Goal: Task Accomplishment & Management: Use online tool/utility

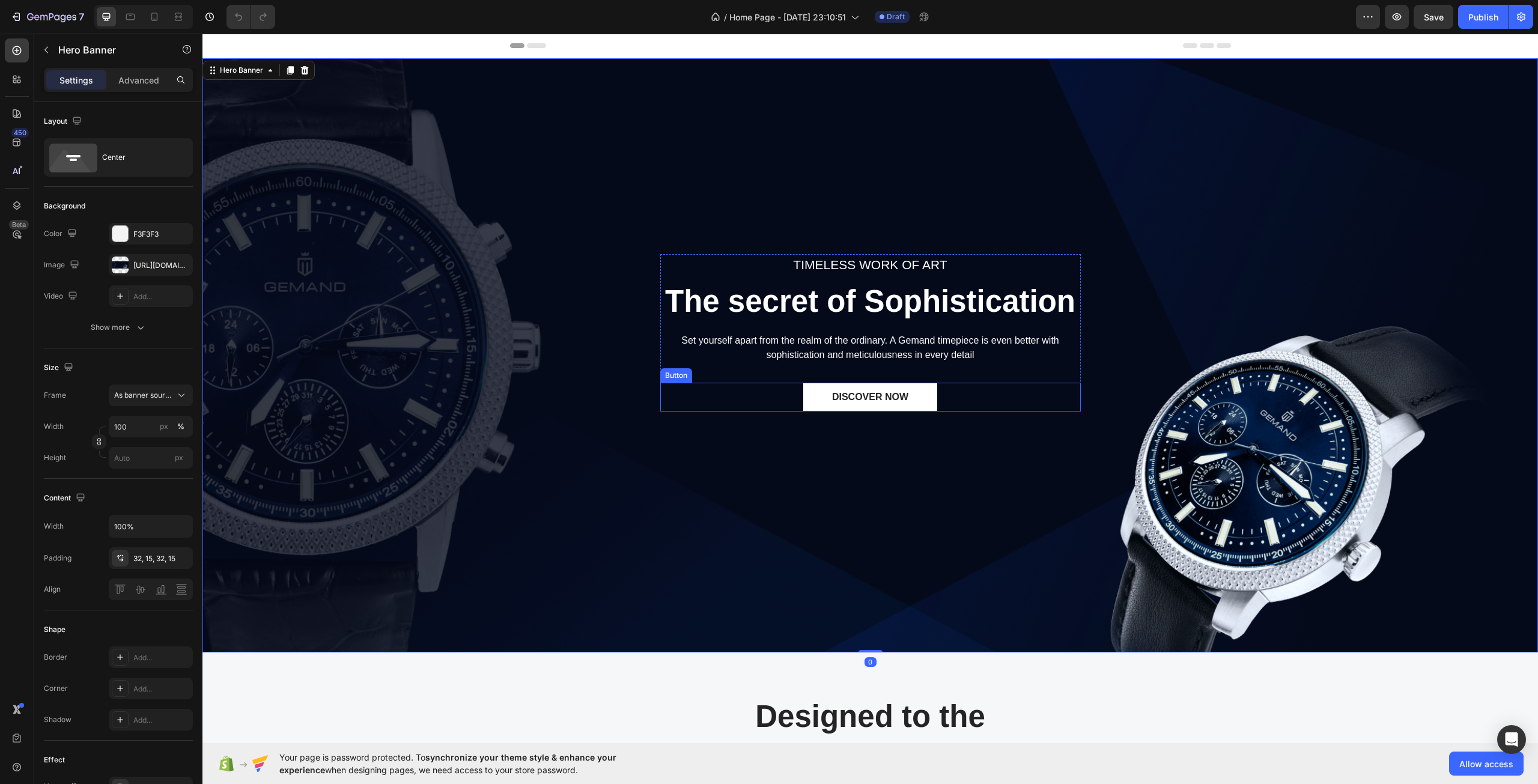
scroll to position [121, 0]
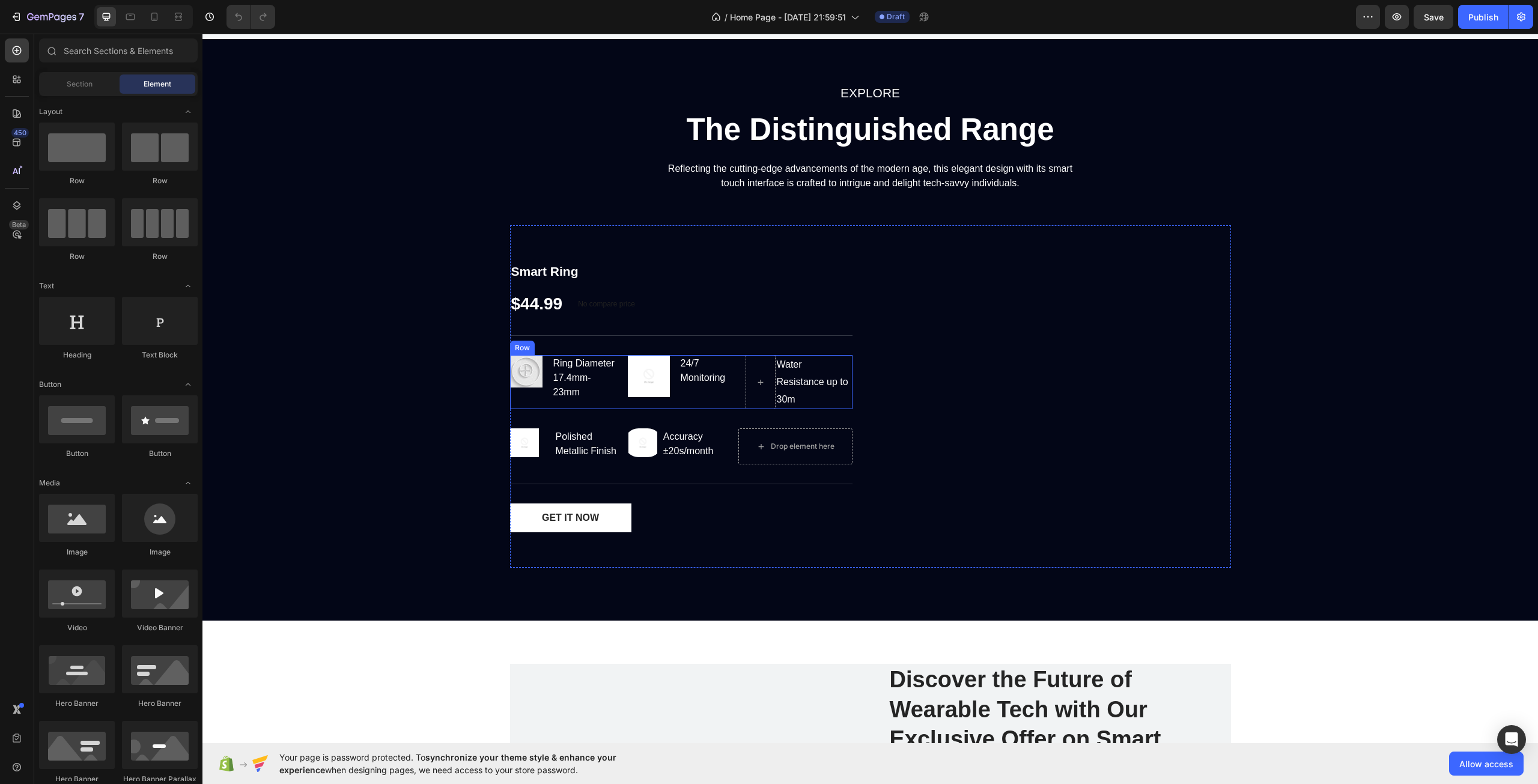
scroll to position [1743, 0]
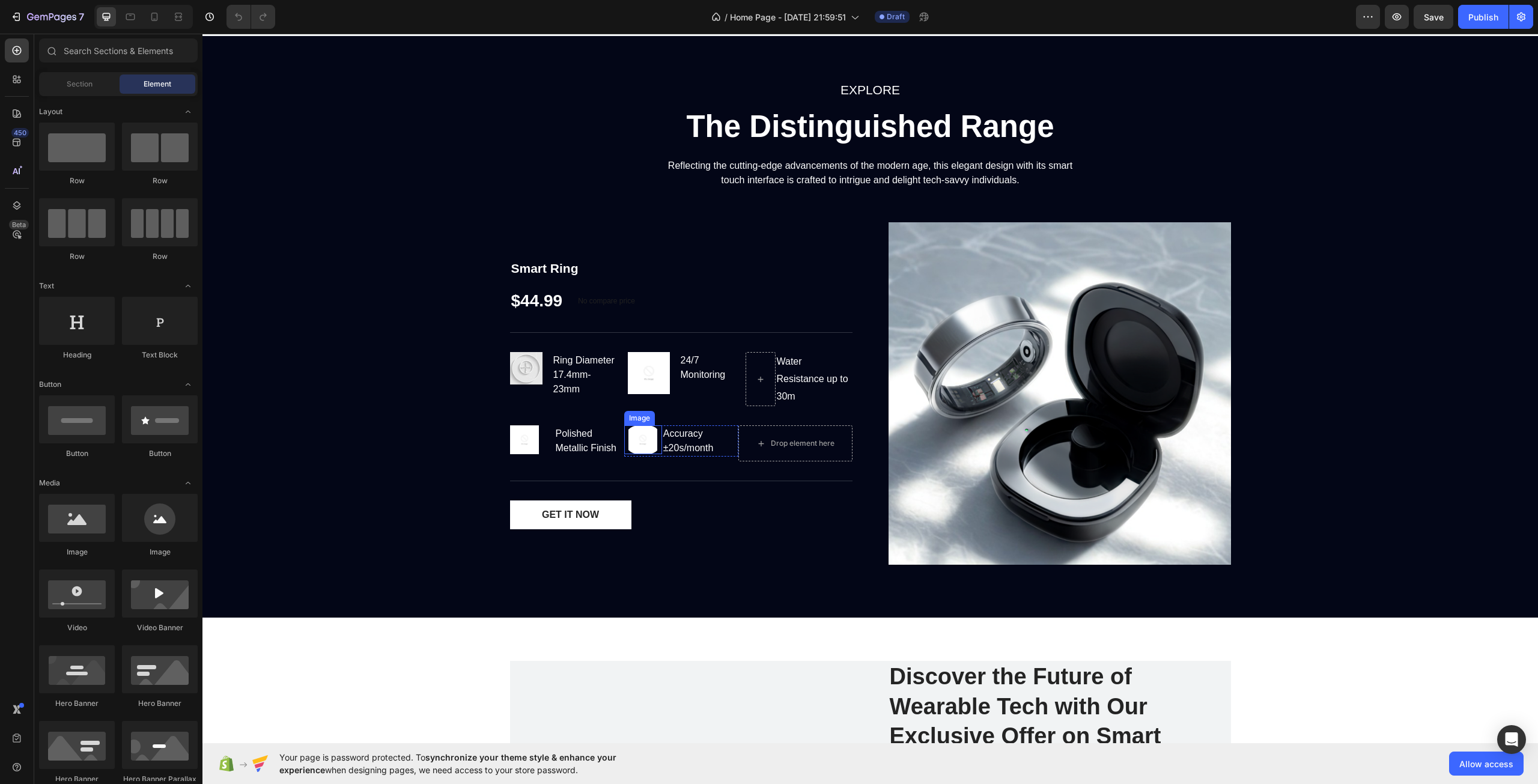
click at [642, 441] on img at bounding box center [643, 440] width 38 height 28
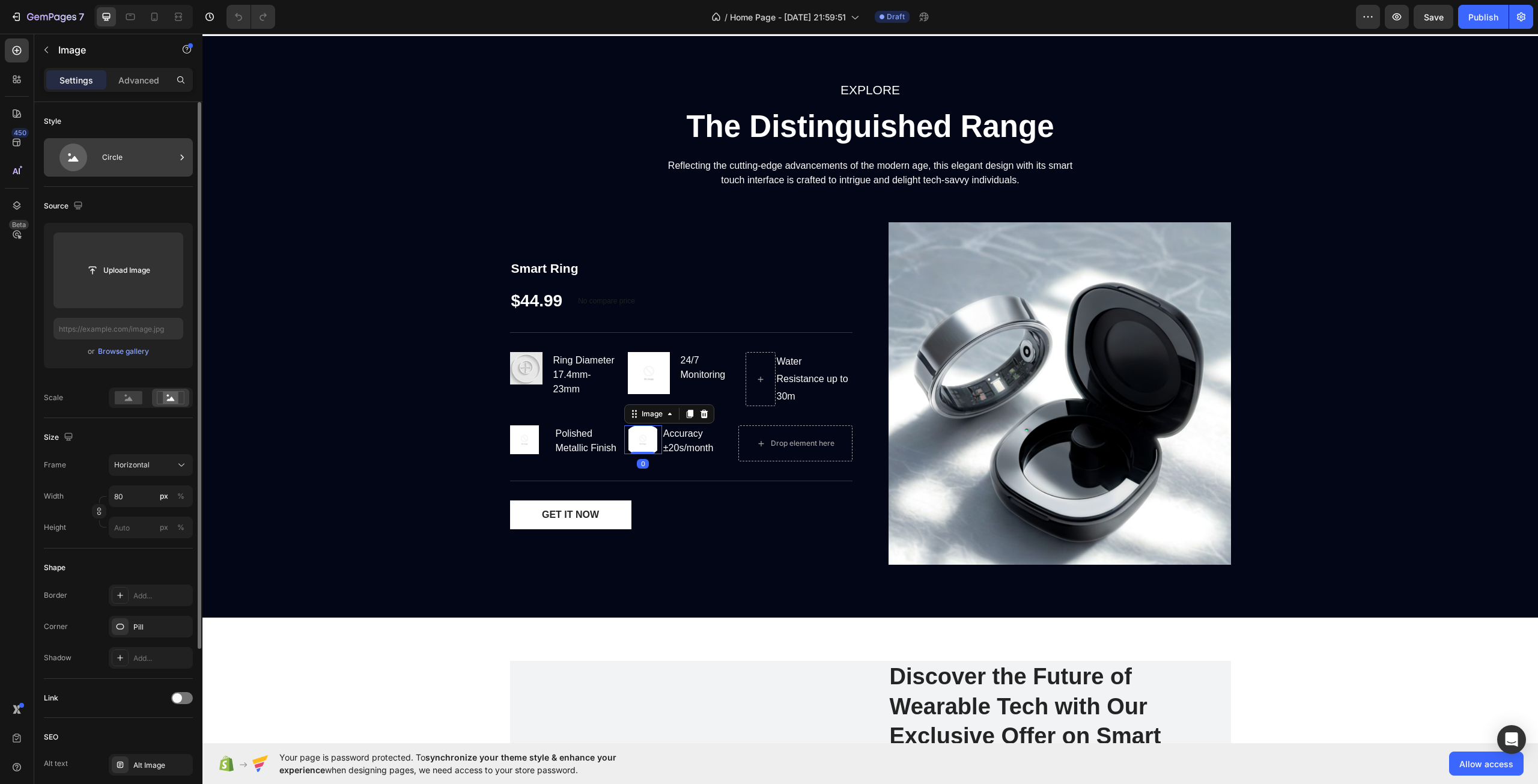
click at [81, 154] on icon at bounding box center [73, 157] width 27 height 27
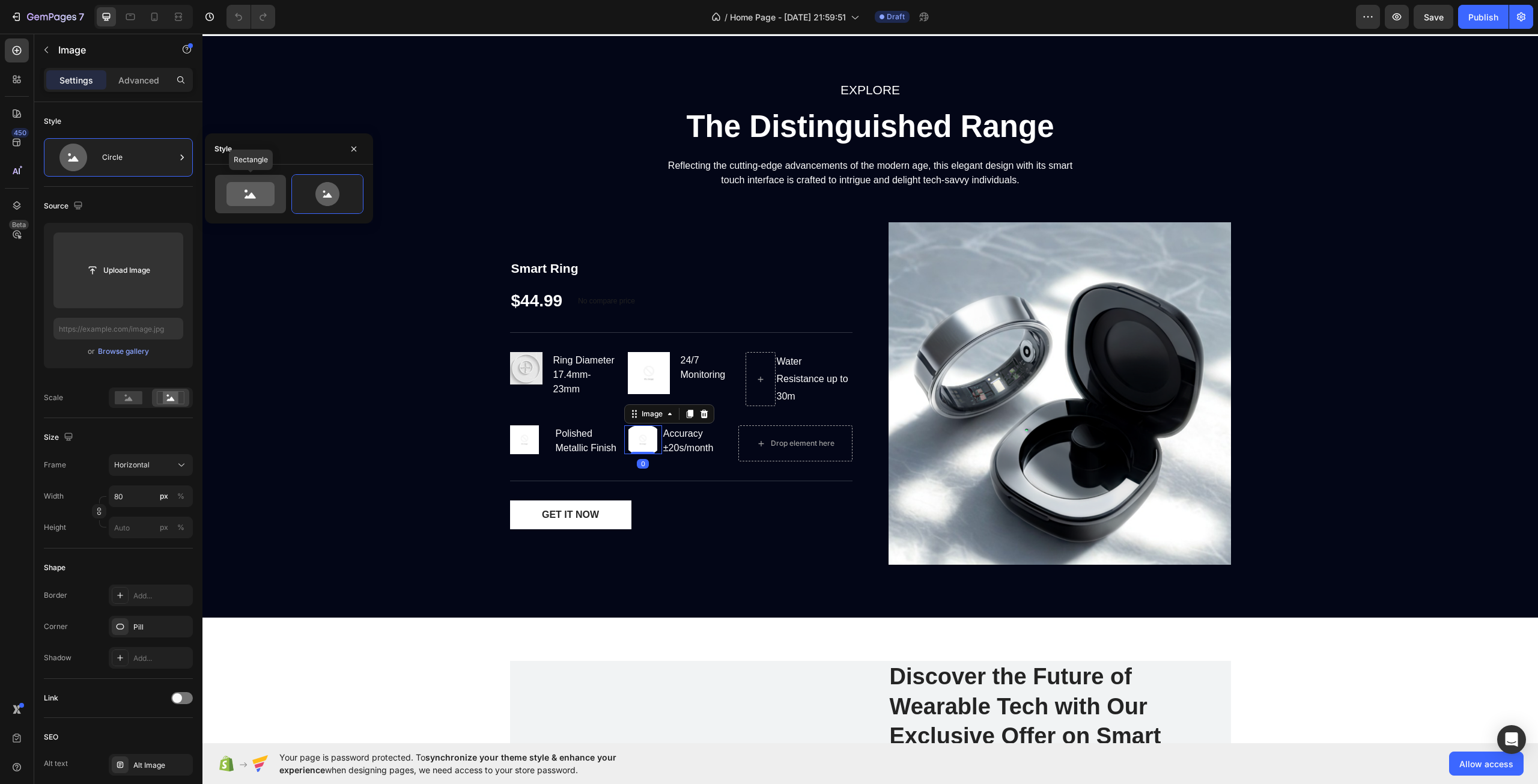
drag, startPoint x: 275, startPoint y: 197, endPoint x: 137, endPoint y: 192, distance: 138.1
click at [275, 197] on icon at bounding box center [250, 193] width 48 height 24
type input "100"
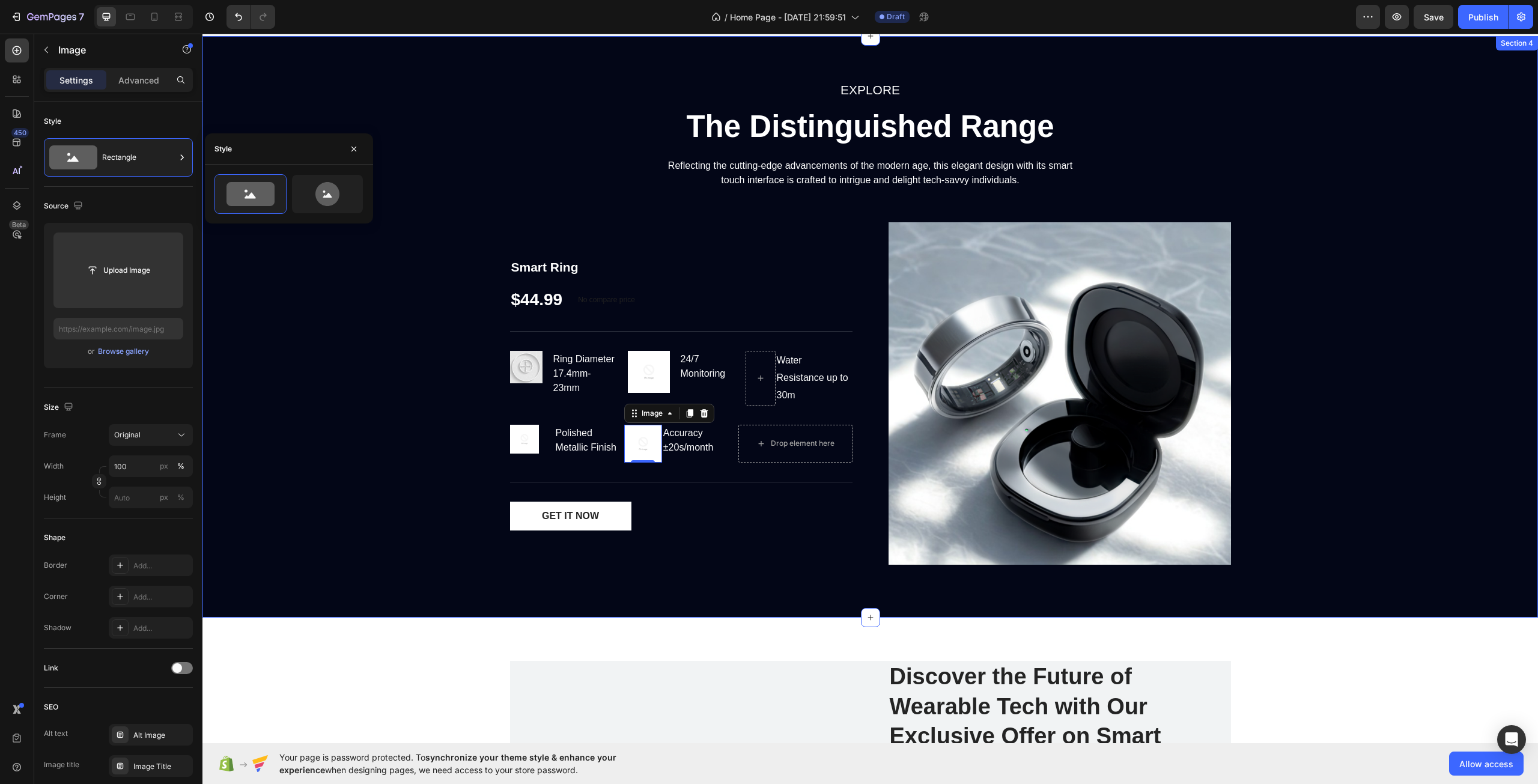
click at [402, 375] on div "EXPLORE Text block The Distinguished Range Heading Reflecting the cutting-edge …" at bounding box center [870, 326] width 1318 height 495
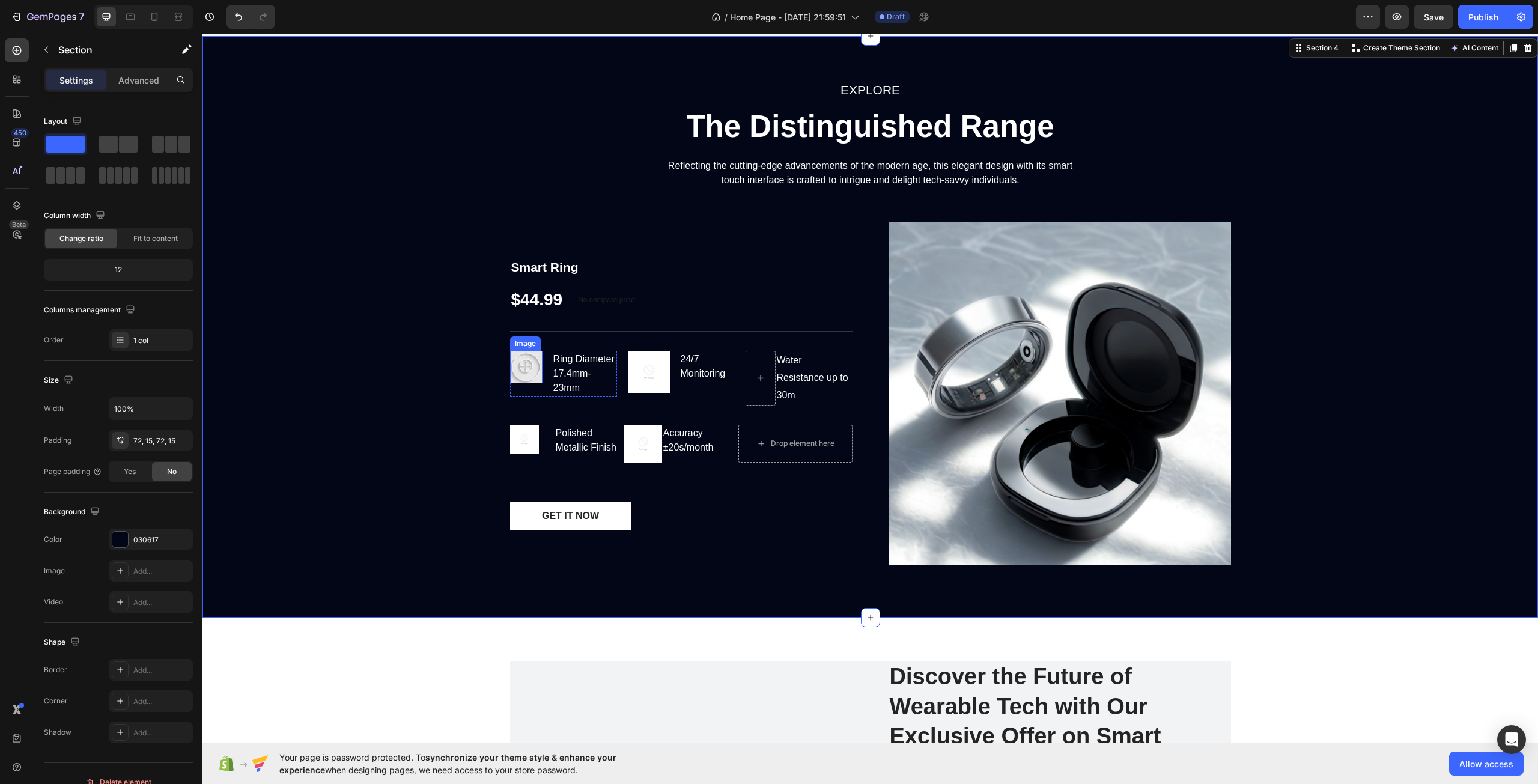
click at [519, 372] on img at bounding box center [526, 367] width 33 height 33
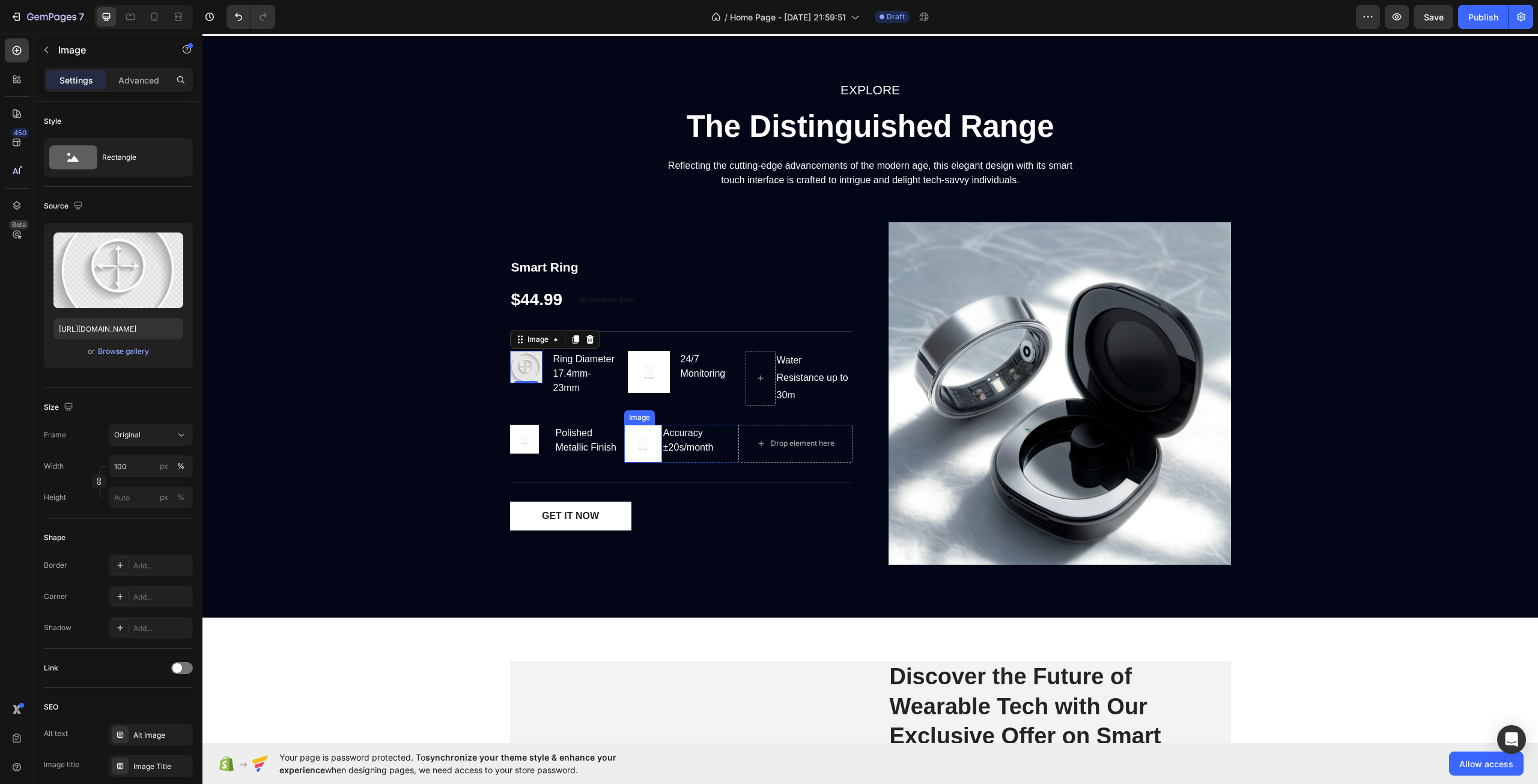
click at [634, 440] on img at bounding box center [643, 443] width 38 height 38
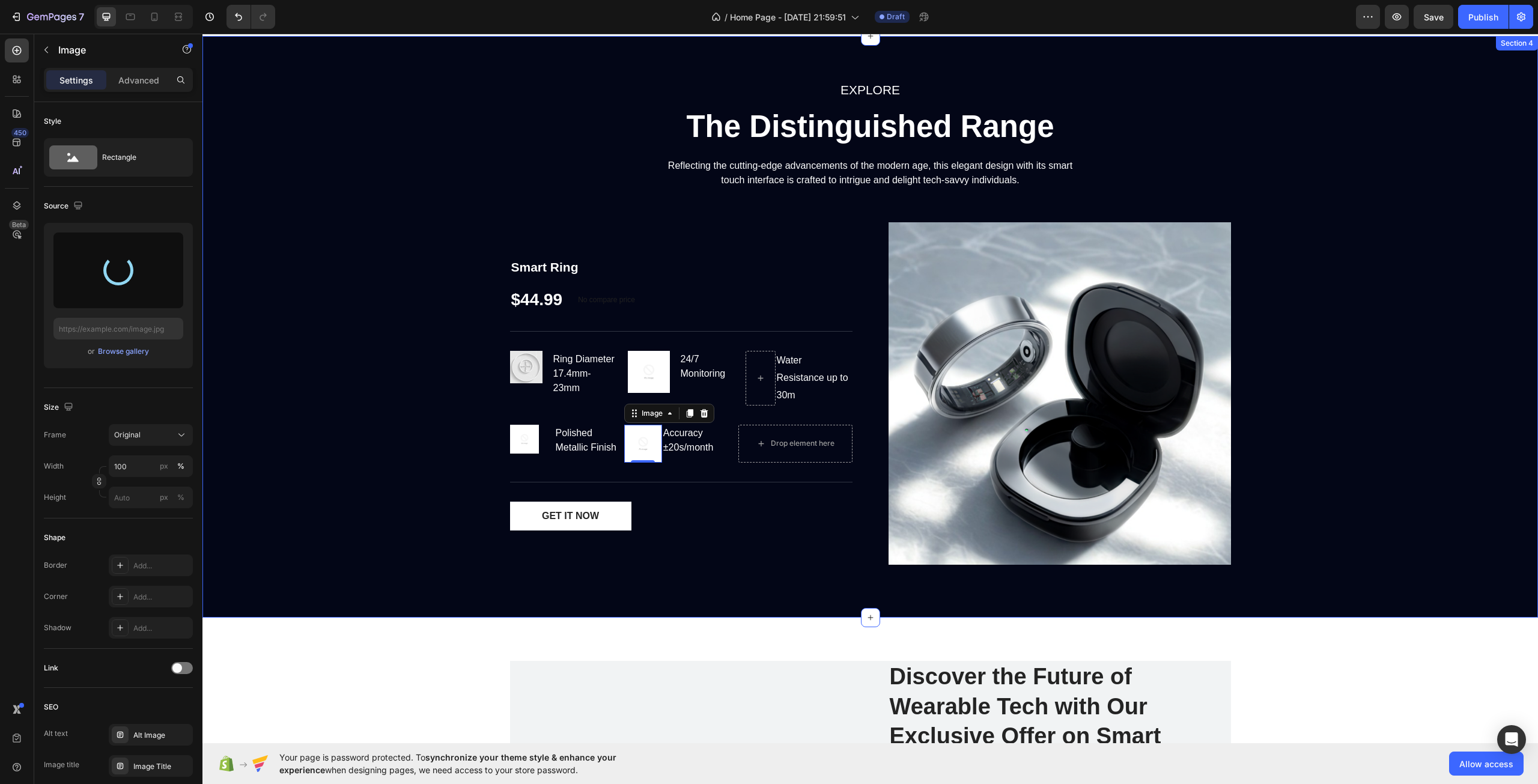
type input "[URL][DOMAIN_NAME]"
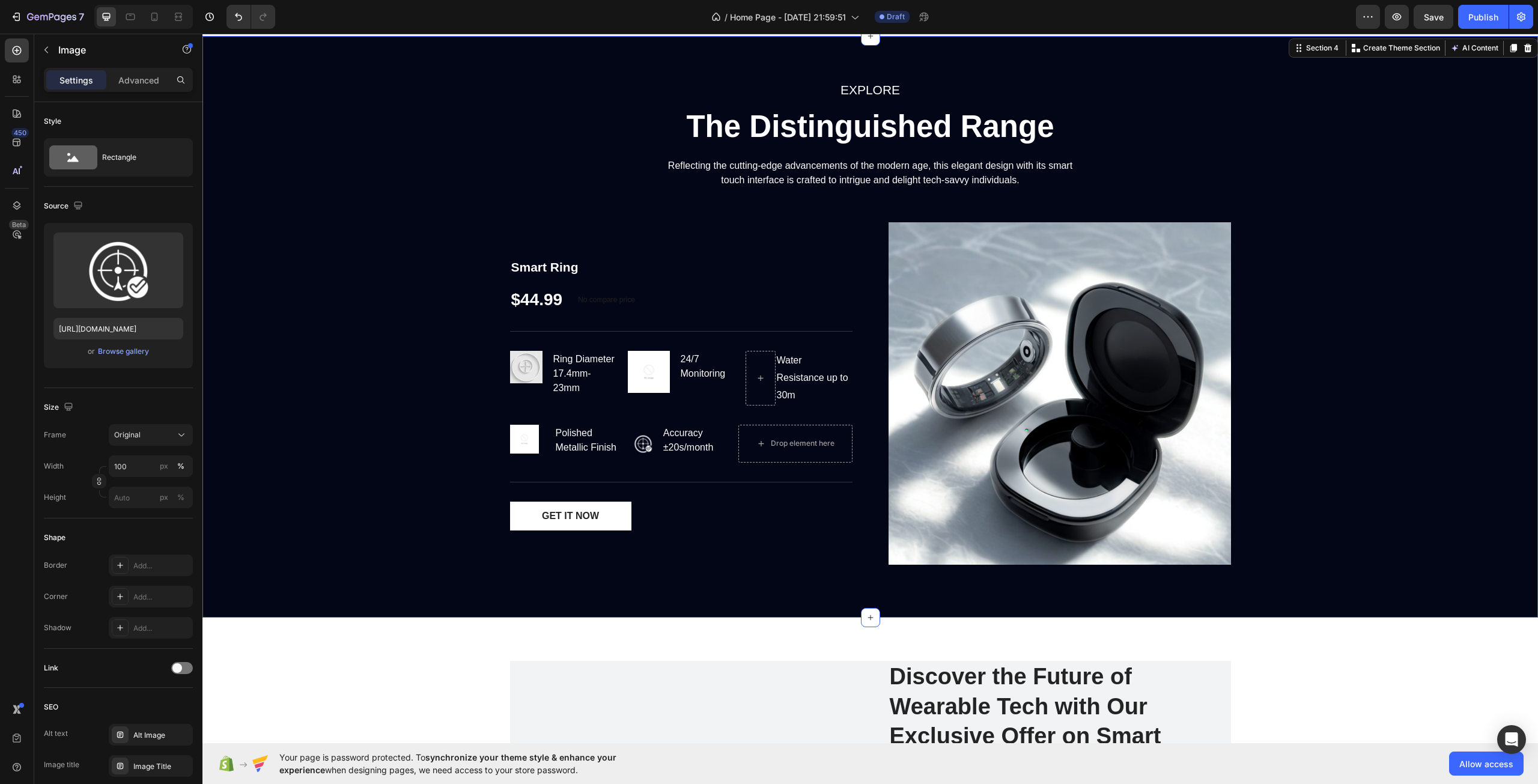
click at [456, 486] on div "EXPLORE Text block The Distinguished Range Heading Reflecting the cutting-edge …" at bounding box center [870, 326] width 1318 height 495
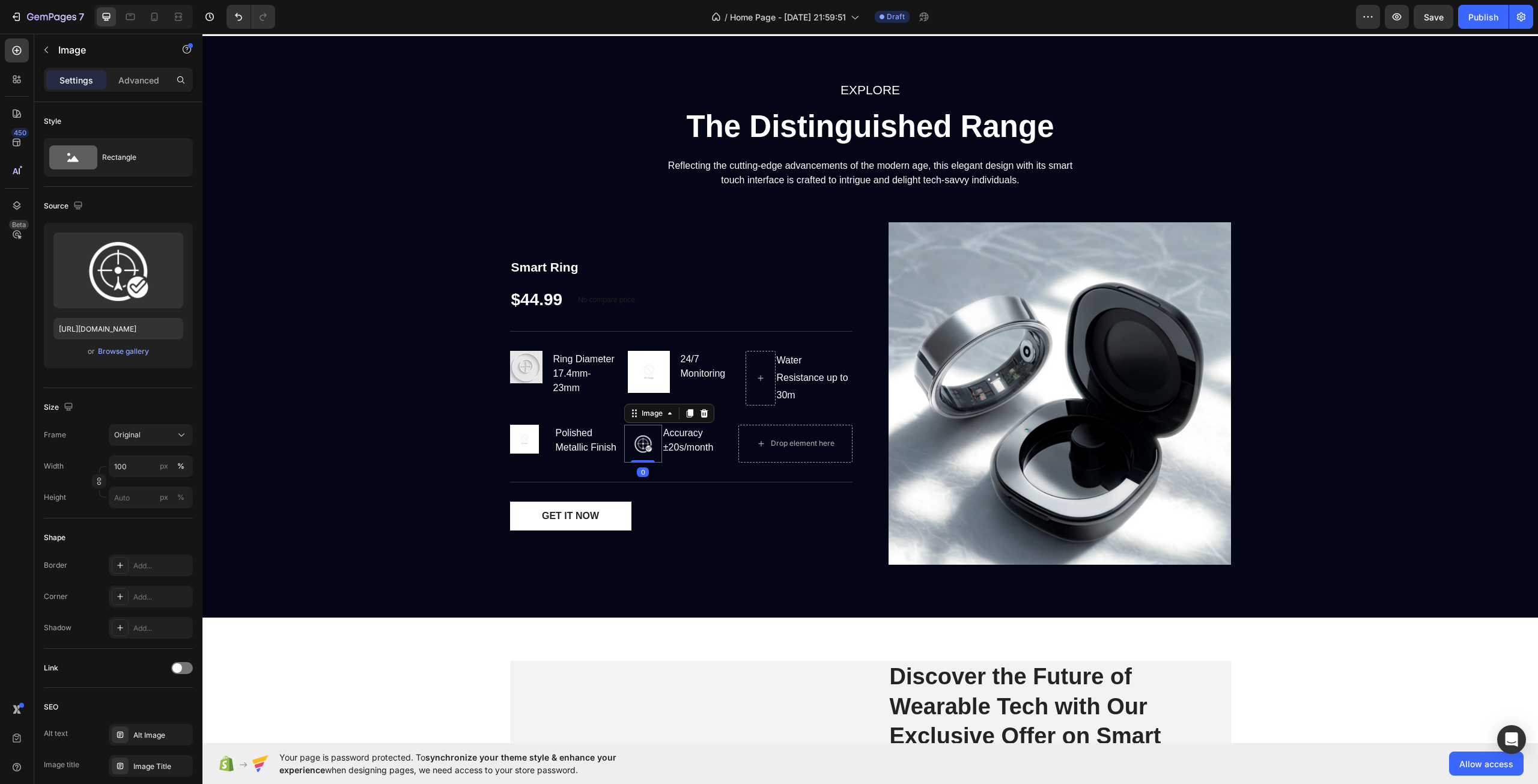
click at [641, 439] on img at bounding box center [643, 443] width 38 height 38
click at [141, 462] on input "100" at bounding box center [151, 466] width 84 height 21
click at [159, 487] on div "Full 100%" at bounding box center [138, 495] width 98 height 21
click at [129, 465] on input "100" at bounding box center [151, 466] width 84 height 21
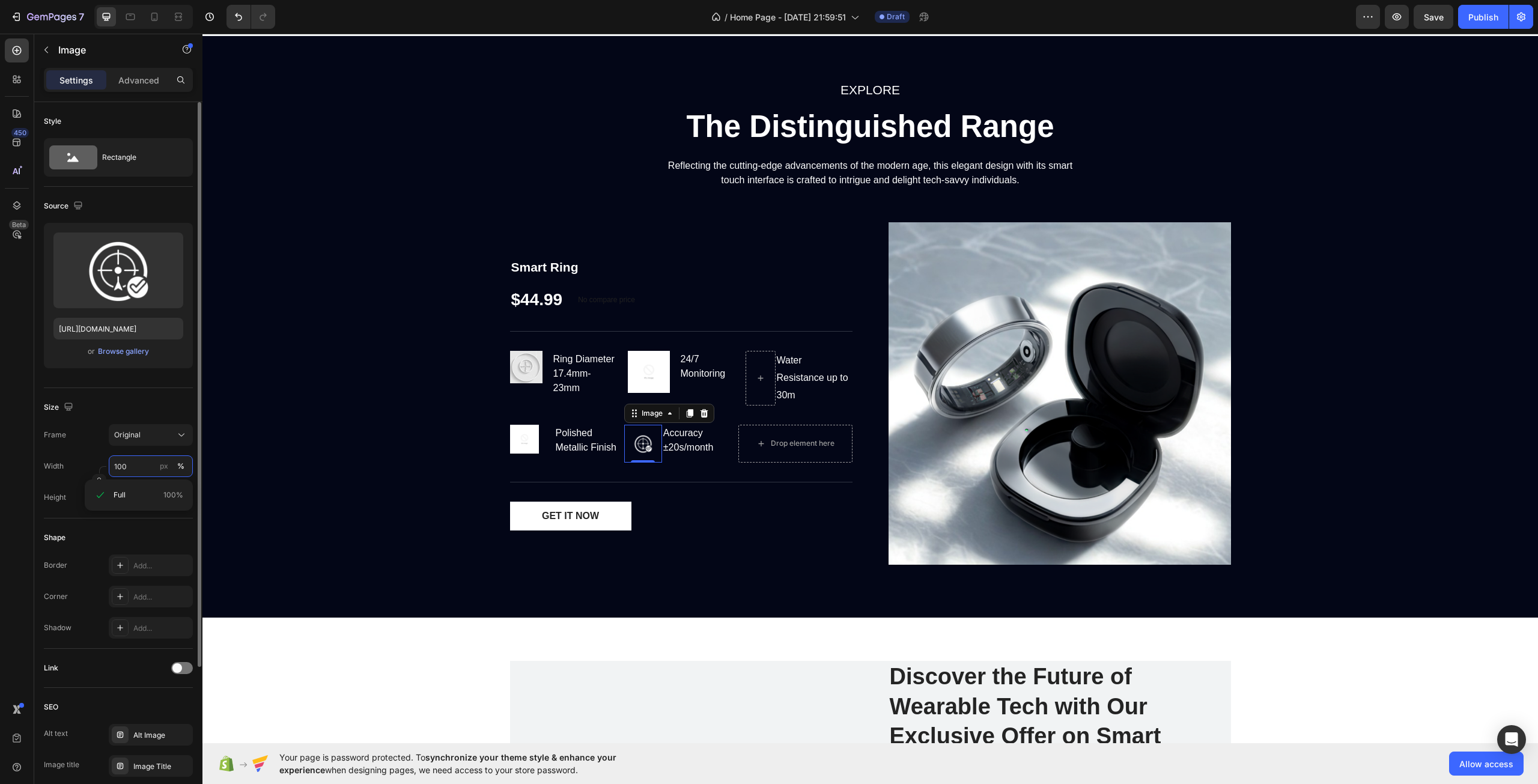
click at [129, 465] on input "100" at bounding box center [151, 466] width 84 height 21
type input "1"
click at [129, 465] on input "12" at bounding box center [151, 466] width 84 height 21
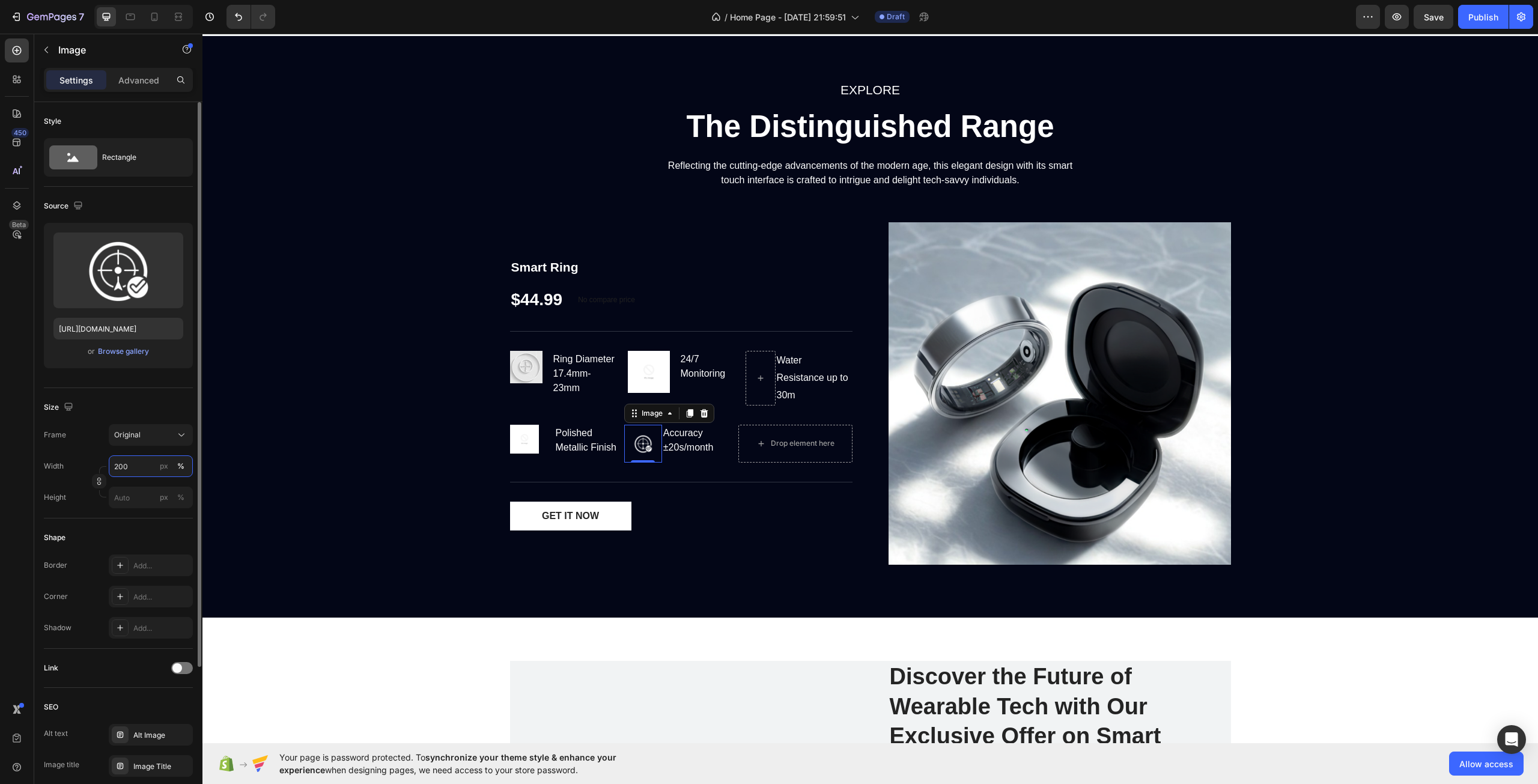
click at [130, 465] on input "200" at bounding box center [151, 466] width 84 height 21
click at [131, 465] on input "200" at bounding box center [151, 466] width 84 height 21
type input "300"
click at [131, 465] on input "300" at bounding box center [151, 466] width 84 height 21
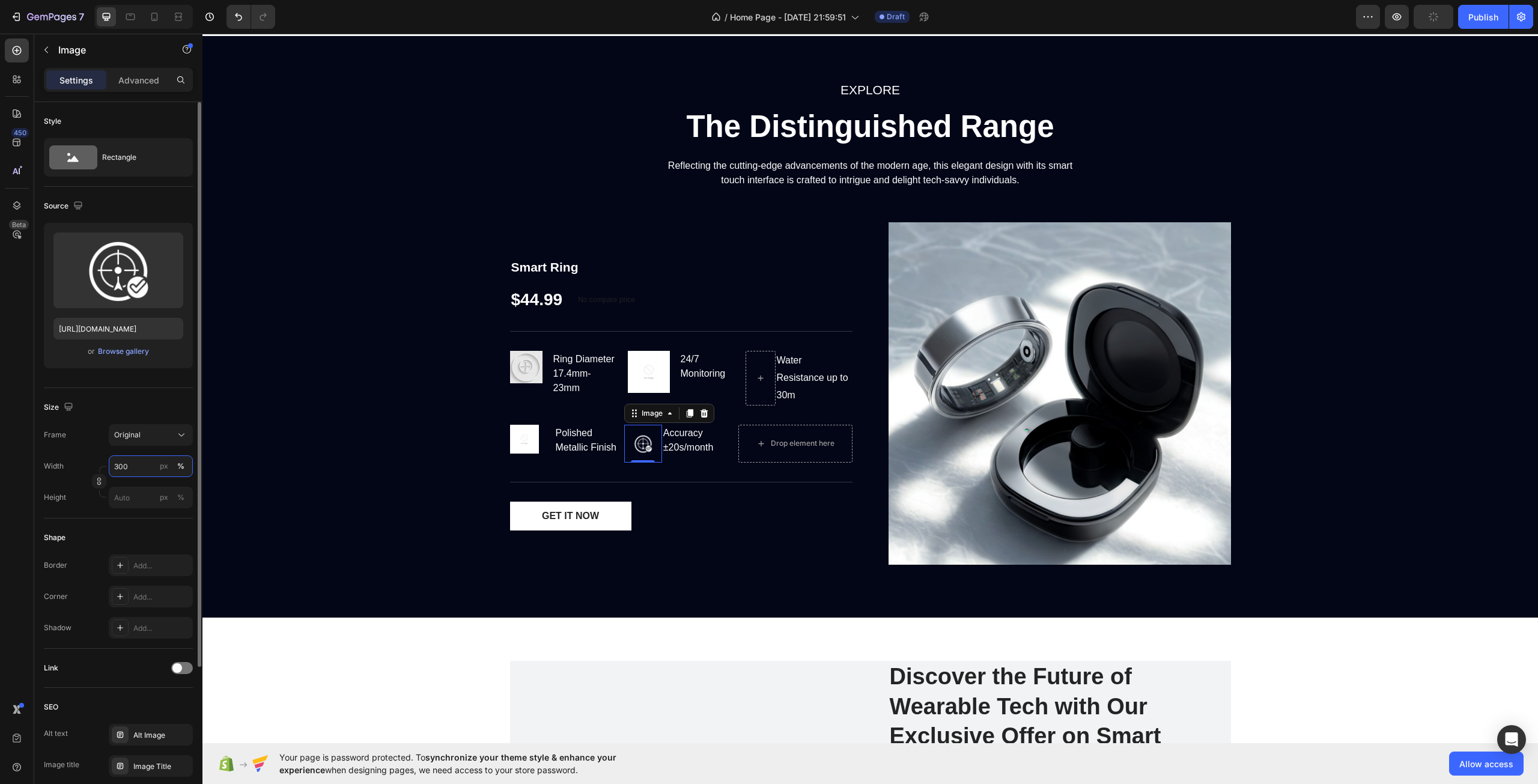
click at [131, 465] on input "300" at bounding box center [151, 466] width 84 height 21
click at [365, 302] on div "EXPLORE Text block The Distinguished Range Heading Reflecting the cutting-edge …" at bounding box center [870, 326] width 1318 height 495
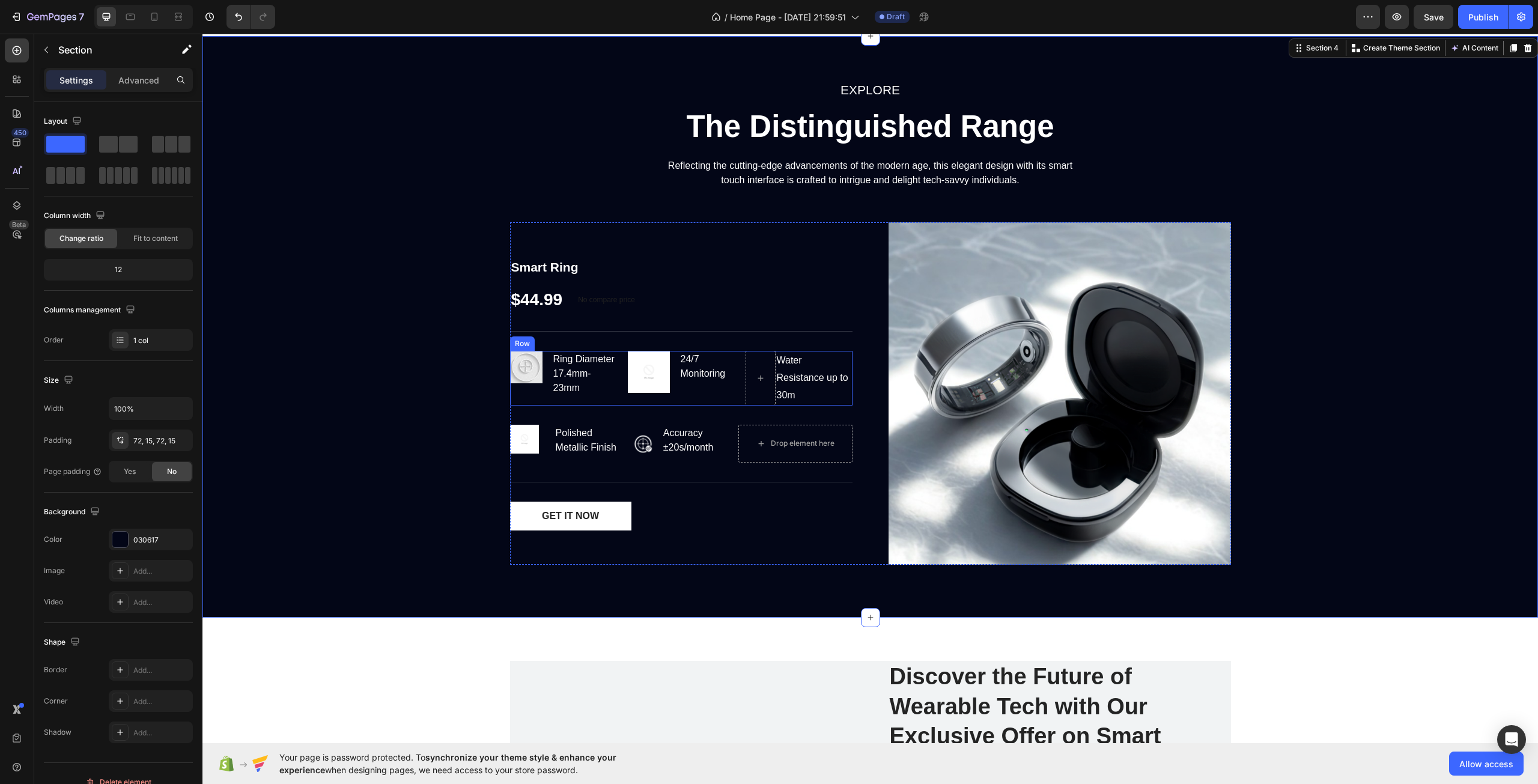
click at [726, 404] on div "Image 24/7 Monitoring Text block Row" at bounding box center [681, 378] width 107 height 54
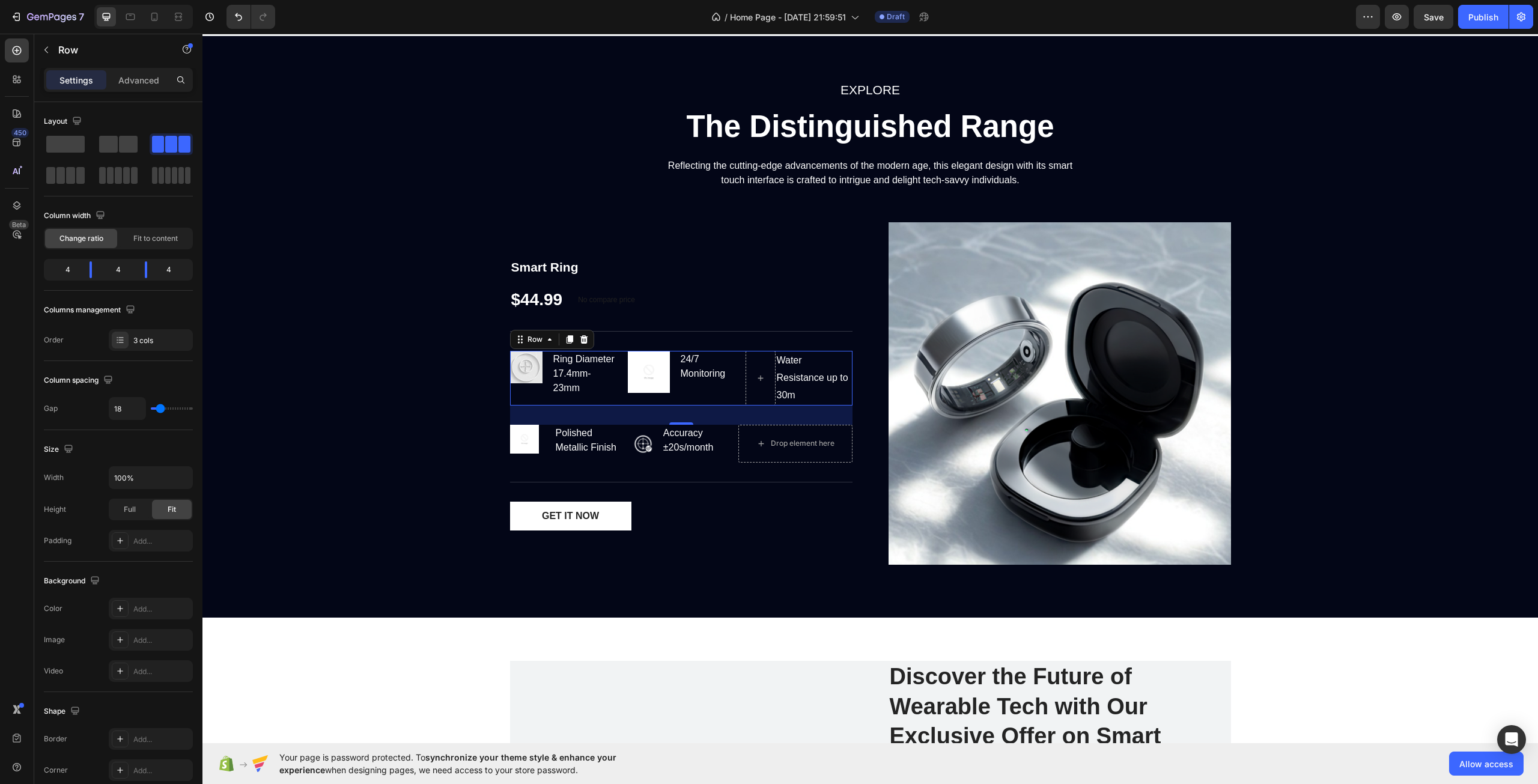
click at [596, 404] on div "Image Ring Diameter 17.4mm-23mm Text block Row" at bounding box center [563, 378] width 107 height 54
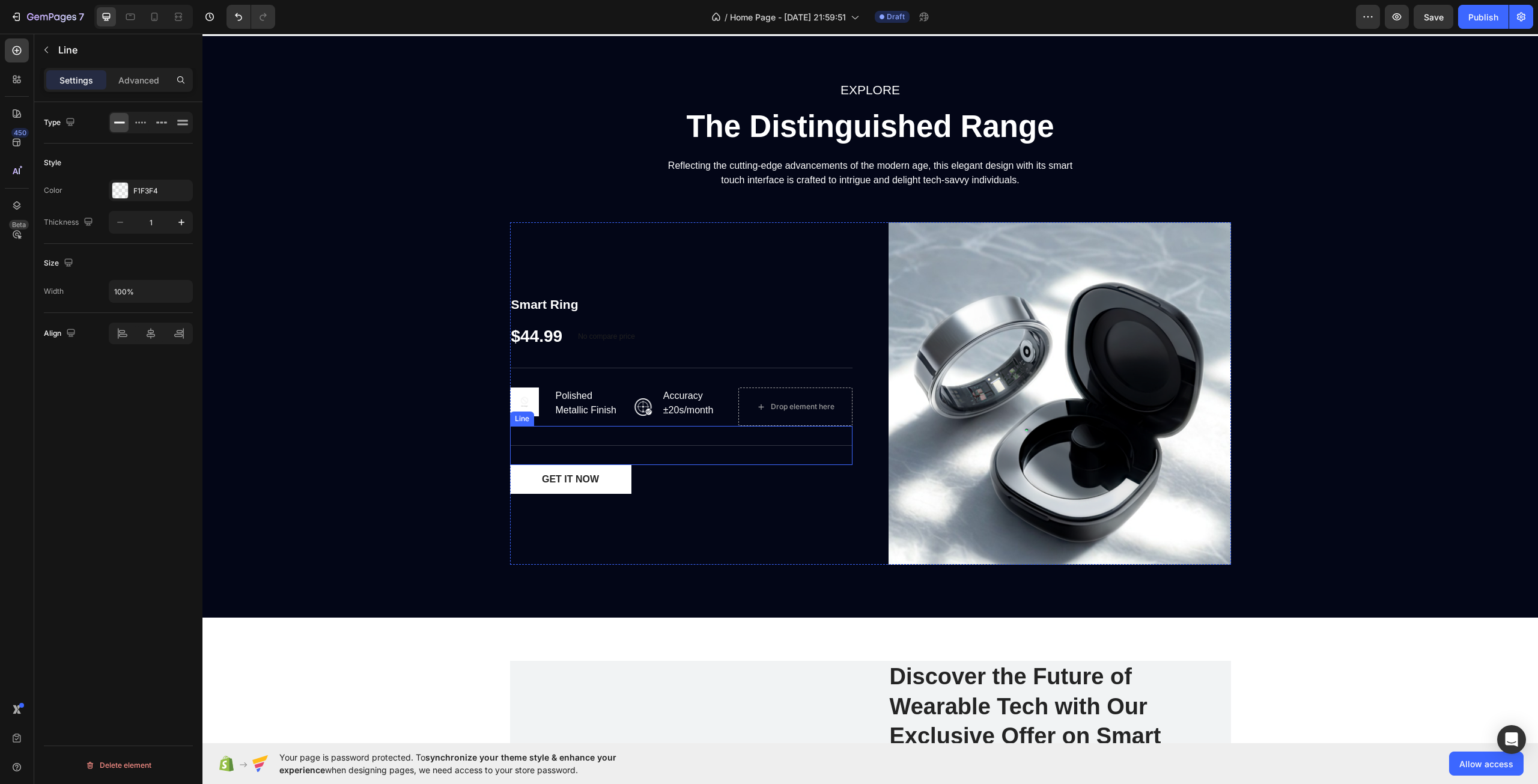
click at [608, 429] on div "Technical Specifications Line" at bounding box center [681, 445] width 342 height 39
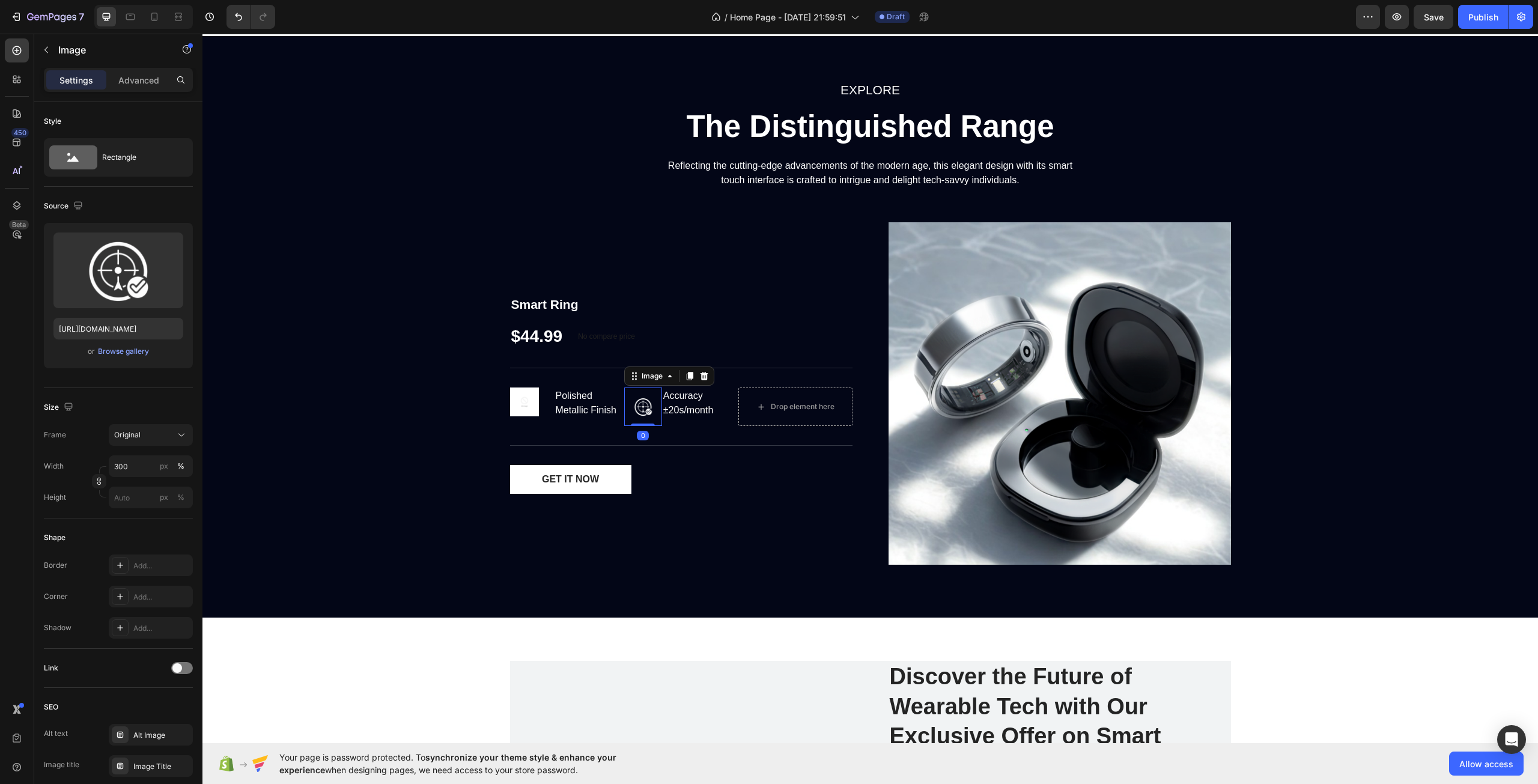
click at [654, 419] on img at bounding box center [643, 406] width 38 height 38
click at [742, 373] on div "Key Features Line" at bounding box center [681, 368] width 342 height 39
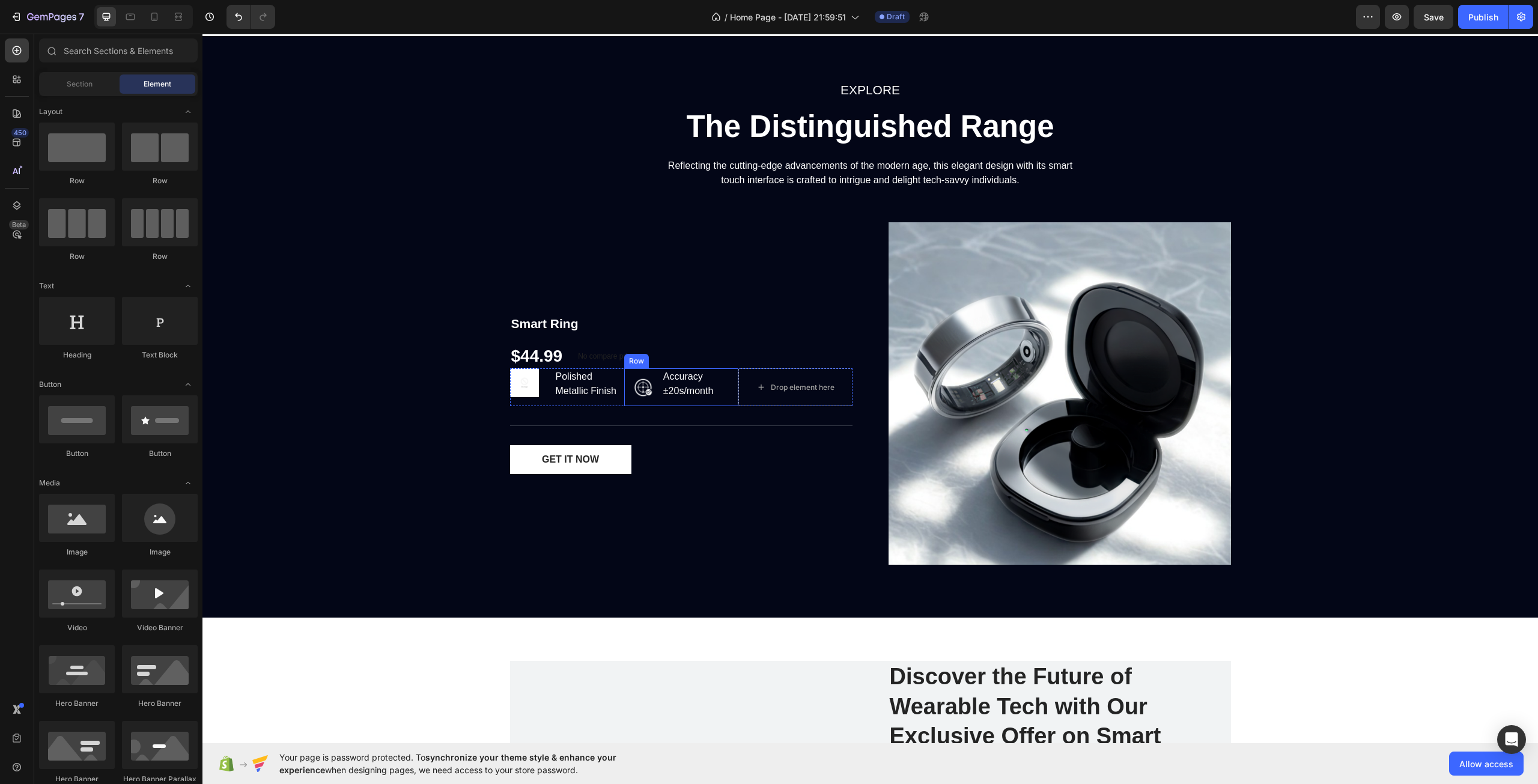
click at [713, 404] on div "Accuracy ±20s/month Text block" at bounding box center [701, 387] width 76 height 38
click at [751, 396] on div "Drop element here" at bounding box center [796, 388] width 98 height 20
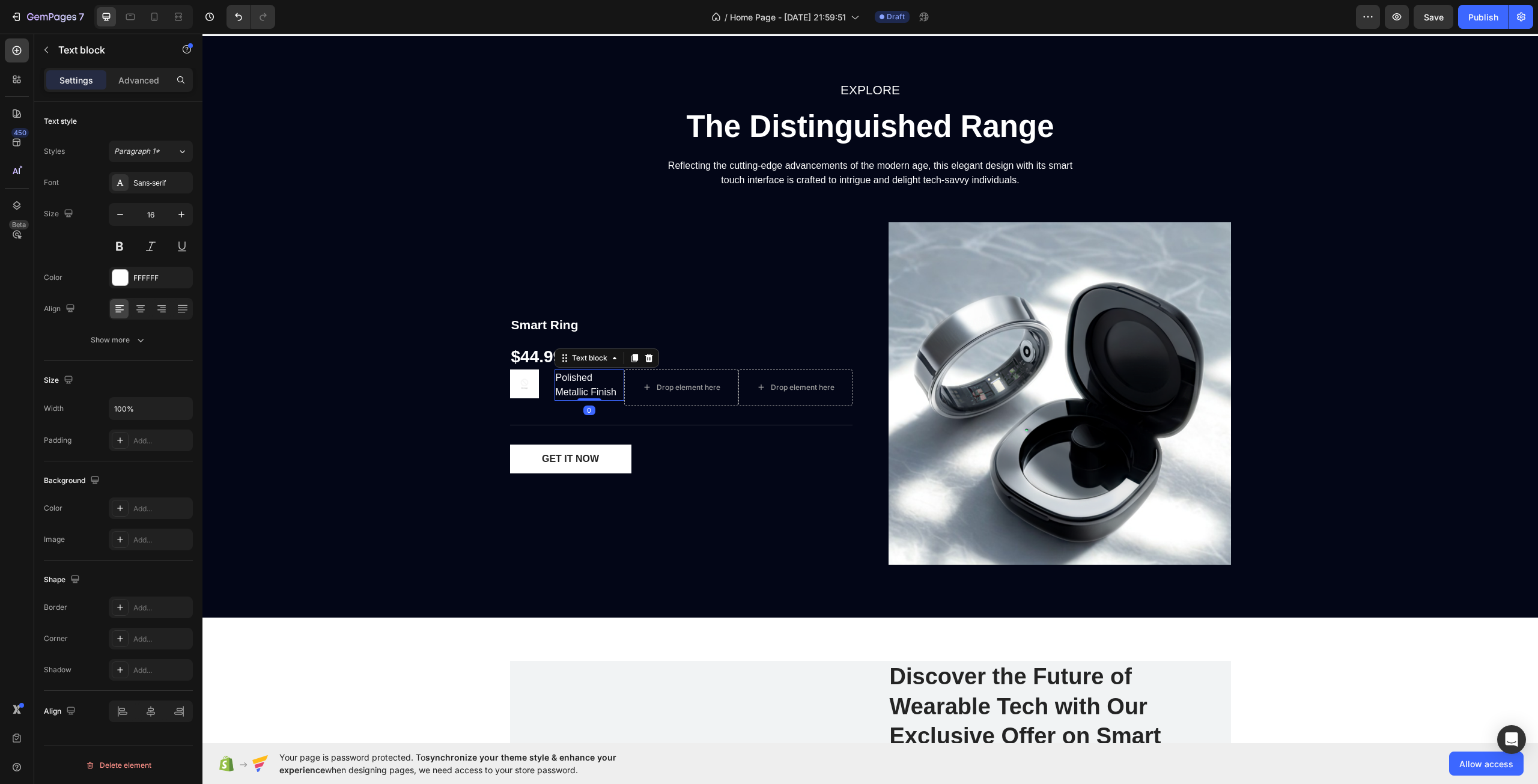
click at [592, 400] on div "Polished Metallic Finish Text block 0" at bounding box center [589, 385] width 70 height 31
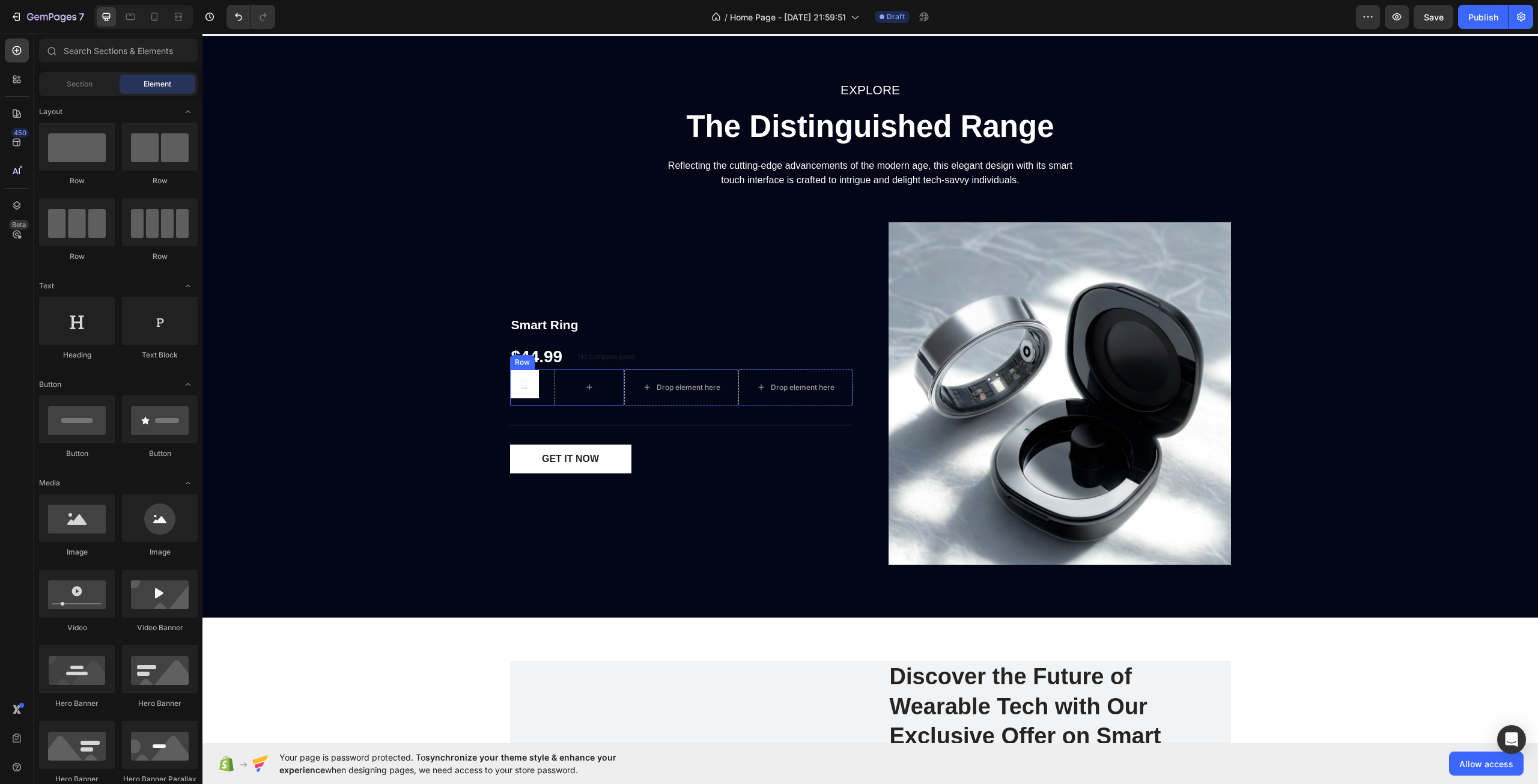
click at [543, 395] on div "Image Row" at bounding box center [567, 388] width 114 height 36
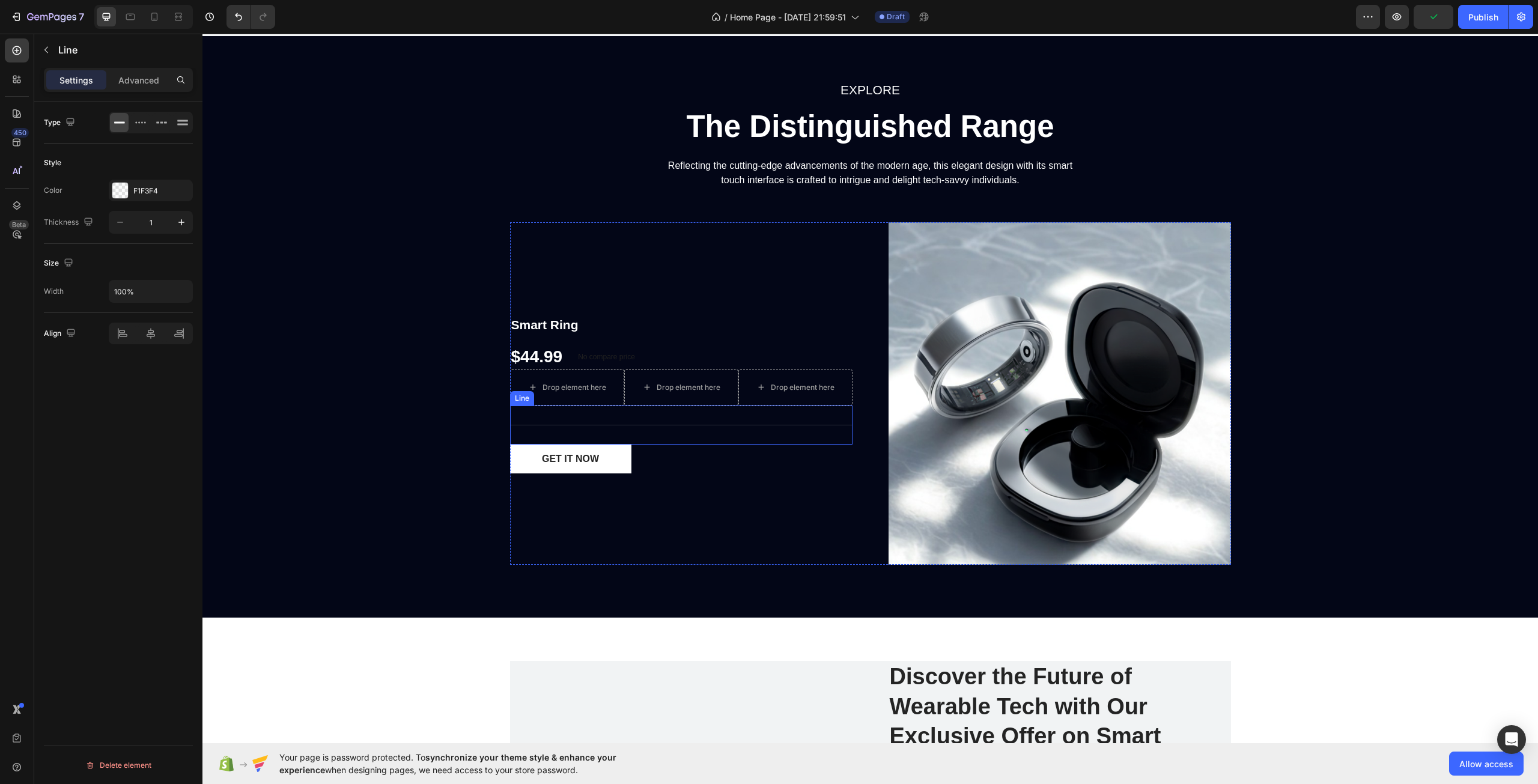
click at [588, 423] on div "Technical Specifications Line" at bounding box center [681, 425] width 342 height 39
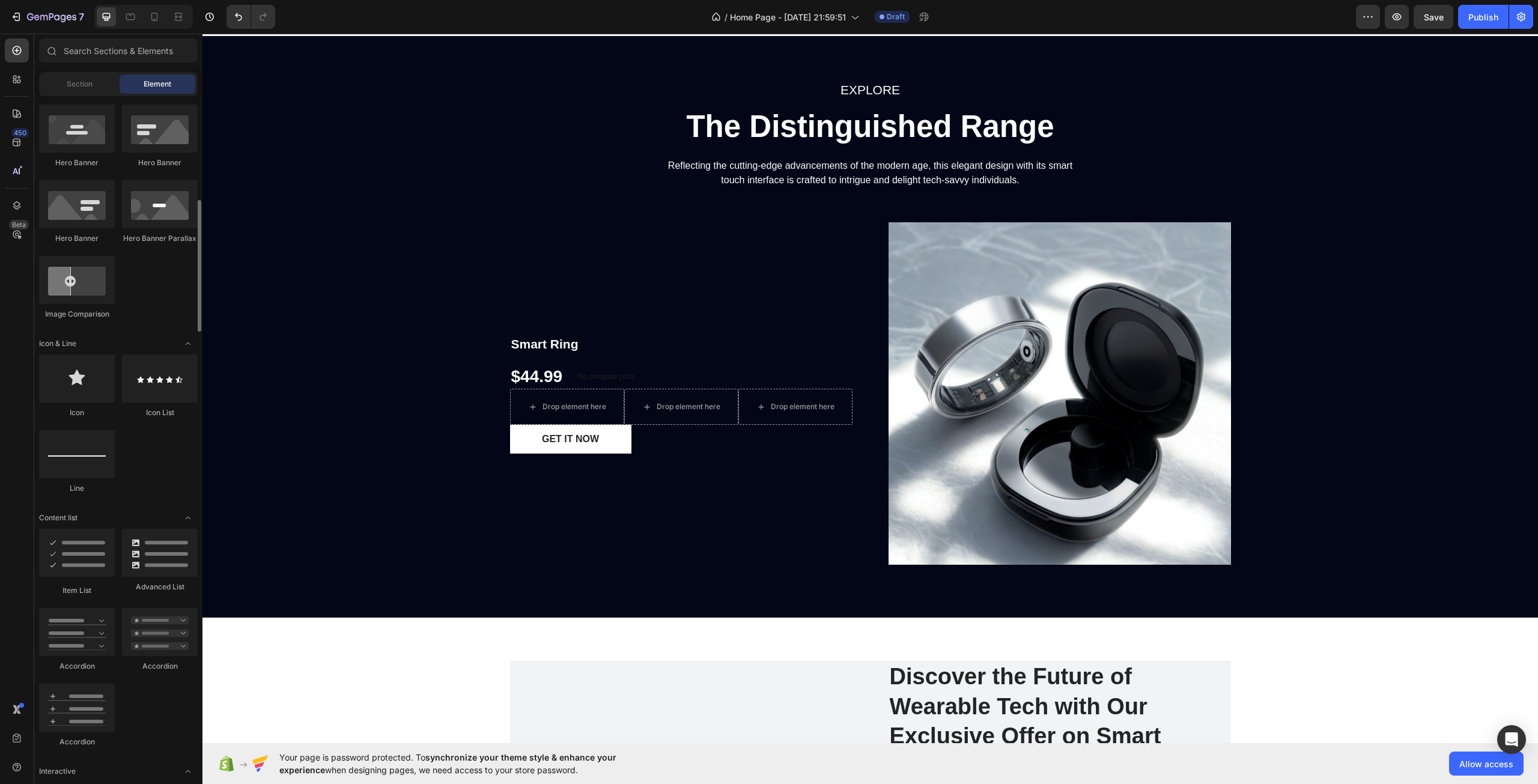
scroll to position [601, 0]
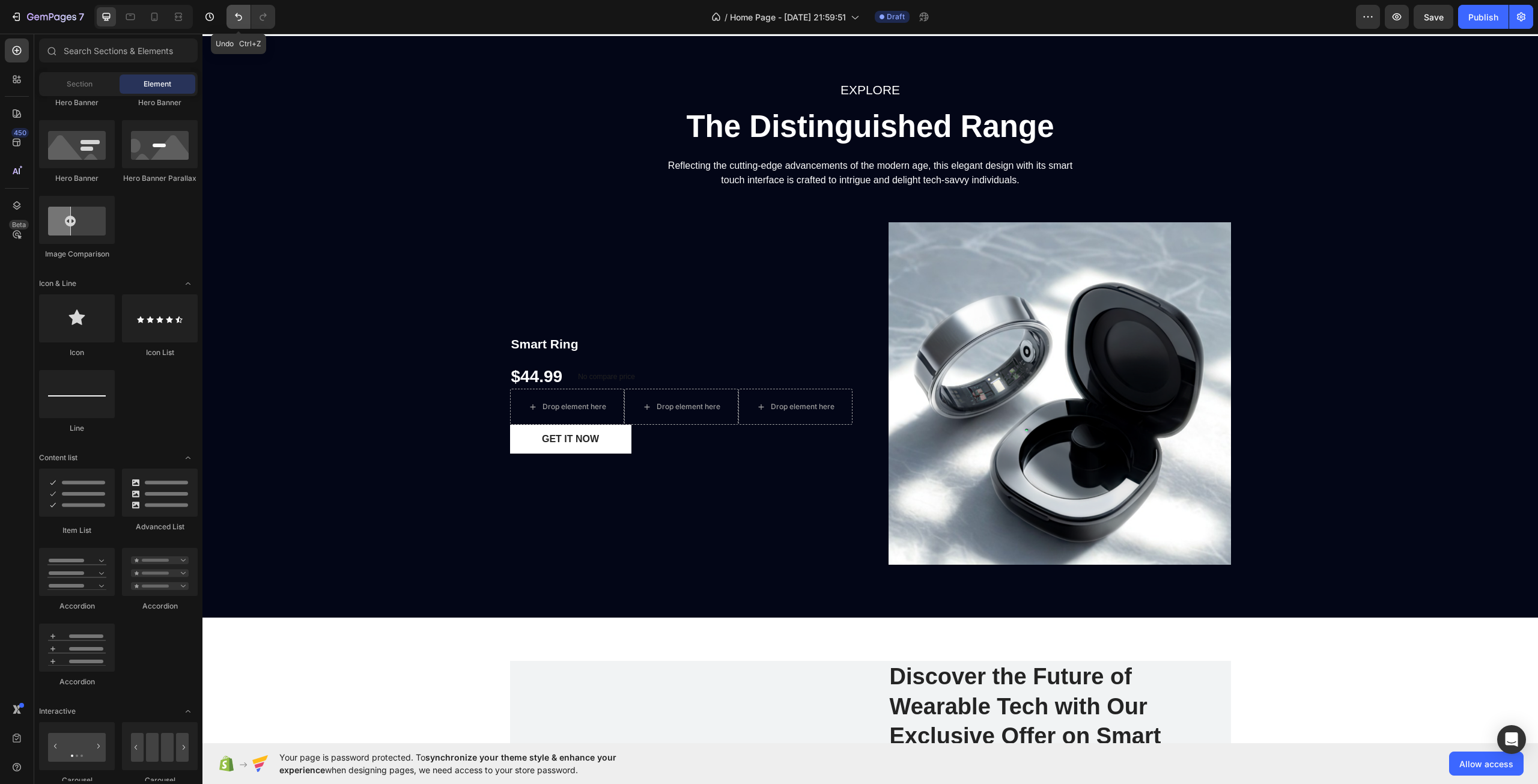
click at [235, 27] on button "Undo/Redo" at bounding box center [238, 16] width 24 height 24
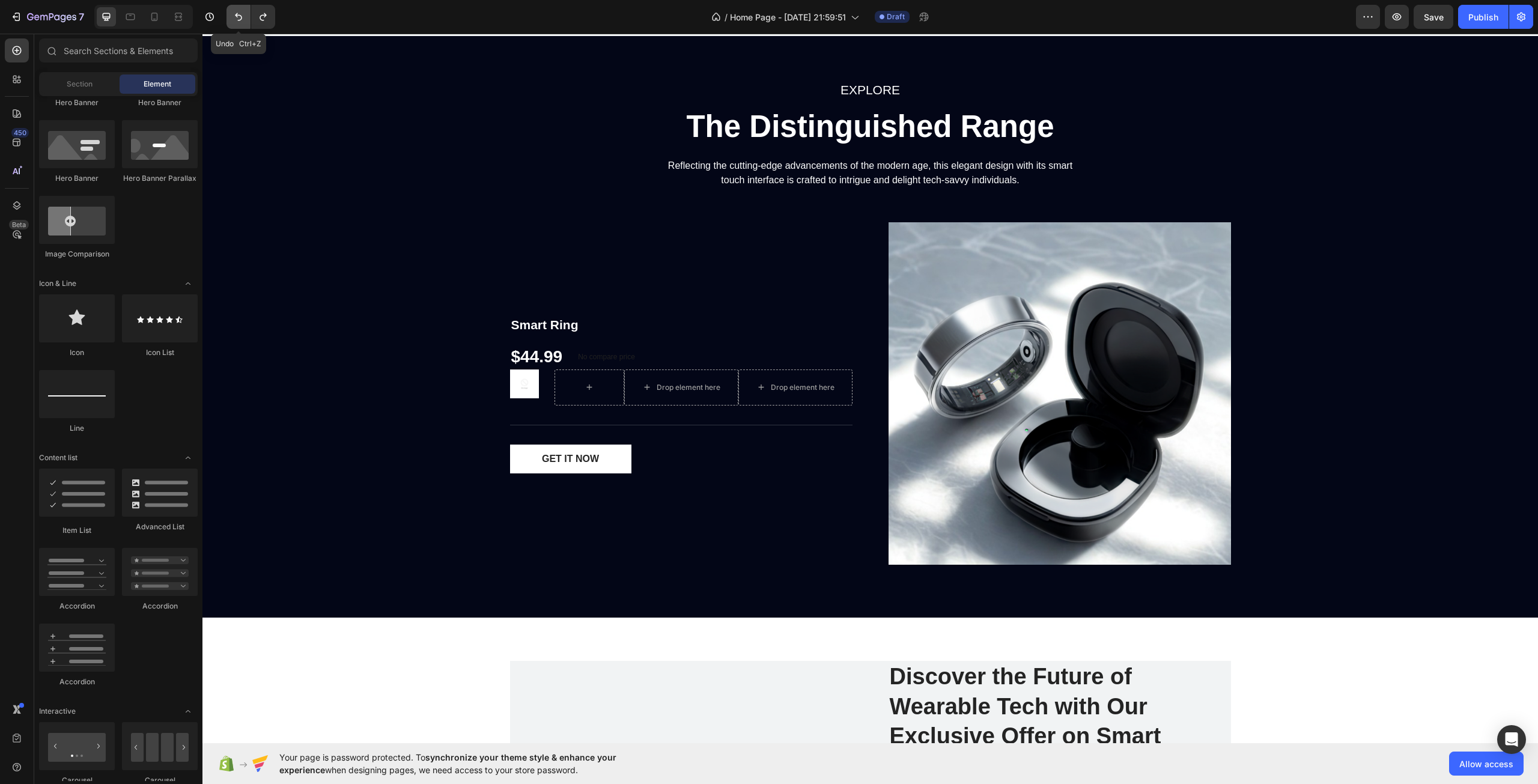
click at [235, 27] on button "Undo/Redo" at bounding box center [238, 16] width 24 height 24
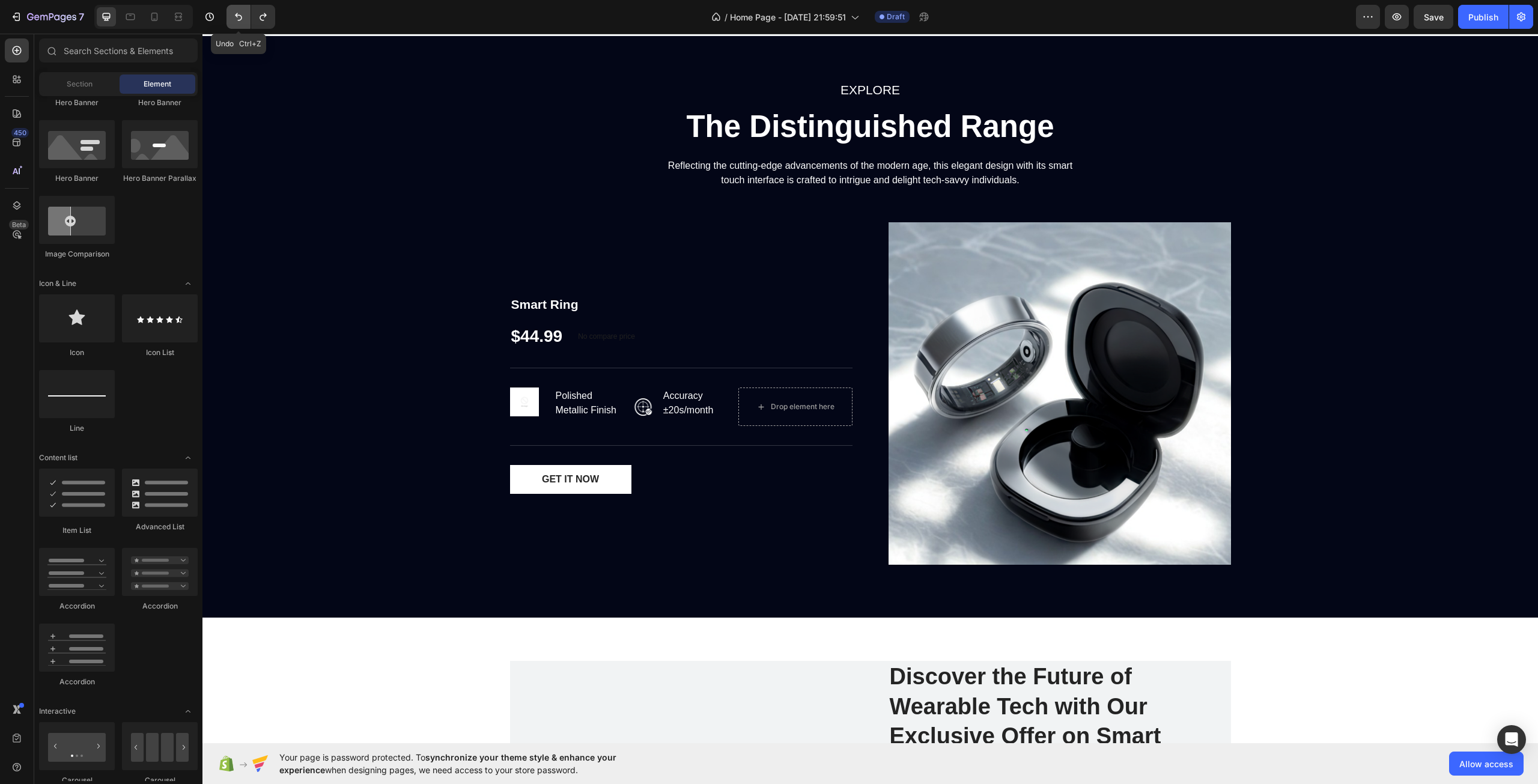
click at [235, 27] on button "Undo/Redo" at bounding box center [238, 16] width 24 height 24
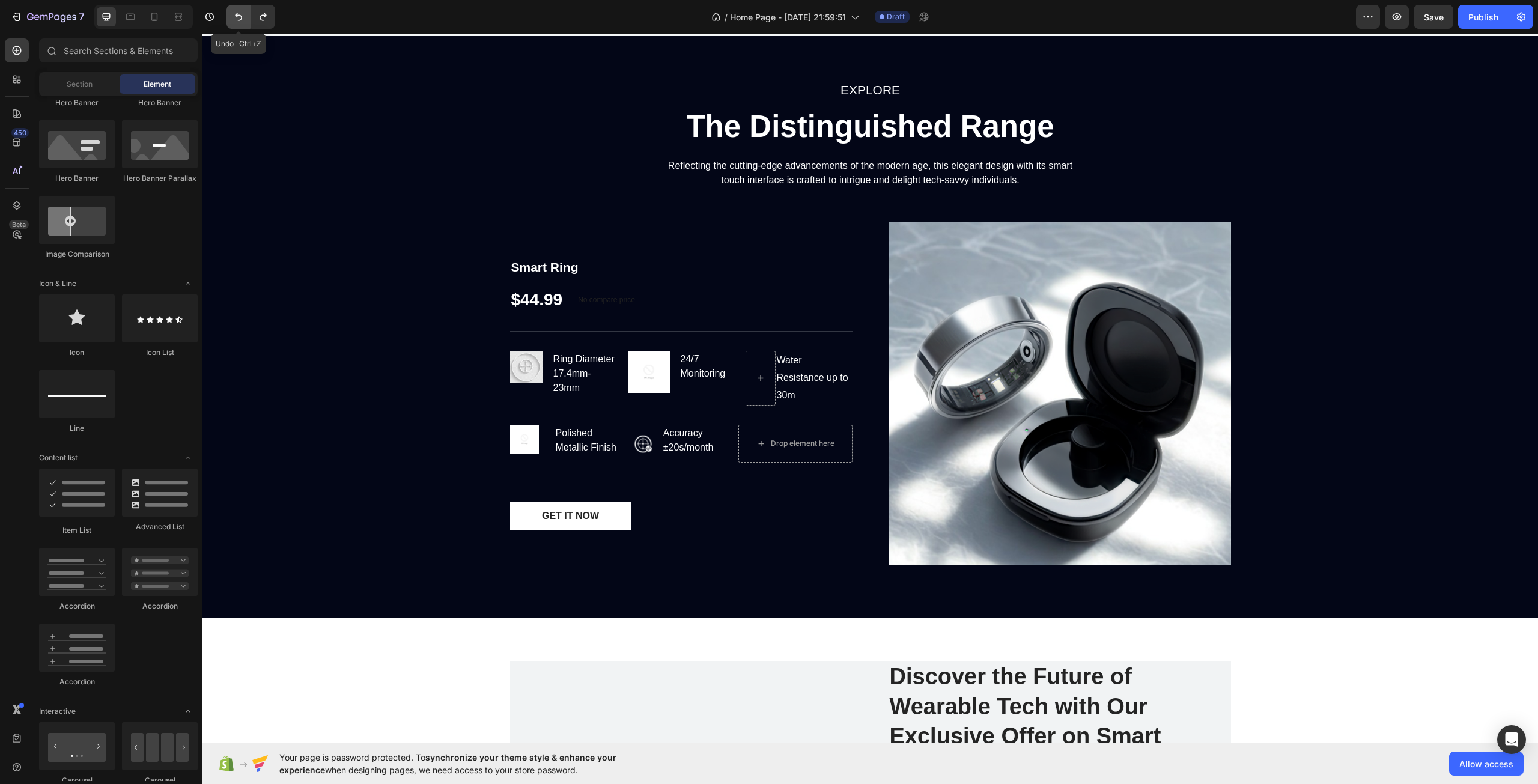
click at [235, 27] on button "Undo/Redo" at bounding box center [238, 16] width 24 height 24
click at [516, 373] on img at bounding box center [526, 367] width 33 height 33
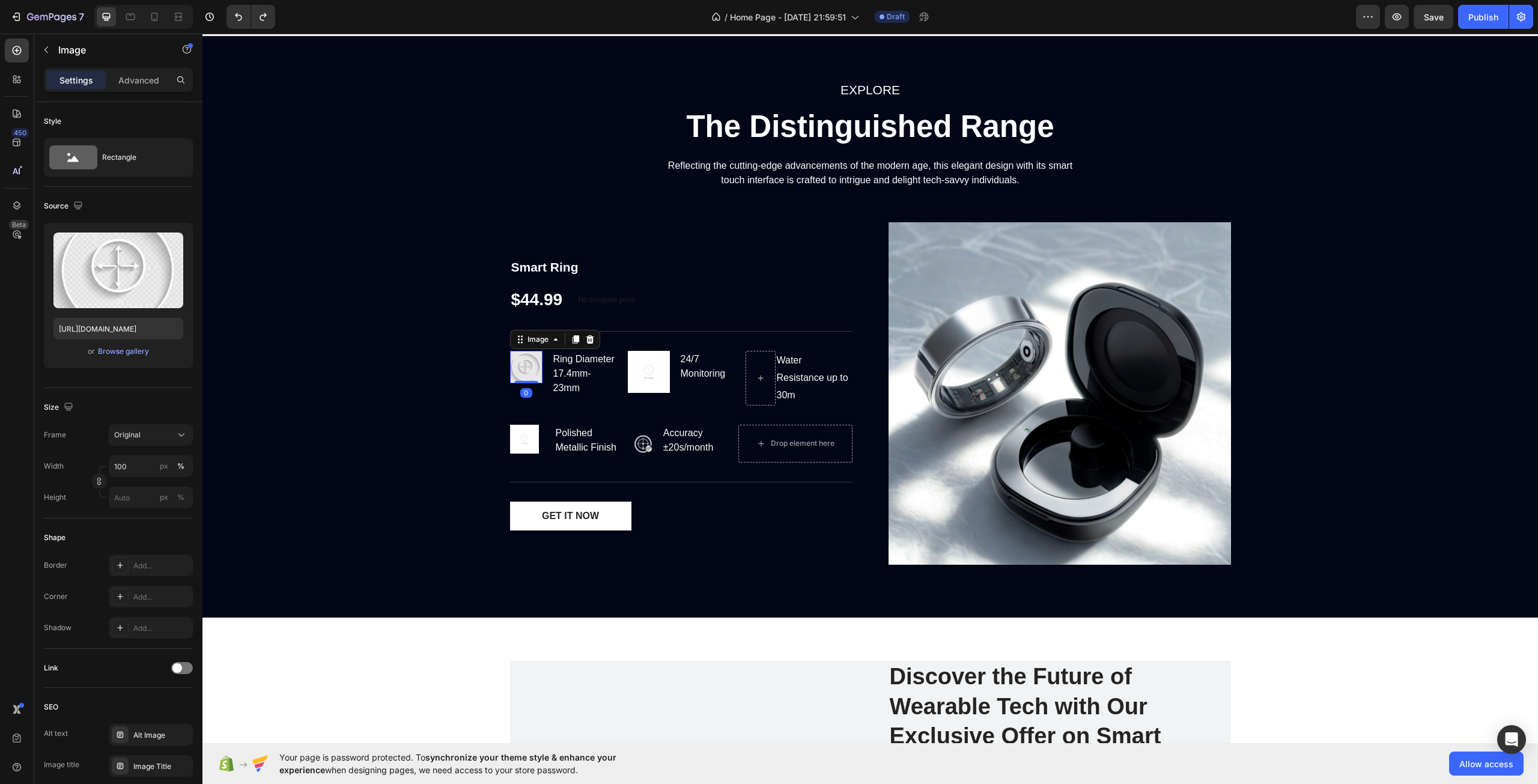
click at [521, 369] on img at bounding box center [526, 367] width 33 height 33
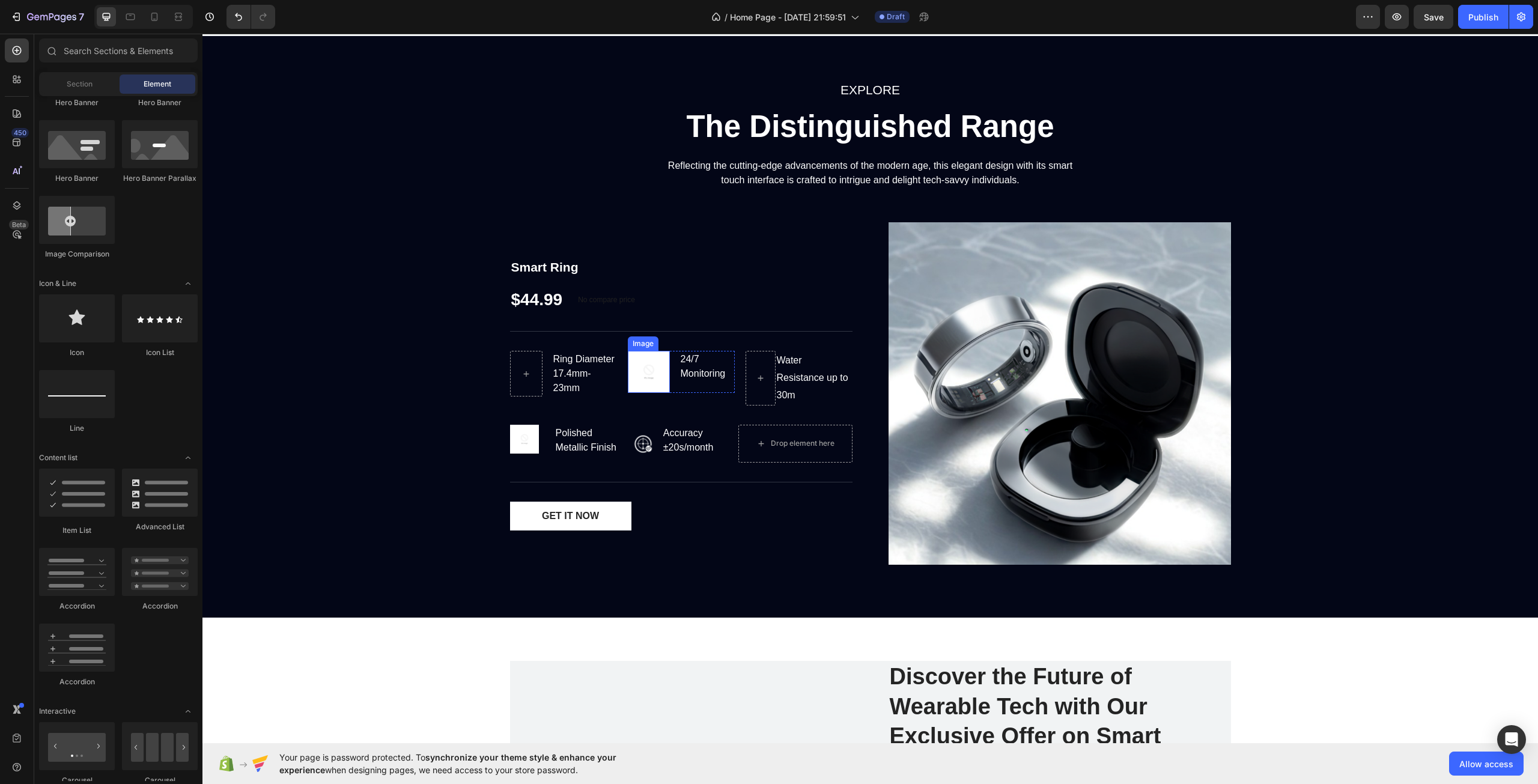
click at [640, 388] on img at bounding box center [648, 372] width 42 height 42
click at [516, 435] on img at bounding box center [524, 439] width 29 height 29
click at [646, 447] on img at bounding box center [643, 443] width 38 height 38
click at [533, 392] on div at bounding box center [526, 374] width 33 height 45
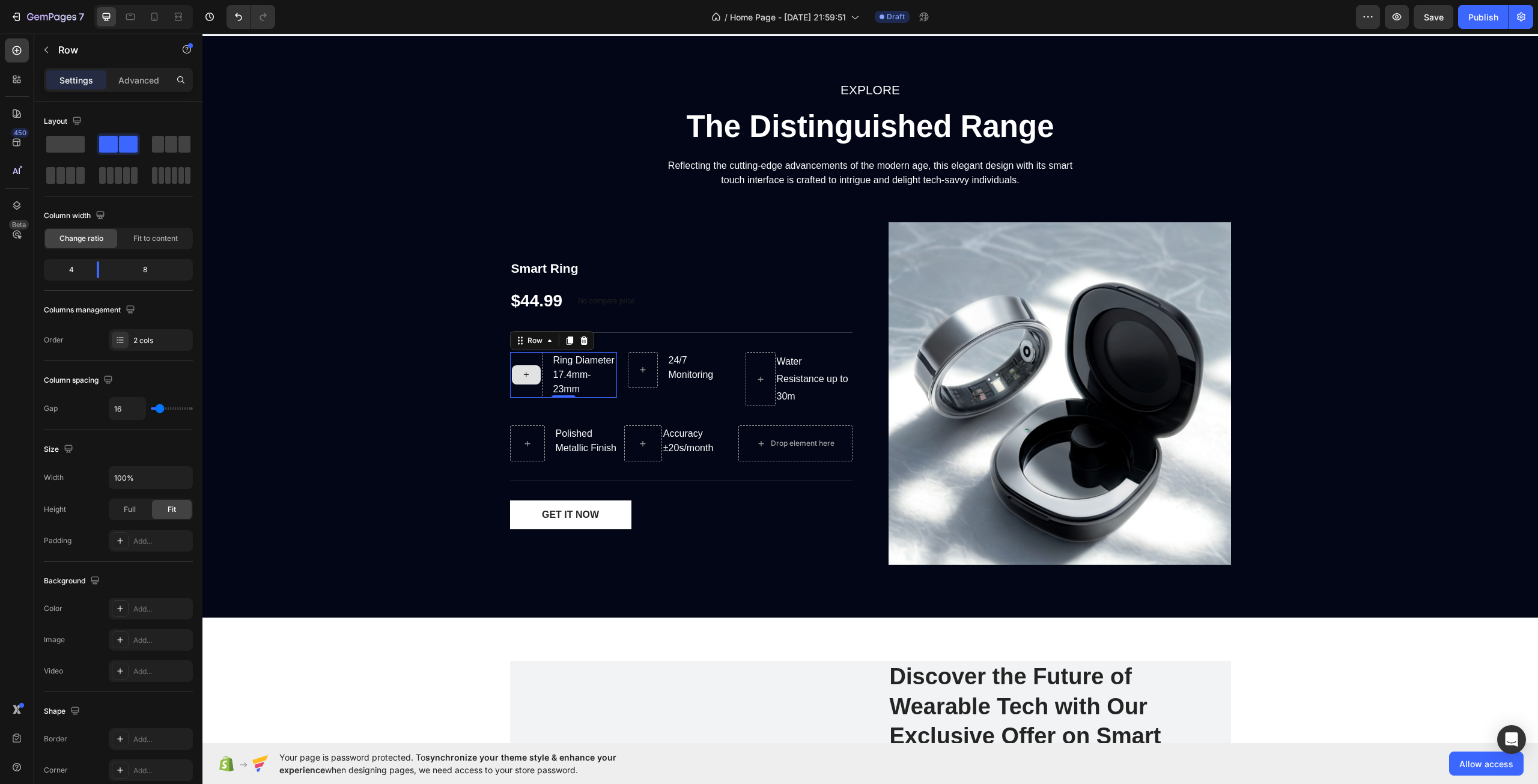
click at [520, 357] on div at bounding box center [526, 374] width 33 height 45
click at [524, 385] on div at bounding box center [526, 374] width 33 height 45
click at [520, 368] on div at bounding box center [526, 375] width 29 height 20
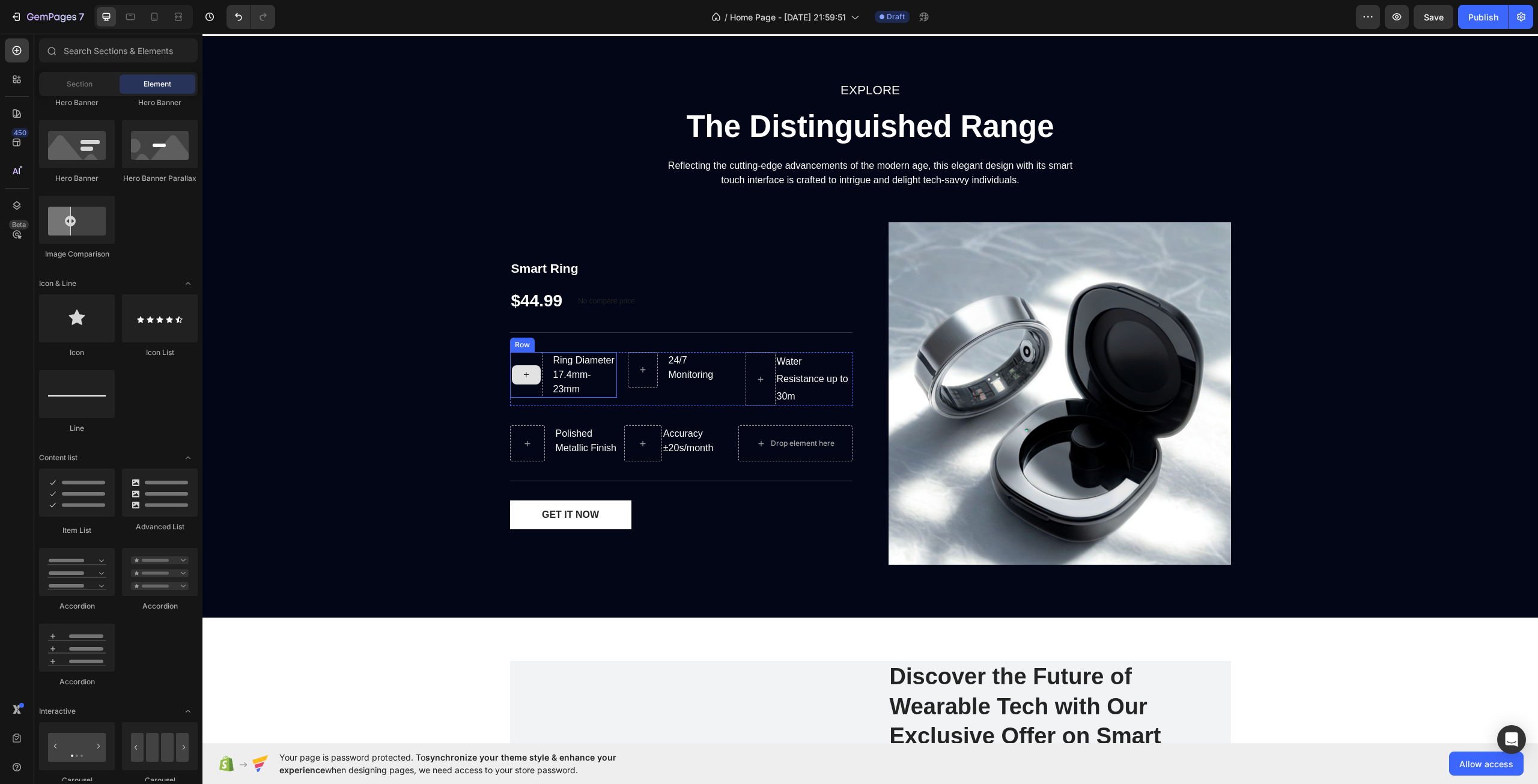
click at [527, 380] on div at bounding box center [526, 375] width 29 height 20
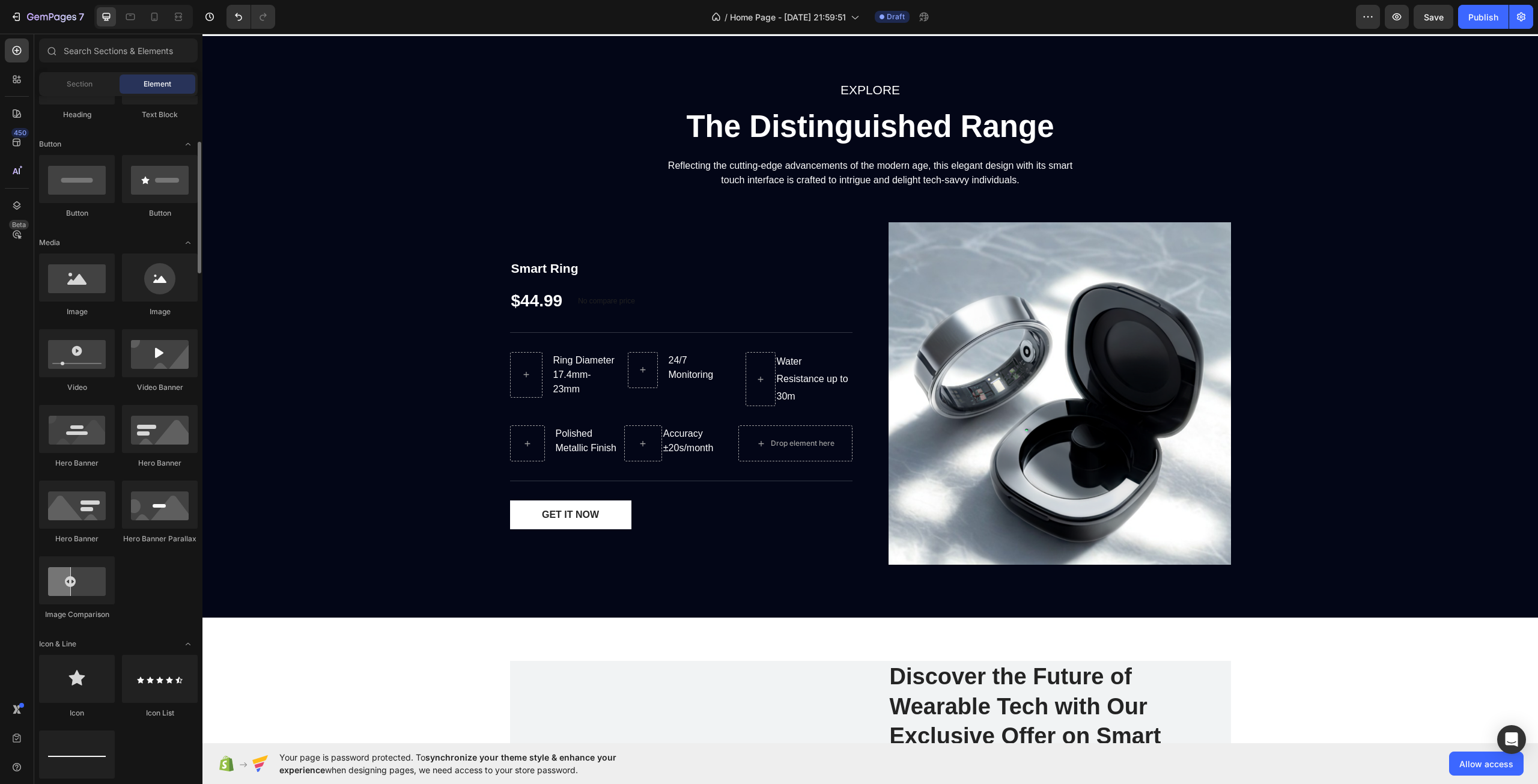
scroll to position [0, 0]
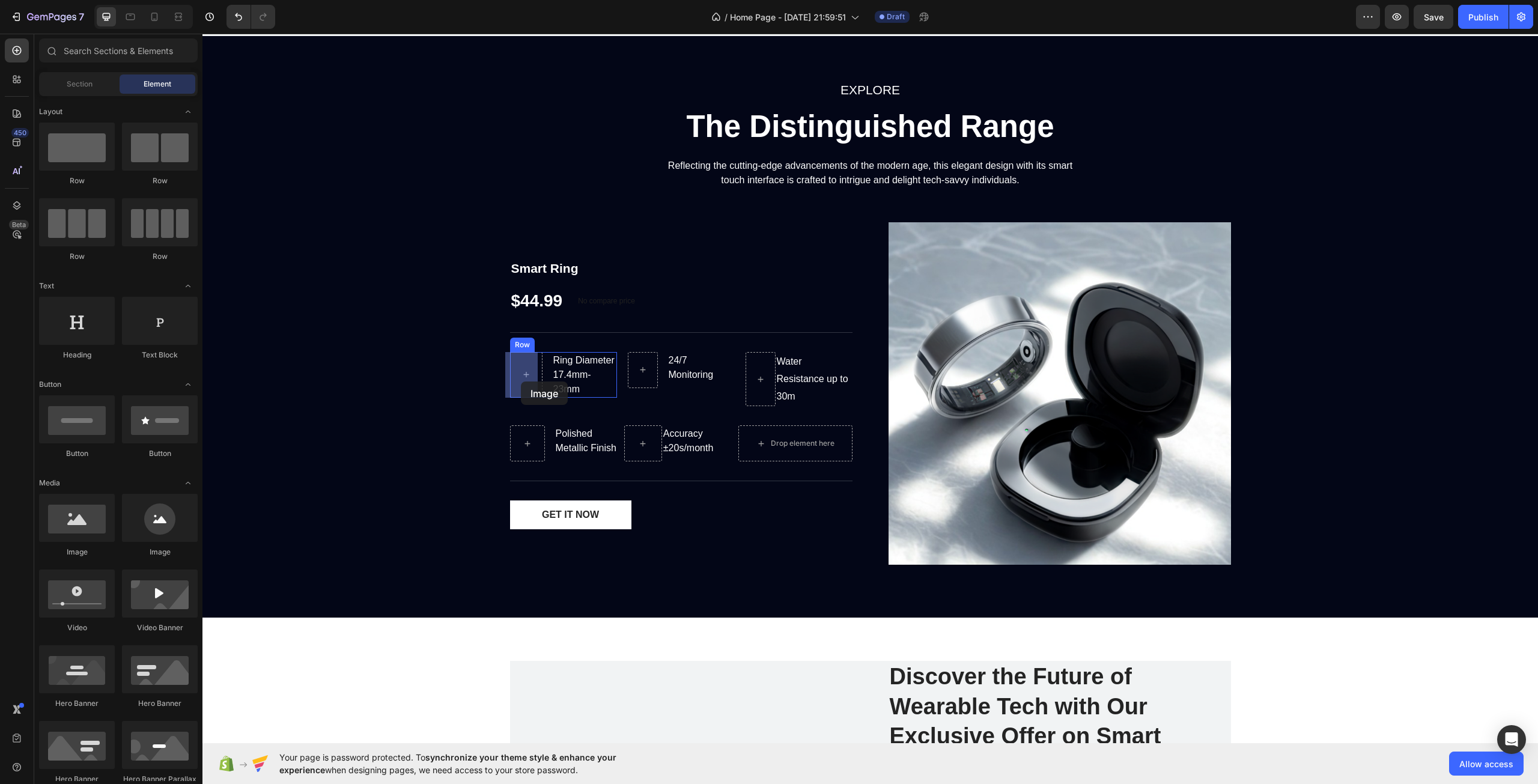
drag, startPoint x: 294, startPoint y: 556, endPoint x: 521, endPoint y: 381, distance: 286.6
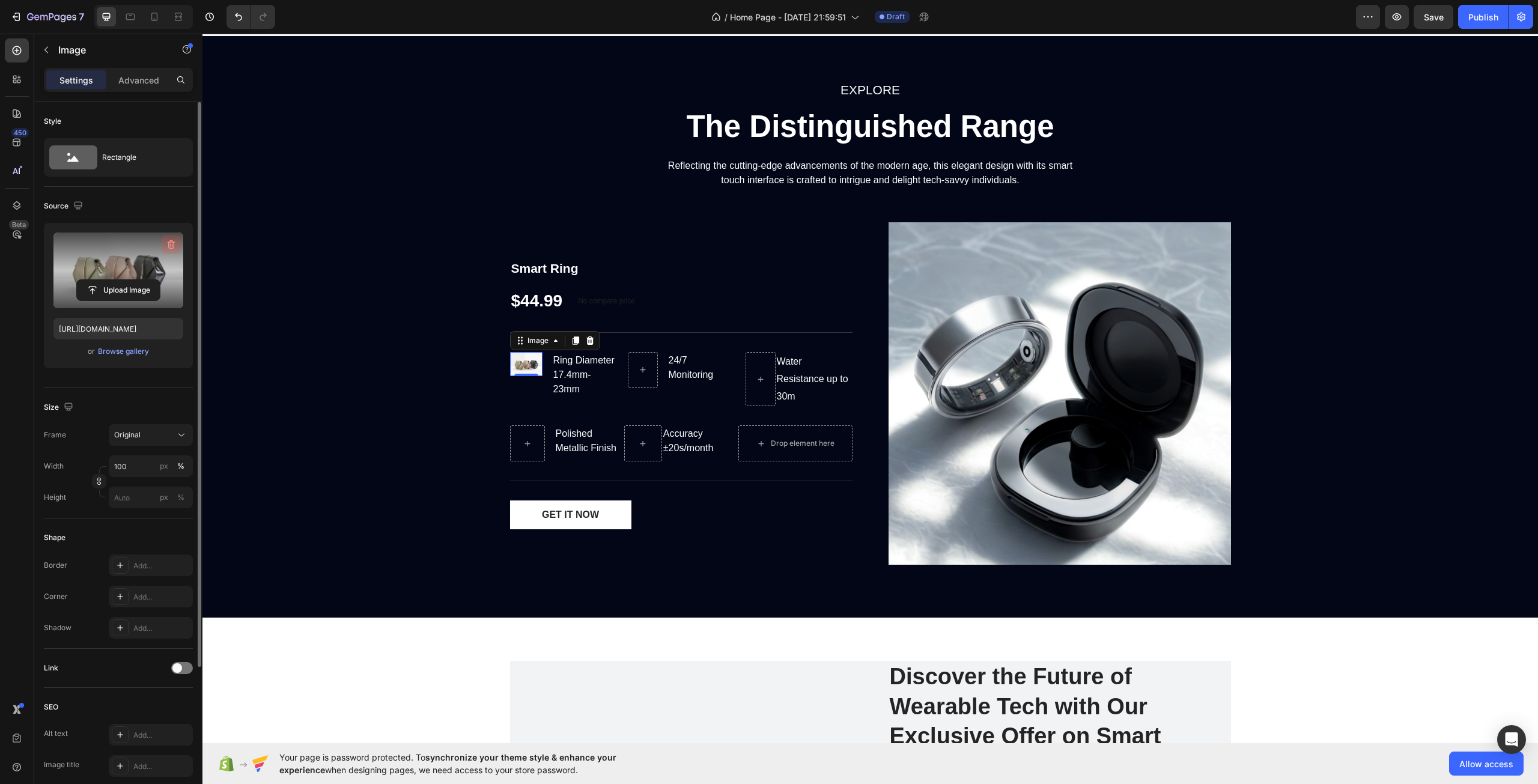
click at [167, 245] on icon "button" at bounding box center [171, 245] width 12 height 12
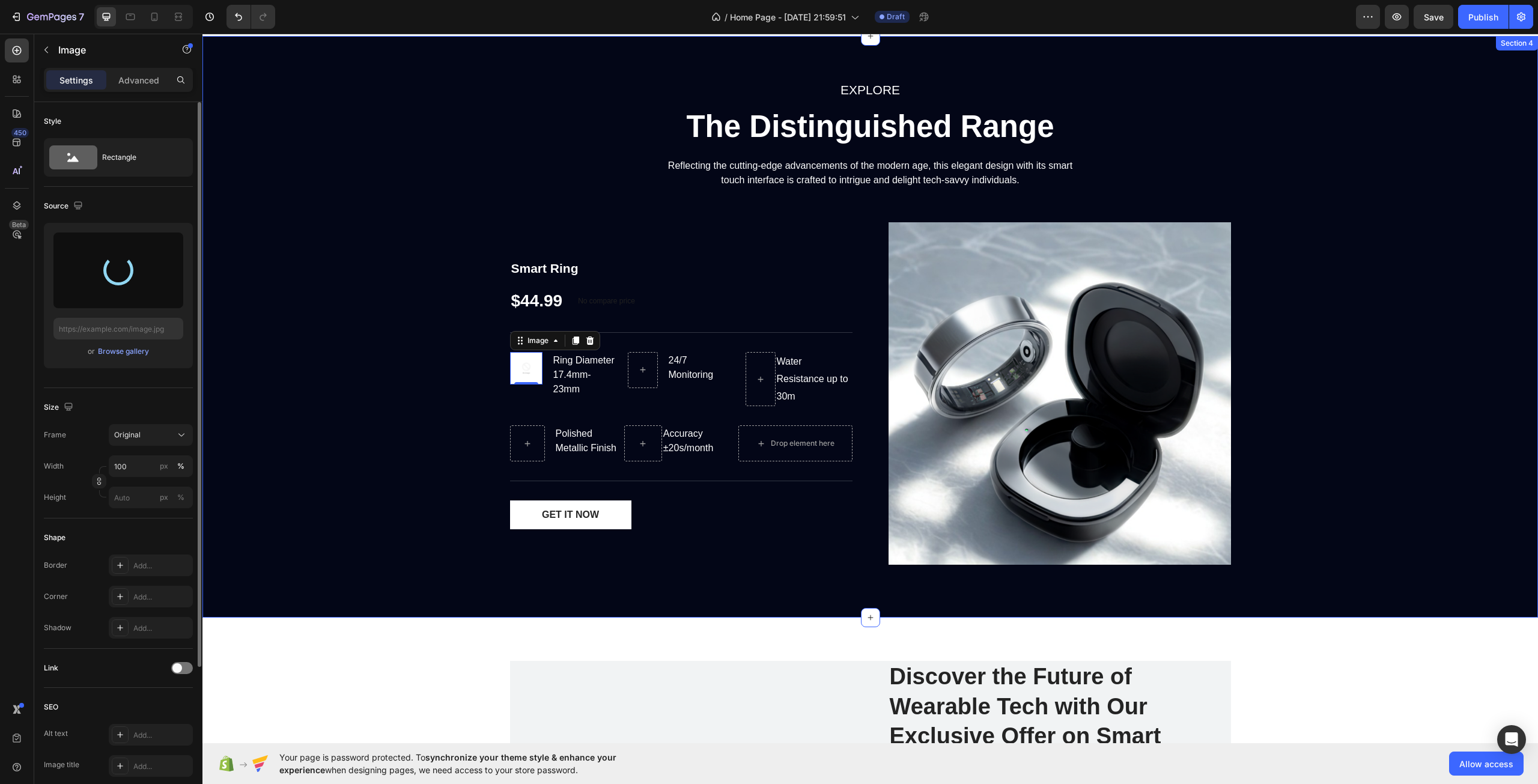
type input "[URL][DOMAIN_NAME]"
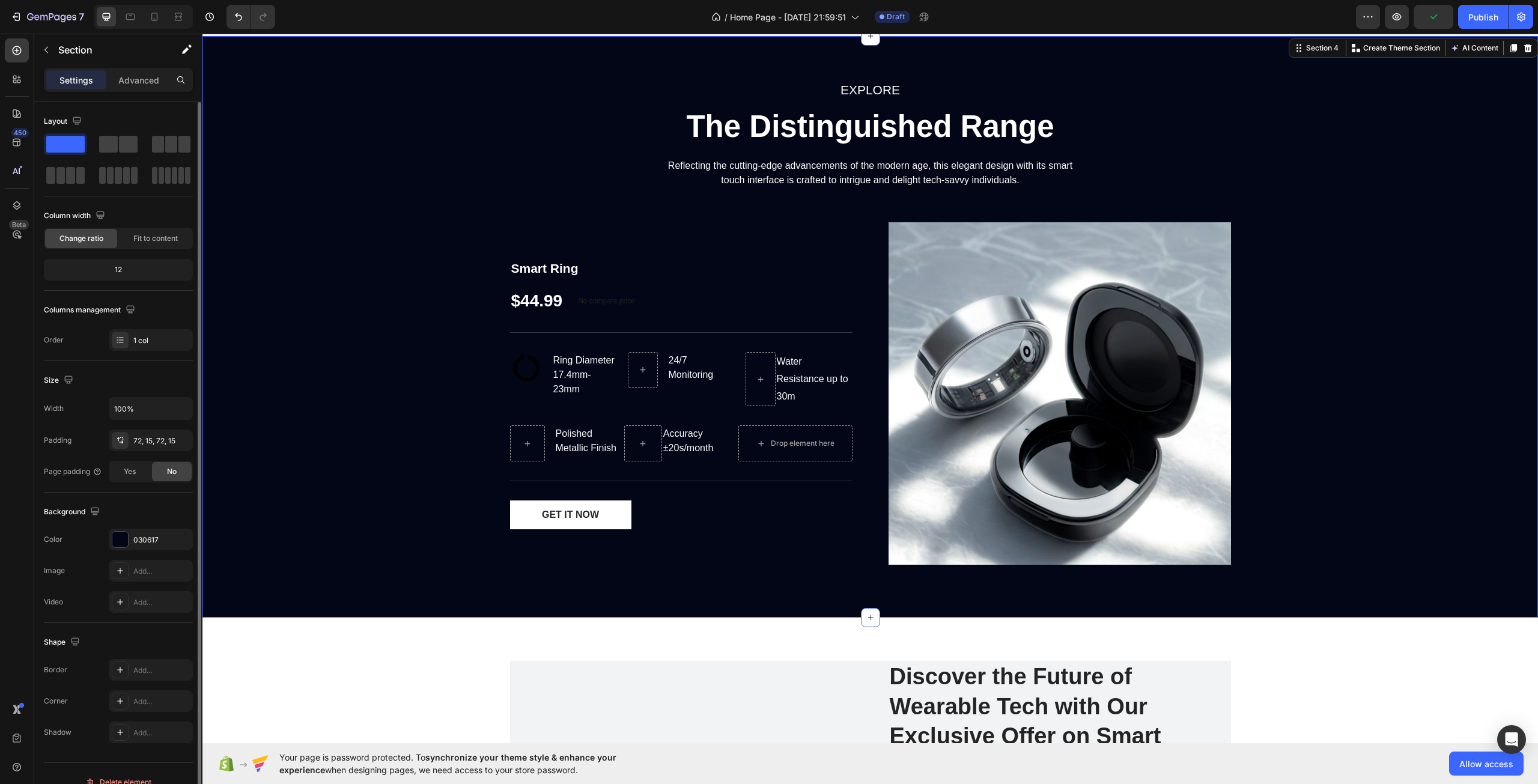
click at [375, 368] on div "EXPLORE Text block The Distinguished Range Heading Reflecting the cutting-edge …" at bounding box center [870, 326] width 1318 height 495
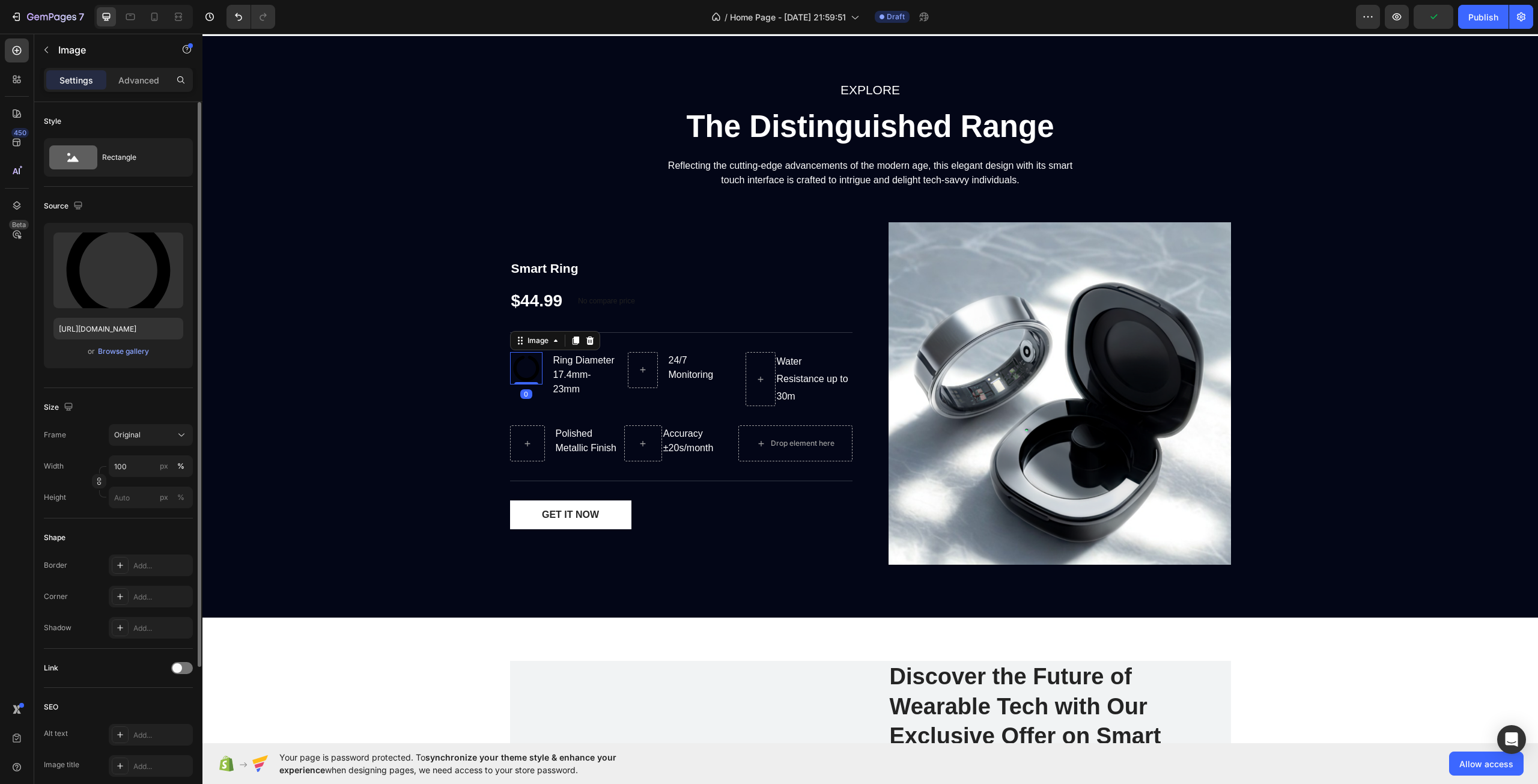
click at [519, 370] on img at bounding box center [526, 368] width 33 height 33
click at [170, 249] on icon "button" at bounding box center [171, 245] width 12 height 12
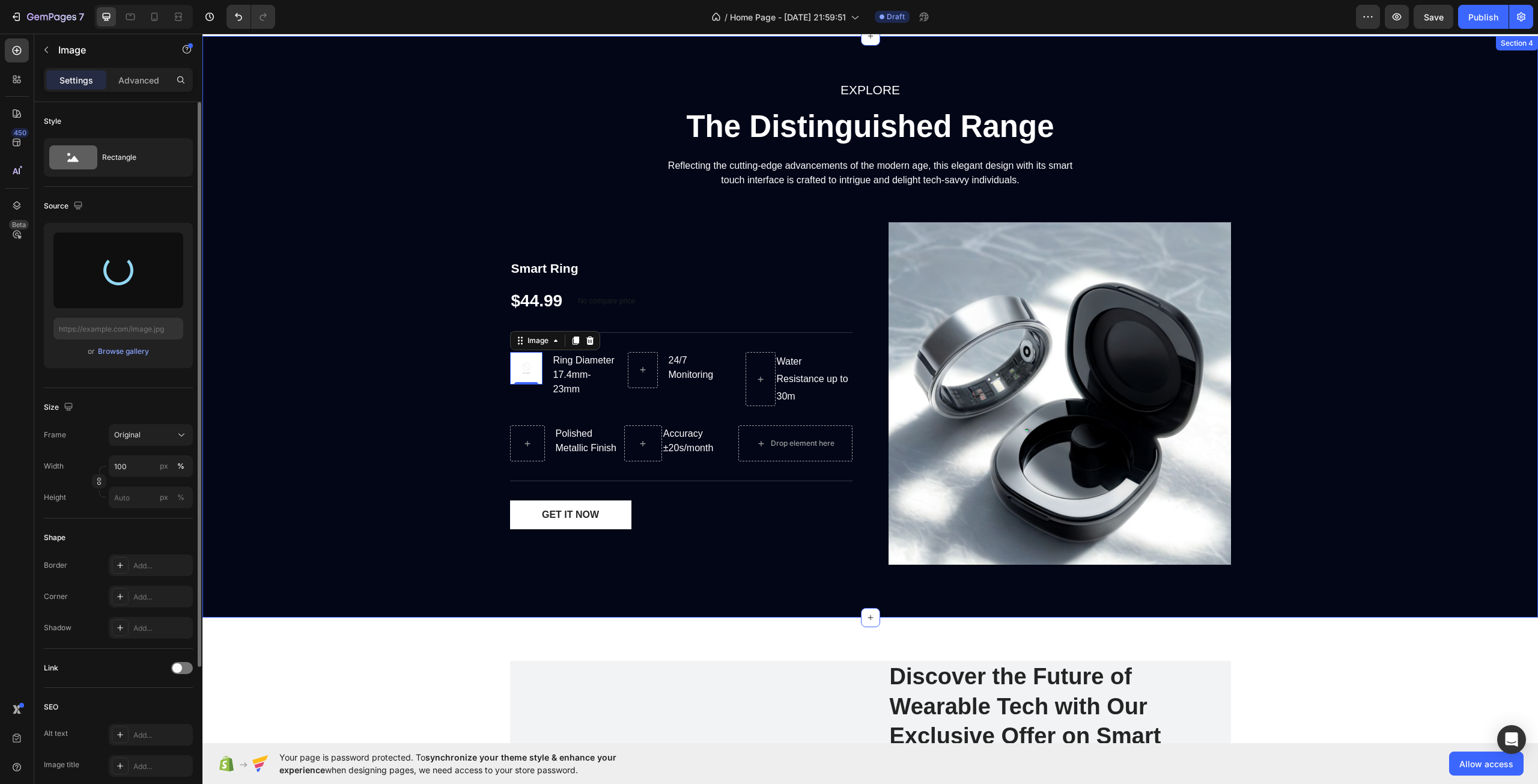
type input "[URL][DOMAIN_NAME]"
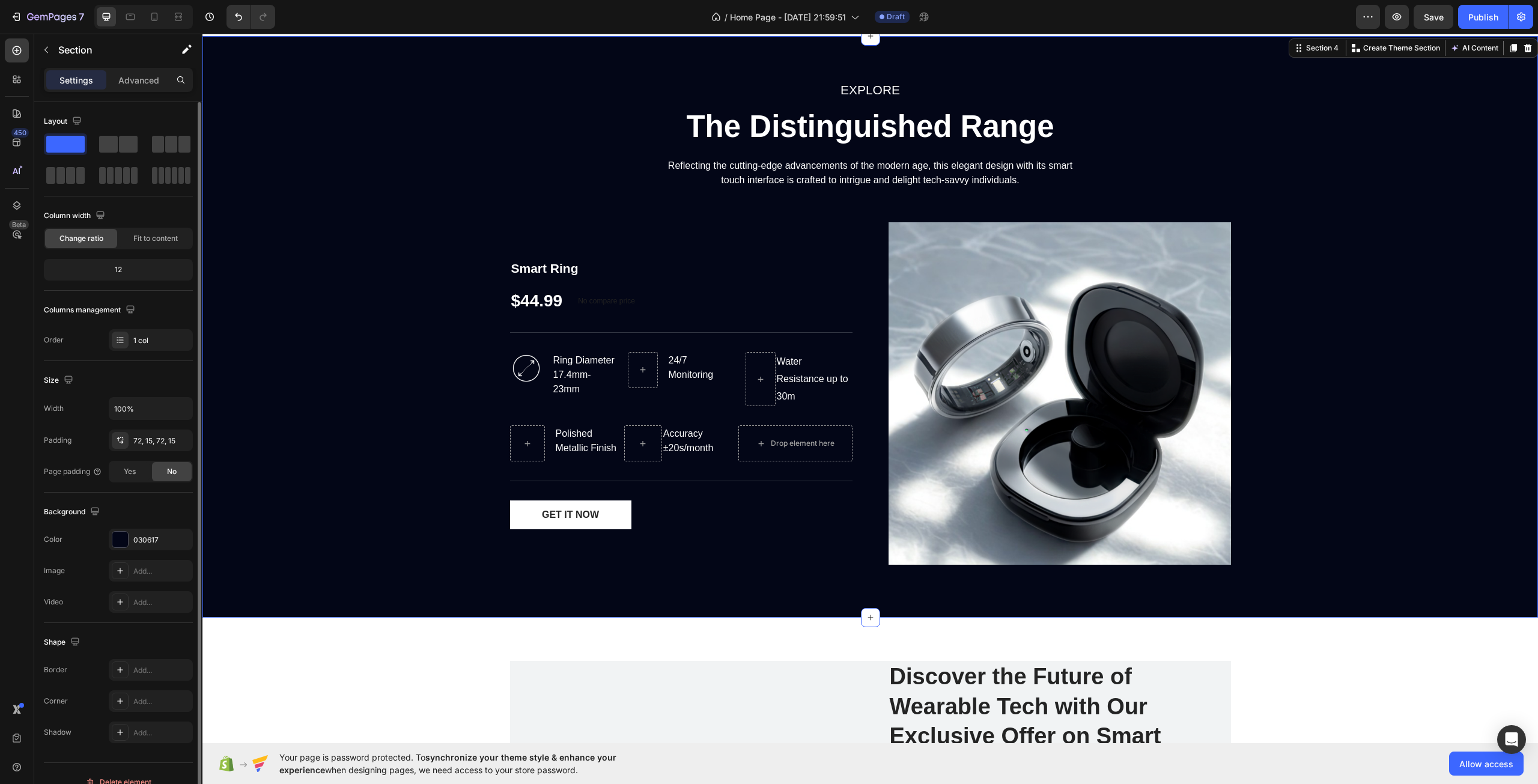
click at [454, 270] on div "EXPLORE Text block The Distinguished Range Heading Reflecting the cutting-edge …" at bounding box center [870, 326] width 1318 height 495
click at [639, 372] on icon at bounding box center [643, 370] width 10 height 11
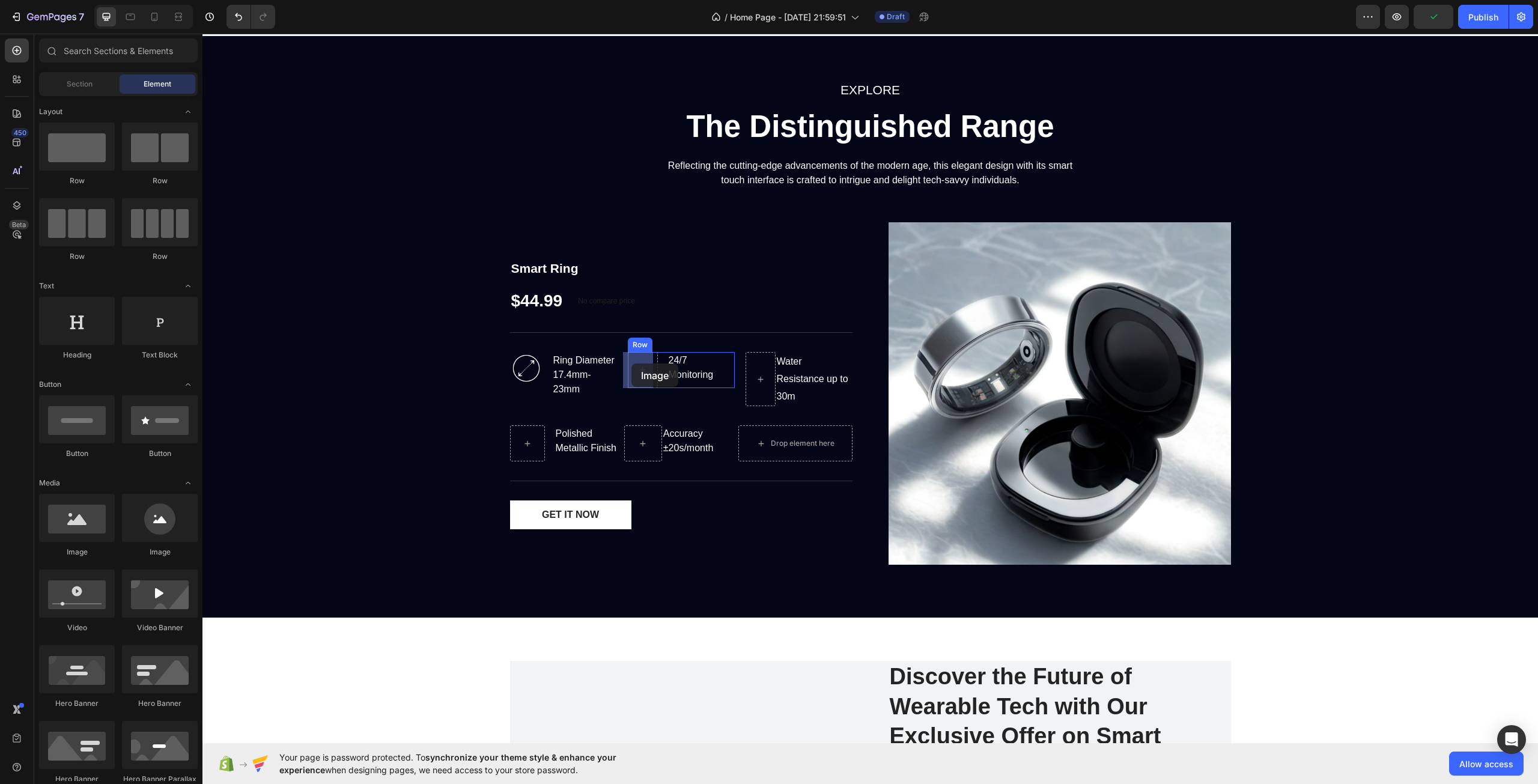
drag, startPoint x: 286, startPoint y: 546, endPoint x: 632, endPoint y: 364, distance: 390.9
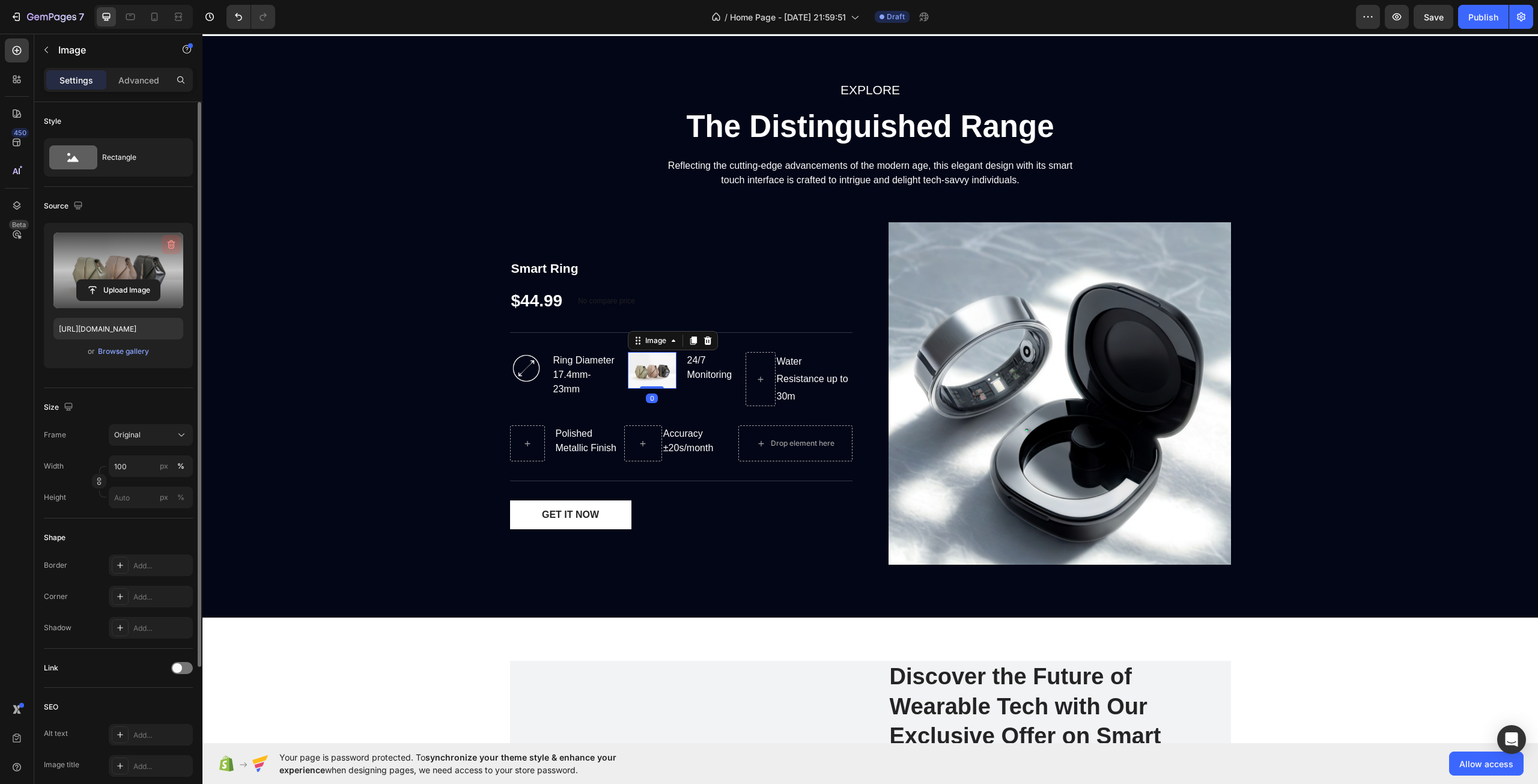
click at [173, 241] on icon "button" at bounding box center [171, 245] width 12 height 12
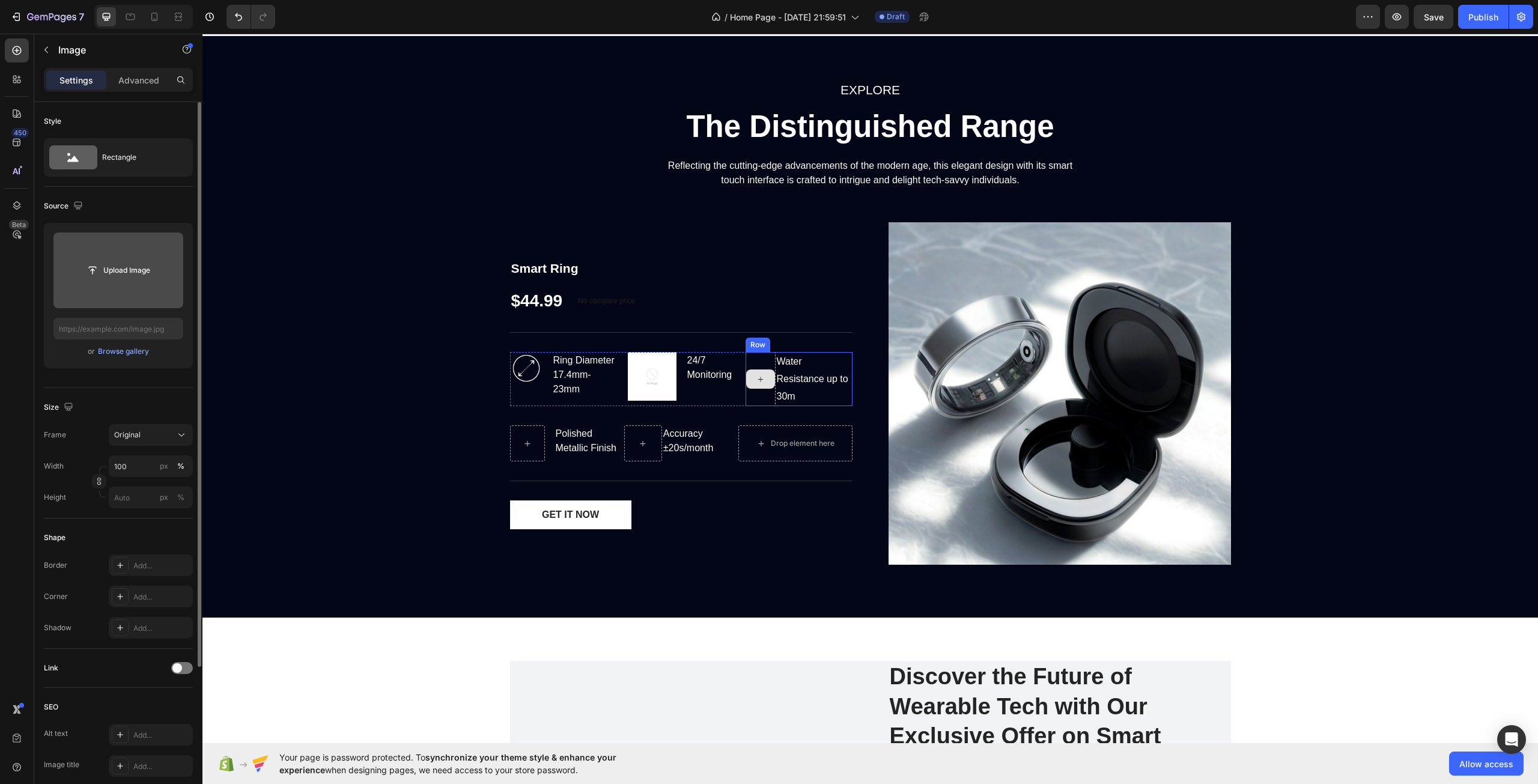
click at [759, 372] on div at bounding box center [760, 380] width 29 height 20
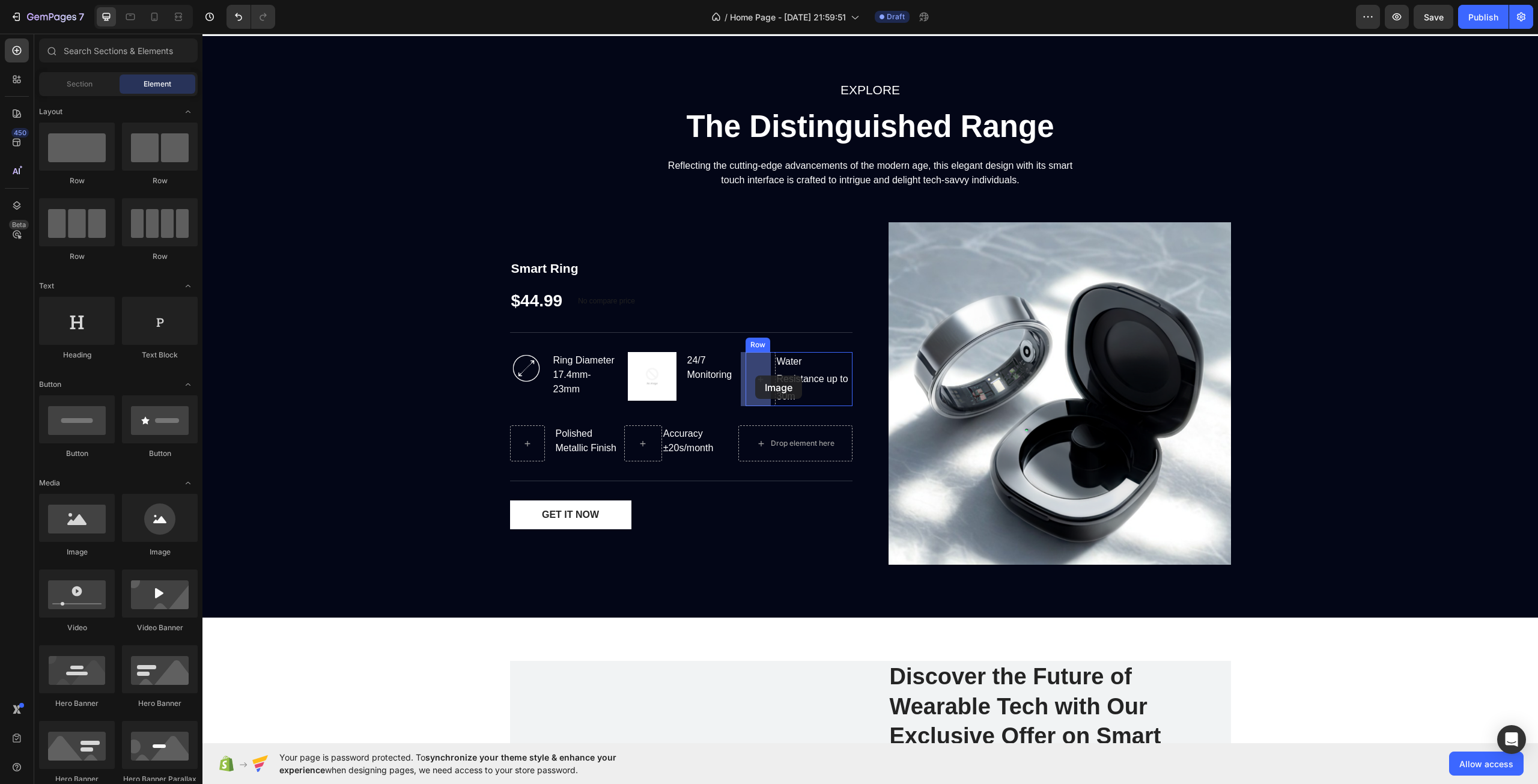
drag, startPoint x: 271, startPoint y: 554, endPoint x: 756, endPoint y: 375, distance: 517.0
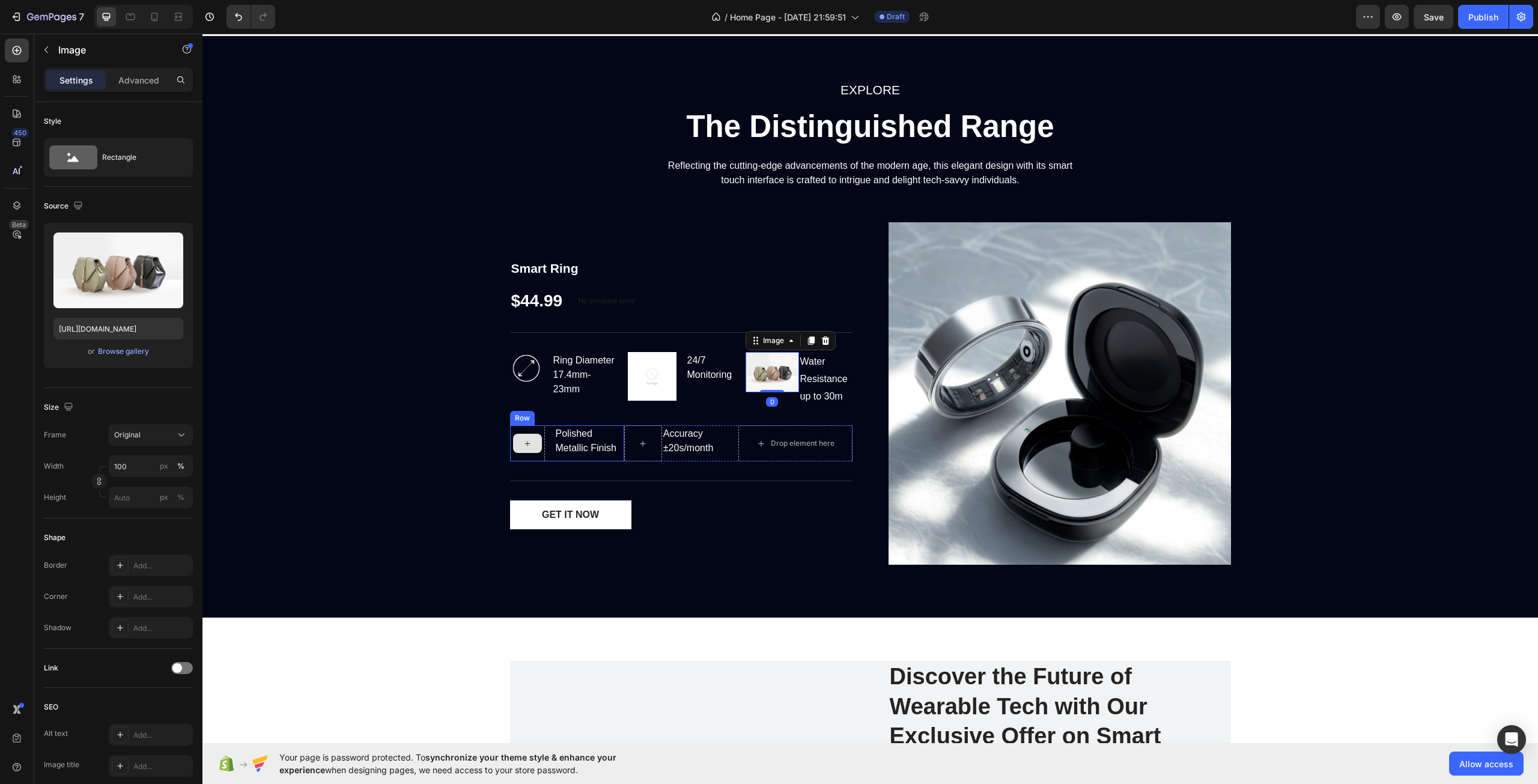
click at [526, 444] on icon at bounding box center [527, 444] width 10 height 11
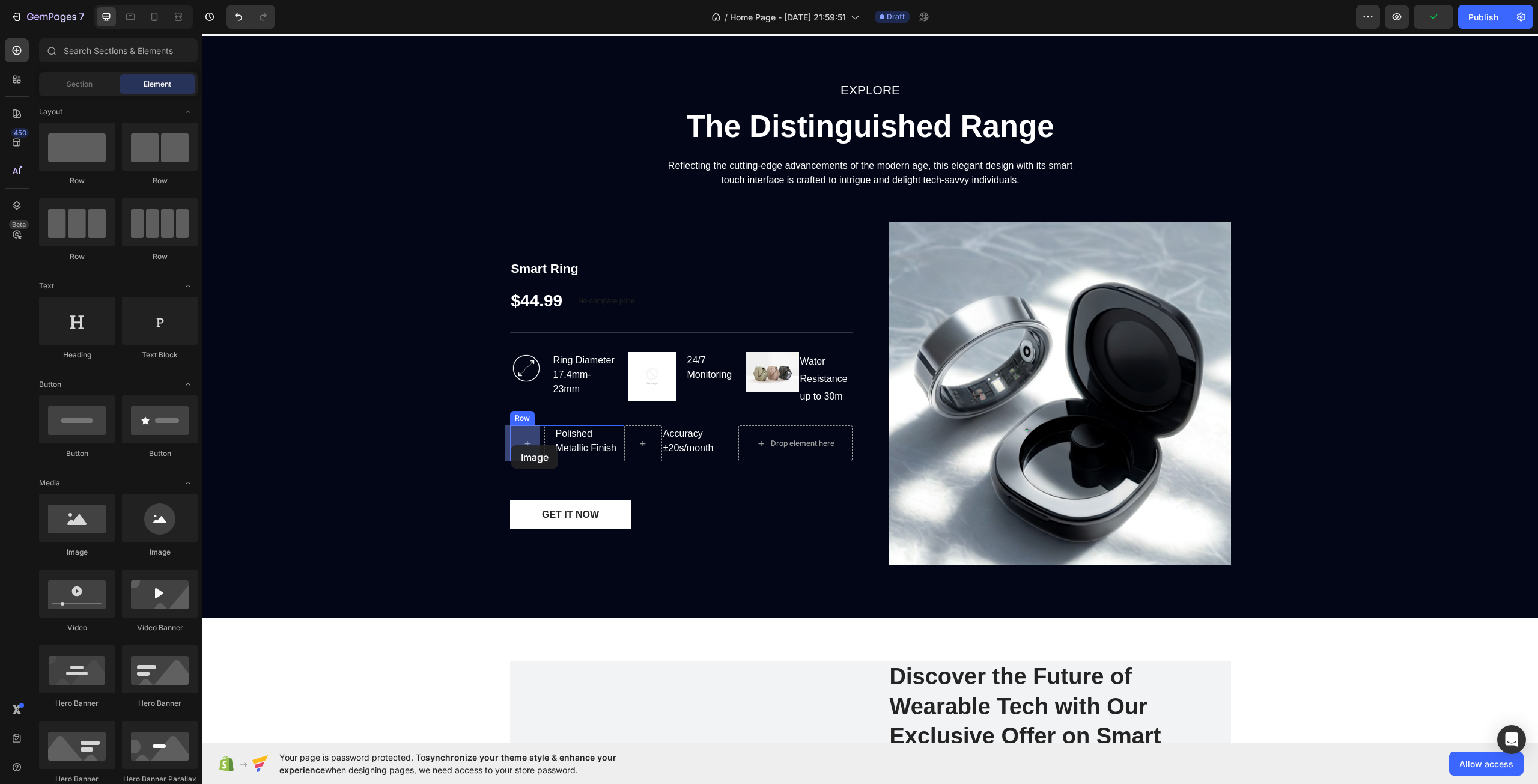
drag, startPoint x: 279, startPoint y: 553, endPoint x: 512, endPoint y: 445, distance: 256.8
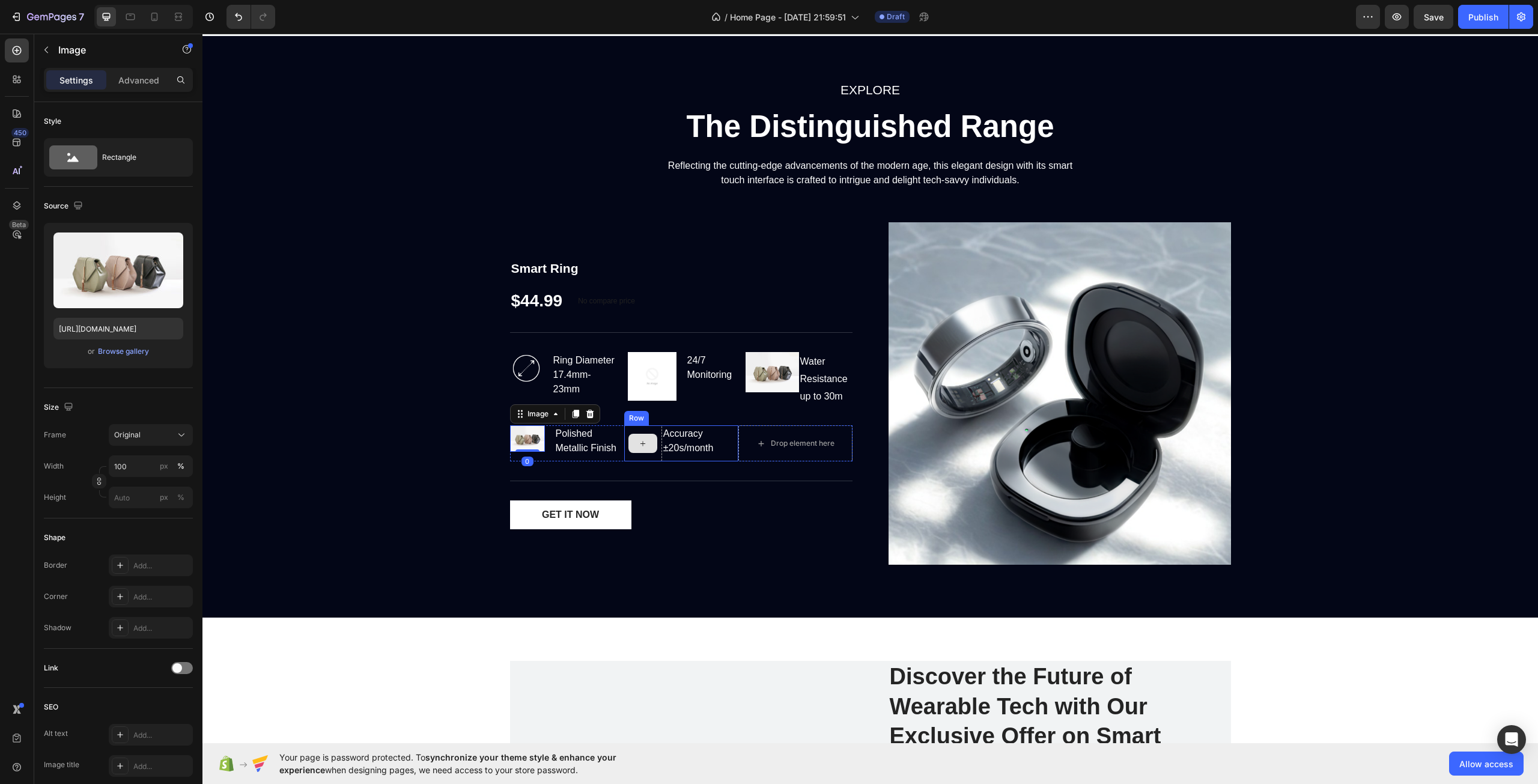
click at [647, 451] on div at bounding box center [643, 443] width 29 height 20
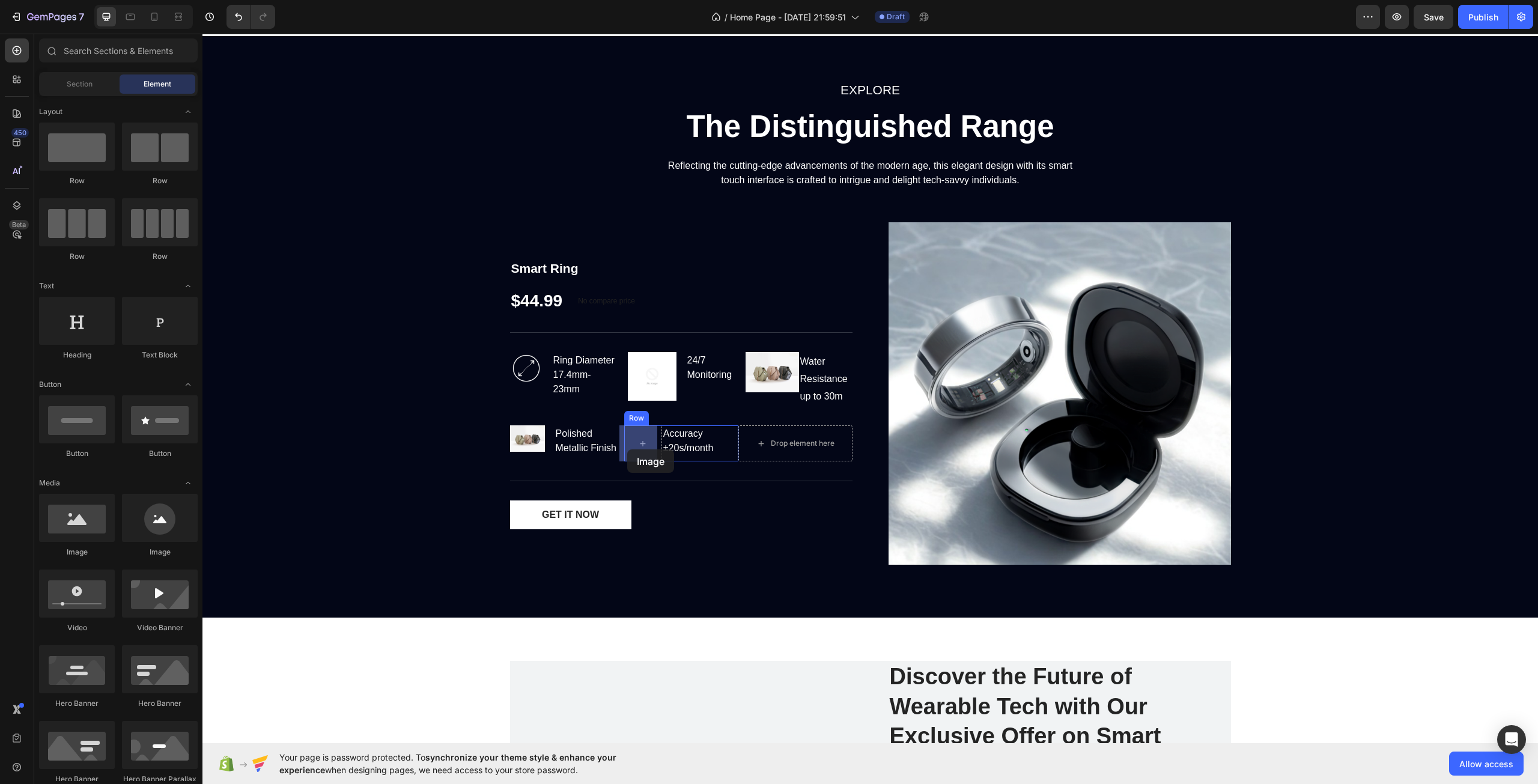
drag, startPoint x: 305, startPoint y: 531, endPoint x: 628, endPoint y: 448, distance: 333.5
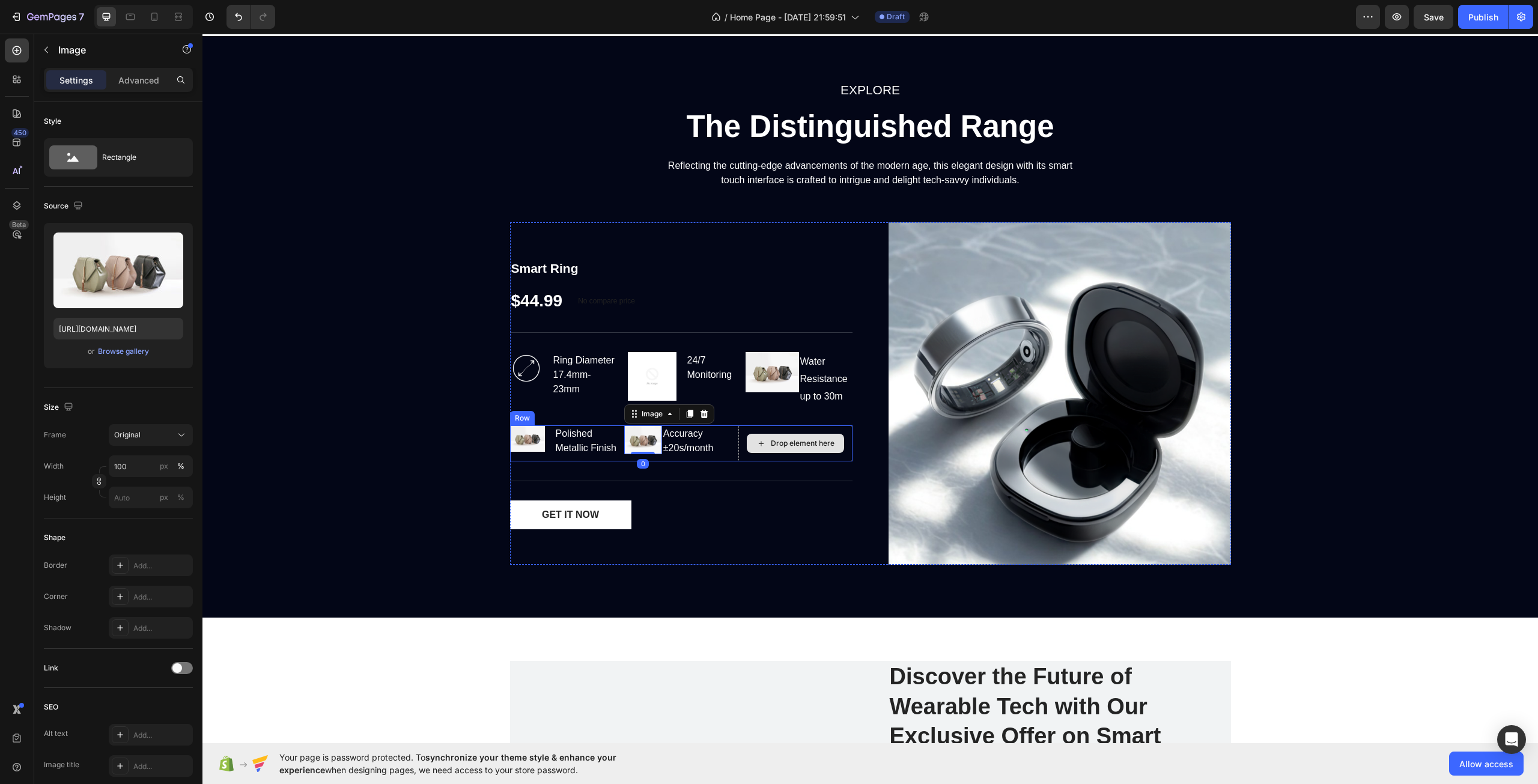
click at [783, 448] on div "Drop element here" at bounding box center [803, 443] width 64 height 10
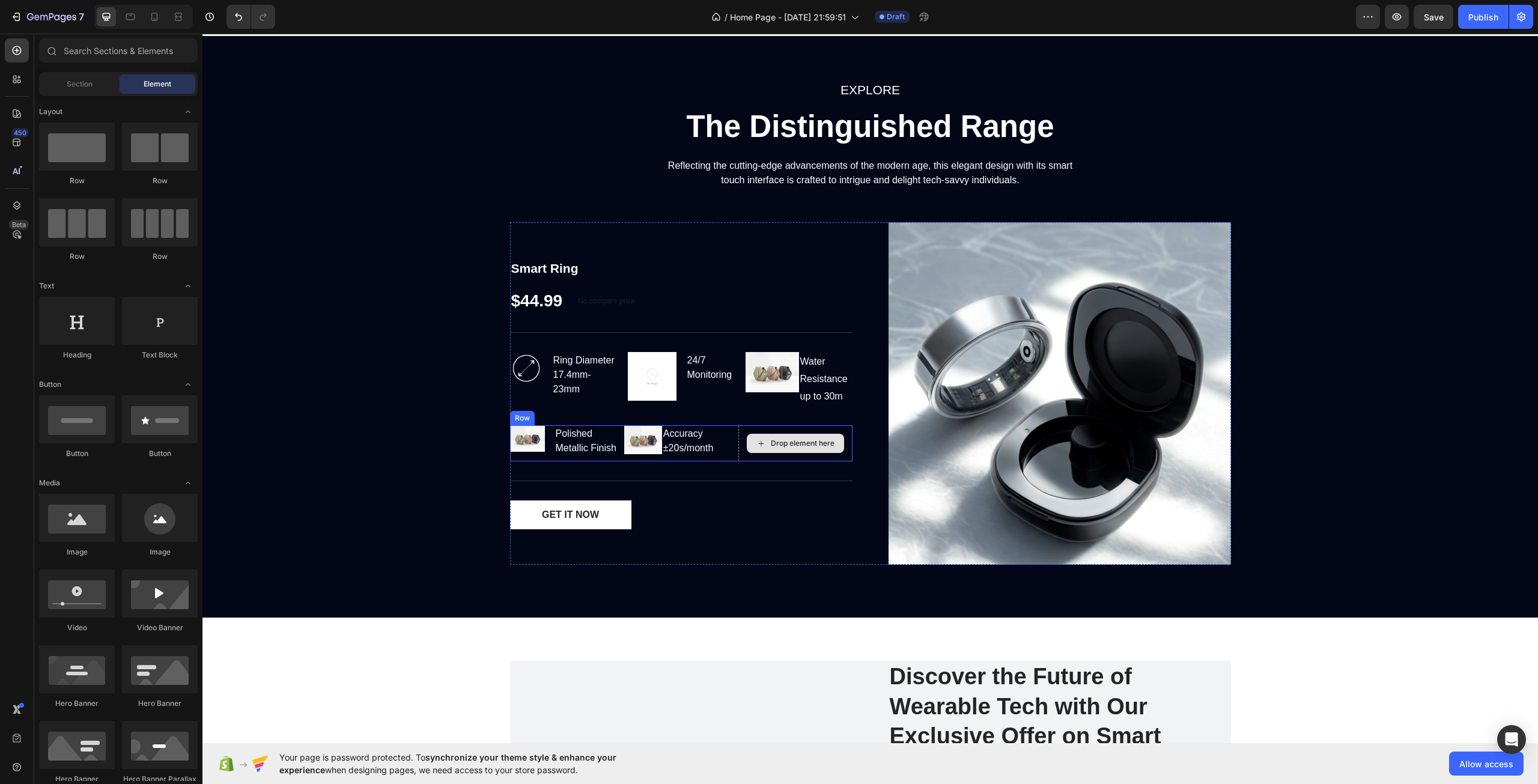
click at [763, 443] on div "Drop element here" at bounding box center [796, 443] width 98 height 20
click at [809, 443] on div "Drop element here" at bounding box center [803, 443] width 64 height 10
click at [560, 373] on p "Ring Diameter 17.4mm-23mm" at bounding box center [585, 374] width 62 height 43
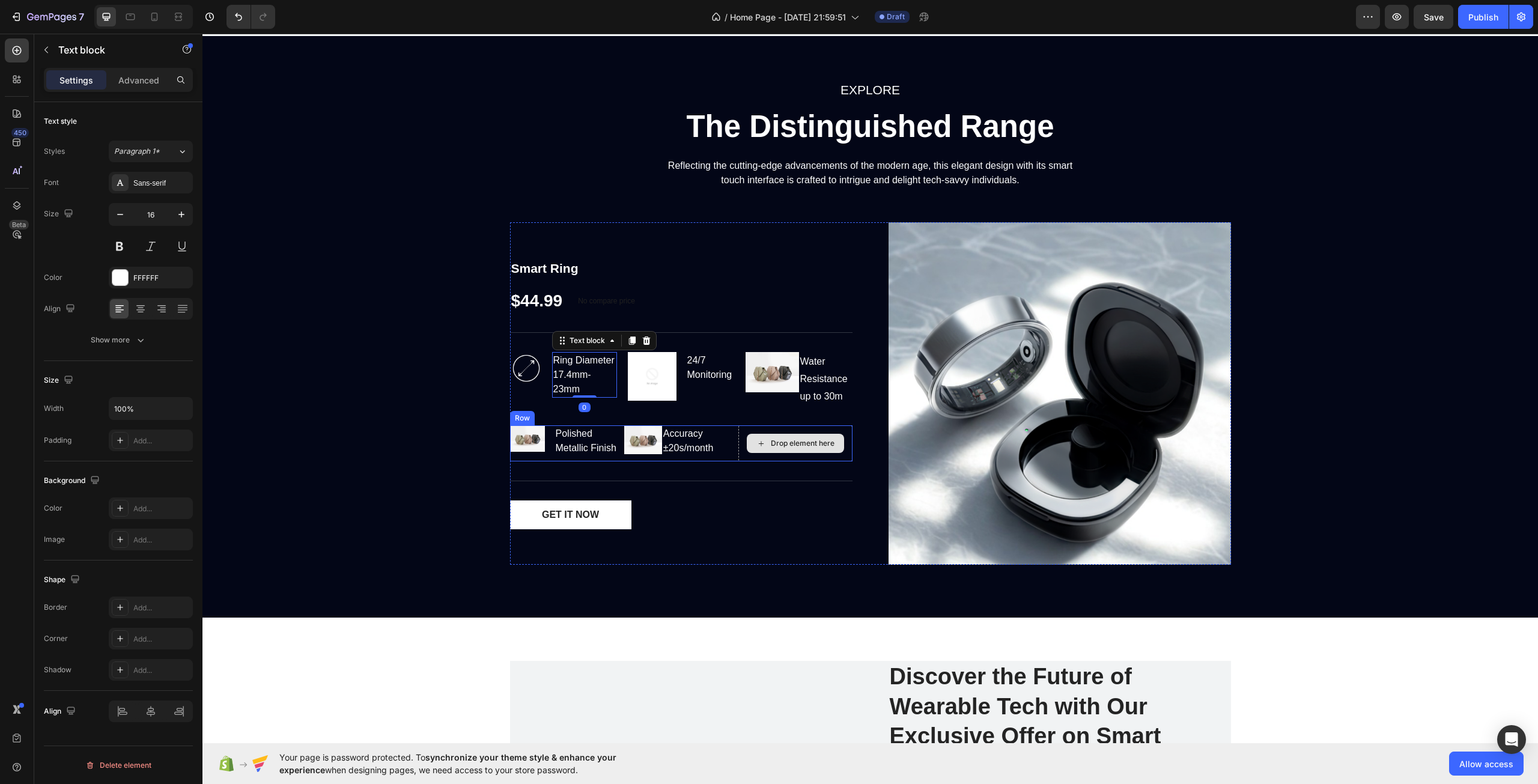
click at [804, 451] on div "Drop element here" at bounding box center [796, 443] width 98 height 20
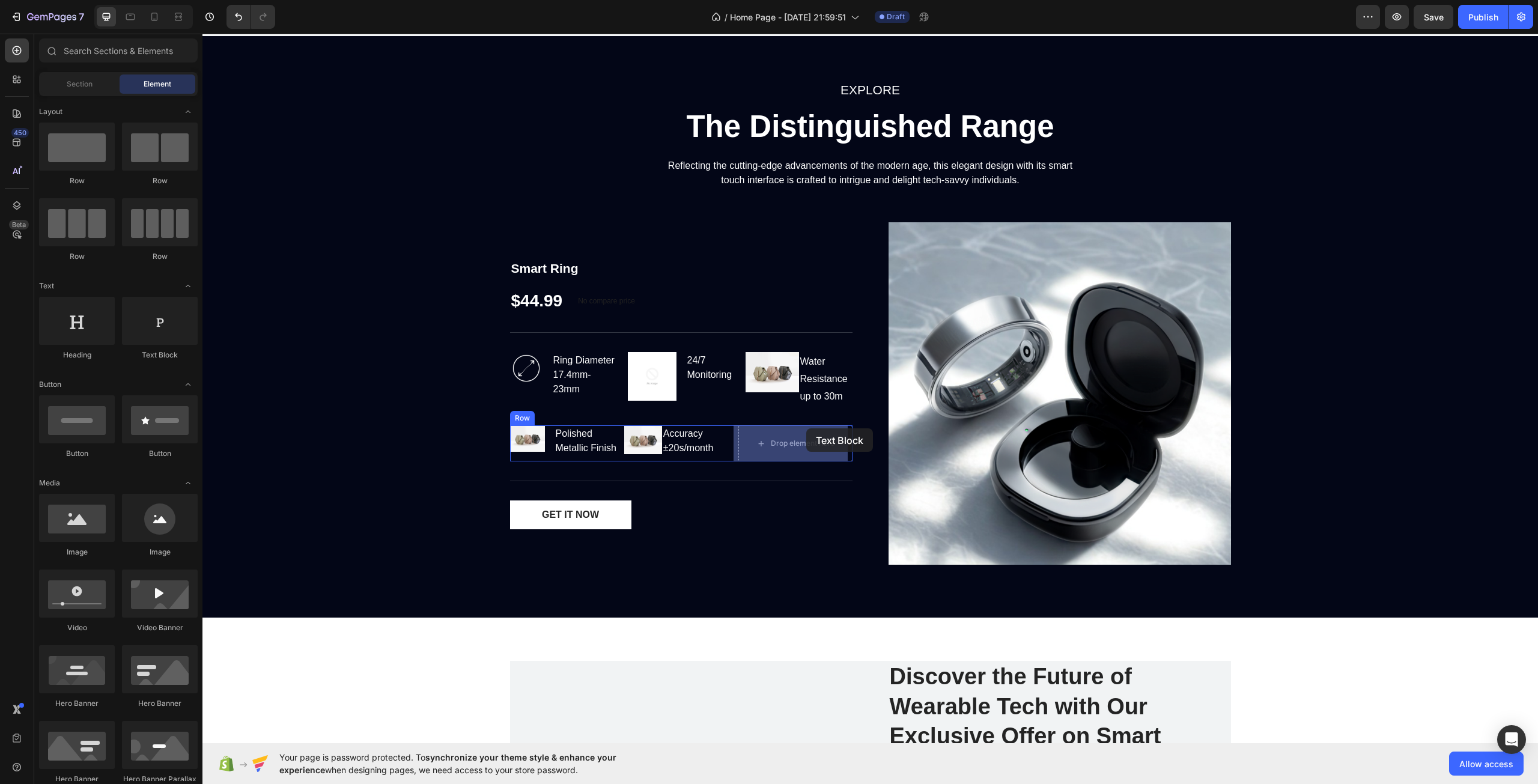
drag, startPoint x: 361, startPoint y: 356, endPoint x: 806, endPoint y: 428, distance: 450.8
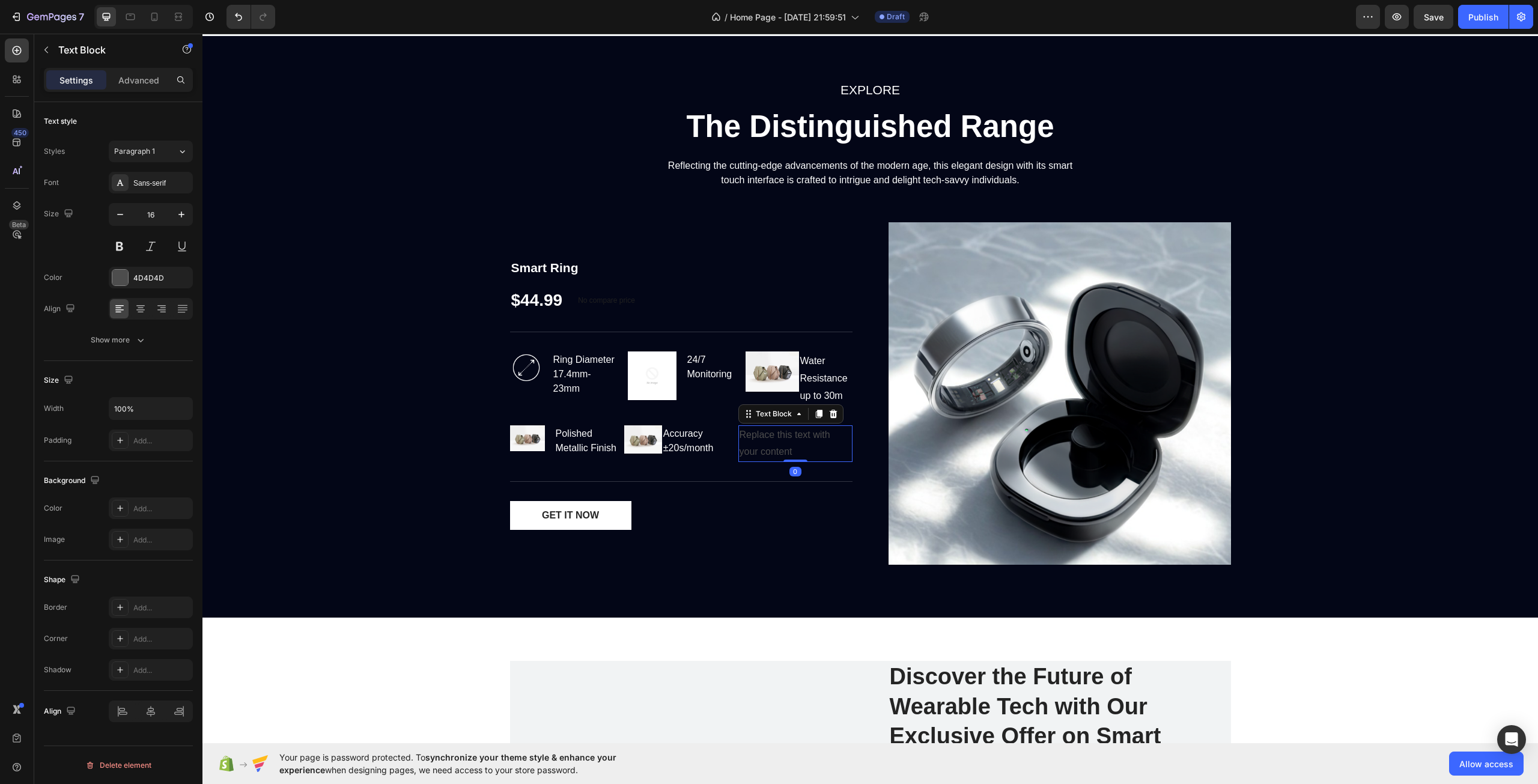
click at [756, 435] on div "Replace this text with your content" at bounding box center [796, 444] width 114 height 37
click at [48, 52] on icon "button" at bounding box center [46, 50] width 10 height 10
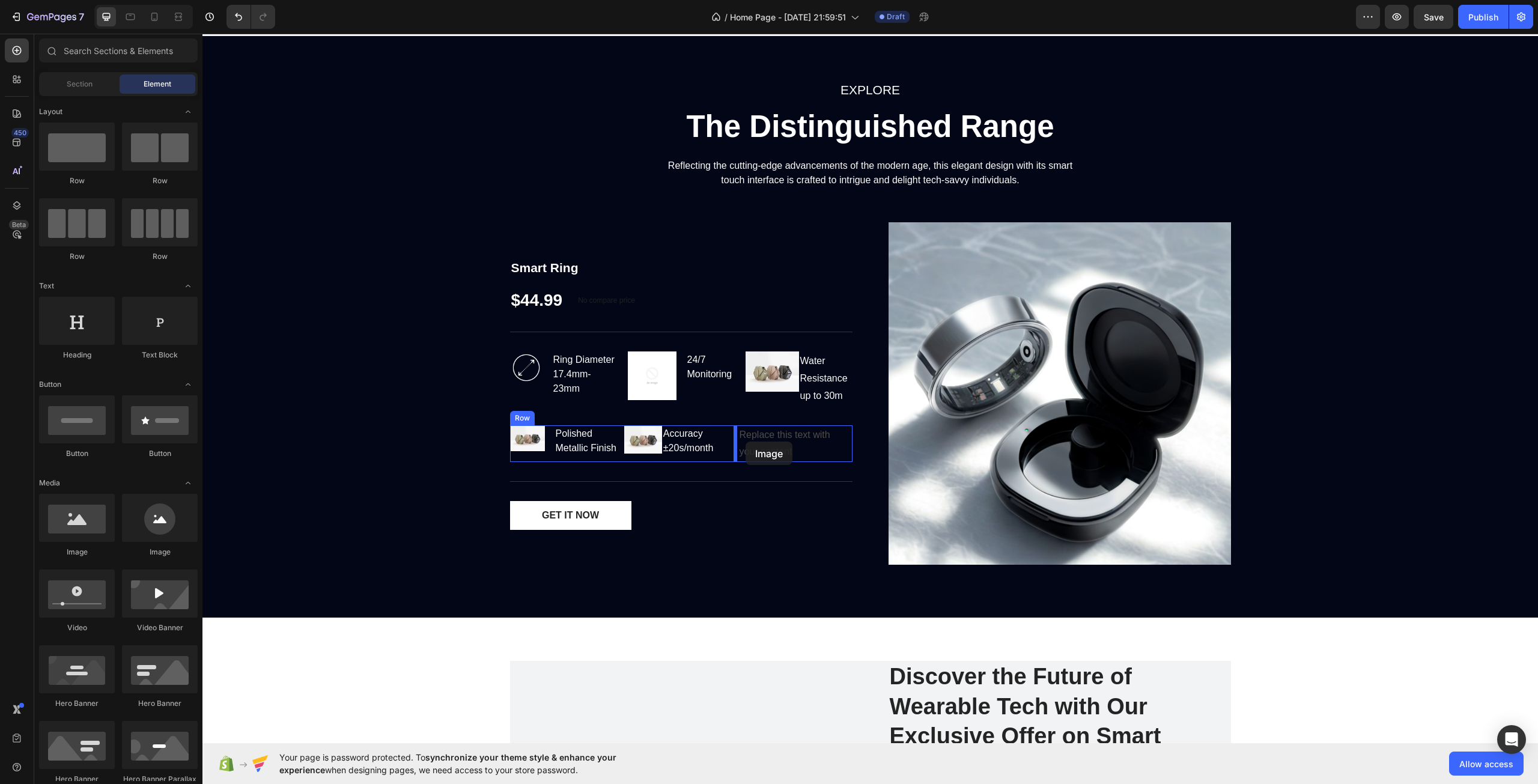
drag, startPoint x: 294, startPoint y: 547, endPoint x: 746, endPoint y: 442, distance: 464.0
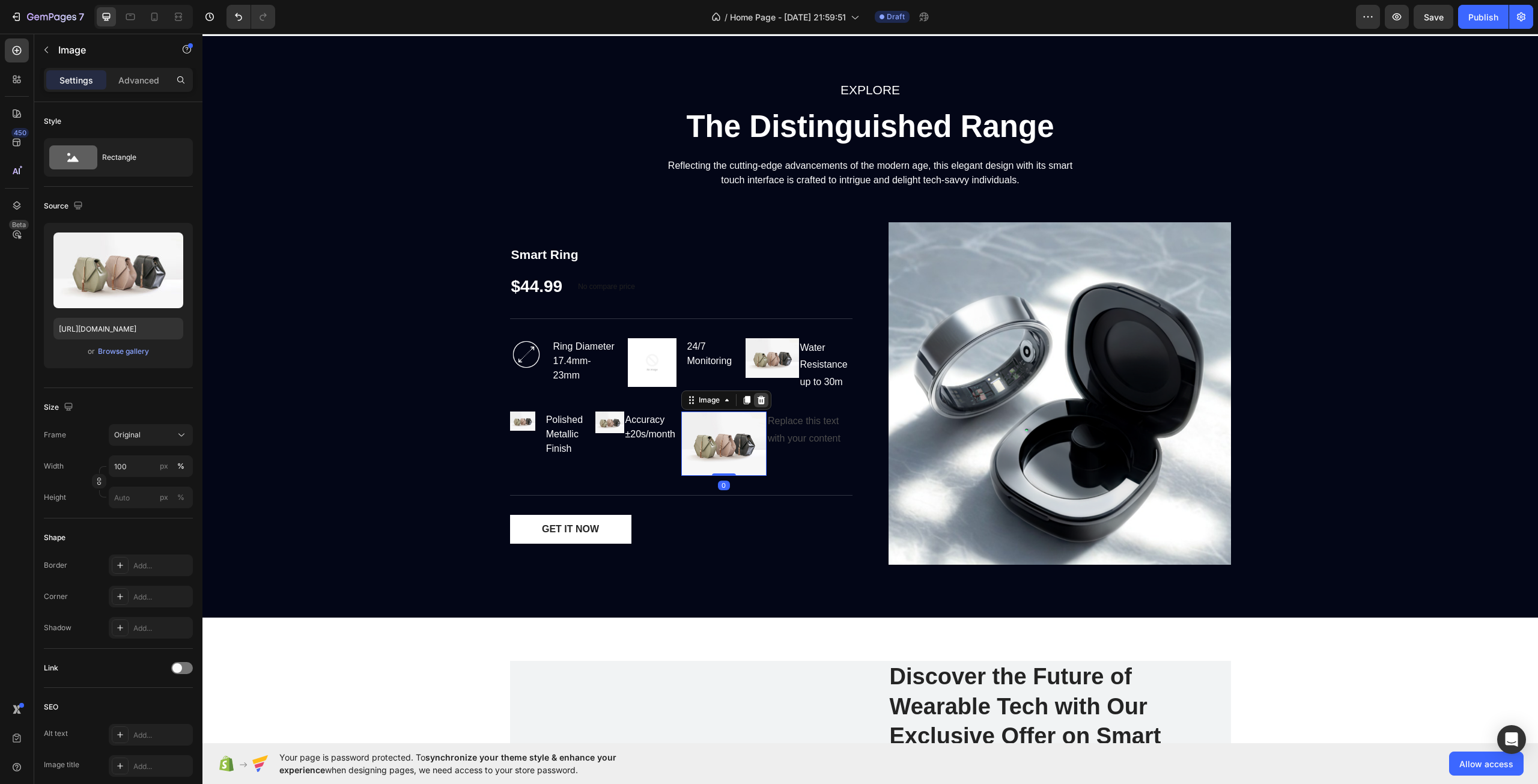
click at [757, 400] on icon at bounding box center [761, 400] width 10 height 10
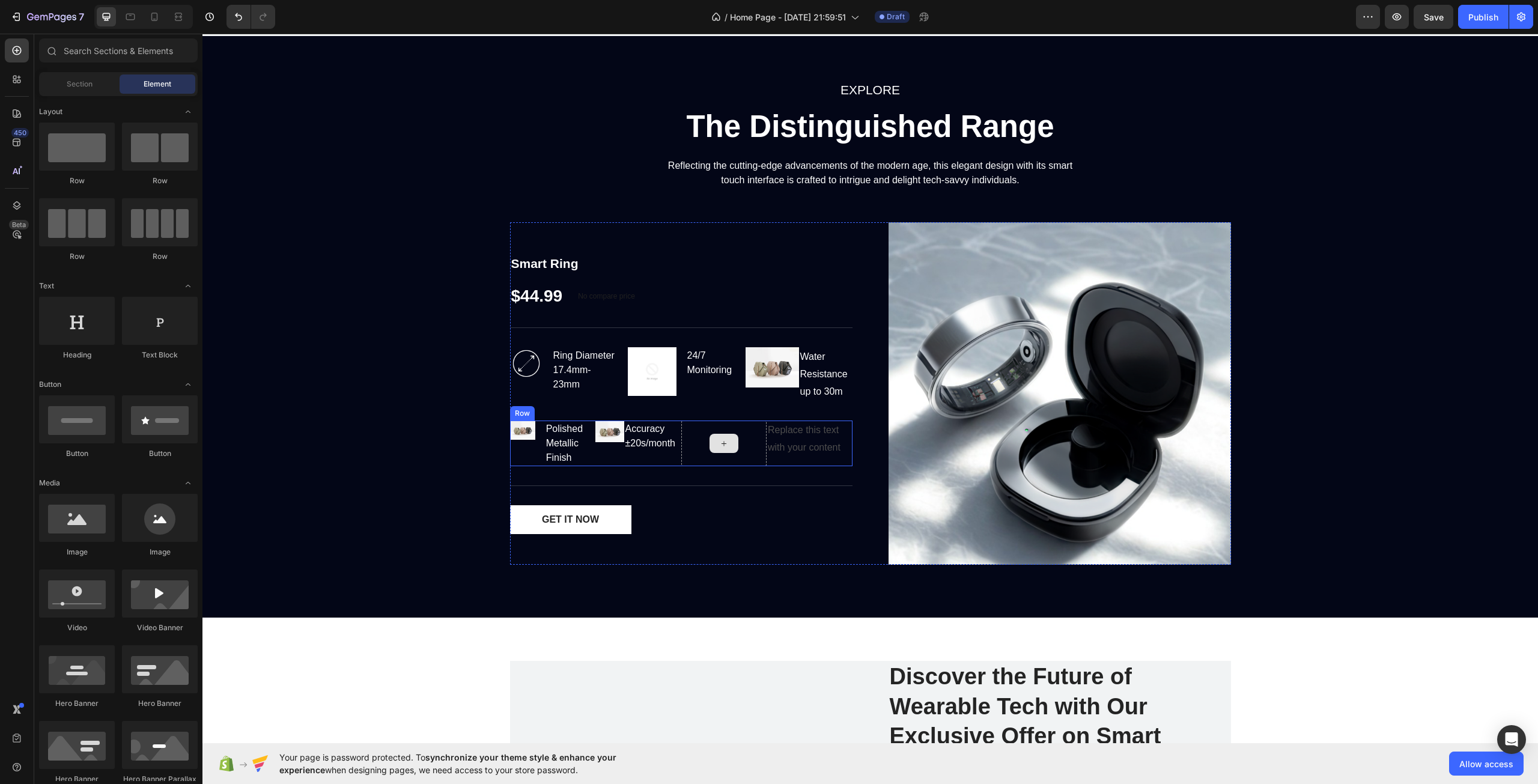
click at [724, 445] on icon at bounding box center [724, 444] width 10 height 11
drag, startPoint x: 330, startPoint y: 561, endPoint x: 741, endPoint y: 449, distance: 426.0
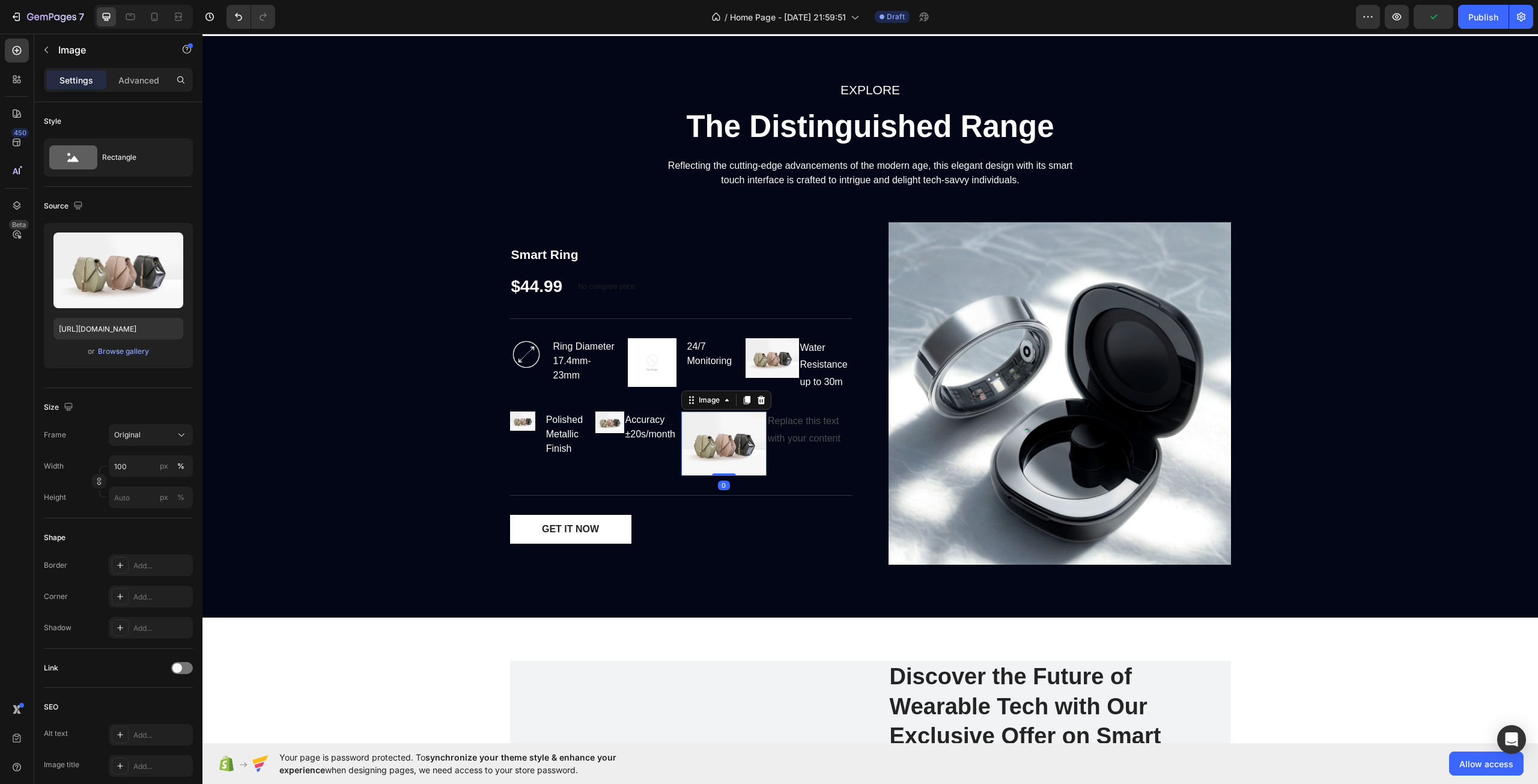
click at [716, 451] on img at bounding box center [724, 443] width 86 height 64
click at [829, 430] on p "Replace this text with your content" at bounding box center [810, 429] width 83 height 35
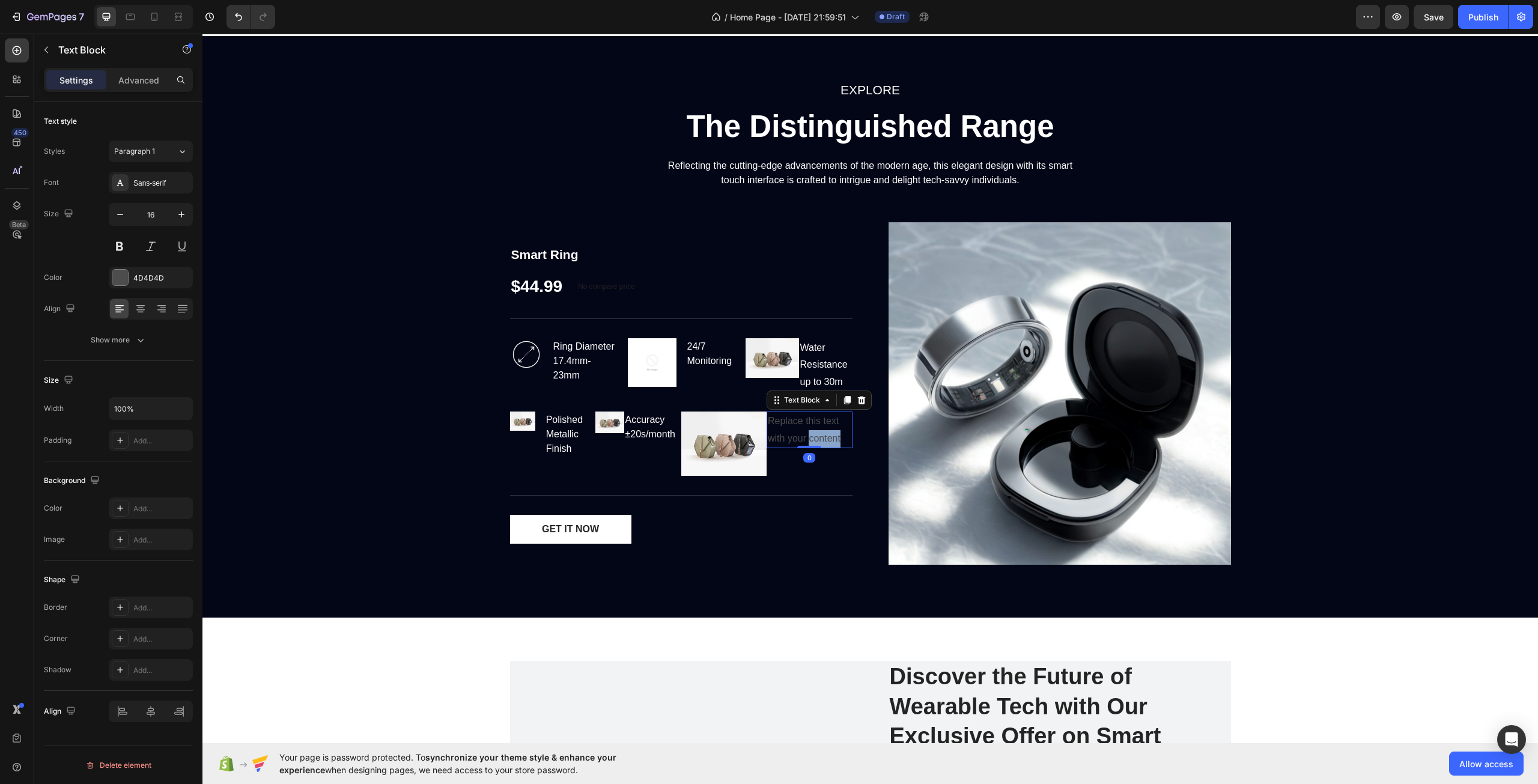
click at [820, 431] on p "Replace this text with your content" at bounding box center [810, 429] width 83 height 35
click at [807, 429] on p "Replace this text with your content" at bounding box center [810, 429] width 83 height 35
click at [750, 443] on img at bounding box center [724, 443] width 86 height 64
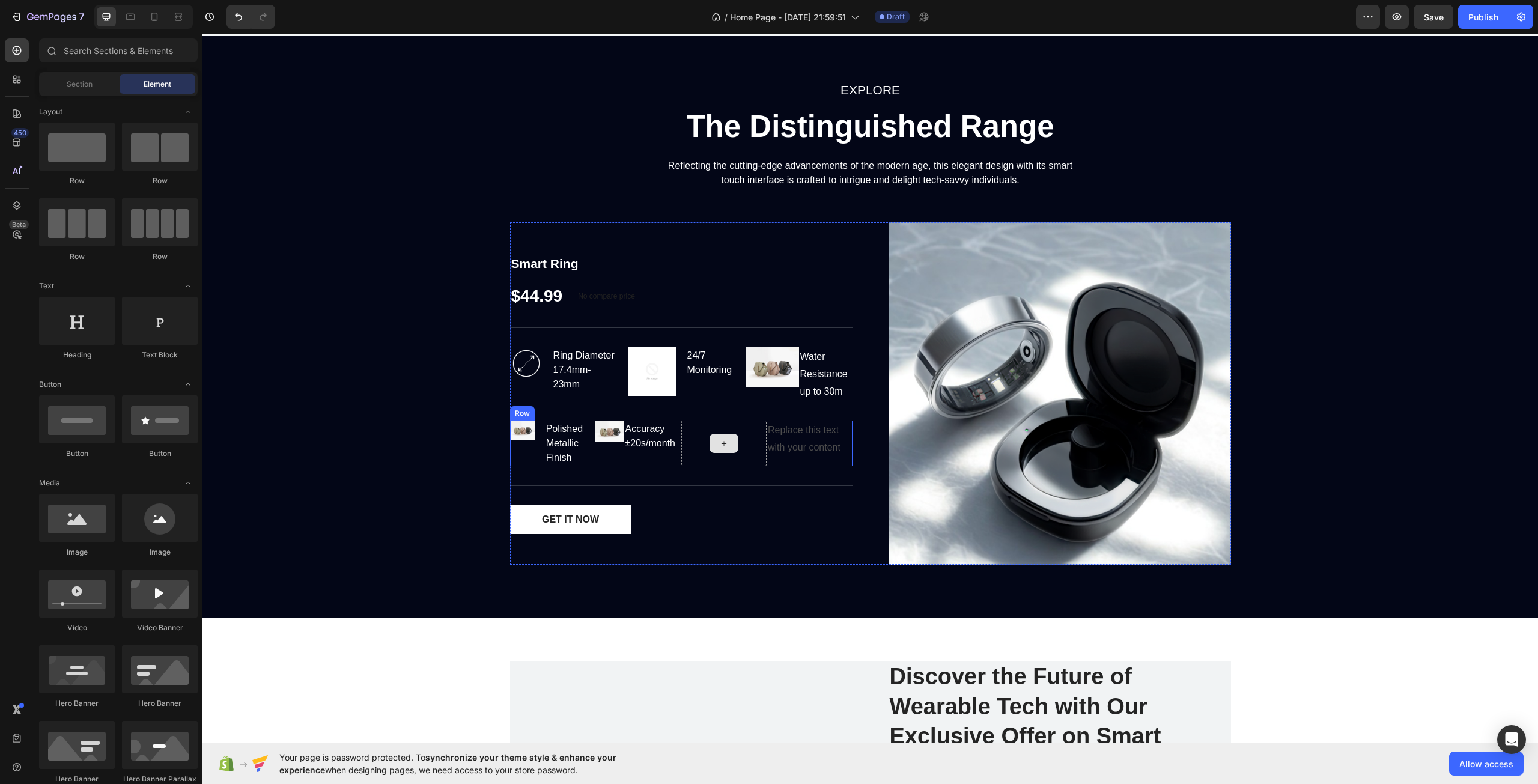
click at [796, 443] on p "Replace this text with your content" at bounding box center [810, 439] width 83 height 35
click at [757, 458] on div at bounding box center [724, 443] width 86 height 45
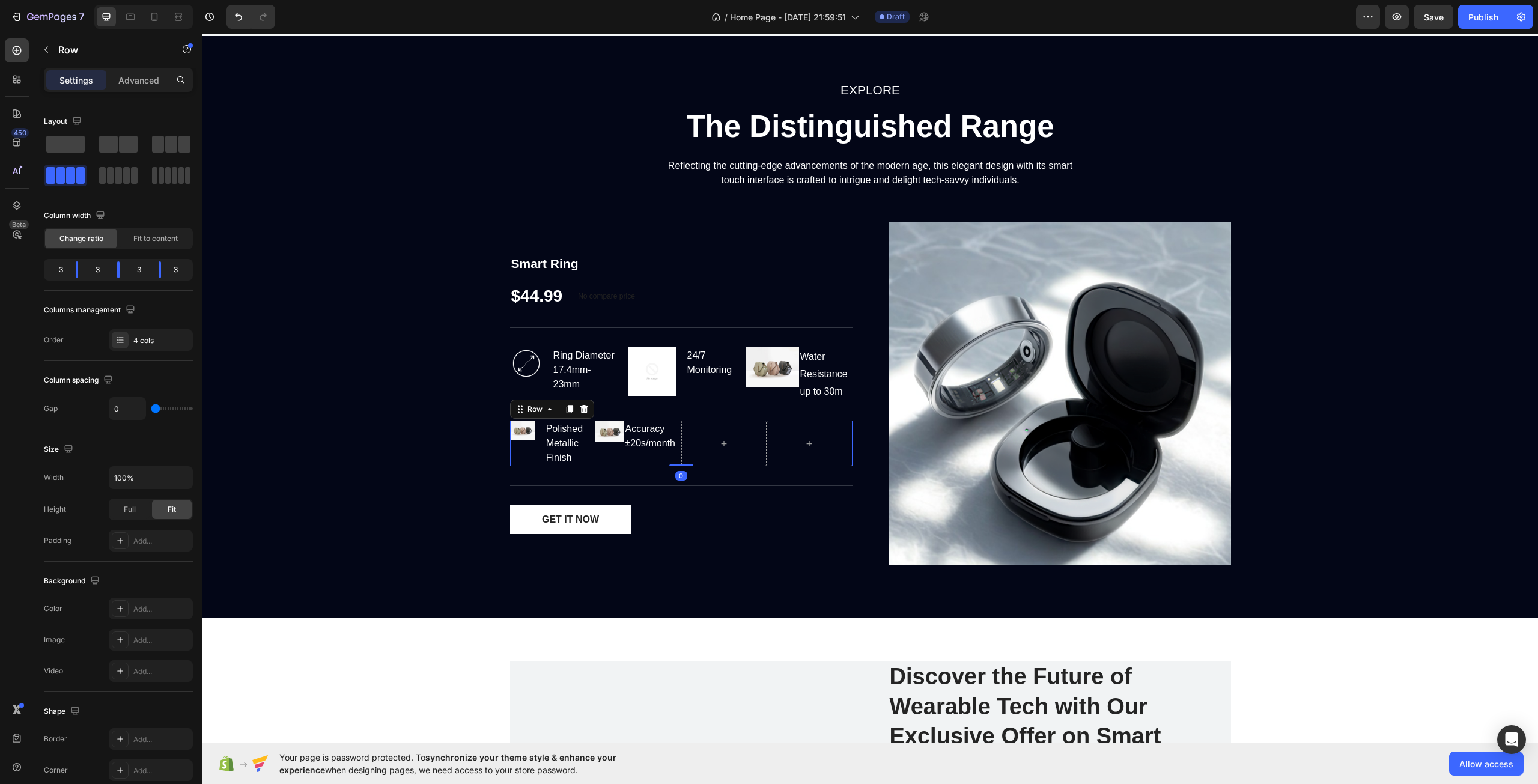
click at [639, 451] on div "Accuracy ±20s/month" at bounding box center [653, 435] width 57 height 31
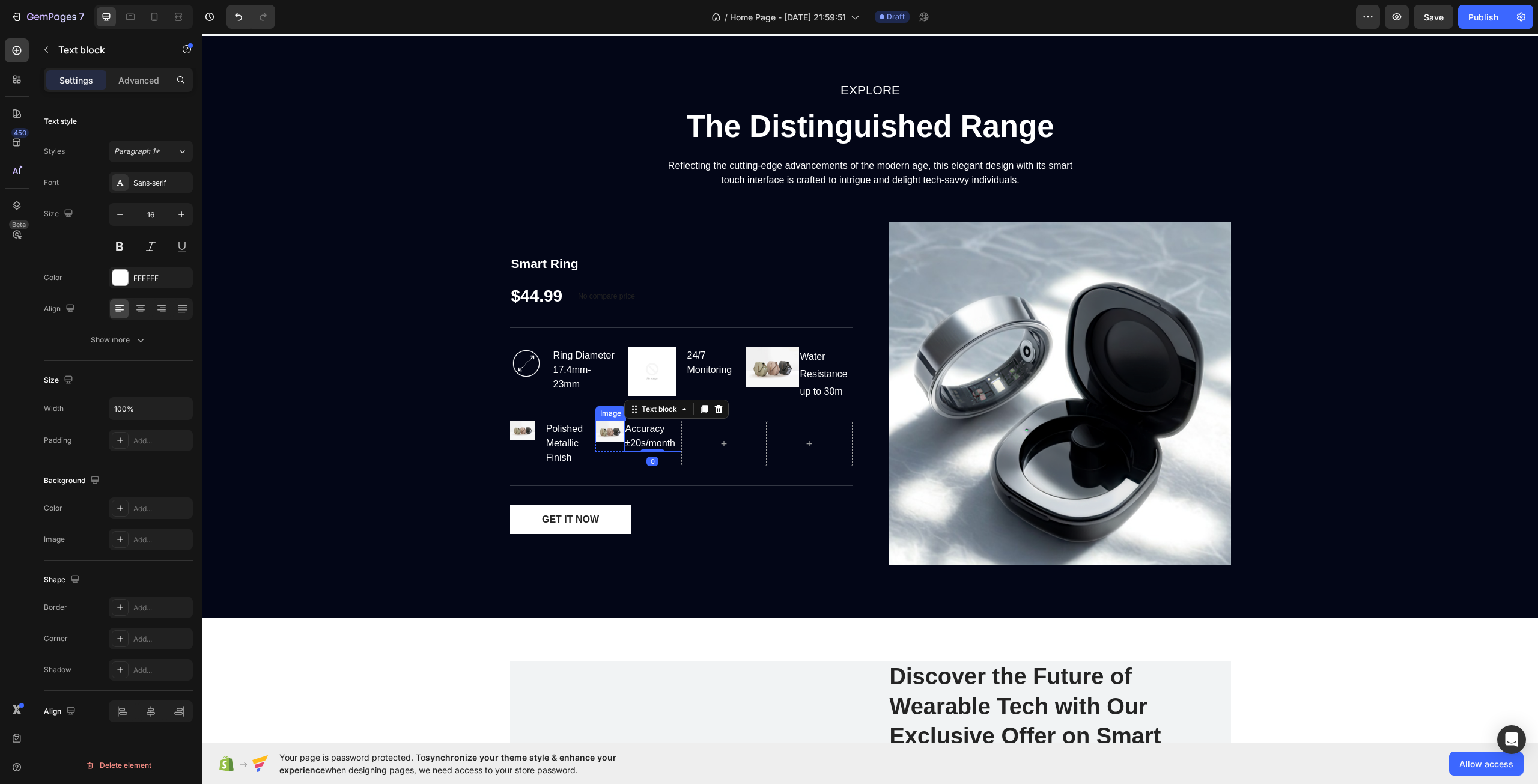
click at [601, 433] on img at bounding box center [609, 431] width 29 height 21
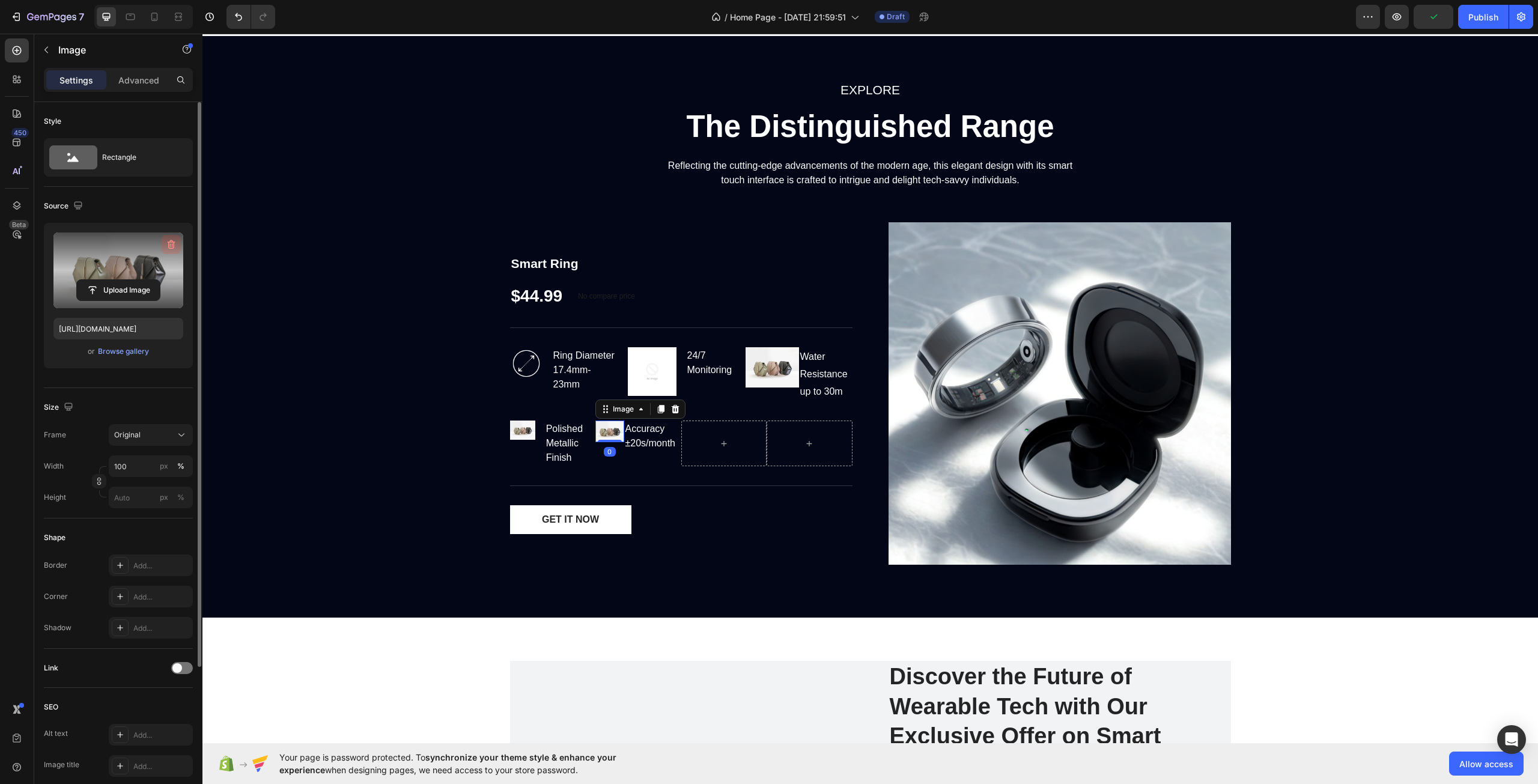
click at [170, 244] on icon "button" at bounding box center [170, 245] width 1 height 4
click at [531, 427] on div "Image Polished Metallic Finish Text block Row" at bounding box center [553, 443] width 86 height 45
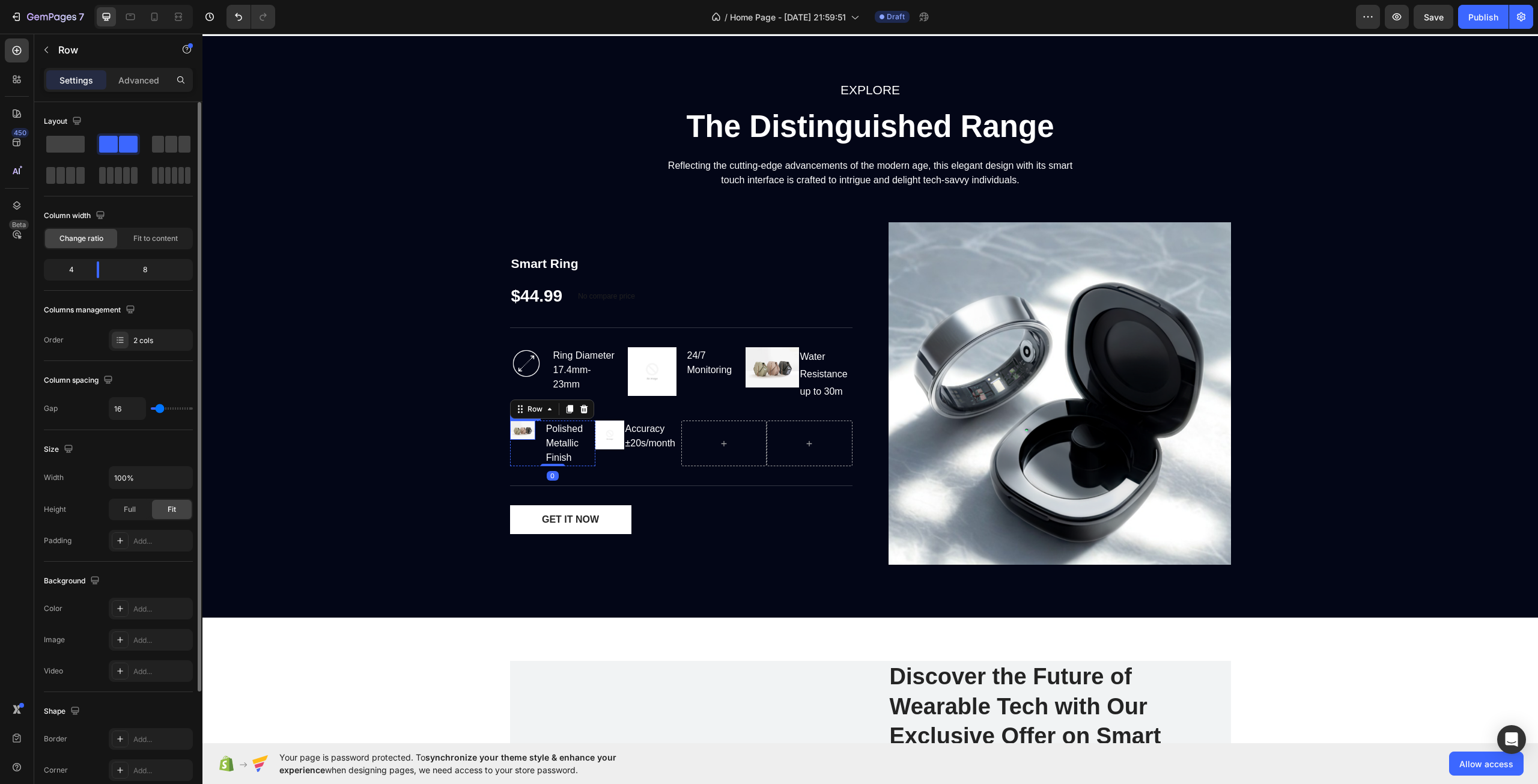
click at [525, 429] on img at bounding box center [522, 430] width 25 height 20
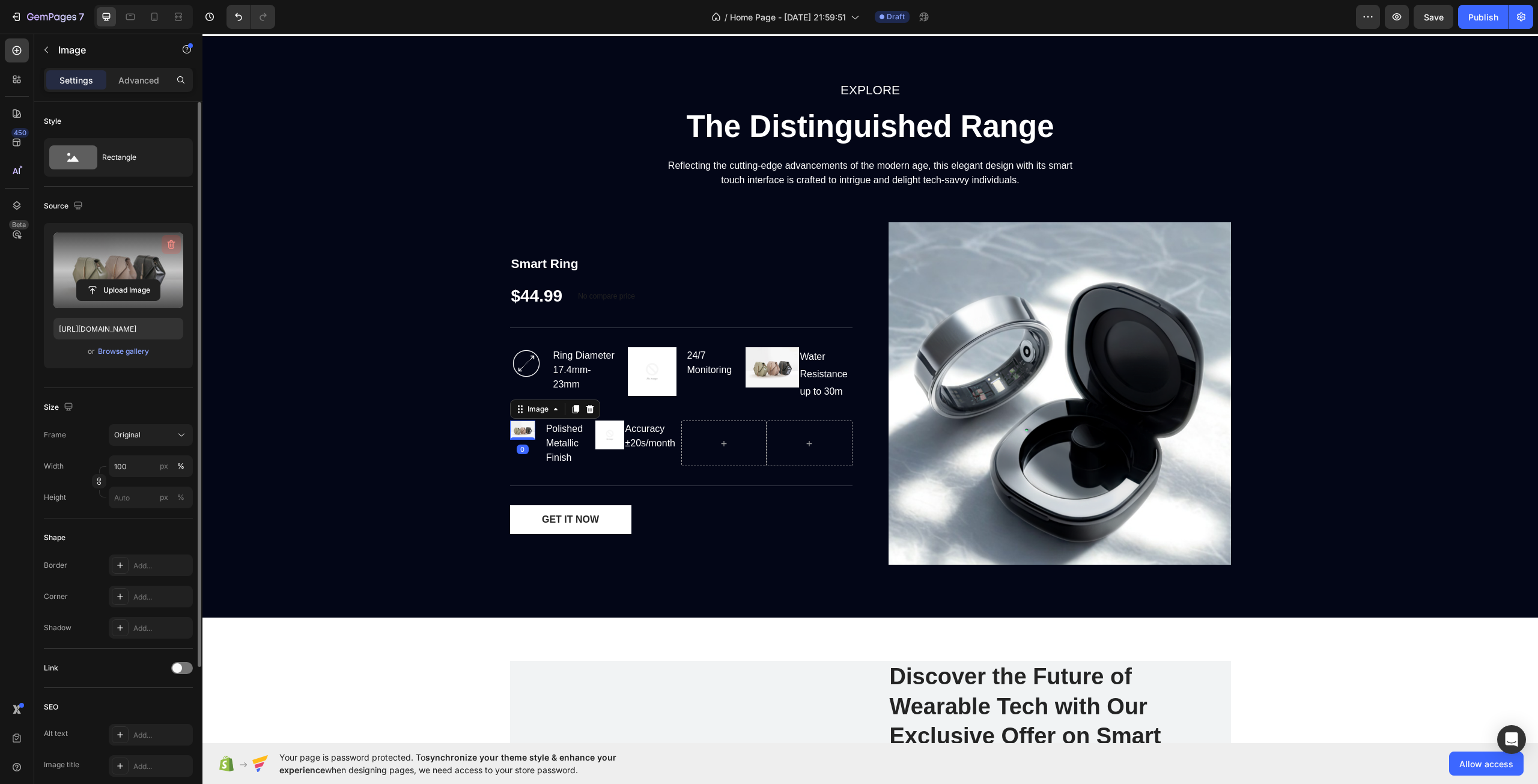
click at [175, 243] on icon "button" at bounding box center [171, 245] width 12 height 12
click at [778, 372] on img at bounding box center [773, 367] width 53 height 40
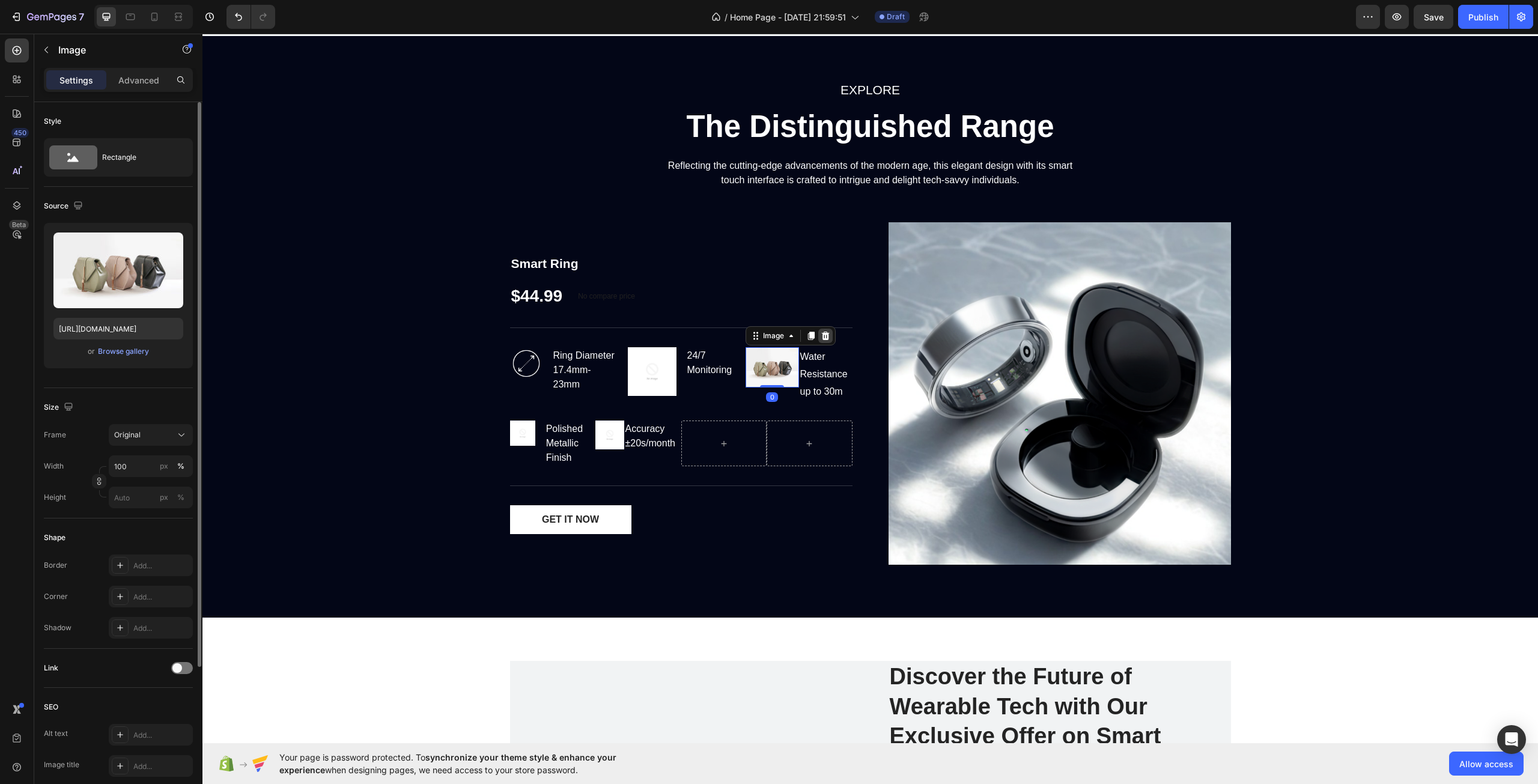
click at [820, 335] on icon at bounding box center [825, 335] width 10 height 10
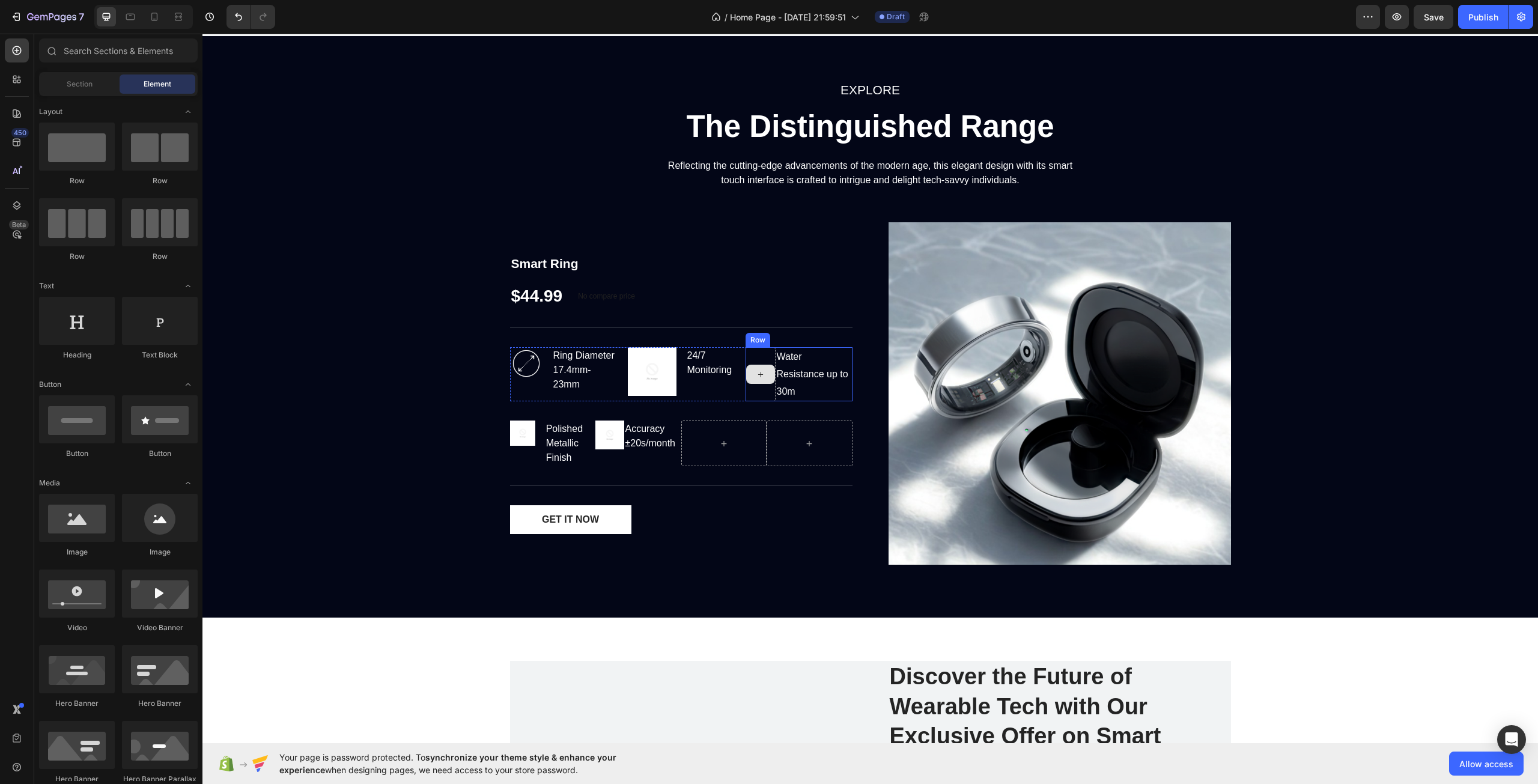
click at [754, 380] on div at bounding box center [760, 374] width 29 height 20
drag, startPoint x: 279, startPoint y: 545, endPoint x: 767, endPoint y: 374, distance: 517.1
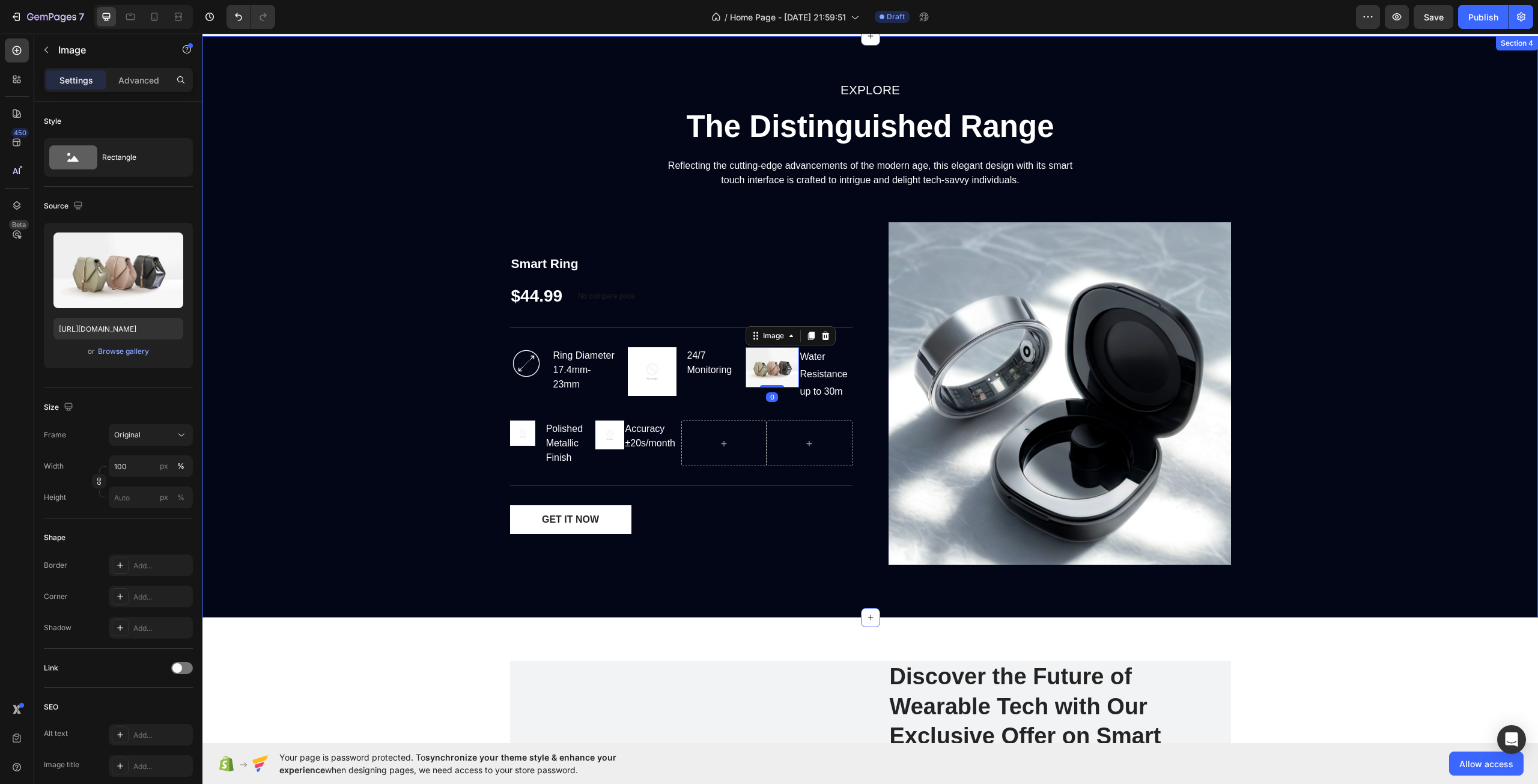
click at [400, 361] on div "EXPLORE Text block The Distinguished Range Heading Reflecting the cutting-edge …" at bounding box center [870, 326] width 1318 height 495
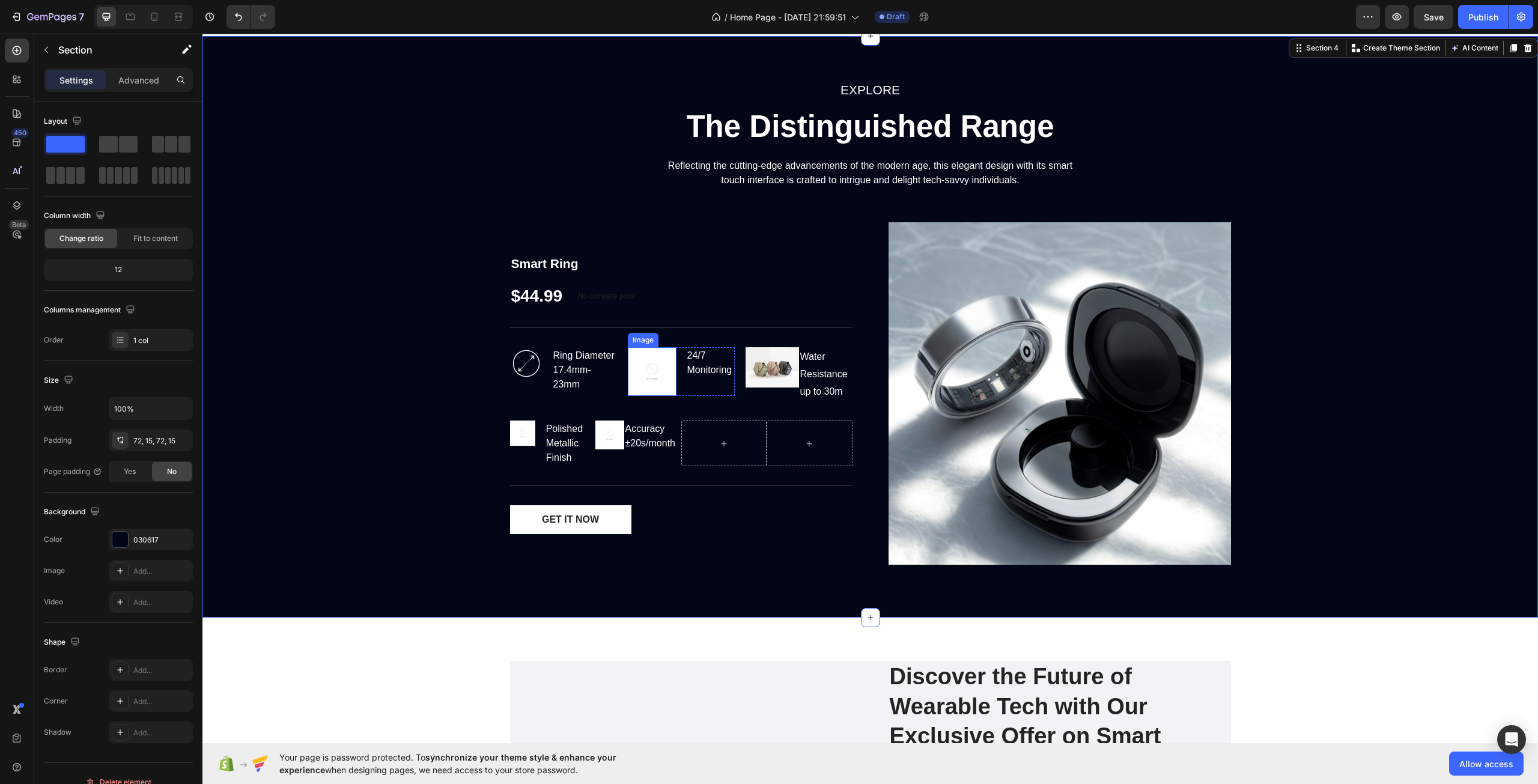
click at [656, 371] on img at bounding box center [652, 372] width 49 height 49
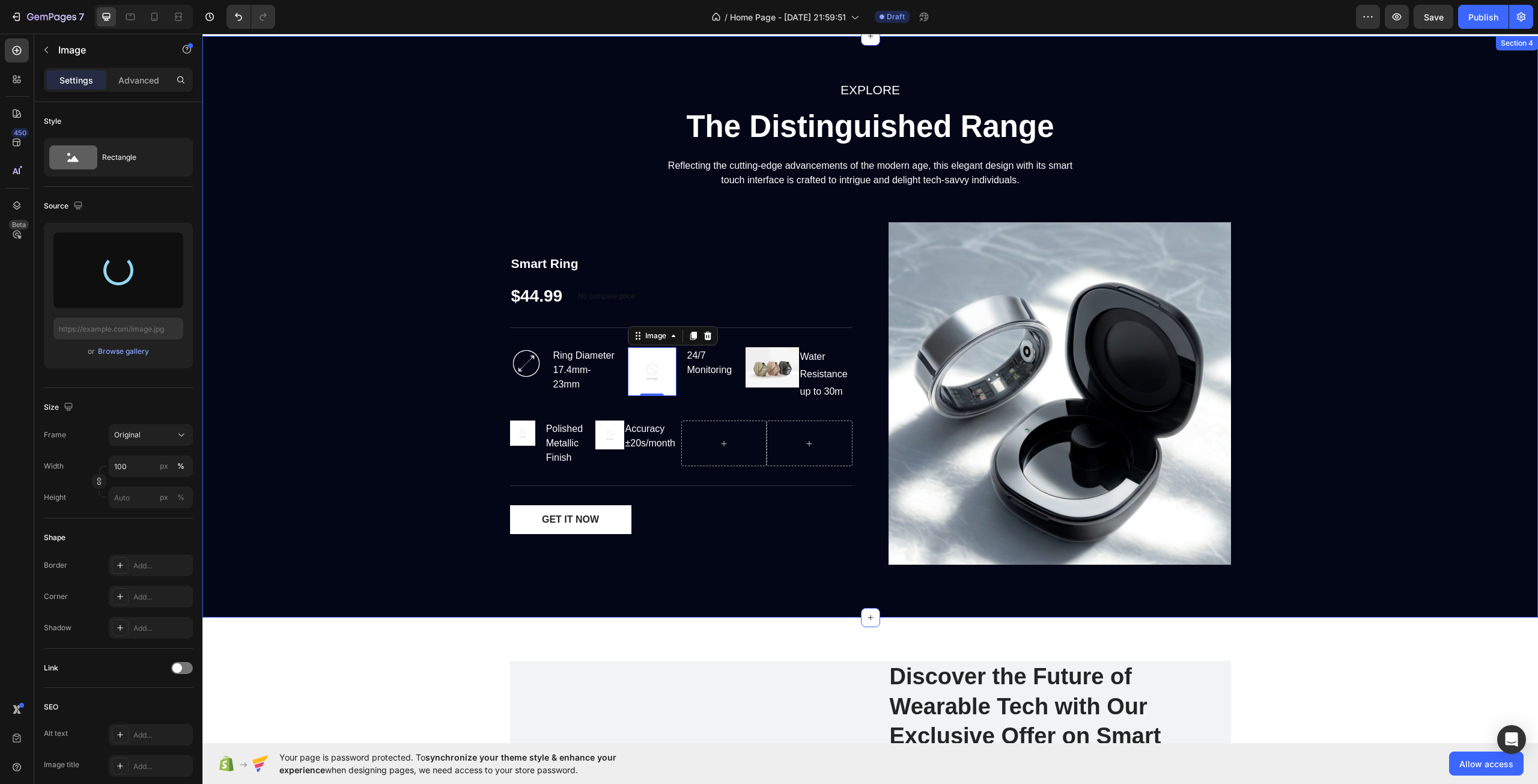
type input "[URL][DOMAIN_NAME]"
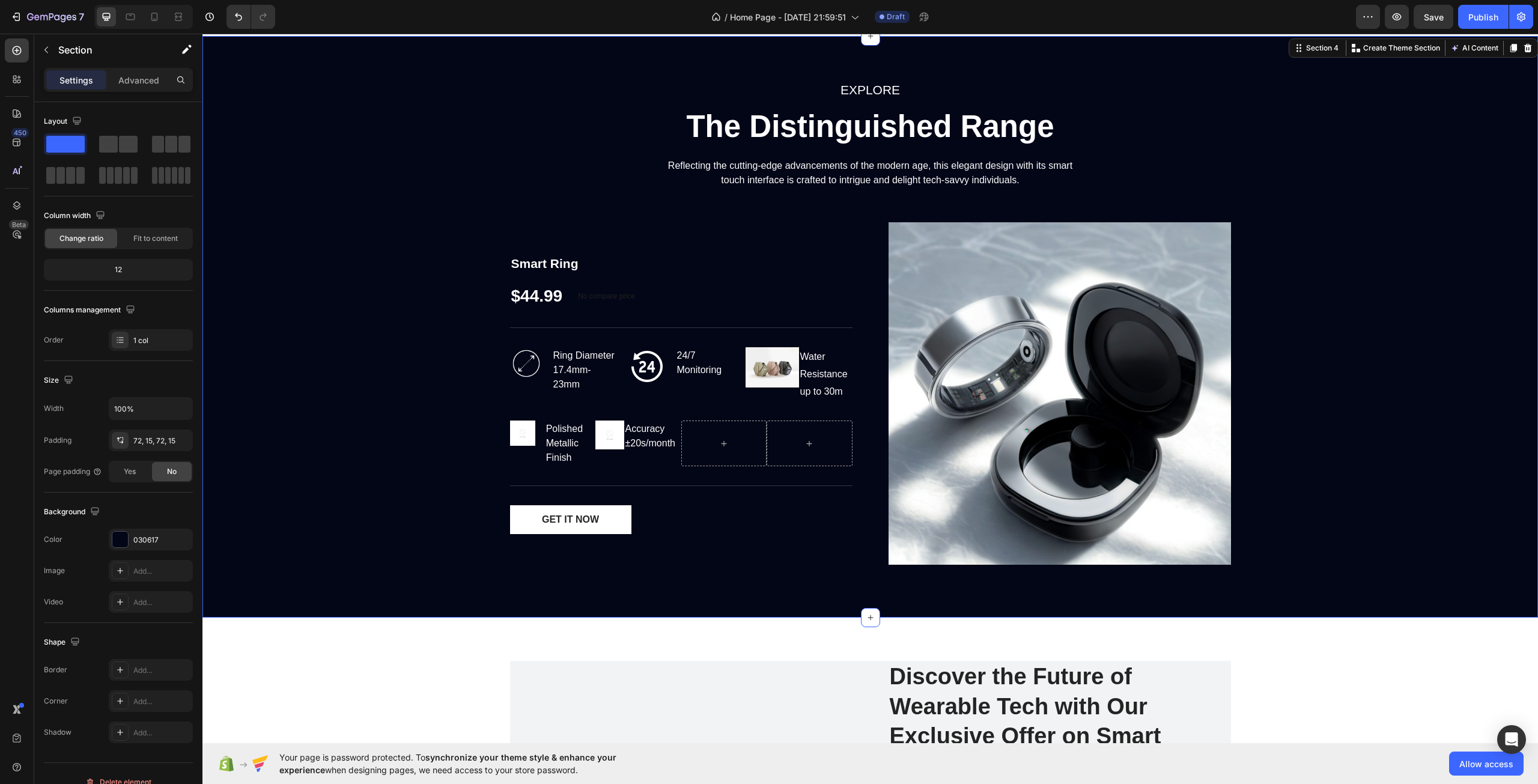
click at [361, 341] on div "EXPLORE Text block The Distinguished Range Heading Reflecting the cutting-edge …" at bounding box center [870, 326] width 1318 height 495
click at [515, 363] on img at bounding box center [526, 364] width 33 height 33
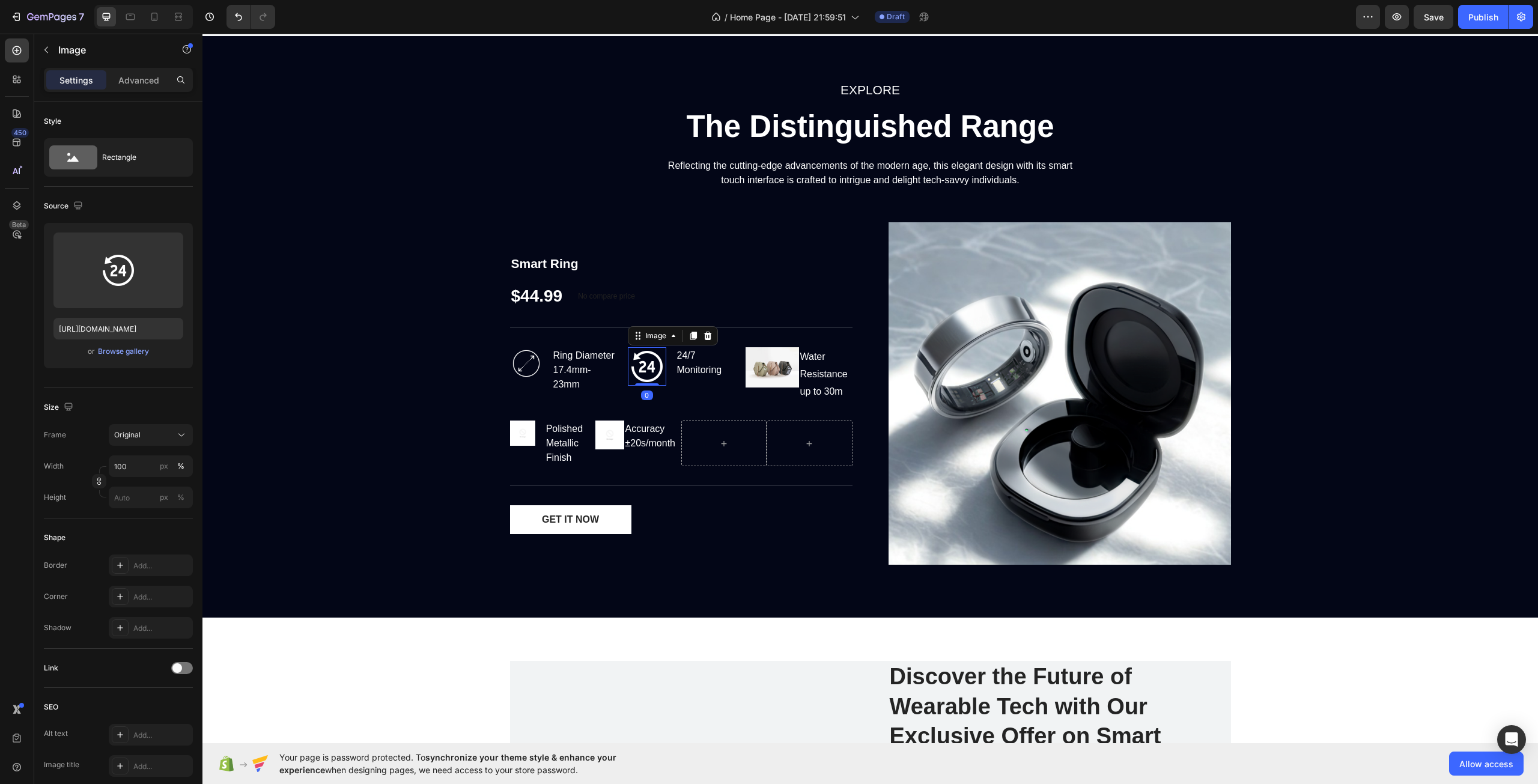
click at [636, 368] on img at bounding box center [647, 366] width 38 height 38
click at [636, 372] on img at bounding box center [647, 366] width 38 height 38
click at [173, 250] on icon "button" at bounding box center [171, 245] width 12 height 12
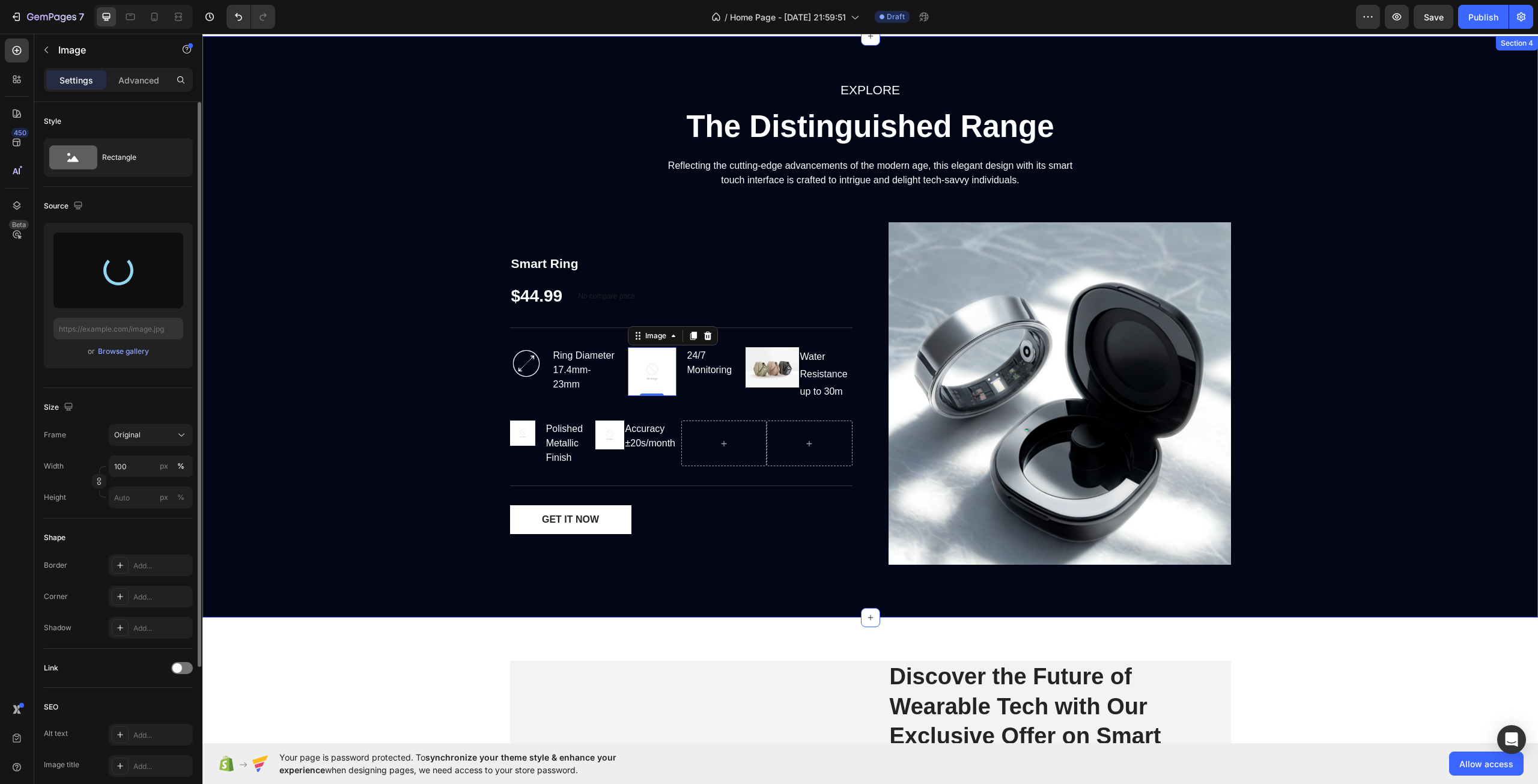
type input "[URL][DOMAIN_NAME]"
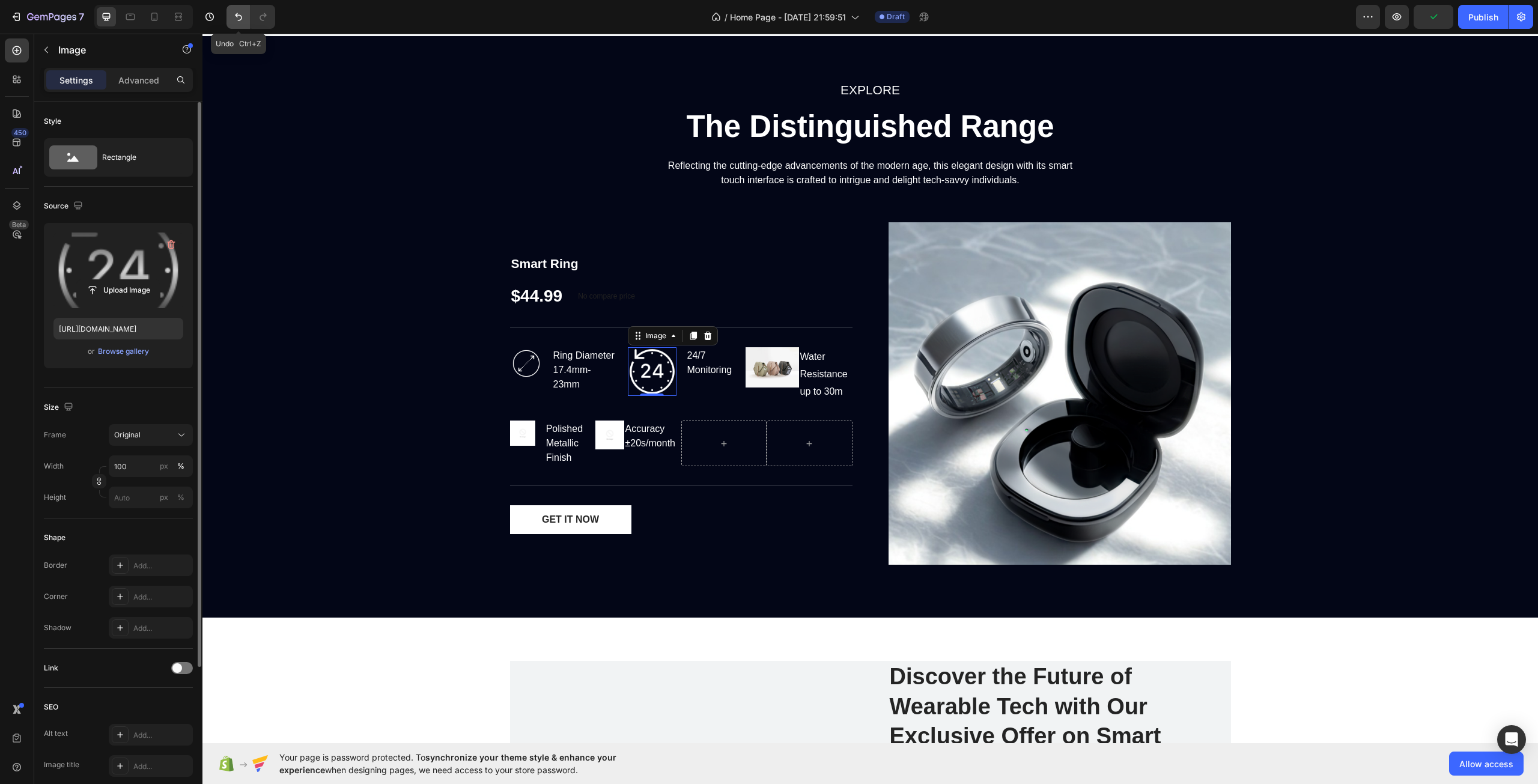
click at [239, 18] on icon "Undo/Redo" at bounding box center [239, 17] width 12 height 12
click at [171, 247] on icon "button" at bounding box center [171, 245] width 12 height 12
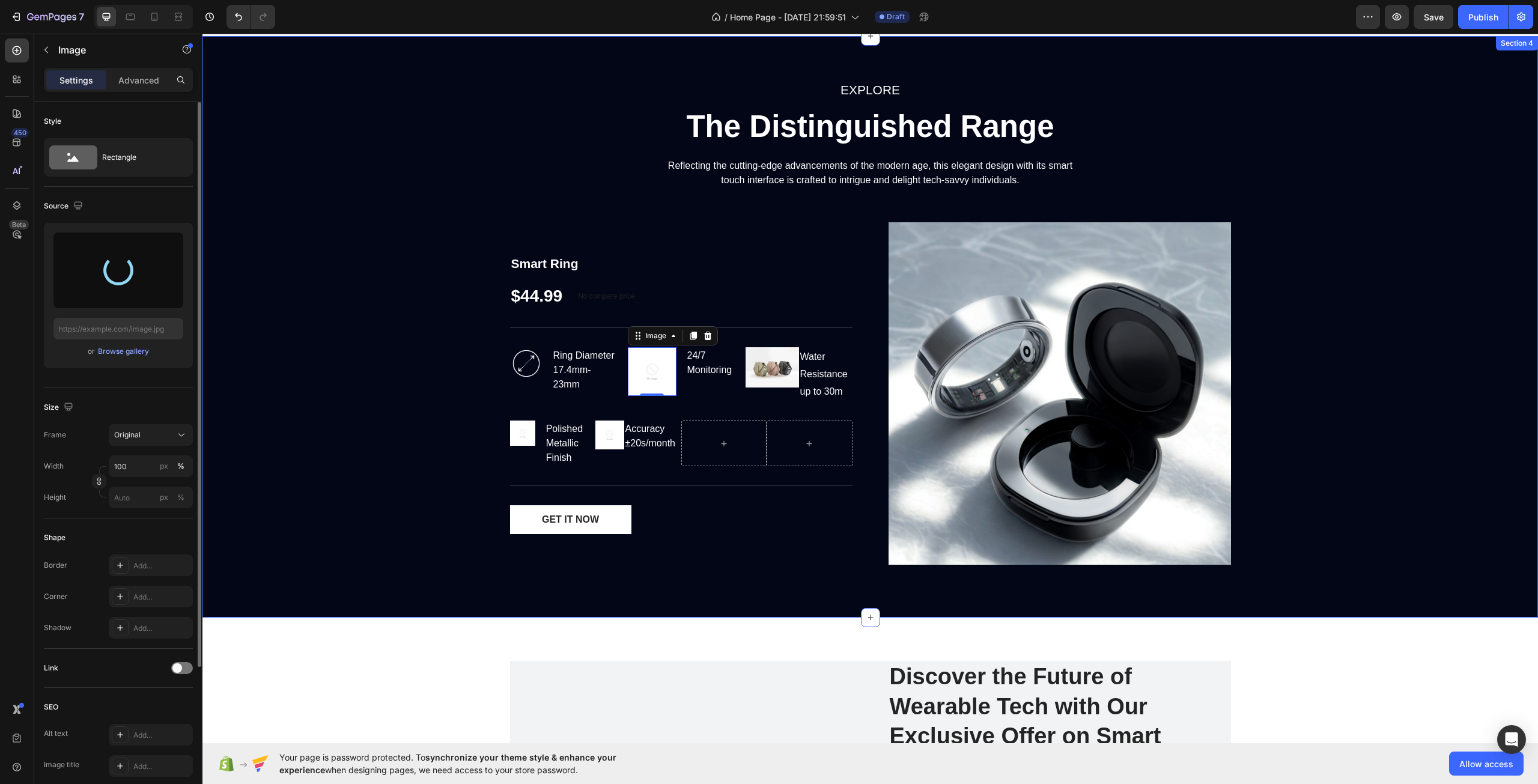
type input "[URL][DOMAIN_NAME]"
click at [306, 325] on div "EXPLORE Text block The Distinguished Range Heading Reflecting the cutting-edge …" at bounding box center [870, 326] width 1318 height 495
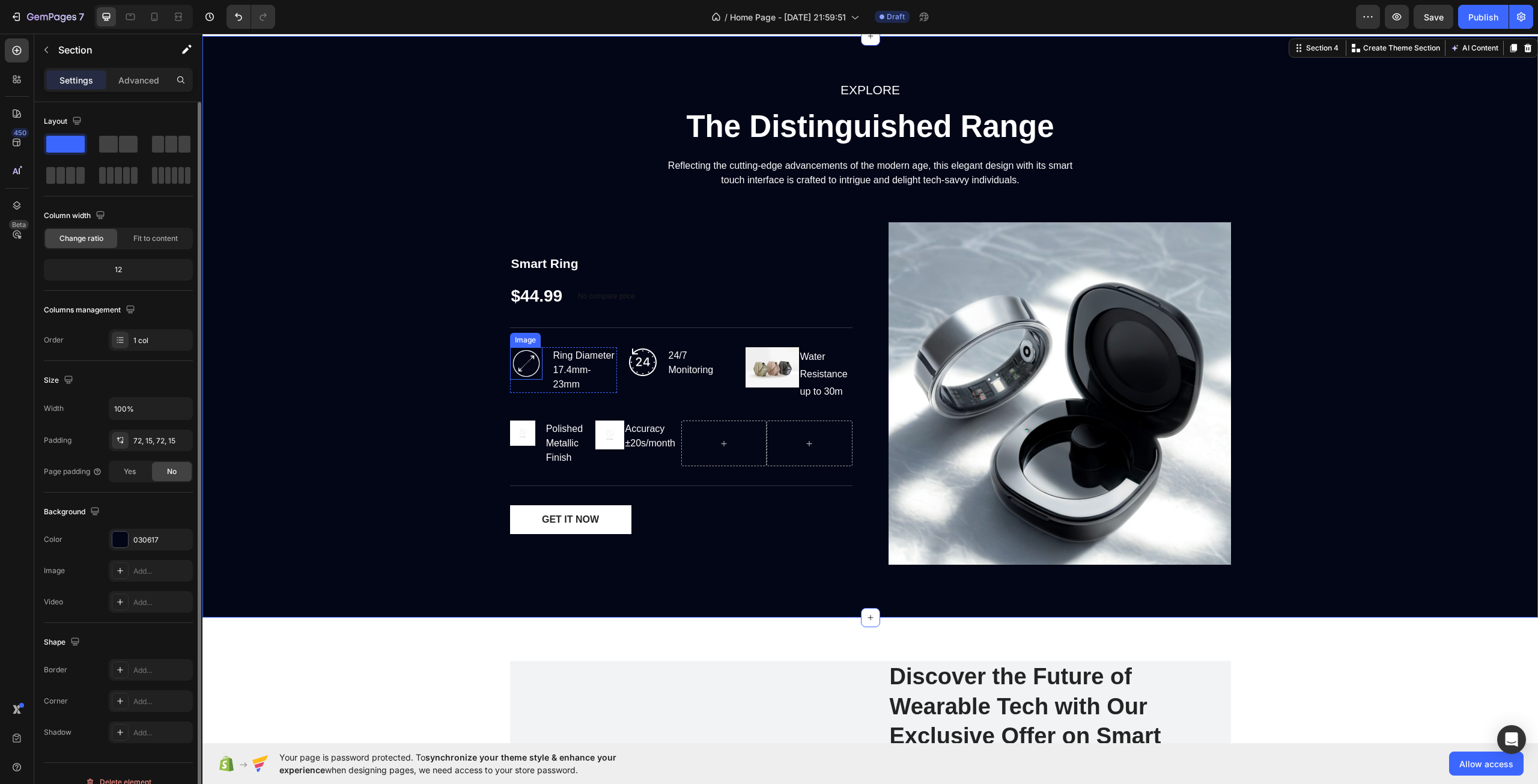
click at [523, 369] on img at bounding box center [526, 364] width 33 height 33
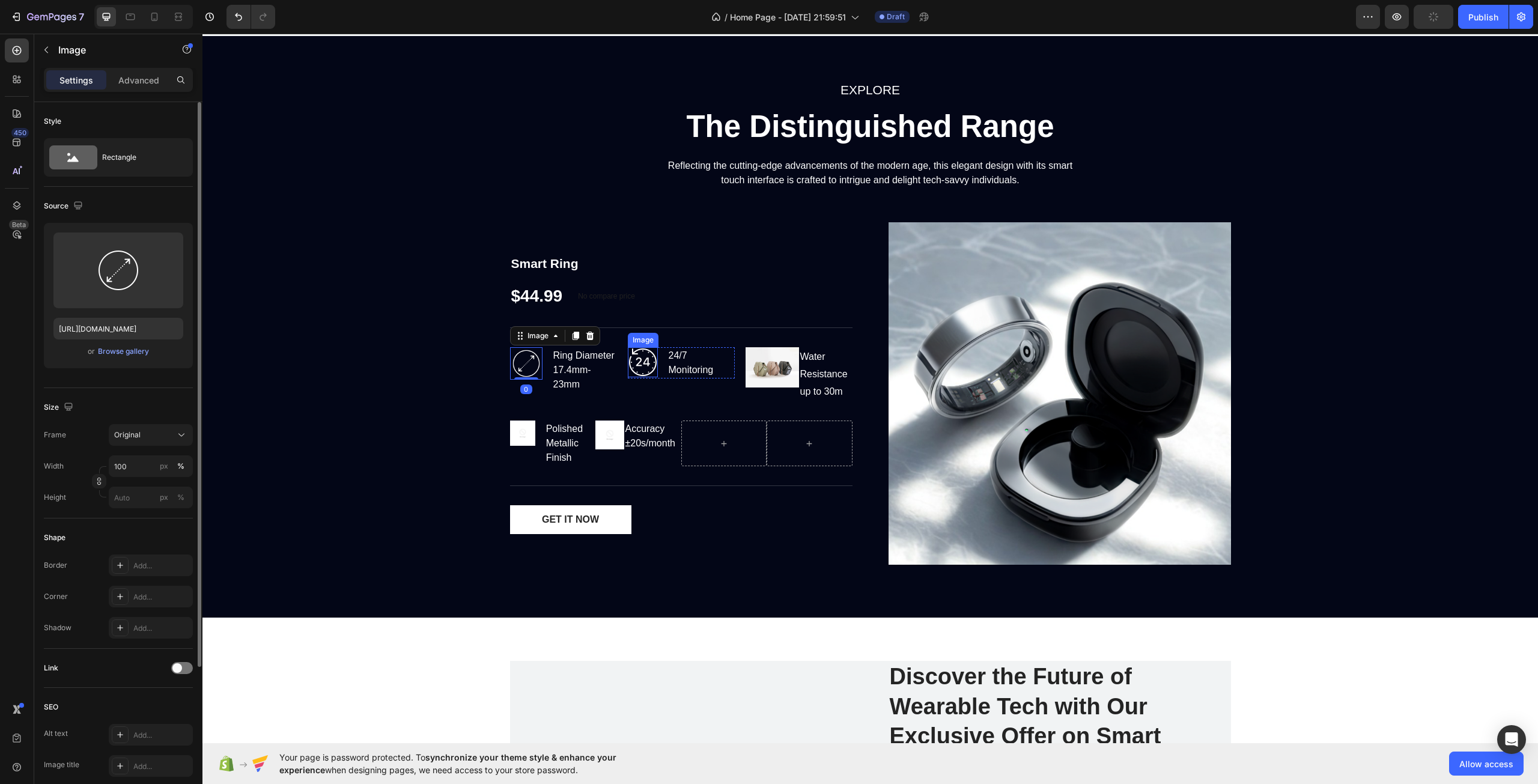
click at [634, 359] on img at bounding box center [643, 363] width 30 height 30
click at [413, 392] on div "EXPLORE Text block The Distinguished Range Heading Reflecting the cutting-edge …" at bounding box center [870, 326] width 1318 height 495
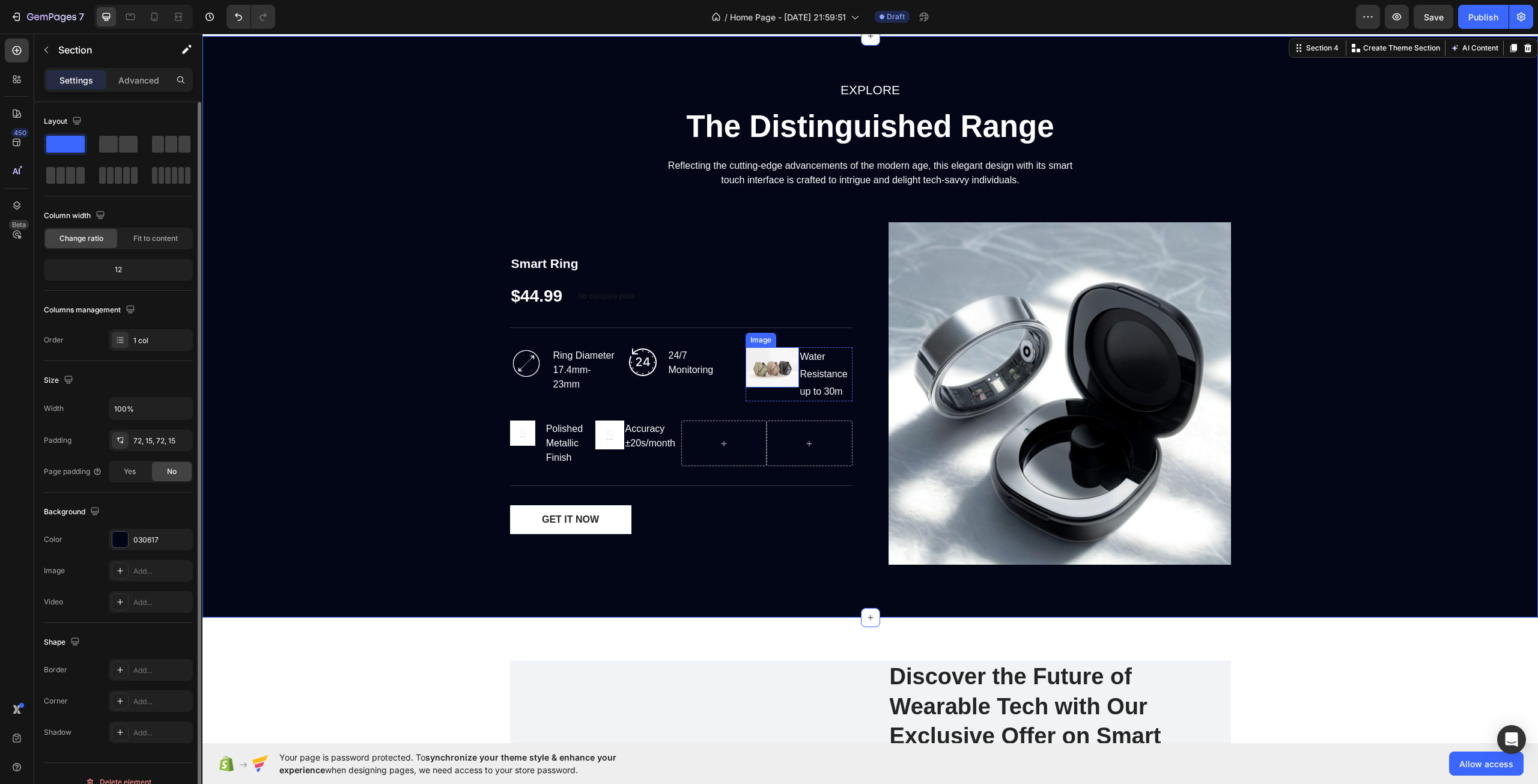
click at [761, 367] on img at bounding box center [773, 367] width 53 height 40
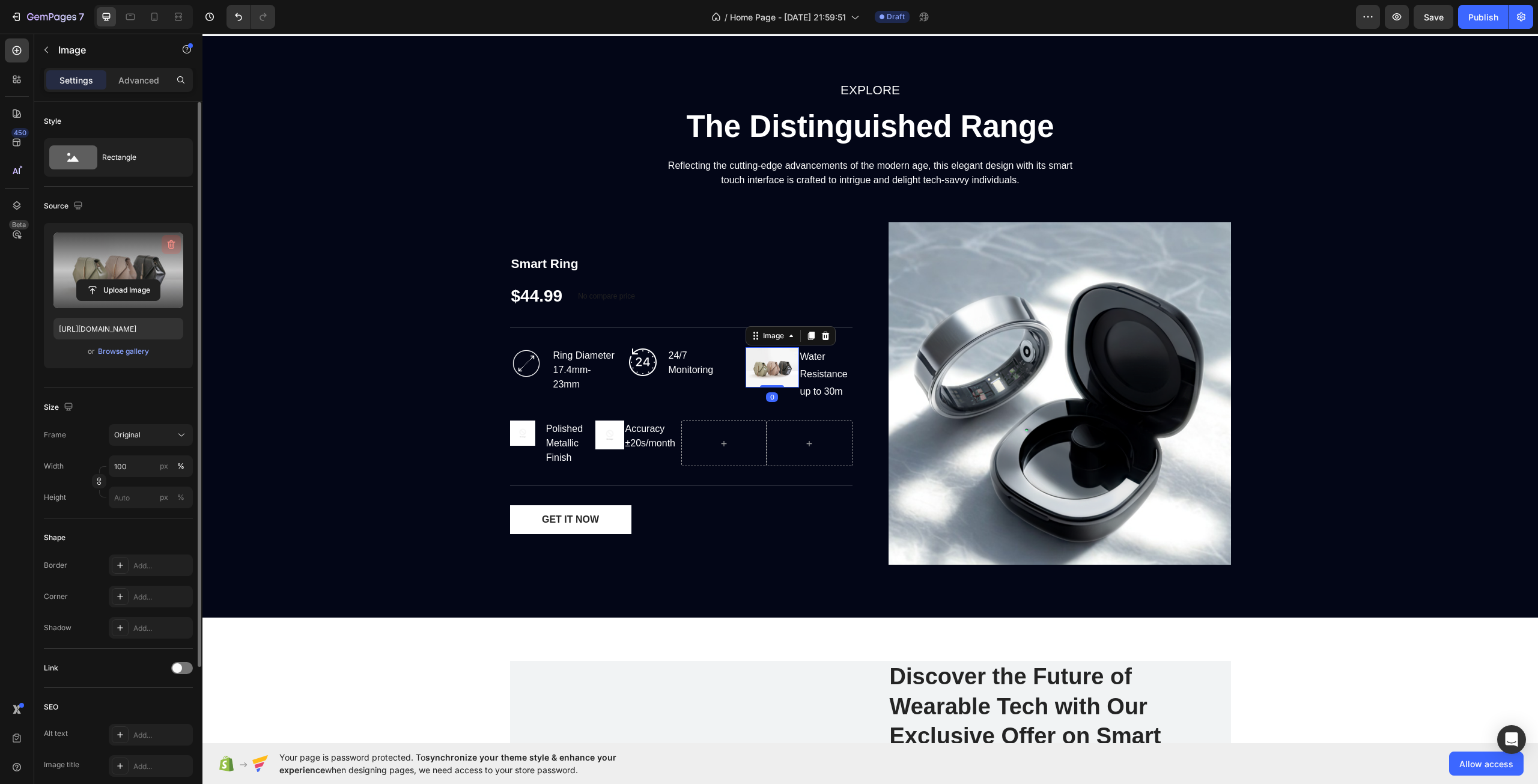
click at [173, 245] on icon "button" at bounding box center [171, 245] width 12 height 12
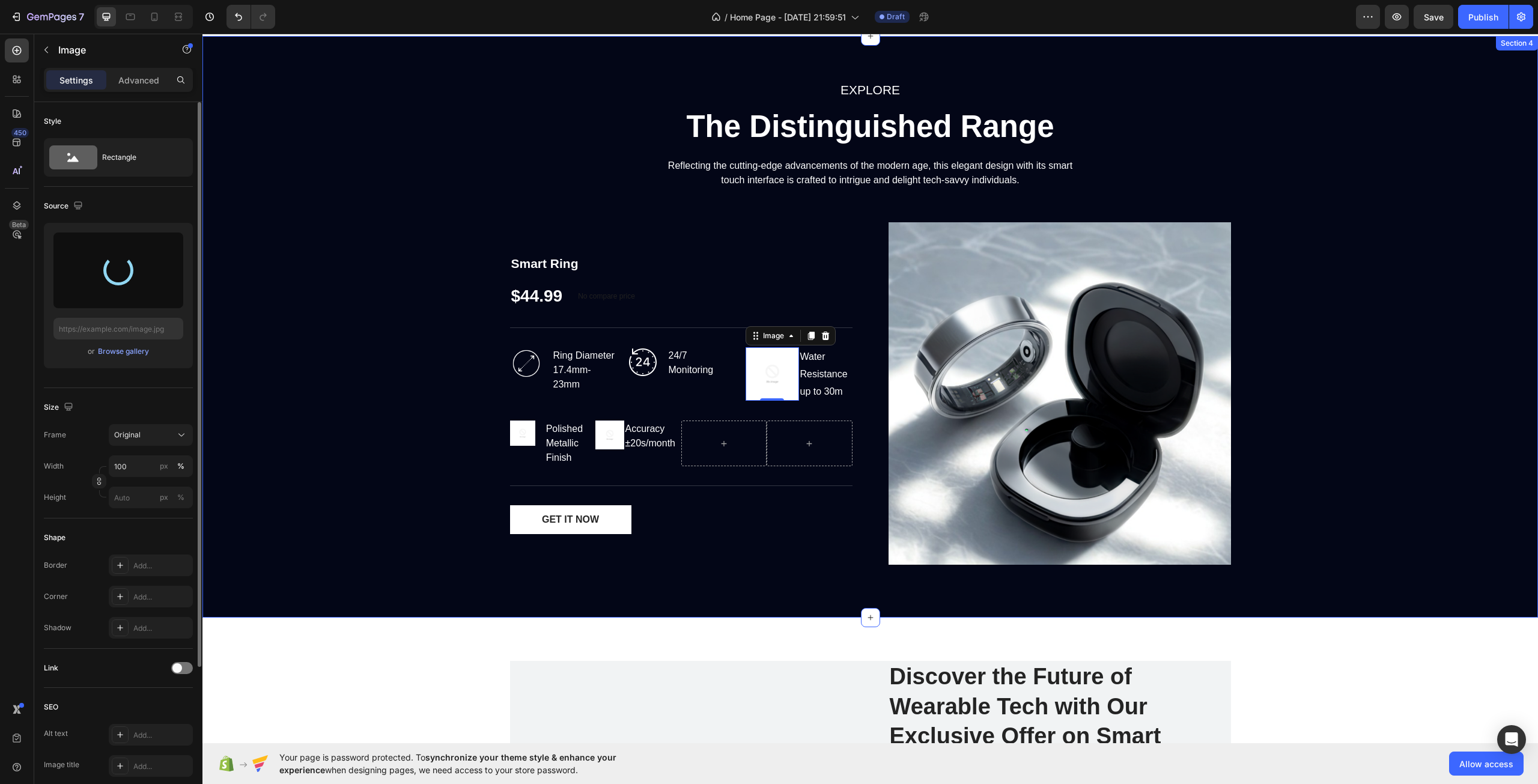
type input "[URL][DOMAIN_NAME]"
click at [392, 451] on div "EXPLORE Text block The Distinguished Range Heading Reflecting the cutting-edge …" at bounding box center [870, 326] width 1318 height 495
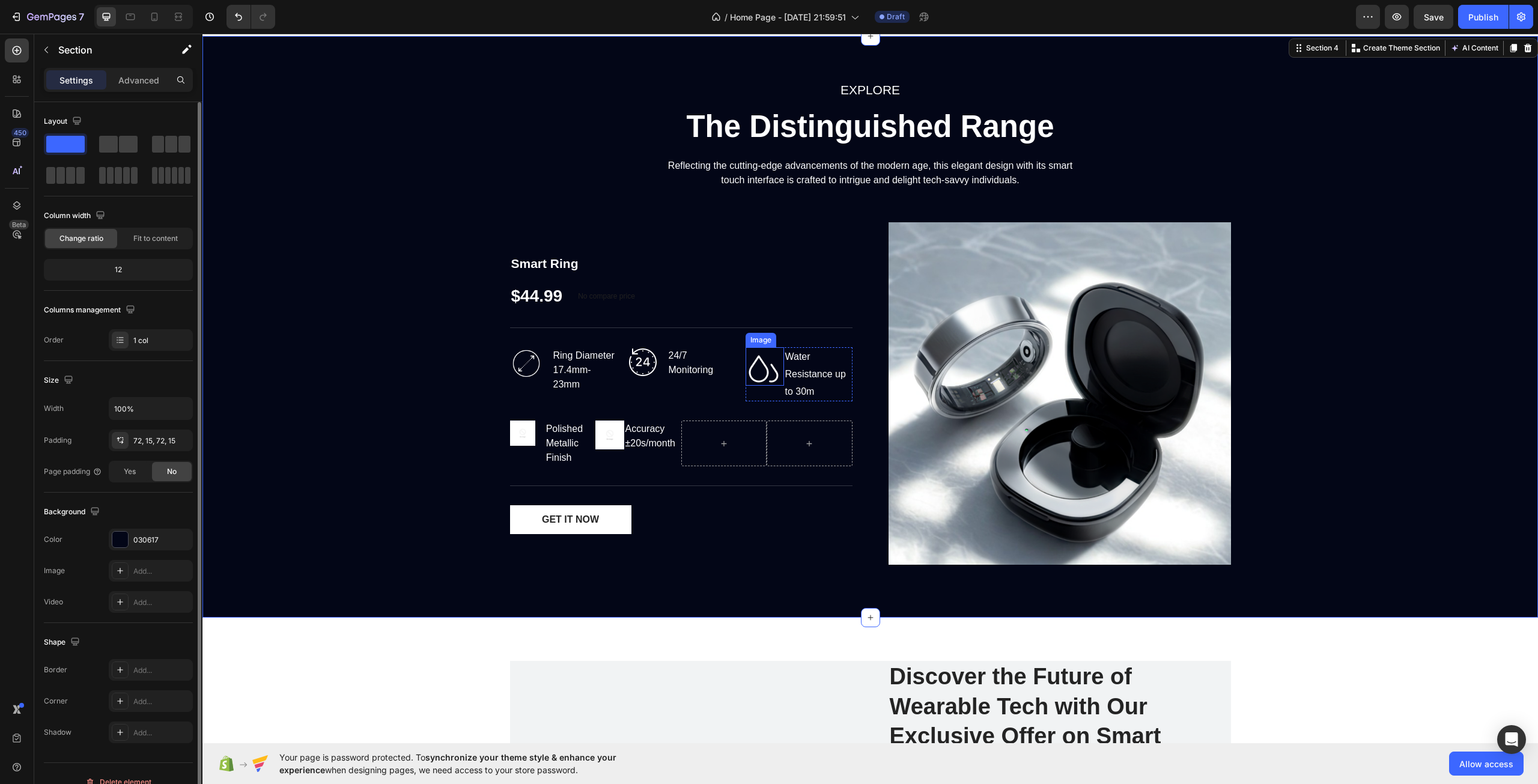
click at [771, 368] on img at bounding box center [765, 366] width 38 height 38
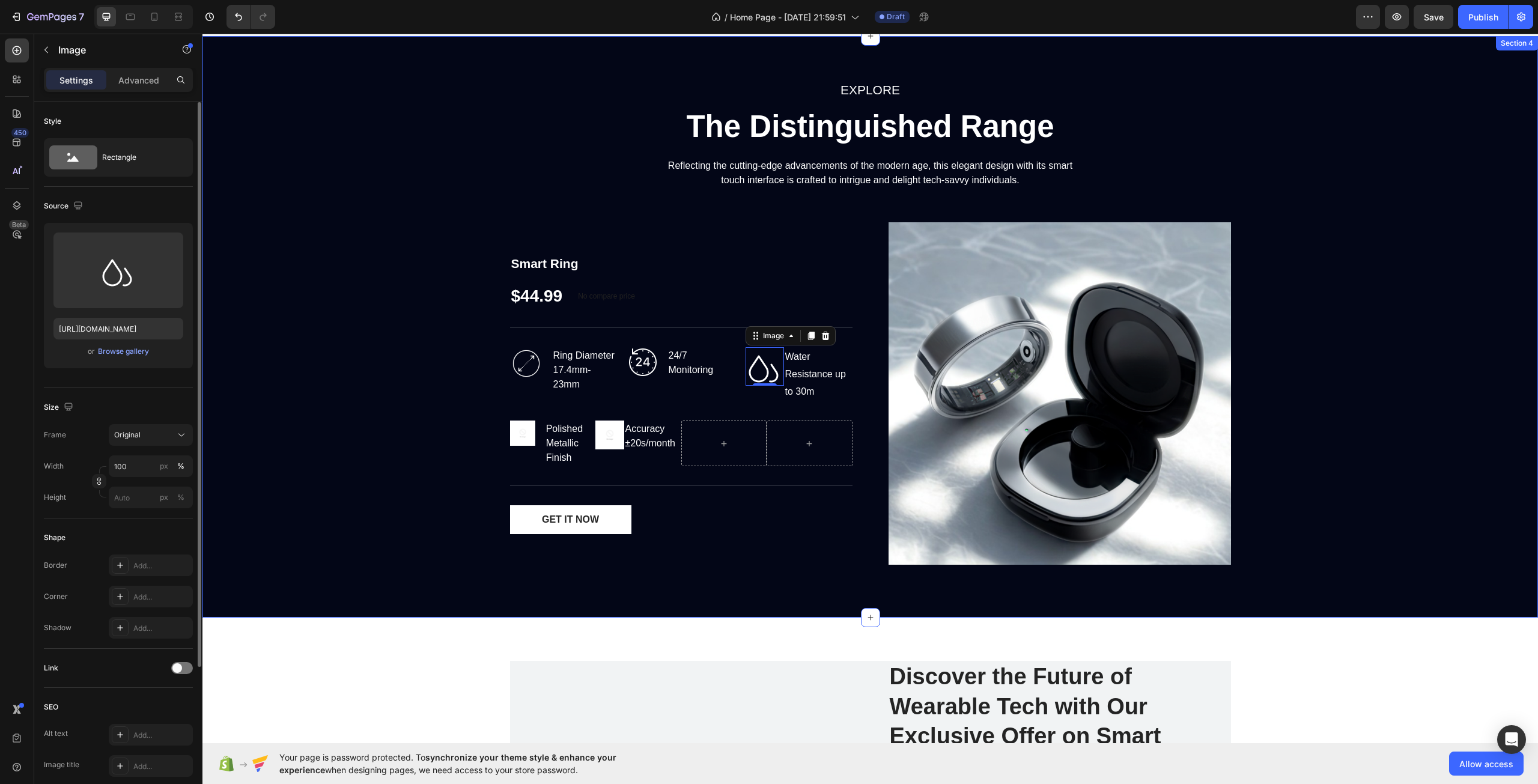
click at [351, 353] on div "EXPLORE Text block The Distinguished Range Heading Reflecting the cutting-edge …" at bounding box center [870, 326] width 1318 height 495
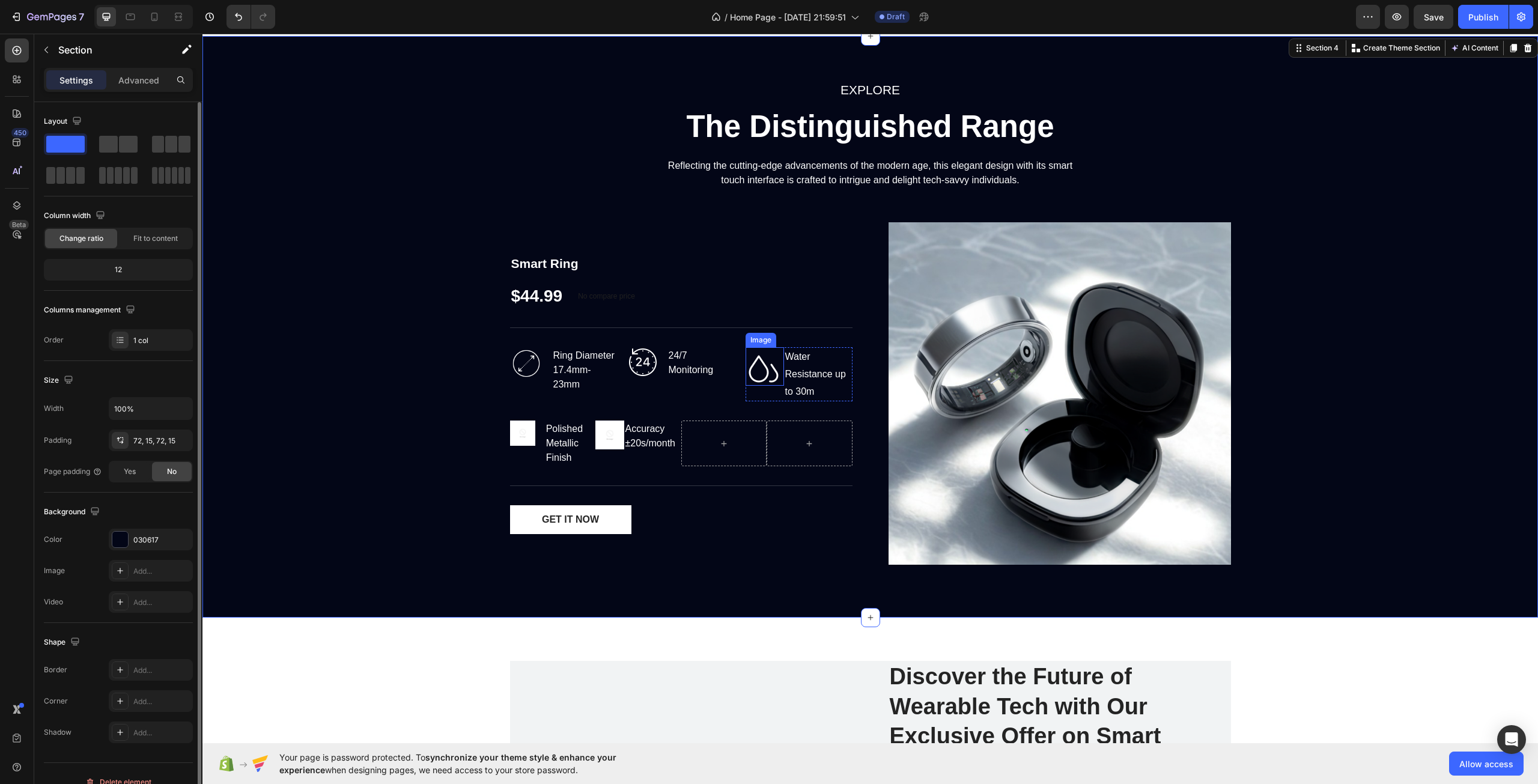
click at [765, 373] on img at bounding box center [765, 366] width 38 height 38
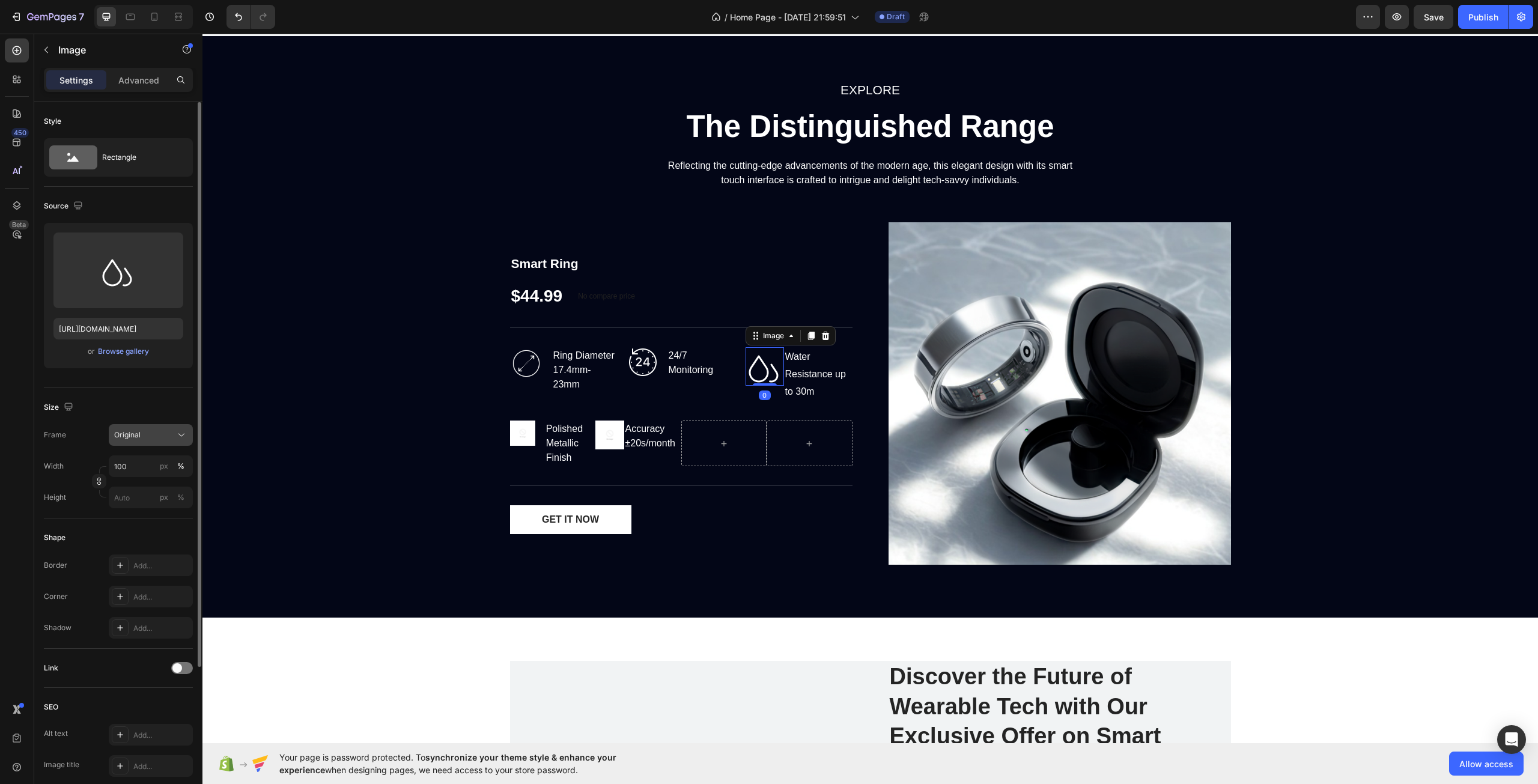
click at [145, 433] on div "Original" at bounding box center [144, 435] width 59 height 11
click at [158, 538] on div "Original" at bounding box center [140, 532] width 96 height 21
click at [522, 428] on img at bounding box center [522, 433] width 25 height 25
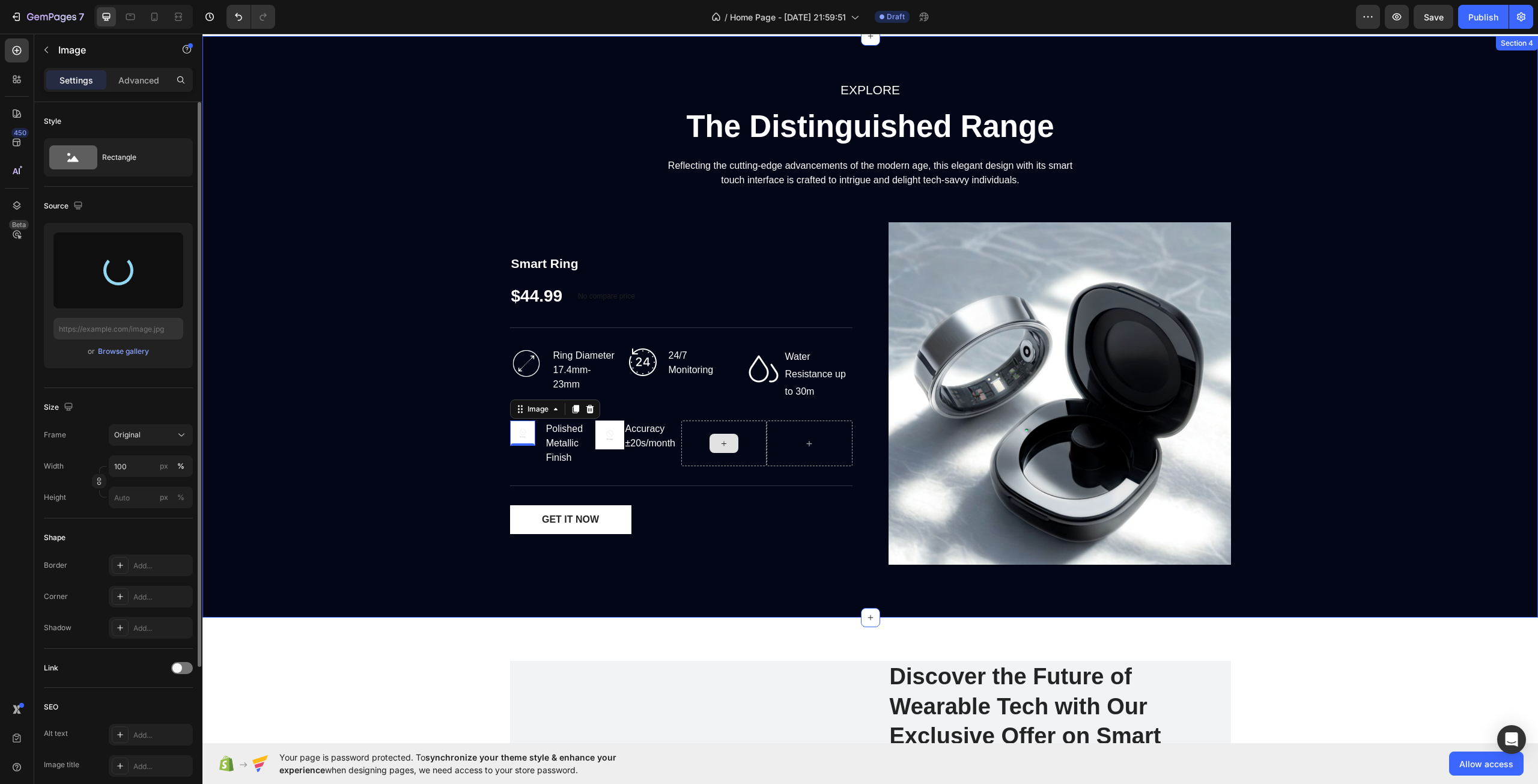
type input "[URL][DOMAIN_NAME]"
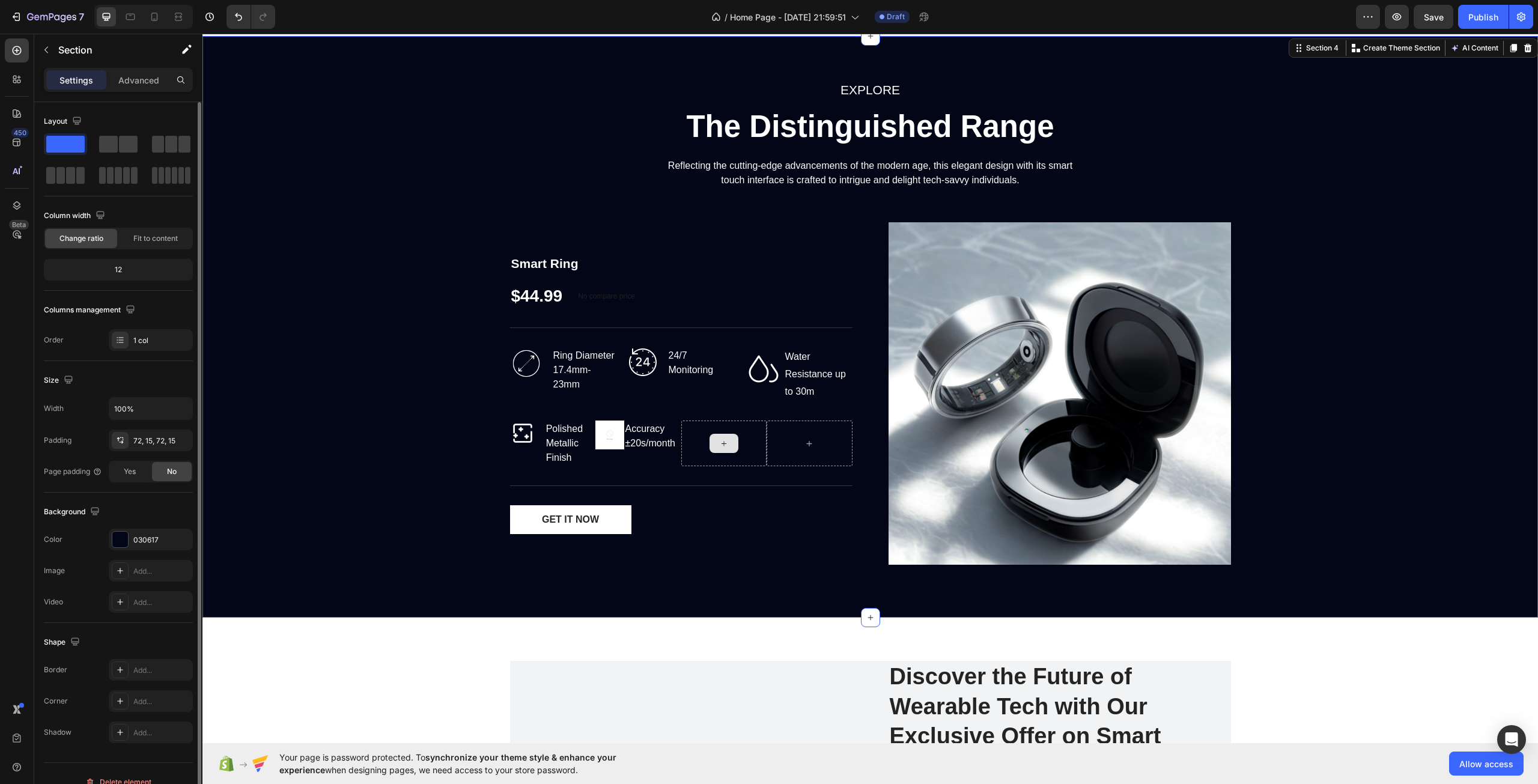
click at [435, 496] on div "EXPLORE Text block The Distinguished Range Heading Reflecting the cutting-edge …" at bounding box center [870, 326] width 1318 height 495
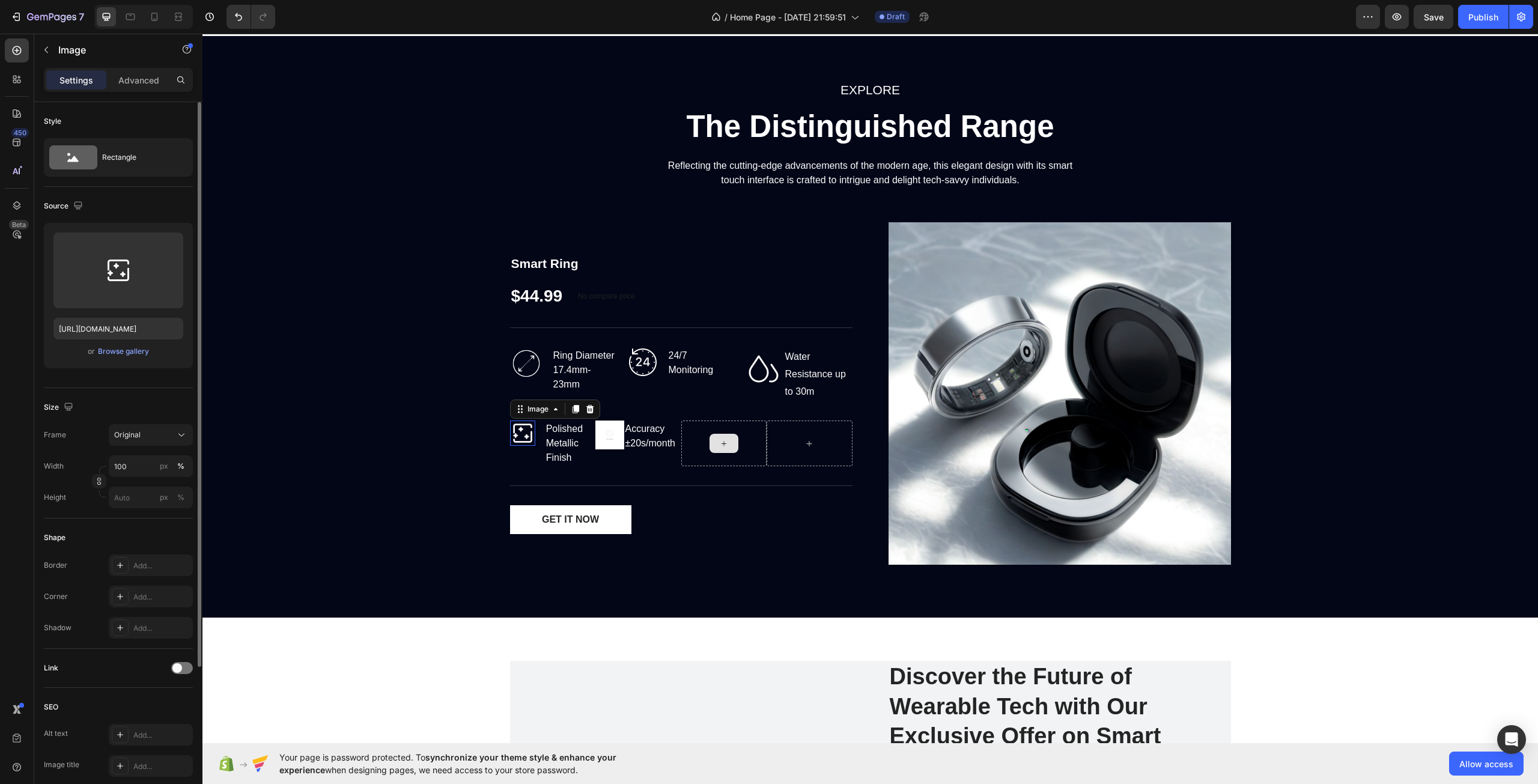
click at [523, 431] on img at bounding box center [522, 433] width 25 height 25
click at [608, 441] on img at bounding box center [609, 435] width 29 height 29
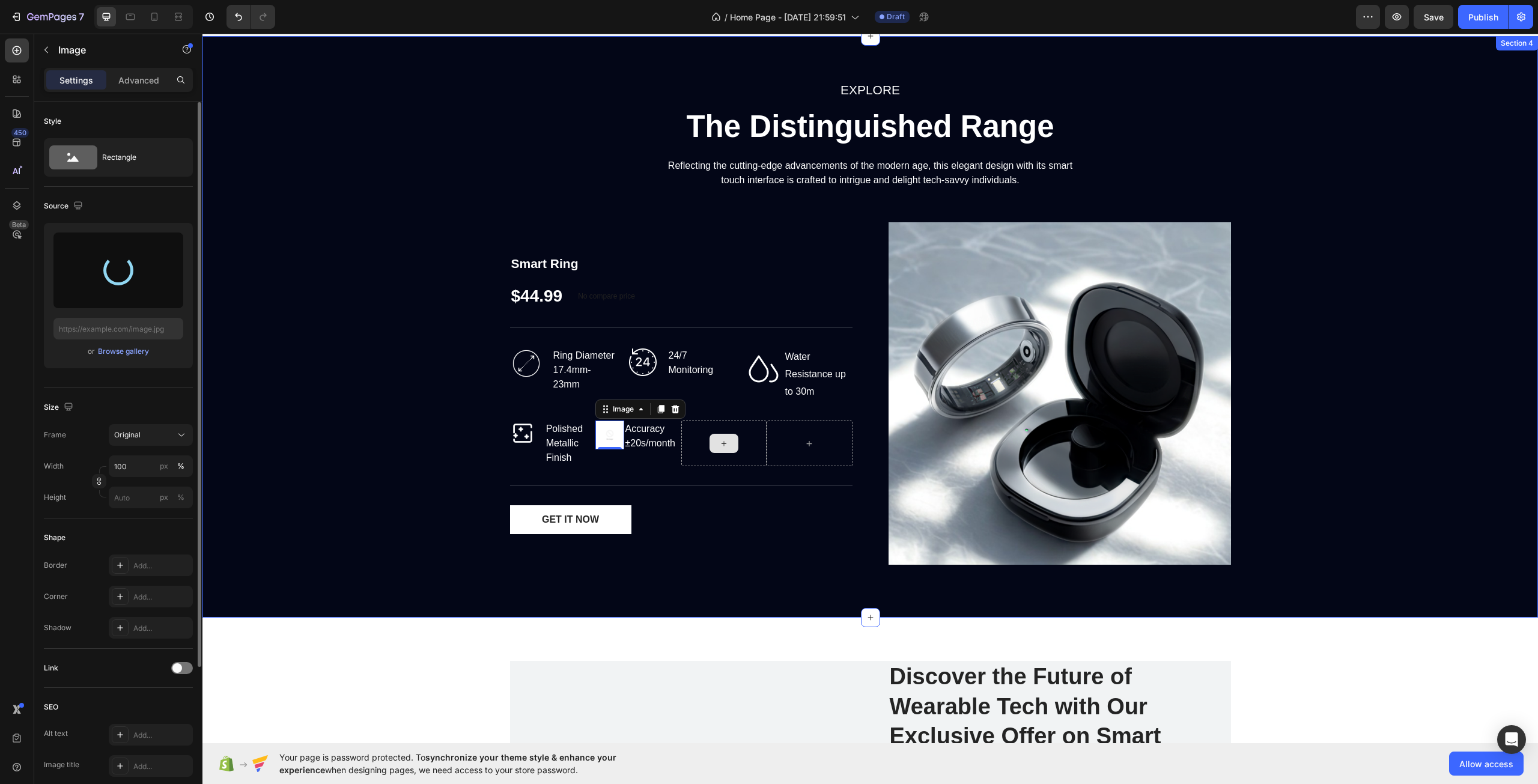
type input "[URL][DOMAIN_NAME]"
click at [372, 460] on div "EXPLORE Text block The Distinguished Range Heading Reflecting the cutting-edge …" at bounding box center [870, 326] width 1318 height 495
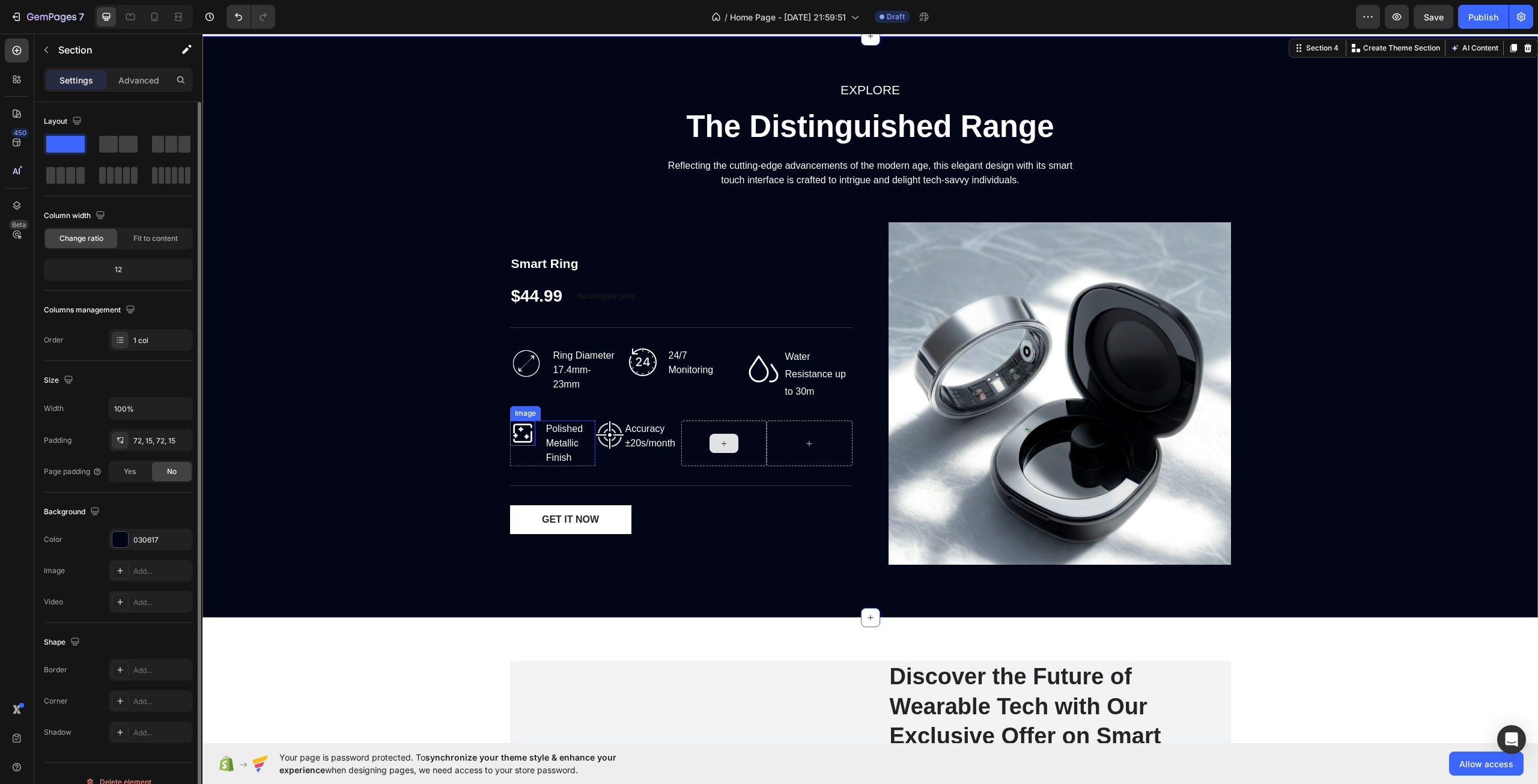
click at [517, 432] on img at bounding box center [522, 433] width 25 height 25
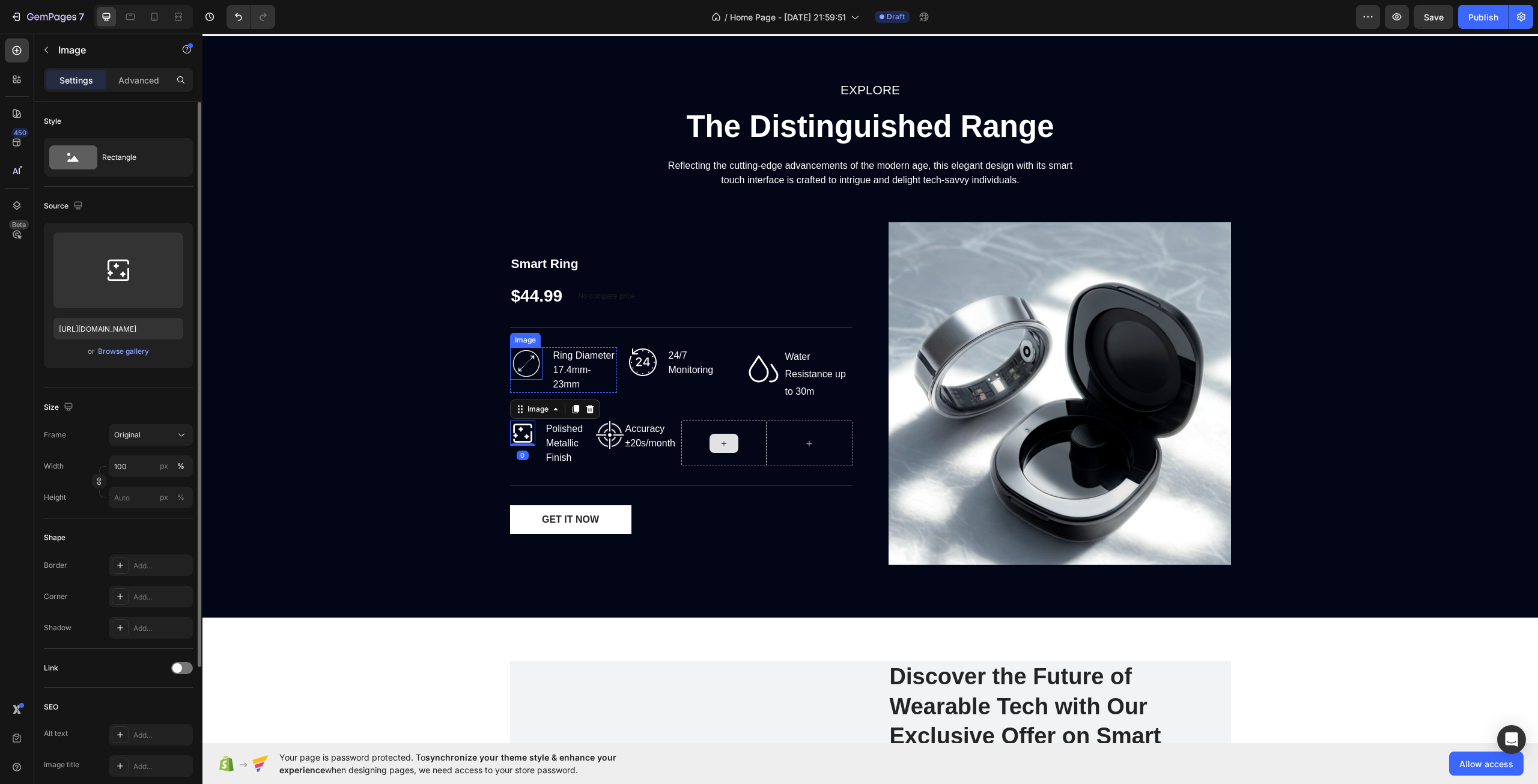
click at [525, 369] on img at bounding box center [526, 364] width 33 height 33
click at [514, 435] on img at bounding box center [522, 433] width 25 height 25
click at [634, 365] on img at bounding box center [643, 363] width 30 height 30
click at [340, 386] on div "EXPLORE Text block The Distinguished Range Heading Reflecting the cutting-edge …" at bounding box center [870, 326] width 1318 height 495
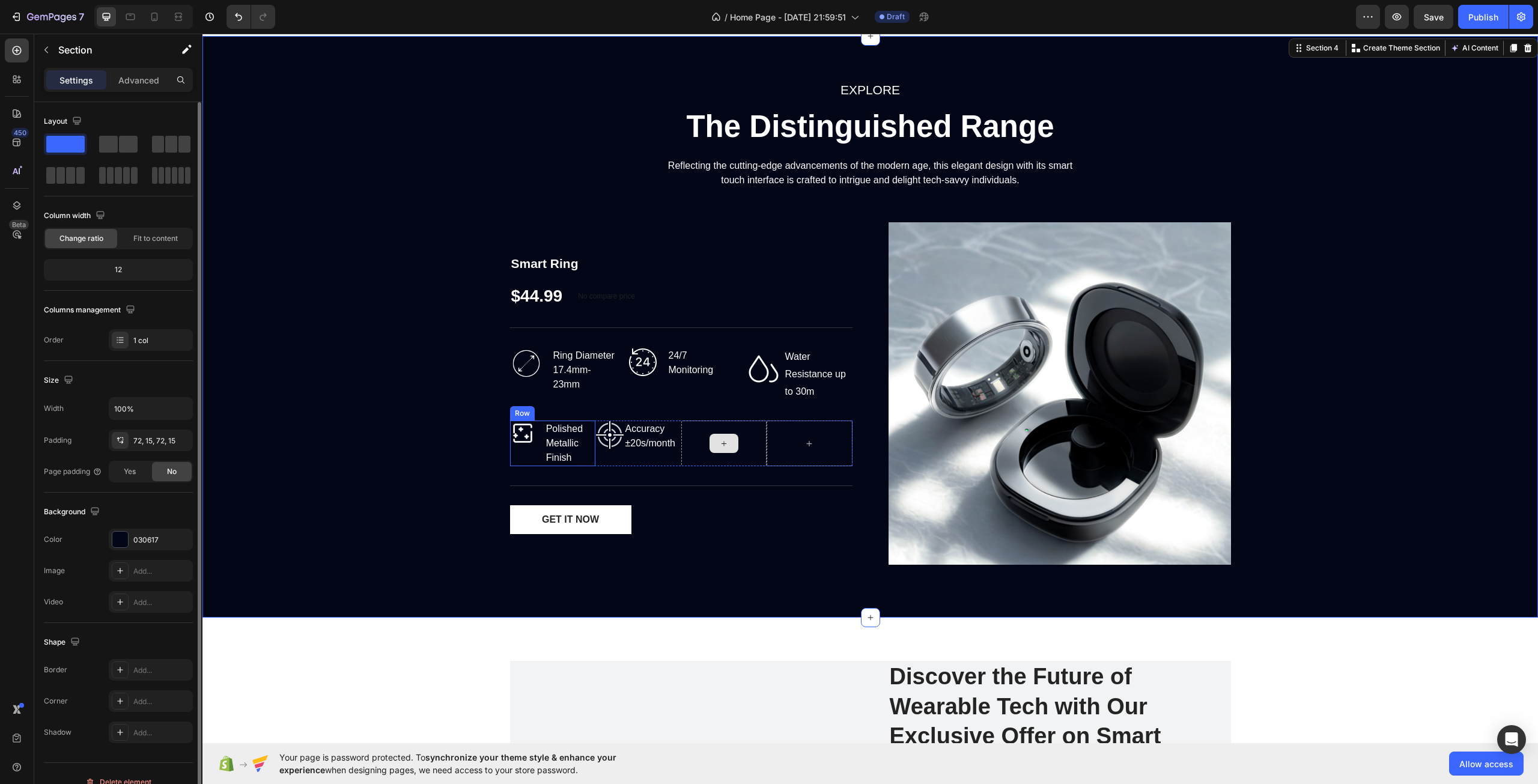
click at [519, 451] on div "Image" at bounding box center [522, 443] width 25 height 45
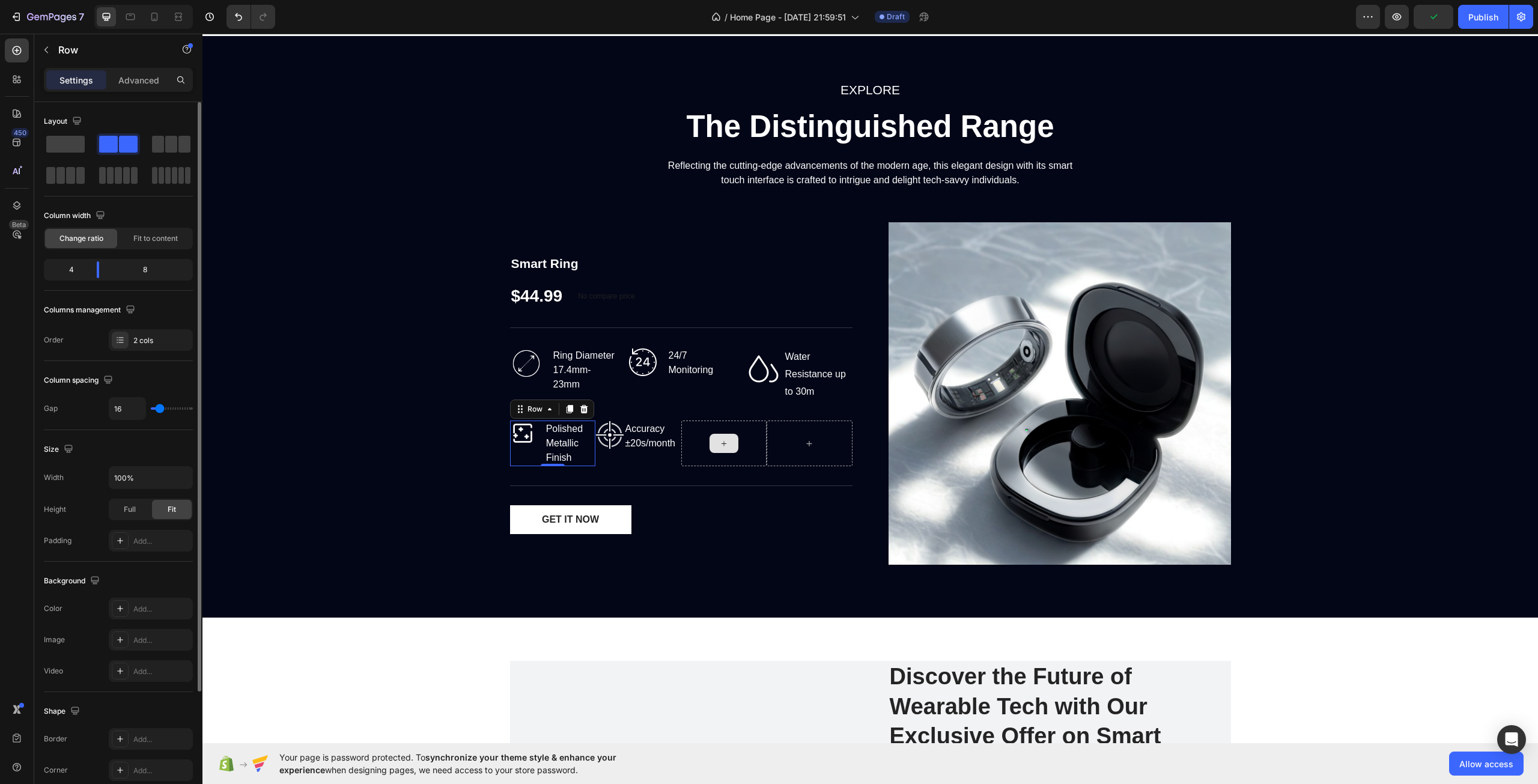
drag, startPoint x: 165, startPoint y: 406, endPoint x: 177, endPoint y: 409, distance: 12.4
click at [177, 409] on div "16" at bounding box center [151, 409] width 84 height 23
type input "31"
type input "47"
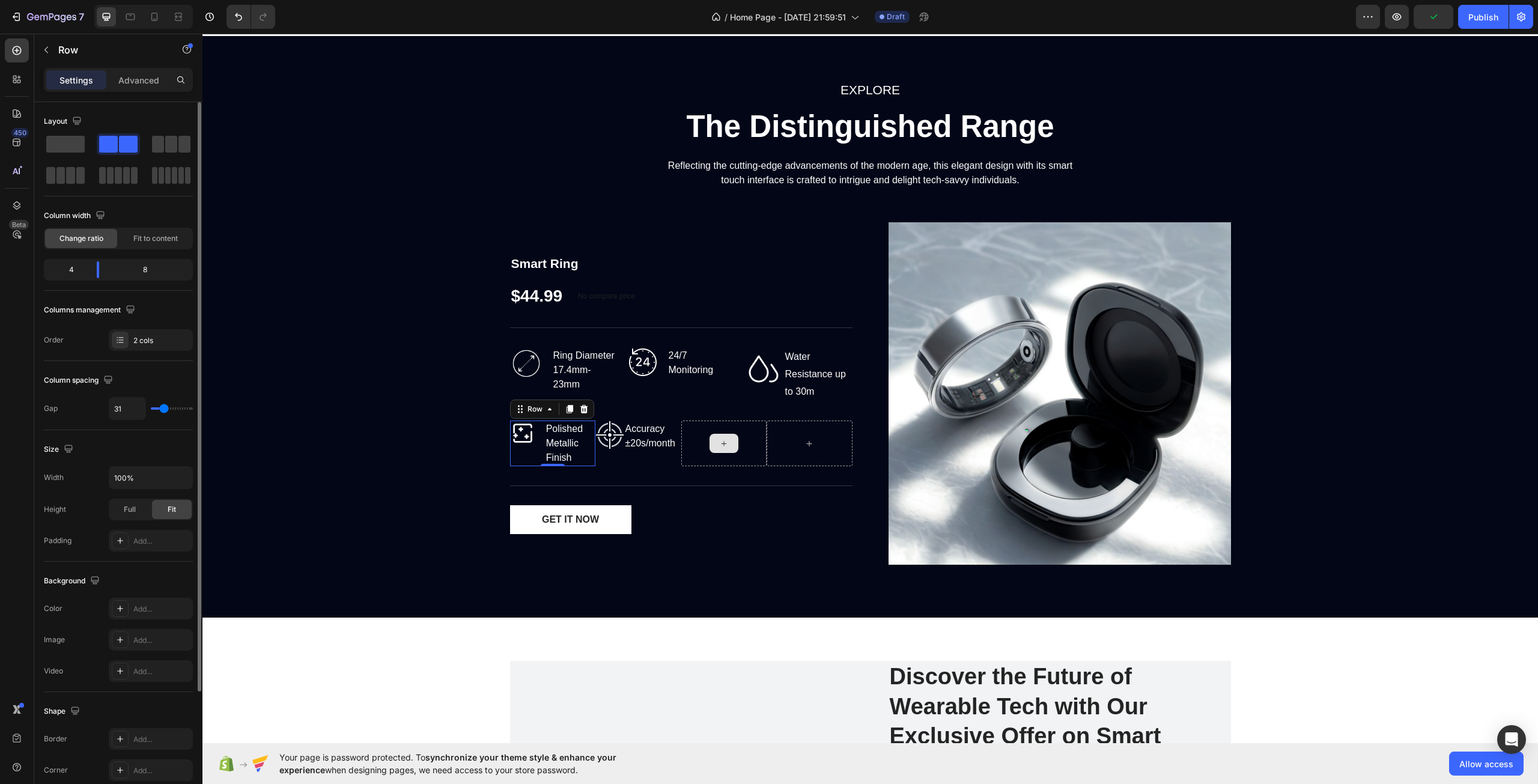
type input "47"
type input "56"
type input "64"
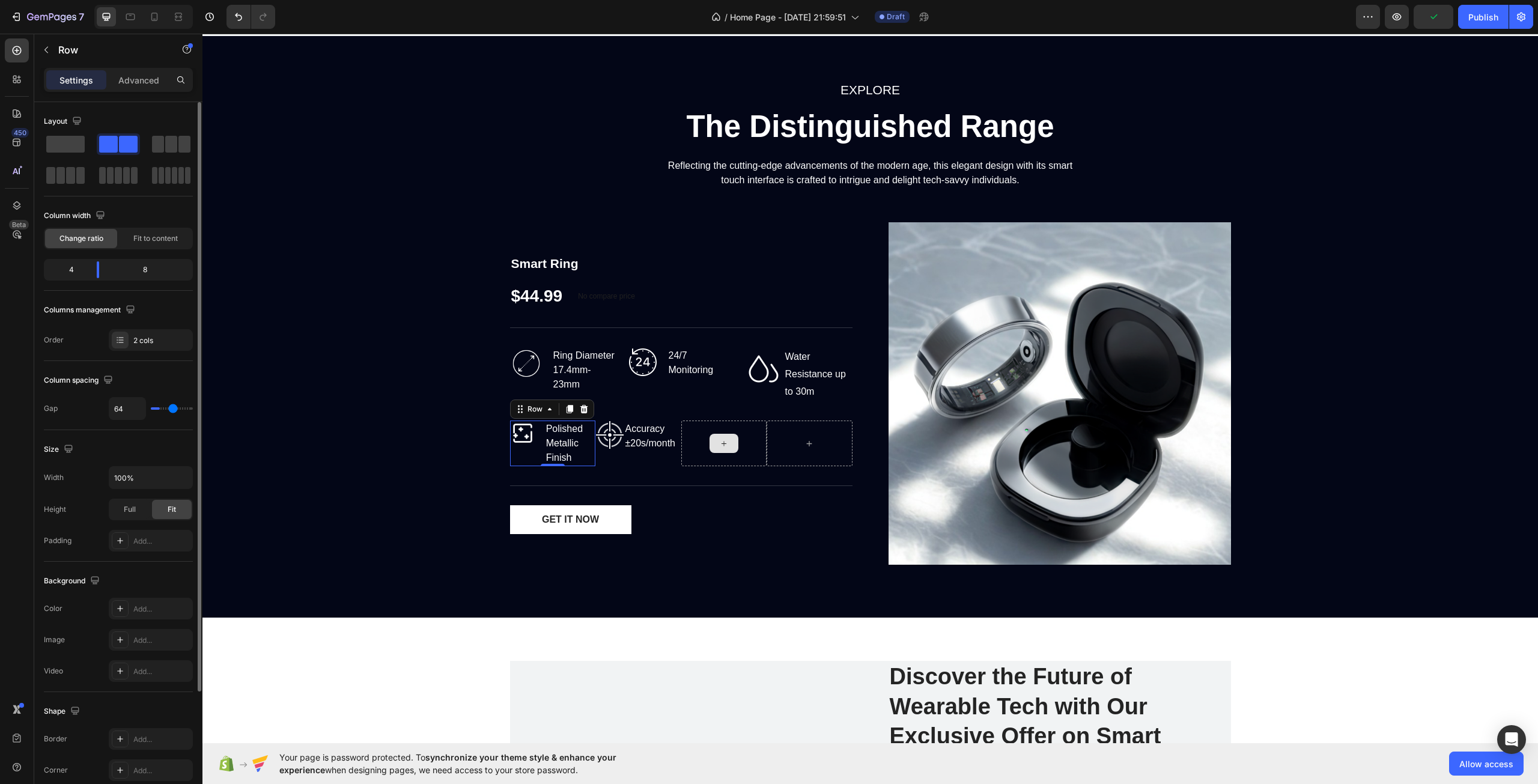
type input "73"
type input "76"
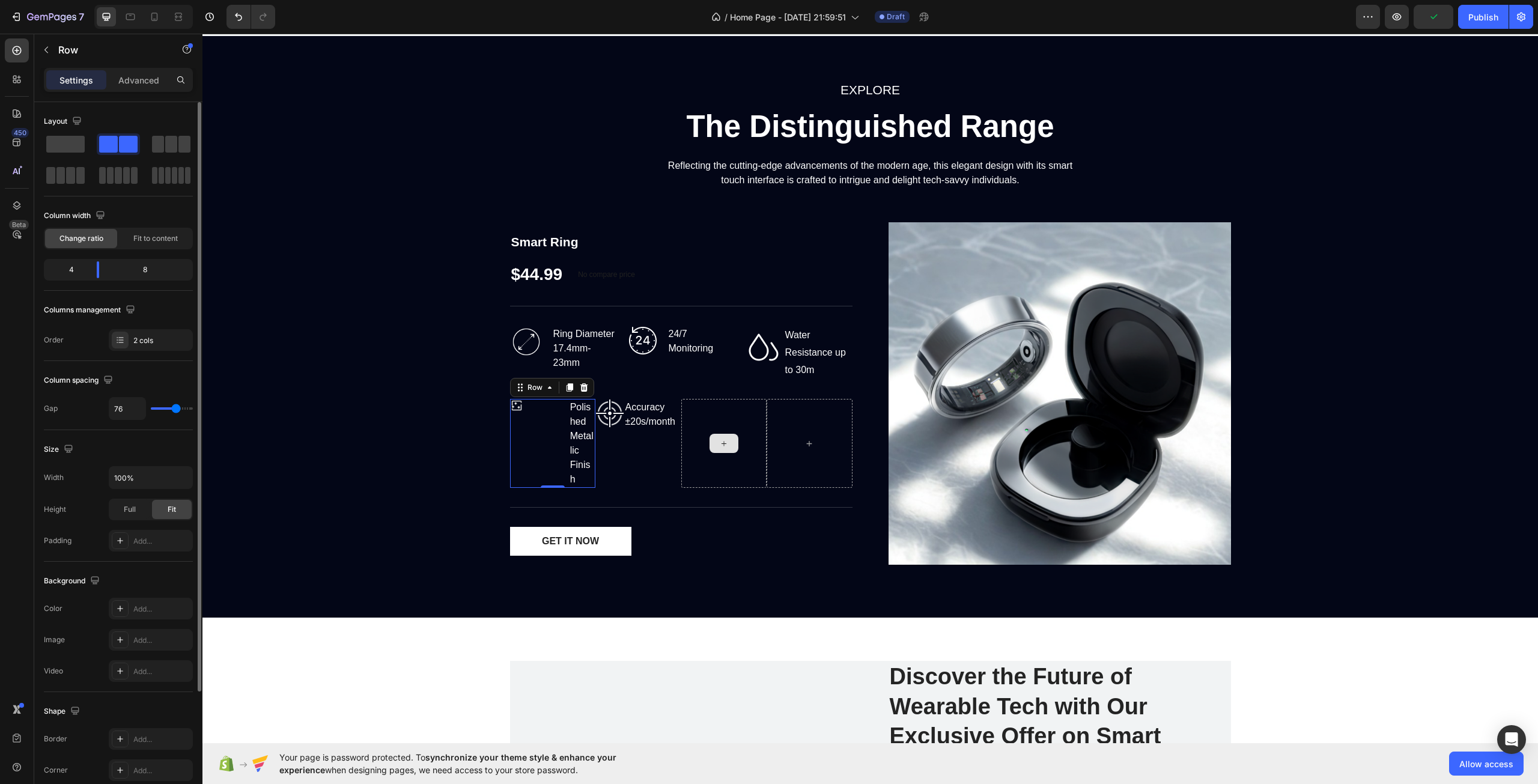
type input "78"
type input "80"
type input "84"
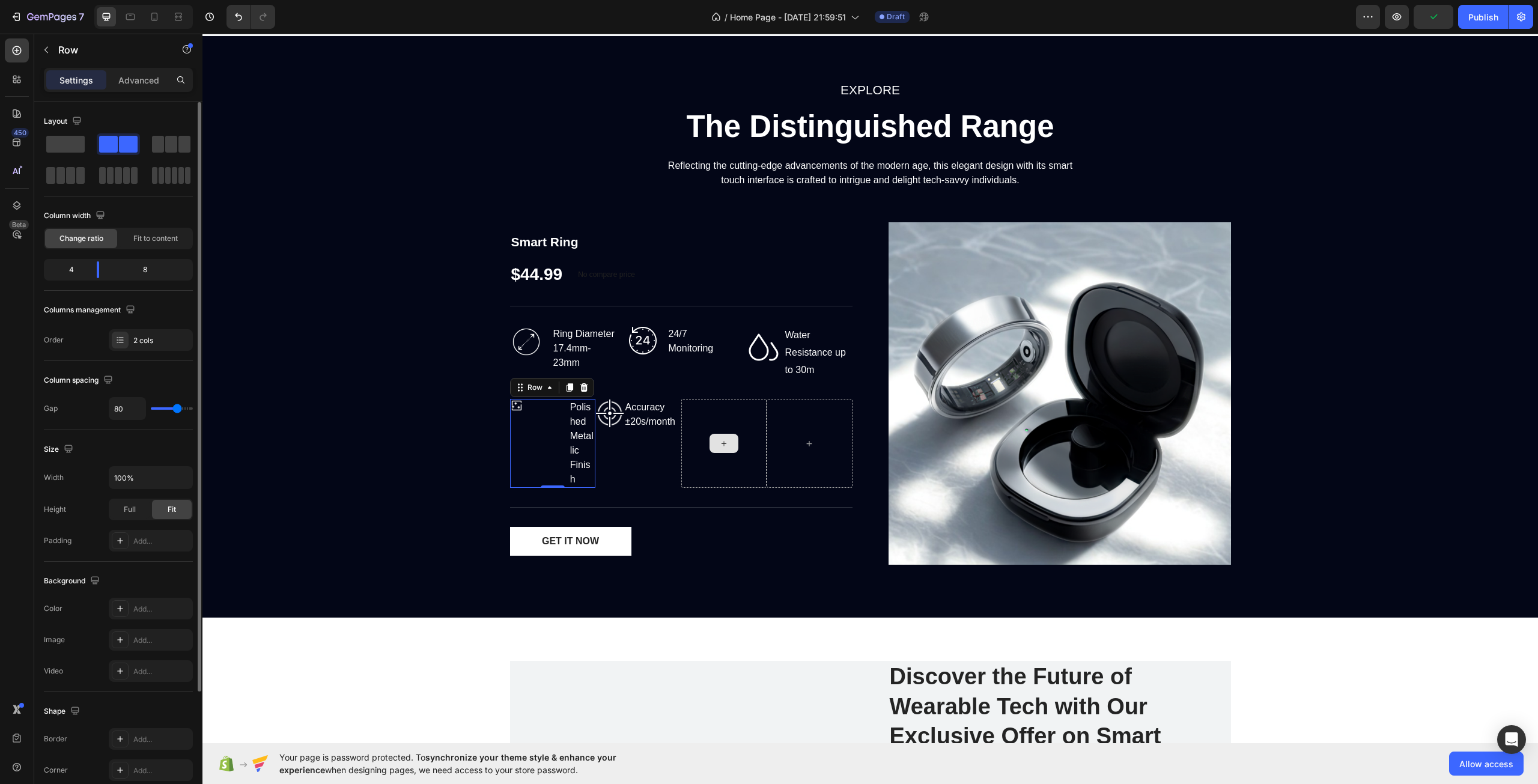
type input "84"
type input "87"
type input "89"
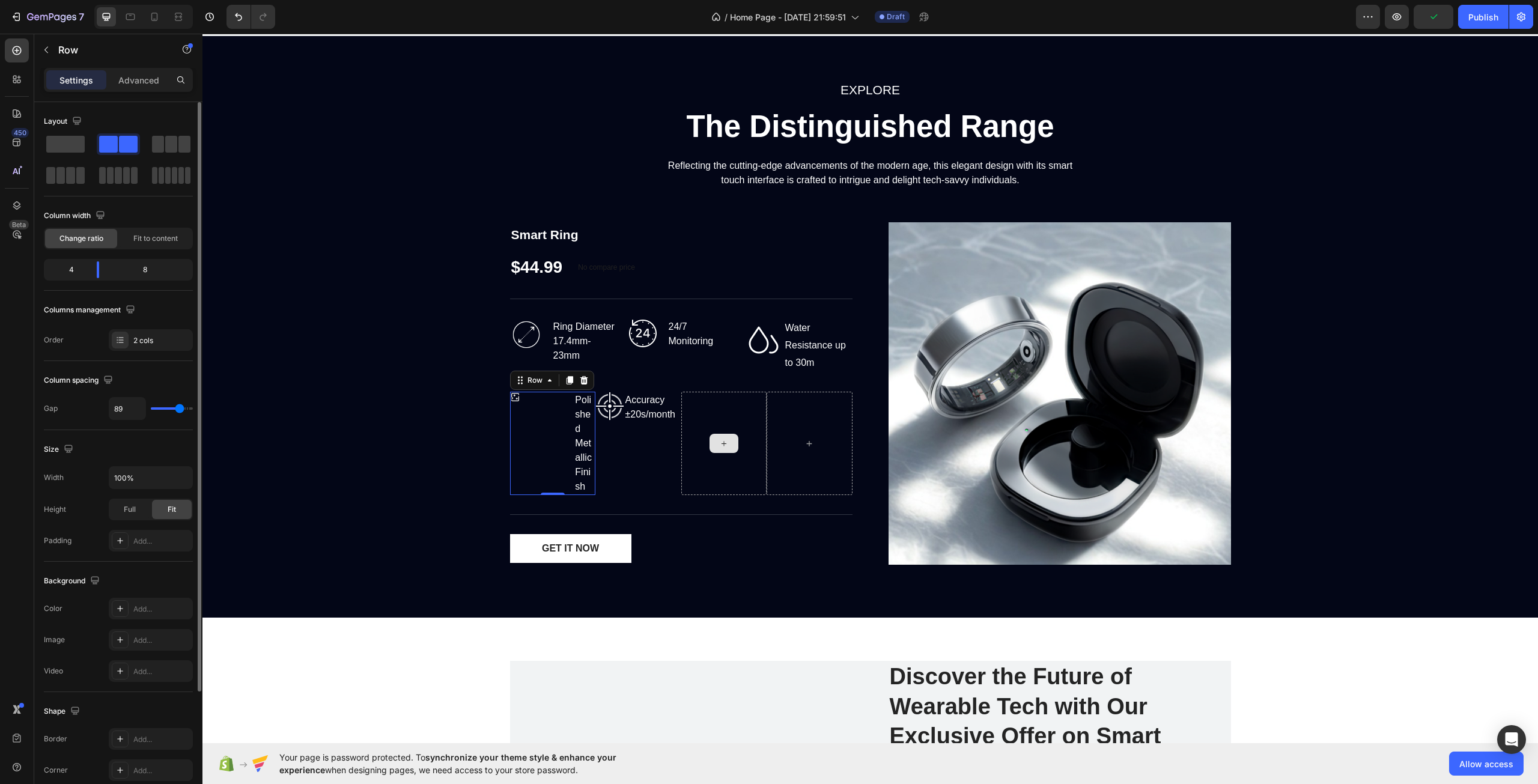
type input "71"
type input "42"
type input "22"
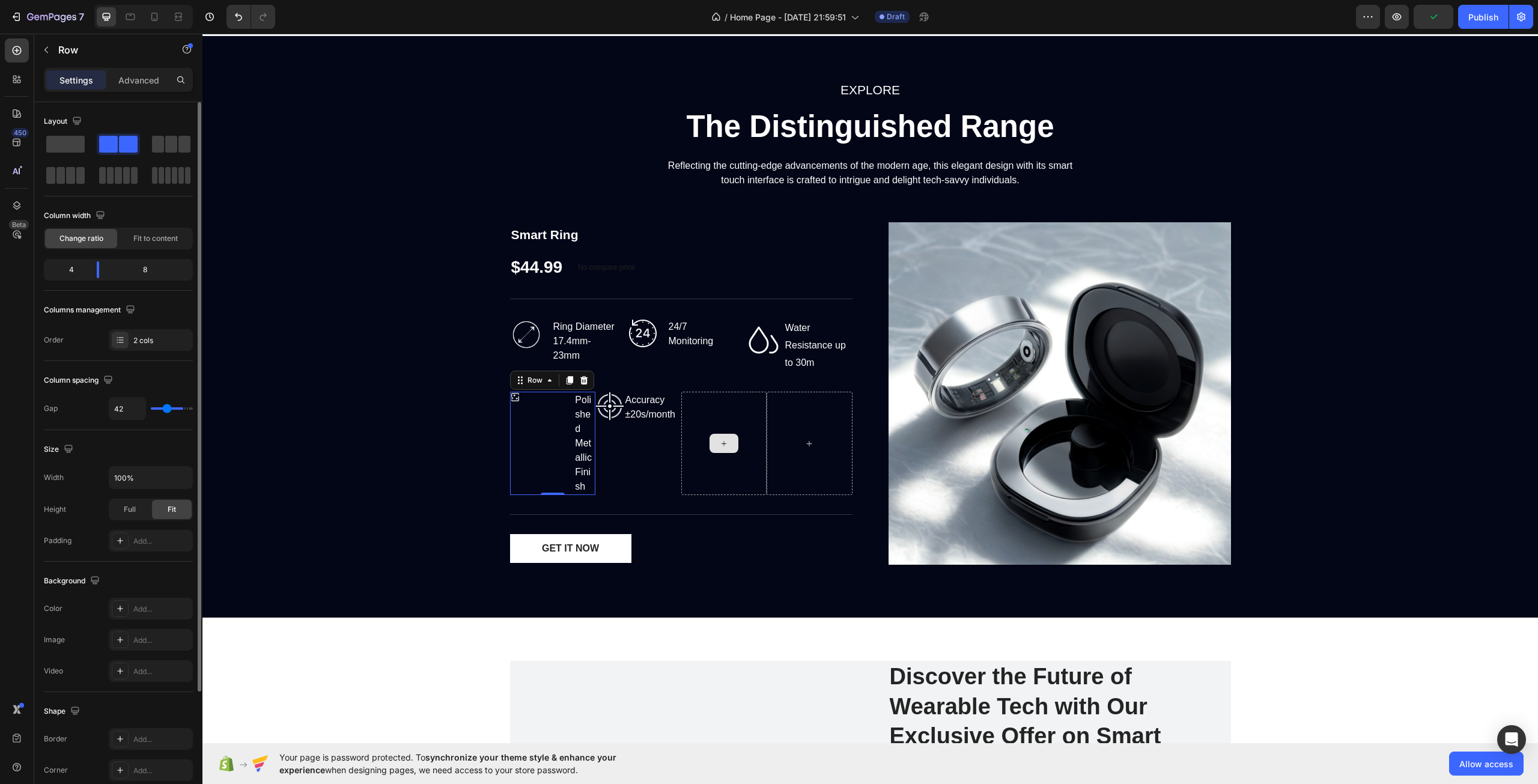
type input "22"
type input "13"
type input "9"
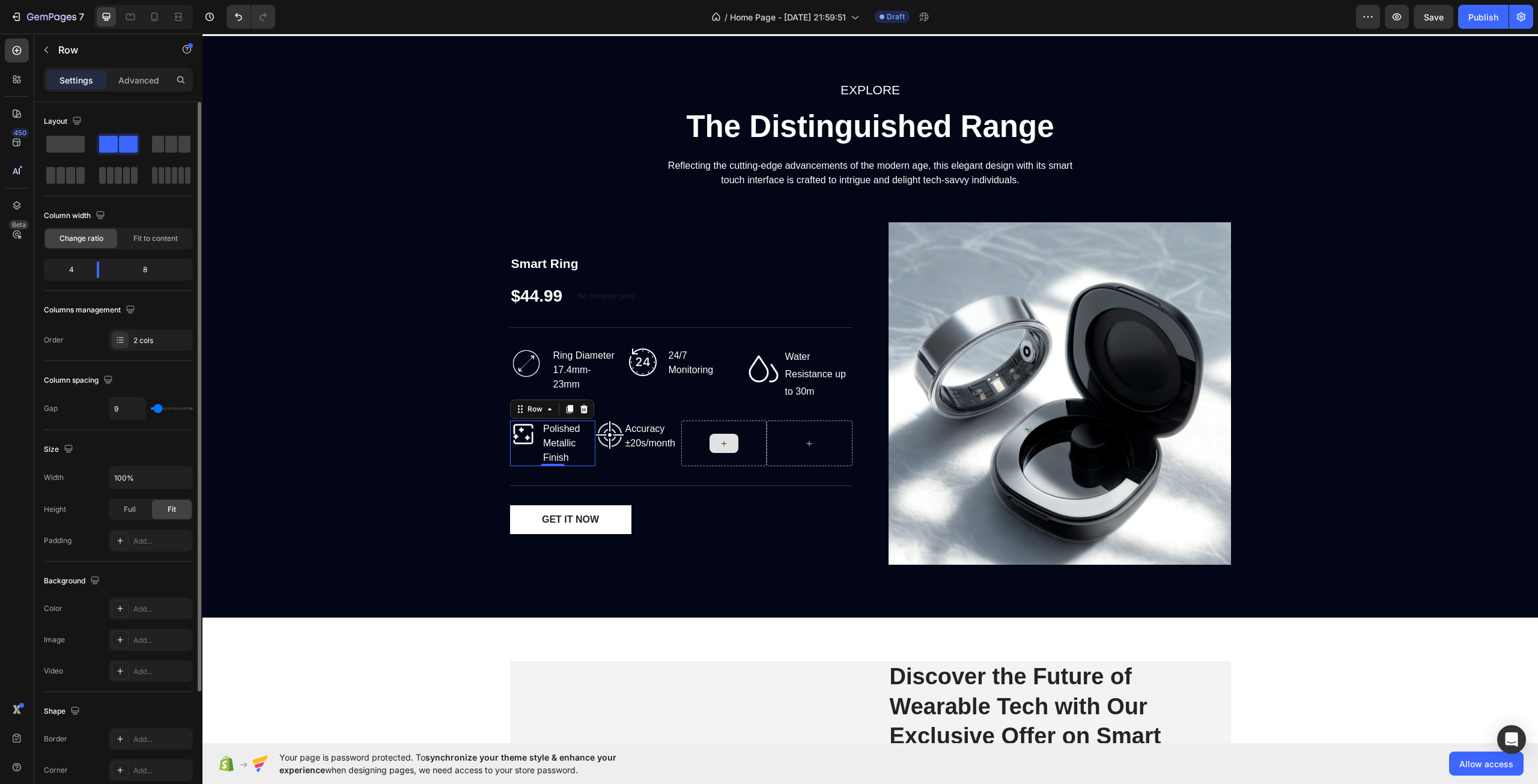
drag, startPoint x: 163, startPoint y: 409, endPoint x: 222, endPoint y: 432, distance: 63.3
type input "9"
click at [158, 410] on input "range" at bounding box center [171, 408] width 42 height 3
click at [658, 459] on div "Image Accuracy ±20s/month Text block Row" at bounding box center [638, 443] width 86 height 45
click at [161, 412] on div "0" at bounding box center [151, 409] width 84 height 23
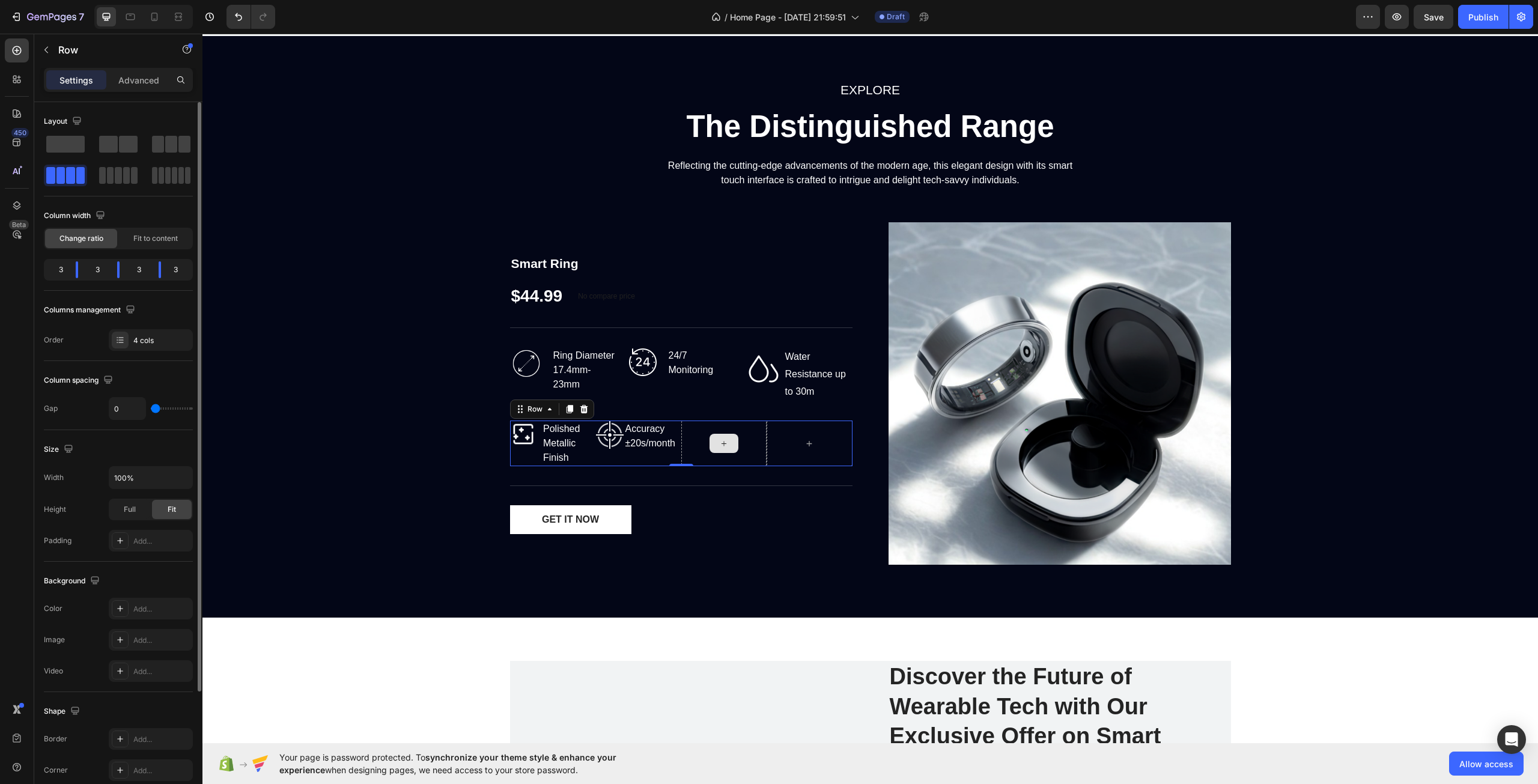
type input "13"
type input "20"
type input "29"
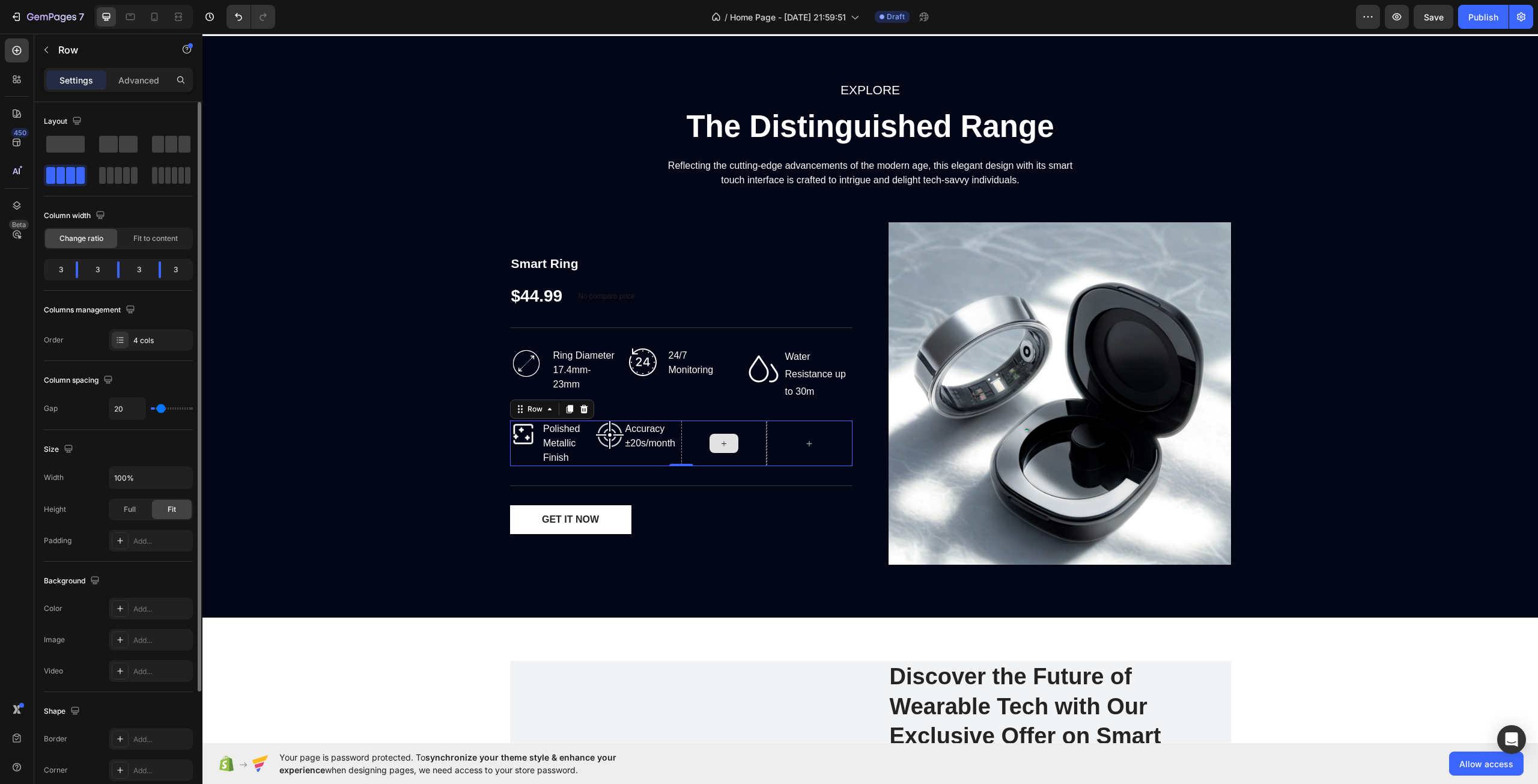
type input "29"
type input "33"
type input "38"
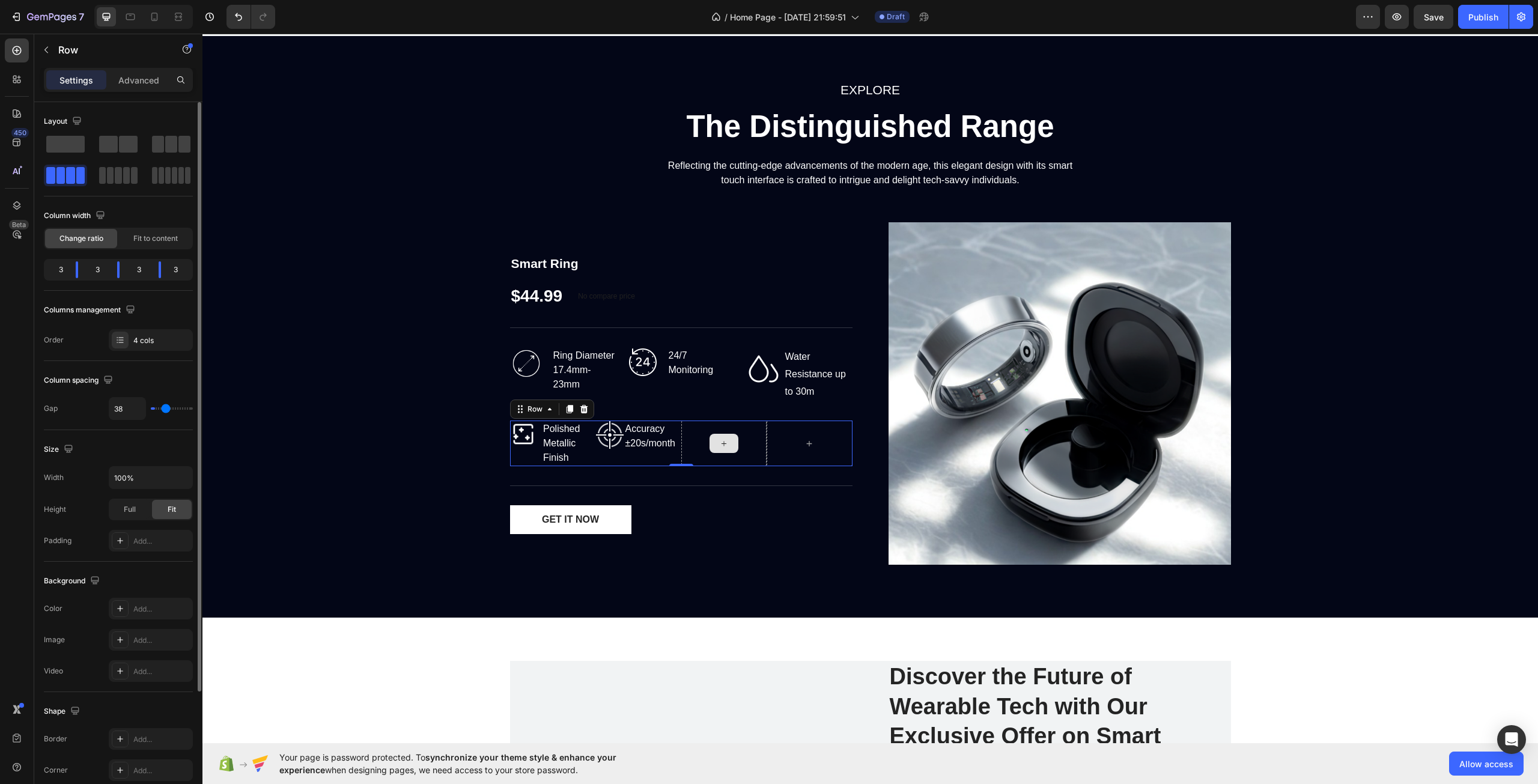
type input "40"
type input "42"
type input "44"
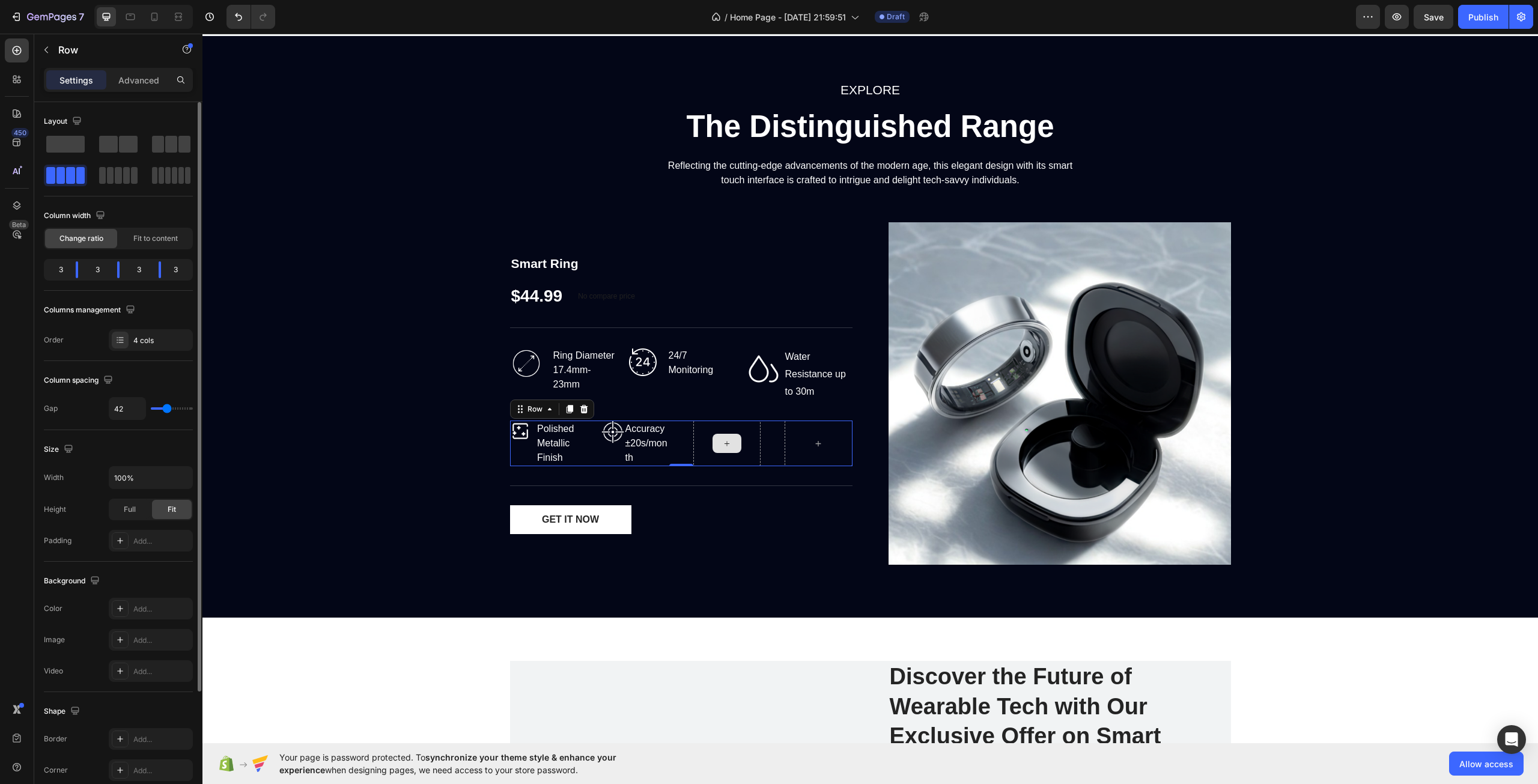
type input "44"
type input "47"
type input "49"
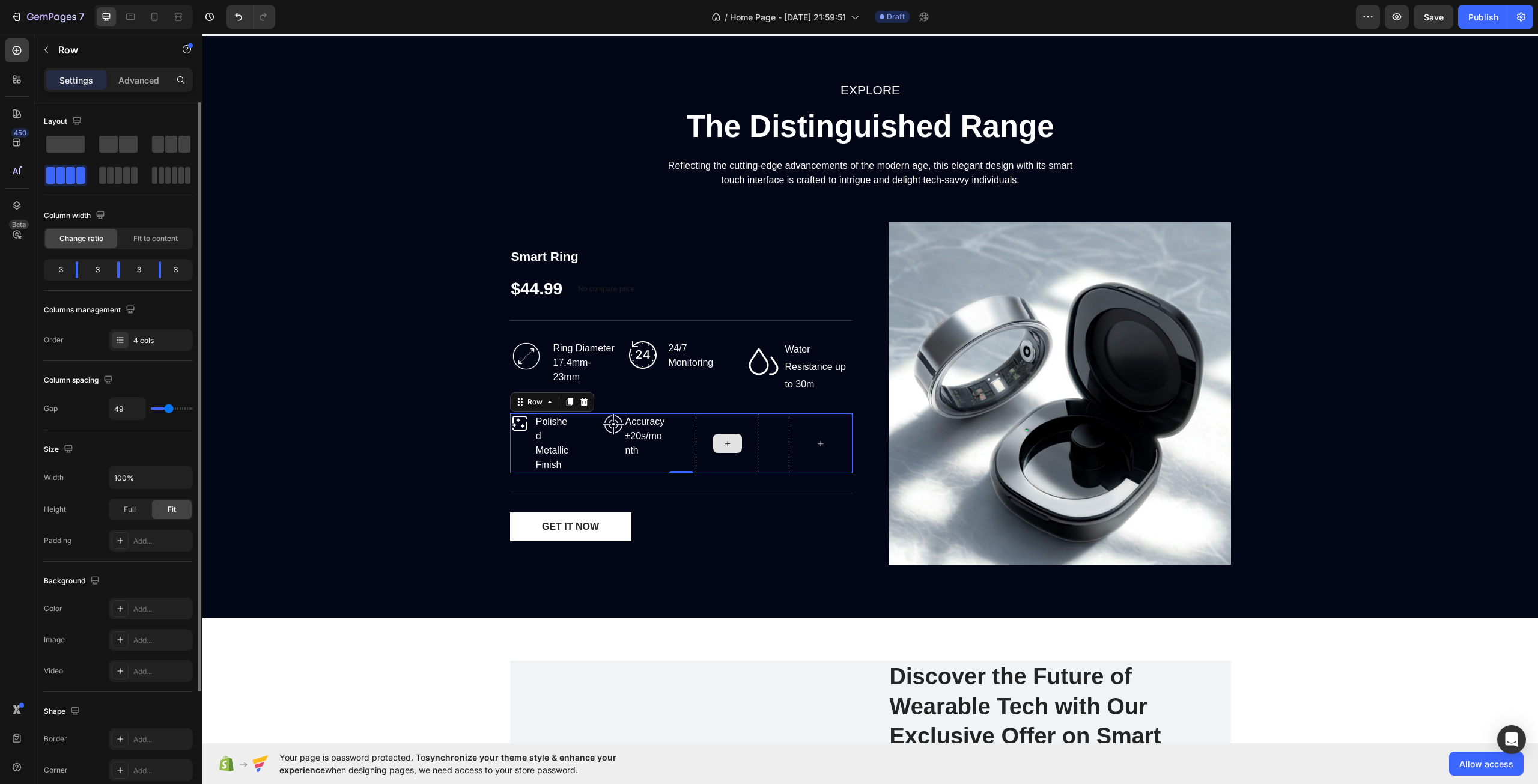
type input "51"
type input "47"
type input "44"
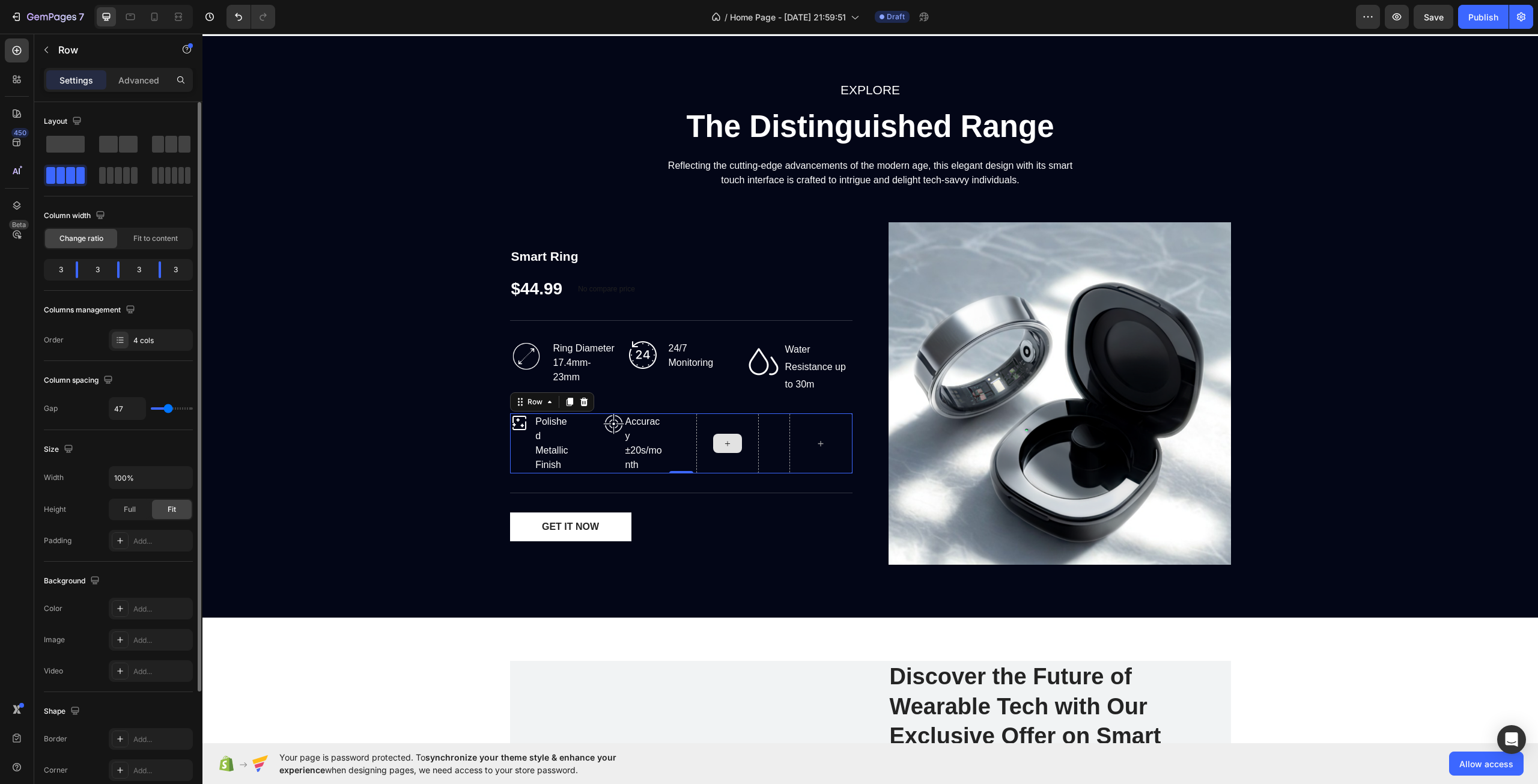
type input "44"
type input "42"
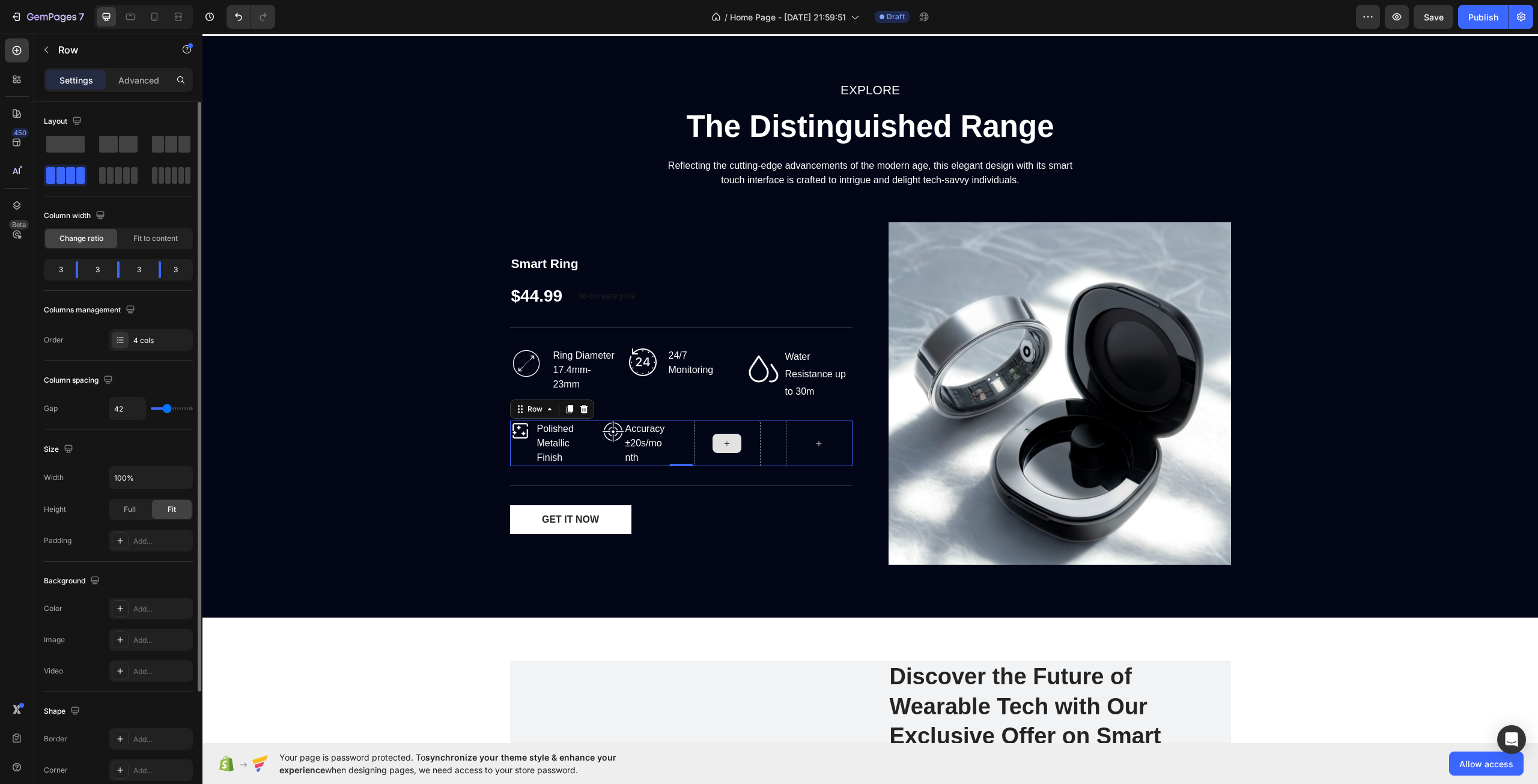
type input "40"
type input "36"
type input "31"
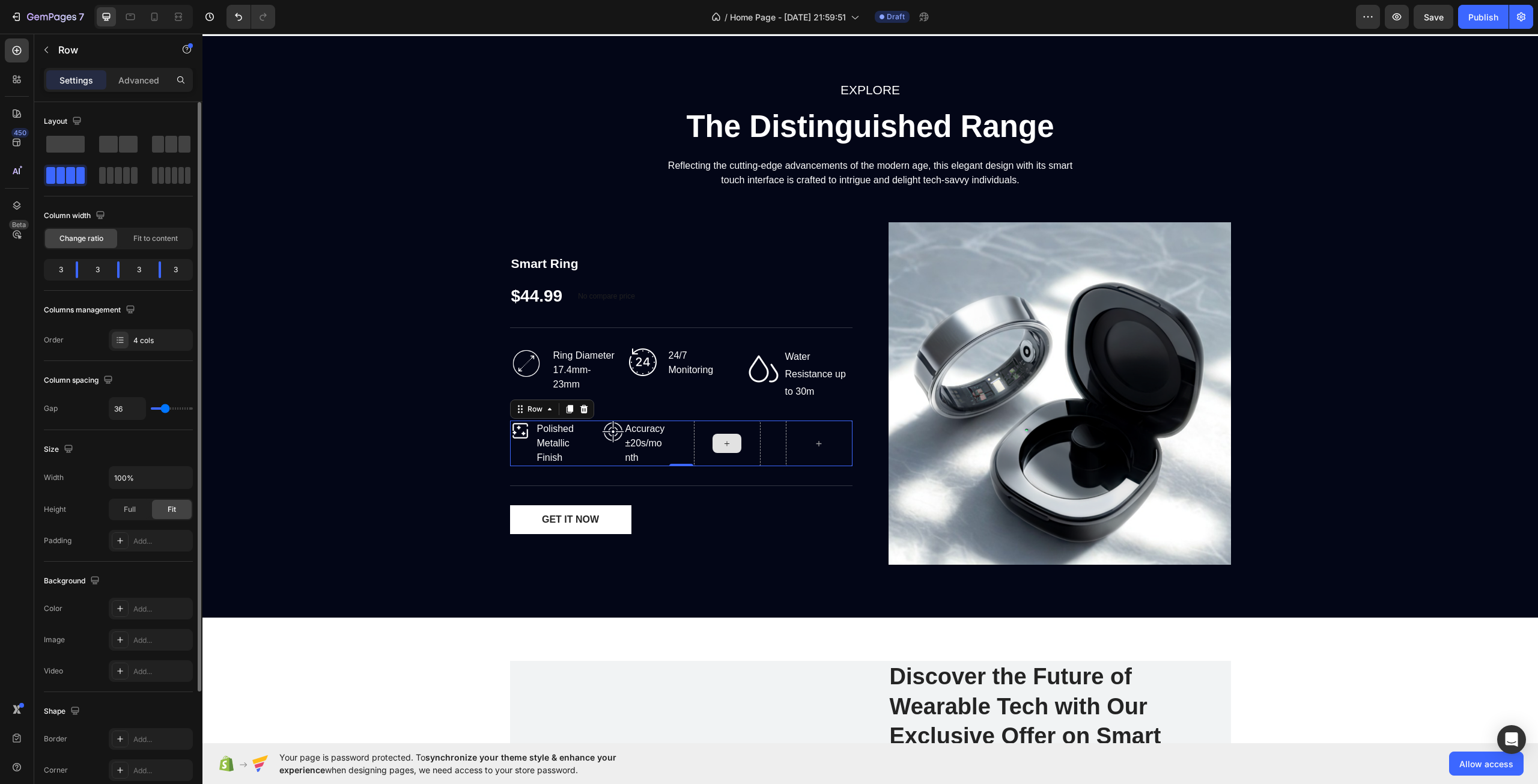
type input "31"
type input "29"
type input "27"
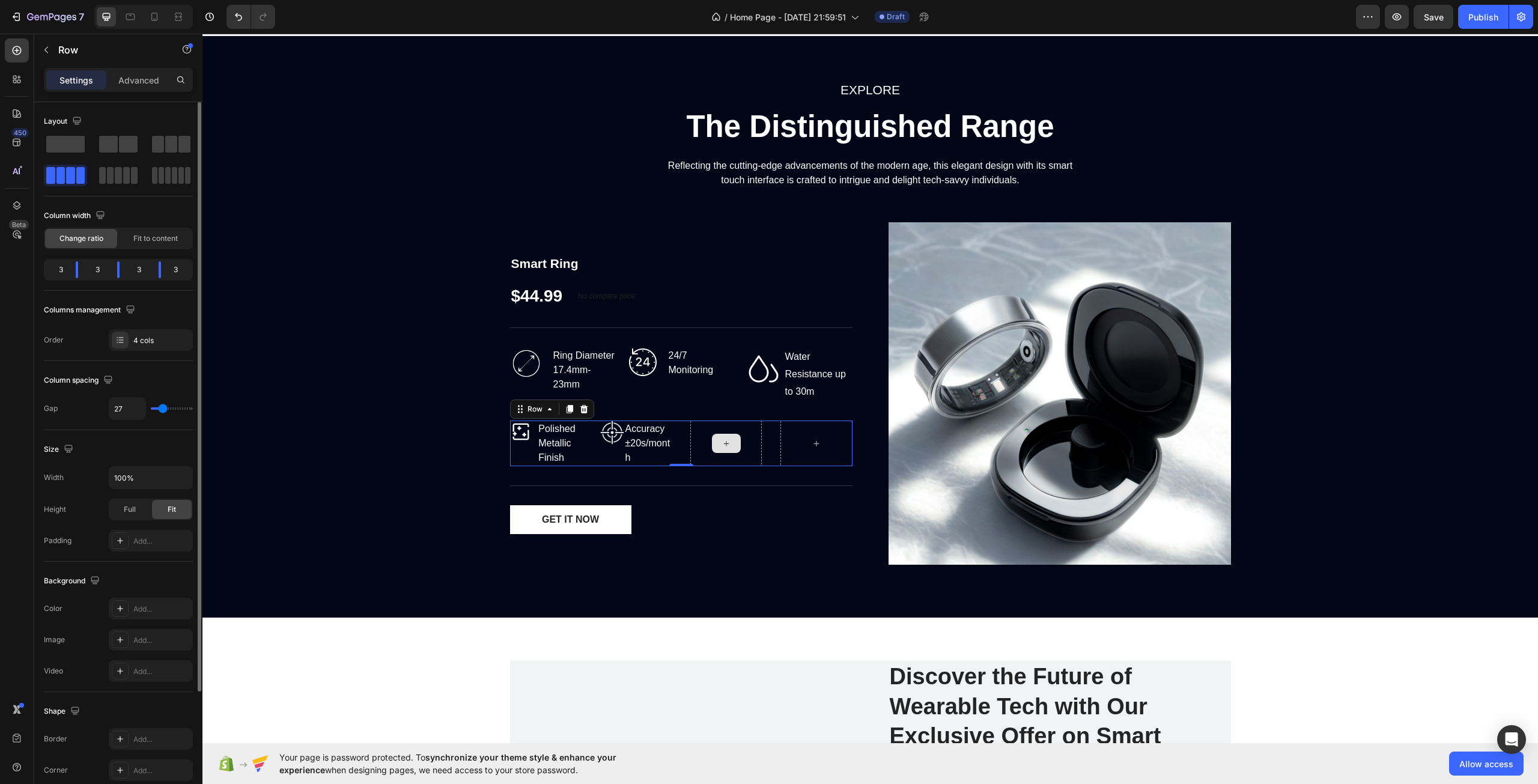
type input "24"
type input "22"
type input "20"
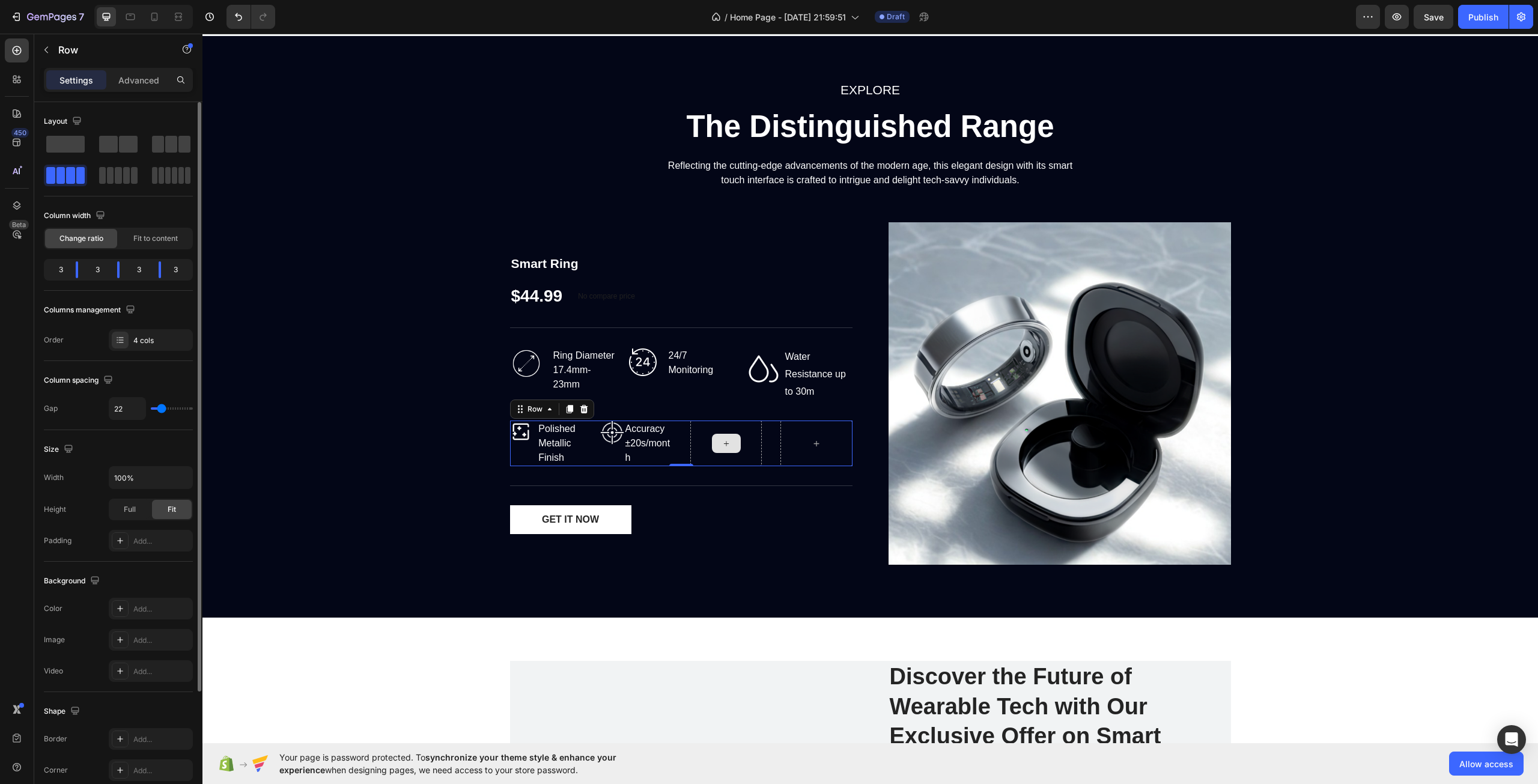
type input "20"
type input "18"
type input "16"
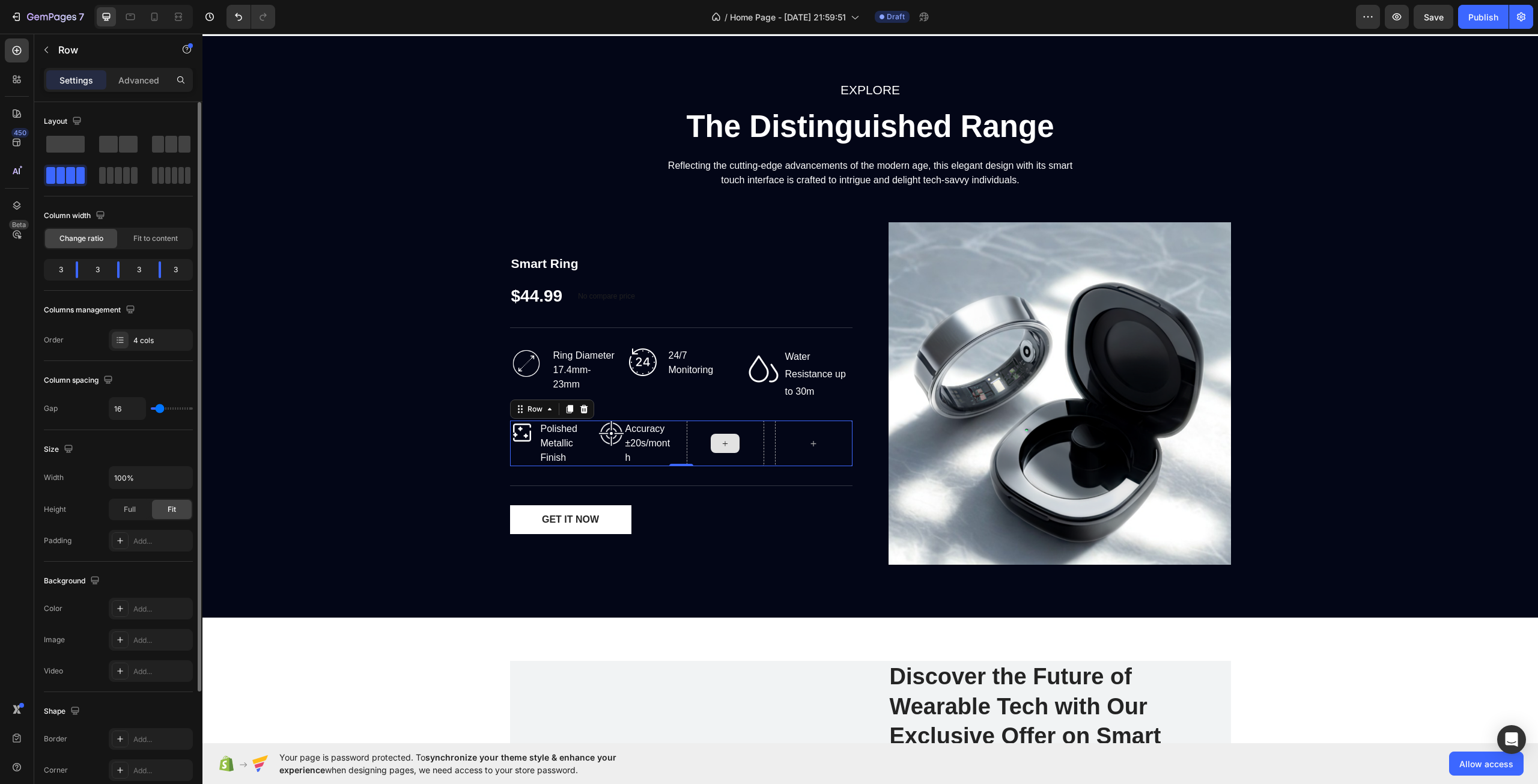
type input "13"
type input "9"
type input "7"
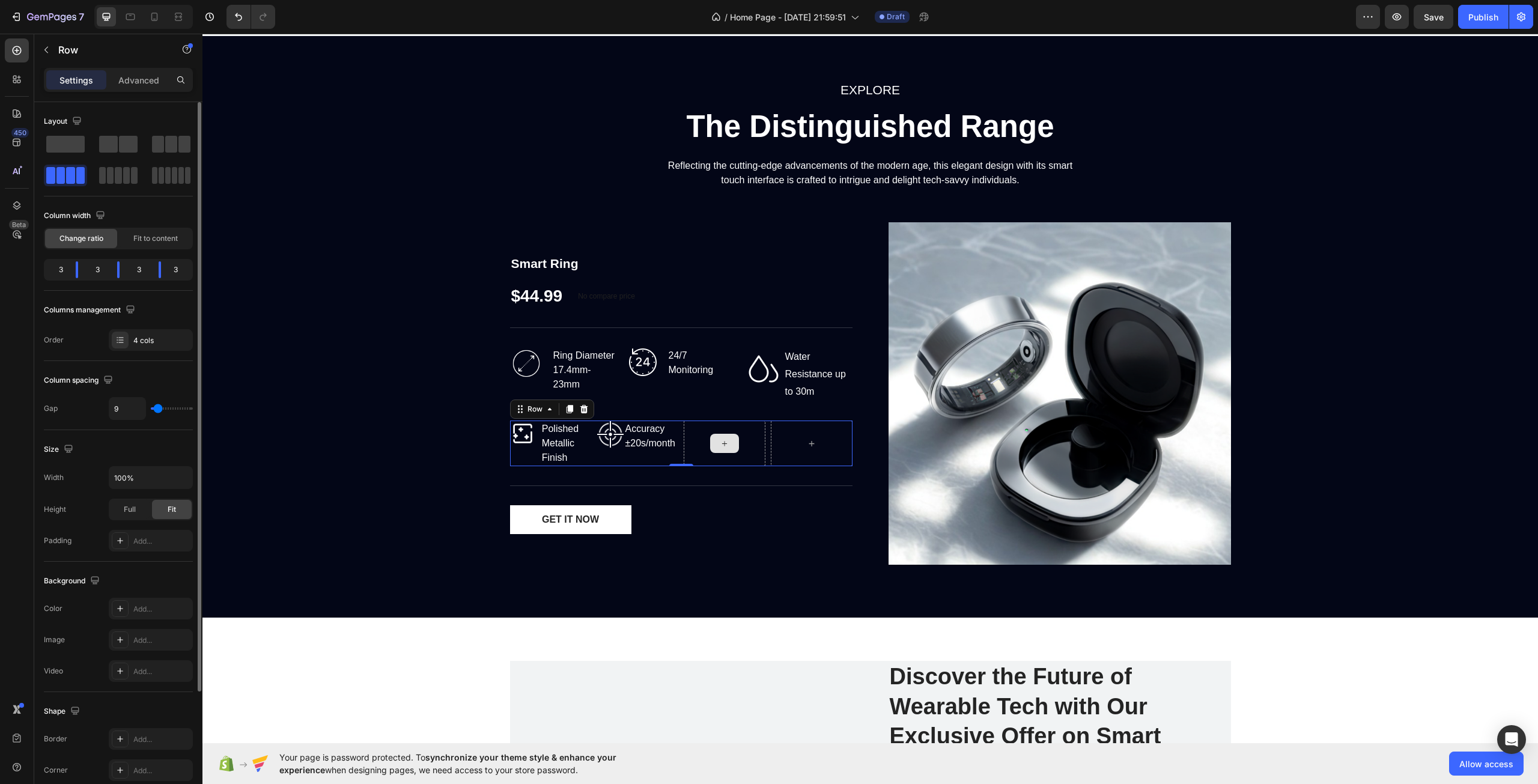
type input "7"
type input "4"
type input "2"
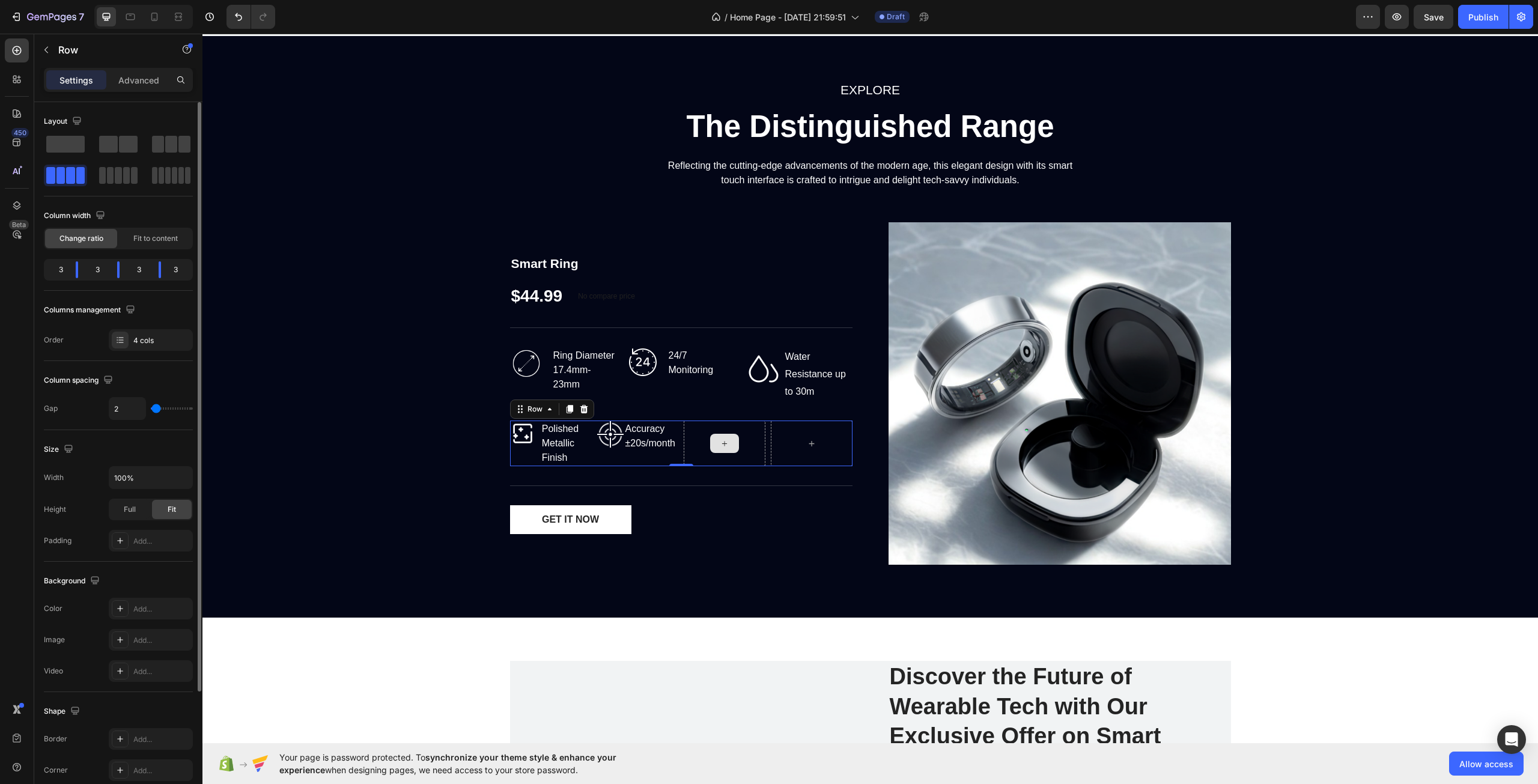
type input "0"
type input "4"
type input "9"
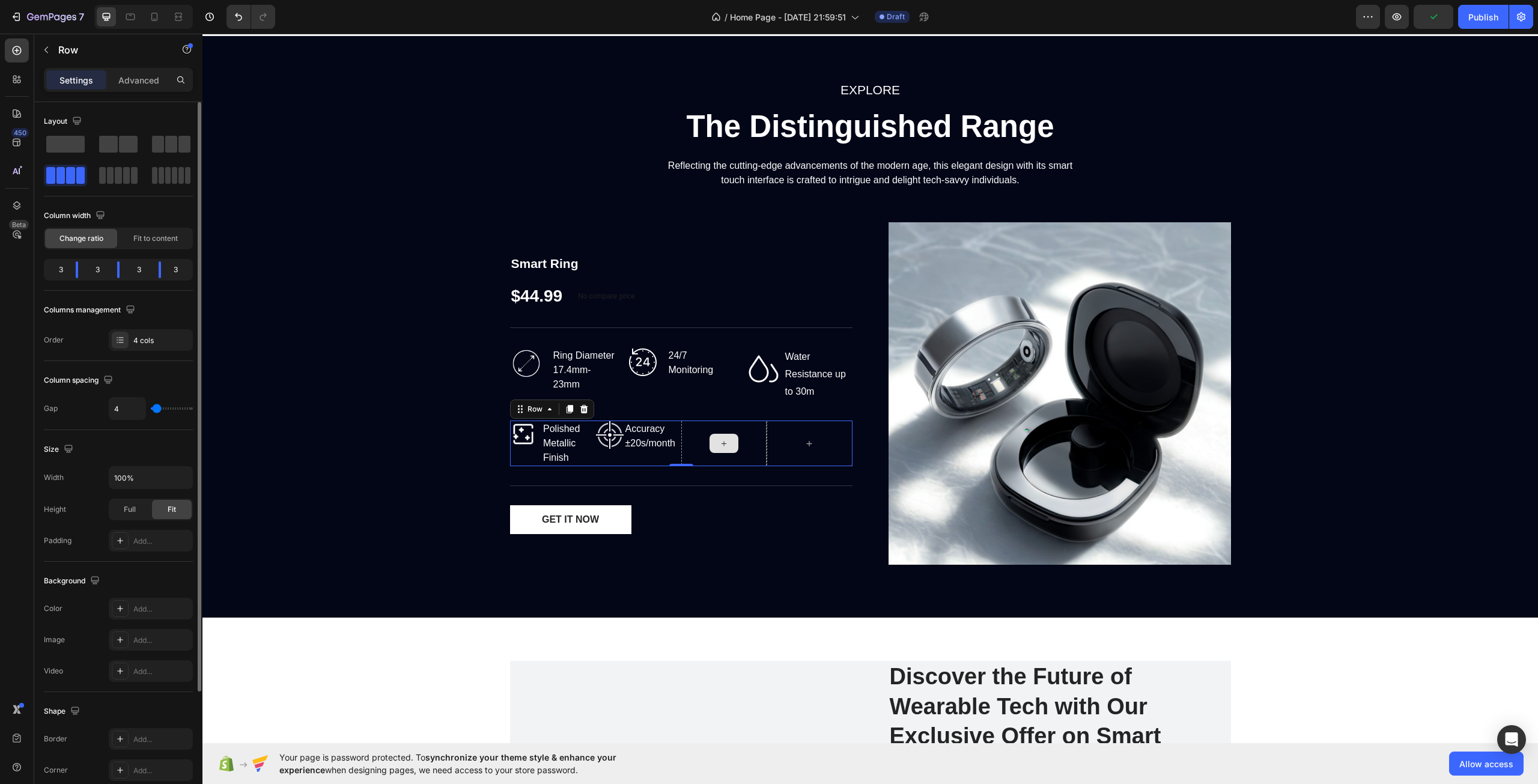
type input "9"
type input "16"
type input "29"
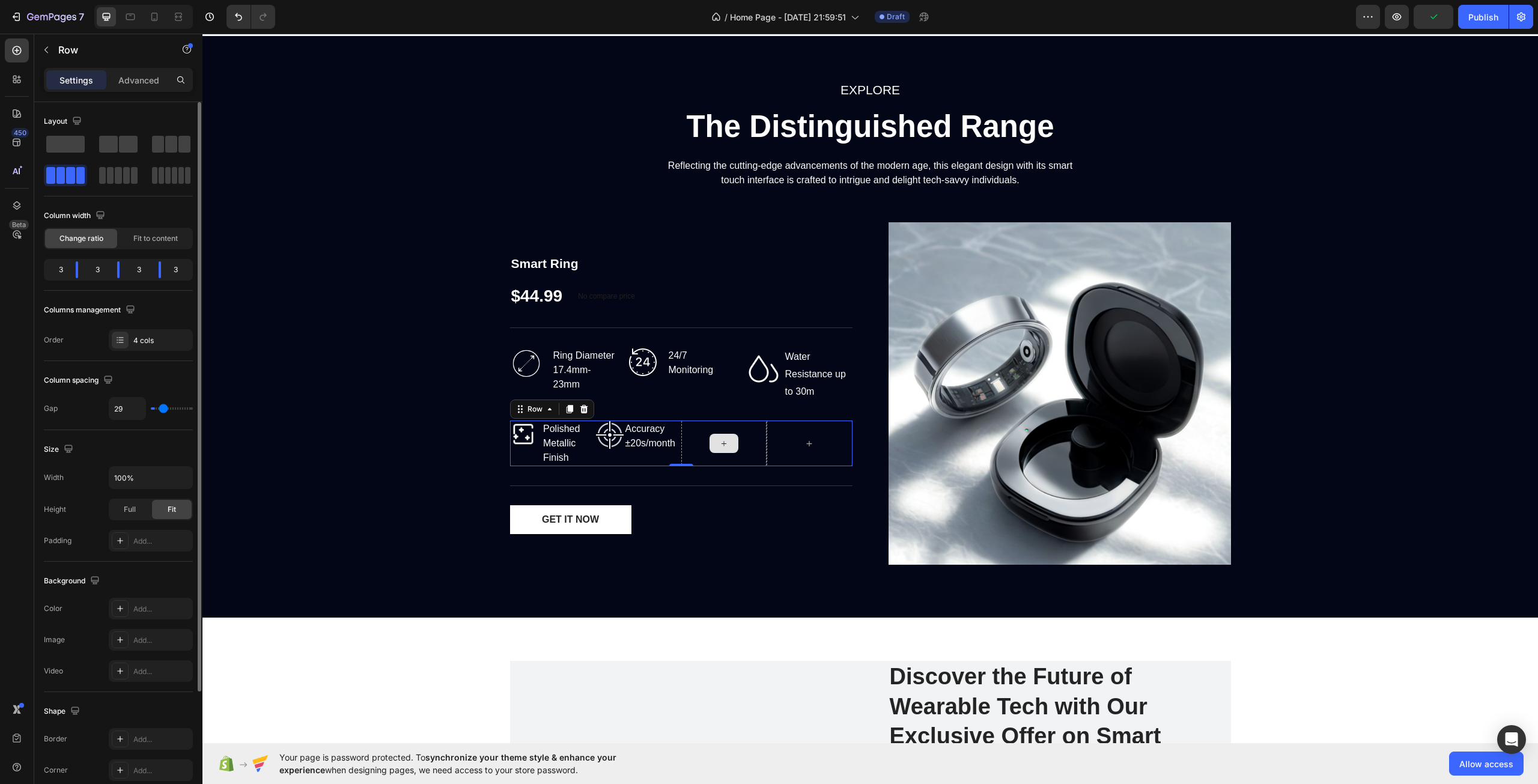
type input "42"
type input "53"
type input "62"
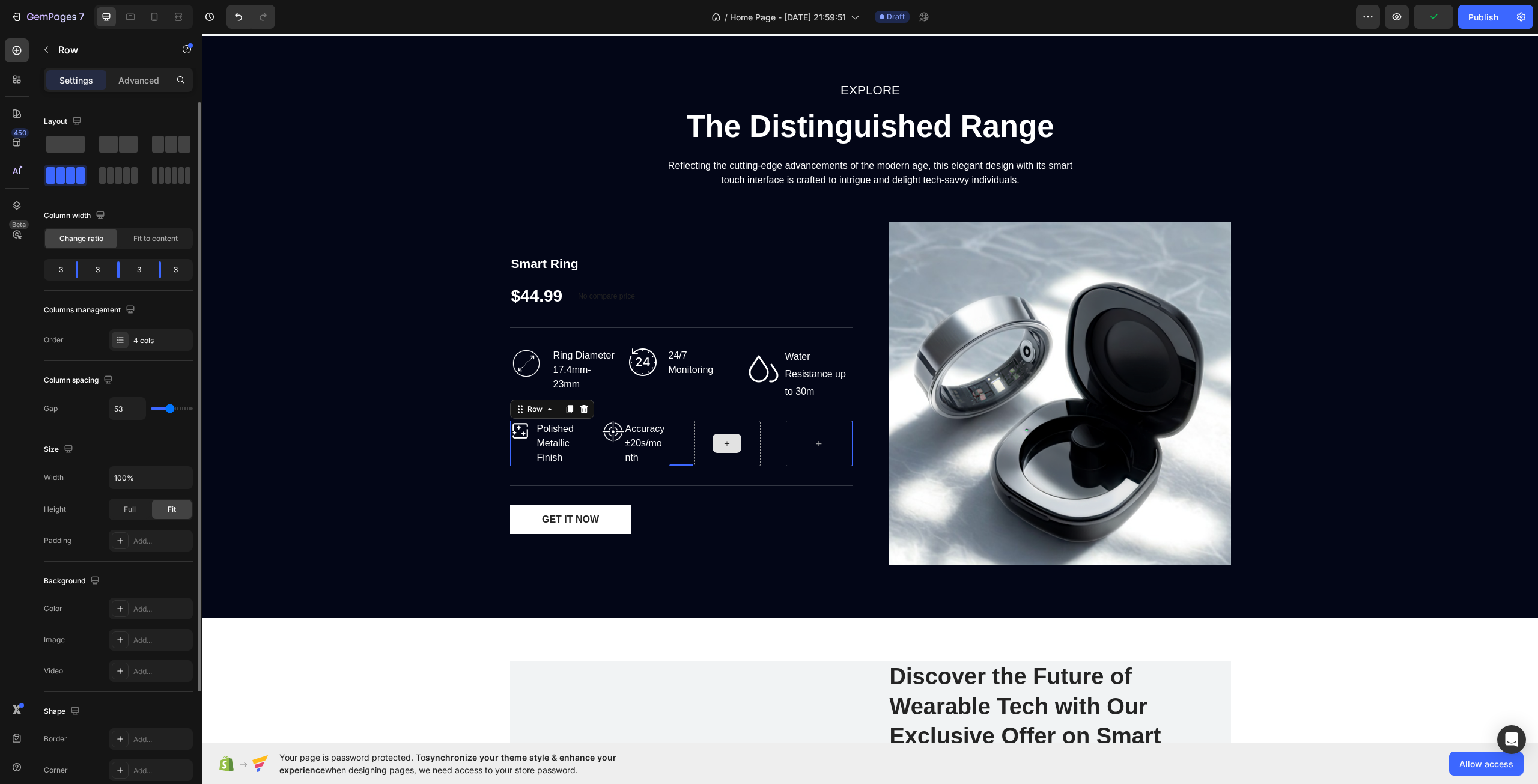
type input "62"
type input "67"
type input "71"
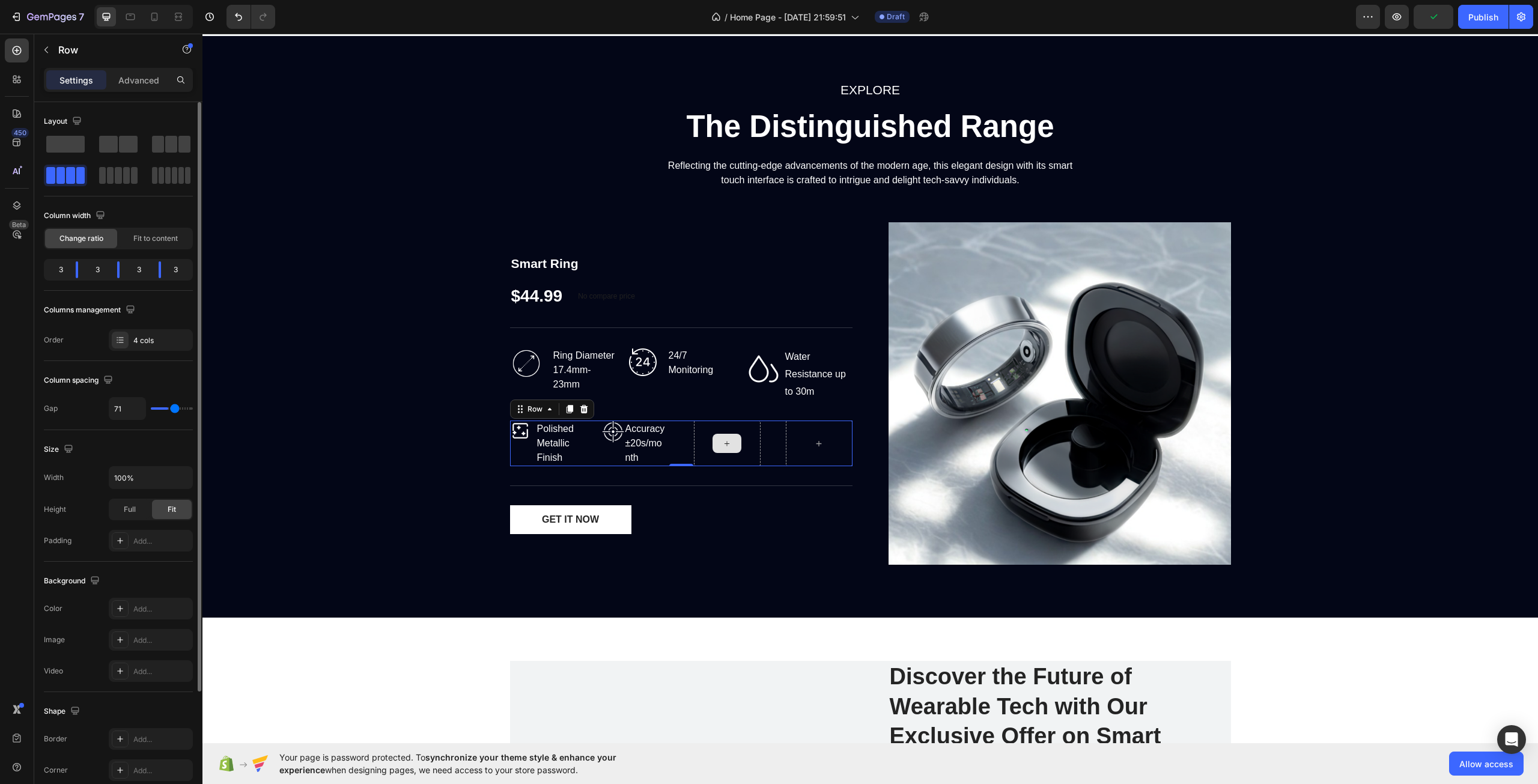
type input "78"
type input "82"
type input "91"
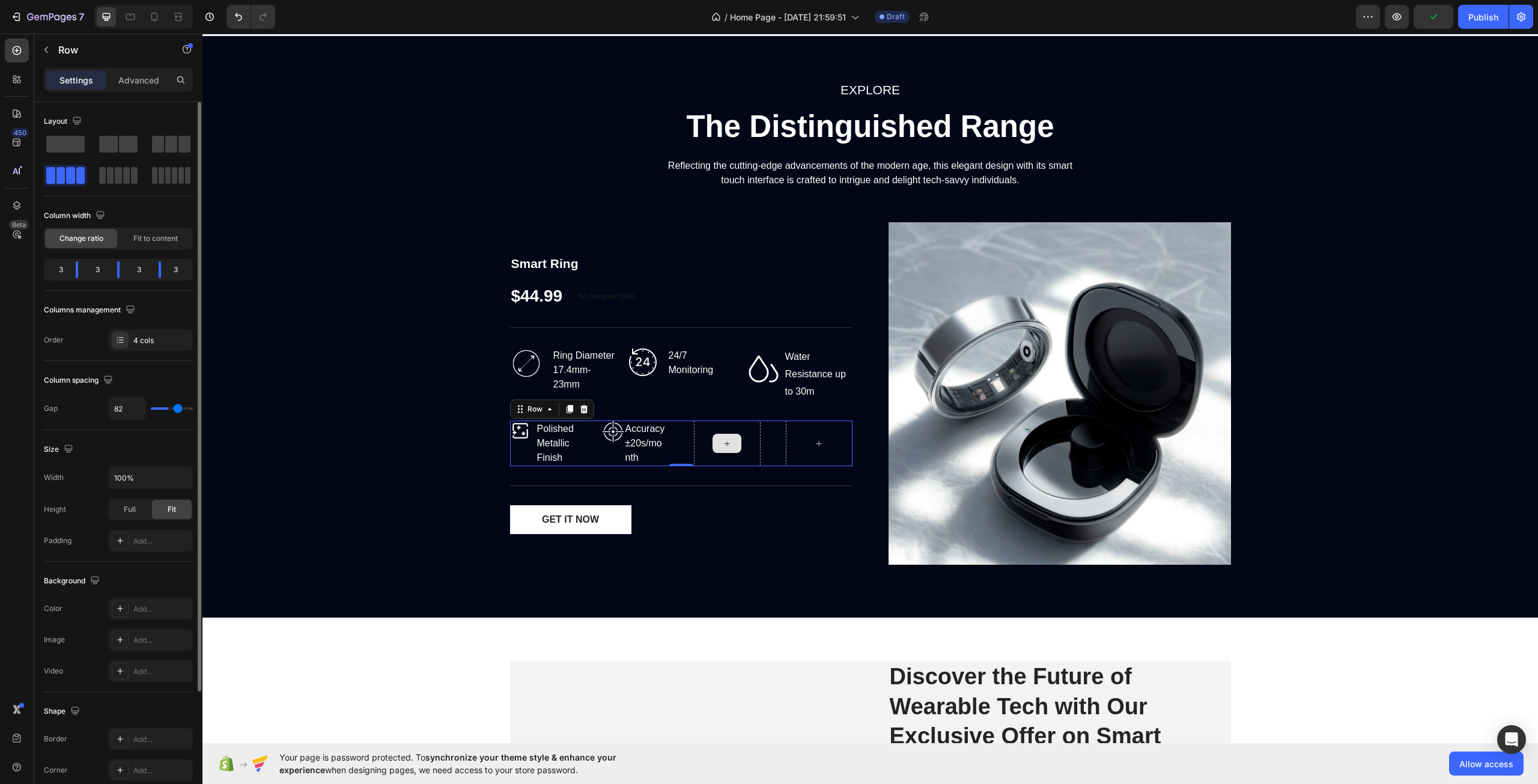
type input "91"
type input "98"
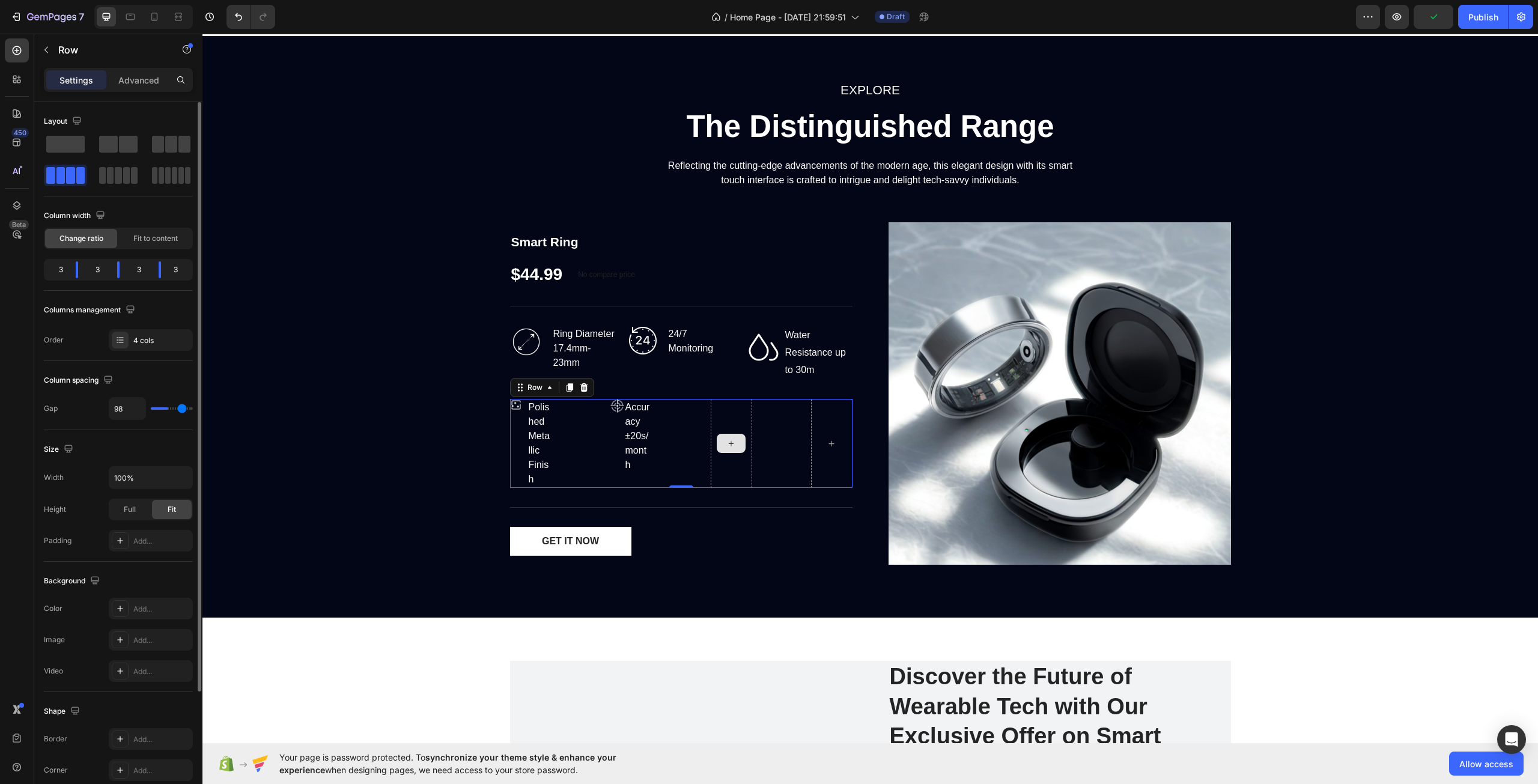
type input "104"
type input "107"
type input "109"
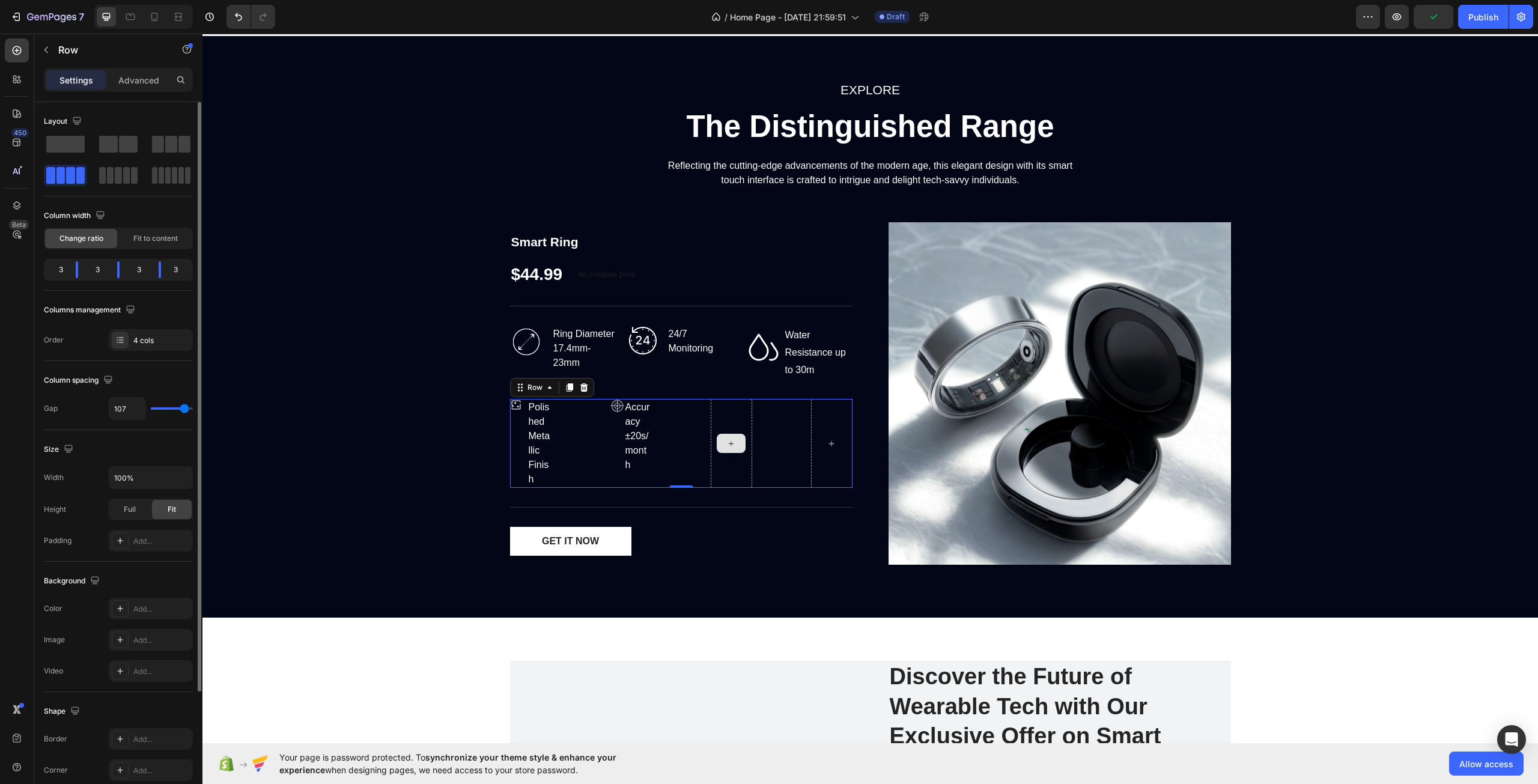
type input "109"
type input "113"
type input "118"
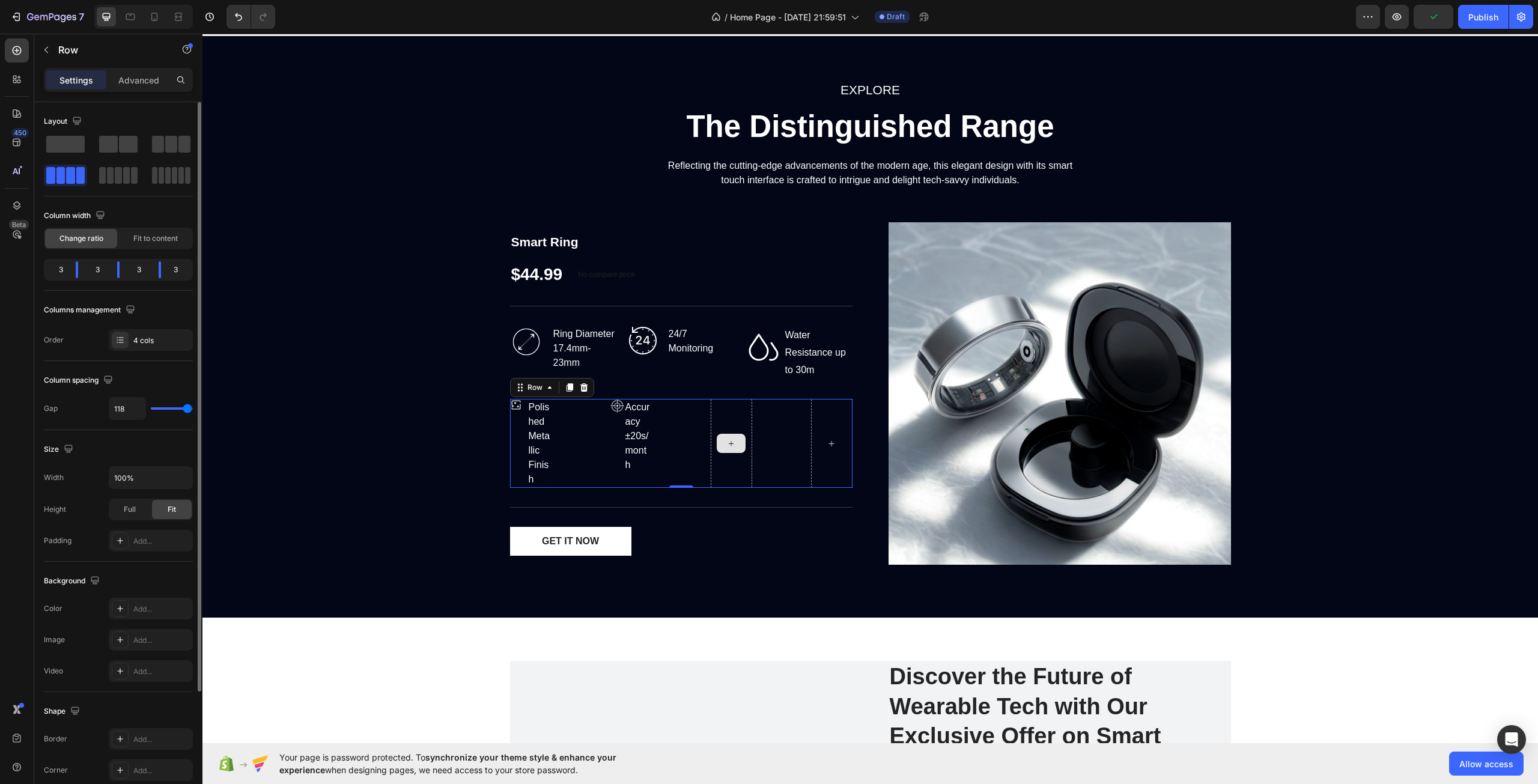
type input "120"
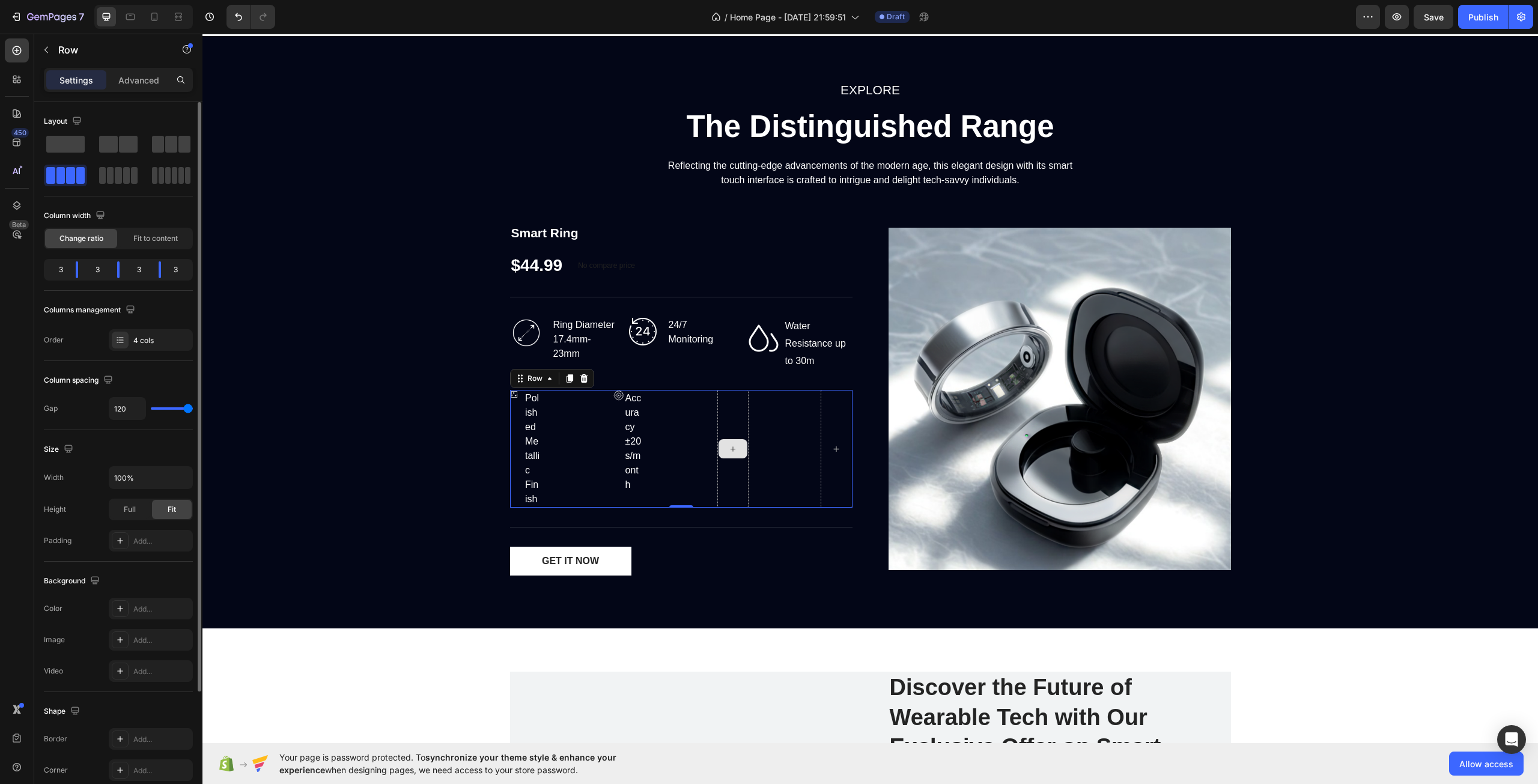
type input "104"
type input "82"
type input "60"
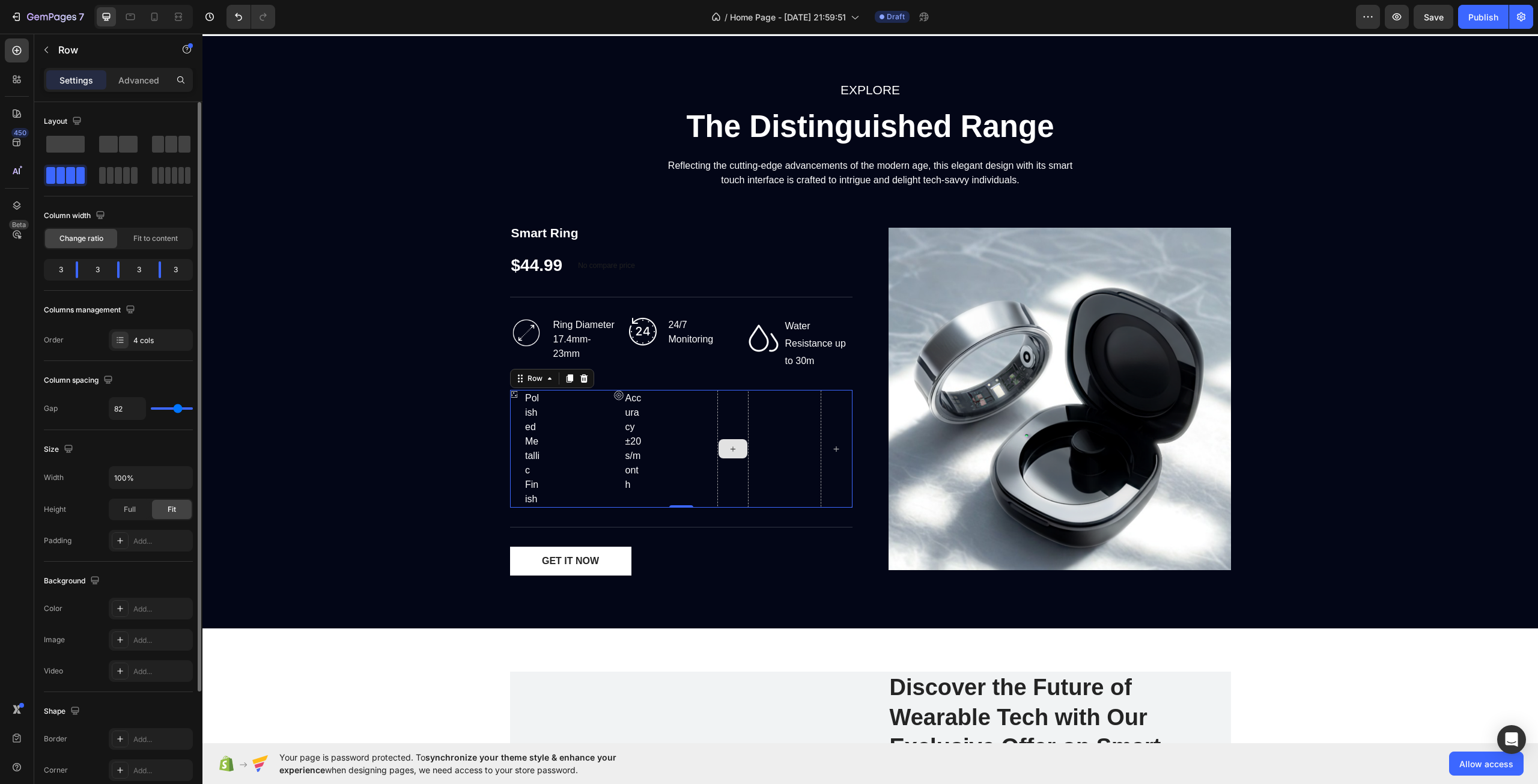
type input "60"
type input "36"
type input "9"
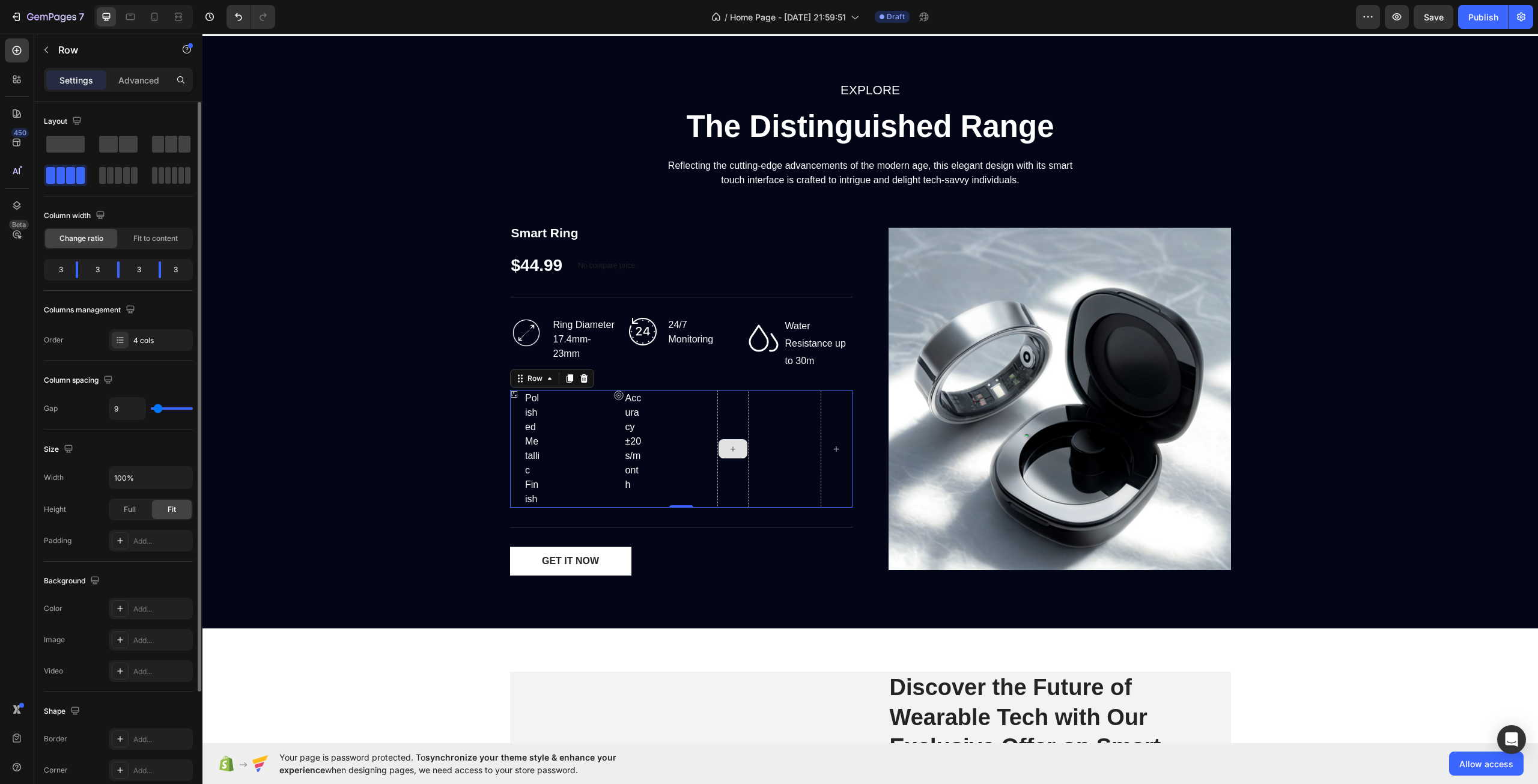
type input "0"
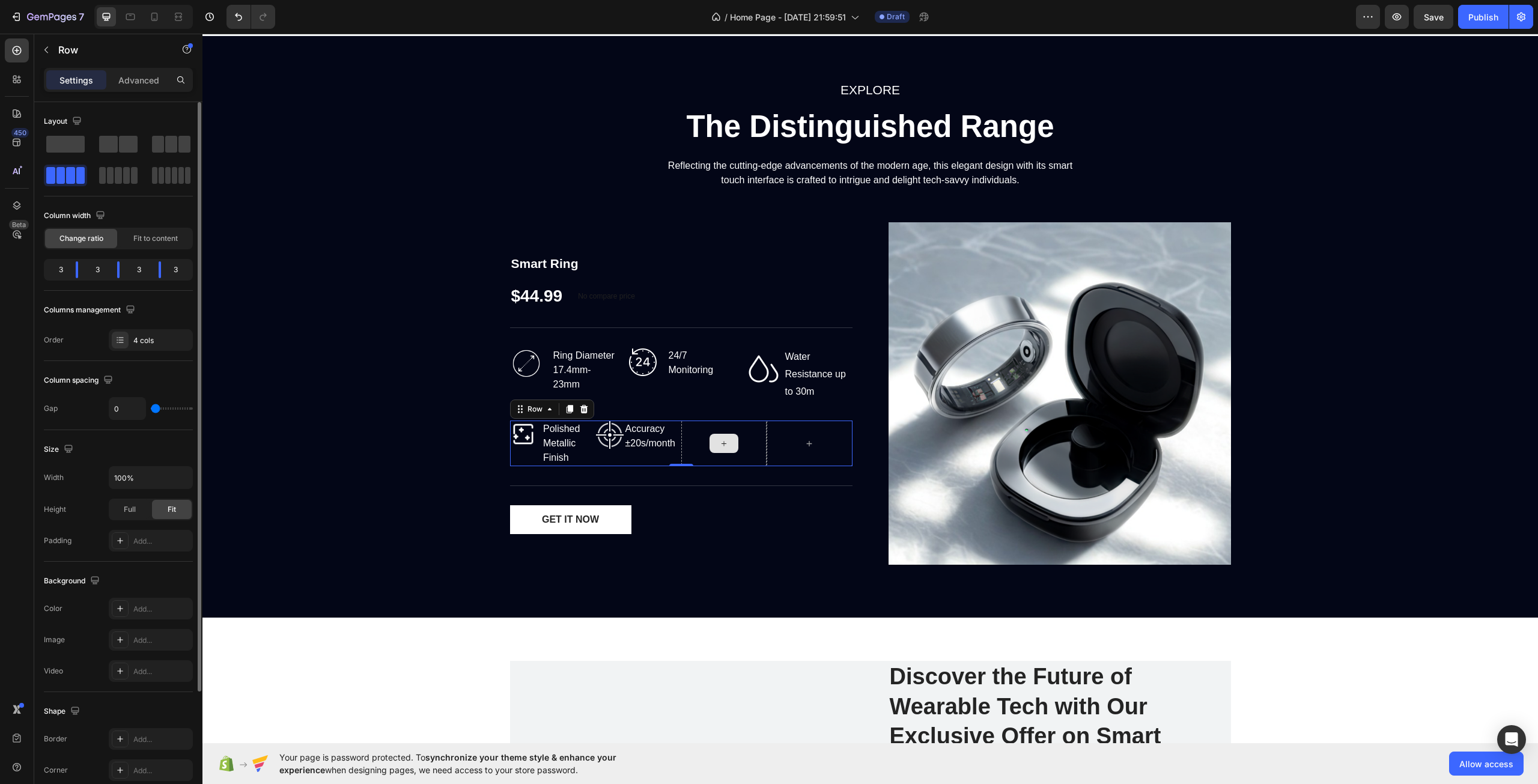
drag, startPoint x: 159, startPoint y: 411, endPoint x: 116, endPoint y: 412, distance: 43.0
click at [151, 410] on input "range" at bounding box center [171, 408] width 42 height 3
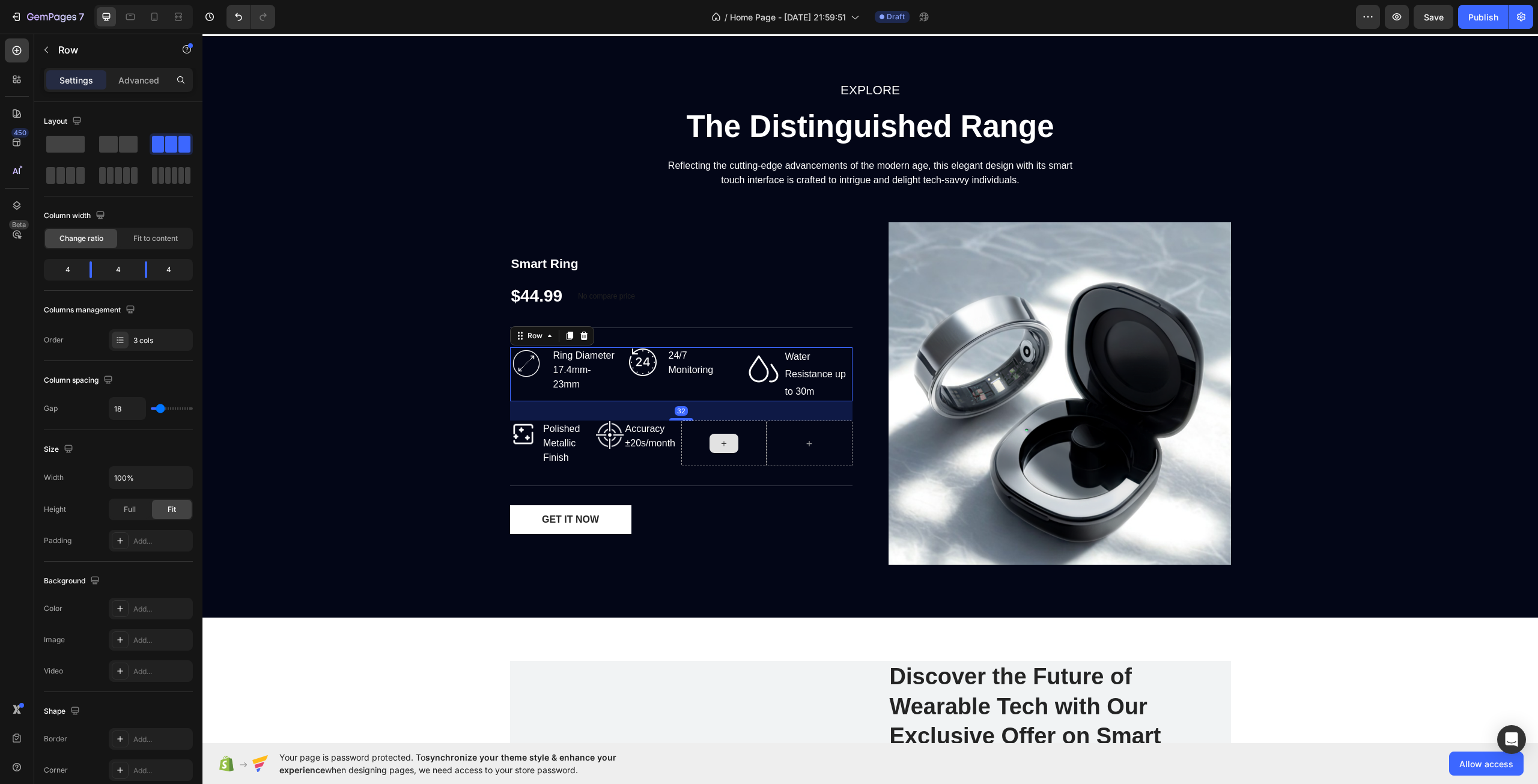
click at [662, 391] on div "Image 24/7 Monitoring Text block Row" at bounding box center [681, 374] width 107 height 54
type input "11"
type input "2"
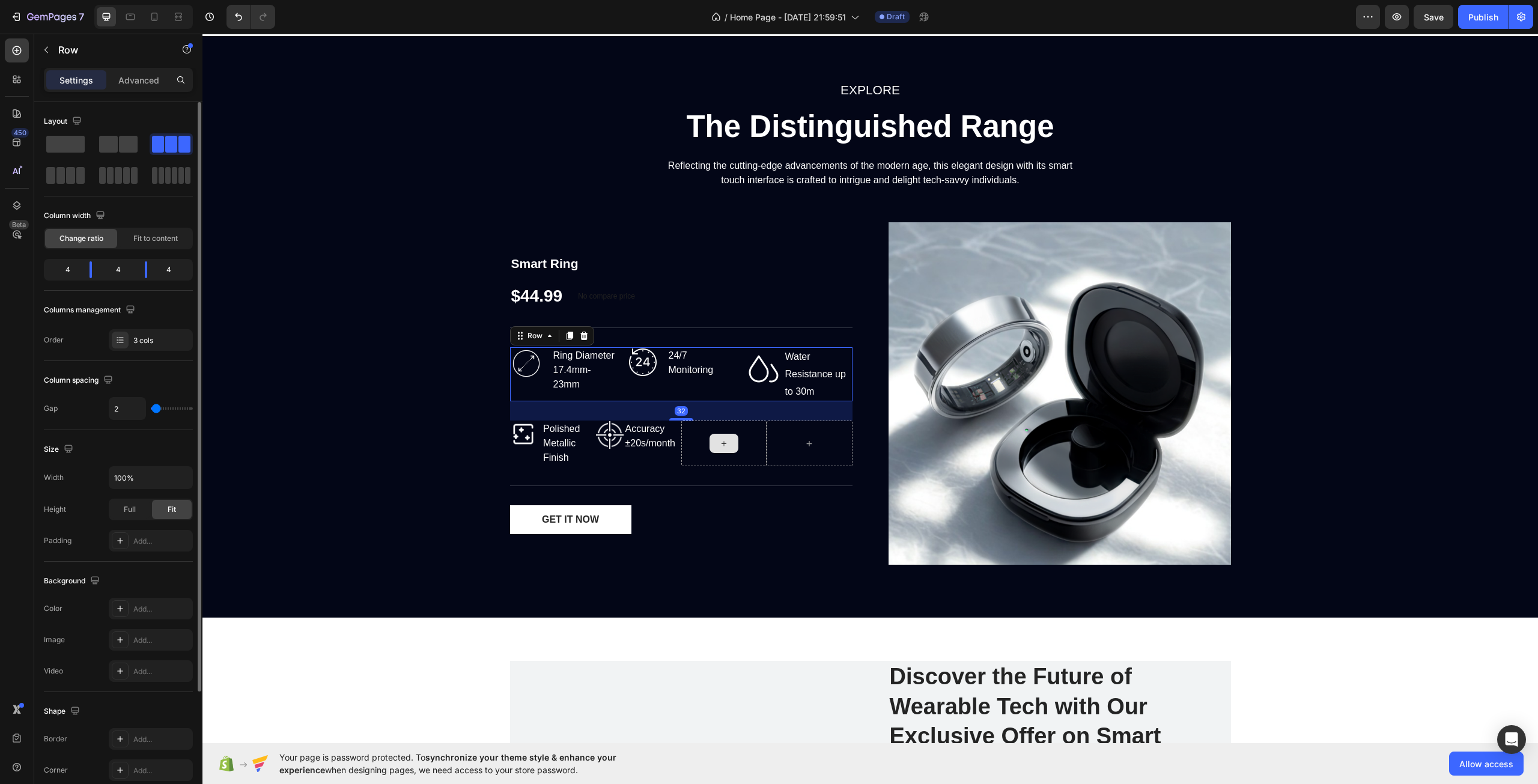
type input "0"
type input "4"
type input "9"
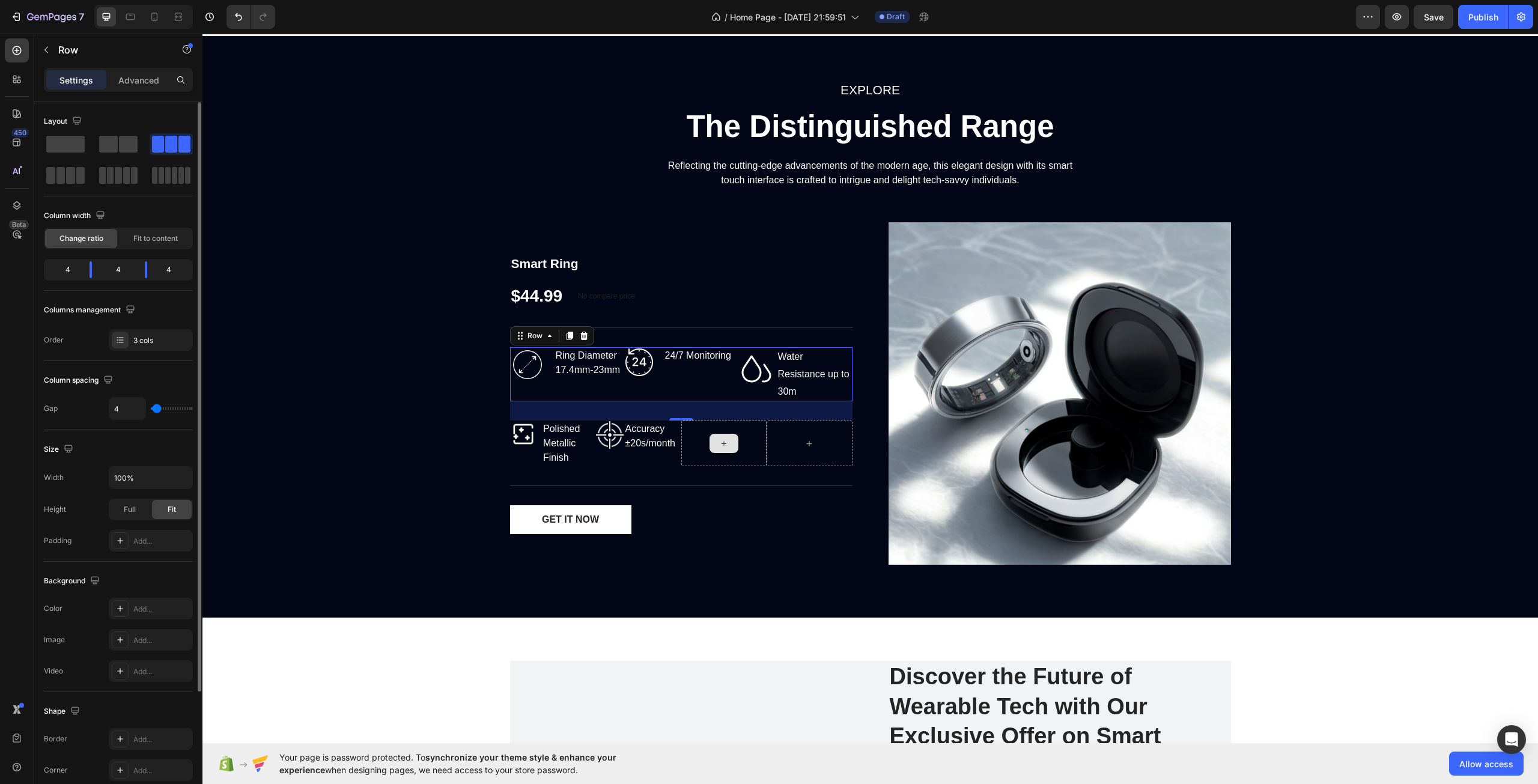
type input "9"
type input "16"
type input "20"
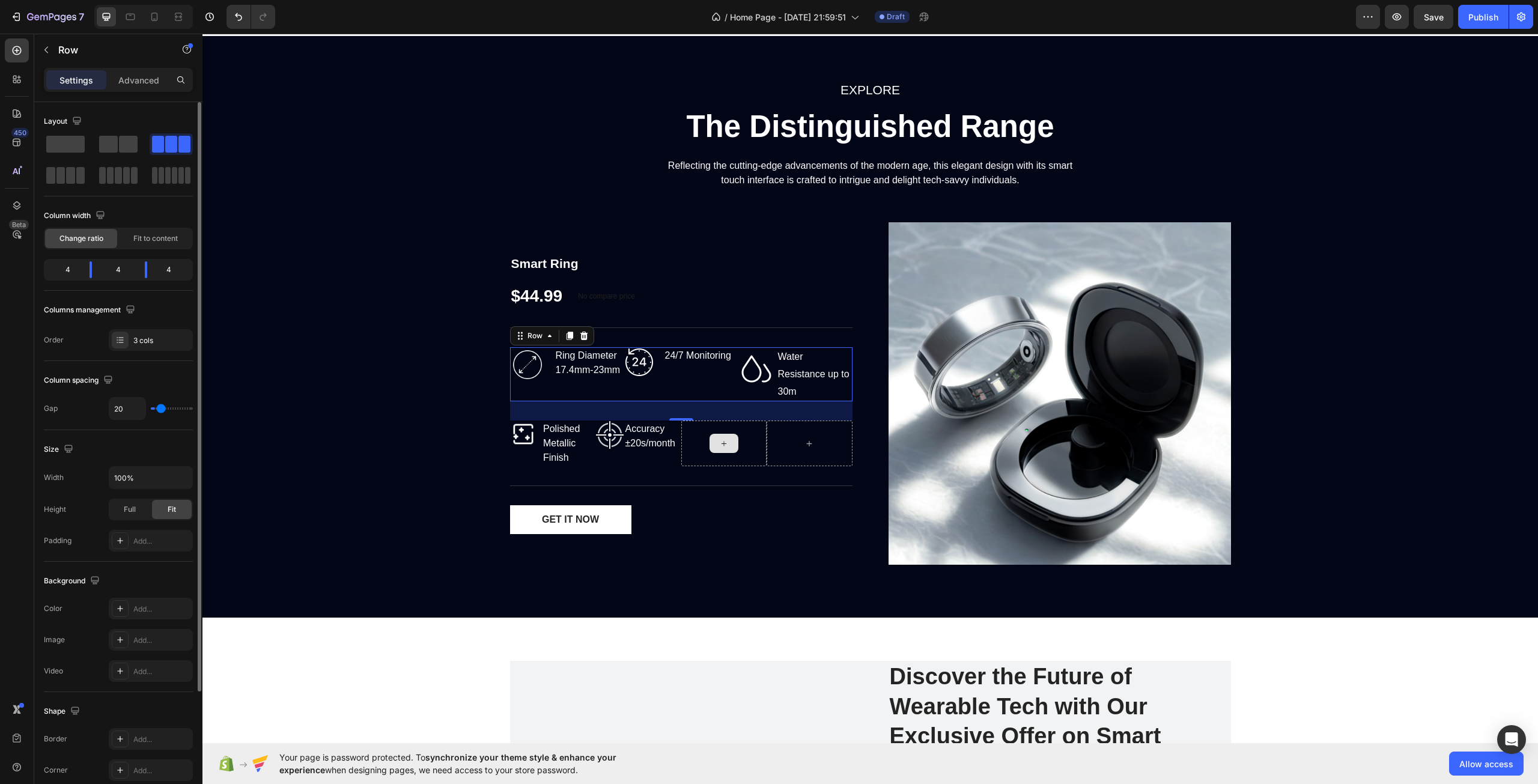
type input "29"
type input "31"
type input "33"
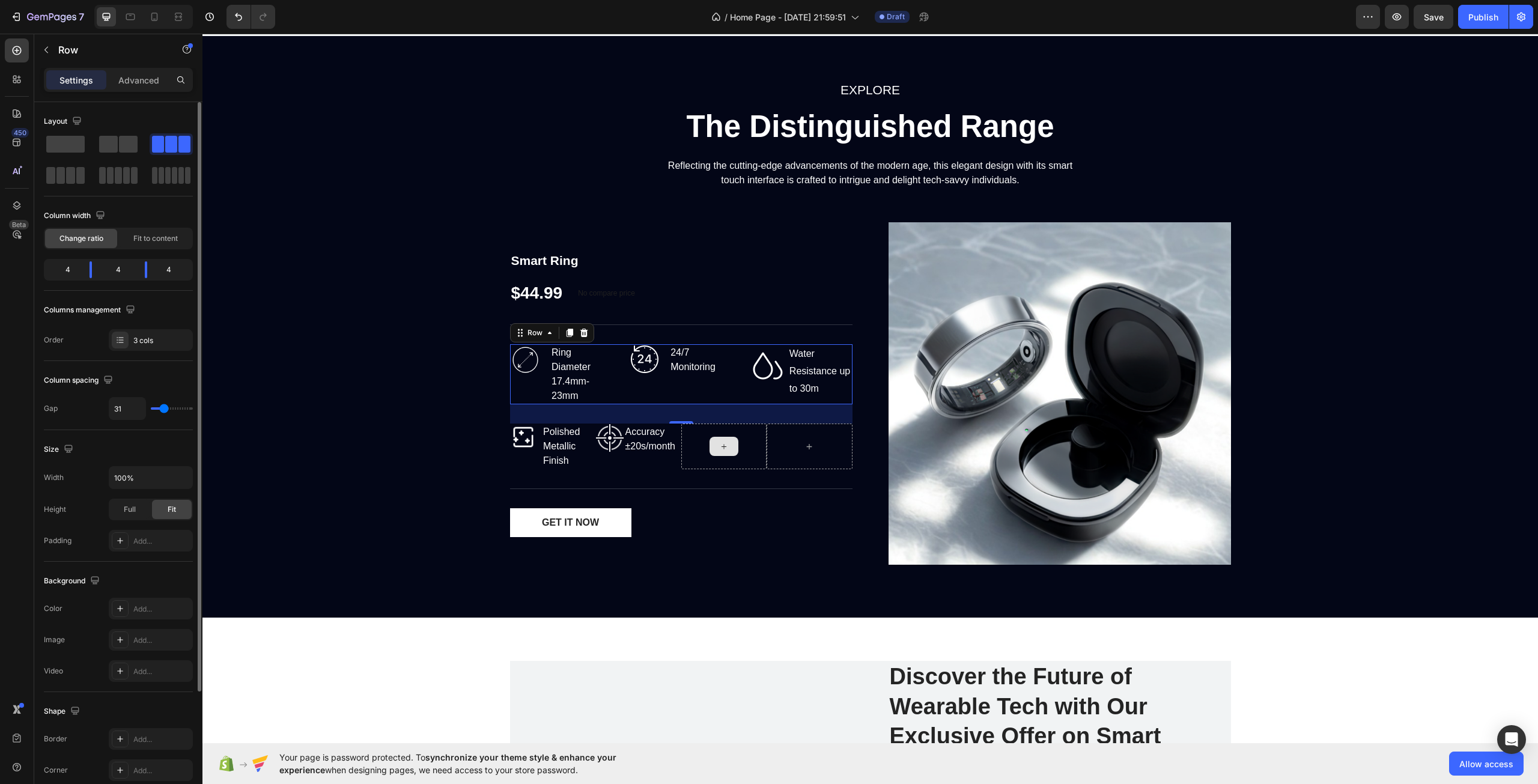
type input "33"
type input "36"
type input "38"
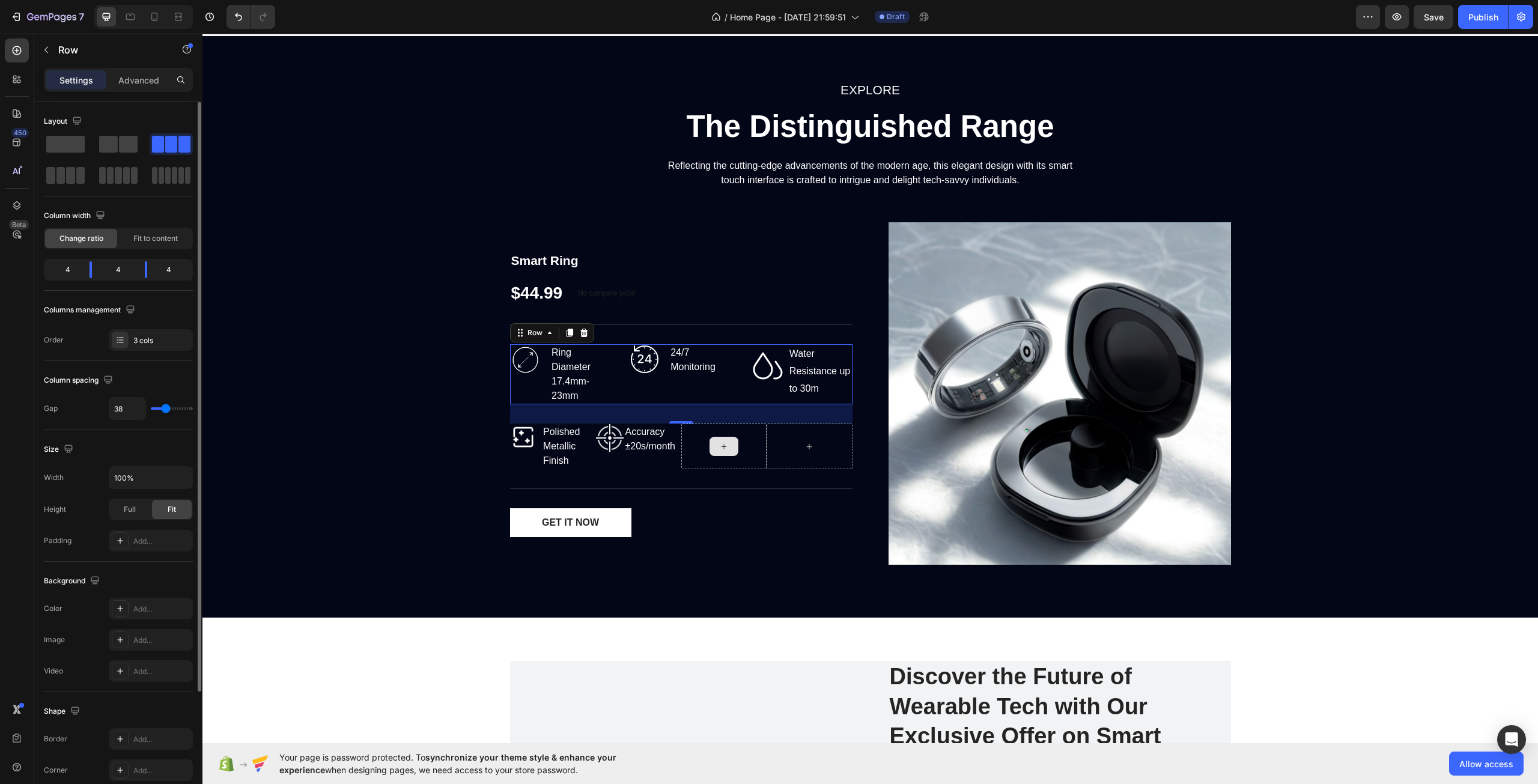
type input "40"
type input "42"
drag, startPoint x: 161, startPoint y: 407, endPoint x: 167, endPoint y: 407, distance: 6.0
type input "42"
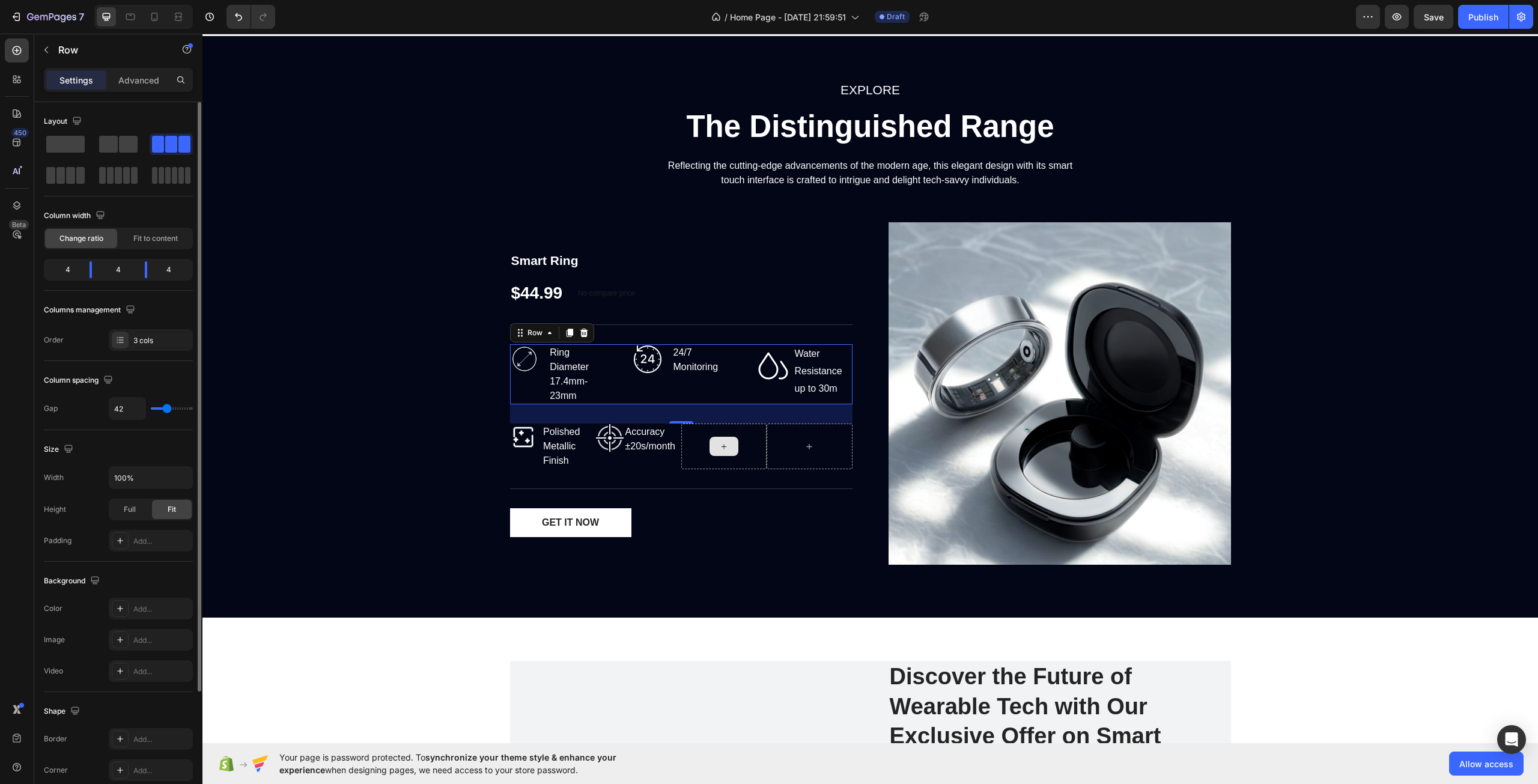
click at [167, 407] on input "range" at bounding box center [171, 408] width 42 height 3
click at [370, 366] on div "EXPLORE Text block The Distinguished Range Heading Reflecting the cutting-edge …" at bounding box center [870, 326] width 1318 height 495
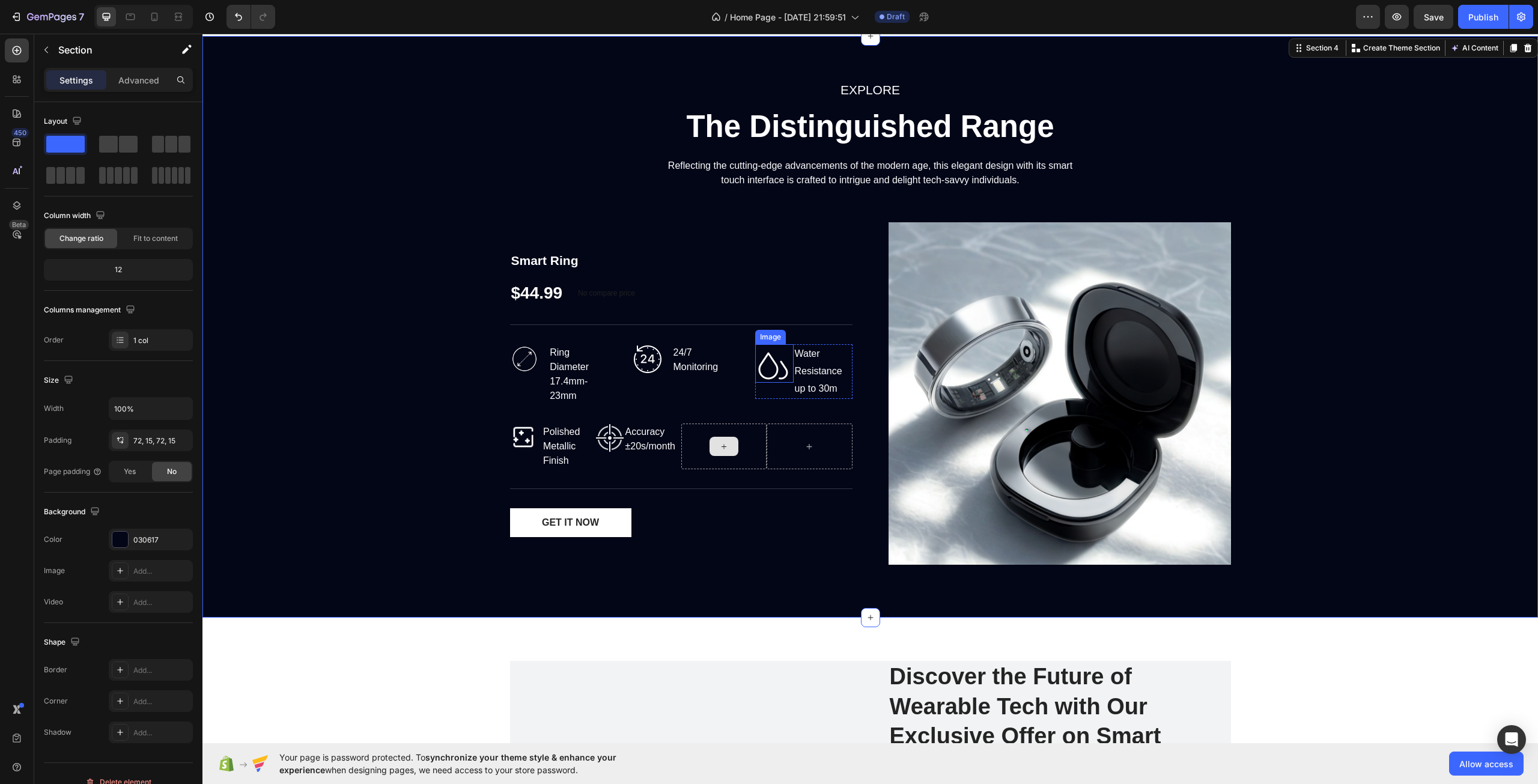
click at [756, 370] on img at bounding box center [774, 363] width 38 height 38
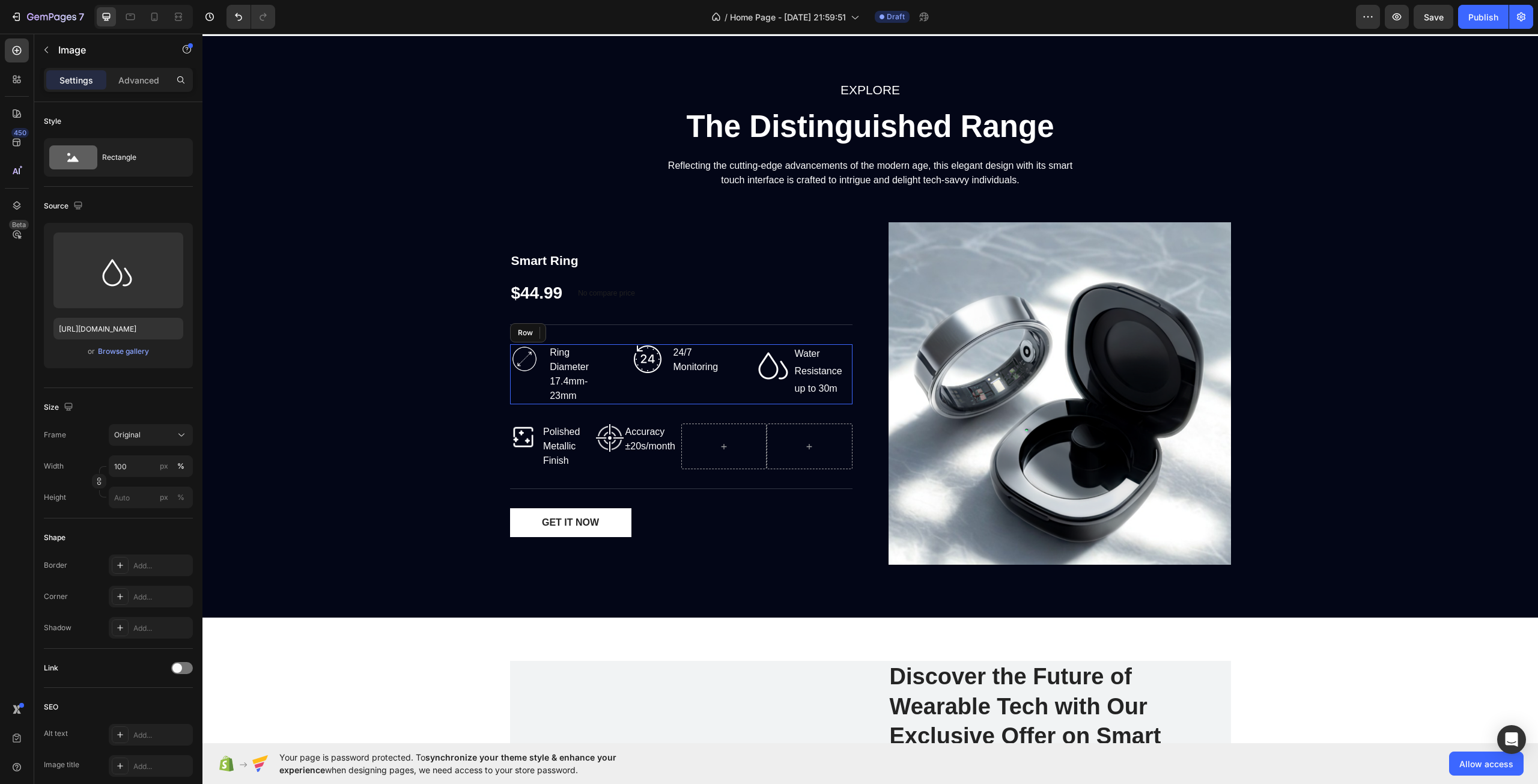
click at [749, 366] on div "Image Ring Diameter 17.4mm-23mm Text block Row Image 24/7 Monitoring Text block…" at bounding box center [681, 374] width 342 height 60
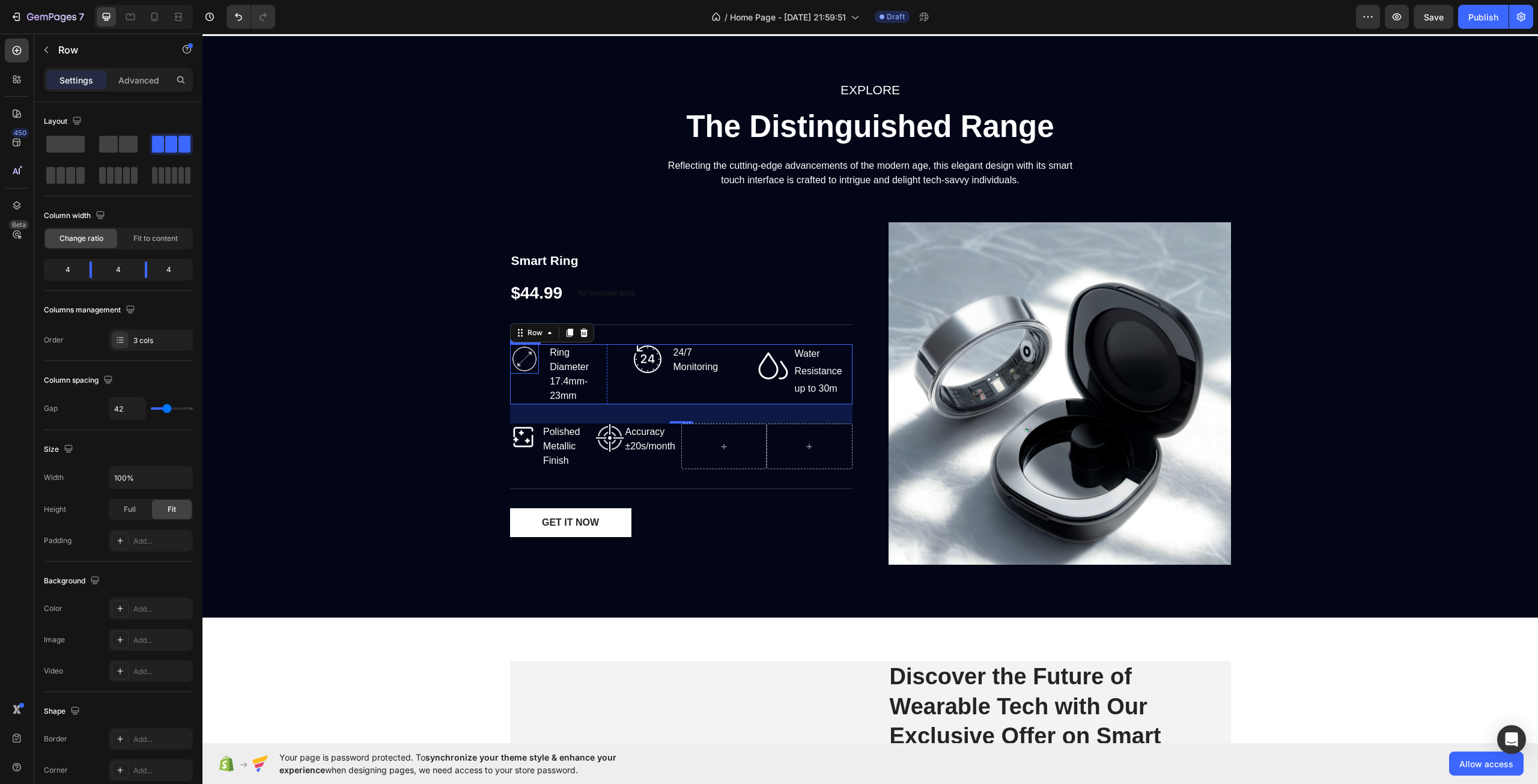
click at [515, 355] on img at bounding box center [524, 358] width 29 height 29
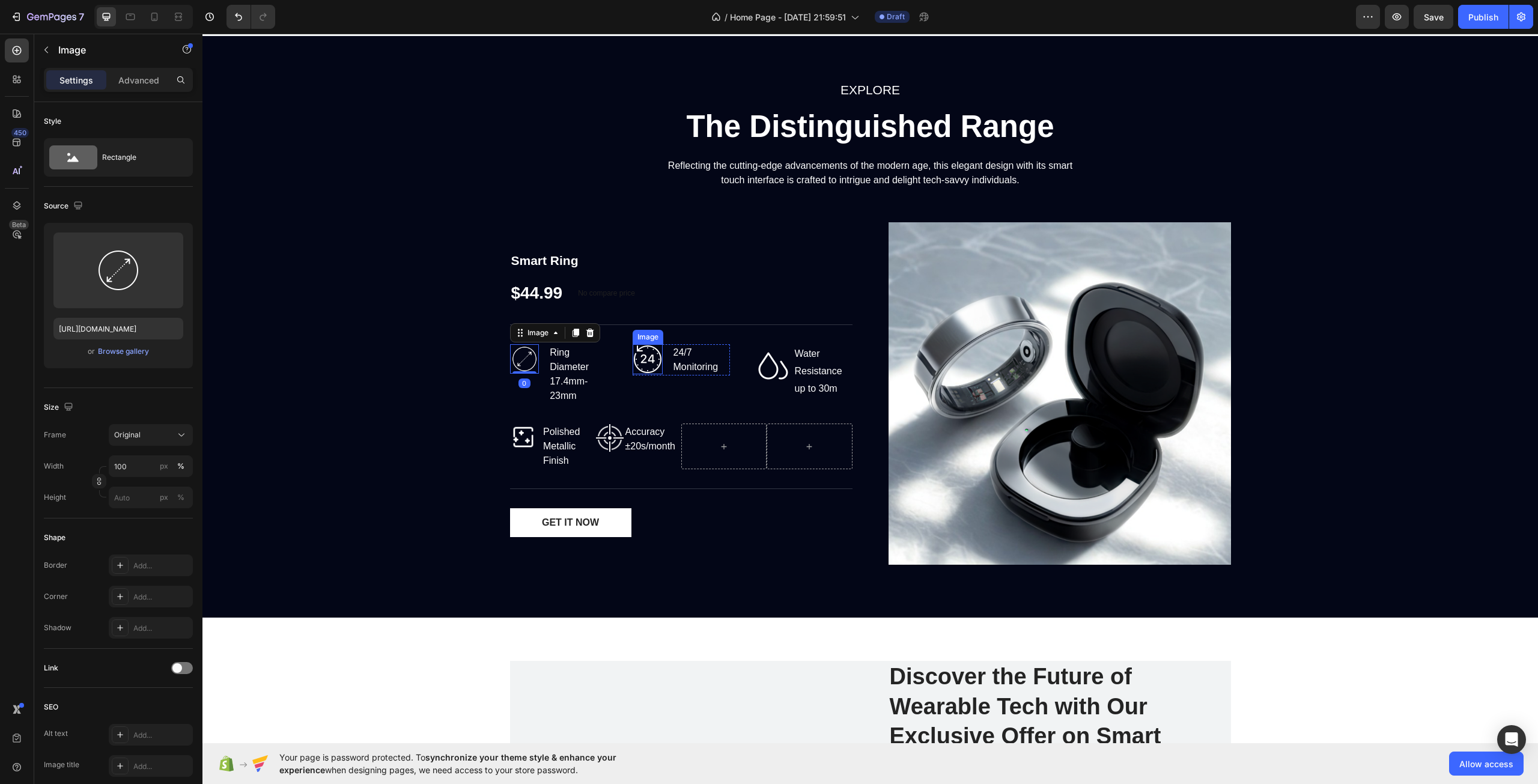
click at [646, 358] on img at bounding box center [647, 359] width 30 height 30
click at [763, 361] on img at bounding box center [774, 363] width 38 height 38
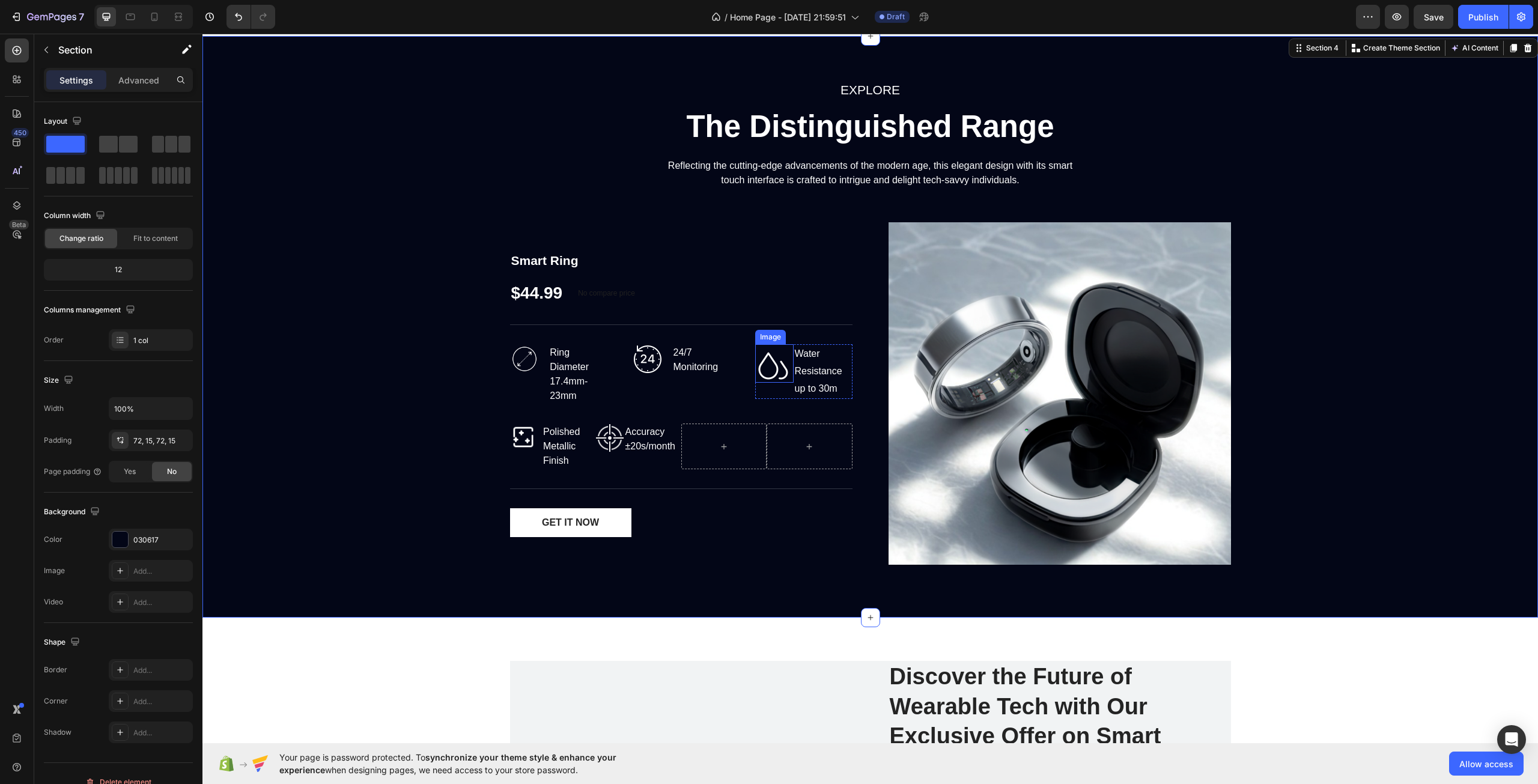
click at [766, 362] on img at bounding box center [774, 363] width 38 height 38
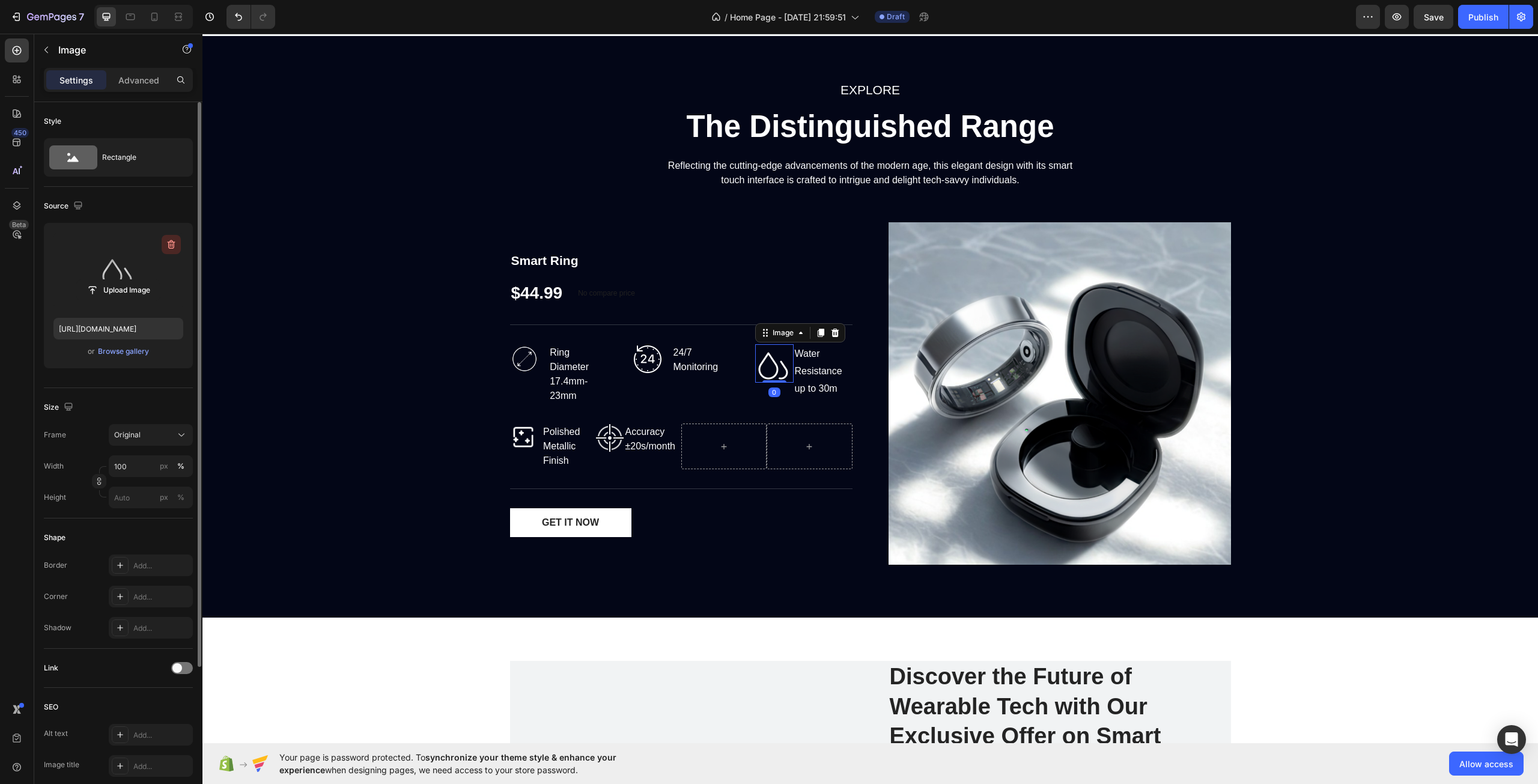
click at [171, 241] on icon "button" at bounding box center [171, 245] width 8 height 9
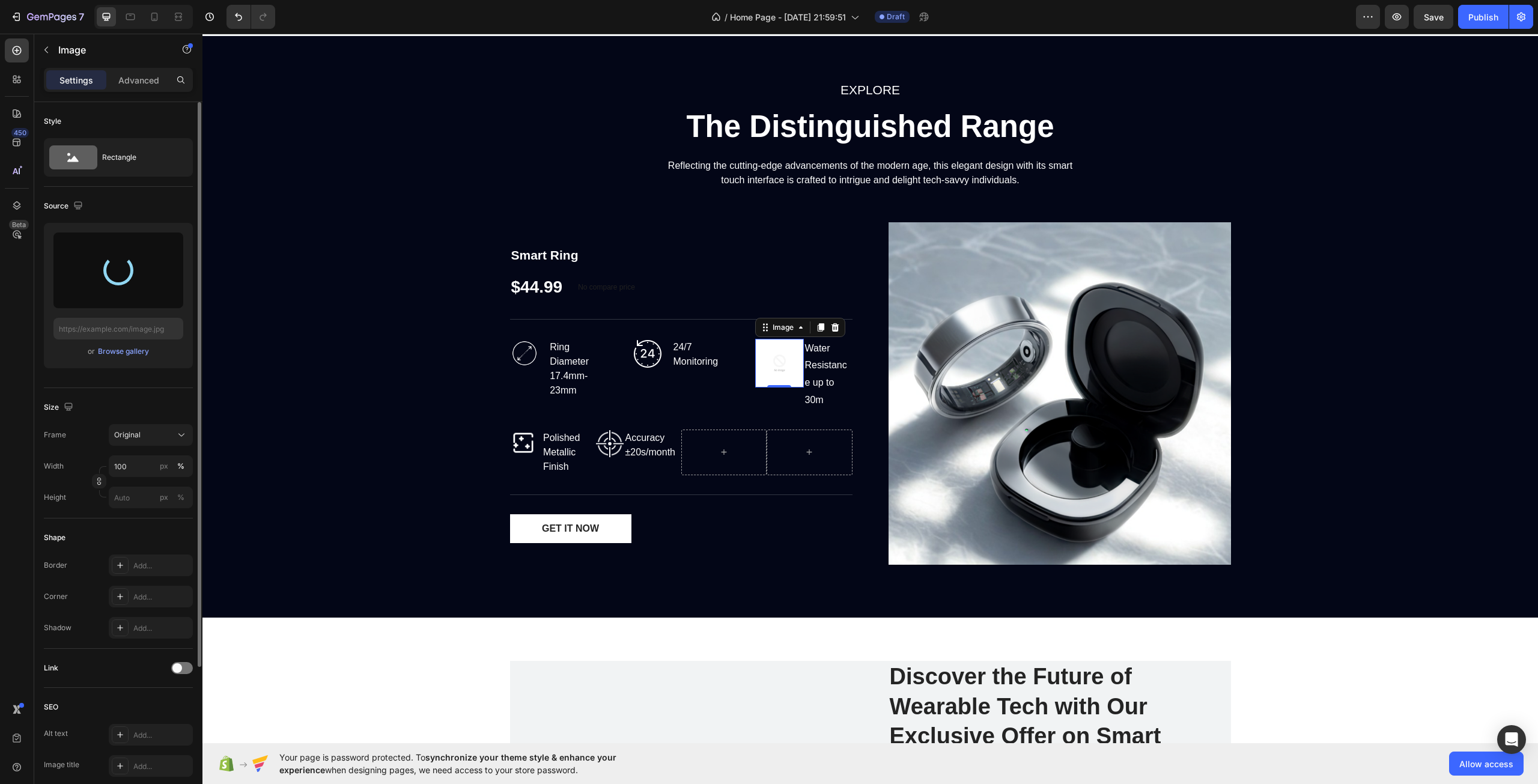
type input "[URL][DOMAIN_NAME]"
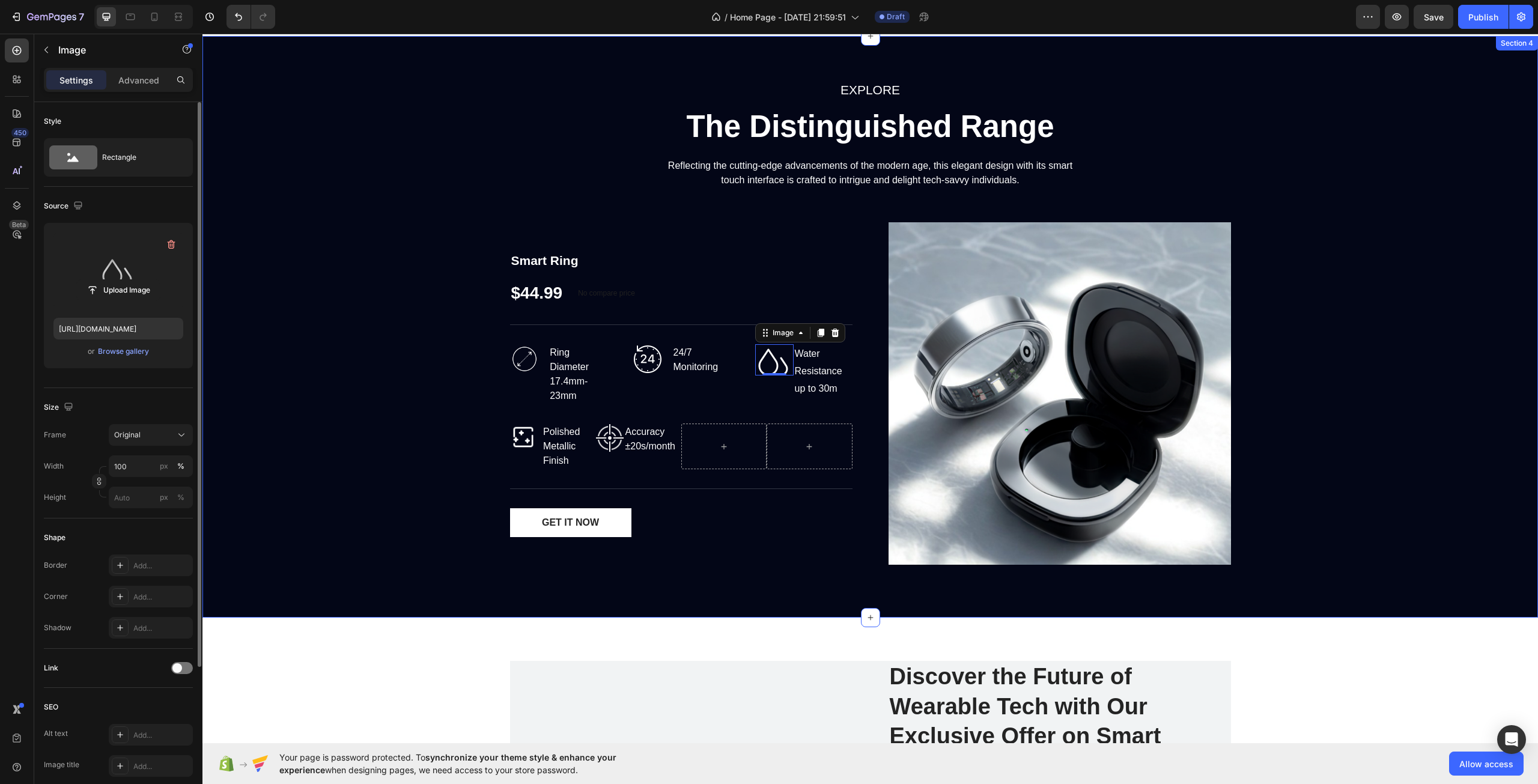
click at [432, 205] on div "EXPLORE Text block The Distinguished Range Heading Reflecting the cutting-edge …" at bounding box center [870, 326] width 1318 height 495
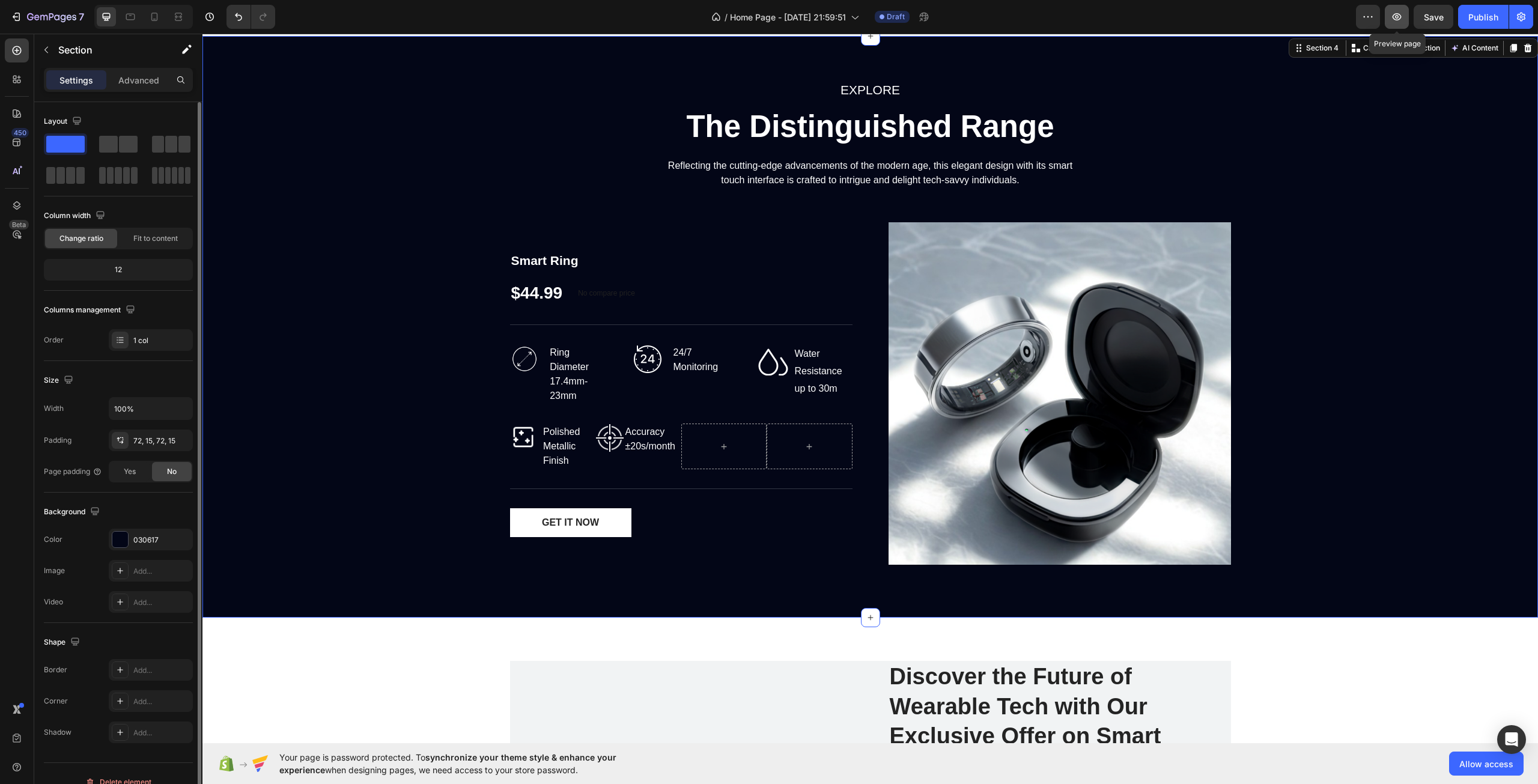
click at [1396, 12] on icon "button" at bounding box center [1397, 17] width 12 height 12
click at [1441, 15] on span "Save" at bounding box center [1434, 18] width 20 height 11
click at [1397, 21] on icon "button" at bounding box center [1397, 17] width 12 height 12
click at [647, 358] on img at bounding box center [647, 359] width 30 height 30
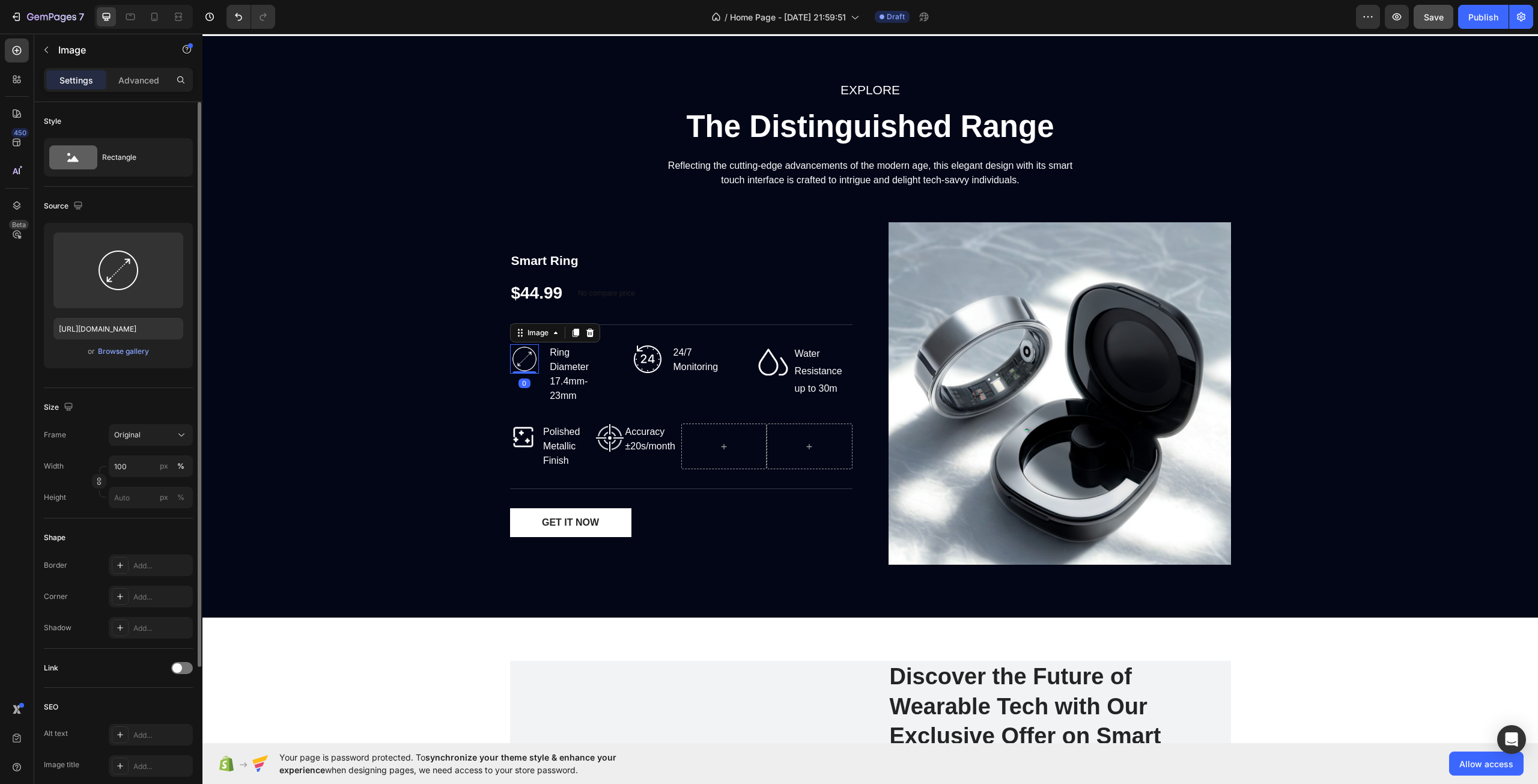
click at [524, 360] on img at bounding box center [524, 358] width 29 height 29
click at [608, 437] on img at bounding box center [609, 438] width 29 height 29
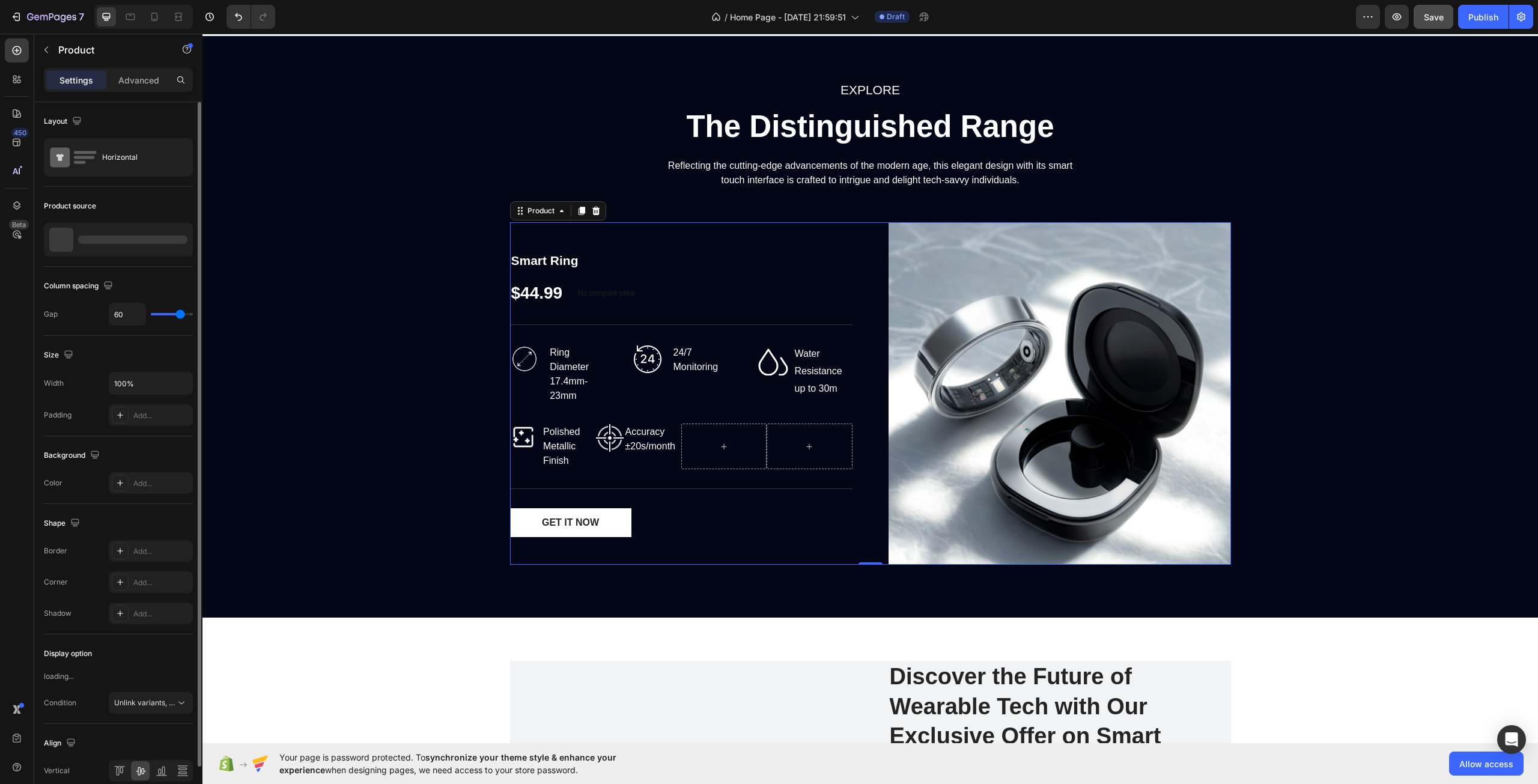
click at [711, 414] on div "Smart Ring Product Title $44.99 Product Price Product Price No compare price Co…" at bounding box center [681, 394] width 342 height 342
click at [608, 461] on div "Image Accuracy ±20s/month Text block Row" at bounding box center [638, 446] width 86 height 45
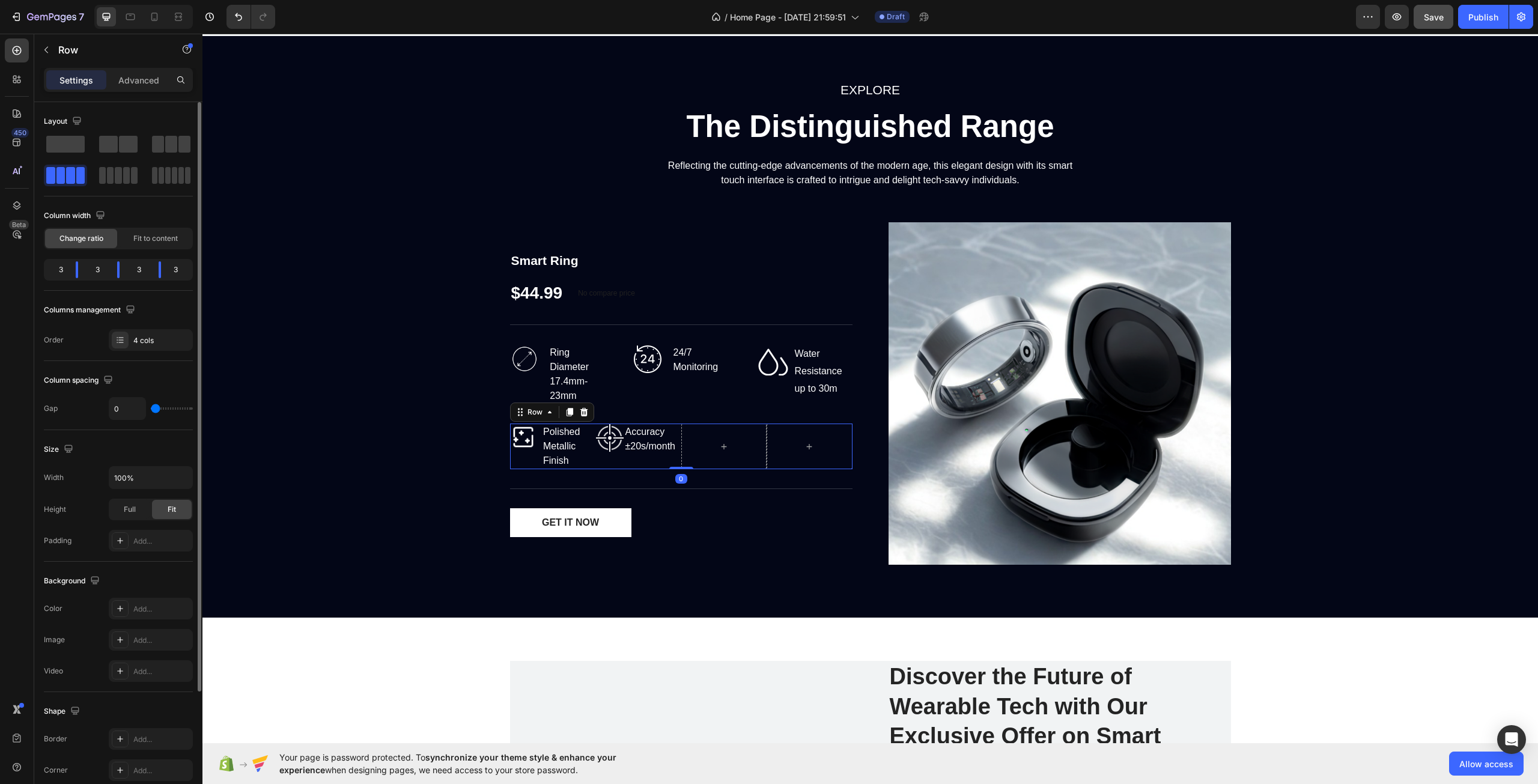
type input "9"
type input "11"
type input "13"
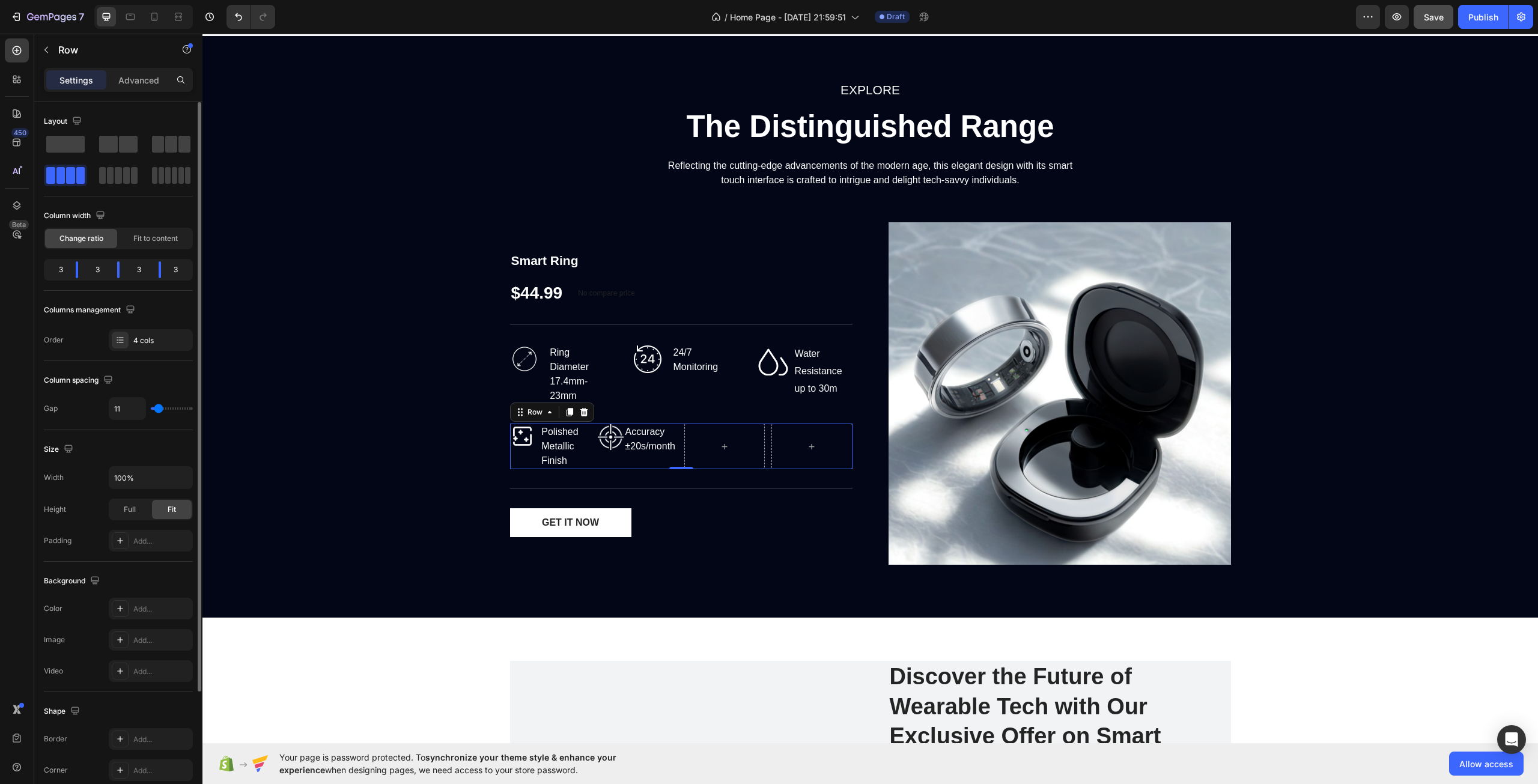
type input "13"
type input "11"
type input "9"
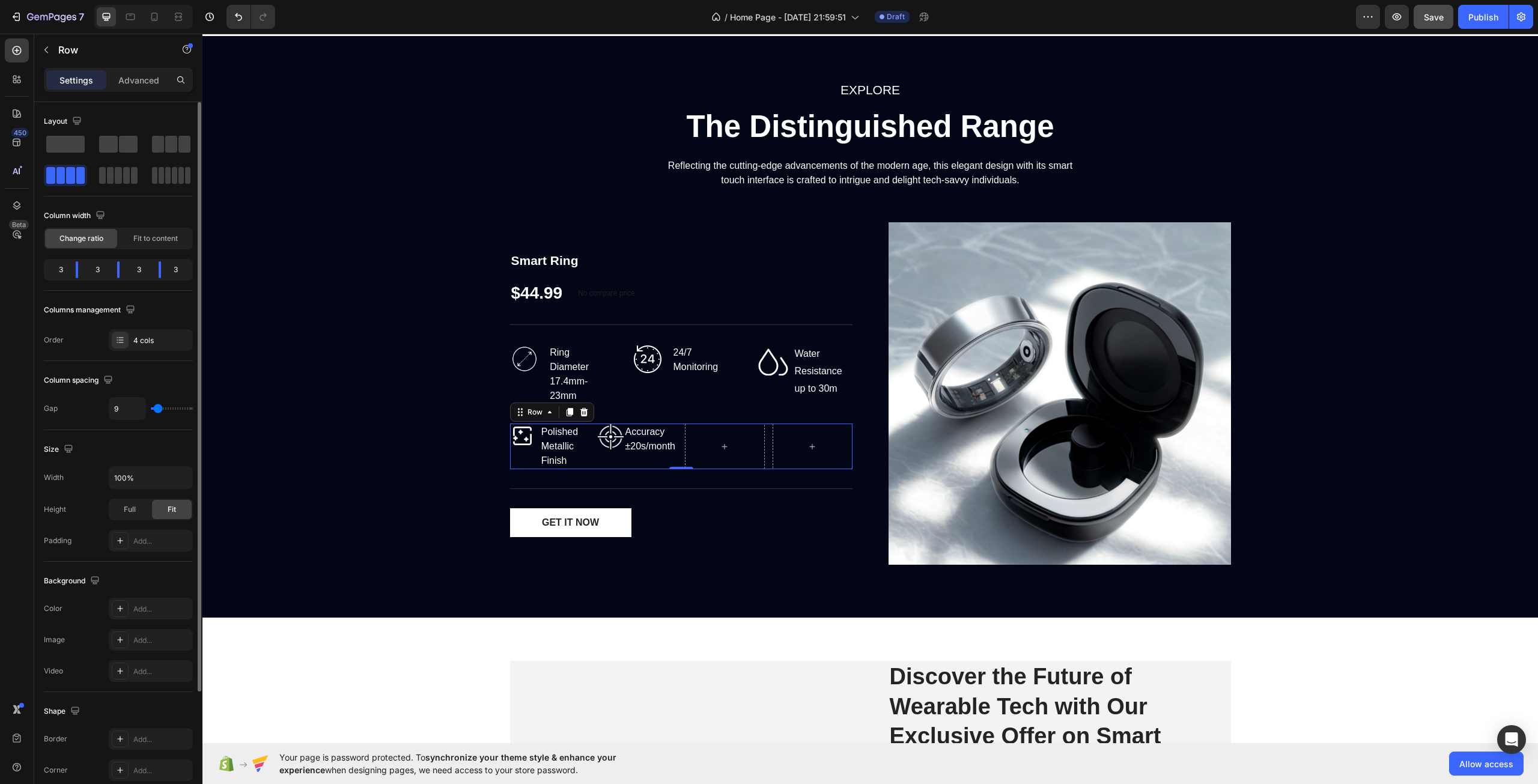
type input "7"
type input "4"
click at [154, 410] on input "range" at bounding box center [171, 408] width 42 height 3
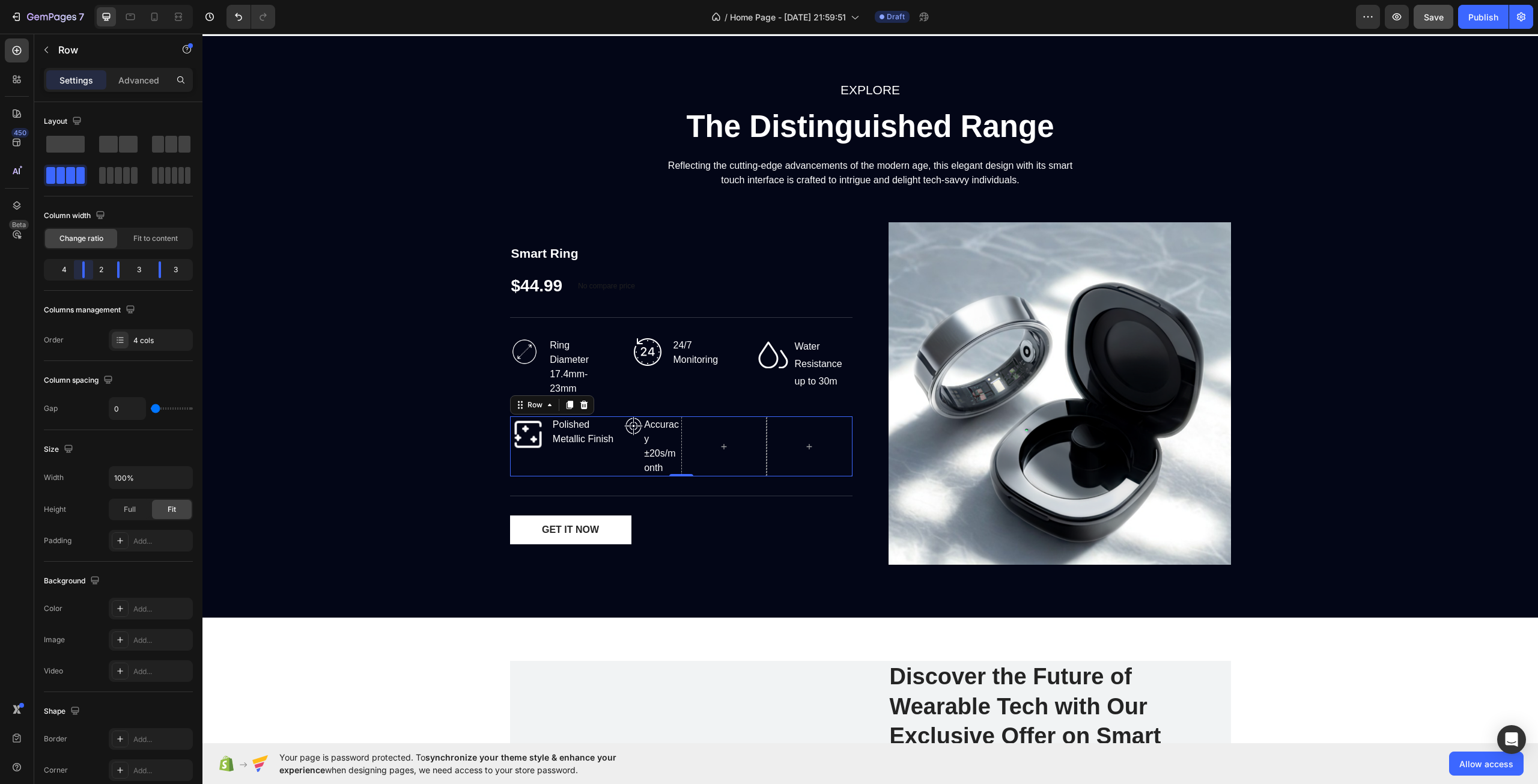
drag, startPoint x: 81, startPoint y: 277, endPoint x: 96, endPoint y: 282, distance: 15.8
click at [96, 0] on body "7 Version history / Home Page - [DATE] 21:59:51 Draft Preview Save Publish 450 …" at bounding box center [769, 0] width 1538 height 0
drag, startPoint x: 94, startPoint y: 282, endPoint x: 91, endPoint y: 277, distance: 5.8
click at [91, 277] on div "Column width Change ratio Fit to content 4 2 3 3" at bounding box center [118, 248] width 149 height 85
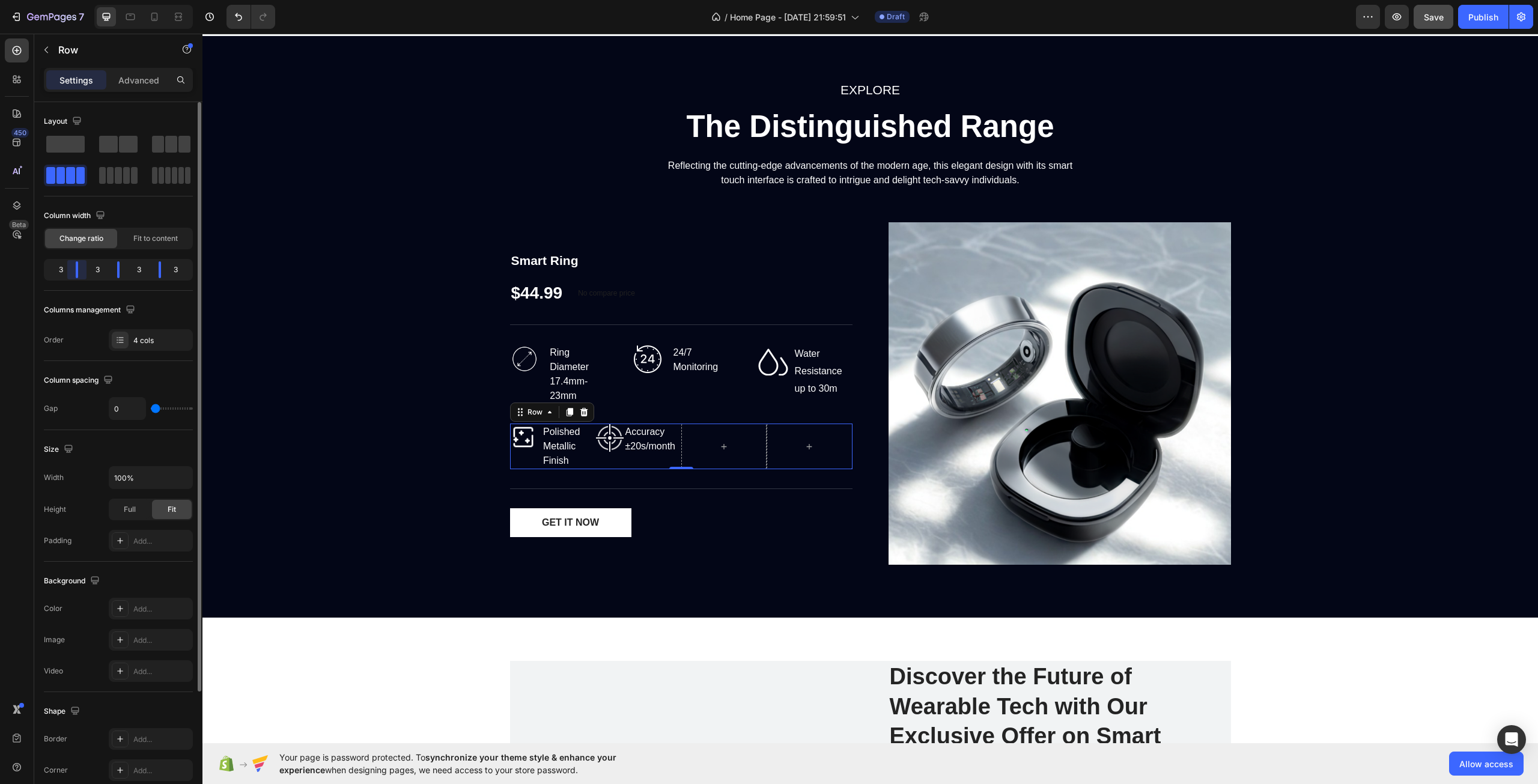
drag, startPoint x: 91, startPoint y: 276, endPoint x: 132, endPoint y: 271, distance: 41.3
click at [82, 0] on body "7 Version history / Home Page - [DATE] 21:59:51 Draft Preview Save Publish 450 …" at bounding box center [769, 0] width 1538 height 0
drag, startPoint x: 126, startPoint y: 273, endPoint x: 133, endPoint y: 273, distance: 7.0
click at [133, 0] on body "7 Version history / Home Page - [DATE] 21:59:51 Draft Preview Save Publish 450 …" at bounding box center [769, 0] width 1538 height 0
drag, startPoint x: 167, startPoint y: 271, endPoint x: 178, endPoint y: 271, distance: 11.0
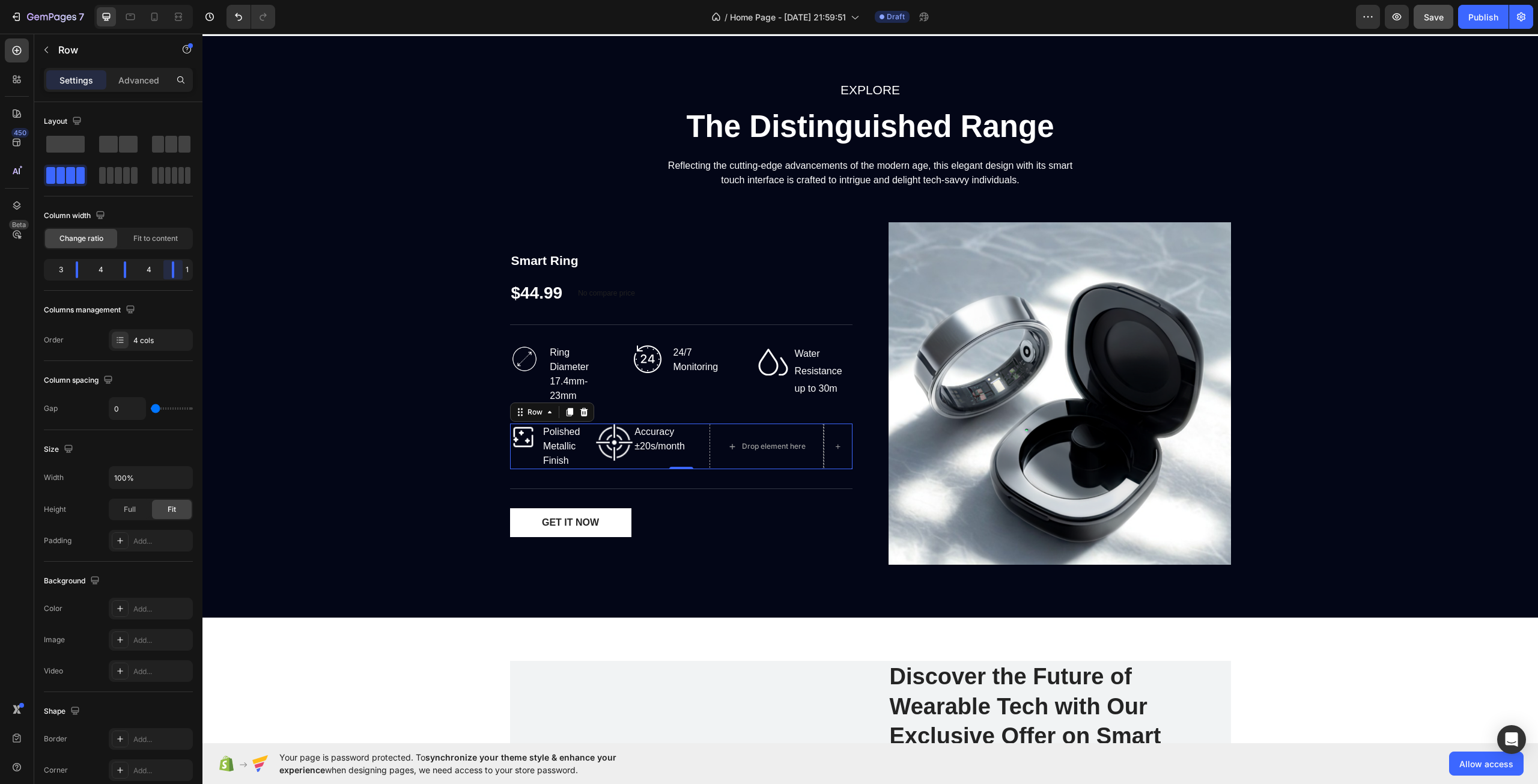
click at [178, 0] on body "7 Version history / Home Page - [DATE] 21:59:51 Draft Preview Save Publish 450 …" at bounding box center [769, 0] width 1538 height 0
drag, startPoint x: 79, startPoint y: 268, endPoint x: 90, endPoint y: 270, distance: 11.2
click at [90, 0] on body "7 Version history / Home Page - [DATE] 21:59:51 Draft Preview Save Publish 450 …" at bounding box center [769, 0] width 1538 height 0
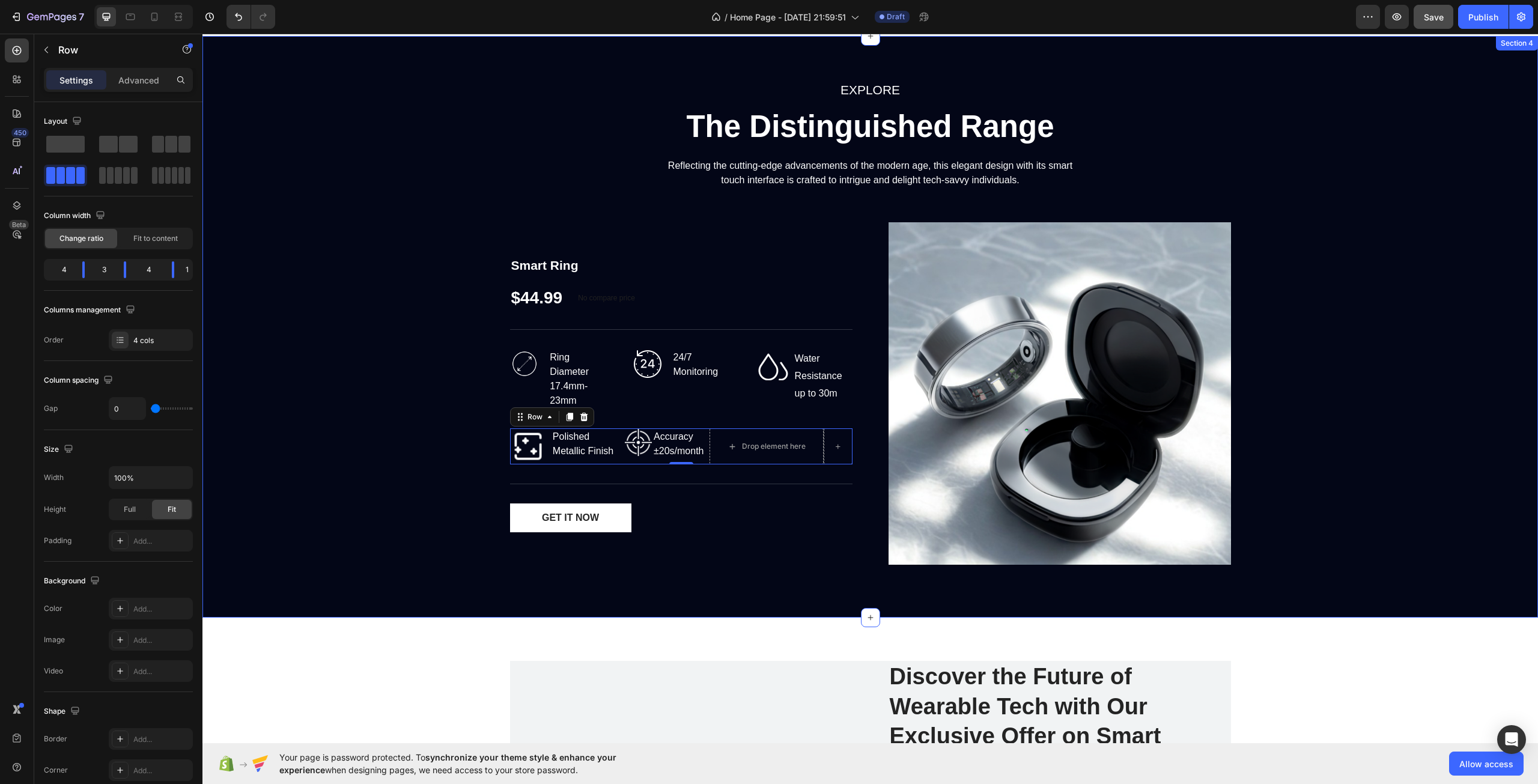
click at [463, 491] on div "EXPLORE Text block The Distinguished Range Heading Reflecting the cutting-edge …" at bounding box center [870, 326] width 1318 height 495
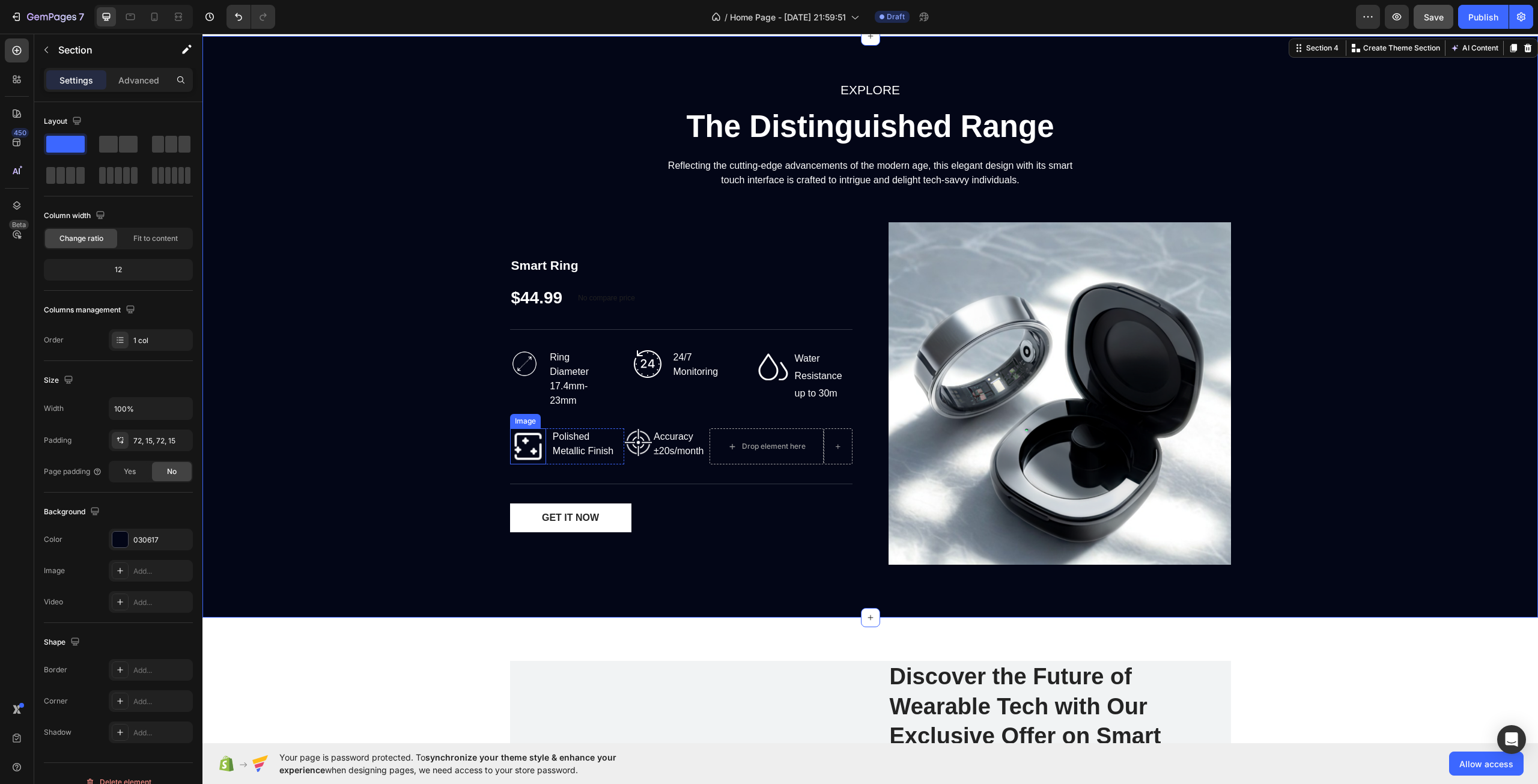
click at [531, 453] on img at bounding box center [528, 446] width 36 height 36
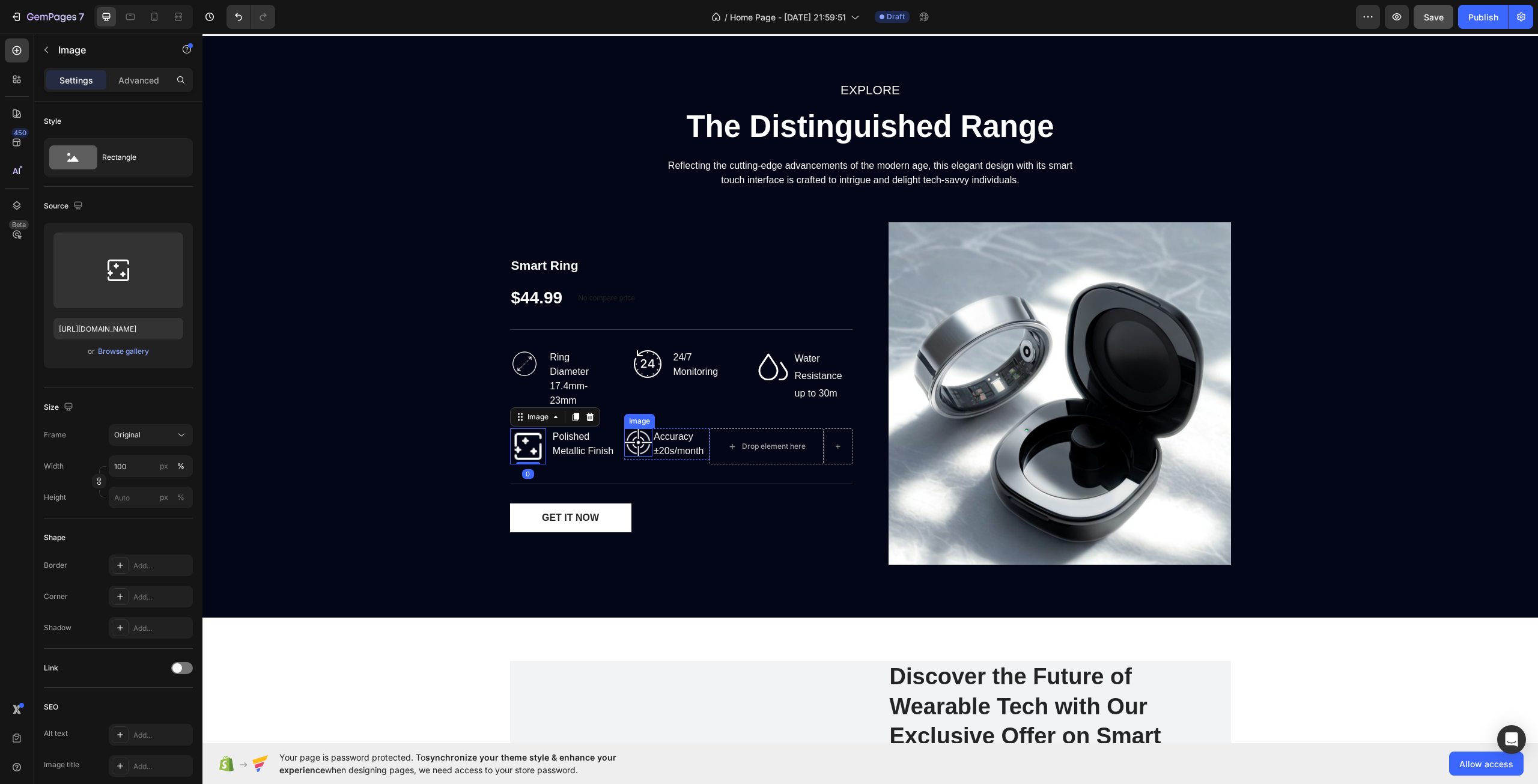
click at [637, 438] on img at bounding box center [639, 443] width 29 height 29
click at [515, 445] on img at bounding box center [528, 446] width 36 height 36
click at [632, 450] on img at bounding box center [639, 443] width 29 height 29
click at [619, 375] on div "Image Ring Diameter 17.4mm-23mm Text block Row Image 24/7 Monitoring Text block…" at bounding box center [681, 380] width 342 height 60
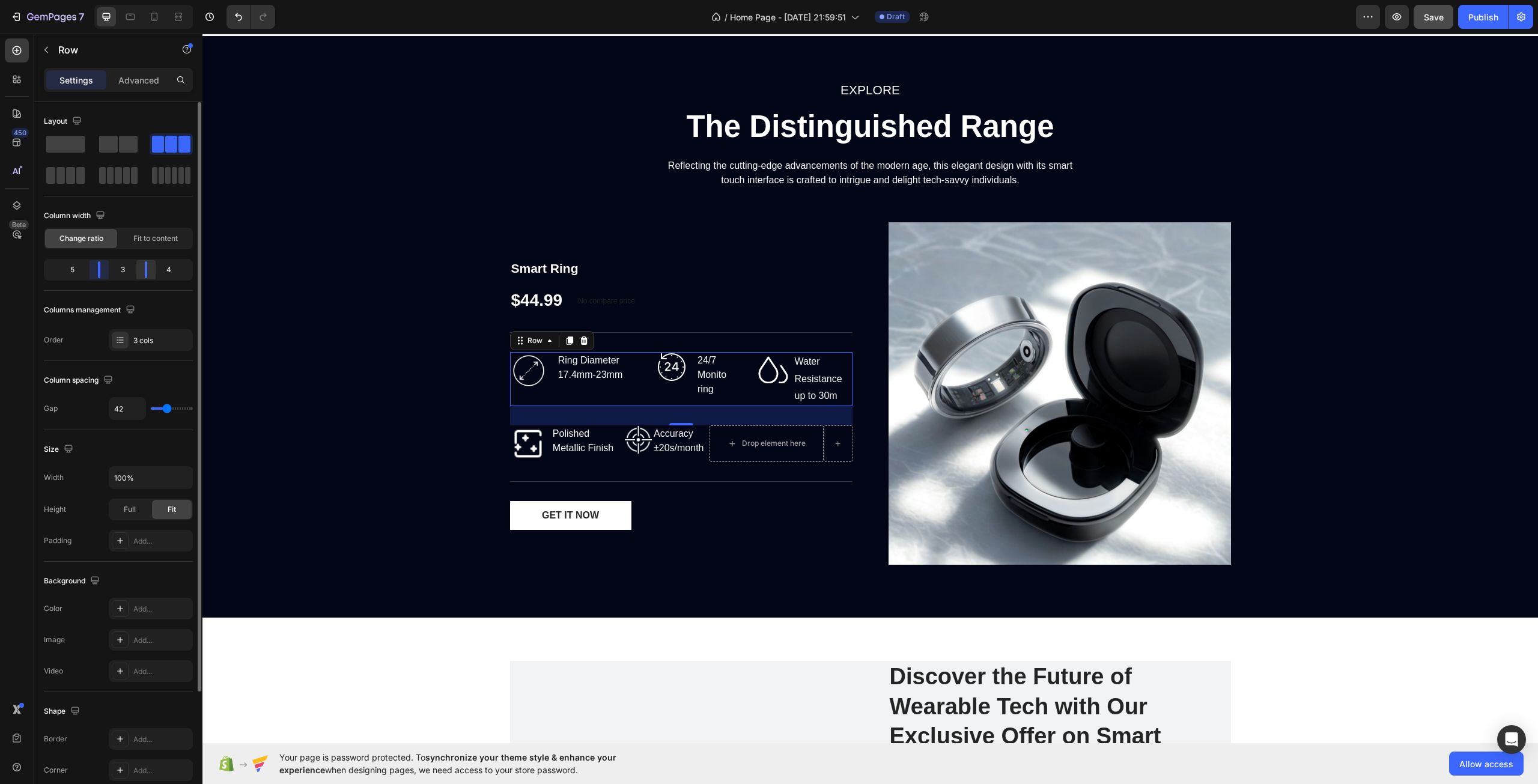
drag, startPoint x: 90, startPoint y: 270, endPoint x: 146, endPoint y: 270, distance: 56.0
click at [105, 0] on body "7 Version history / Home Page - [DATE] 21:59:51 Draft Preview Save Publish 450 …" at bounding box center [769, 0] width 1538 height 0
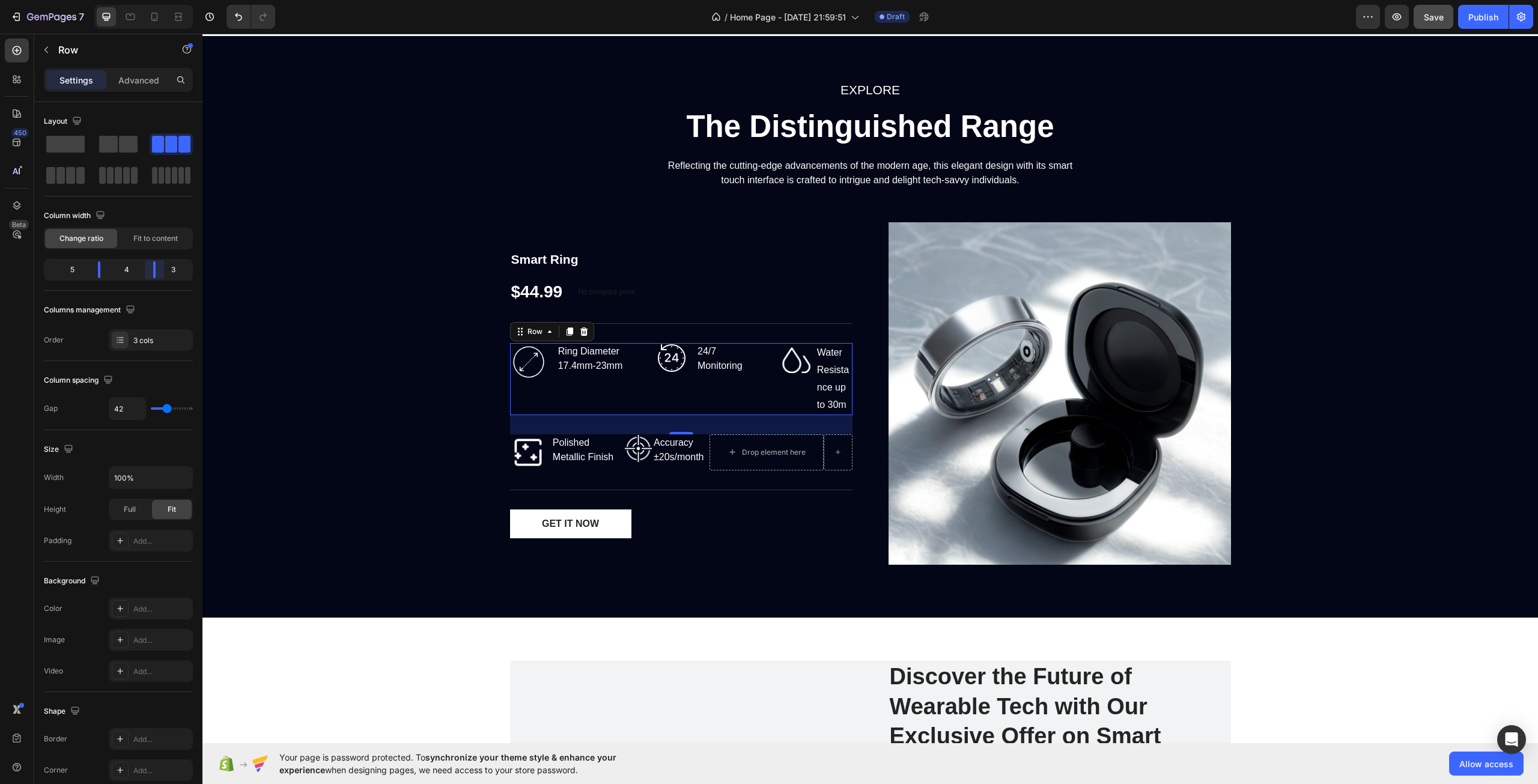
drag, startPoint x: 146, startPoint y: 270, endPoint x: 154, endPoint y: 270, distance: 8.0
click at [154, 0] on body "7 Version history / Home Page - [DATE] 21:59:51 Draft Preview Save Publish 450 …" at bounding box center [769, 0] width 1538 height 0
click at [98, 0] on body "7 Version history / Home Page - [DATE] 21:59:51 Draft Preview Save Publish 450 …" at bounding box center [769, 0] width 1538 height 0
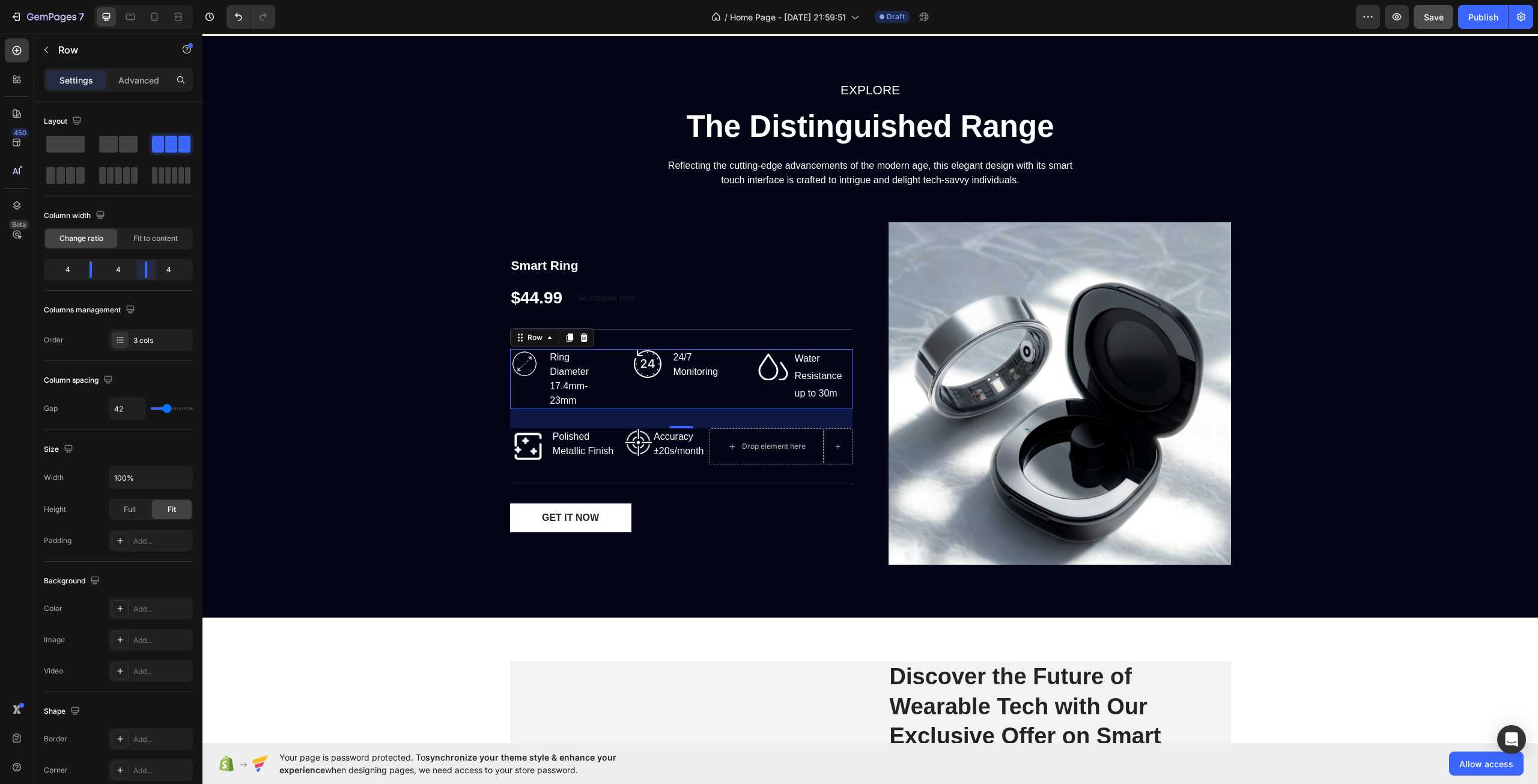
drag, startPoint x: 159, startPoint y: 270, endPoint x: 42, endPoint y: 271, distance: 117.0
click at [149, 0] on body "7 Version history / Home Page - [DATE] 21:59:51 Draft Preview Save Publish 450 …" at bounding box center [769, 0] width 1538 height 0
click at [709, 398] on div "Image 24/7 Monitoring Text block Row" at bounding box center [681, 380] width 98 height 60
click at [702, 523] on div "GET IT NOW Add to Cart" at bounding box center [681, 518] width 342 height 29
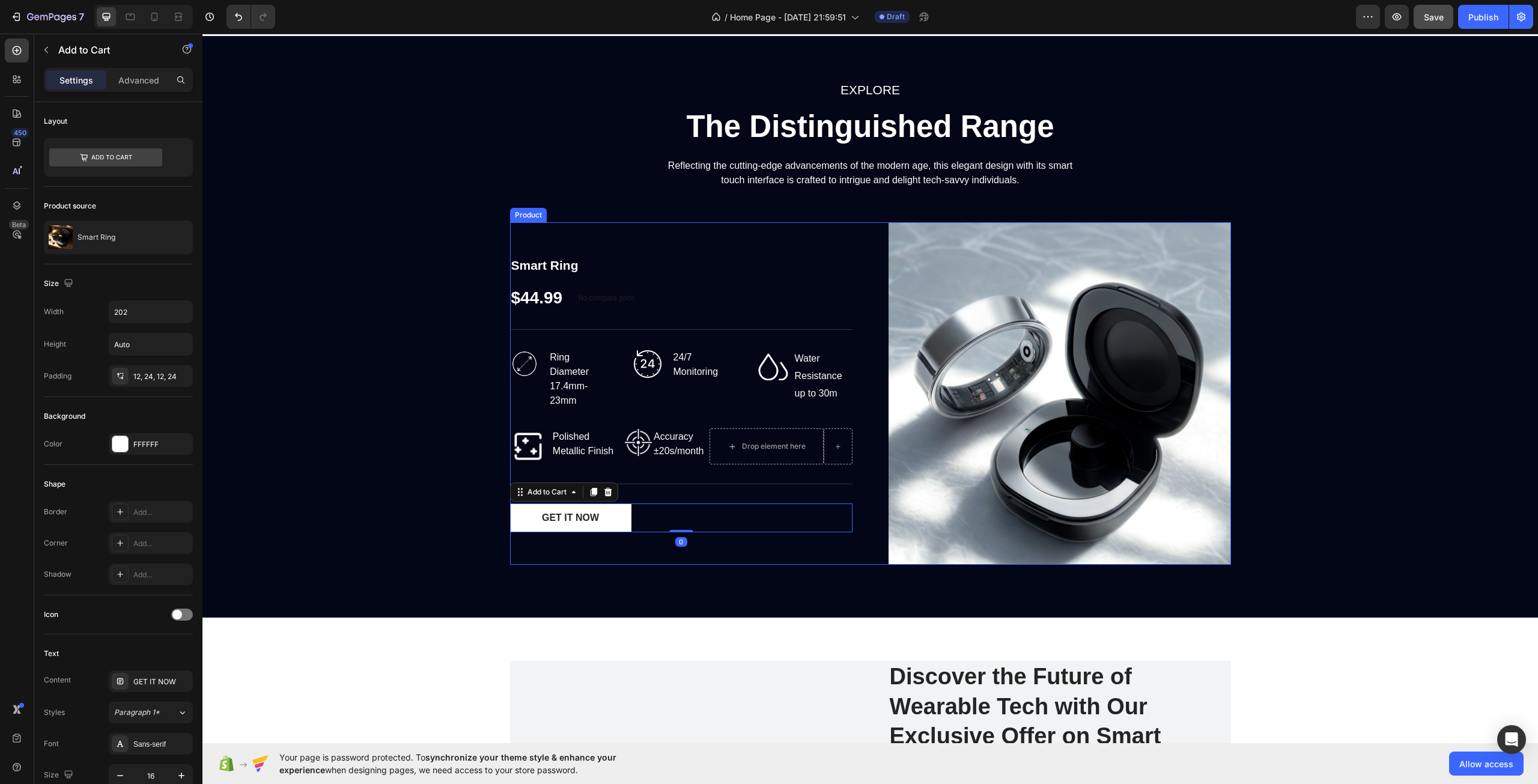
click at [812, 555] on div "Smart Ring Product Title $44.99 Product Price Product Price No compare price Co…" at bounding box center [681, 394] width 342 height 342
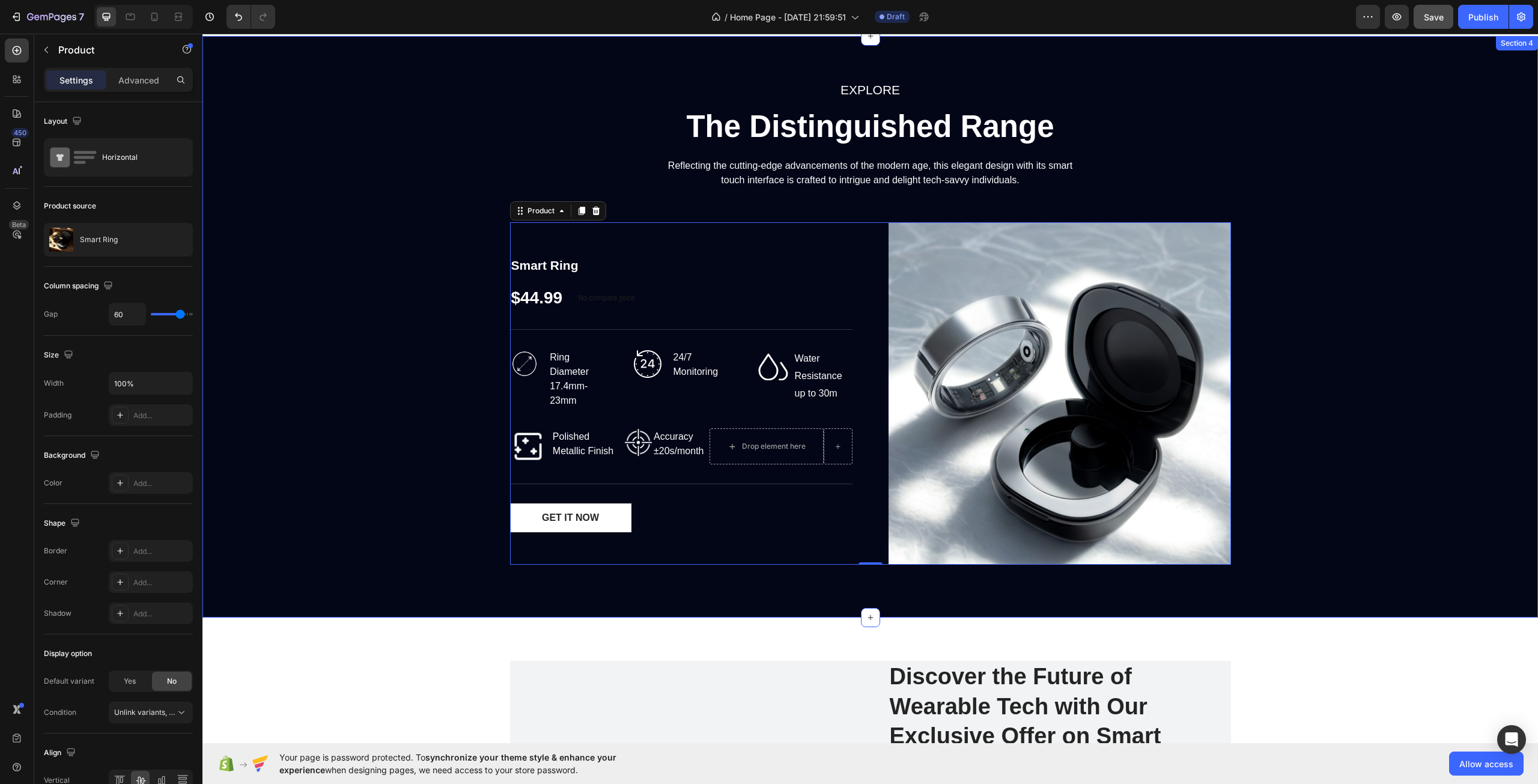
click at [422, 365] on div "EXPLORE Text block The Distinguished Range Heading Reflecting the cutting-edge …" at bounding box center [870, 326] width 1318 height 495
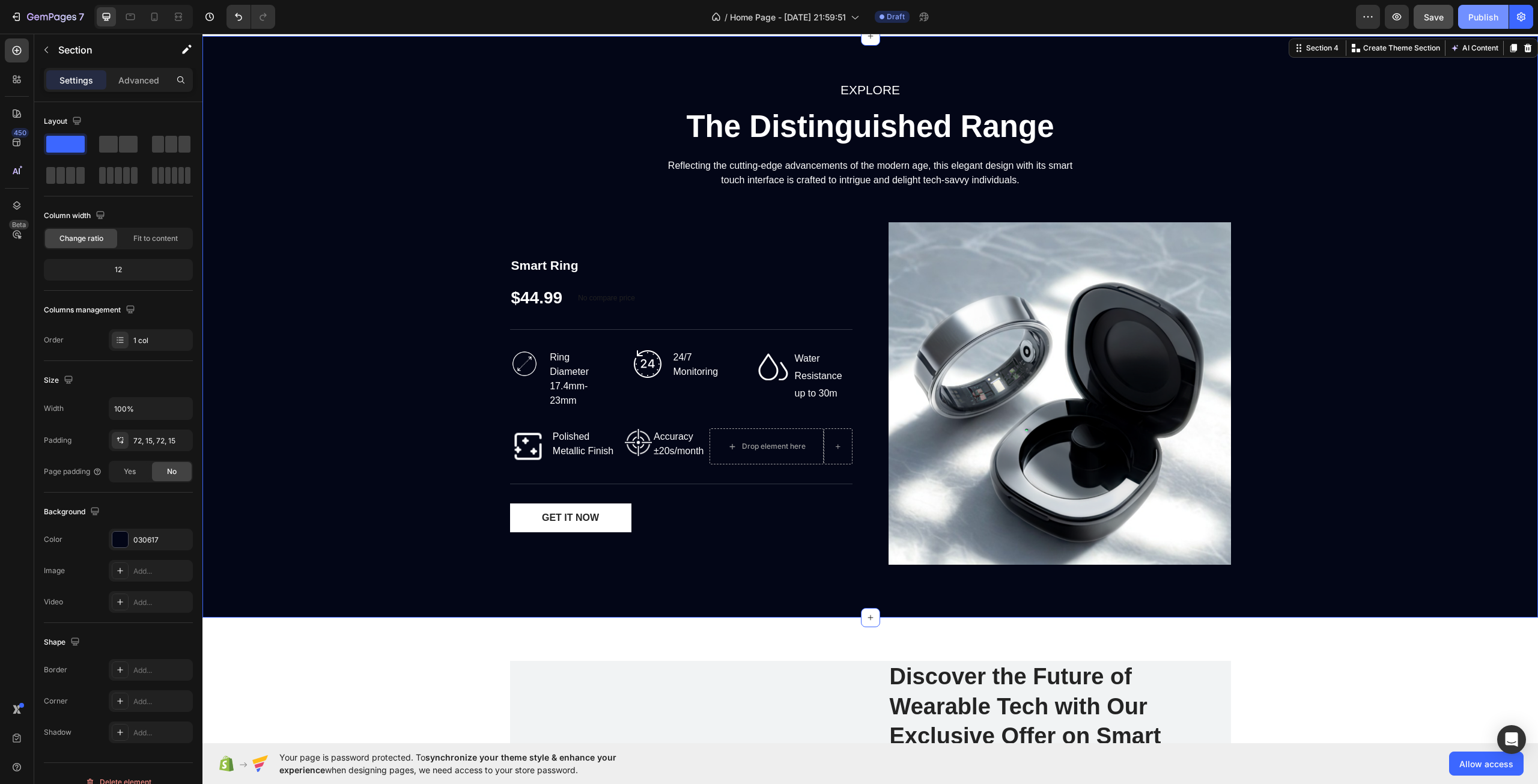
click at [1480, 6] on button "Publish" at bounding box center [1483, 16] width 51 height 24
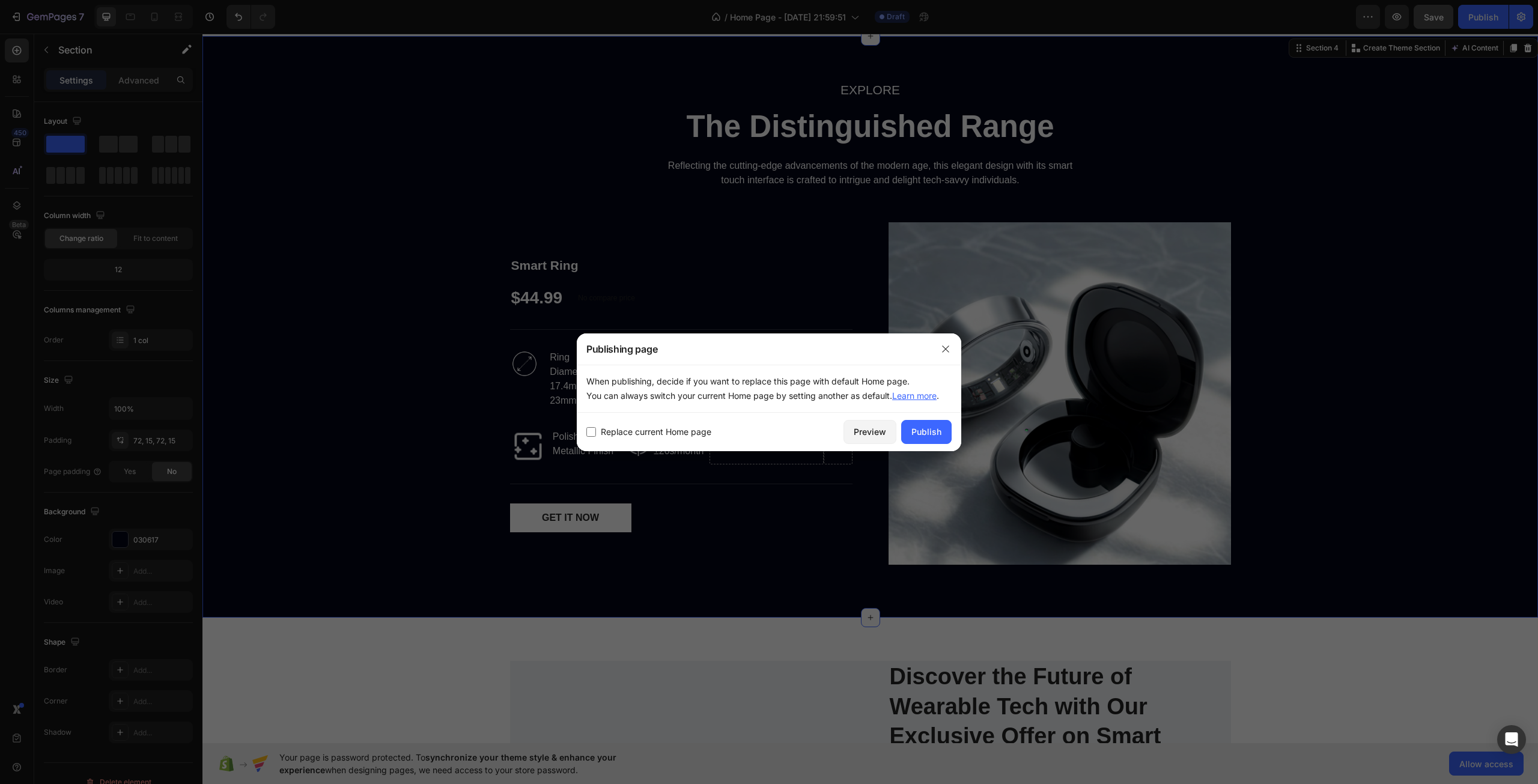
click at [594, 433] on input "checkbox" at bounding box center [591, 432] width 10 height 10
click at [925, 433] on div "Publish" at bounding box center [927, 432] width 30 height 12
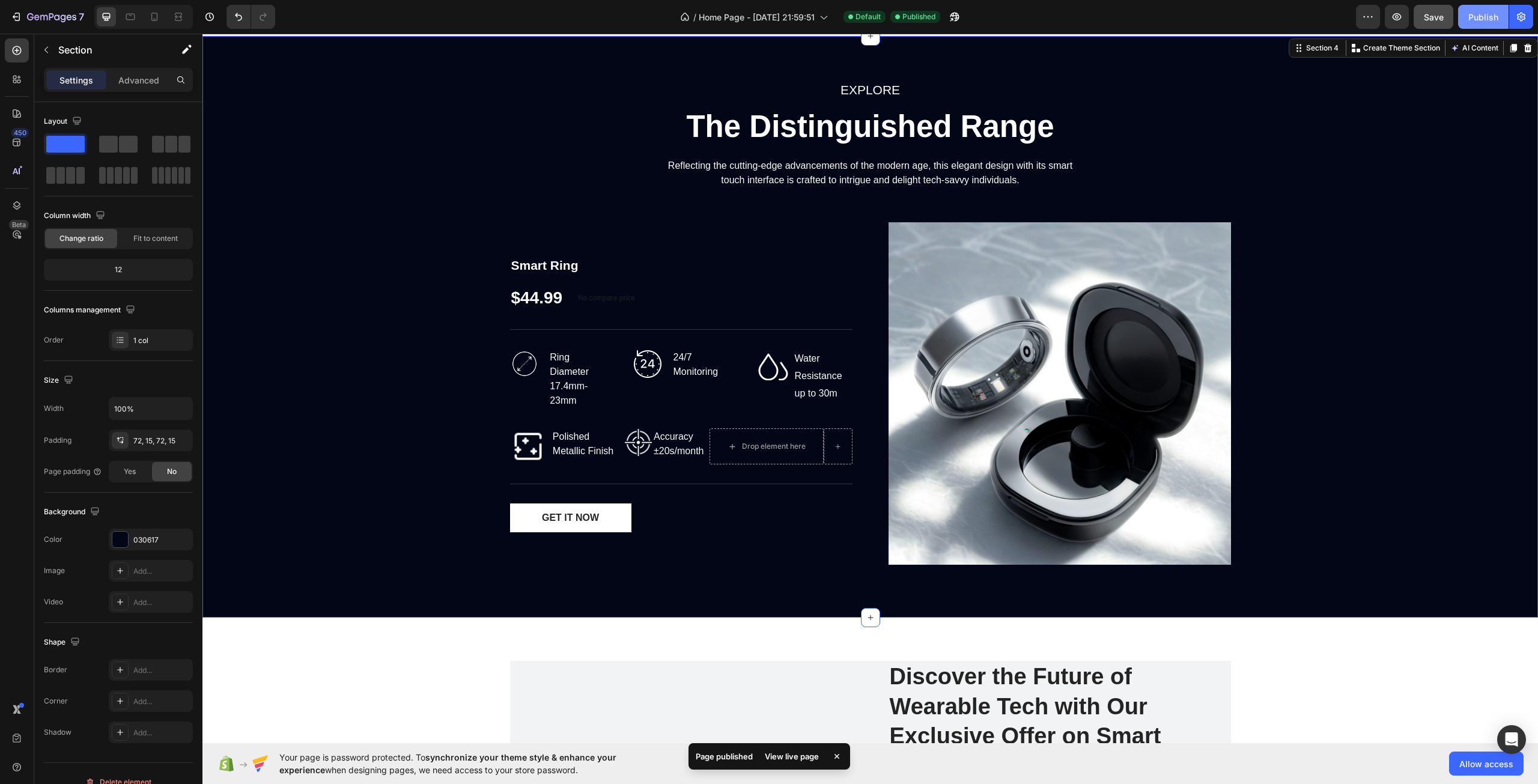
click at [1491, 5] on button "Publish" at bounding box center [1483, 16] width 51 height 24
click at [404, 457] on div "EXPLORE Text block The Distinguished Range Heading Reflecting the cutting-edge …" at bounding box center [870, 326] width 1318 height 495
click at [535, 385] on div "Image Ring Diameter 17.4mm-23mm Text block Row" at bounding box center [559, 380] width 98 height 60
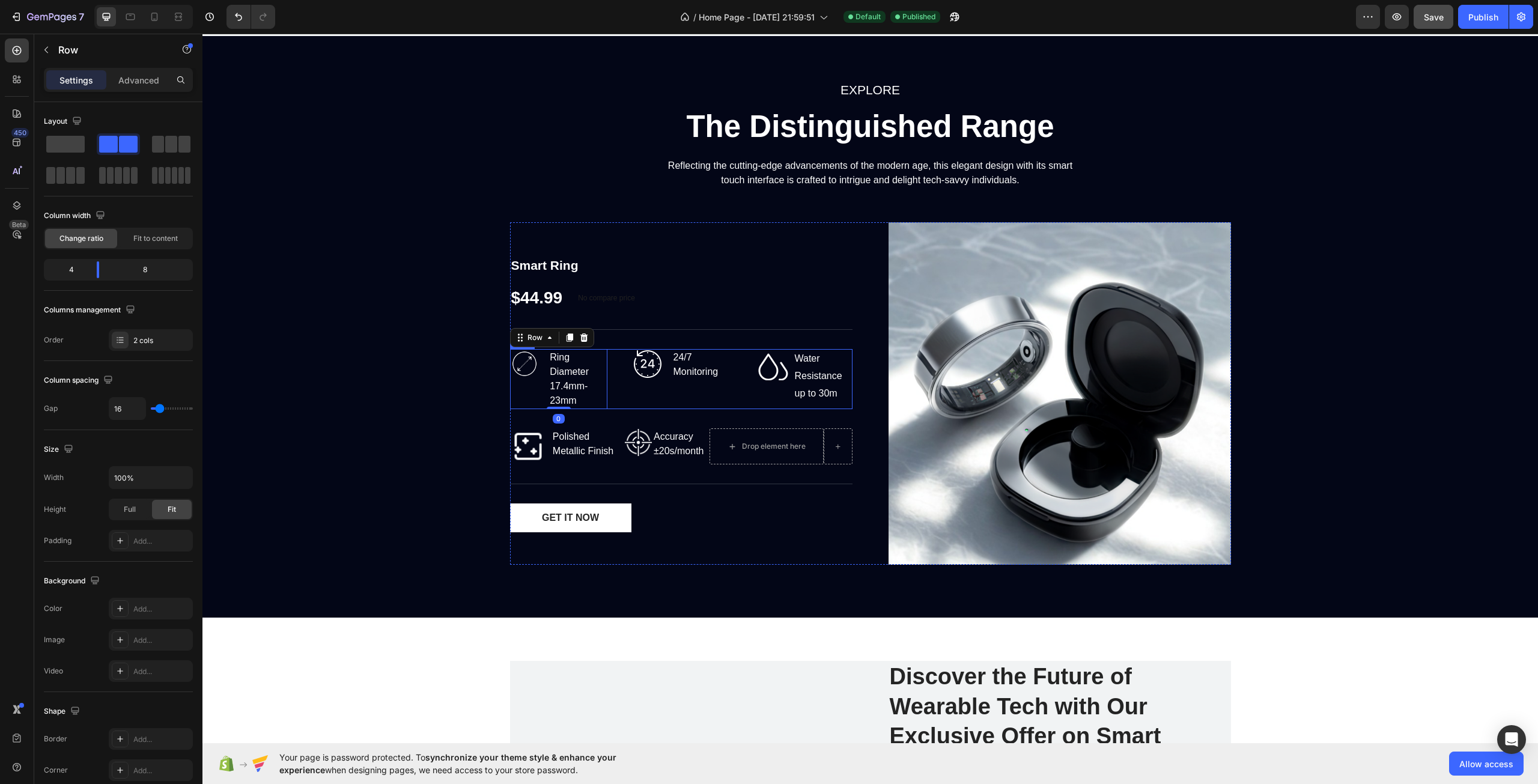
click at [641, 400] on div "Image 24/7 Monitoring Text block Row" at bounding box center [681, 380] width 98 height 60
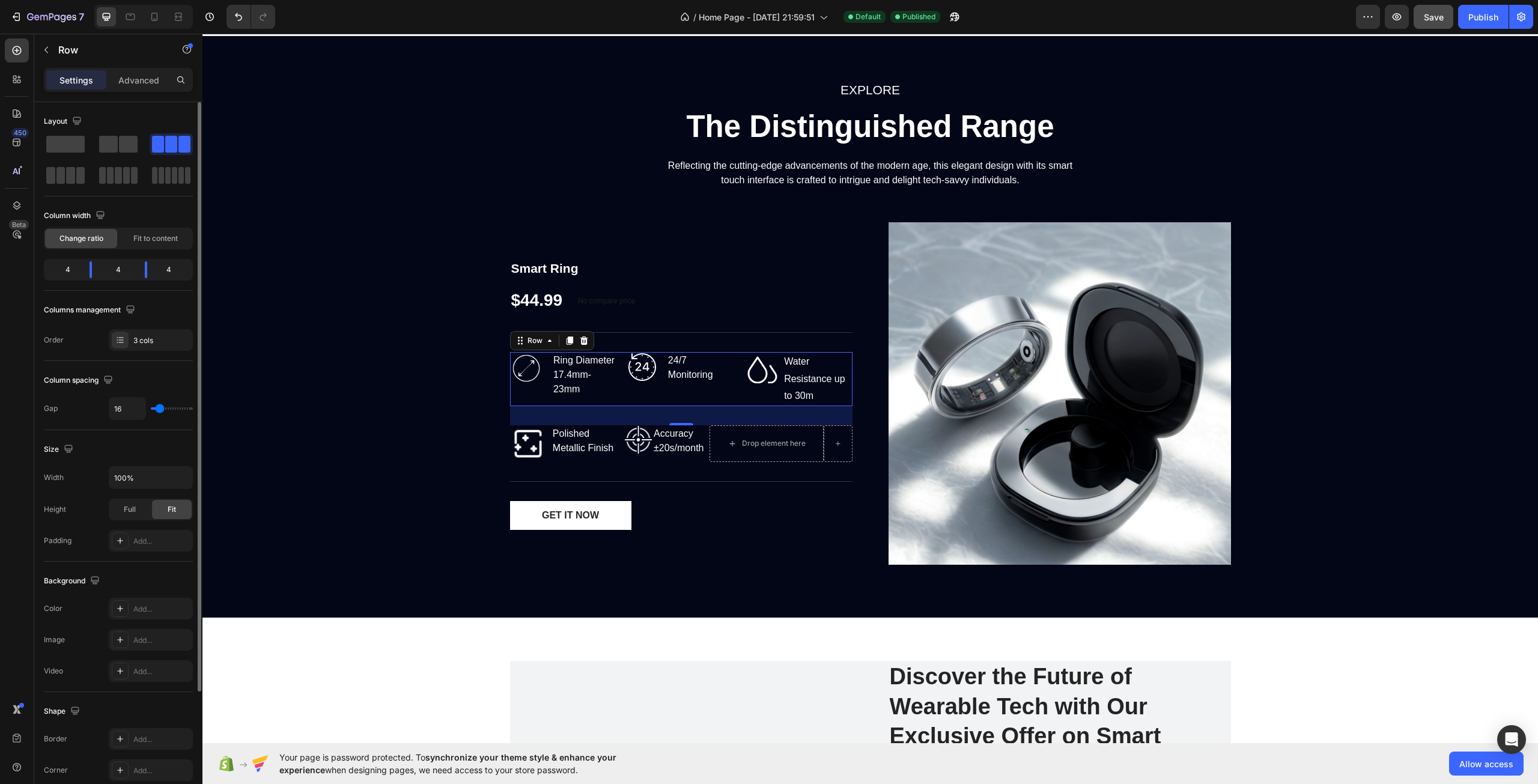
click at [160, 408] on input "range" at bounding box center [171, 408] width 42 height 3
click at [137, 512] on div "Full" at bounding box center [129, 510] width 40 height 20
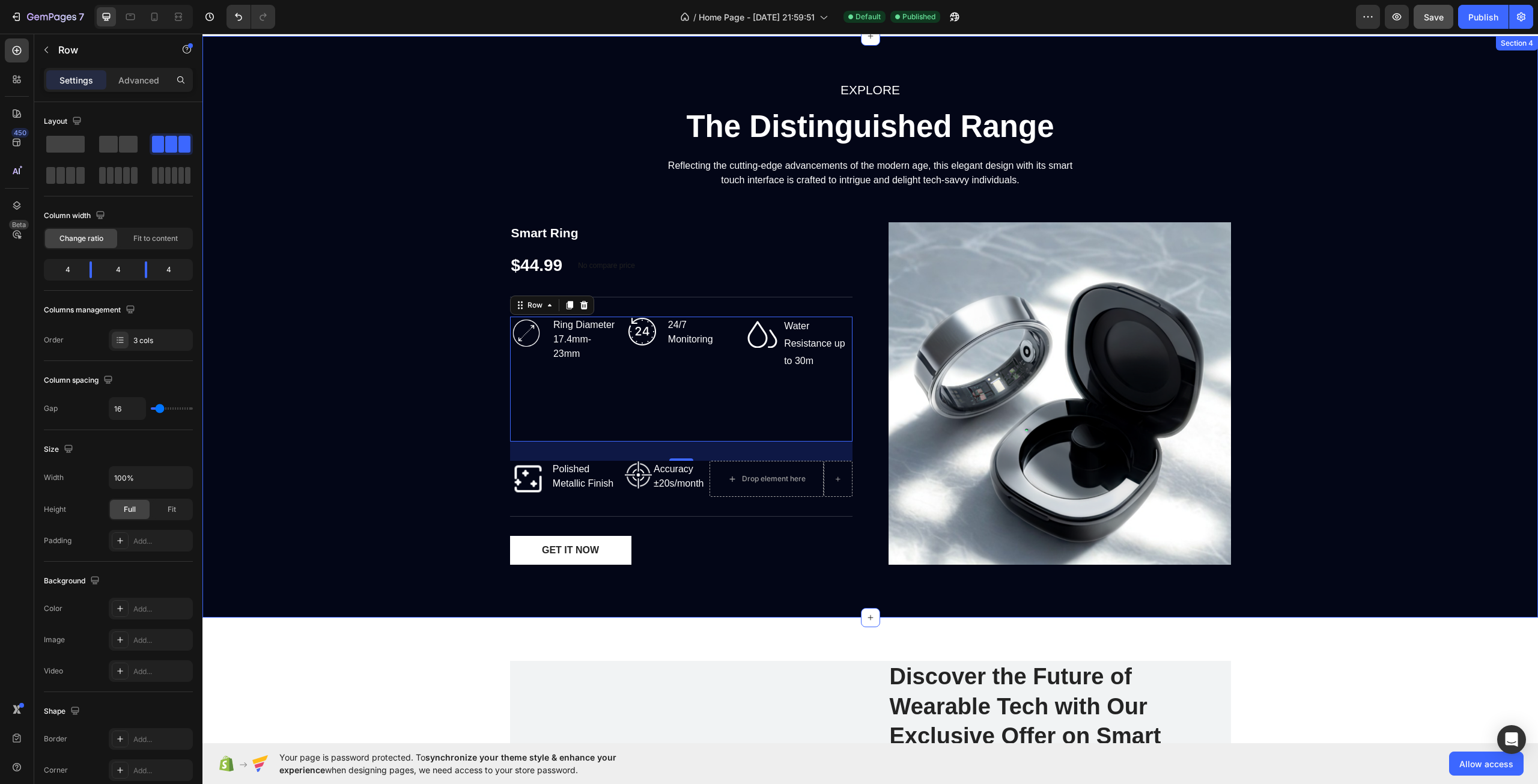
click at [387, 462] on div "EXPLORE Text block The Distinguished Range Heading Reflecting the cutting-edge …" at bounding box center [870, 326] width 1318 height 495
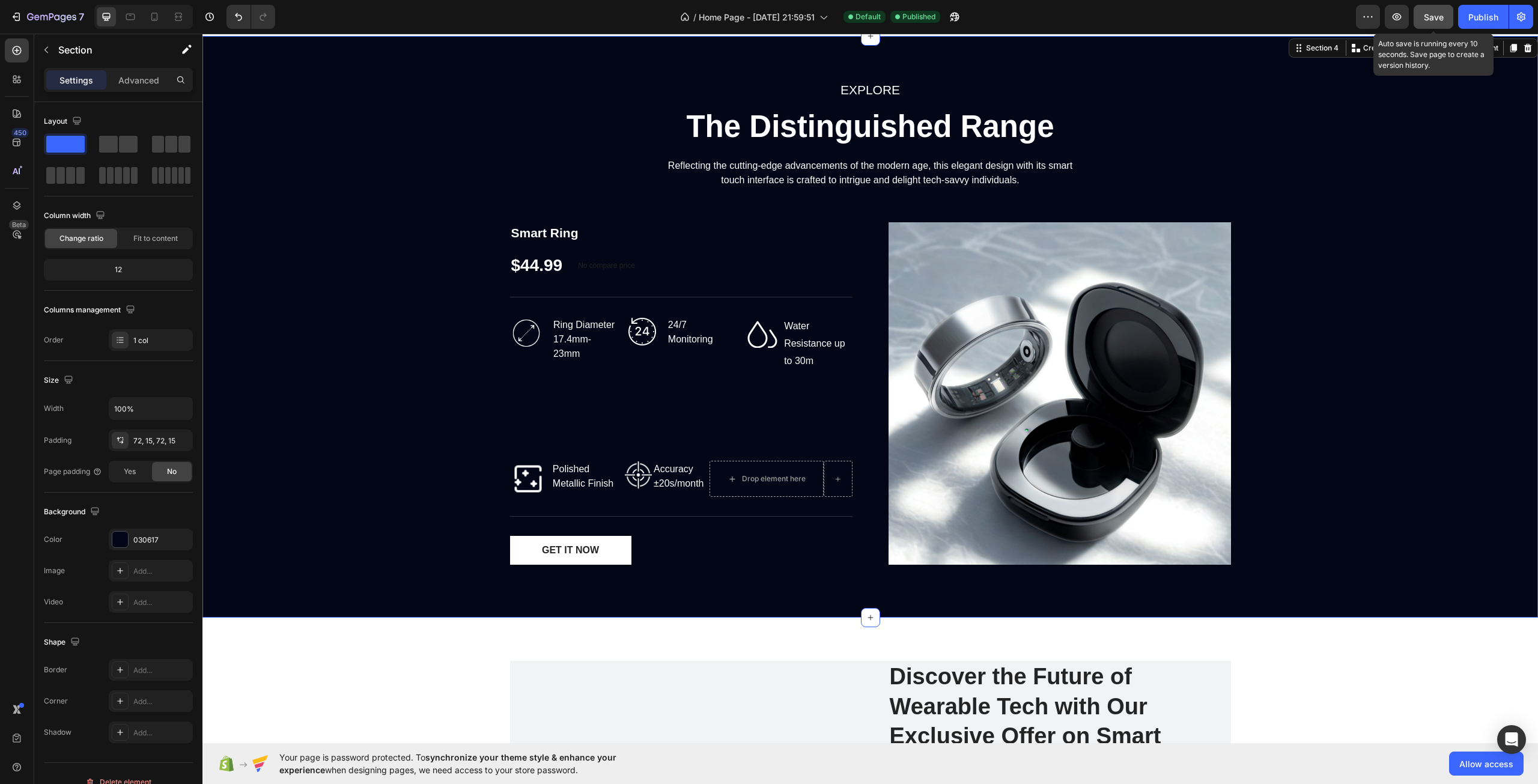
click at [1443, 7] on button "Save" at bounding box center [1433, 16] width 40 height 24
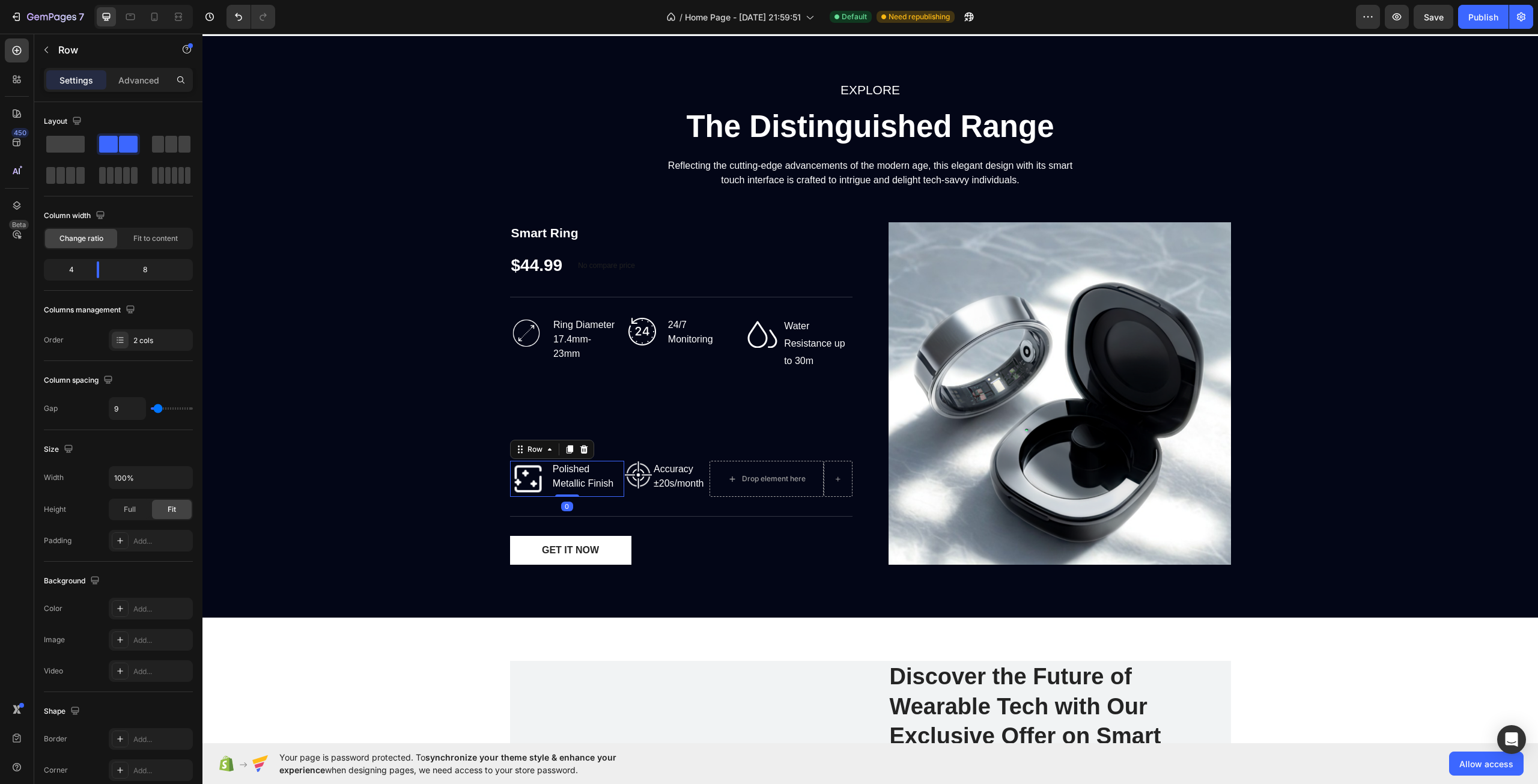
click at [617, 495] on div "Polished Metallic Finish Text block" at bounding box center [588, 479] width 73 height 36
click at [627, 496] on div "Image Accuracy ±20s/month Text block Row" at bounding box center [667, 479] width 86 height 36
click at [624, 495] on div "Image Accuracy ±20s/month Text block Row" at bounding box center [667, 479] width 86 height 36
drag, startPoint x: 157, startPoint y: 408, endPoint x: 151, endPoint y: 419, distance: 12.5
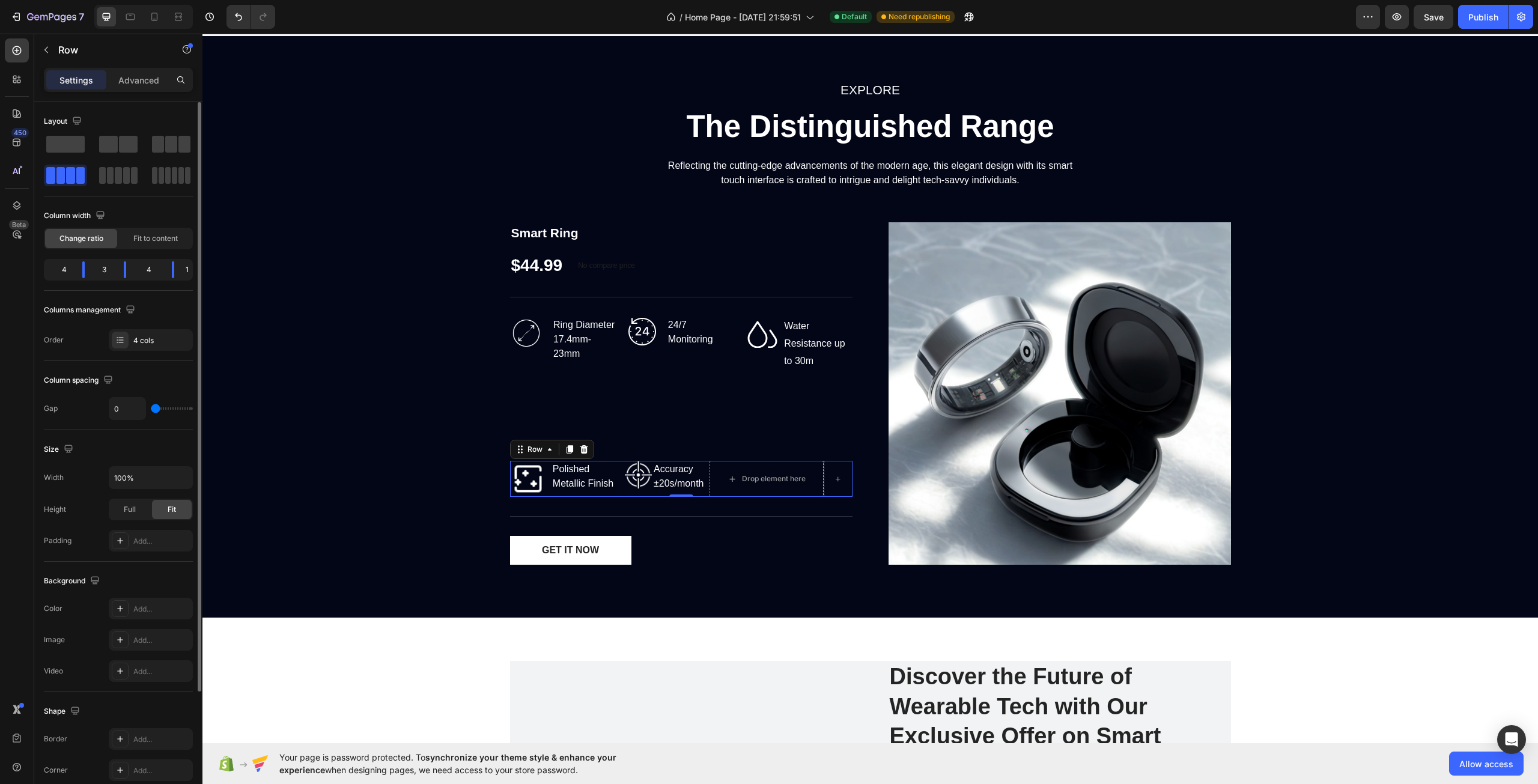
click at [151, 410] on input "range" at bounding box center [171, 408] width 42 height 3
click at [1440, 11] on div "Save" at bounding box center [1434, 17] width 20 height 12
click at [603, 368] on div "Image Ring Diameter 17.4mm-23mm Text block Row" at bounding box center [563, 379] width 107 height 125
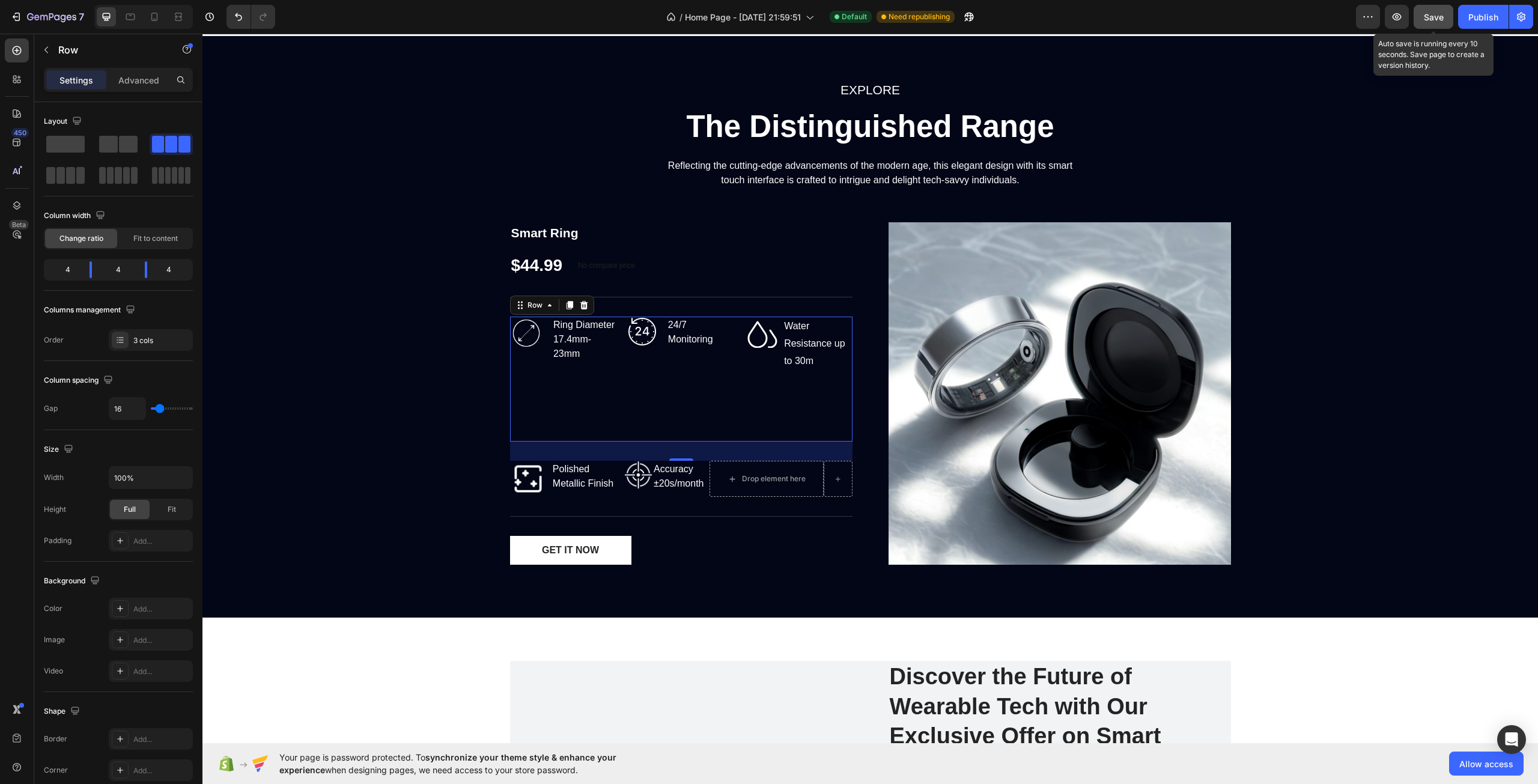
click at [1433, 12] on span "Save" at bounding box center [1434, 18] width 20 height 11
click at [627, 414] on div "Image 24/7 Monitoring Text block Row" at bounding box center [680, 379] width 107 height 125
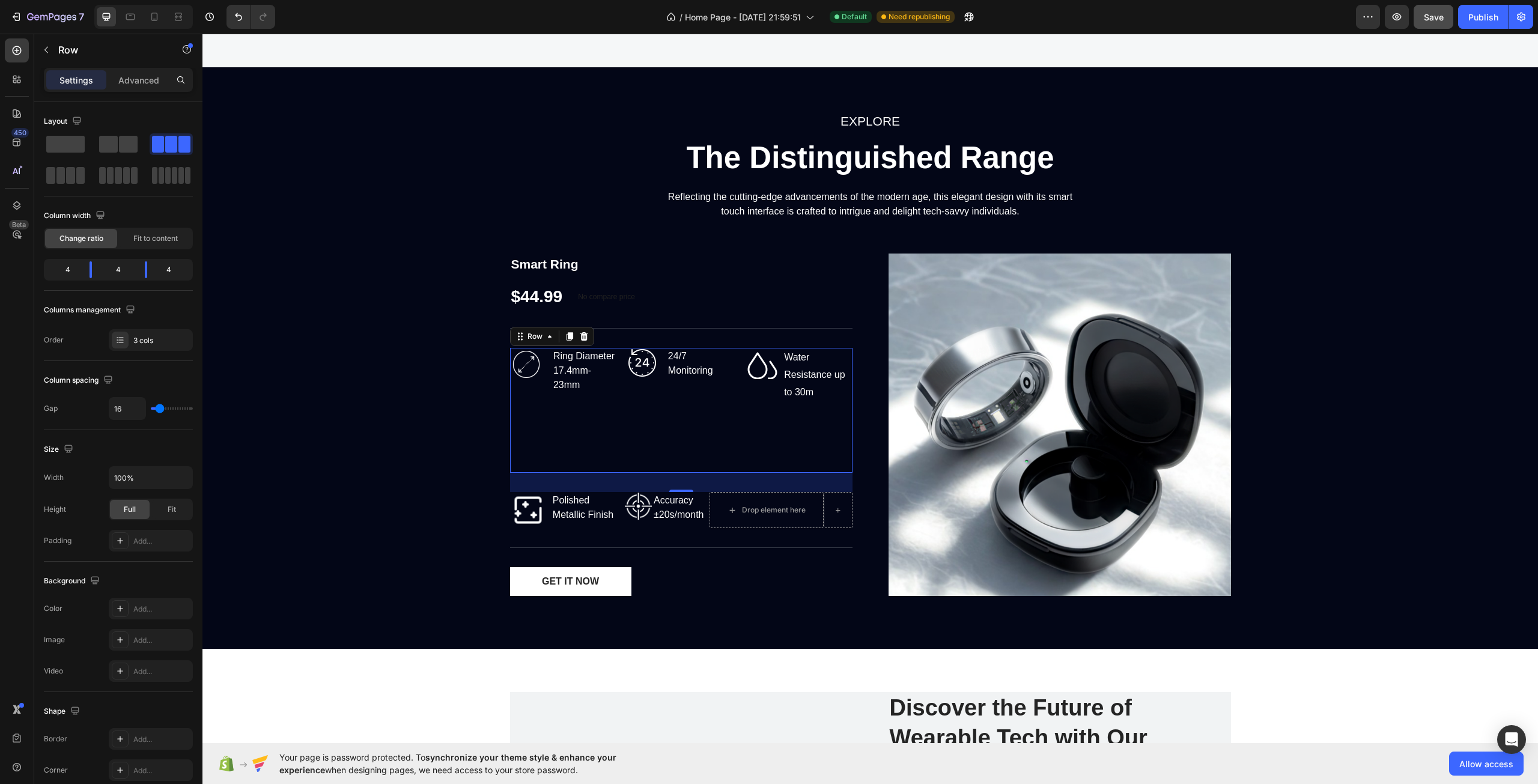
scroll to position [1682, 0]
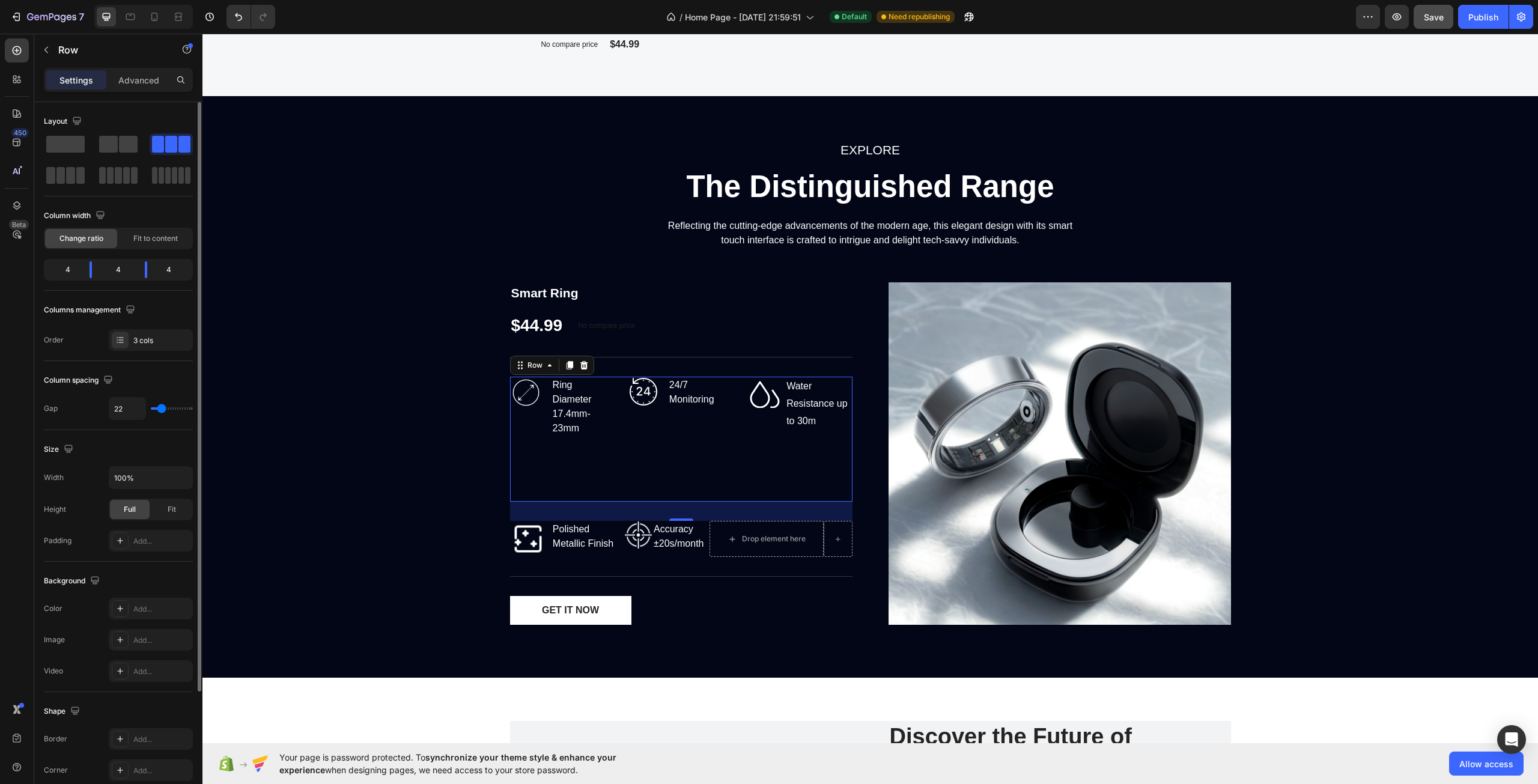
drag, startPoint x: 164, startPoint y: 406, endPoint x: 65, endPoint y: 380, distance: 102.4
click at [161, 409] on input "range" at bounding box center [171, 408] width 42 height 3
click at [644, 394] on img at bounding box center [644, 392] width 30 height 30
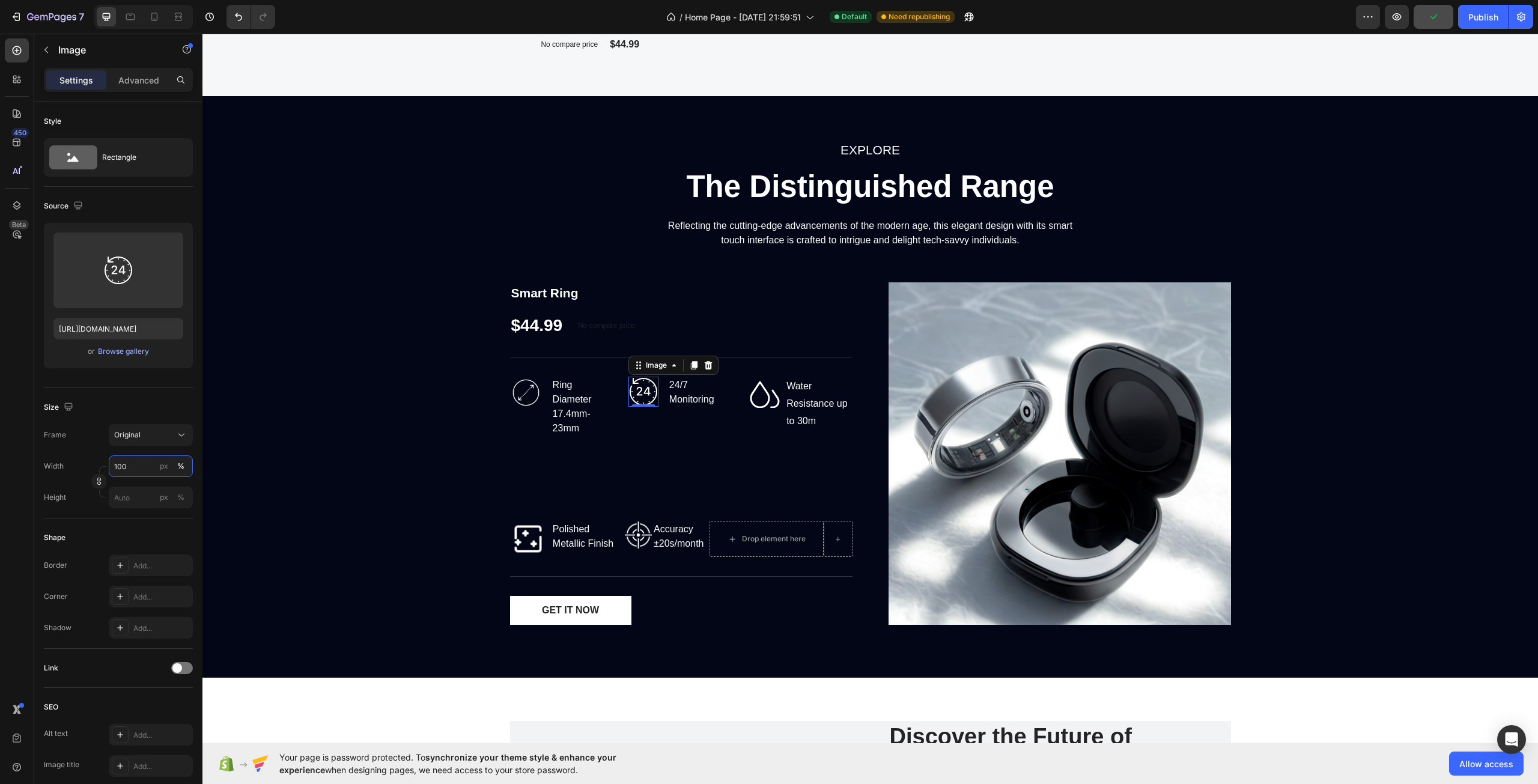
click at [136, 470] on input "100" at bounding box center [151, 466] width 84 height 21
click at [137, 431] on span "Original" at bounding box center [128, 435] width 27 height 11
click at [152, 465] on div "Square" at bounding box center [148, 465] width 70 height 12
click at [529, 400] on img at bounding box center [526, 393] width 32 height 32
click at [640, 390] on img at bounding box center [644, 392] width 30 height 30
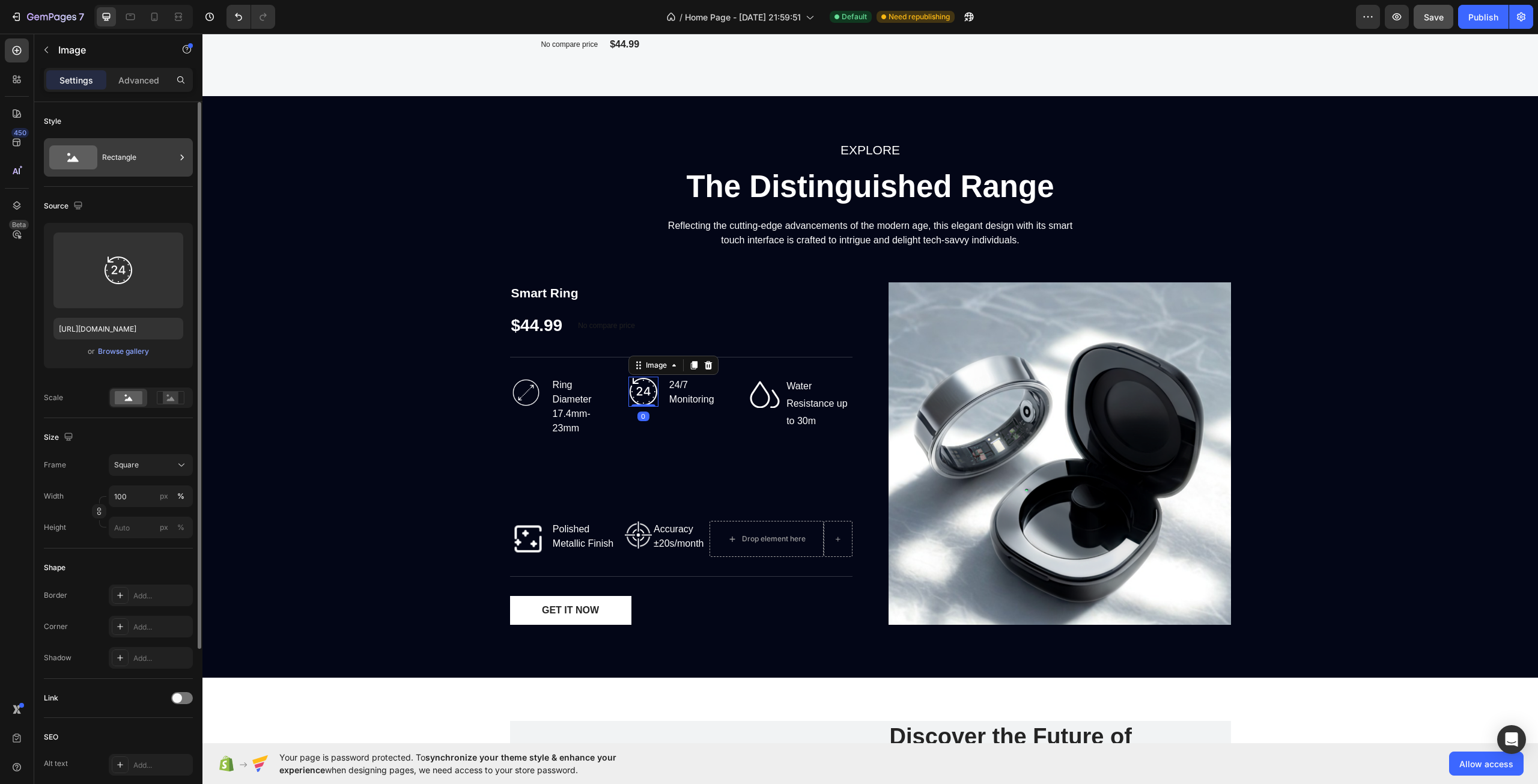
click at [131, 163] on div "Rectangle" at bounding box center [138, 157] width 74 height 27
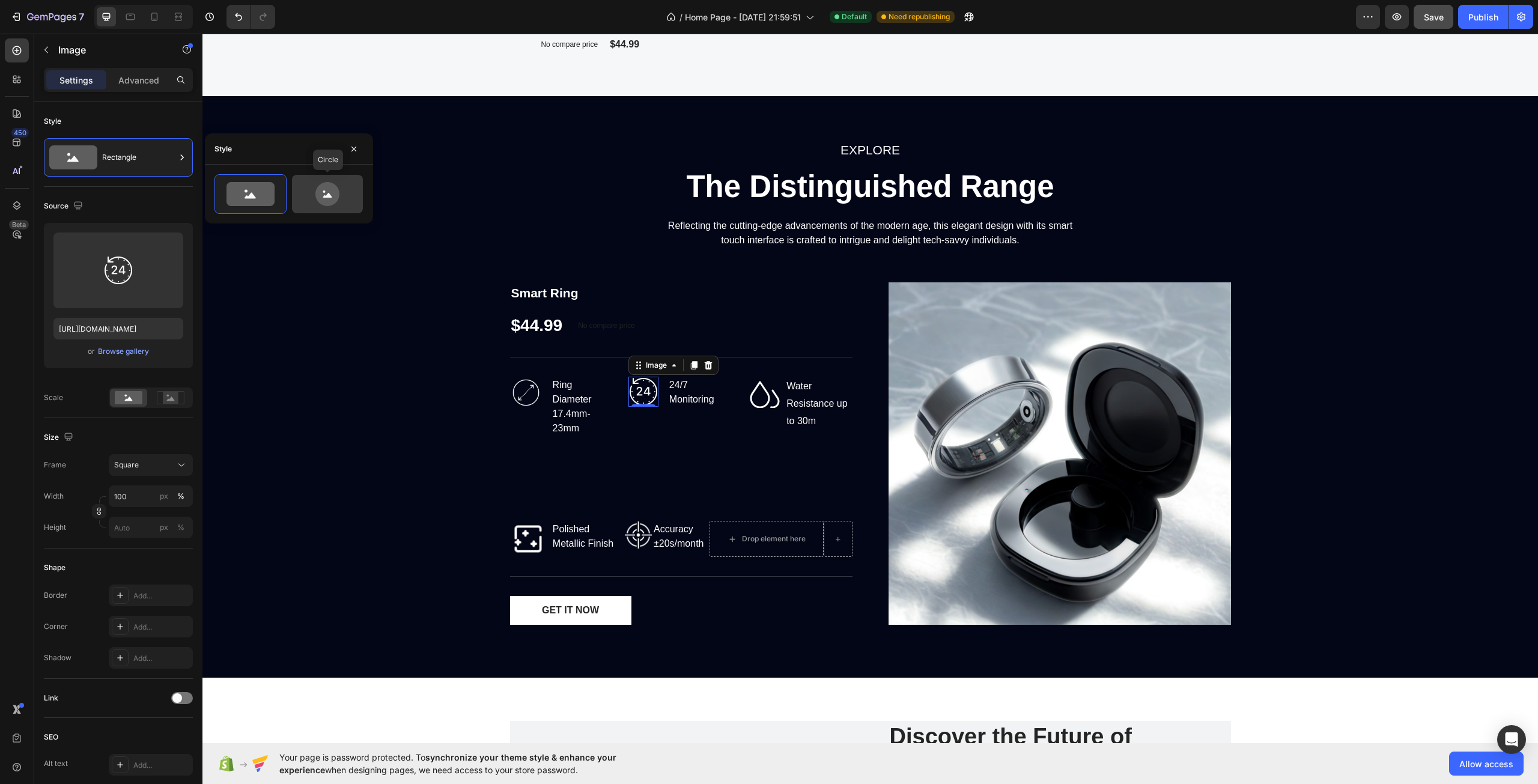
click at [326, 201] on icon at bounding box center [327, 193] width 24 height 24
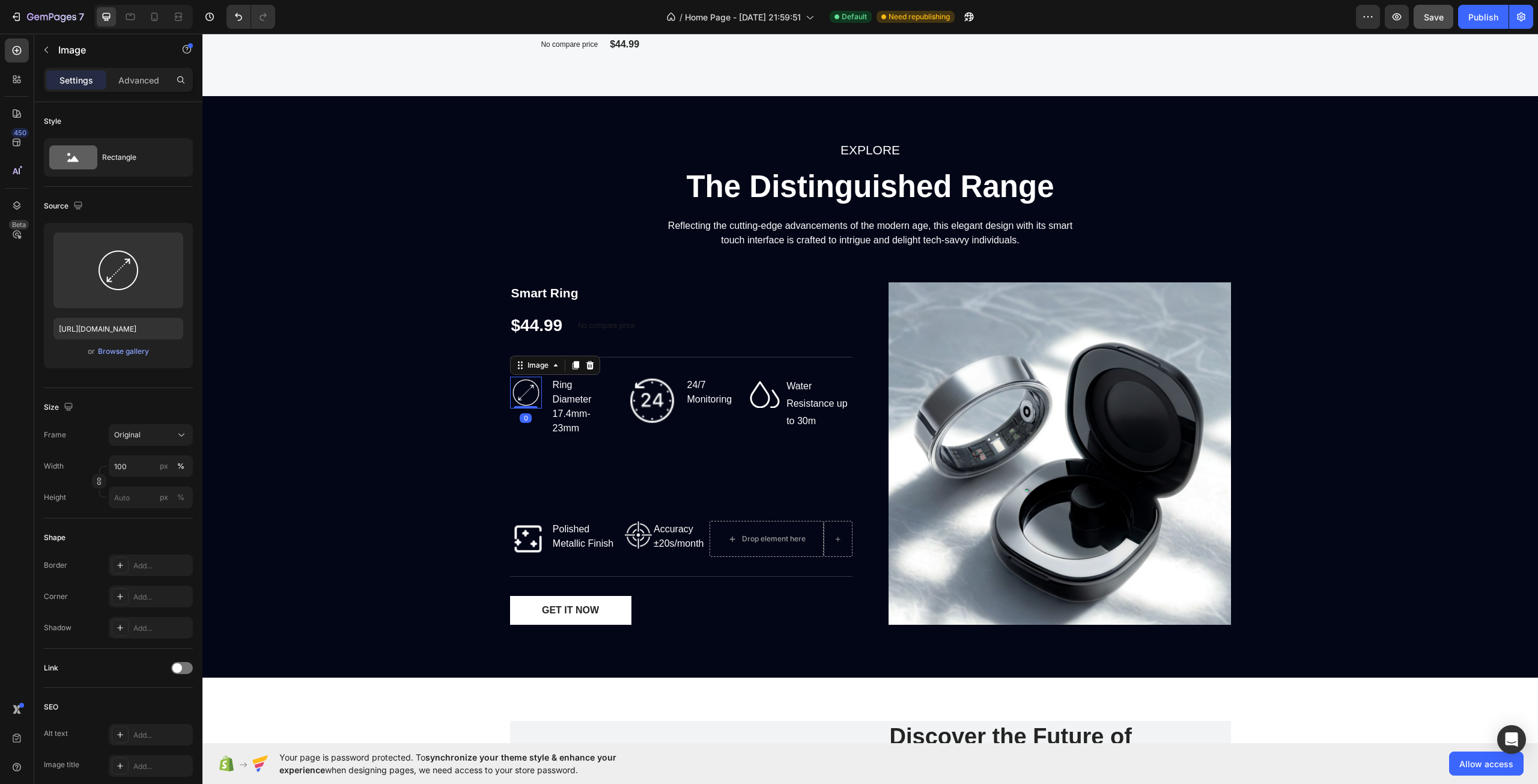
click at [525, 397] on img at bounding box center [526, 393] width 32 height 32
click at [114, 158] on div "Rectangle" at bounding box center [138, 157] width 74 height 27
click at [301, 192] on icon at bounding box center [327, 193] width 57 height 24
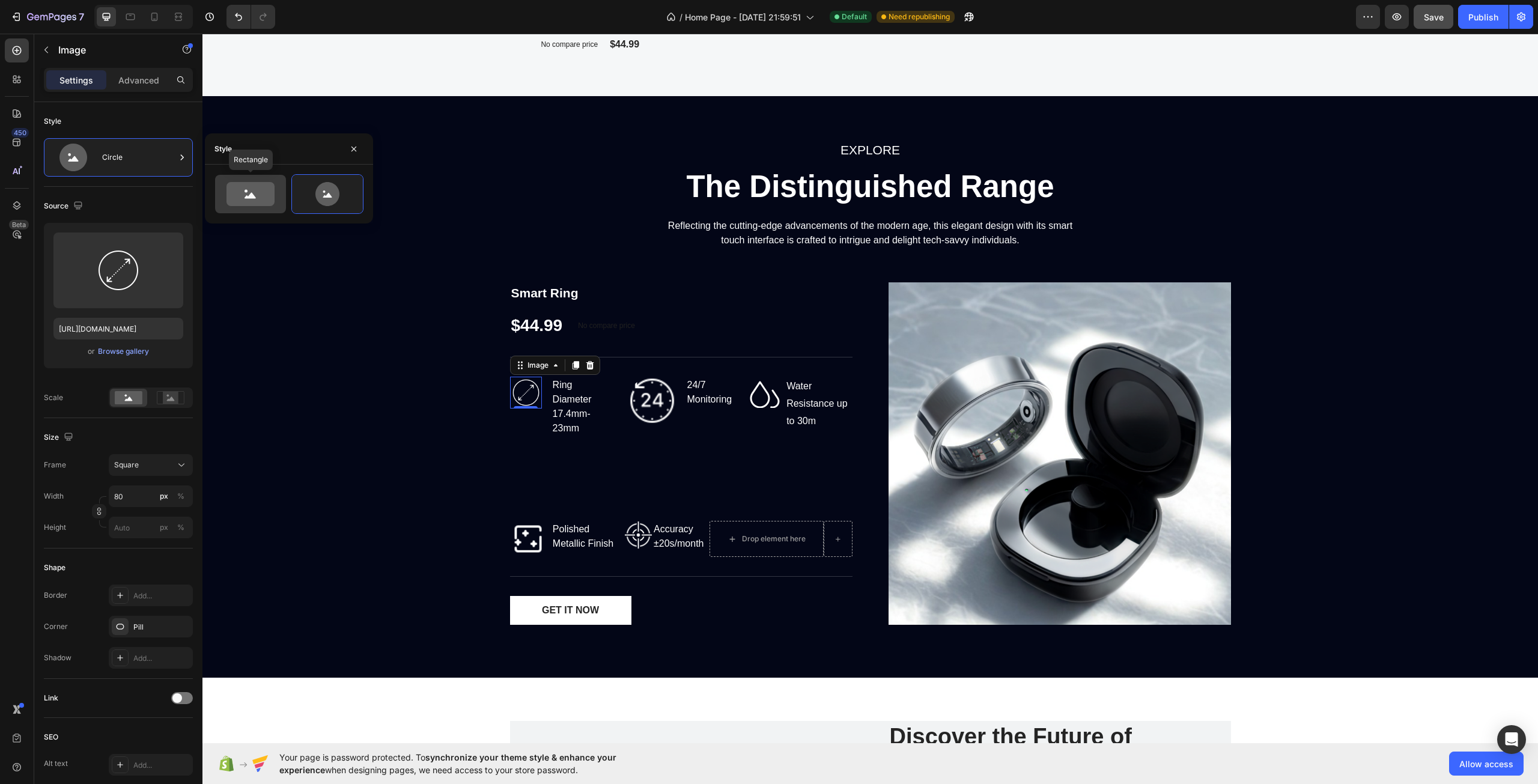
click at [253, 192] on icon at bounding box center [250, 193] width 48 height 24
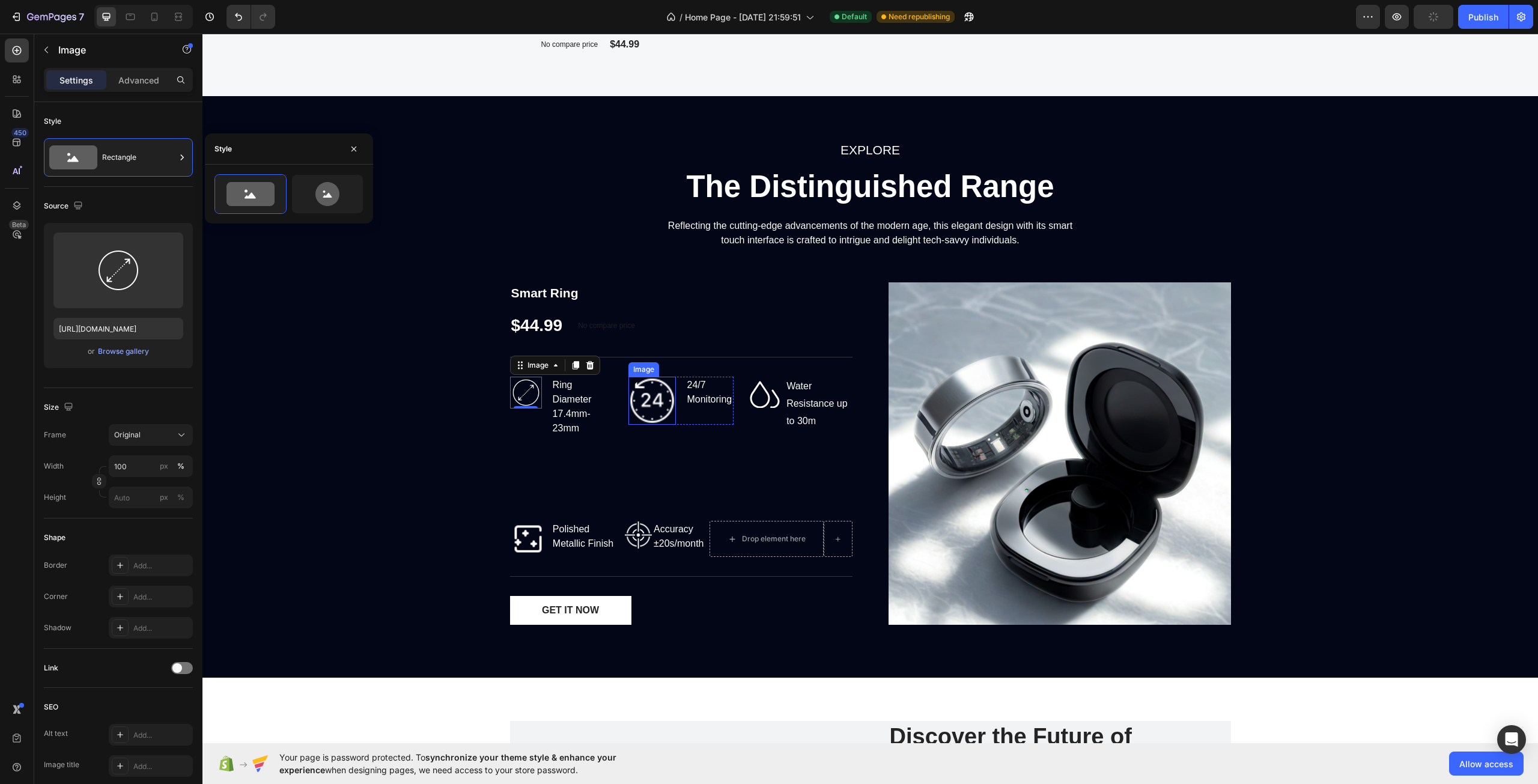
click at [633, 402] on img at bounding box center [653, 401] width 48 height 48
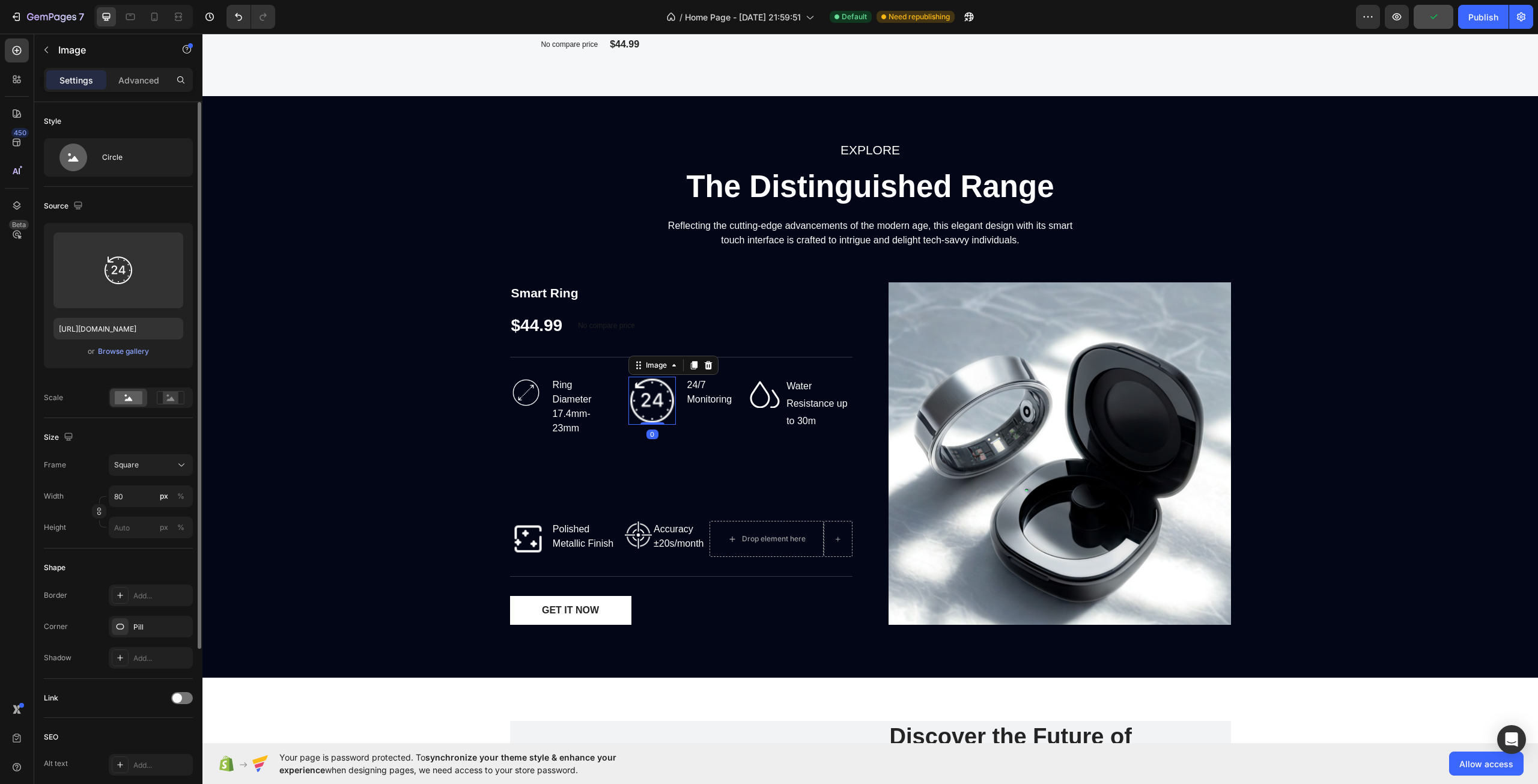
click at [120, 177] on div "Style Circle" at bounding box center [118, 145] width 149 height 85
click at [126, 170] on div "Circle" at bounding box center [138, 157] width 74 height 27
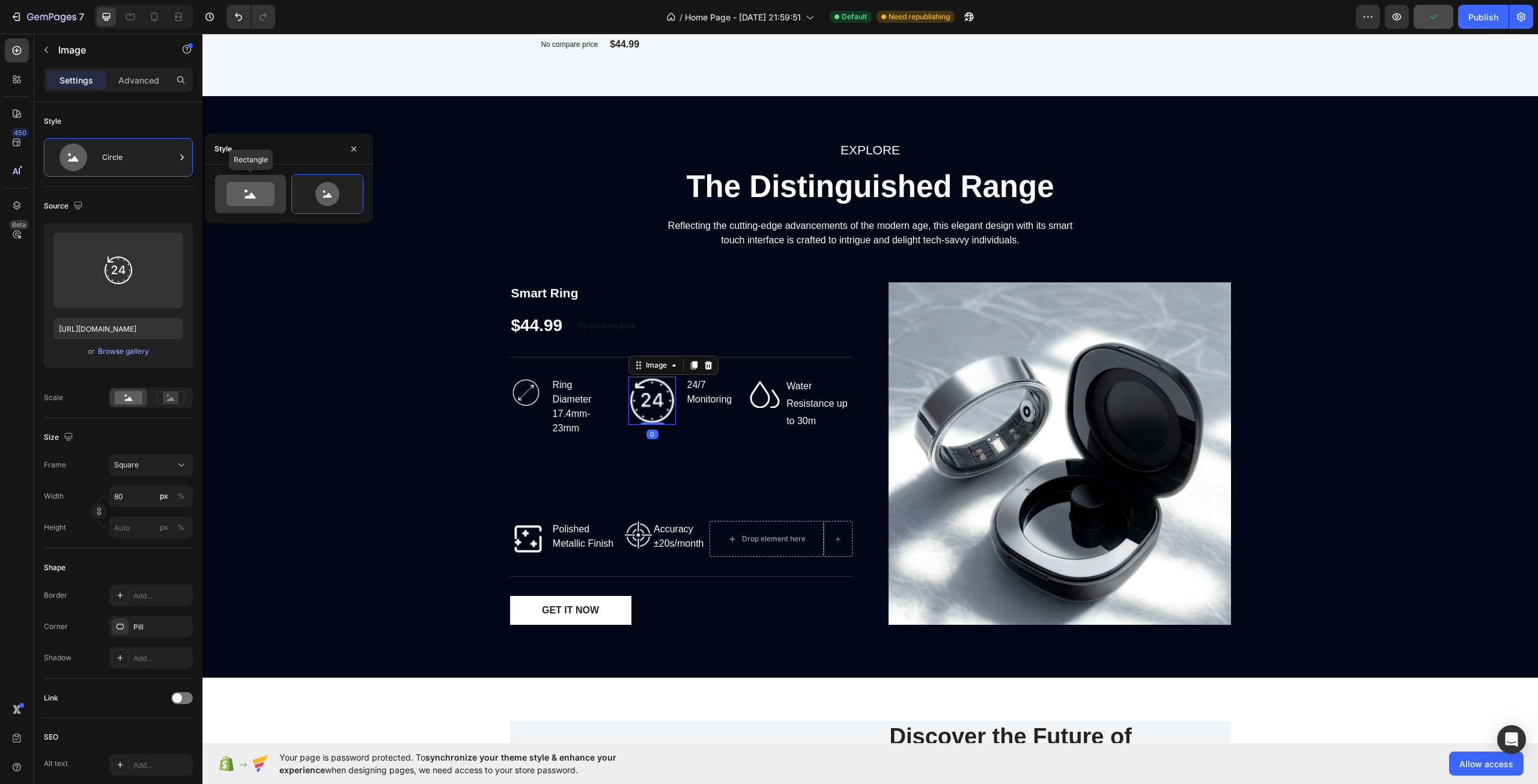
click at [260, 192] on icon at bounding box center [250, 193] width 48 height 24
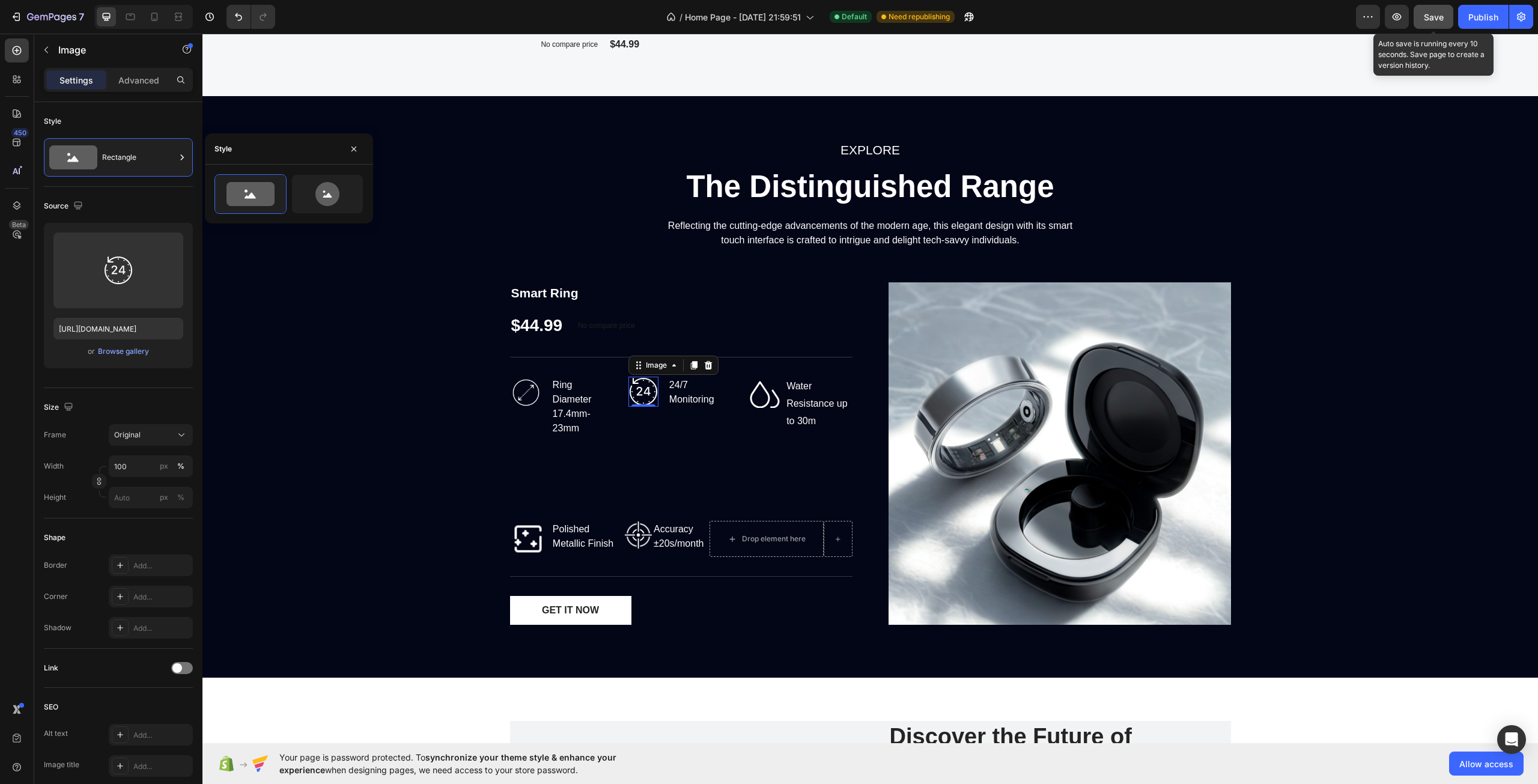
click at [1424, 23] on div "Save" at bounding box center [1434, 17] width 20 height 12
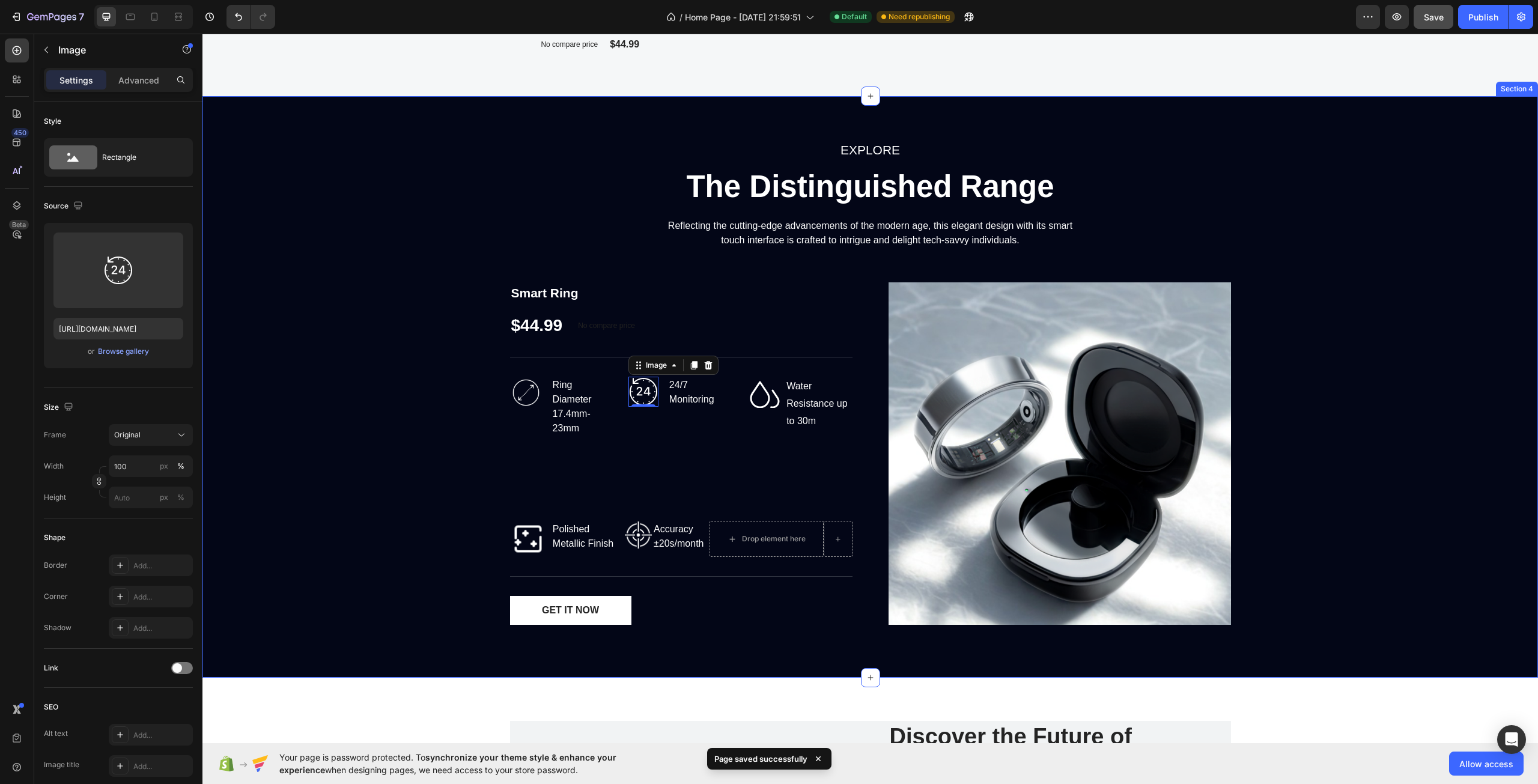
click at [498, 452] on div "EXPLORE Text block The Distinguished Range Heading Reflecting the cutting-edge …" at bounding box center [870, 387] width 1318 height 495
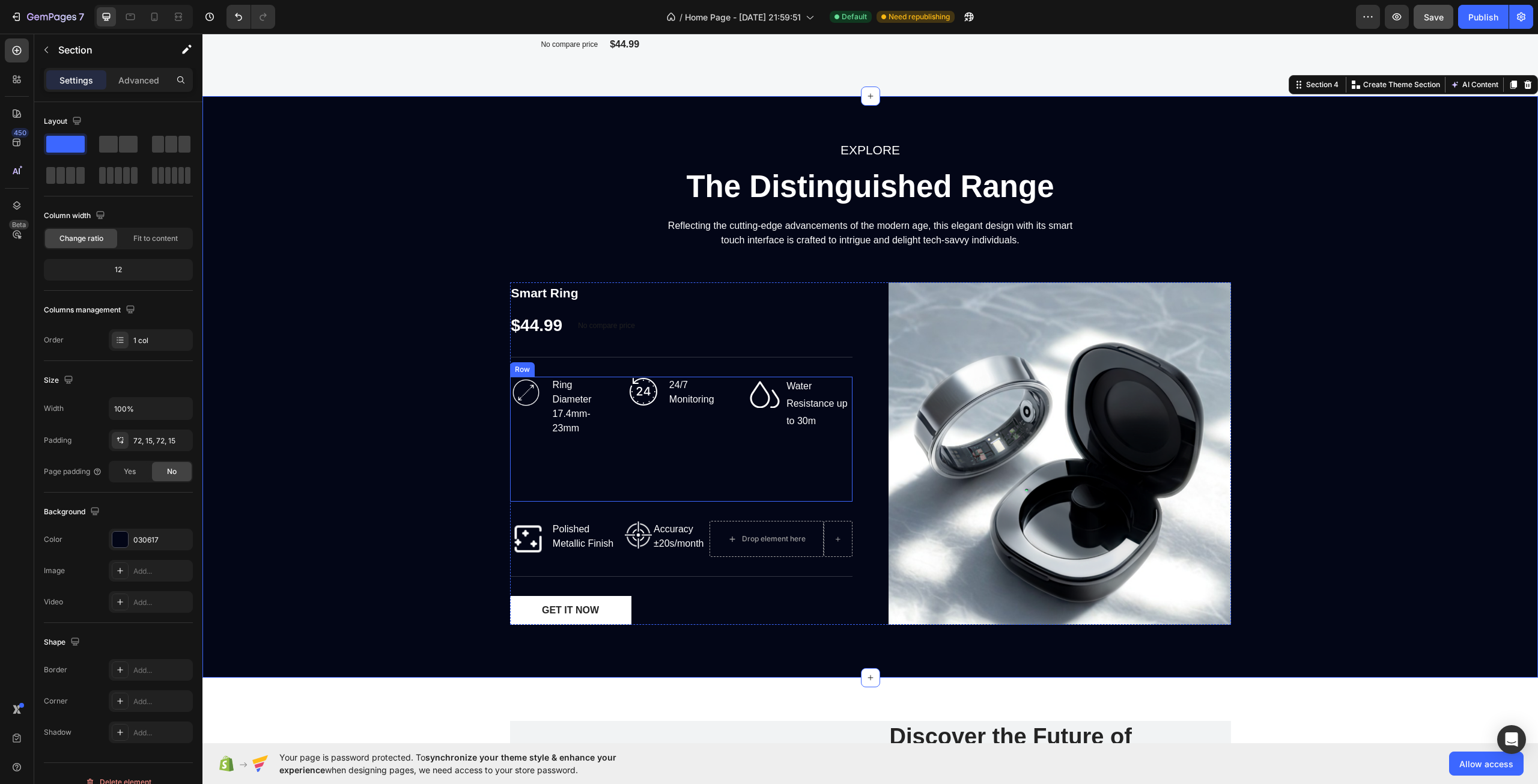
click at [612, 457] on div "Image Ring Diameter 17.4mm-23mm Text block Row Image 24/7 Monitoring Text block…" at bounding box center [681, 439] width 342 height 125
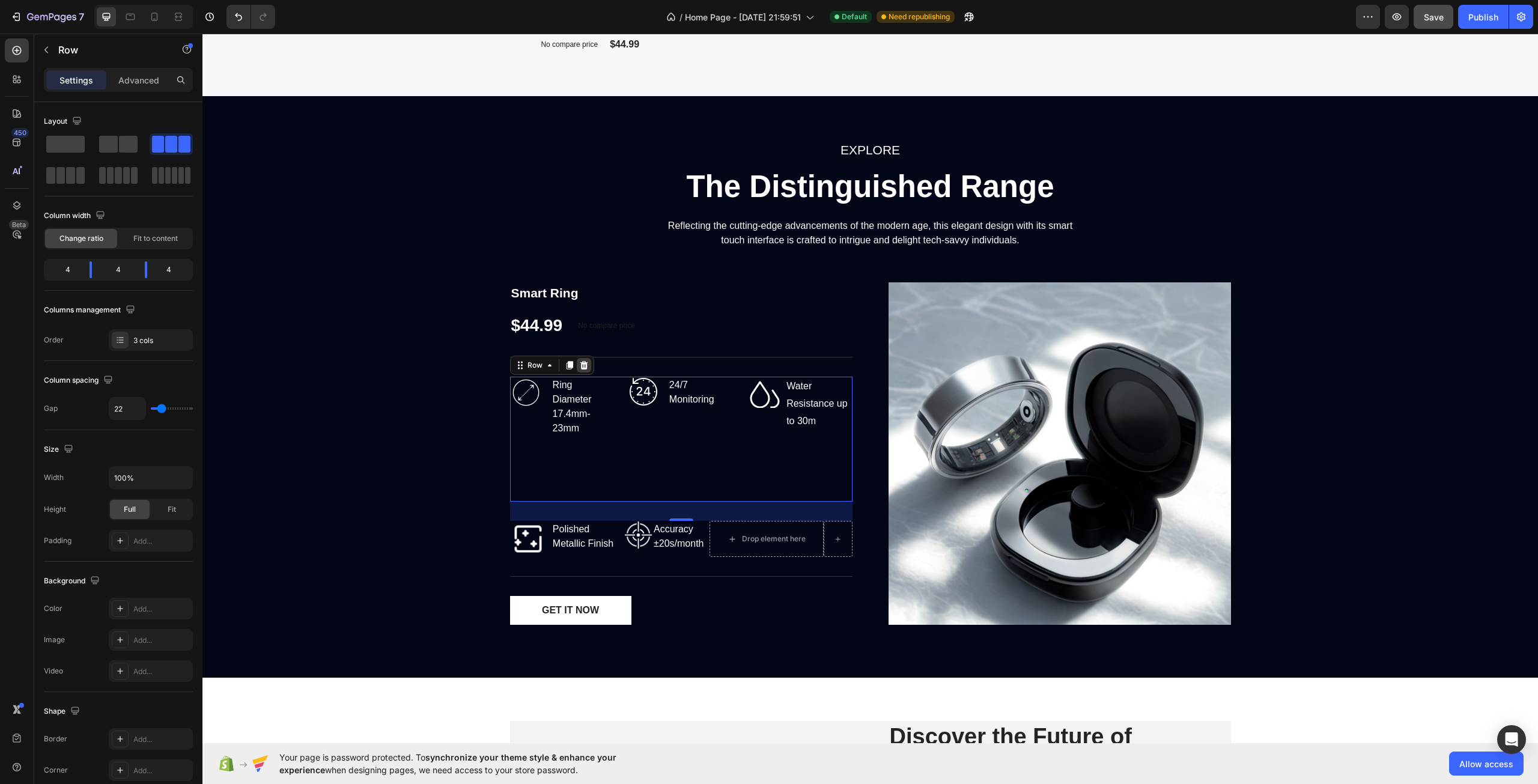
click at [579, 370] on icon at bounding box center [584, 365] width 10 height 10
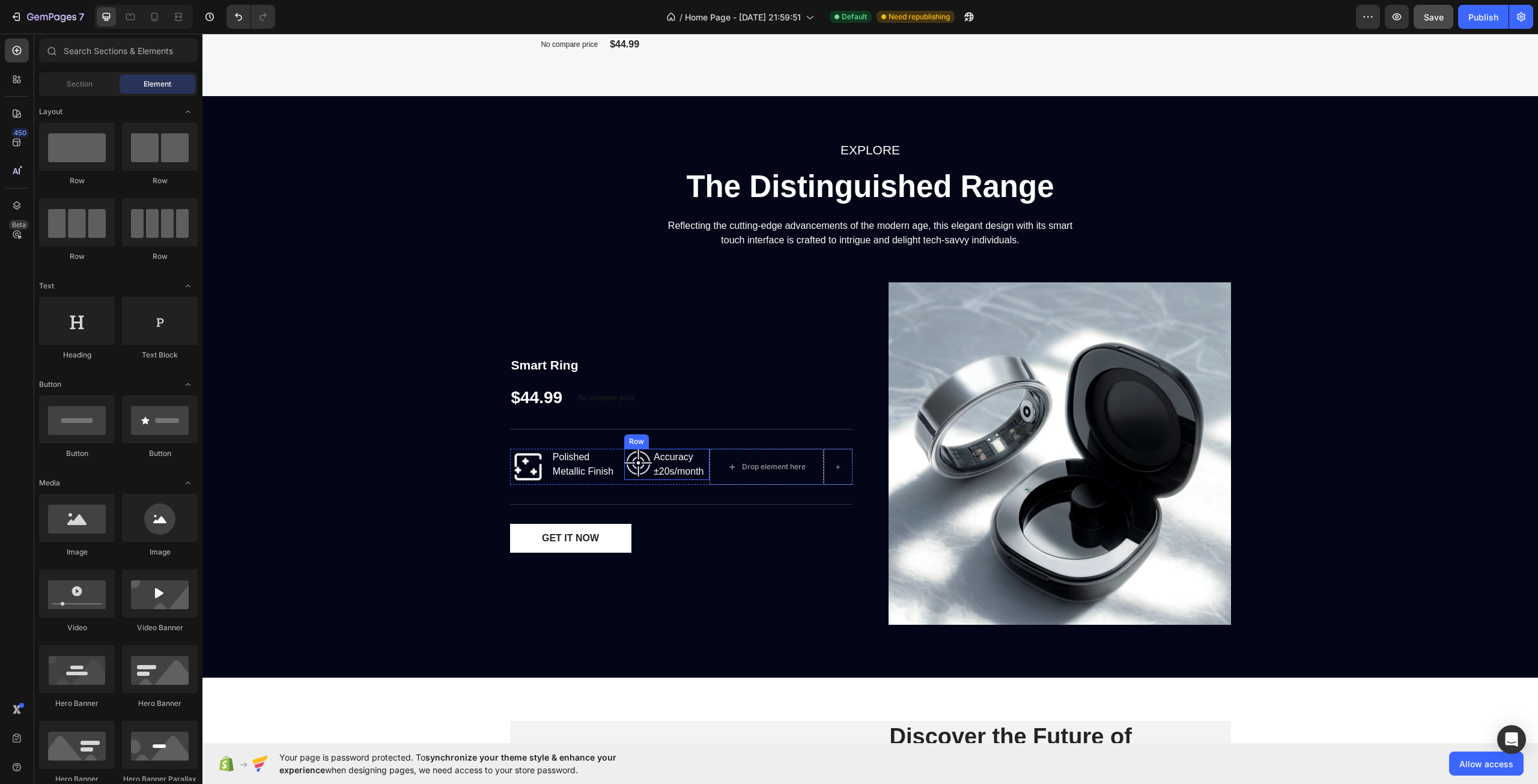
click at [632, 478] on div "Image" at bounding box center [639, 464] width 29 height 31
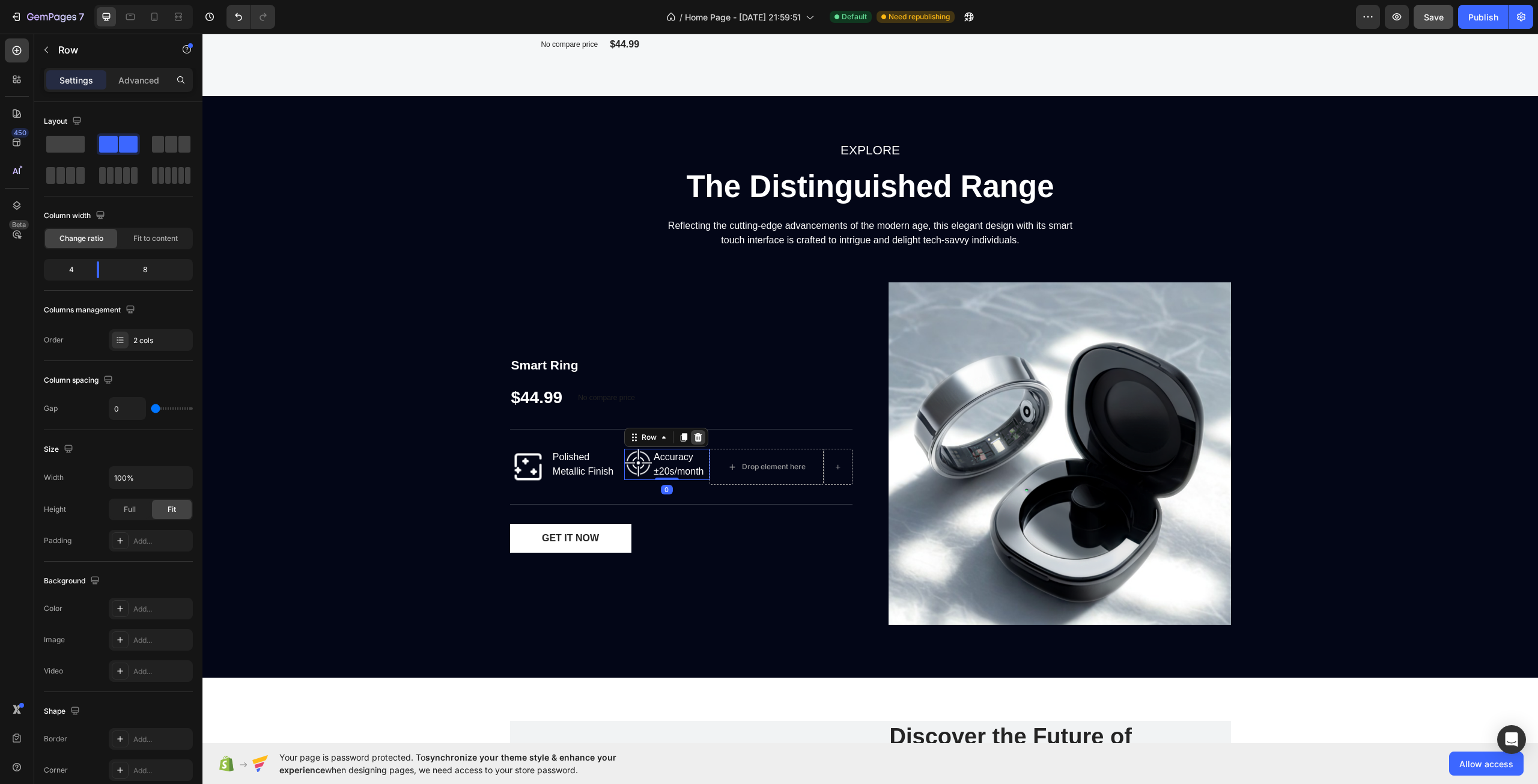
click at [694, 441] on icon at bounding box center [698, 437] width 10 height 10
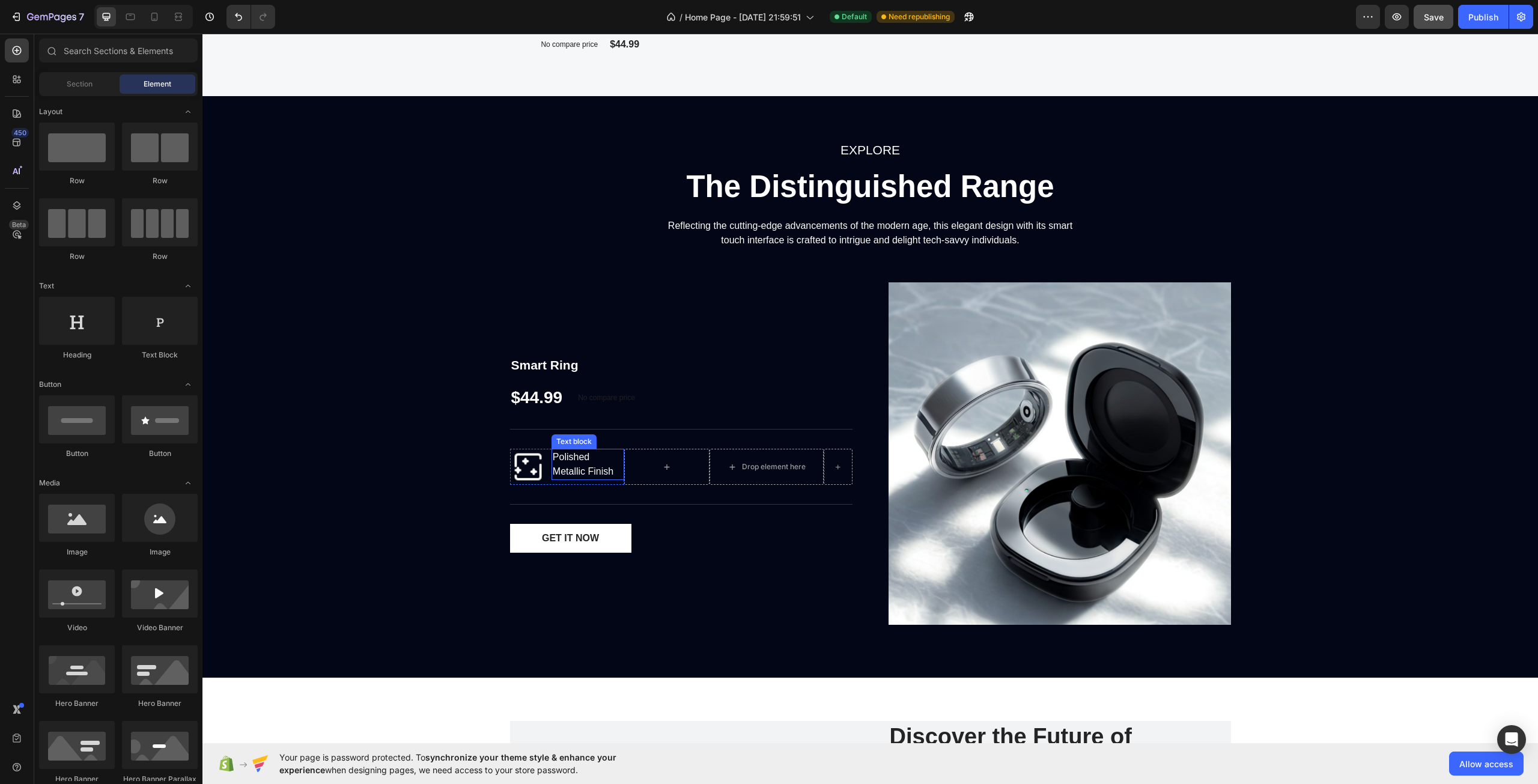
click at [598, 466] on div "Polished Metallic Finish" at bounding box center [588, 464] width 73 height 31
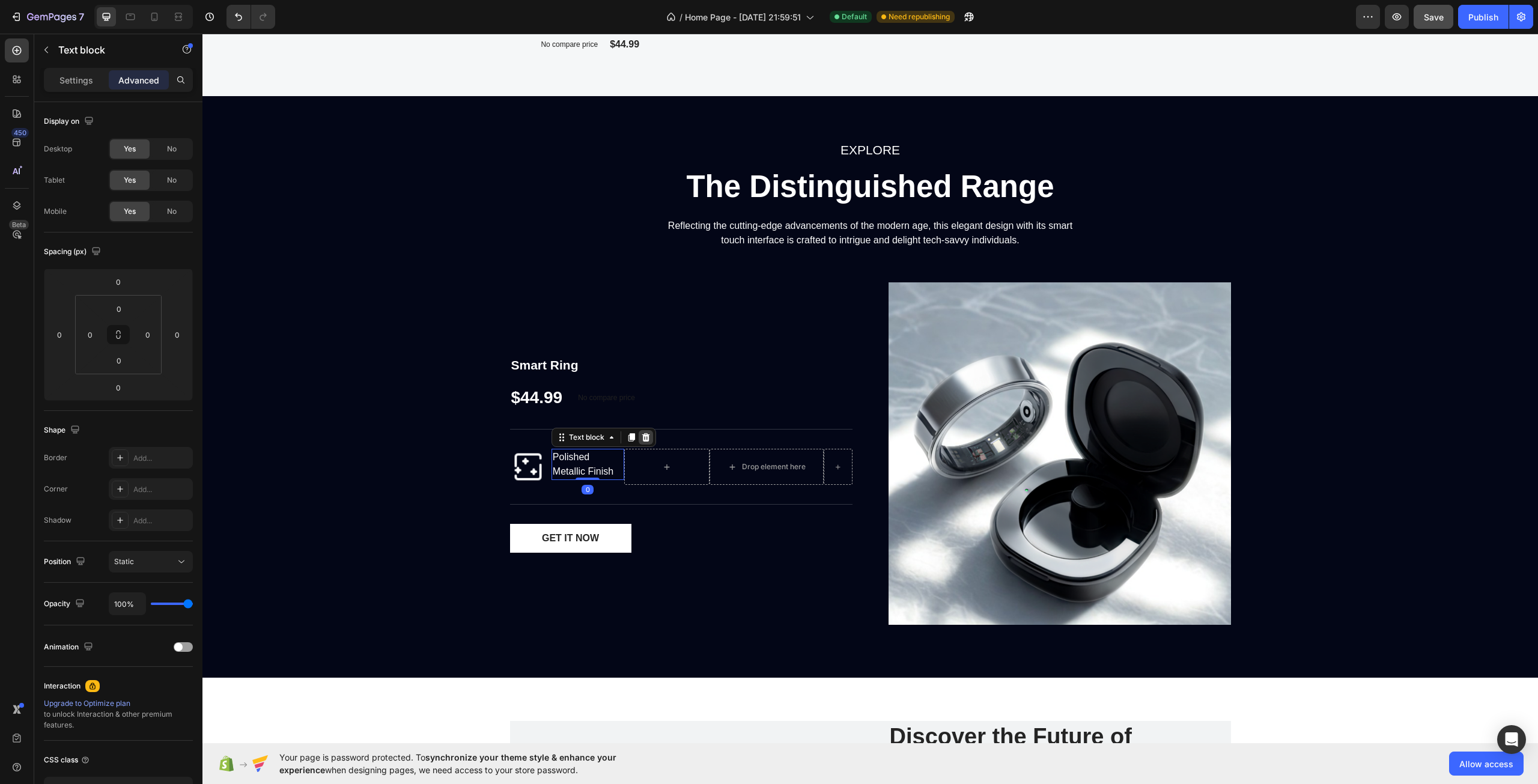
click at [642, 441] on icon at bounding box center [646, 436] width 8 height 8
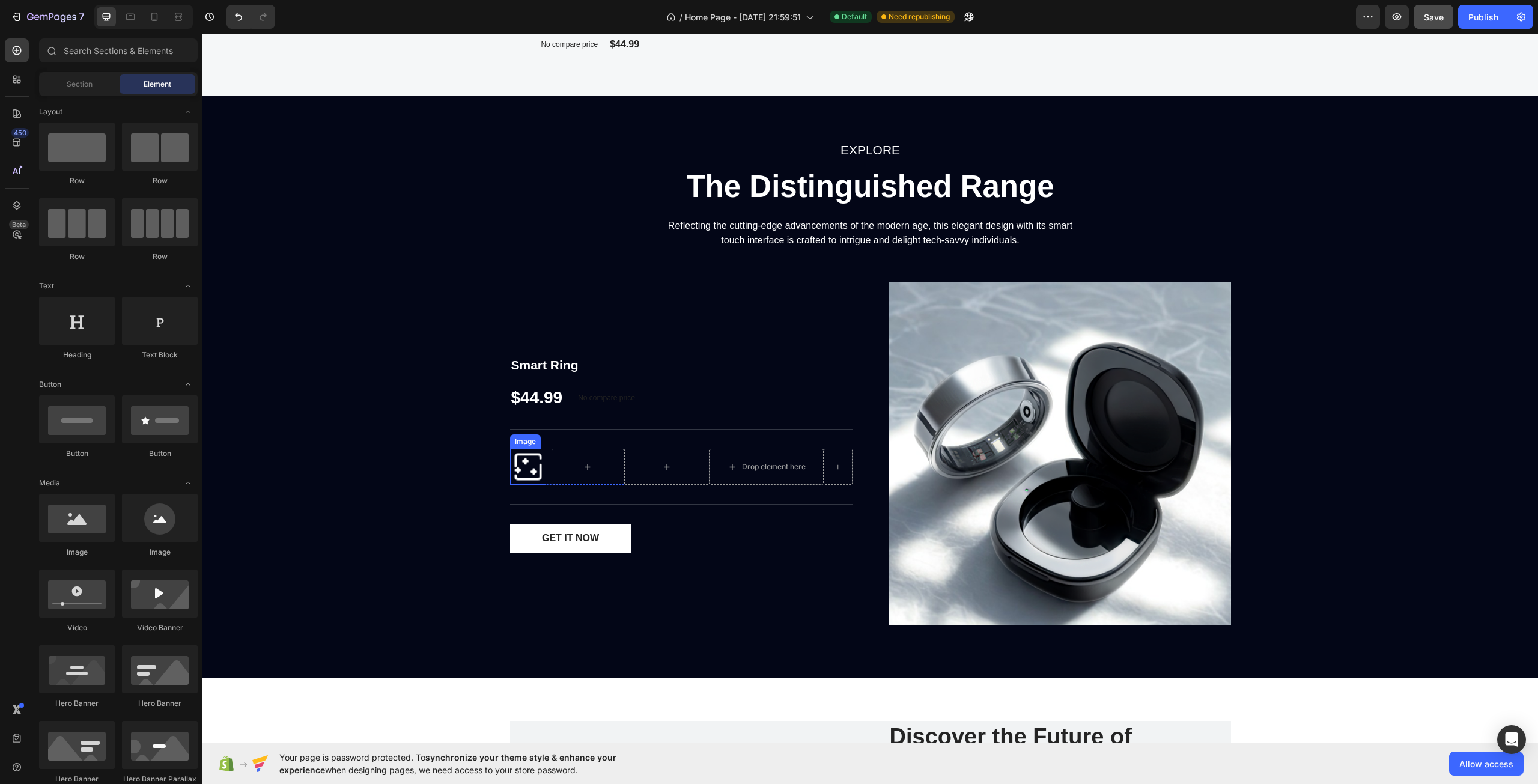
click at [534, 456] on img at bounding box center [528, 466] width 36 height 36
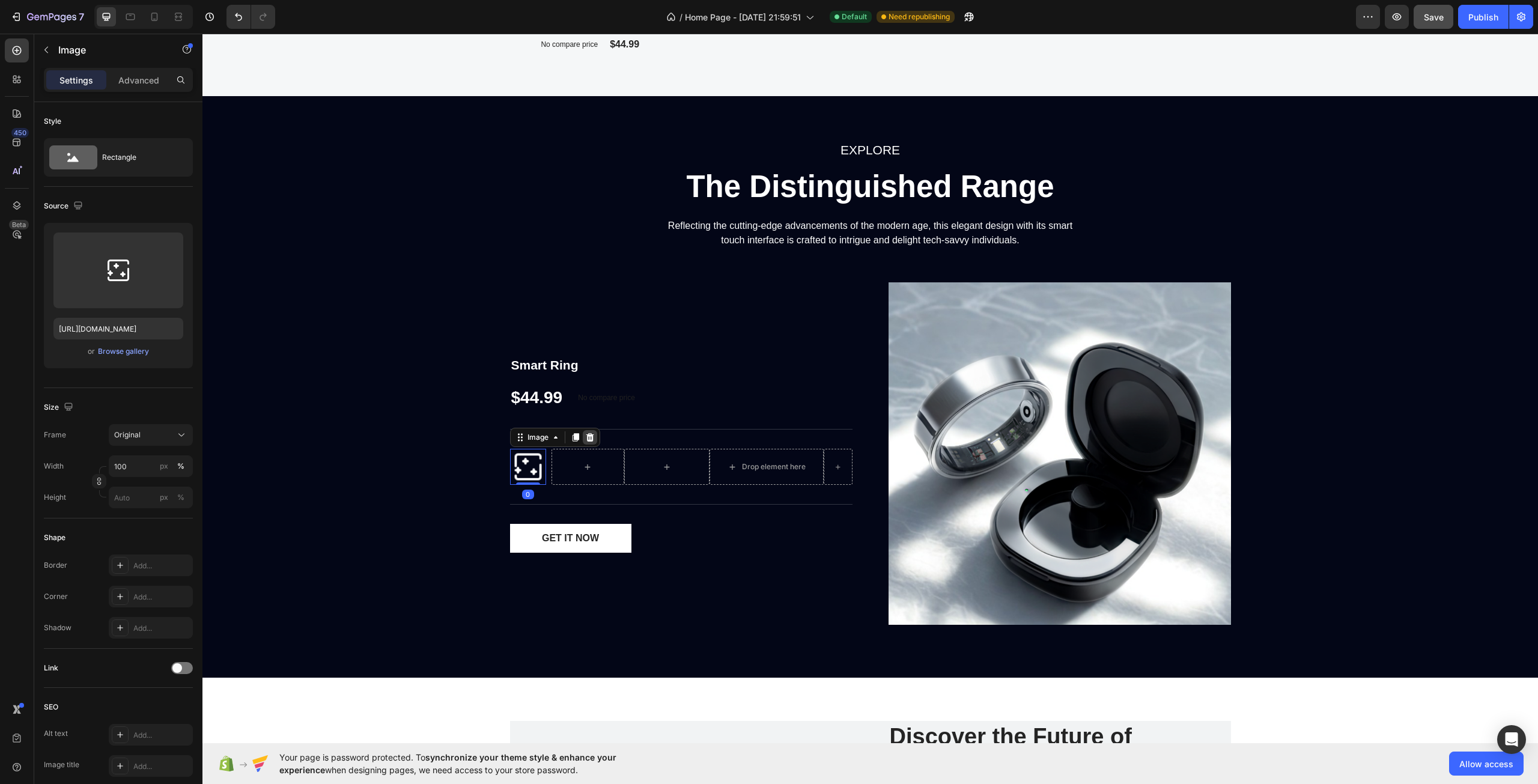
click at [587, 433] on icon at bounding box center [590, 437] width 10 height 10
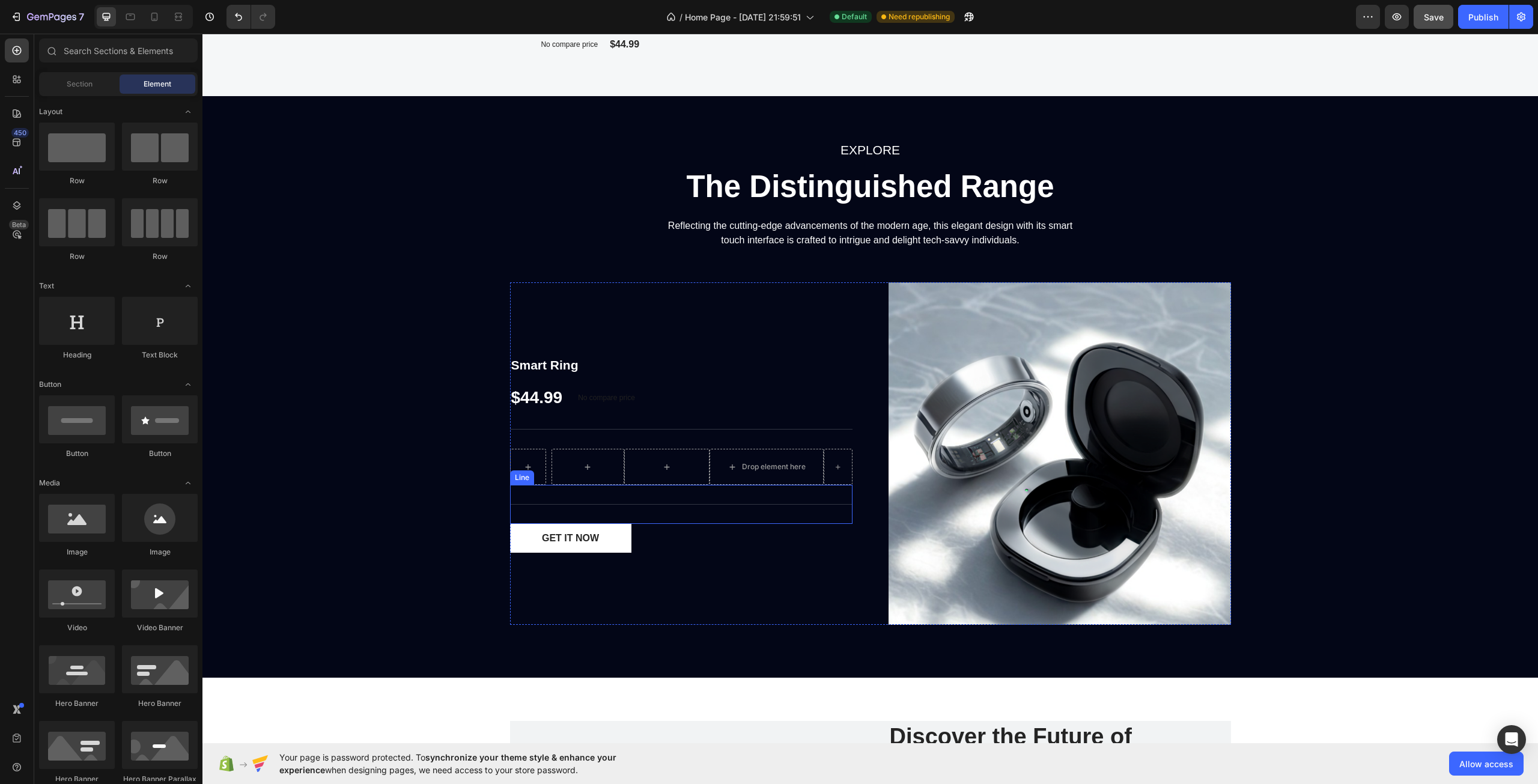
click at [605, 495] on div "Technical Specifications Line" at bounding box center [681, 505] width 342 height 39
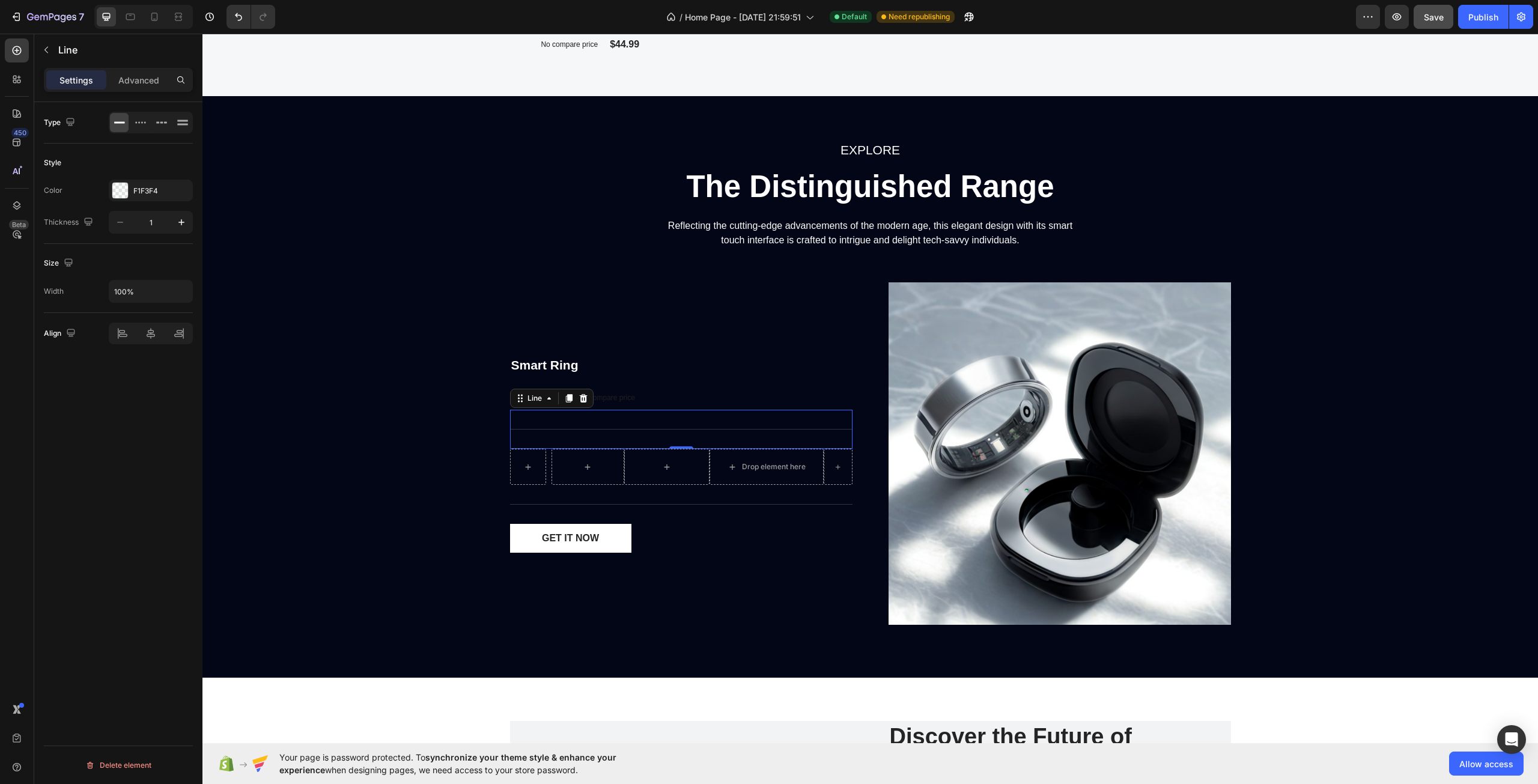
click at [658, 443] on div "Key Features Line 0" at bounding box center [681, 429] width 342 height 39
click at [577, 399] on div at bounding box center [584, 398] width 14 height 14
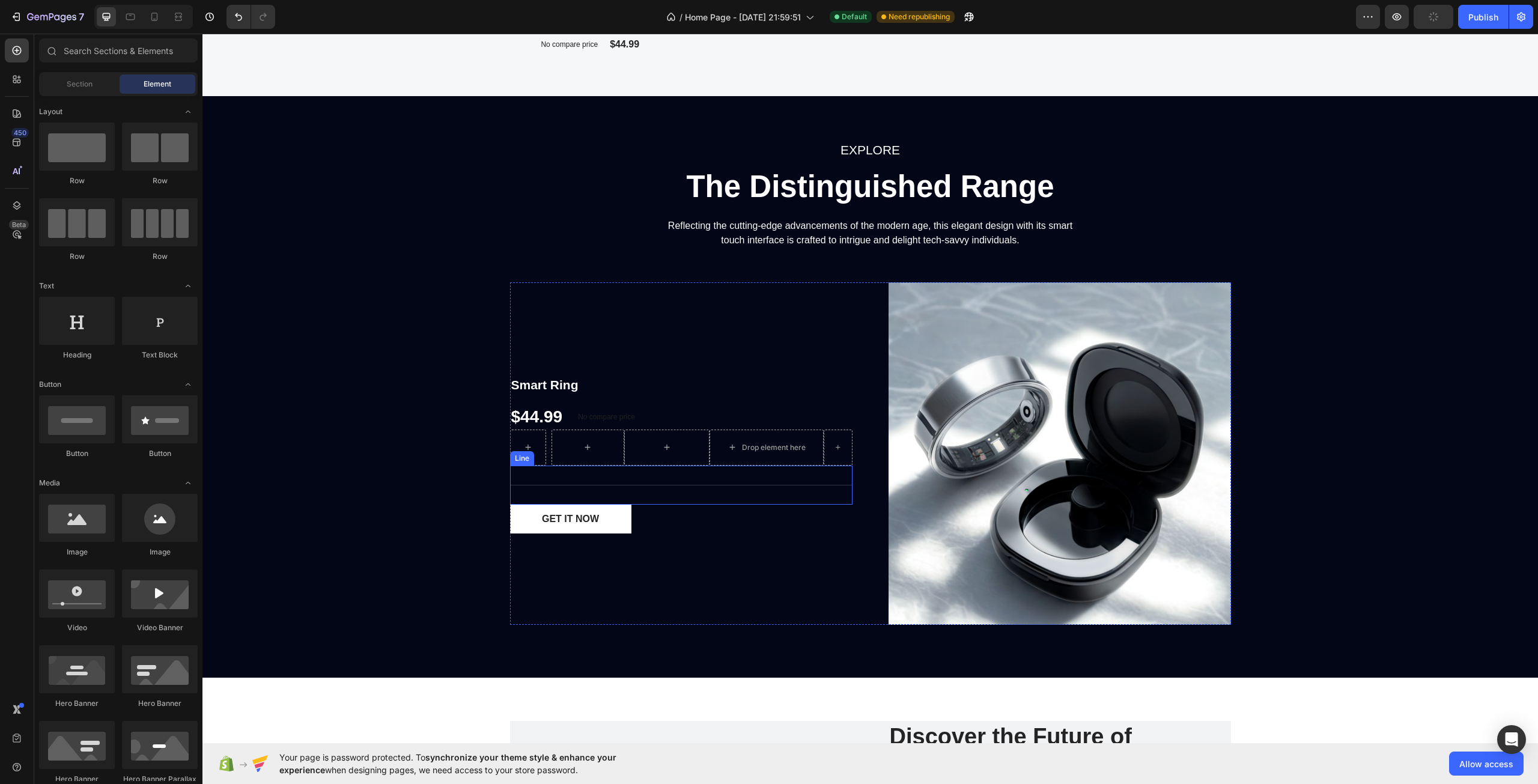
click at [548, 474] on div "Technical Specifications Line" at bounding box center [681, 485] width 342 height 39
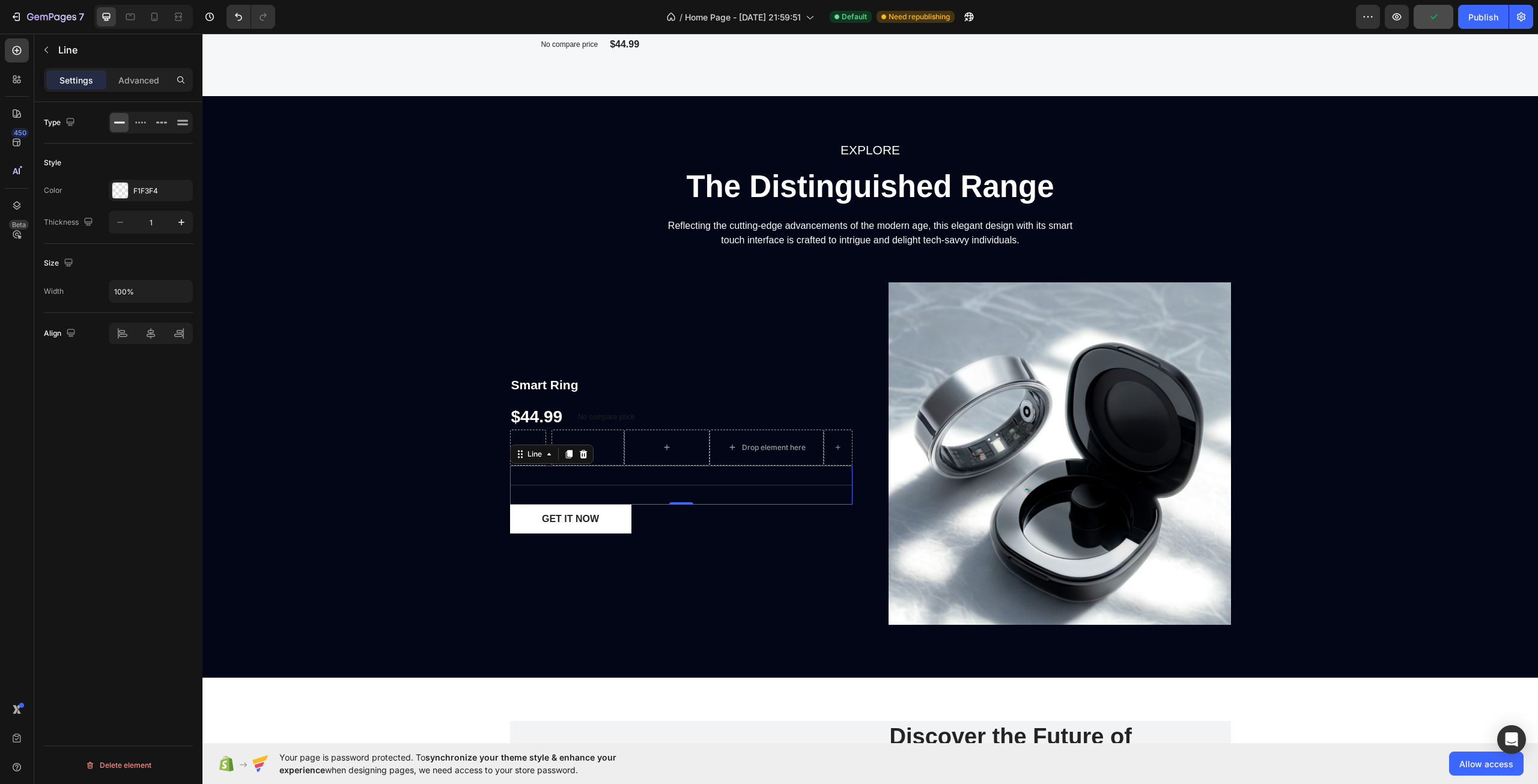
click at [576, 446] on div "Line" at bounding box center [552, 454] width 83 height 20
click at [581, 454] on icon at bounding box center [583, 453] width 8 height 8
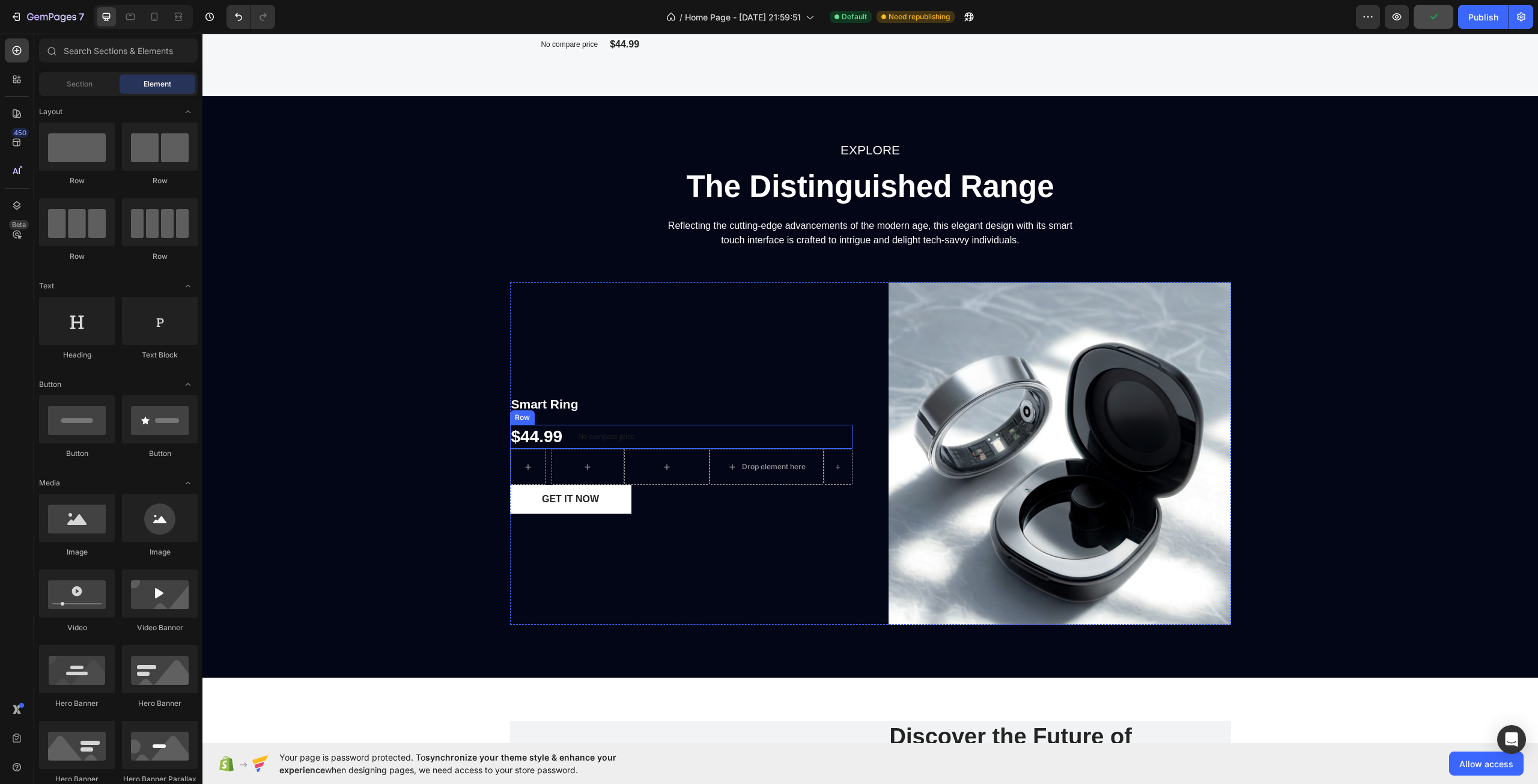
click at [694, 437] on div "$44.99 Product Price Product Price No compare price Compare Price Row" at bounding box center [681, 436] width 342 height 24
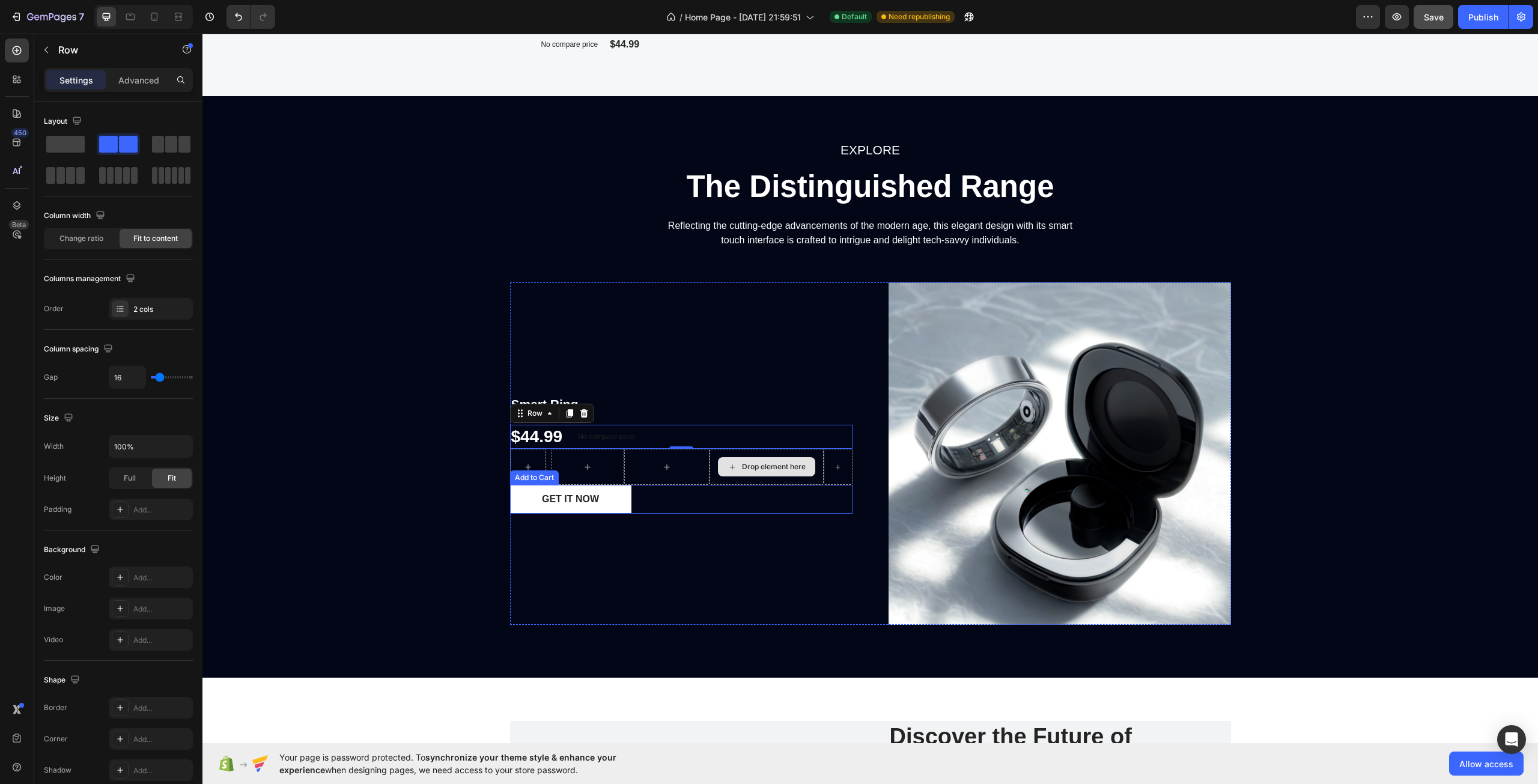
click at [673, 485] on div "GET IT NOW Add to Cart" at bounding box center [681, 499] width 342 height 29
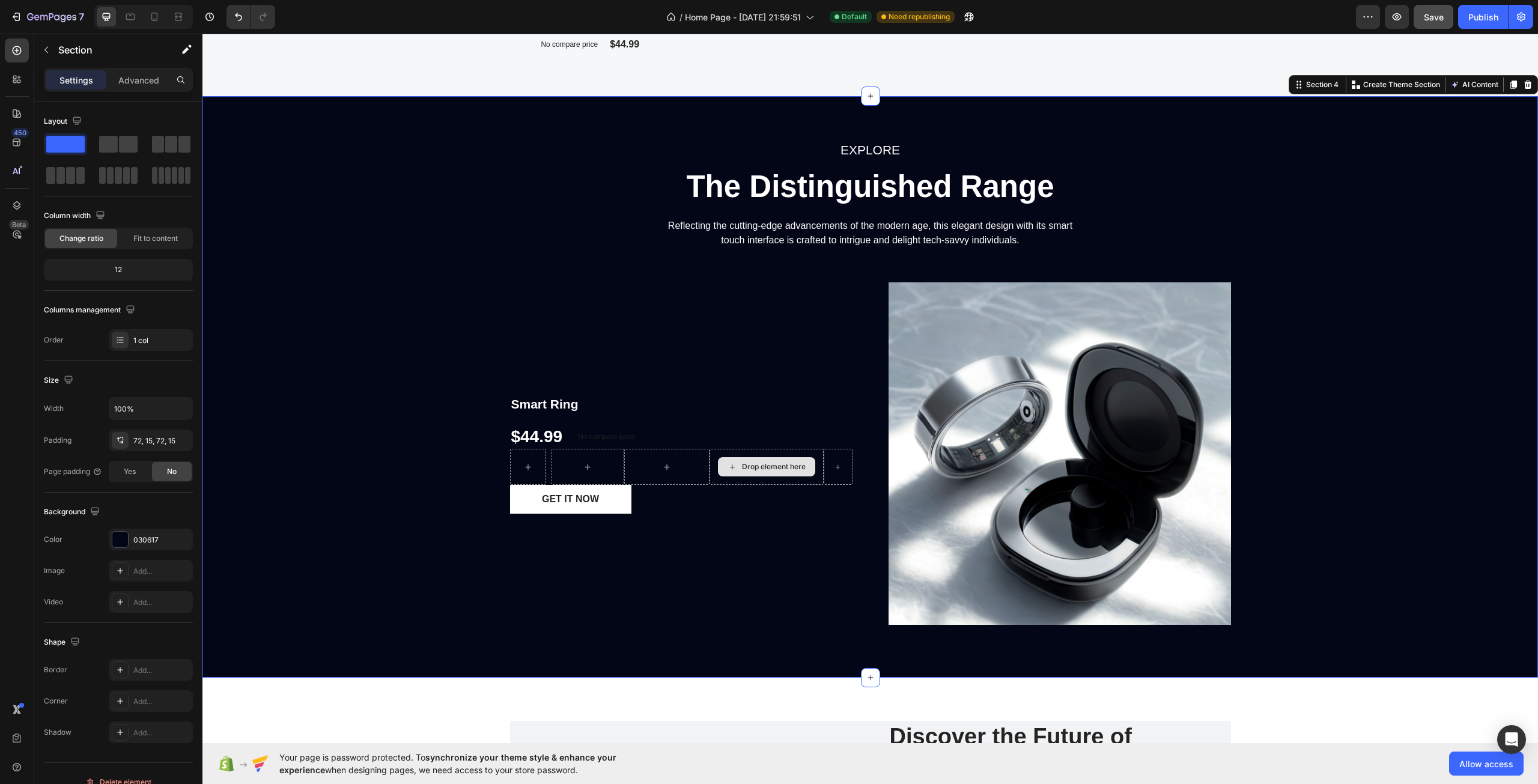
click at [445, 450] on div "EXPLORE Text block The Distinguished Range Heading Reflecting the cutting-edge …" at bounding box center [870, 387] width 1318 height 495
click at [699, 21] on span "Home Page - [DATE] 21:59:51" at bounding box center [742, 17] width 116 height 12
click at [332, 200] on div "EXPLORE Text block The Distinguished Range Heading Reflecting the cutting-edge …" at bounding box center [870, 387] width 1318 height 495
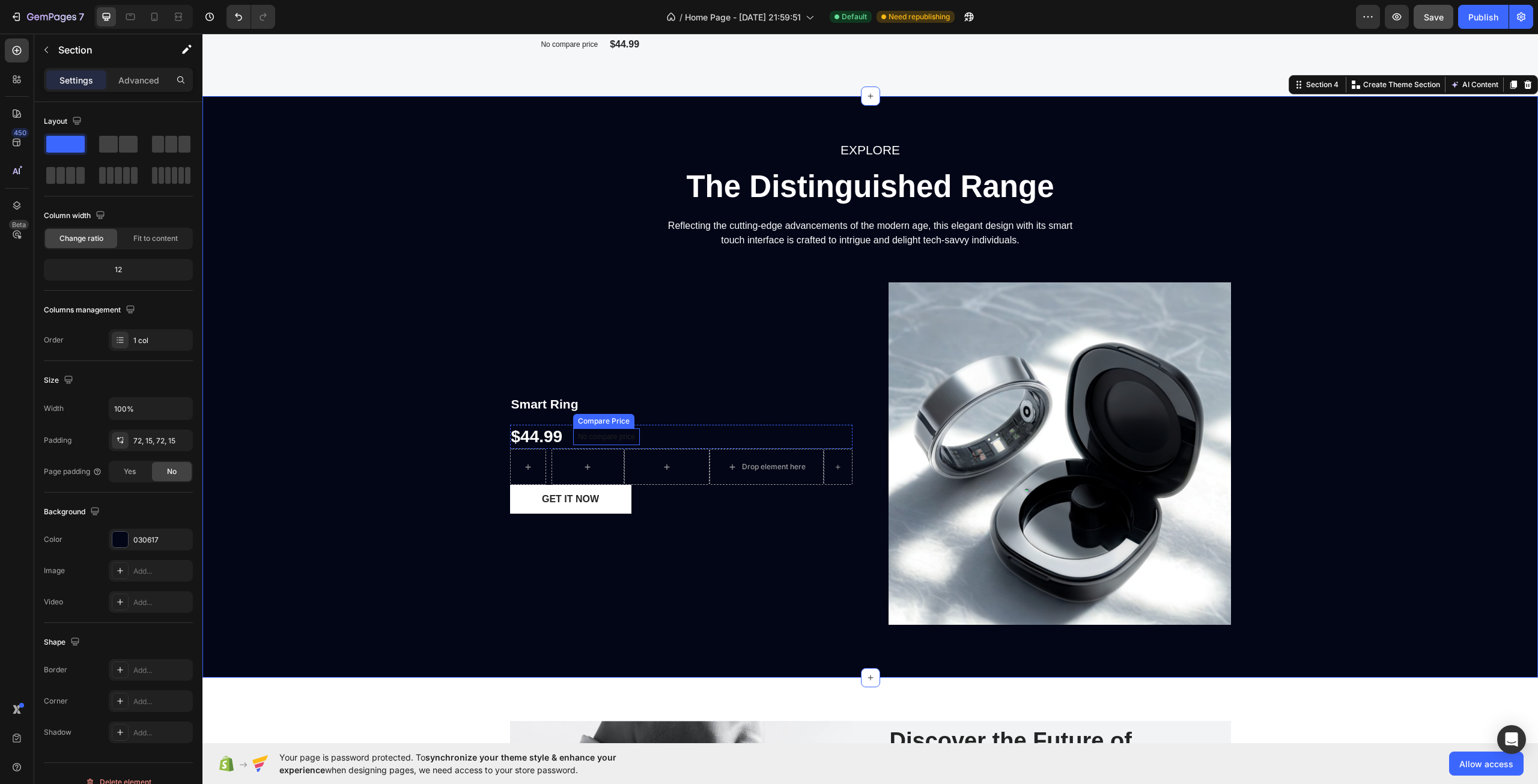
click at [634, 433] on div "No compare price" at bounding box center [606, 436] width 67 height 17
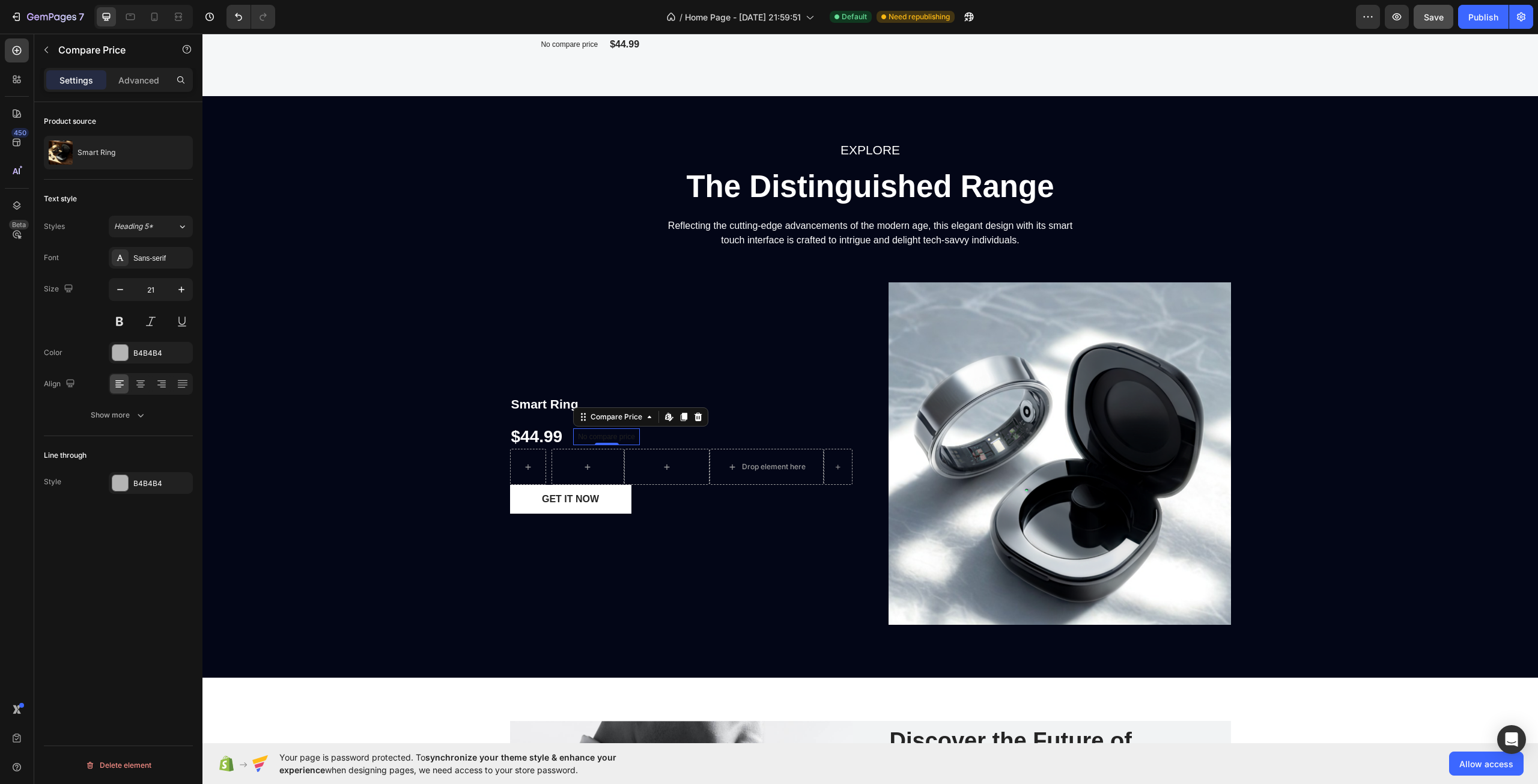
click at [626, 435] on p "No compare price" at bounding box center [607, 436] width 57 height 7
click at [564, 506] on div "GET IT NOW" at bounding box center [570, 499] width 57 height 14
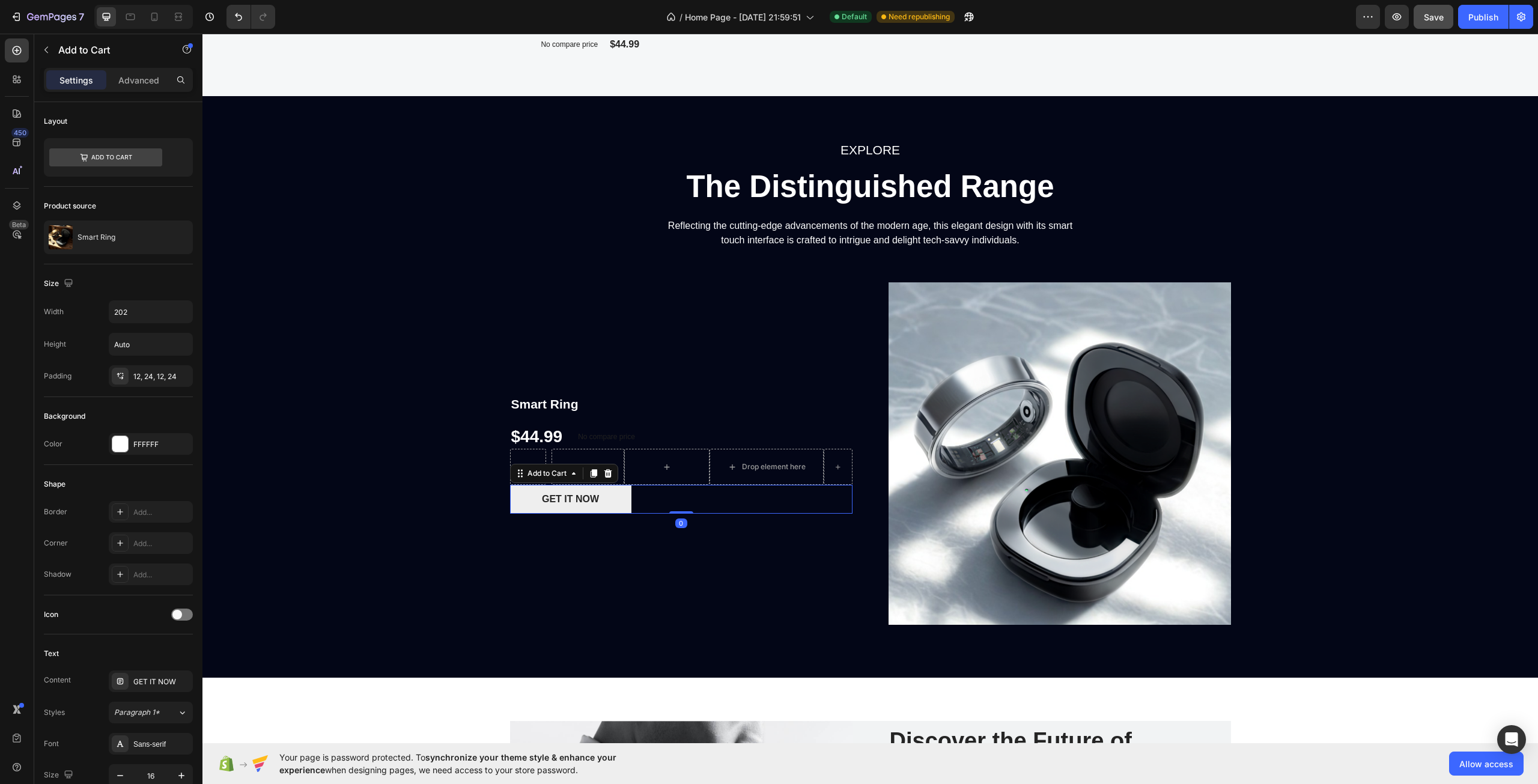
click at [608, 496] on button "GET IT NOW" at bounding box center [570, 499] width 122 height 29
click at [237, 21] on icon "Undo/Redo" at bounding box center [239, 17] width 12 height 12
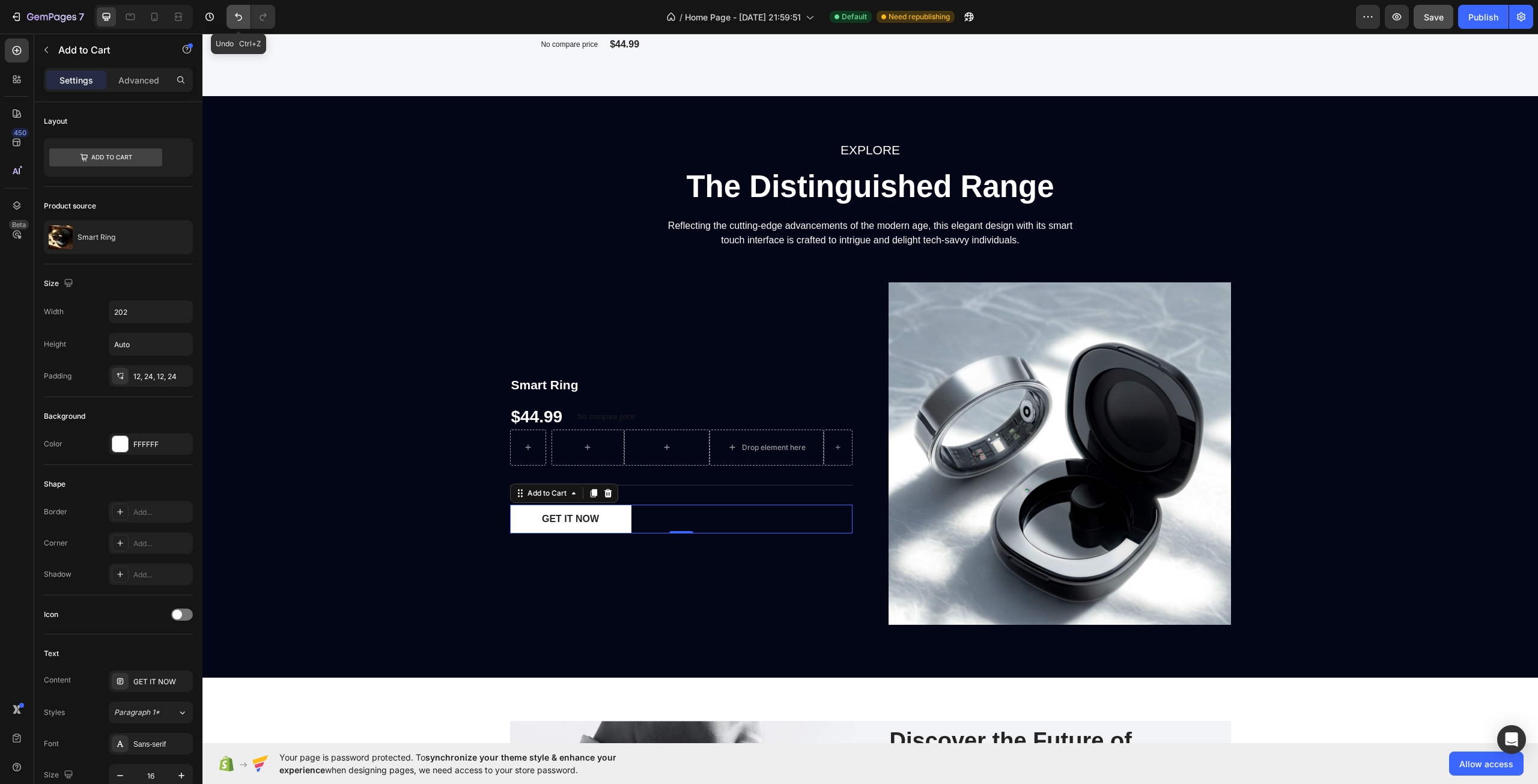
click at [237, 21] on icon "Undo/Redo" at bounding box center [239, 17] width 12 height 12
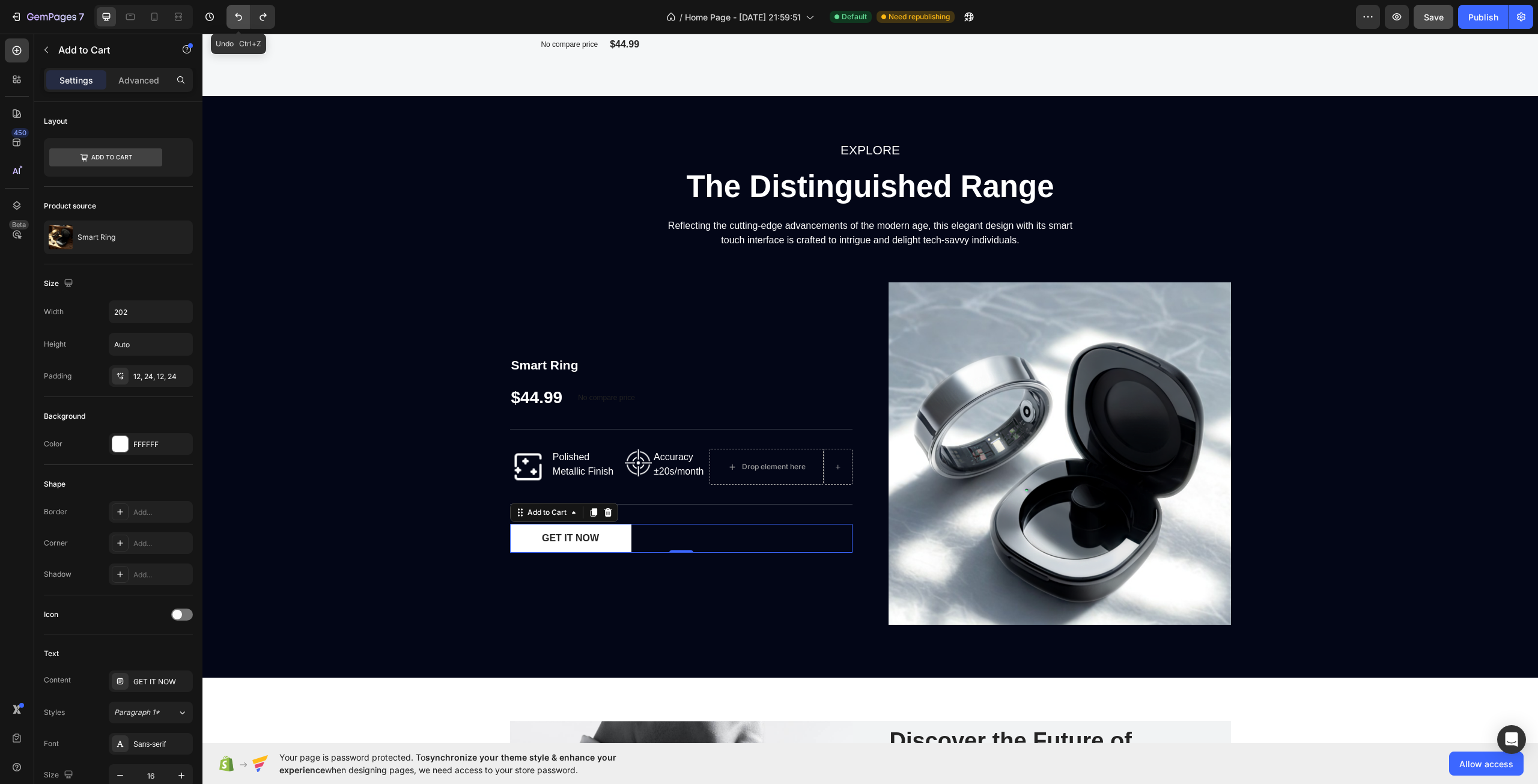
click at [237, 21] on icon "Undo/Redo" at bounding box center [239, 17] width 12 height 12
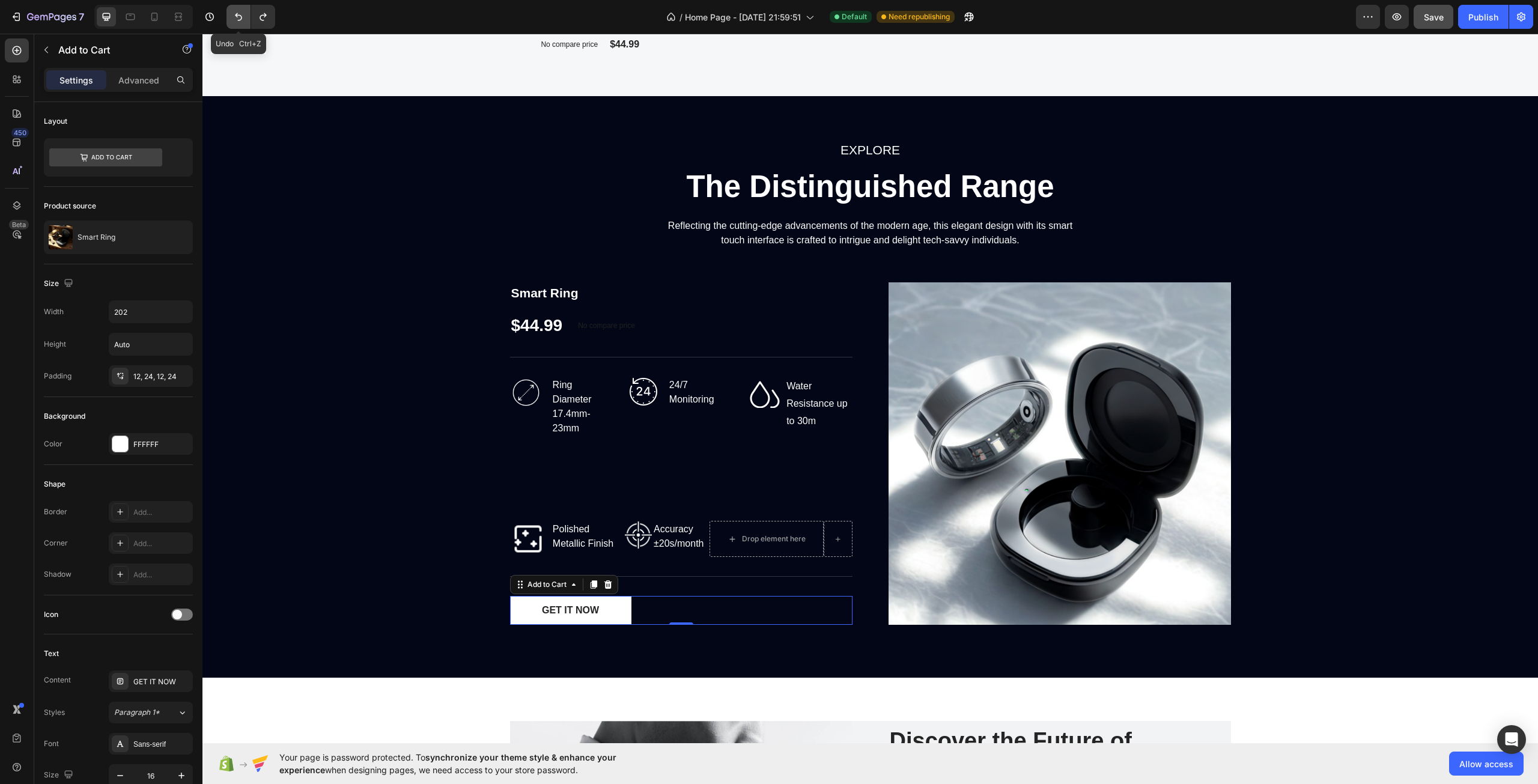
click at [237, 21] on icon "Undo/Redo" at bounding box center [239, 17] width 12 height 12
click at [526, 383] on img at bounding box center [526, 393] width 32 height 32
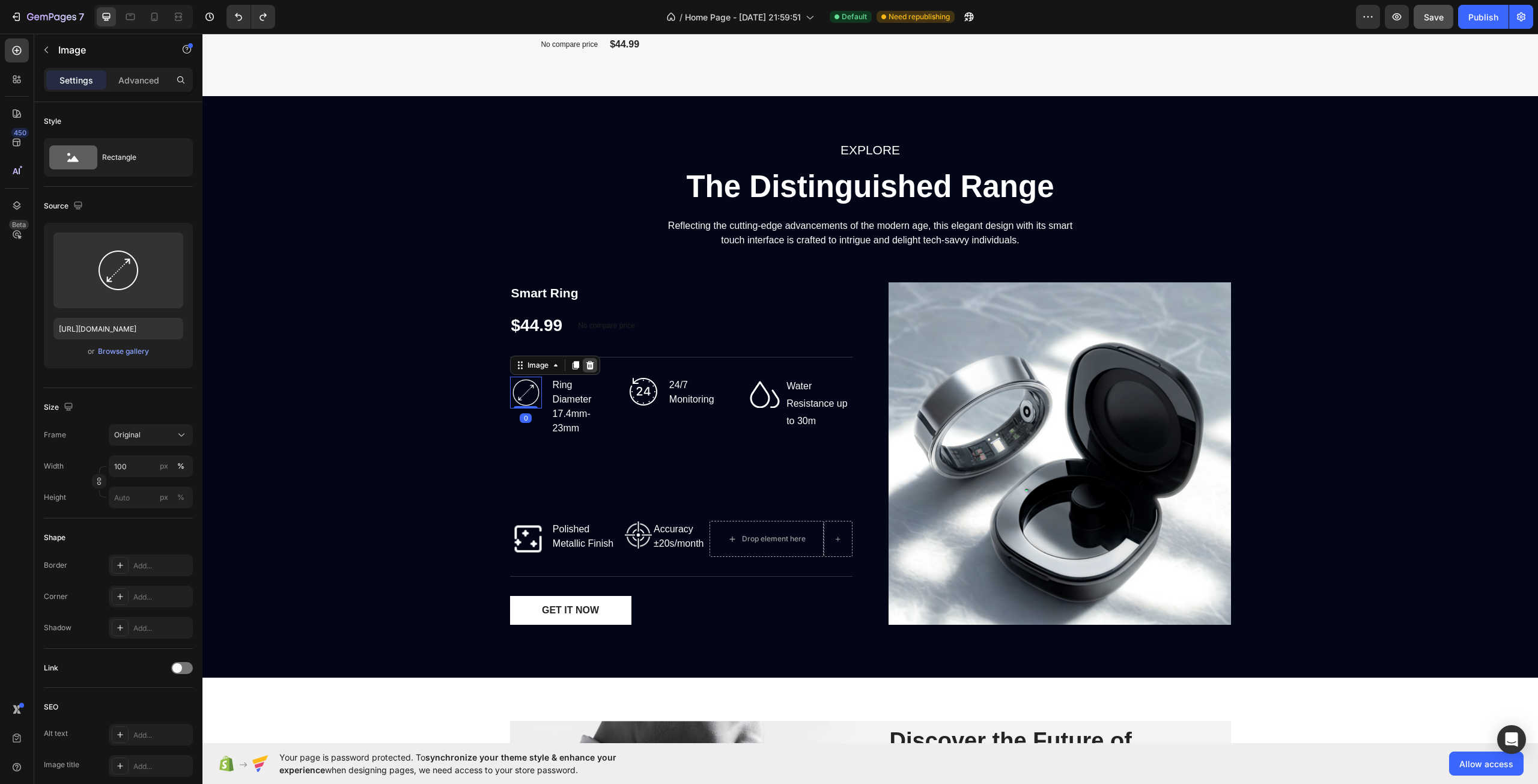
click at [585, 365] on icon at bounding box center [590, 365] width 10 height 10
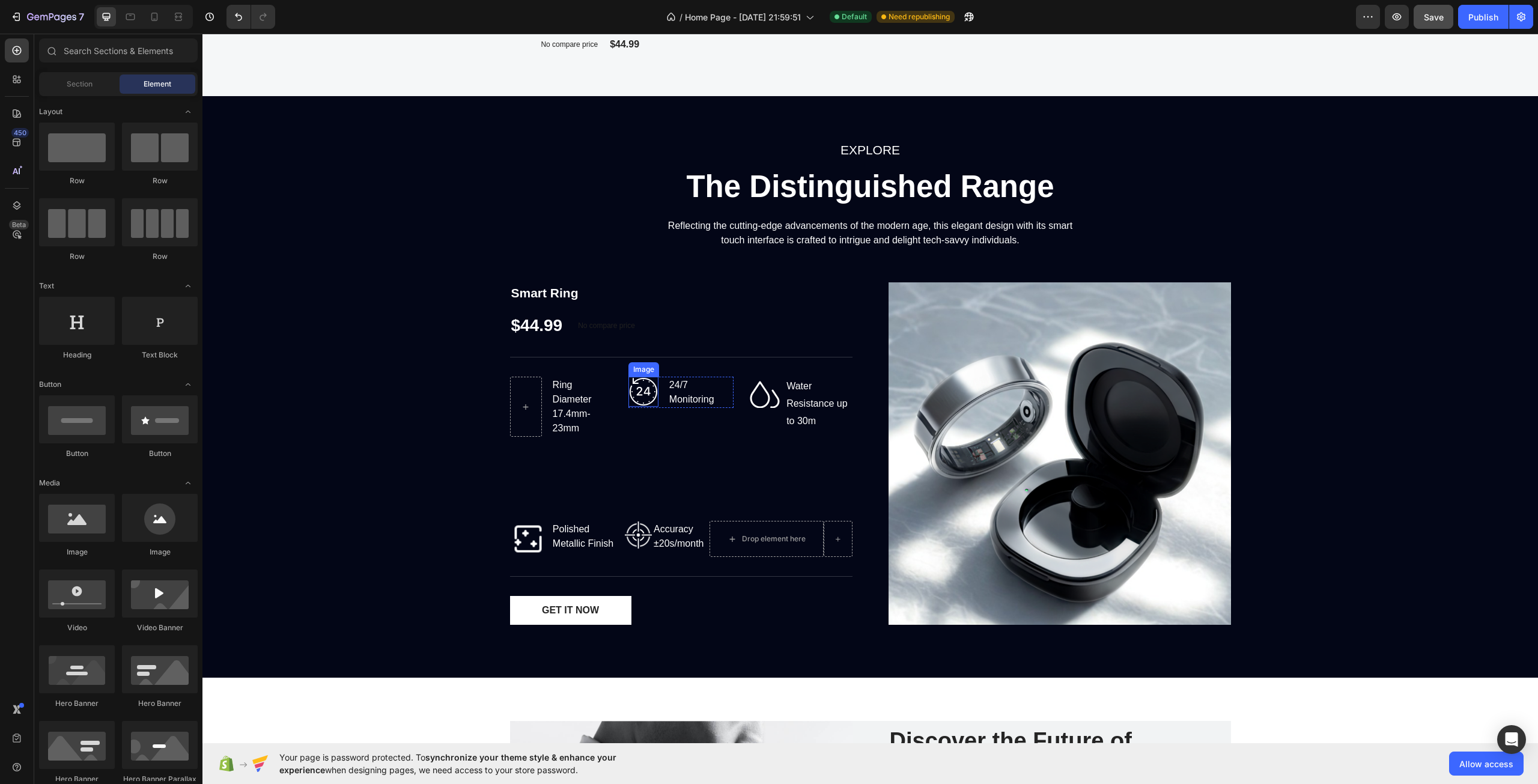
click at [636, 384] on img at bounding box center [644, 392] width 30 height 30
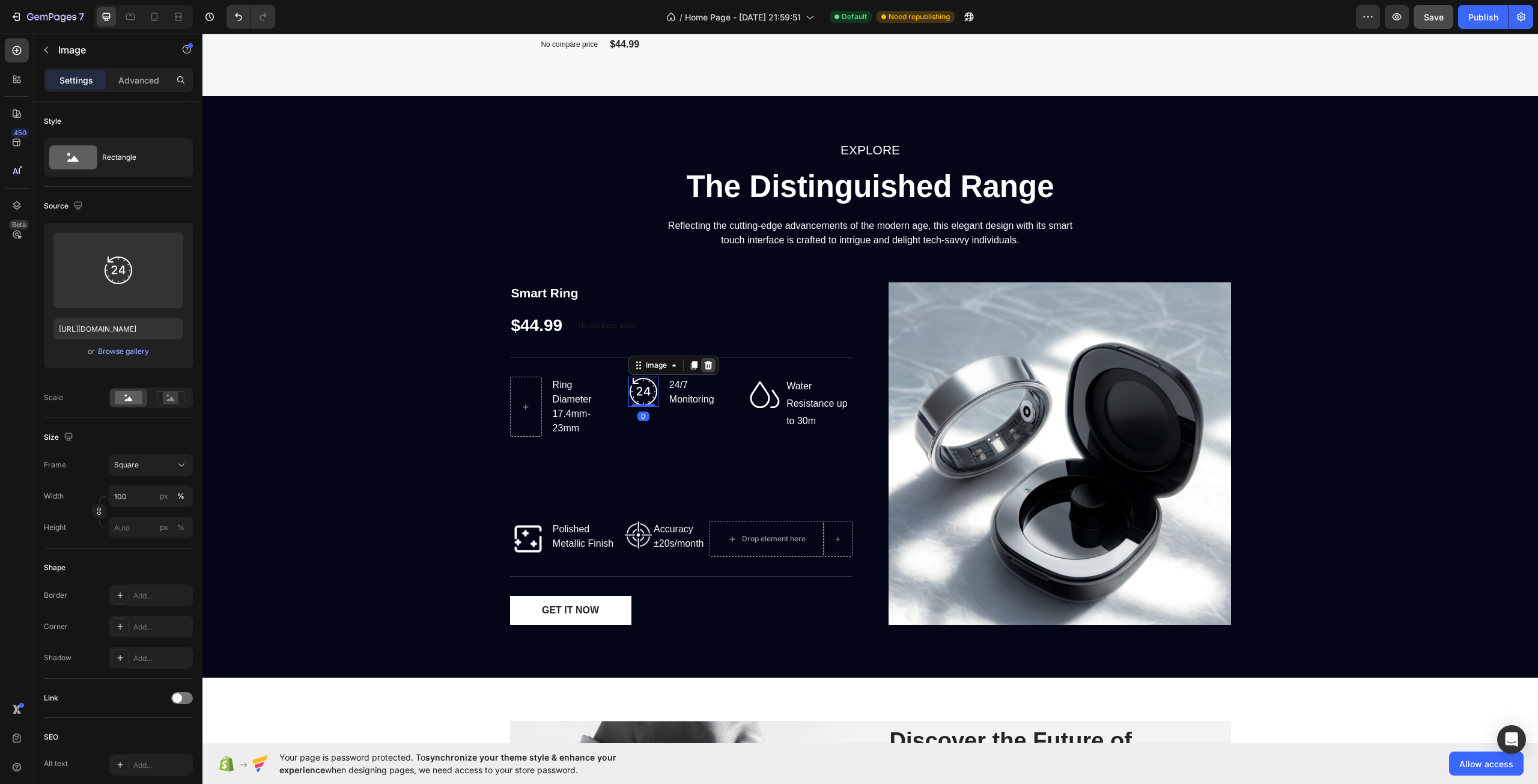
click at [704, 366] on icon at bounding box center [708, 365] width 8 height 8
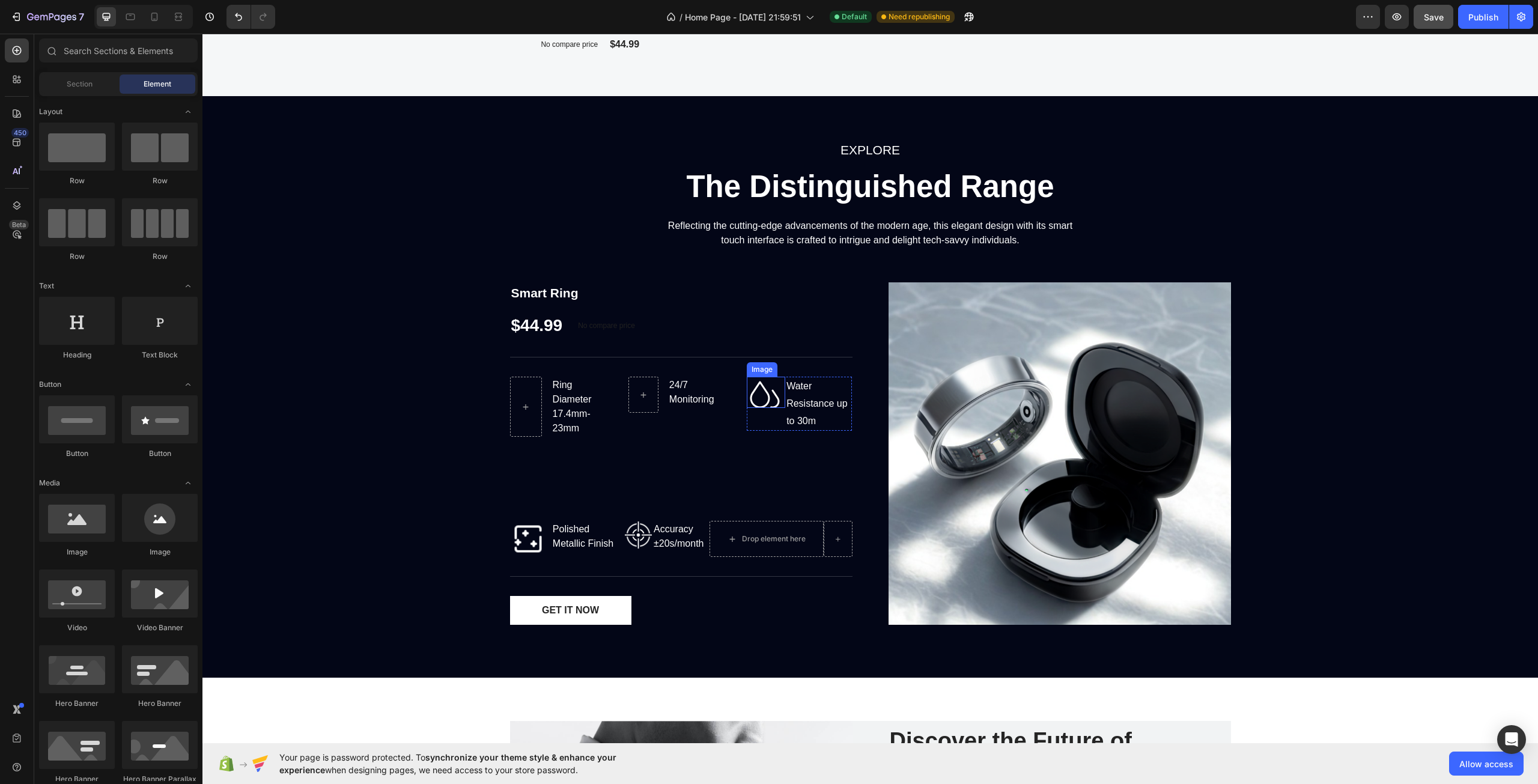
click at [762, 402] on img at bounding box center [765, 392] width 38 height 31
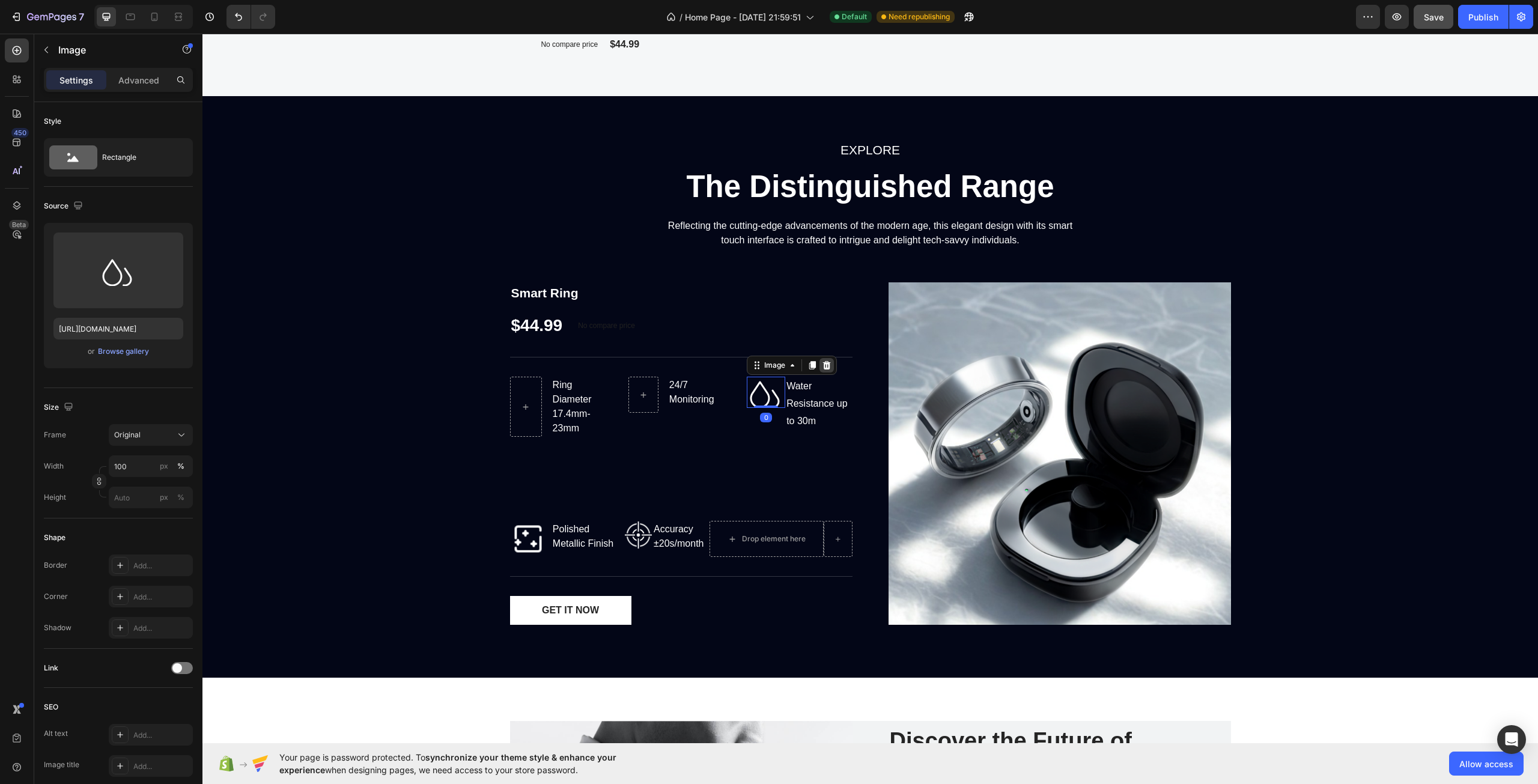
click at [822, 367] on icon at bounding box center [827, 365] width 10 height 10
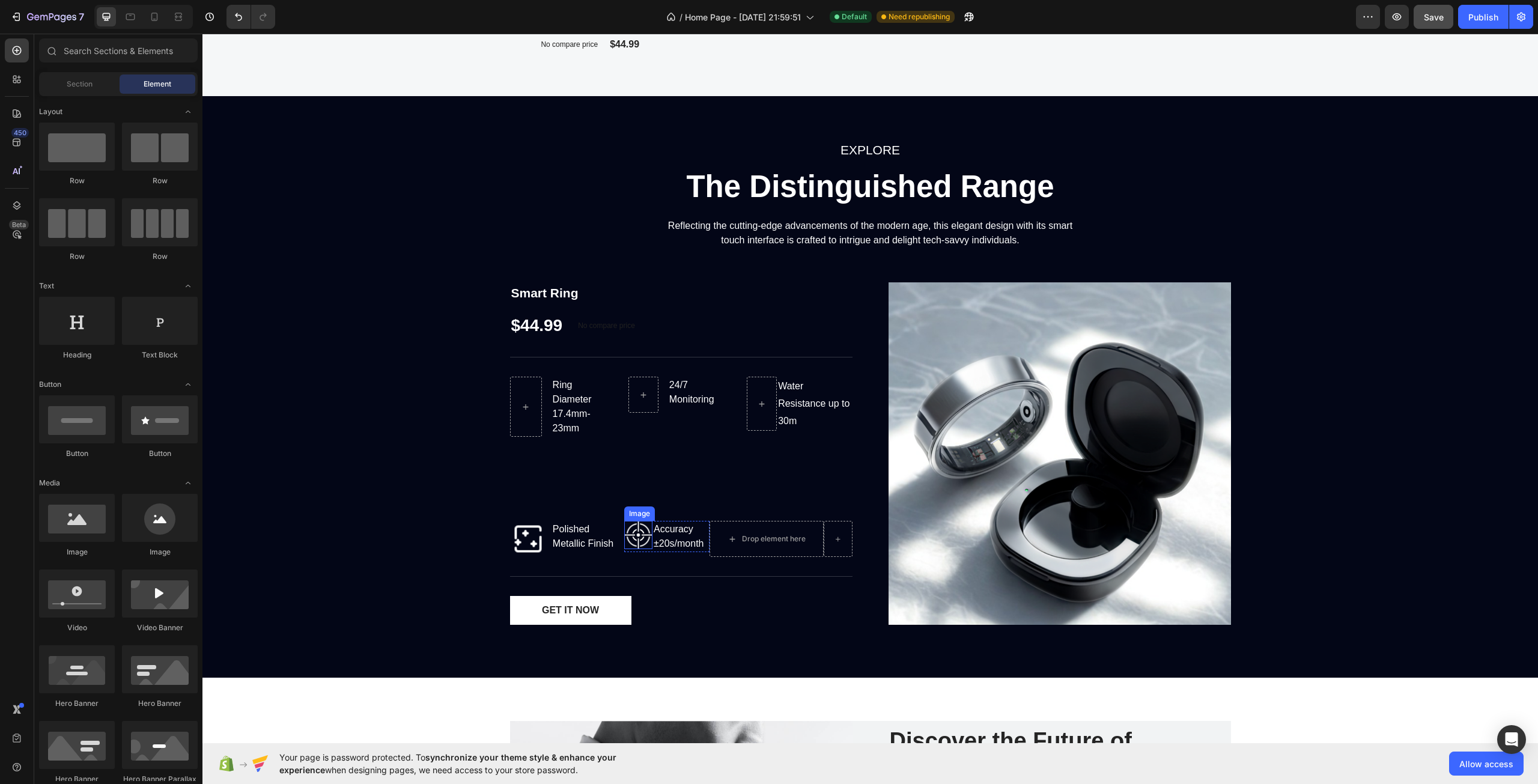
click at [639, 526] on img at bounding box center [639, 535] width 29 height 29
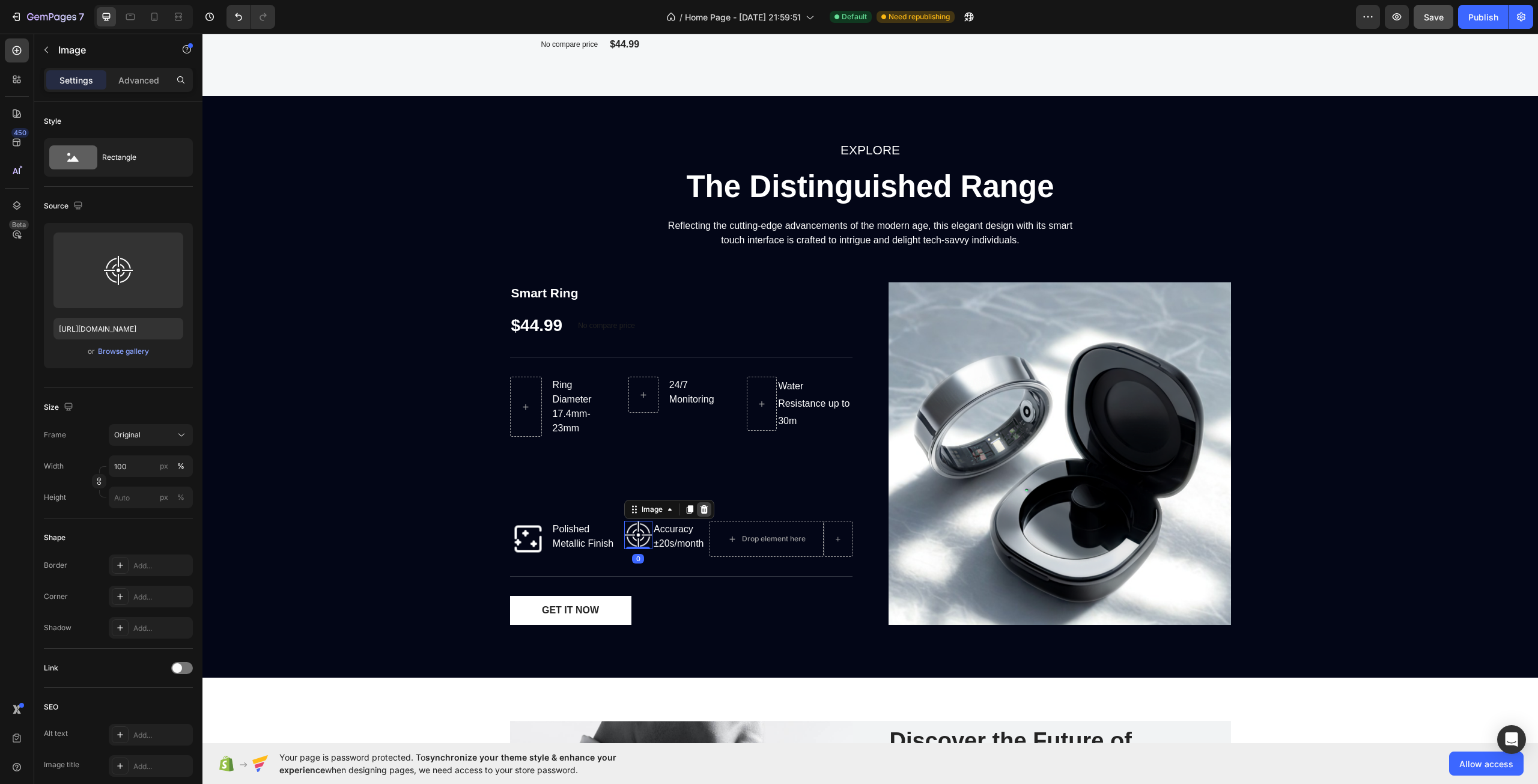
click at [700, 506] on icon at bounding box center [703, 509] width 8 height 8
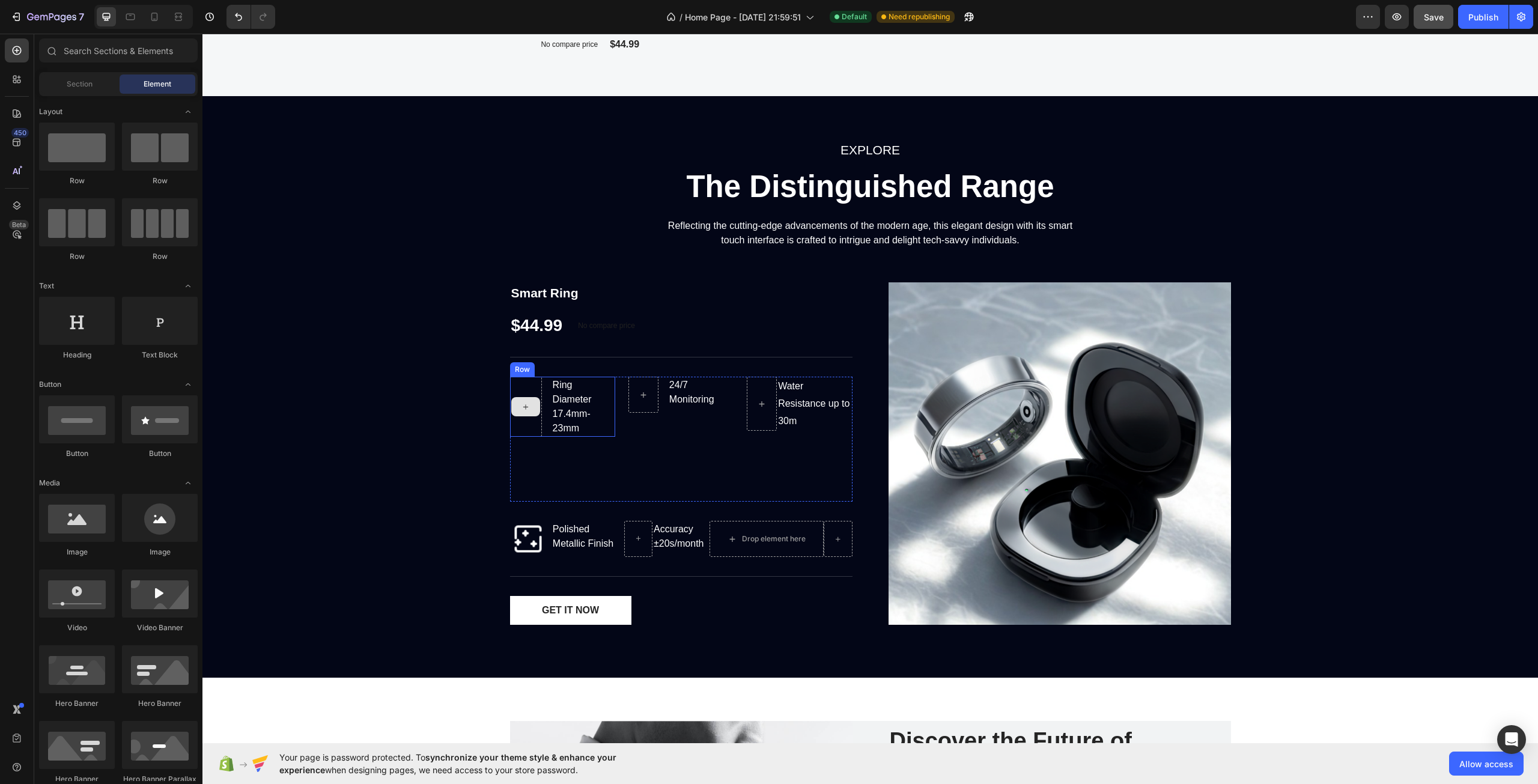
click at [522, 435] on div at bounding box center [526, 407] width 32 height 60
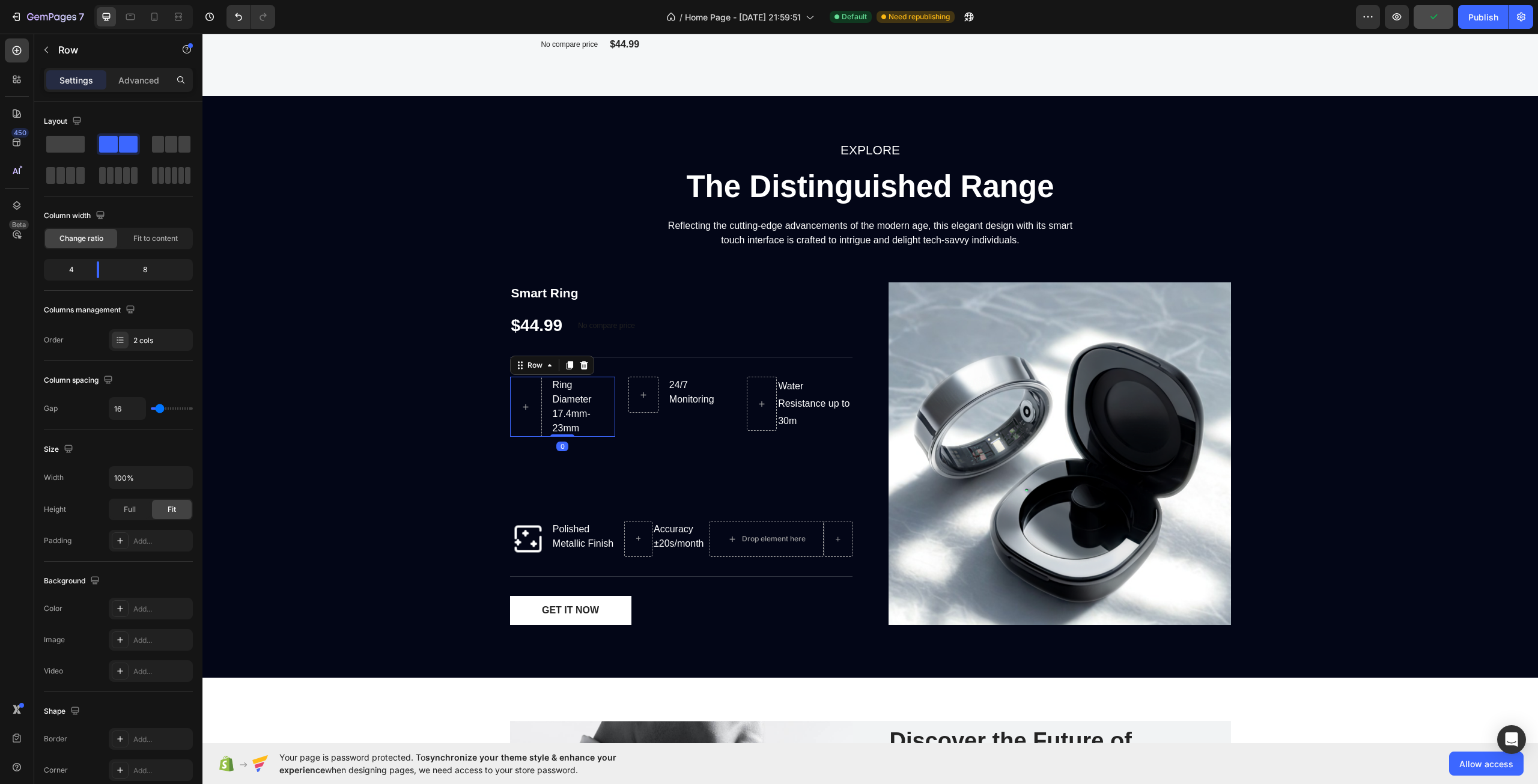
drag, startPoint x: 558, startPoint y: 437, endPoint x: 587, endPoint y: 424, distance: 31.8
click at [578, 424] on div "Ring Diameter 17.4mm-23mm Text block Row 0" at bounding box center [562, 407] width 106 height 60
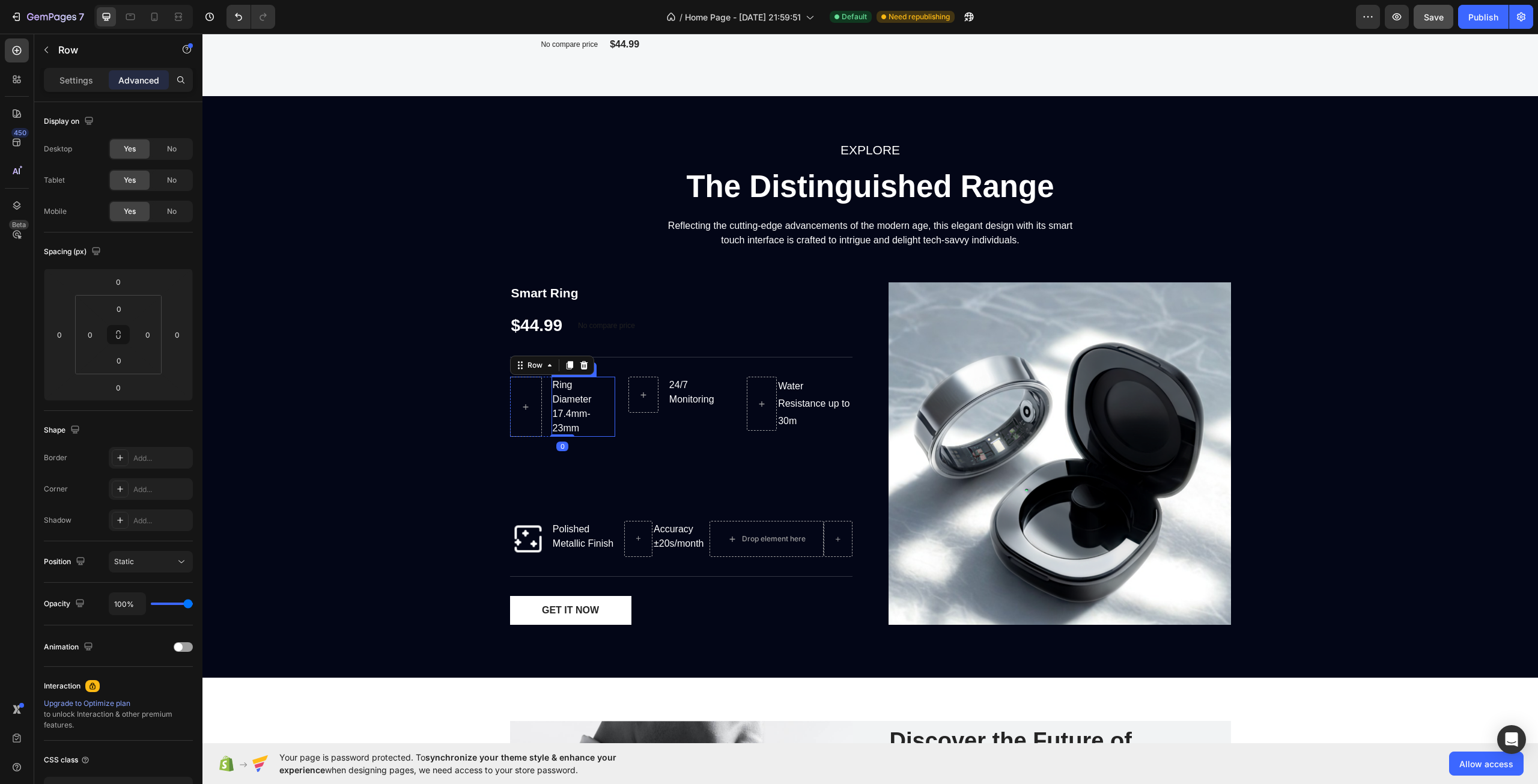
click at [588, 398] on p "Ring Diameter 17.4mm-23mm" at bounding box center [583, 406] width 61 height 58
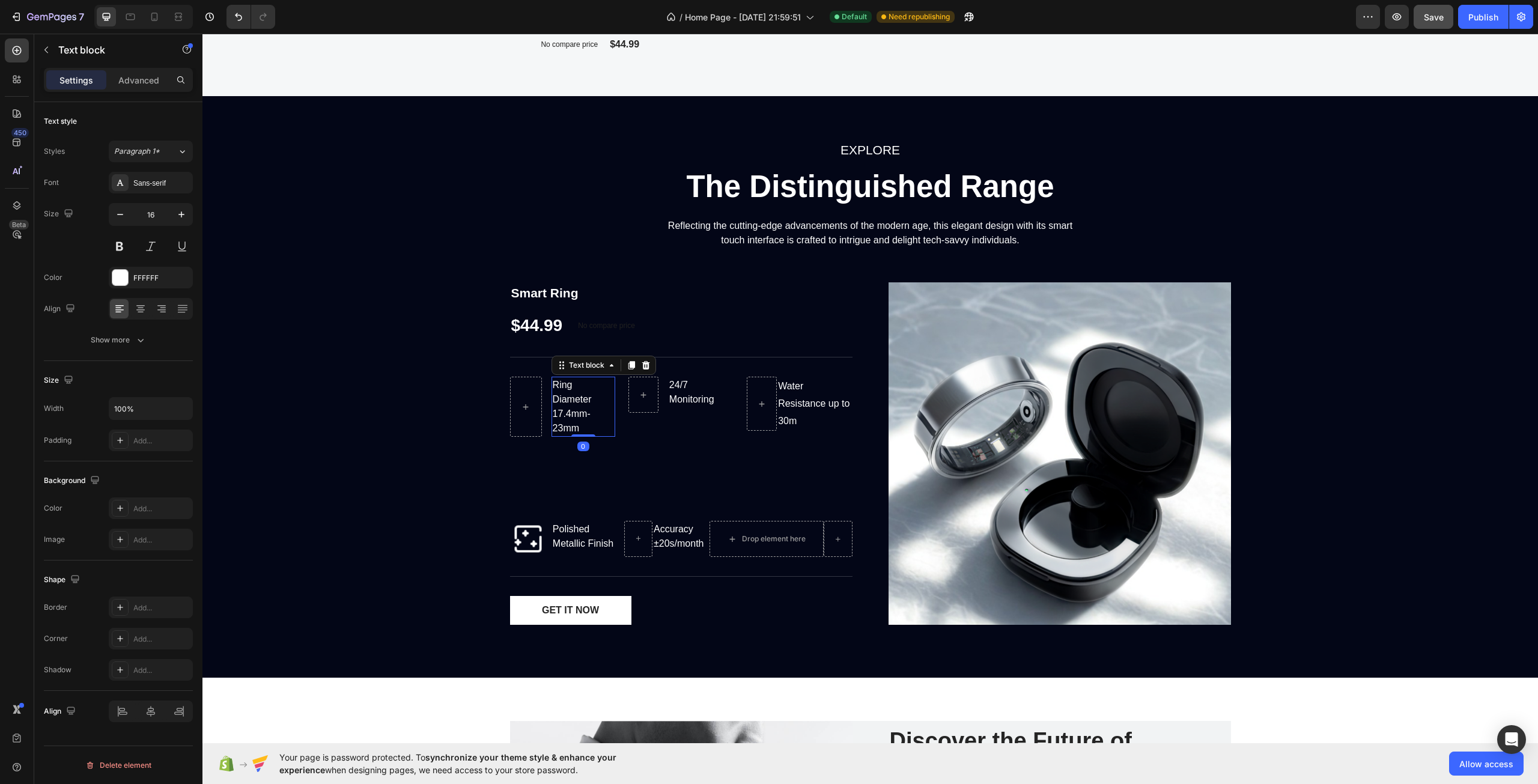
click at [588, 398] on p "Ring Diameter 17.4mm-23mm" at bounding box center [583, 406] width 61 height 58
click at [585, 396] on p "Ring Diameter 17.4mm-23mm" at bounding box center [583, 406] width 61 height 58
click at [588, 401] on p "Ring Diameter 17.4mm-23mm" at bounding box center [583, 406] width 61 height 58
drag, startPoint x: 588, startPoint y: 400, endPoint x: 551, endPoint y: 400, distance: 37.0
click at [553, 400] on p "Ring Diameter 17.4mm-23mm" at bounding box center [583, 406] width 61 height 58
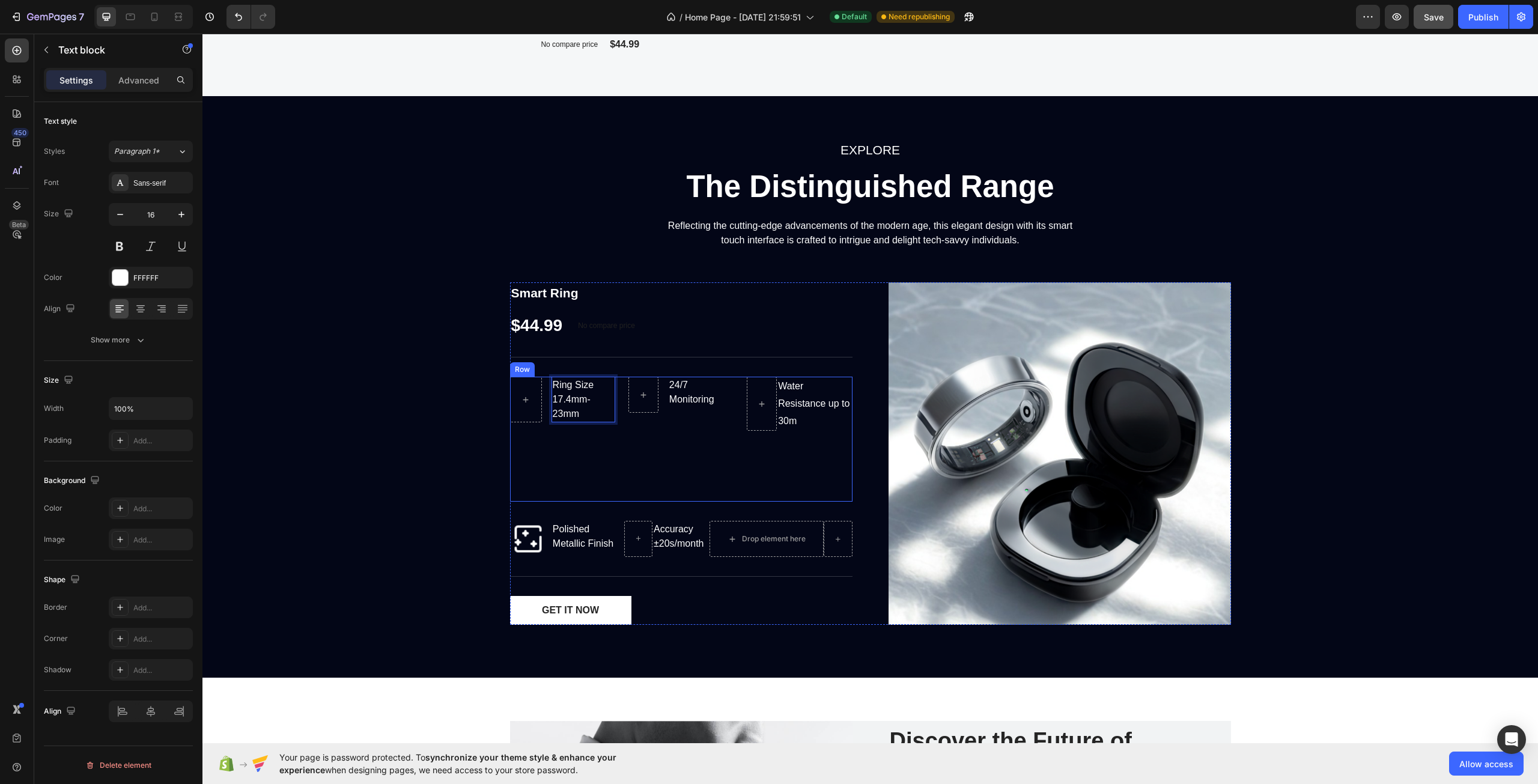
click at [649, 439] on div "24/7 Monitoring Text block Row" at bounding box center [681, 439] width 106 height 125
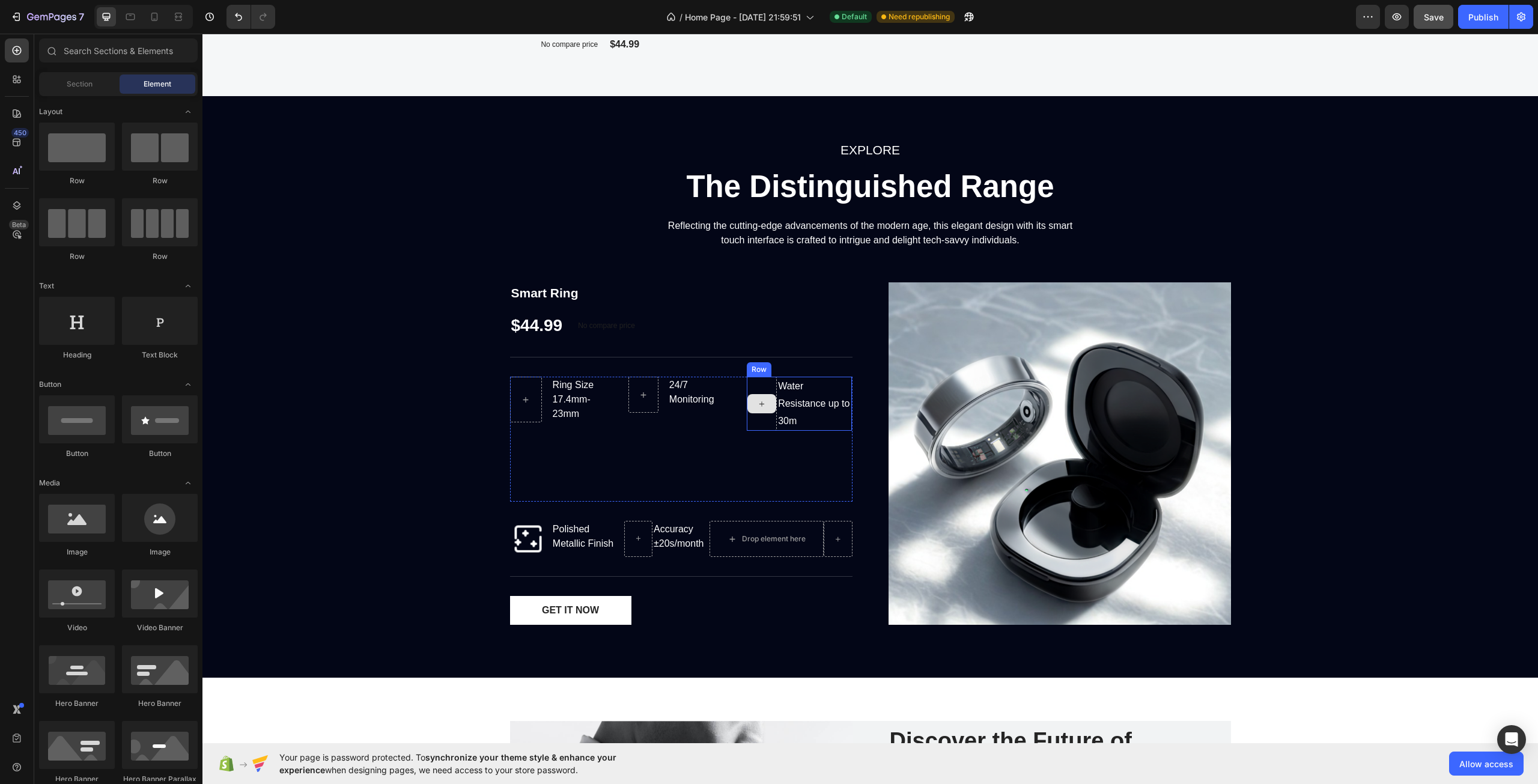
click at [771, 411] on div at bounding box center [762, 404] width 29 height 20
click at [788, 428] on div "Water Resistance up to 30m" at bounding box center [814, 404] width 75 height 54
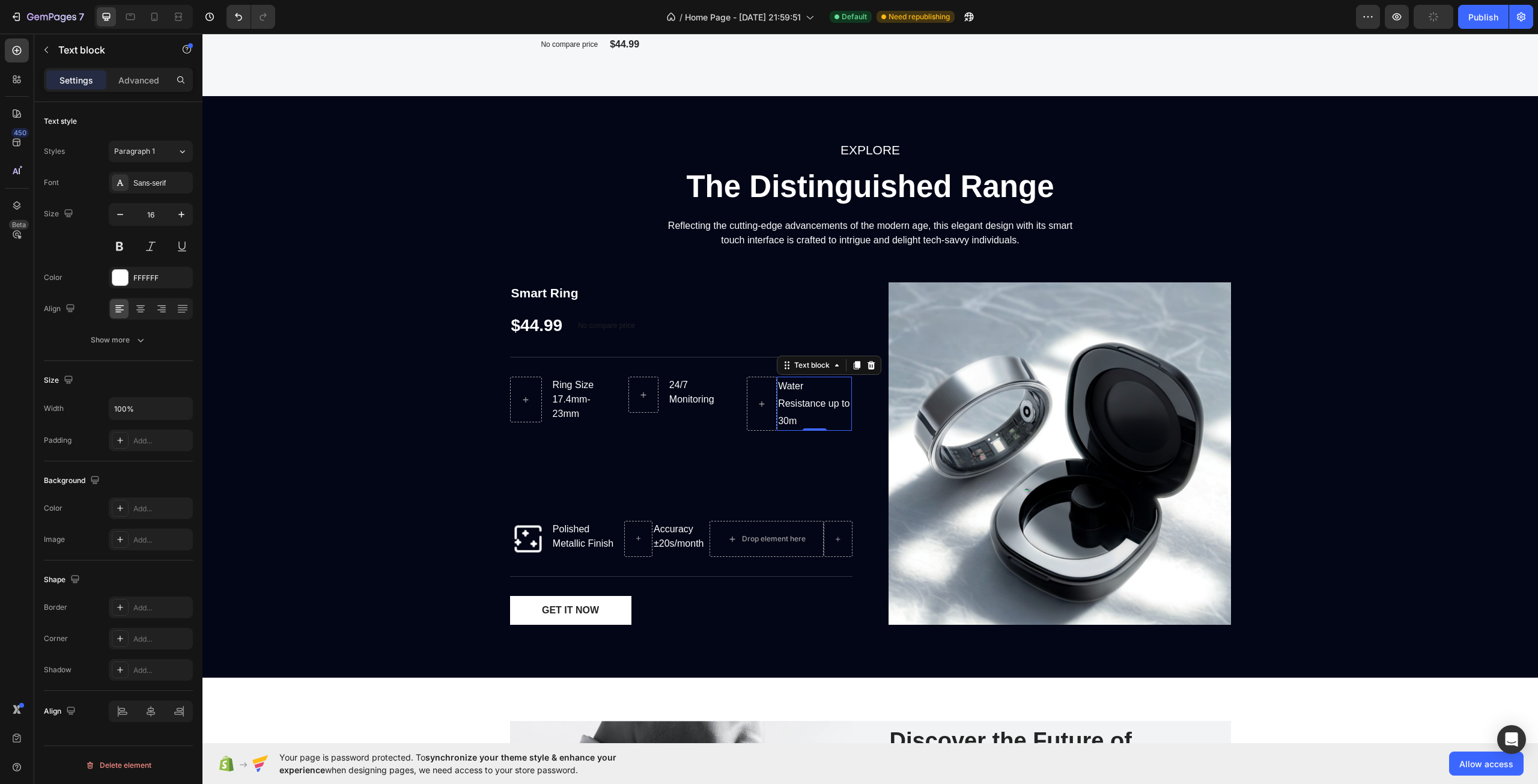
click at [821, 400] on div "Water Resistance up to 30m" at bounding box center [814, 404] width 75 height 54
click at [825, 400] on p "Water Resistance up to 30m" at bounding box center [814, 404] width 73 height 51
click at [770, 419] on div at bounding box center [762, 404] width 30 height 54
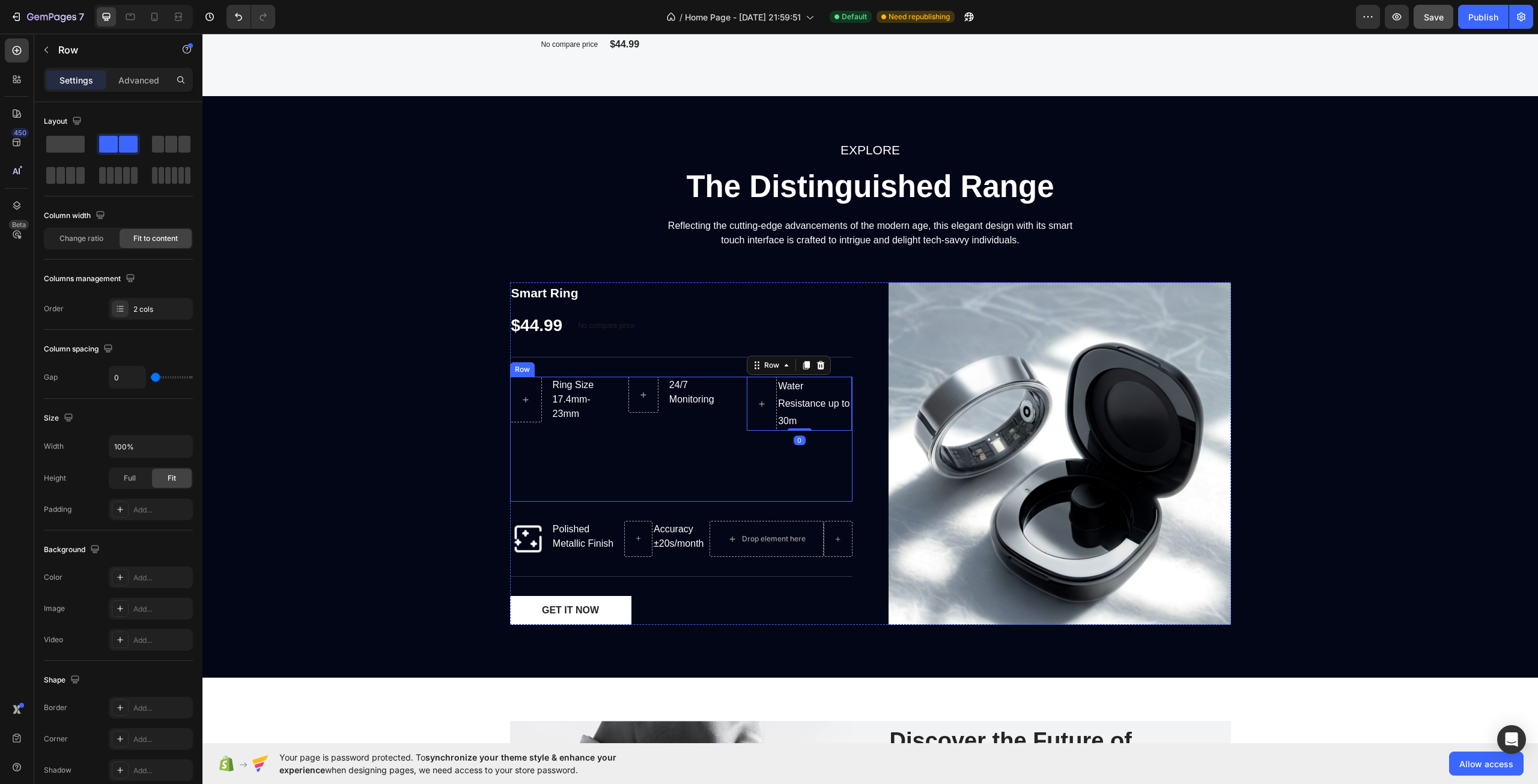
click at [735, 404] on div "Ring Size 17.4mm-23mm Text block Row 24/7 Monitoring Text block Row Water Resis…" at bounding box center [681, 439] width 342 height 125
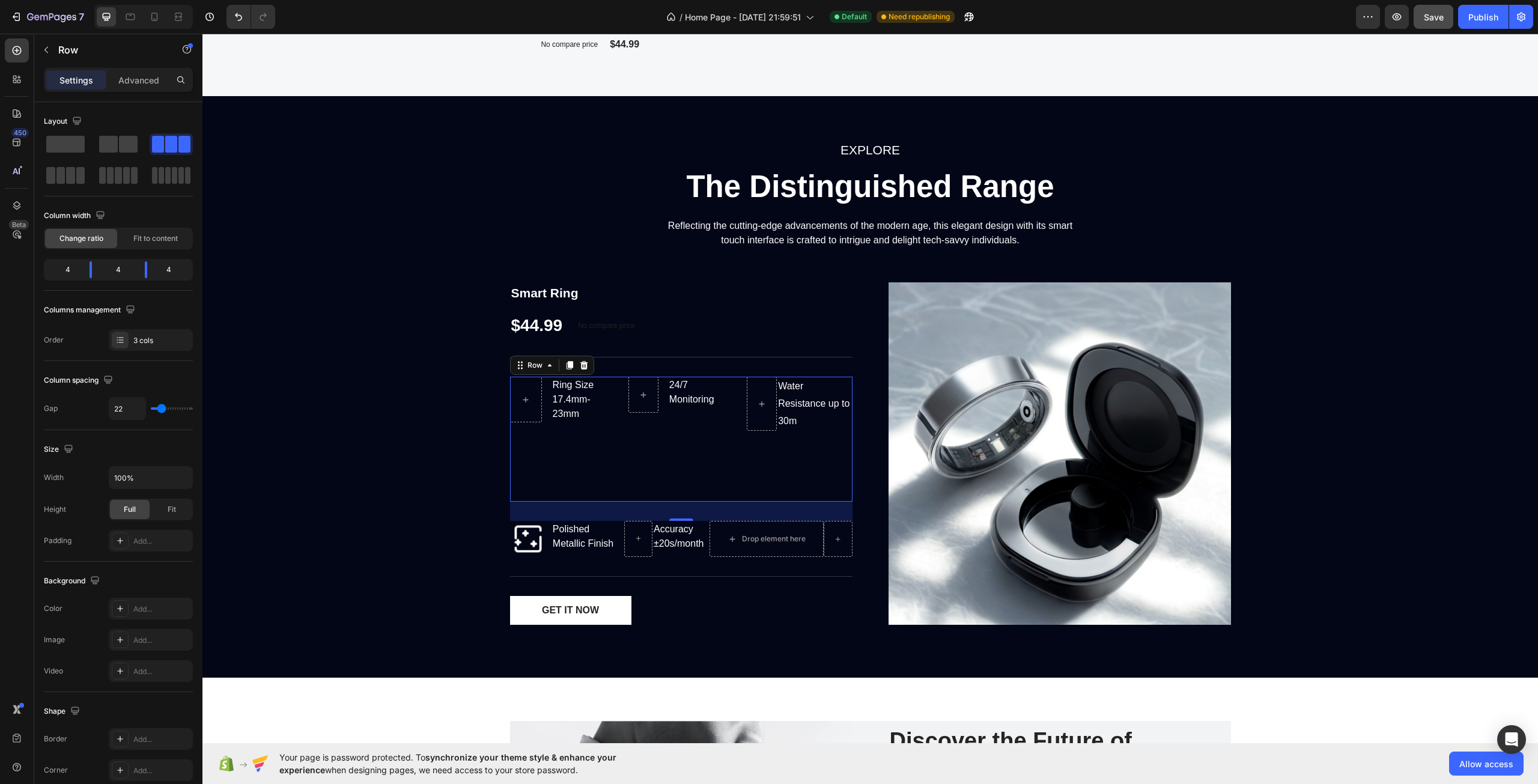
drag, startPoint x: 678, startPoint y: 515, endPoint x: 687, endPoint y: 510, distance: 10.3
click at [687, 496] on div "Ring Size 17.4mm-23mm Text block Row 24/7 Monitoring Text block Row Water Resis…" at bounding box center [681, 439] width 342 height 125
drag, startPoint x: 682, startPoint y: 520, endPoint x: 683, endPoint y: 463, distance: 57.0
click at [683, 463] on div "Ring Size 17.4mm-23mm Text block Row 24/7 Monitoring Text block Row Water Resis…" at bounding box center [681, 449] width 342 height 145
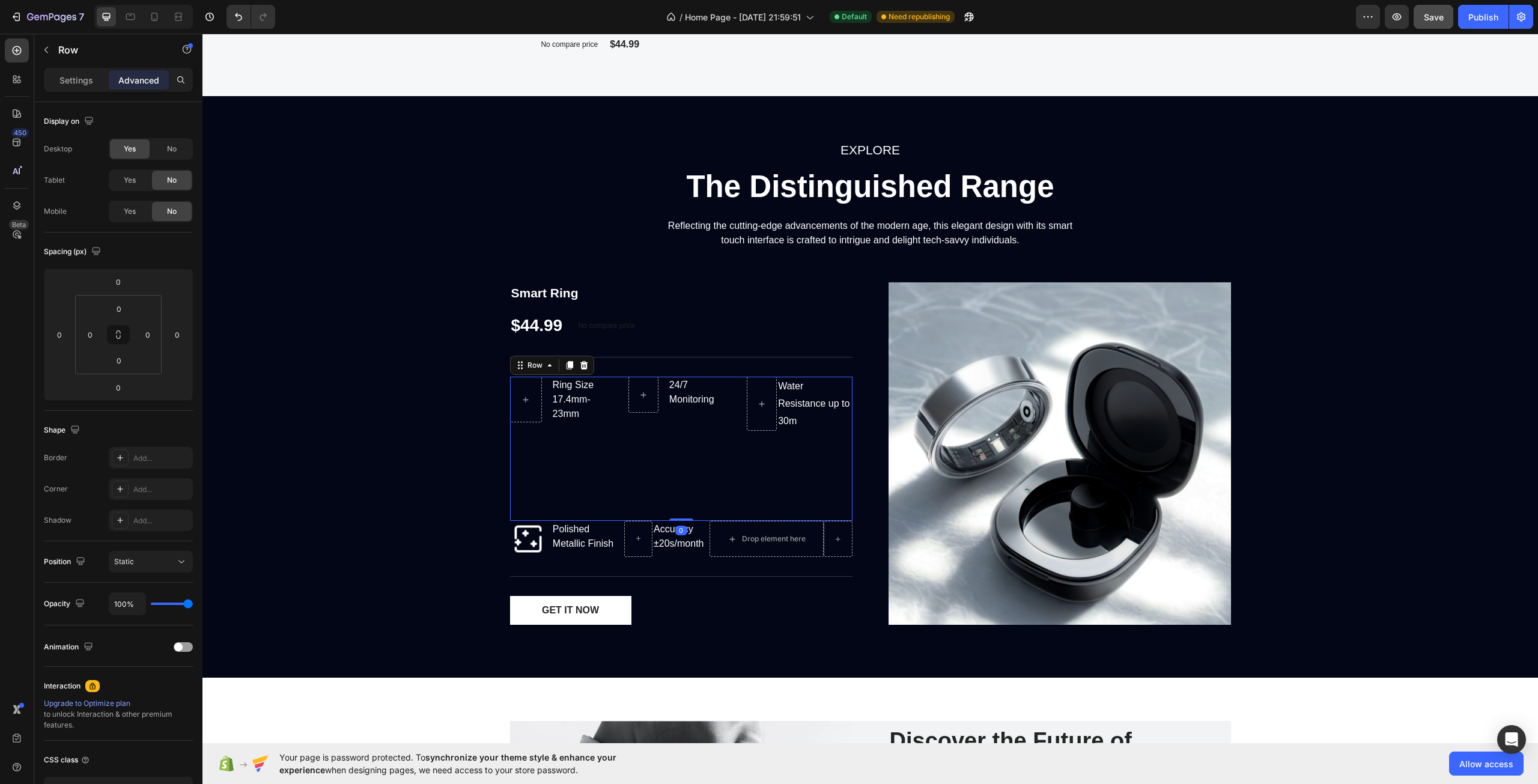
click at [683, 463] on div "24/7 Monitoring Text block Row" at bounding box center [681, 449] width 106 height 145
click at [128, 303] on input "0" at bounding box center [119, 309] width 24 height 18
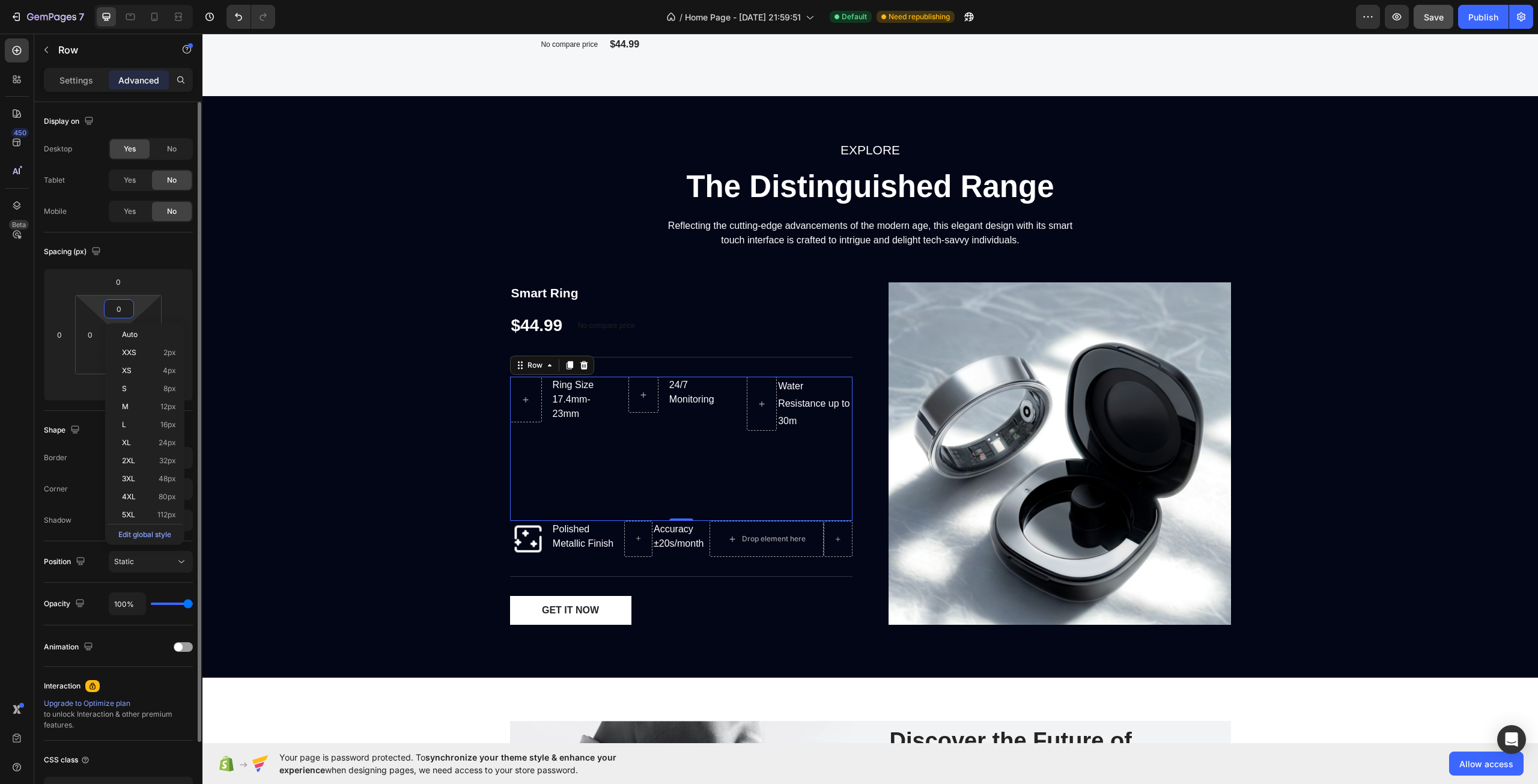
click at [128, 303] on input "0" at bounding box center [119, 309] width 24 height 18
click at [161, 508] on div "5XL 112px" at bounding box center [145, 514] width 75 height 18
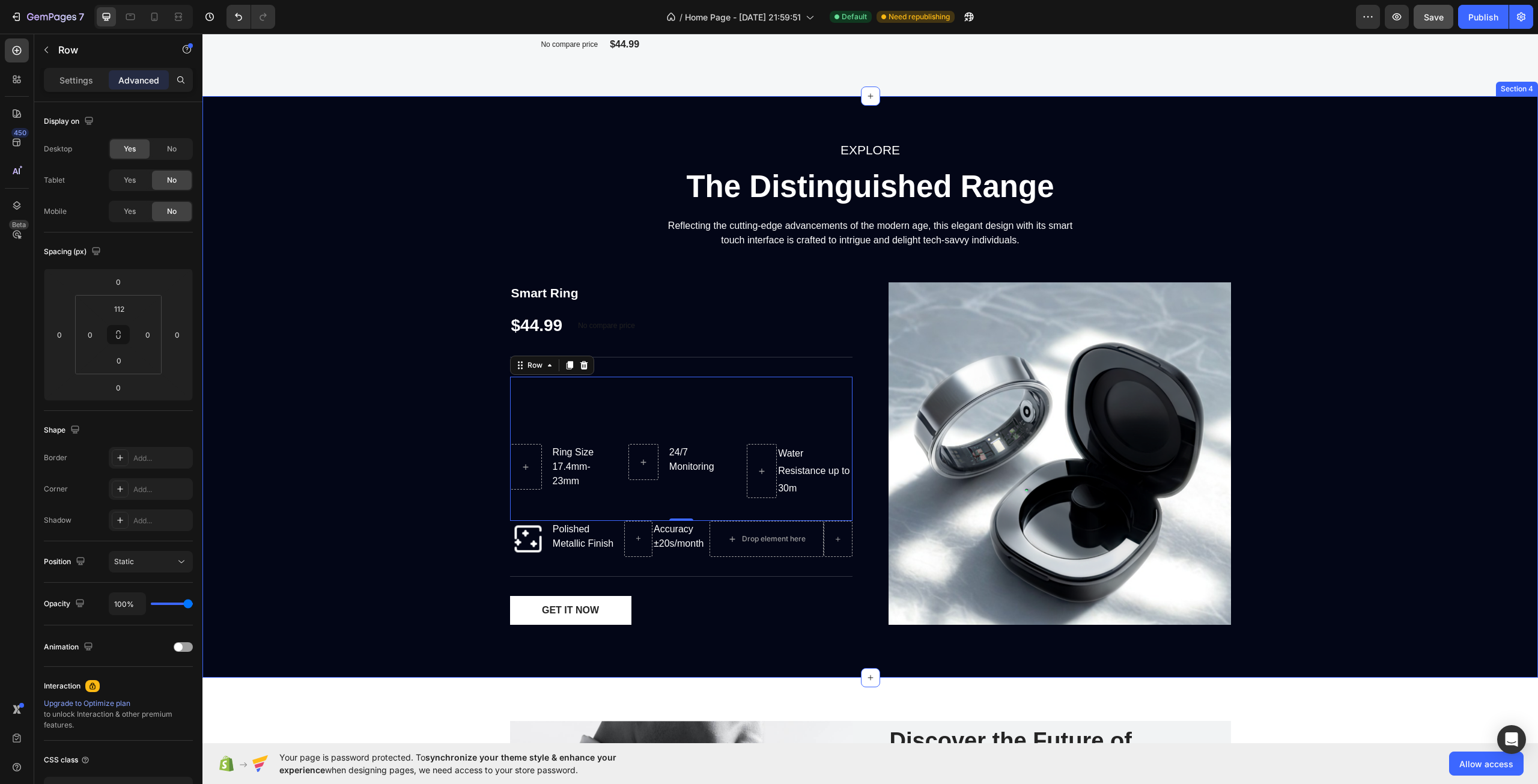
click at [377, 464] on div "EXPLORE Text block The Distinguished Range Heading Reflecting the cutting-edge …" at bounding box center [870, 387] width 1318 height 495
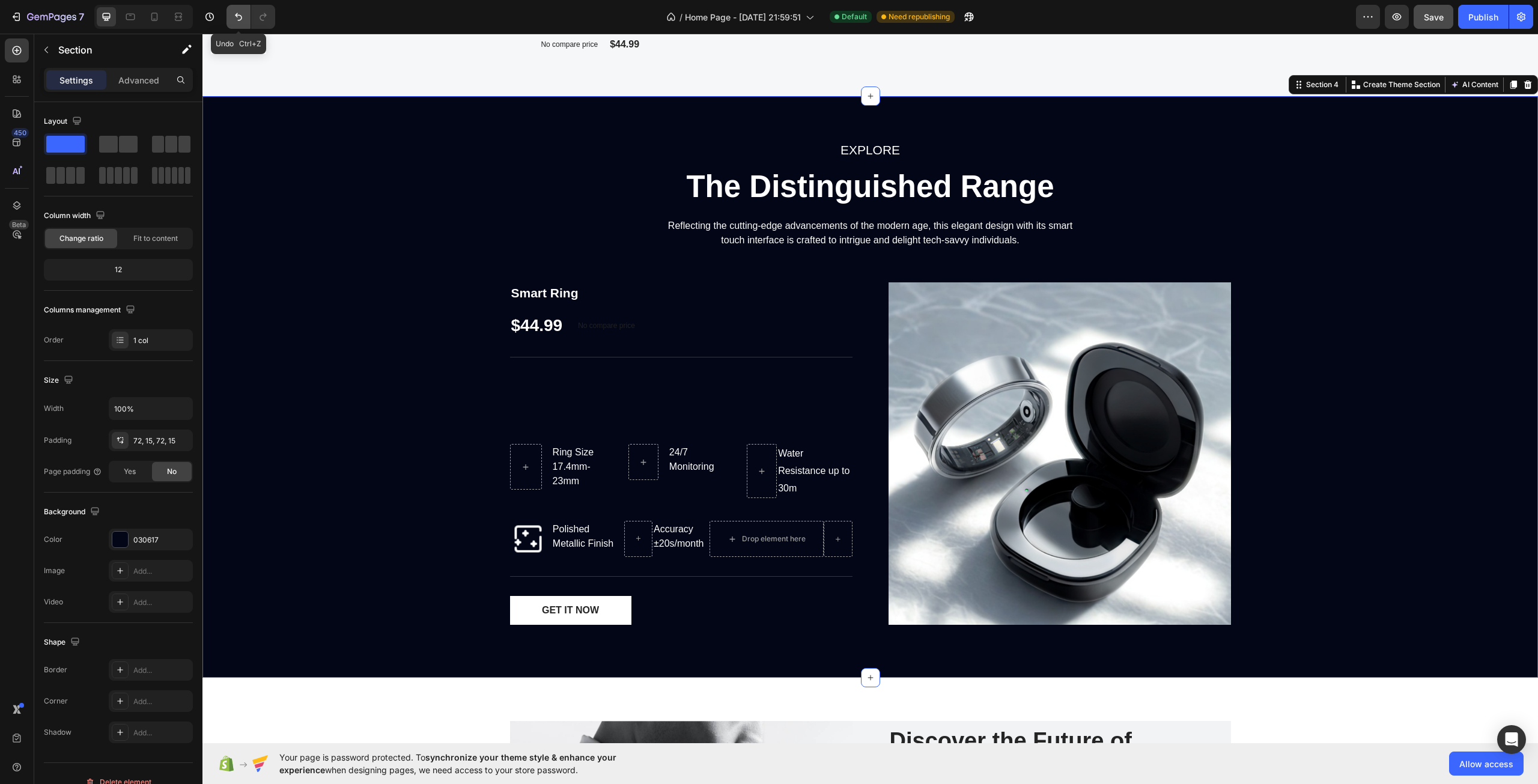
click at [240, 18] on icon "Undo/Redo" at bounding box center [239, 17] width 12 height 12
click at [143, 74] on p "Advanced" at bounding box center [138, 80] width 41 height 12
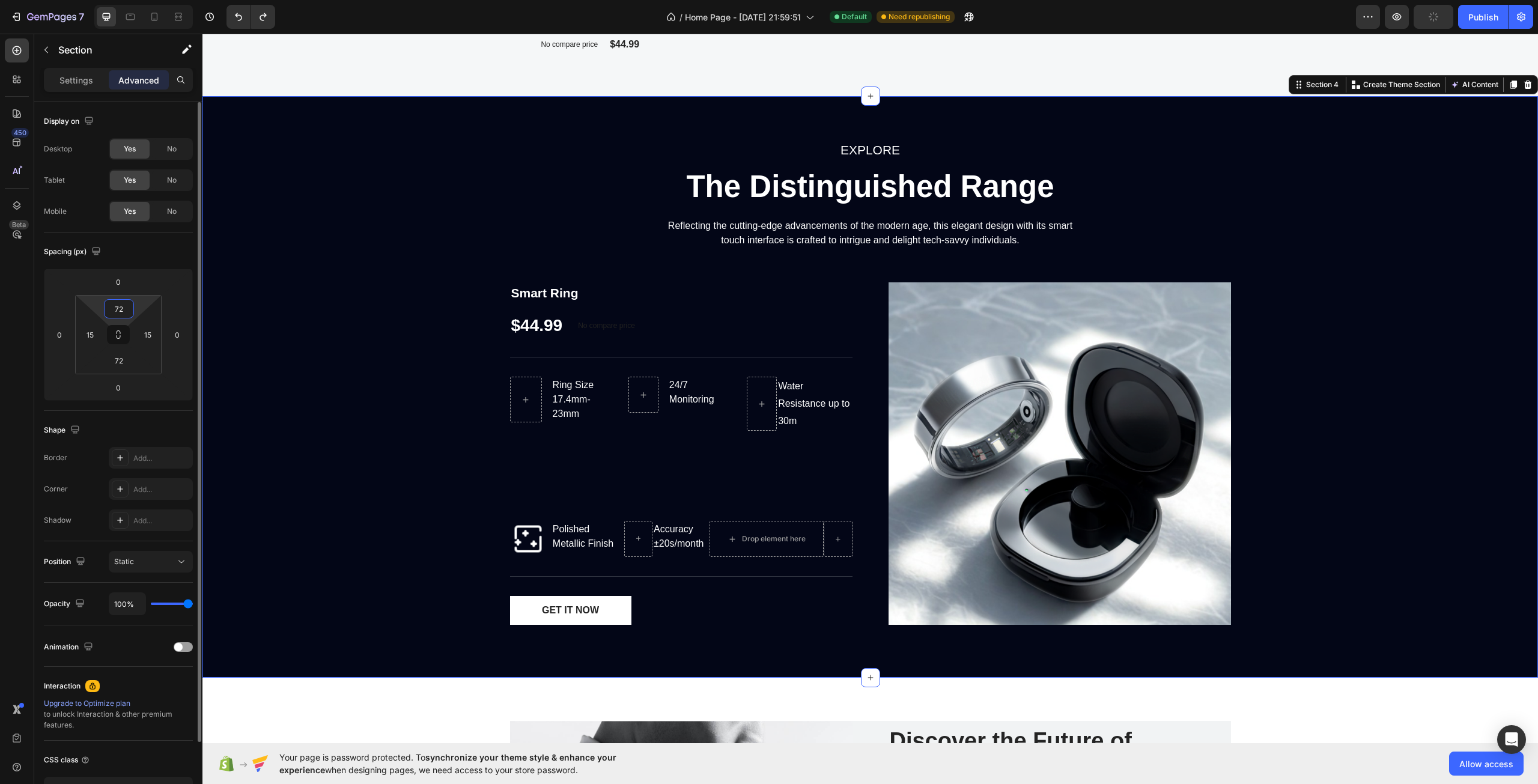
click at [122, 310] on input "72" at bounding box center [119, 309] width 24 height 18
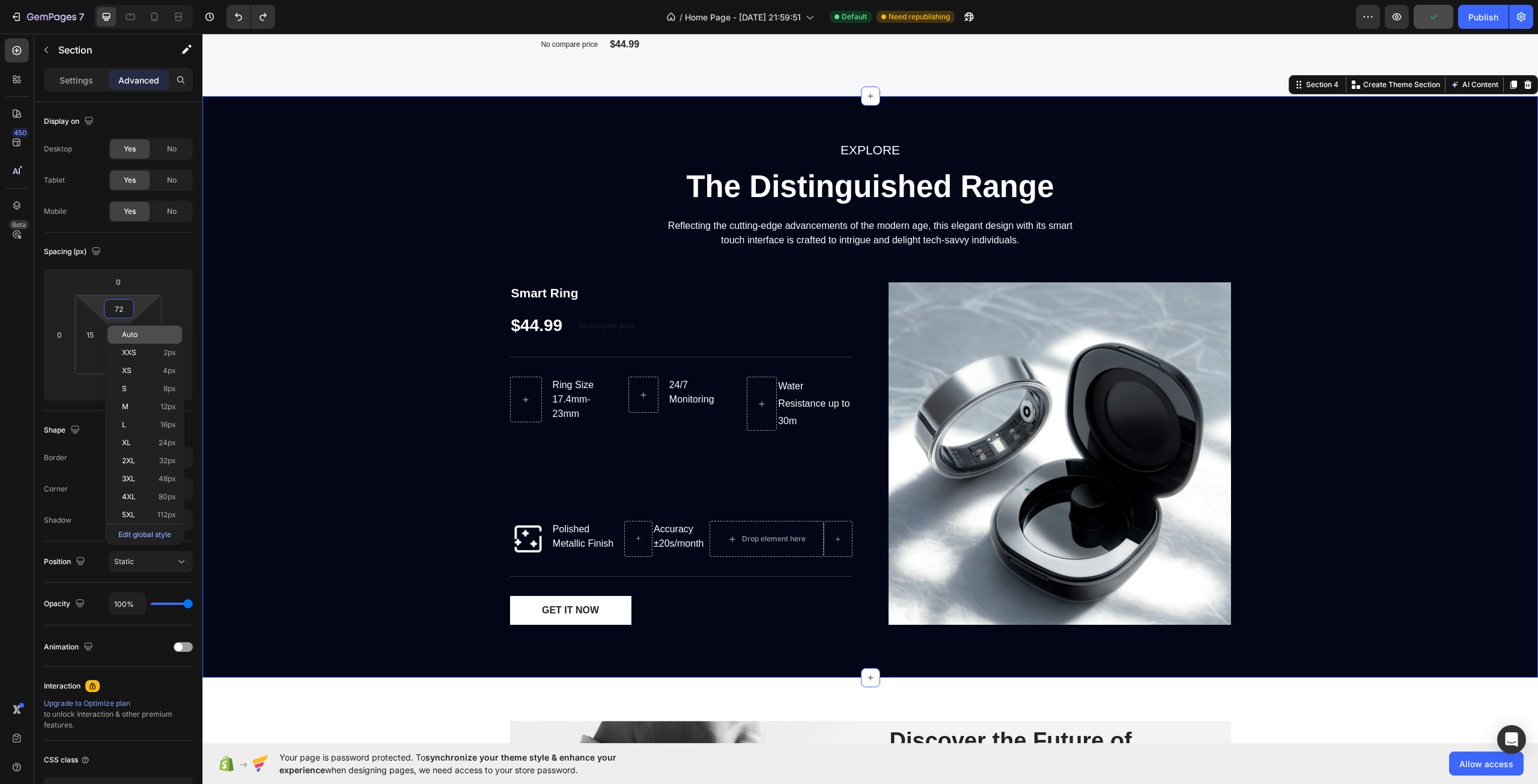
click at [146, 335] on p "Auto" at bounding box center [149, 334] width 54 height 8
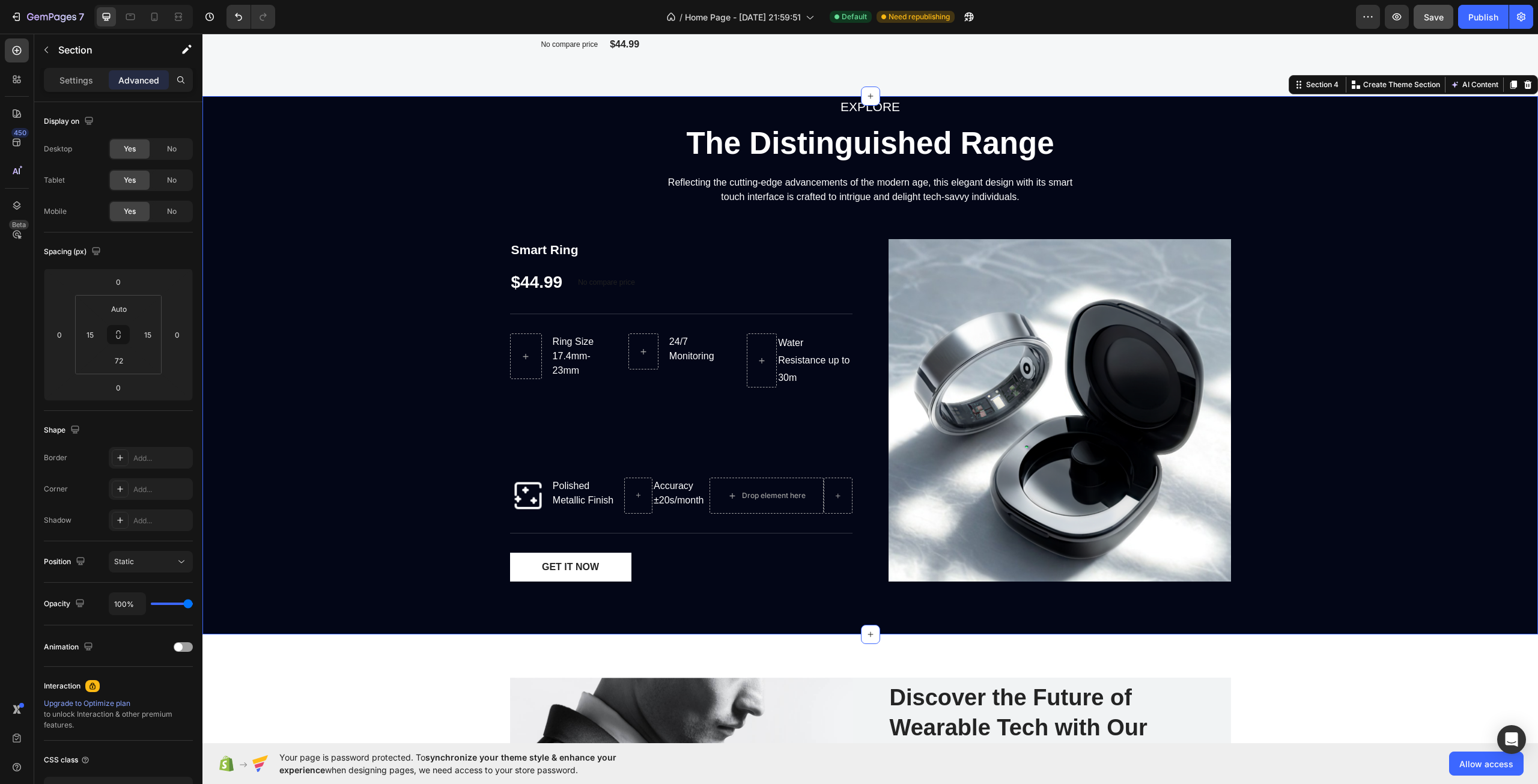
click at [402, 389] on div "EXPLORE Text block The Distinguished Range Heading Reflecting the cutting-edge …" at bounding box center [870, 343] width 1318 height 495
click at [1474, 88] on button "AI Content" at bounding box center [1475, 84] width 53 height 14
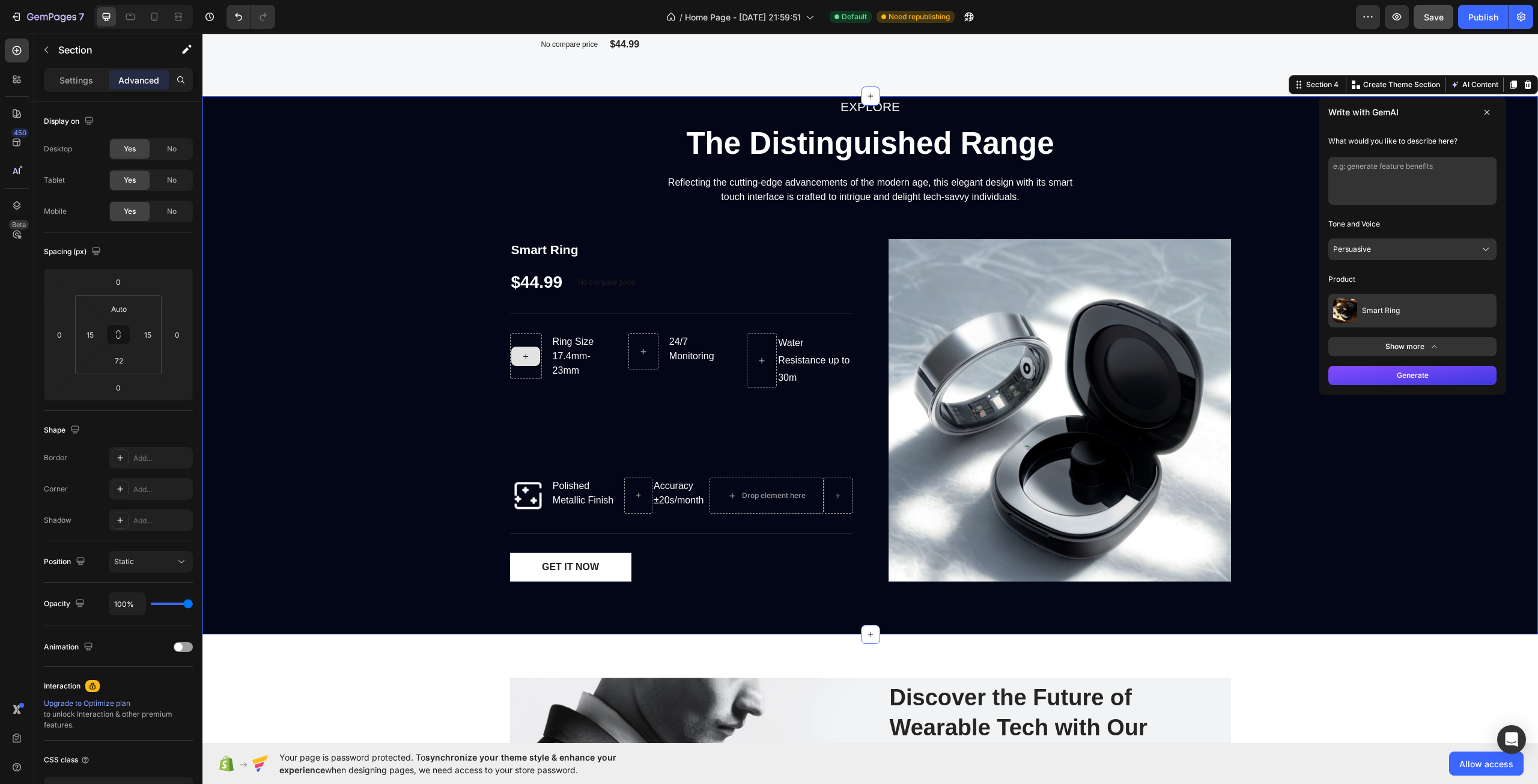
click at [1370, 305] on button "Smart Ring" at bounding box center [1413, 310] width 169 height 34
click at [1371, 380] on span "Smart Ring" at bounding box center [1385, 380] width 38 height 10
click at [1369, 253] on button "Persuasive" at bounding box center [1413, 249] width 169 height 21
click at [1369, 333] on span "Professional" at bounding box center [1378, 331] width 42 height 10
click at [1377, 372] on button "Generate" at bounding box center [1413, 376] width 169 height 20
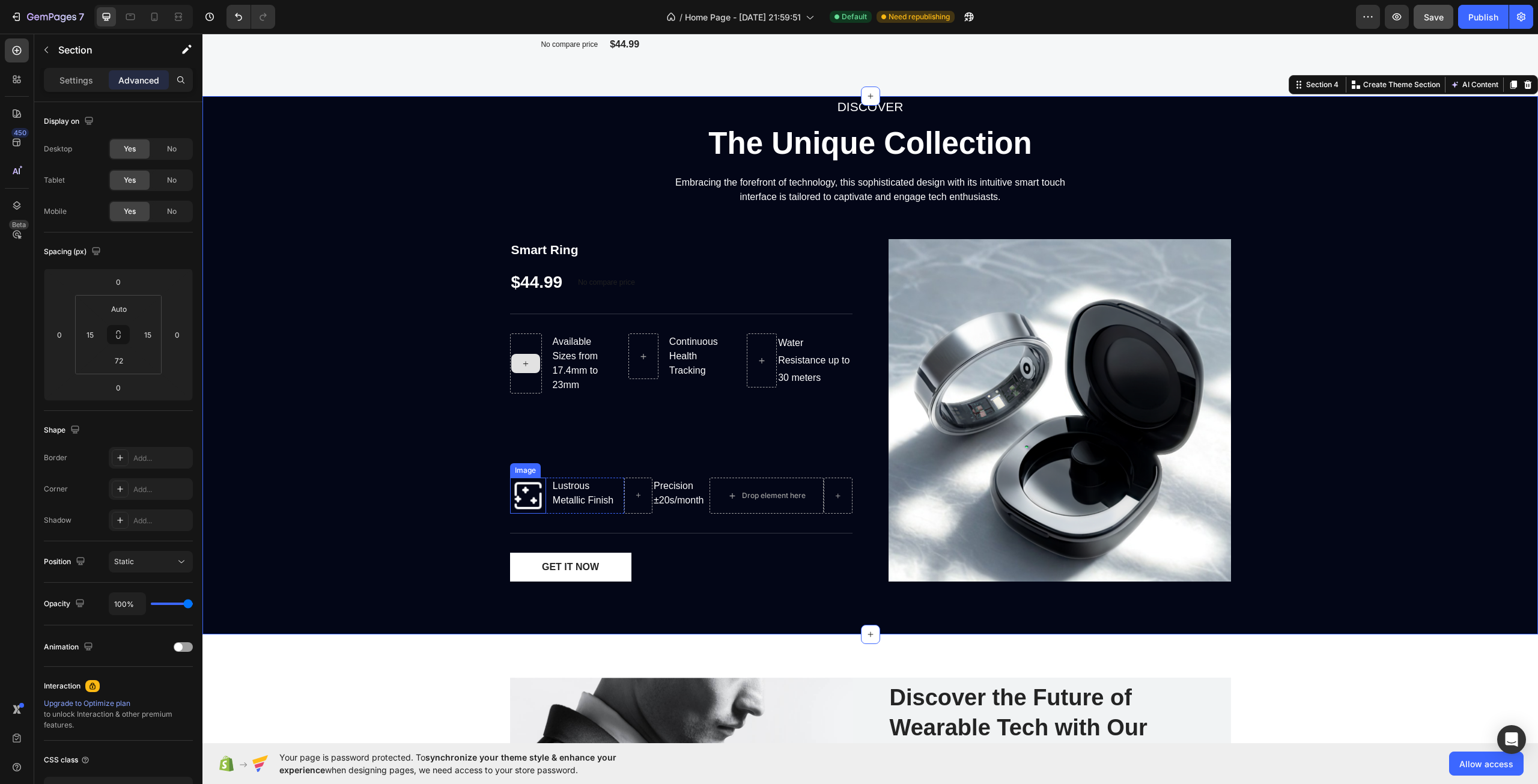
click at [524, 498] on img at bounding box center [528, 496] width 36 height 36
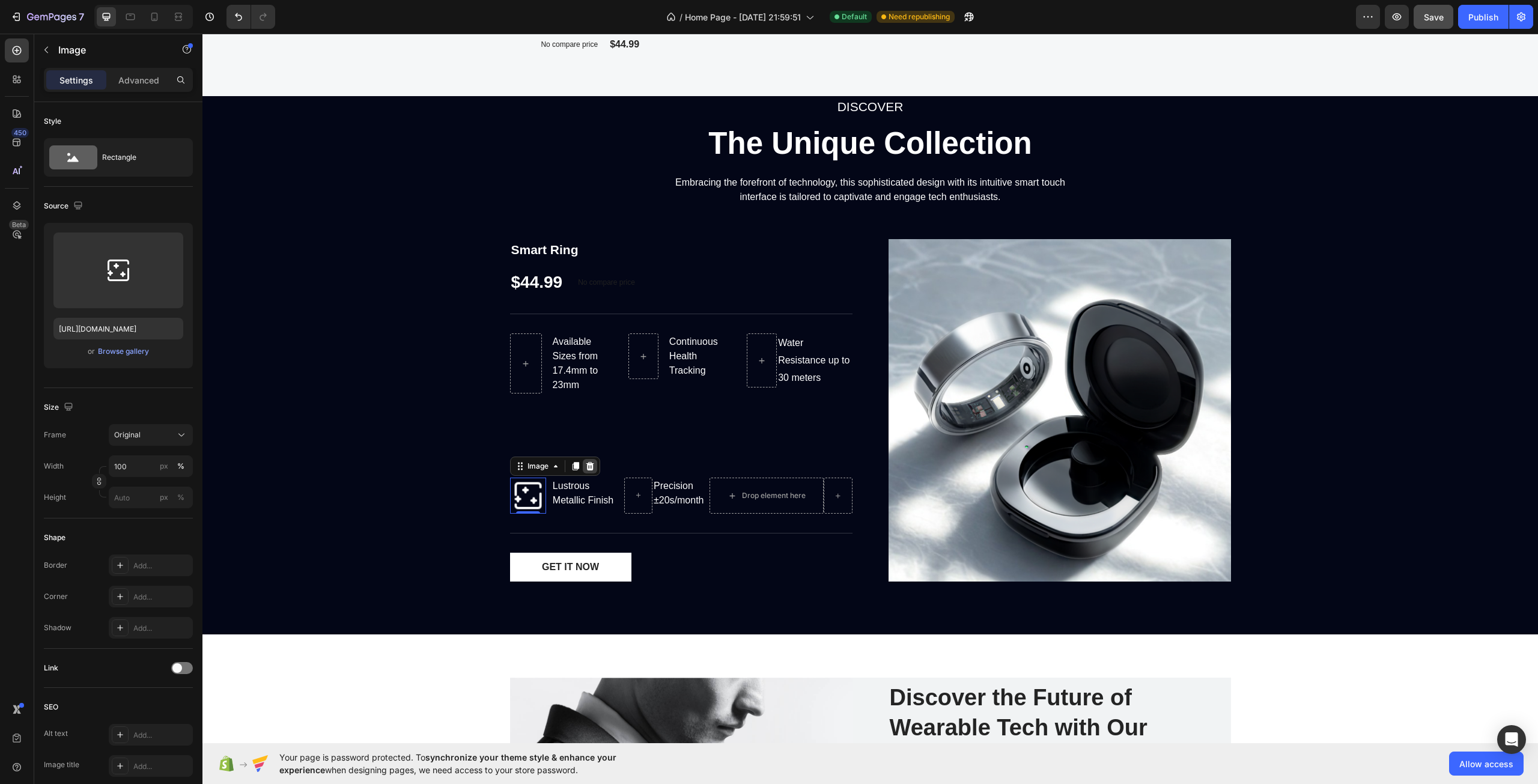
click at [587, 472] on div at bounding box center [590, 466] width 14 height 14
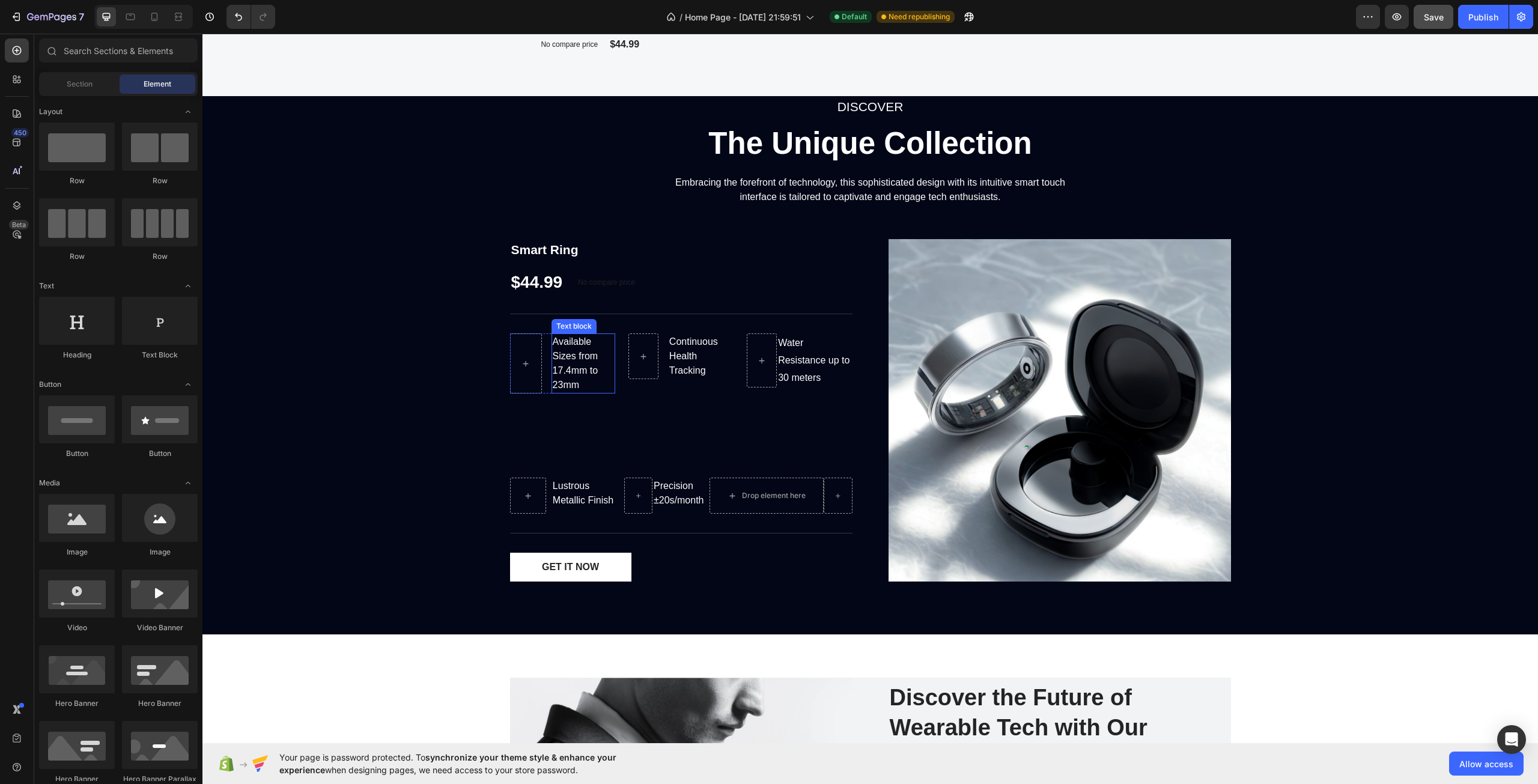
click at [592, 336] on p "Available Sizes from 17.4mm to 23mm" at bounding box center [583, 363] width 61 height 58
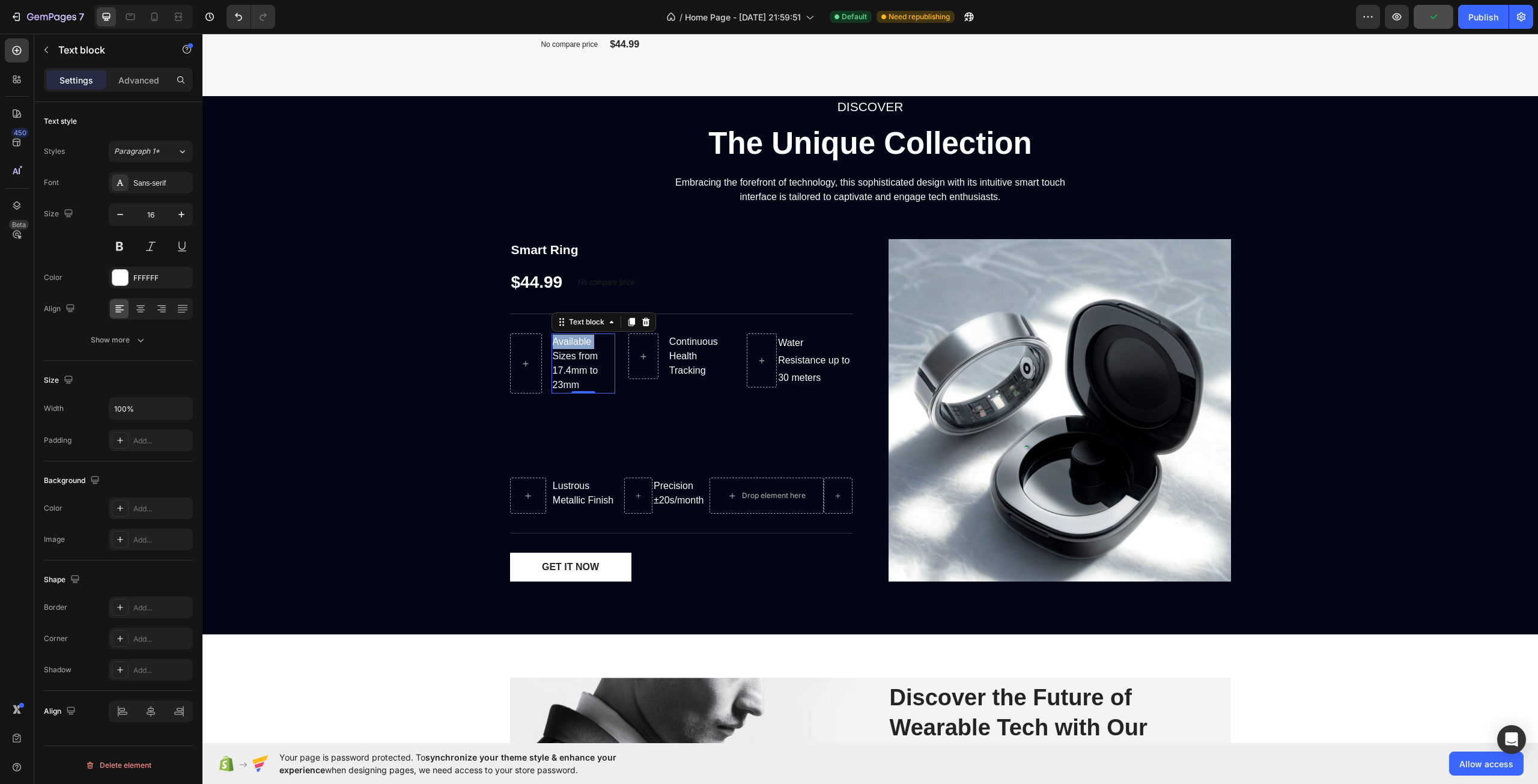
click at [581, 336] on p "Available Sizes from 17.4mm to 23mm" at bounding box center [583, 363] width 61 height 58
click at [600, 414] on div "Sizes from 17.4mm to 23mm Text block 0 Row" at bounding box center [562, 405] width 106 height 145
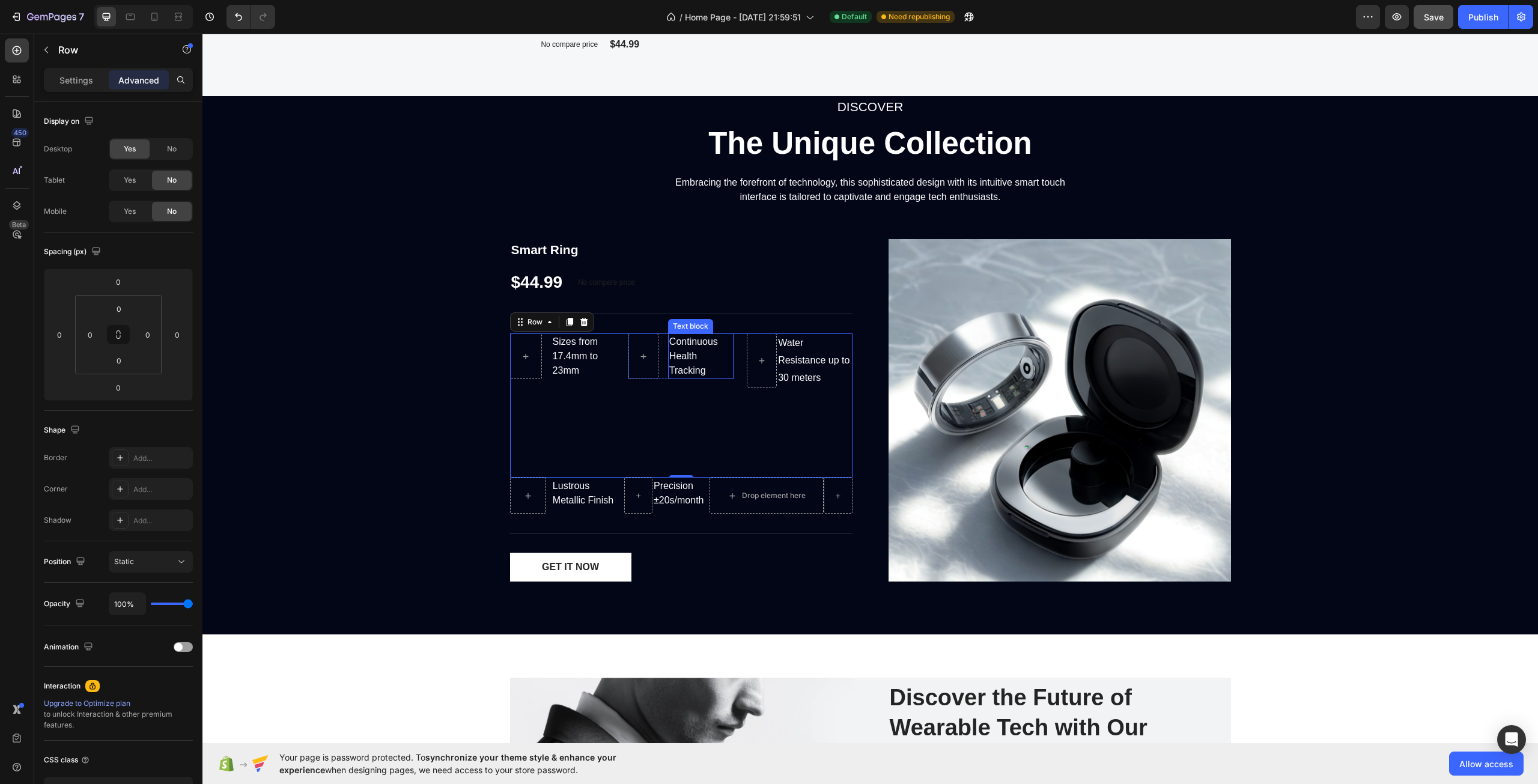
click at [698, 341] on p "Continuous Health Tracking" at bounding box center [701, 356] width 63 height 43
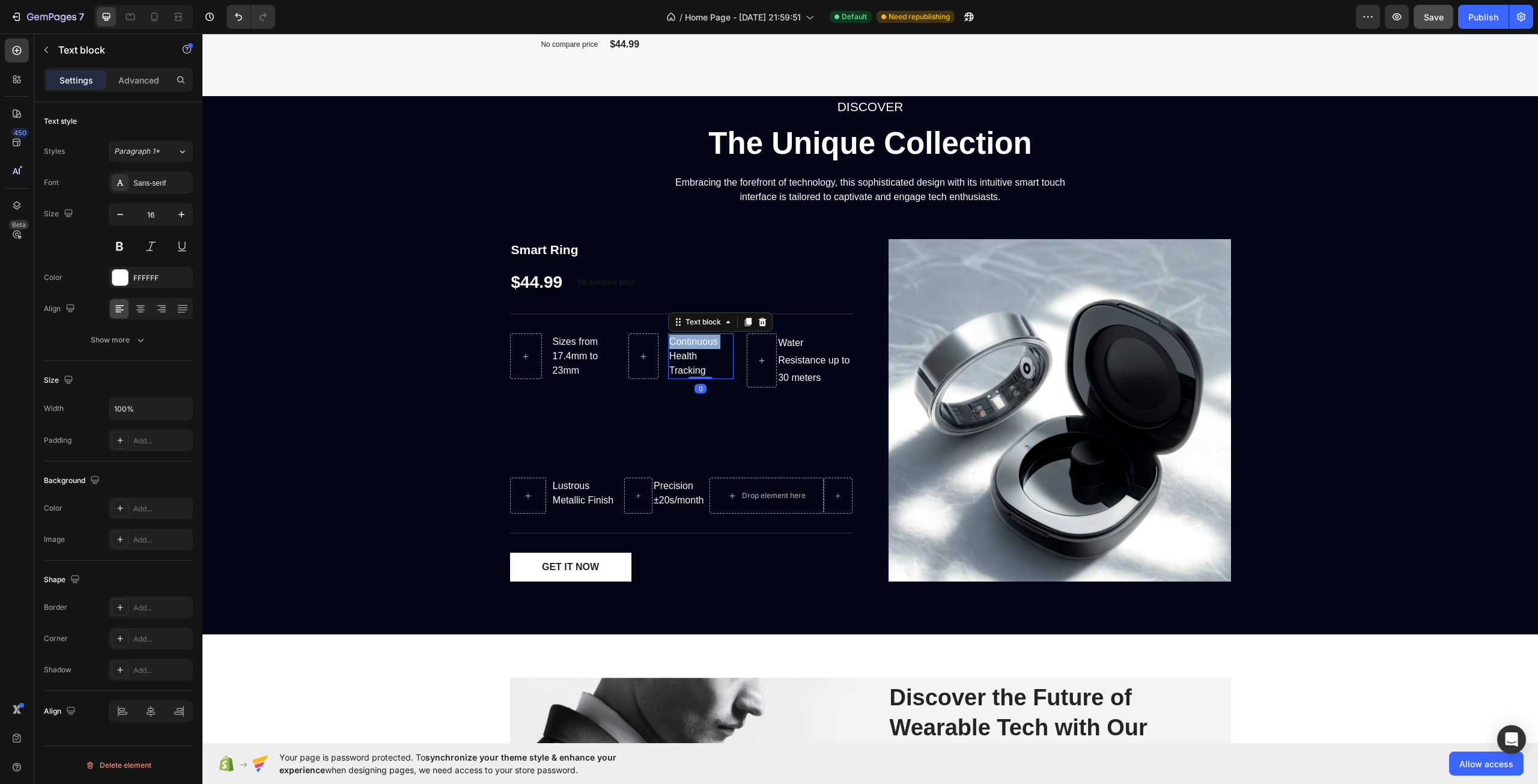
click at [710, 341] on p "Continuous Health Tracking" at bounding box center [701, 356] width 63 height 43
click at [698, 400] on div "24/7 Health Tracking Text block 0 Row" at bounding box center [681, 405] width 106 height 145
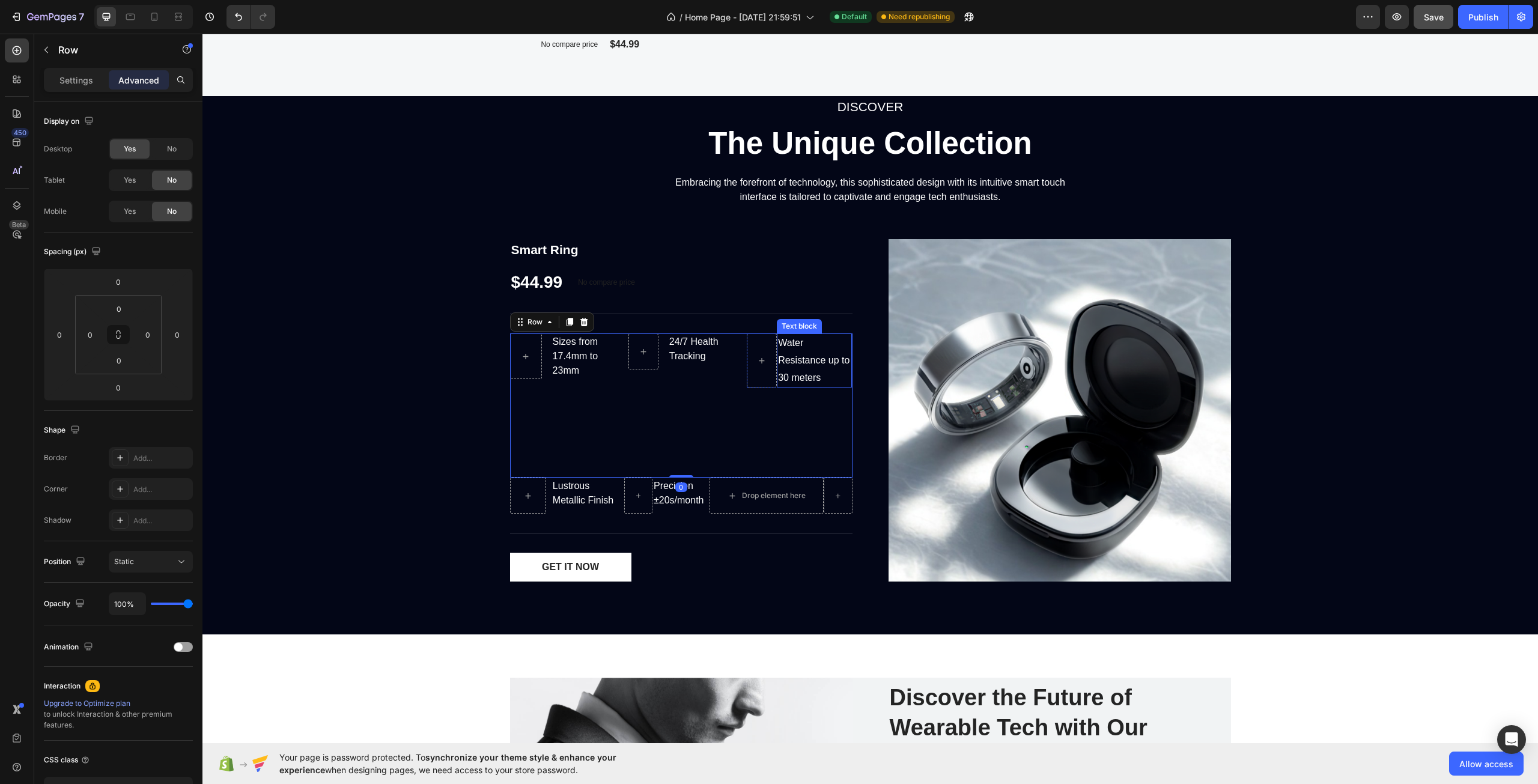
click at [804, 372] on div "Water Resistance up to 30 meters" at bounding box center [814, 360] width 75 height 54
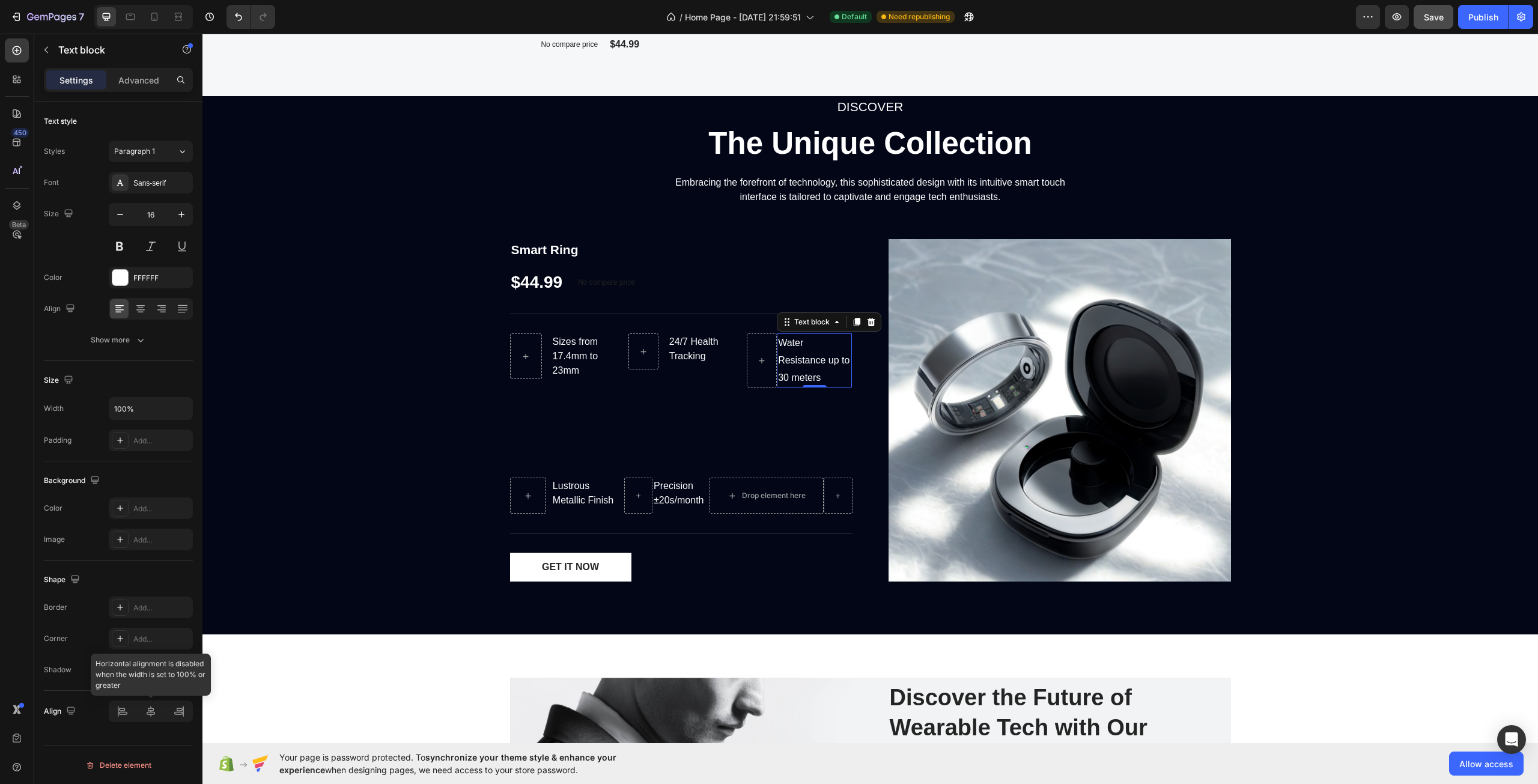
click at [153, 713] on div at bounding box center [151, 711] width 84 height 21
click at [74, 710] on icon "button" at bounding box center [71, 711] width 12 height 12
click at [87, 537] on div "Image Add..." at bounding box center [118, 539] width 149 height 21
click at [44, 45] on icon "button" at bounding box center [46, 50] width 10 height 10
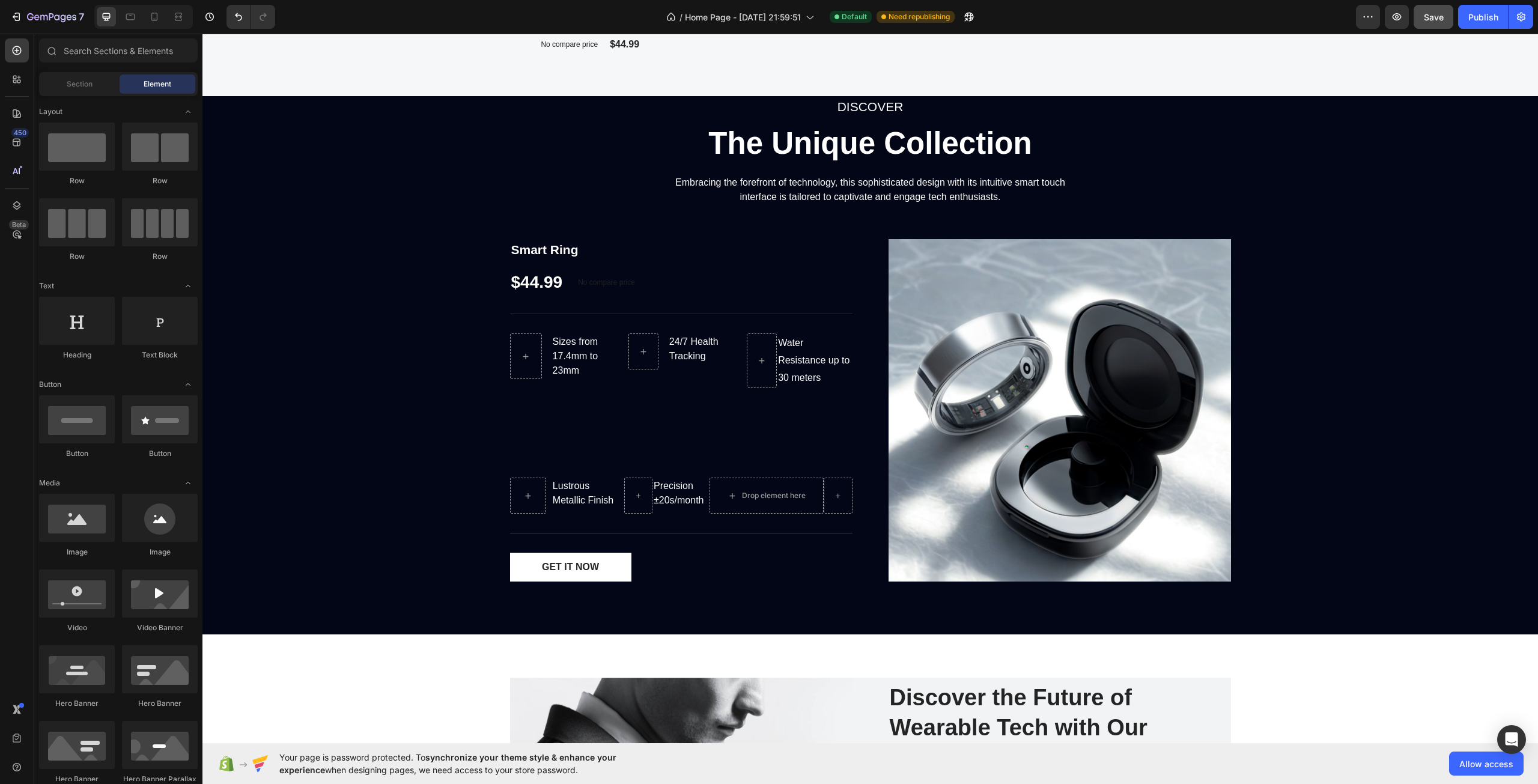
click at [154, 174] on div "Row" at bounding box center [160, 154] width 75 height 64
click at [170, 168] on div at bounding box center [160, 146] width 75 height 48
click at [279, 258] on div "DISCOVER Text block The Unique Collection Heading Embracing the forefront of te…" at bounding box center [870, 343] width 1318 height 495
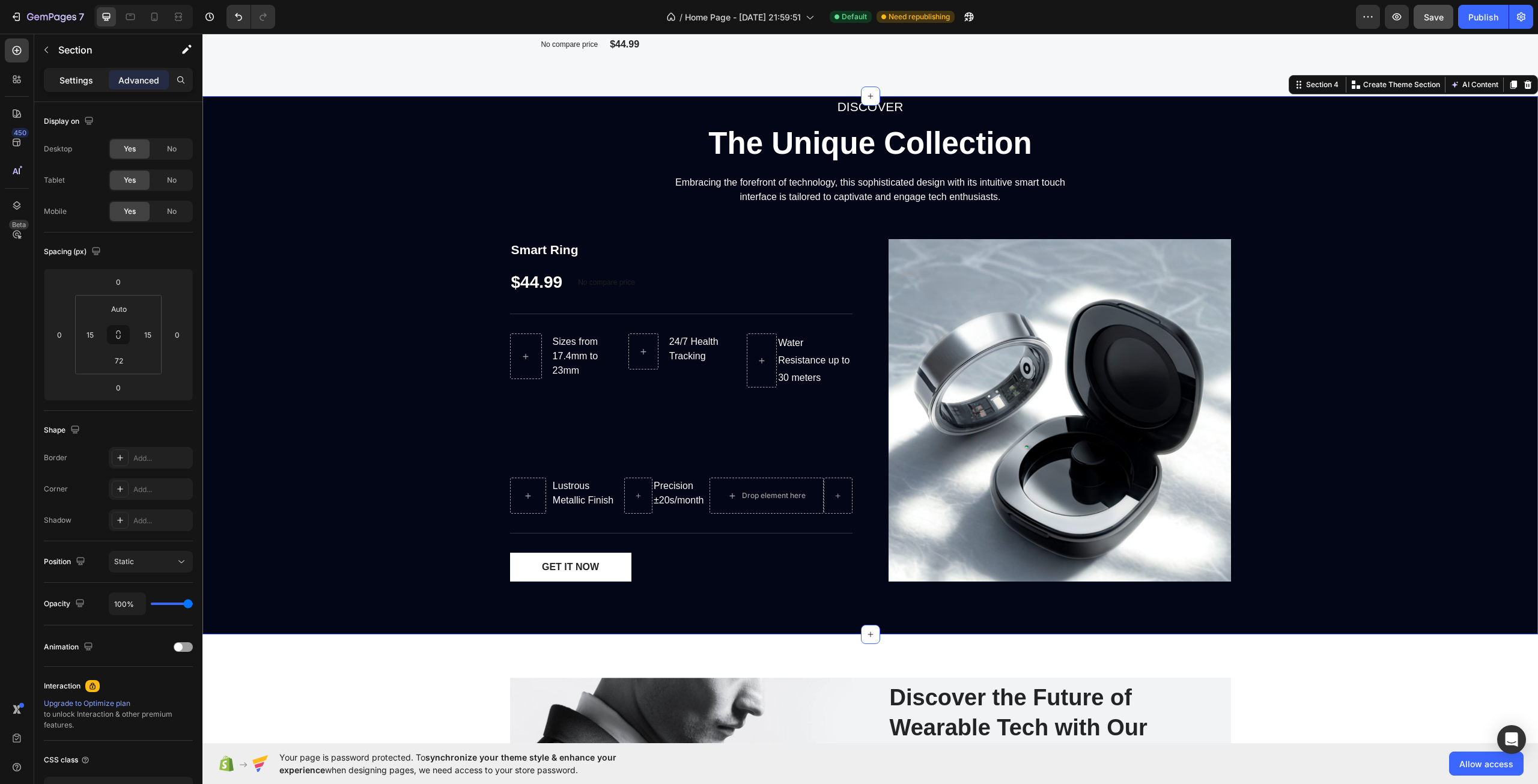
click at [98, 75] on div "Settings" at bounding box center [76, 80] width 60 height 20
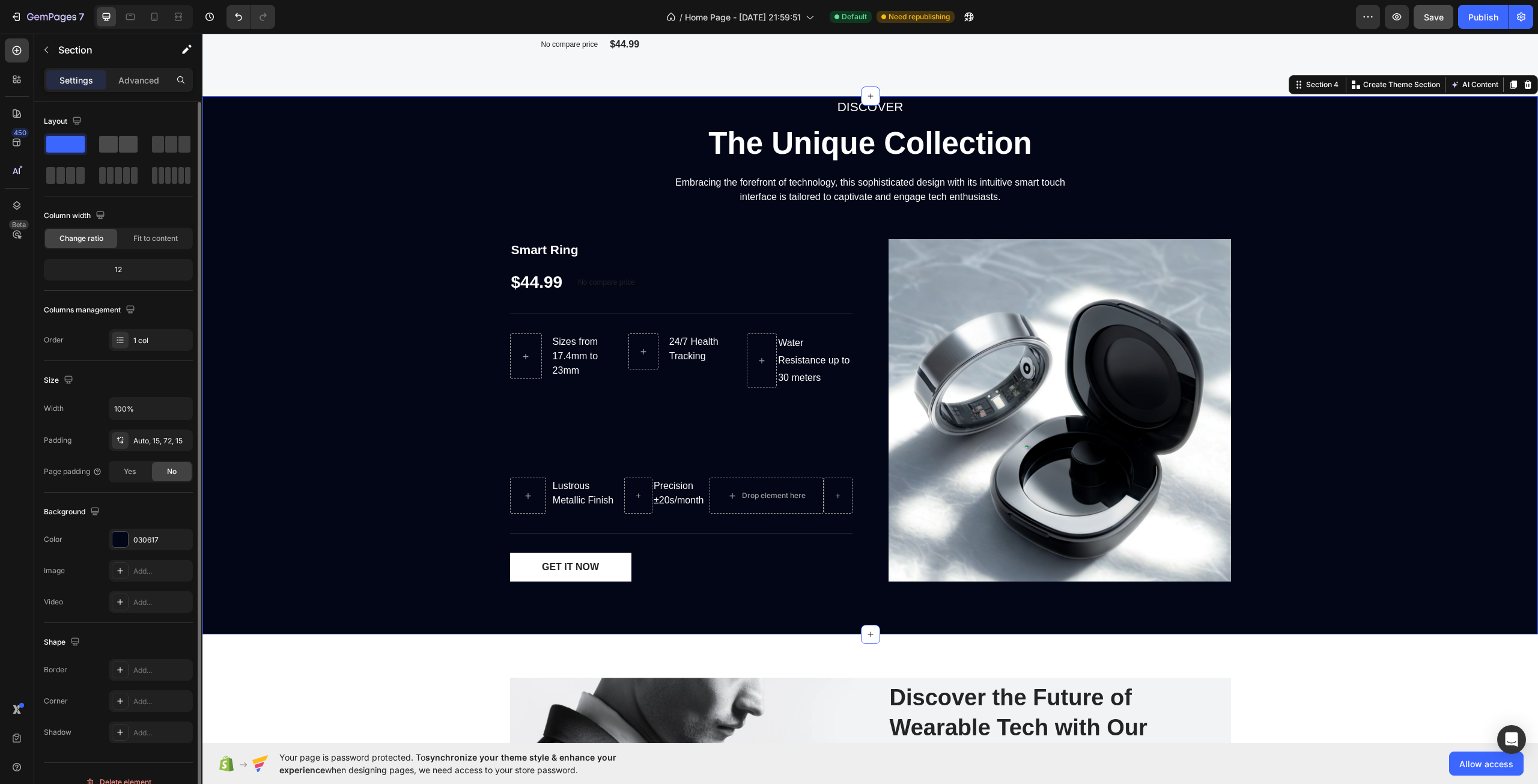
click at [114, 148] on span at bounding box center [108, 144] width 19 height 17
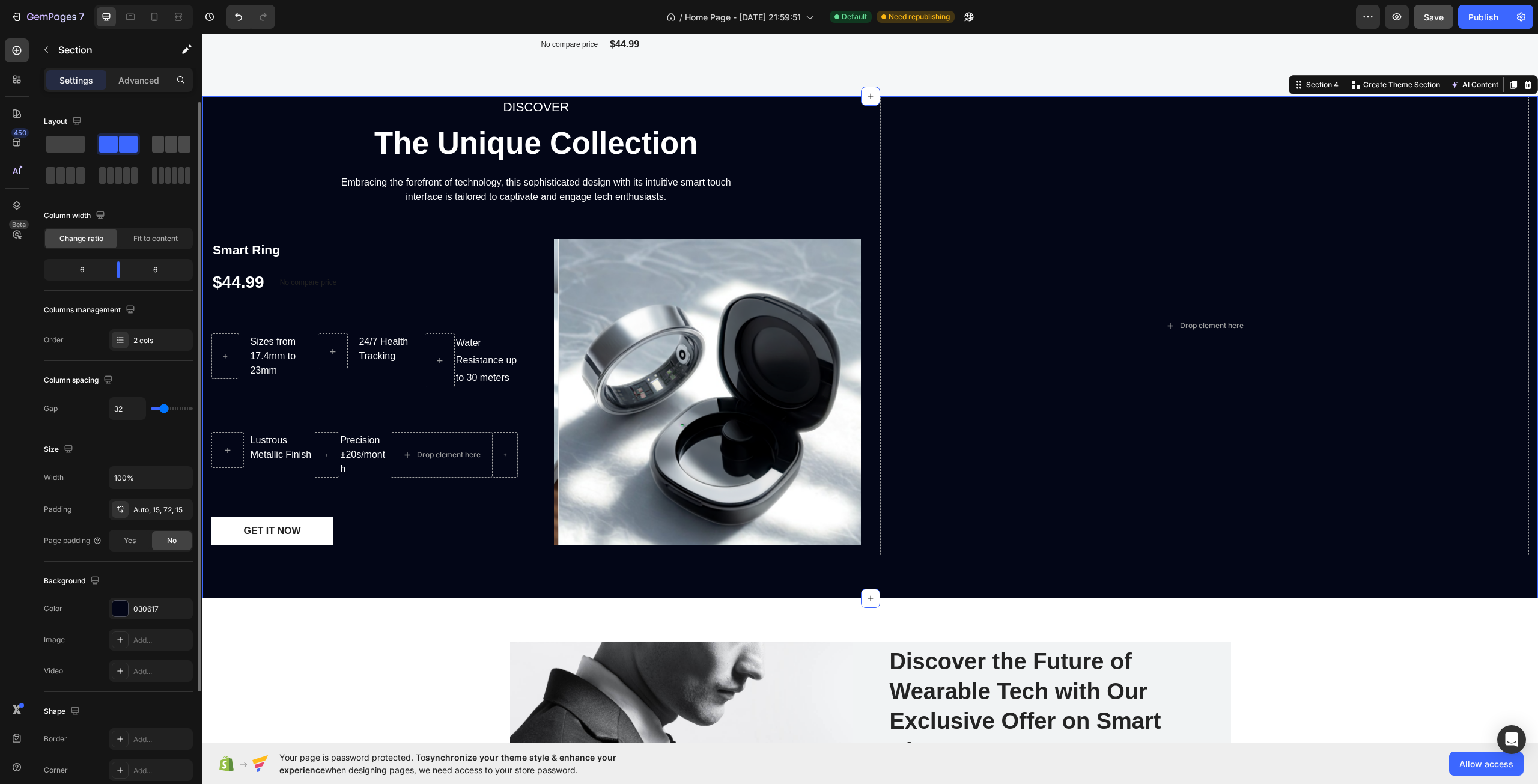
click at [180, 148] on span at bounding box center [184, 144] width 12 height 17
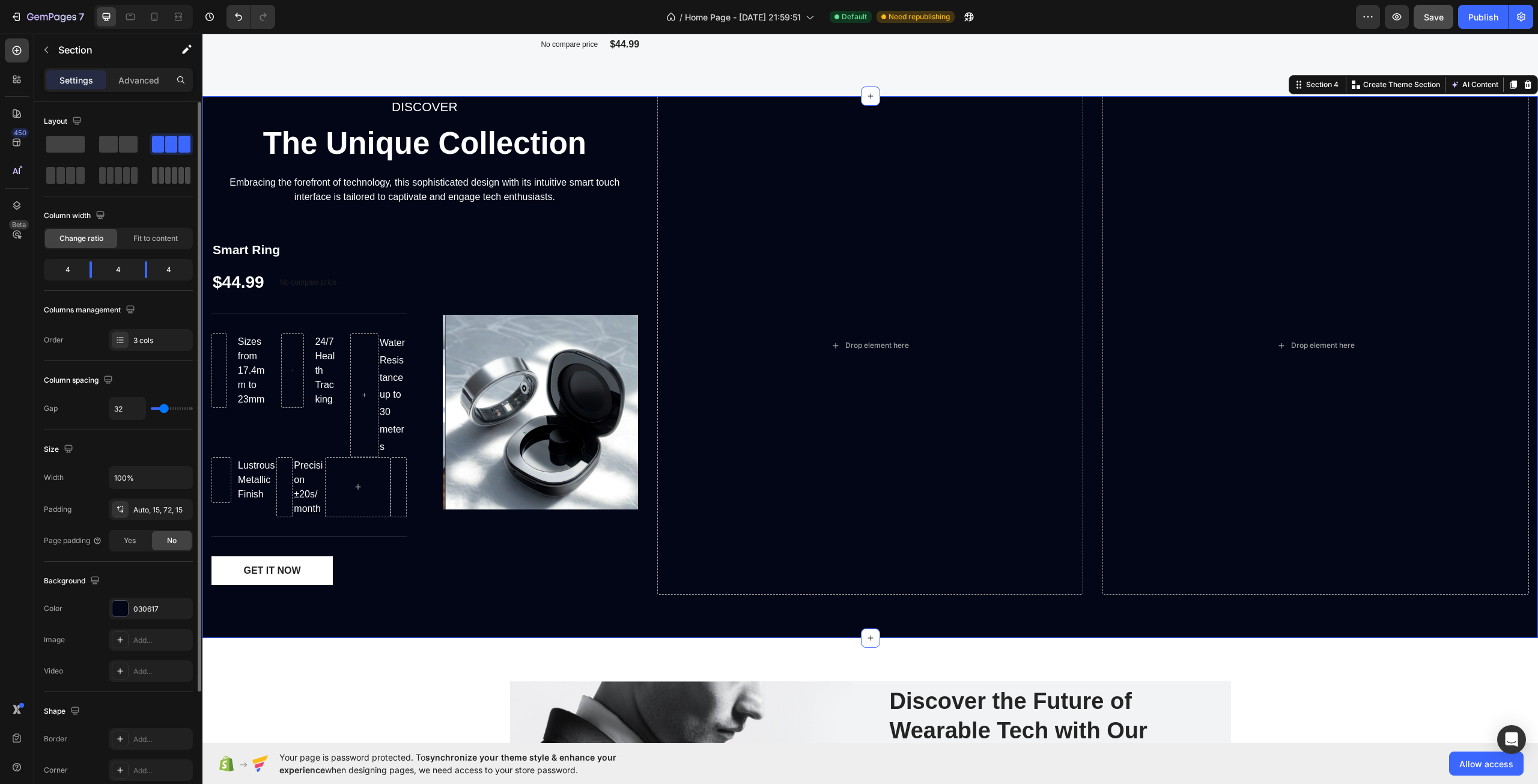
click at [174, 170] on span at bounding box center [175, 175] width 5 height 17
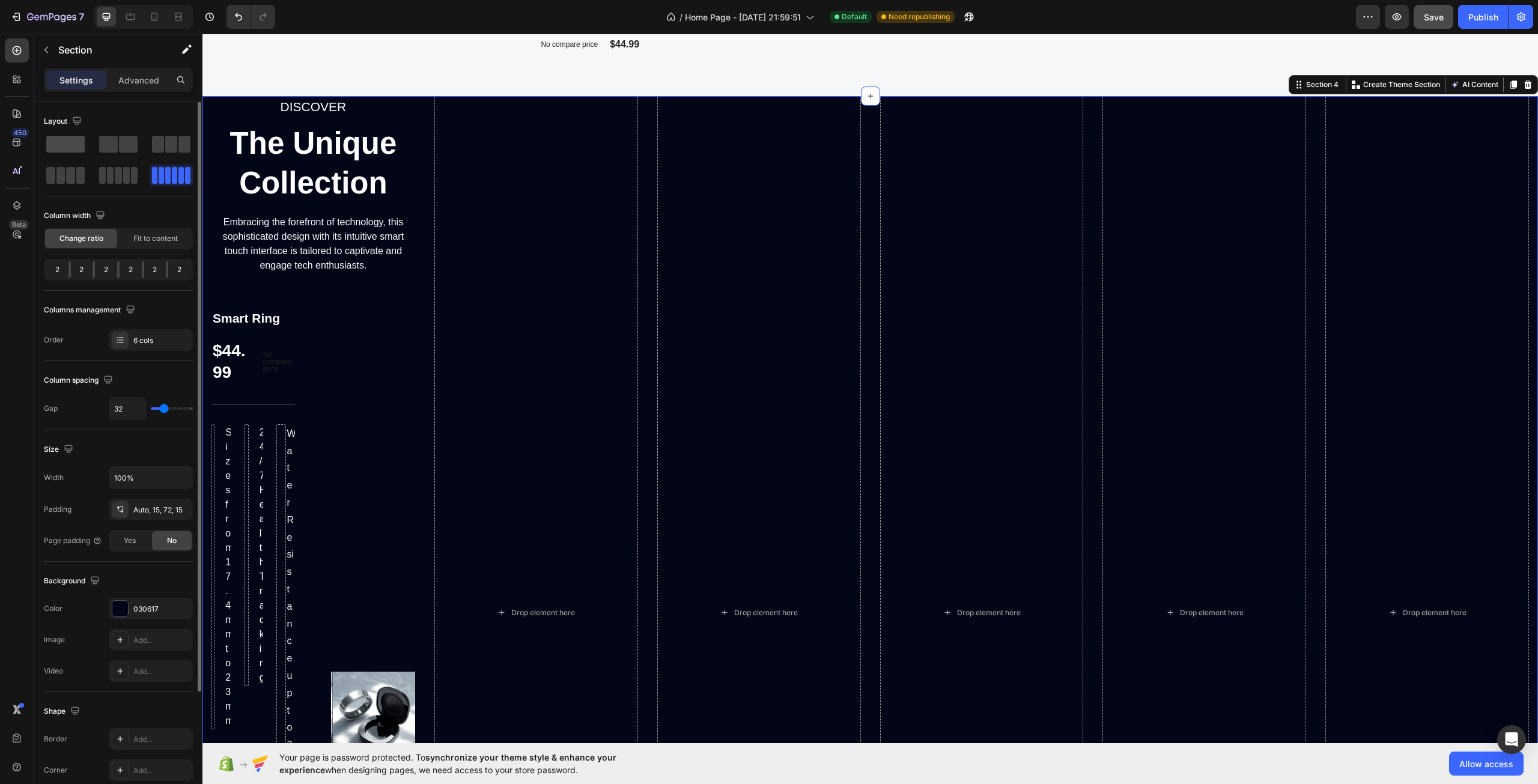
click at [70, 144] on span at bounding box center [65, 144] width 38 height 17
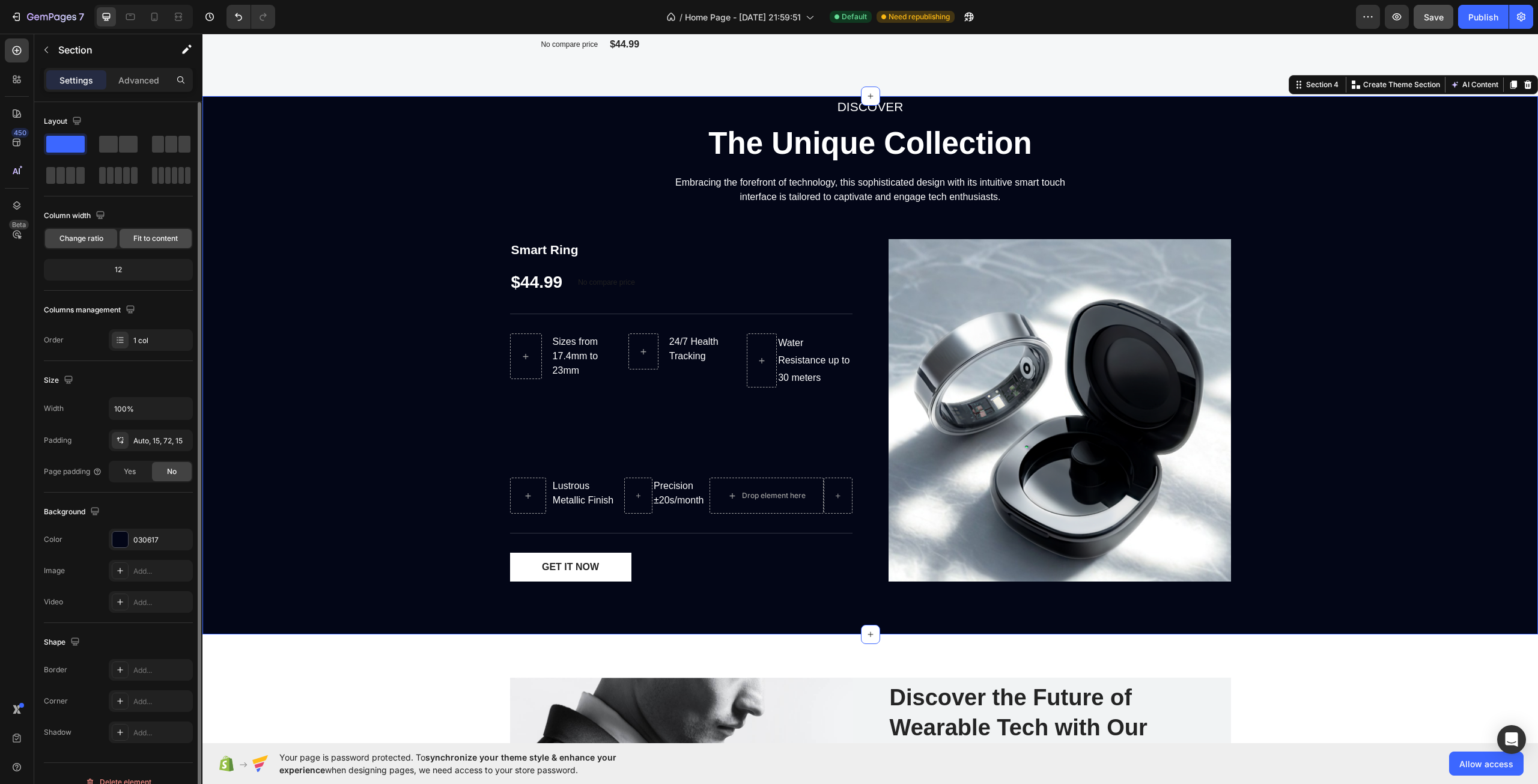
click at [151, 241] on span "Fit to content" at bounding box center [155, 239] width 44 height 11
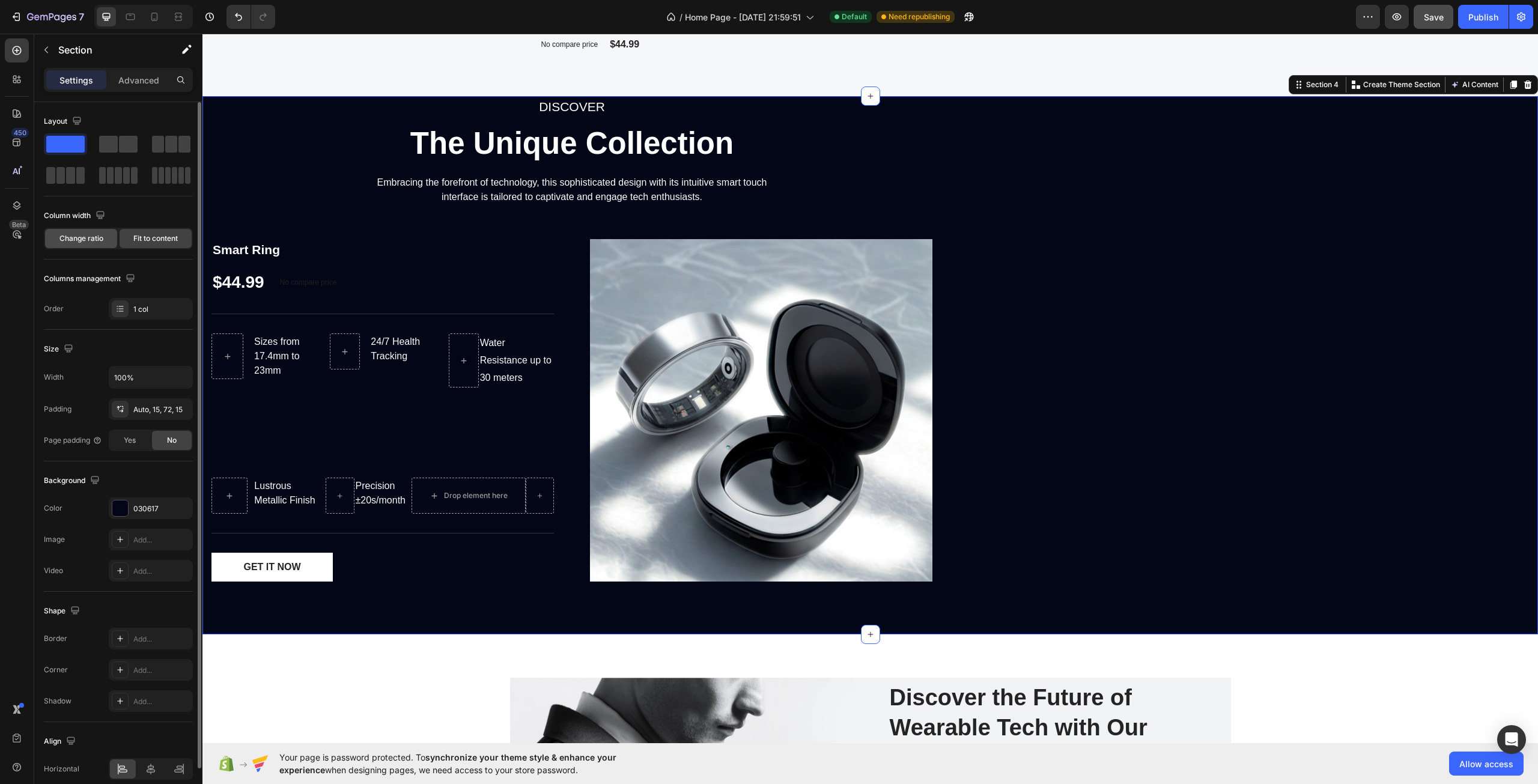
click at [89, 234] on span "Change ratio" at bounding box center [81, 239] width 43 height 11
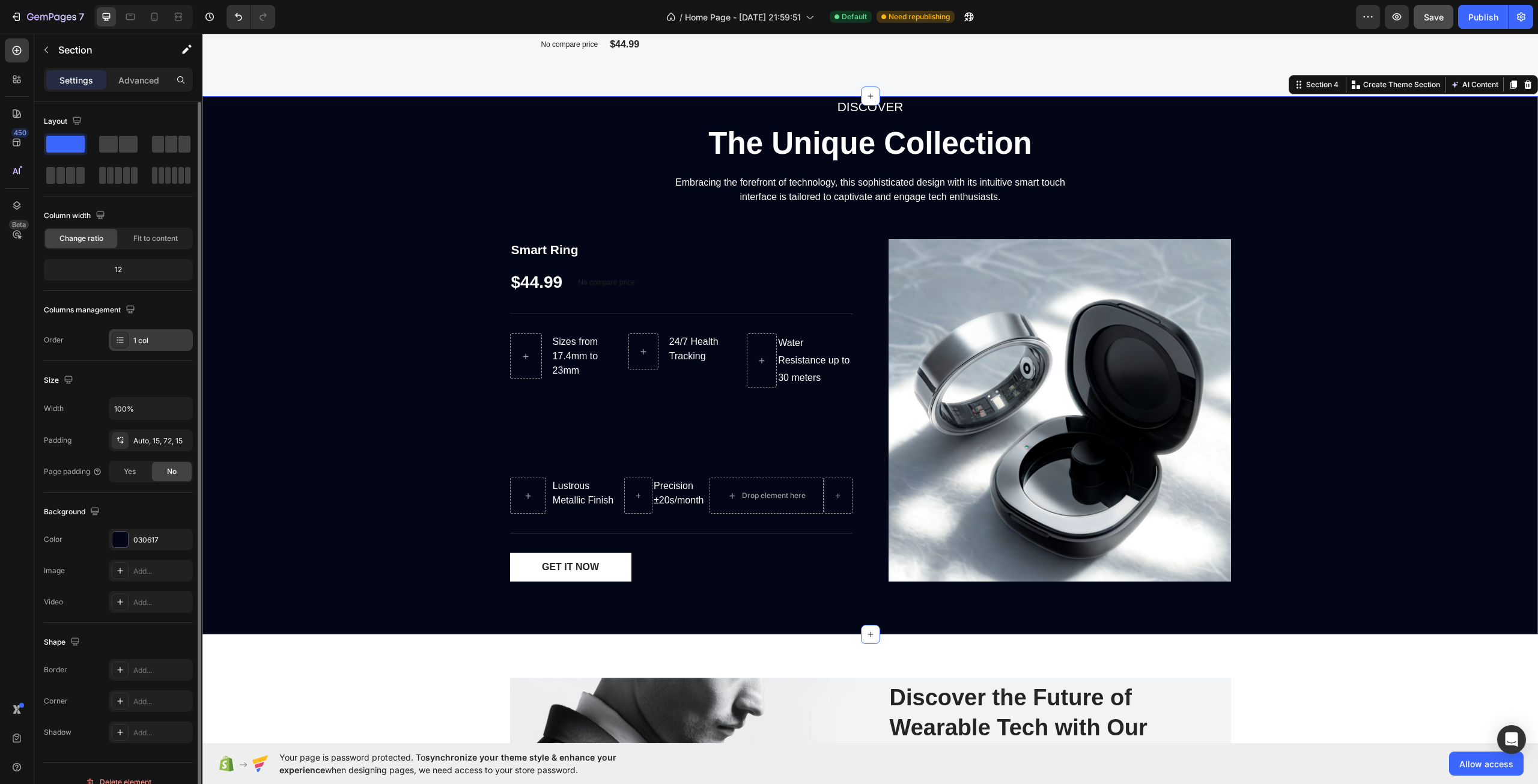
click at [133, 338] on div "1 col" at bounding box center [161, 341] width 57 height 11
click at [158, 358] on div "Layout Column width Change ratio Fit to content 12 Columns management Order 1 c…" at bounding box center [118, 231] width 149 height 259
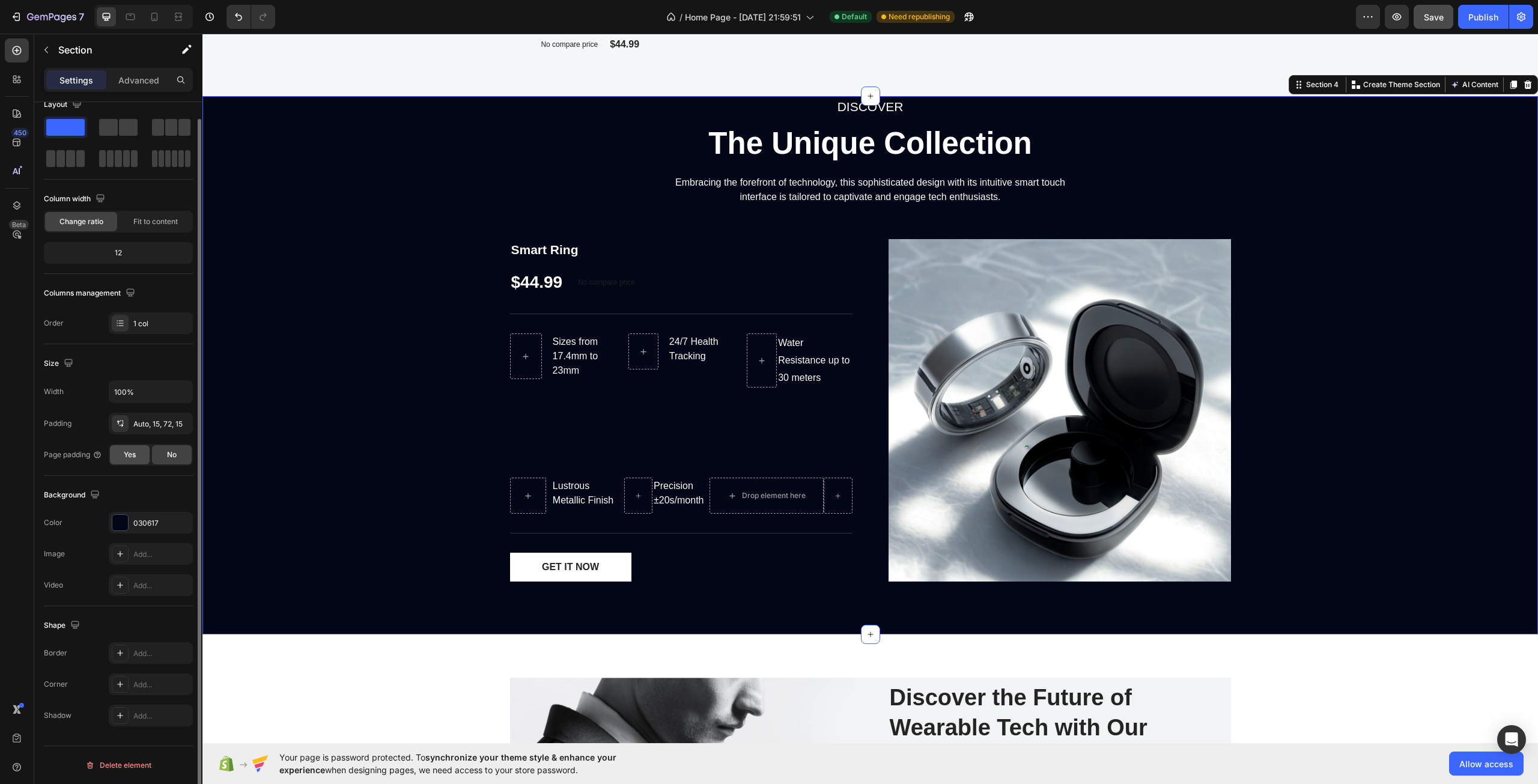
click at [141, 462] on div "Yes" at bounding box center [129, 455] width 40 height 20
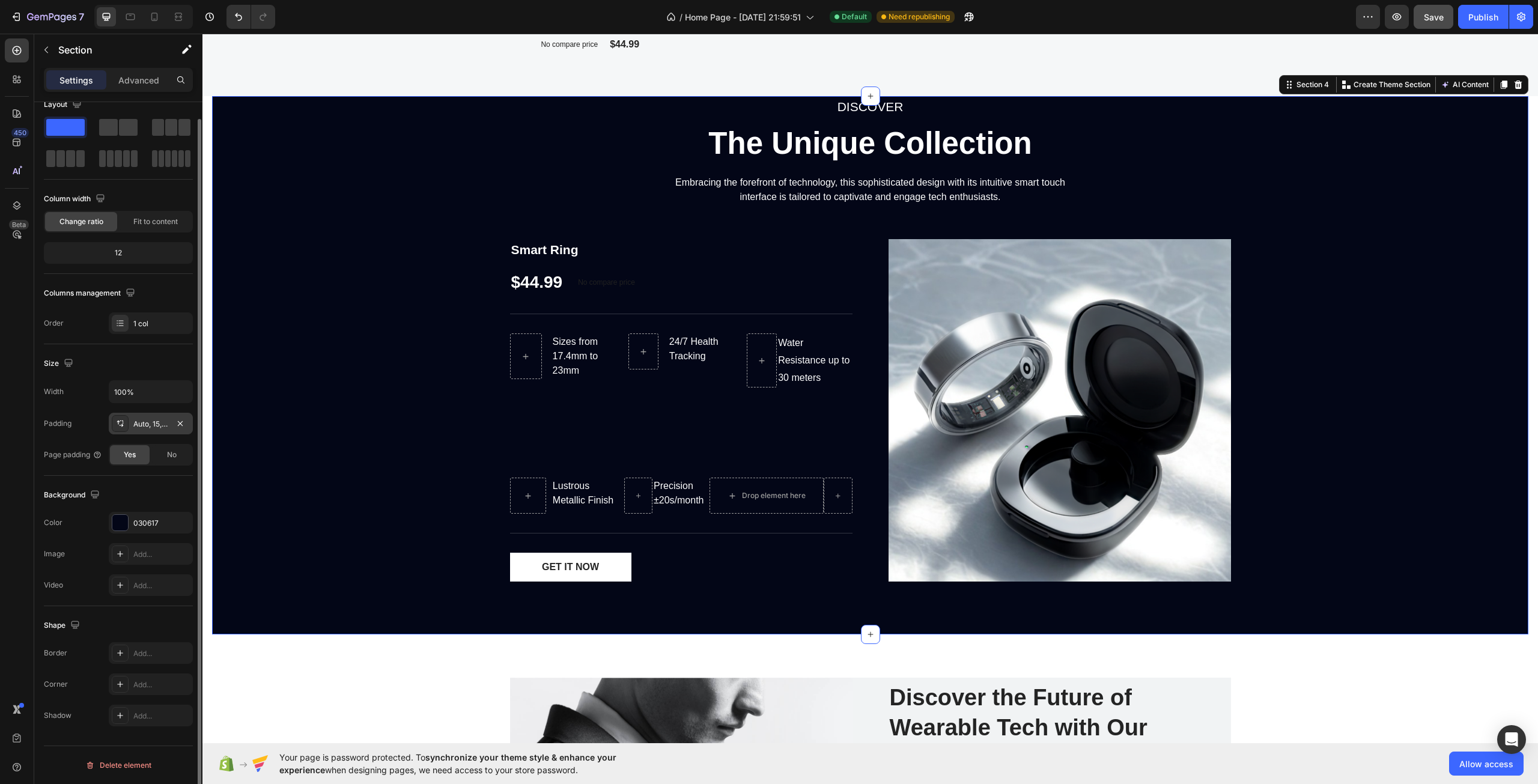
click at [152, 423] on div "Auto, 15, 72, 15" at bounding box center [150, 424] width 35 height 11
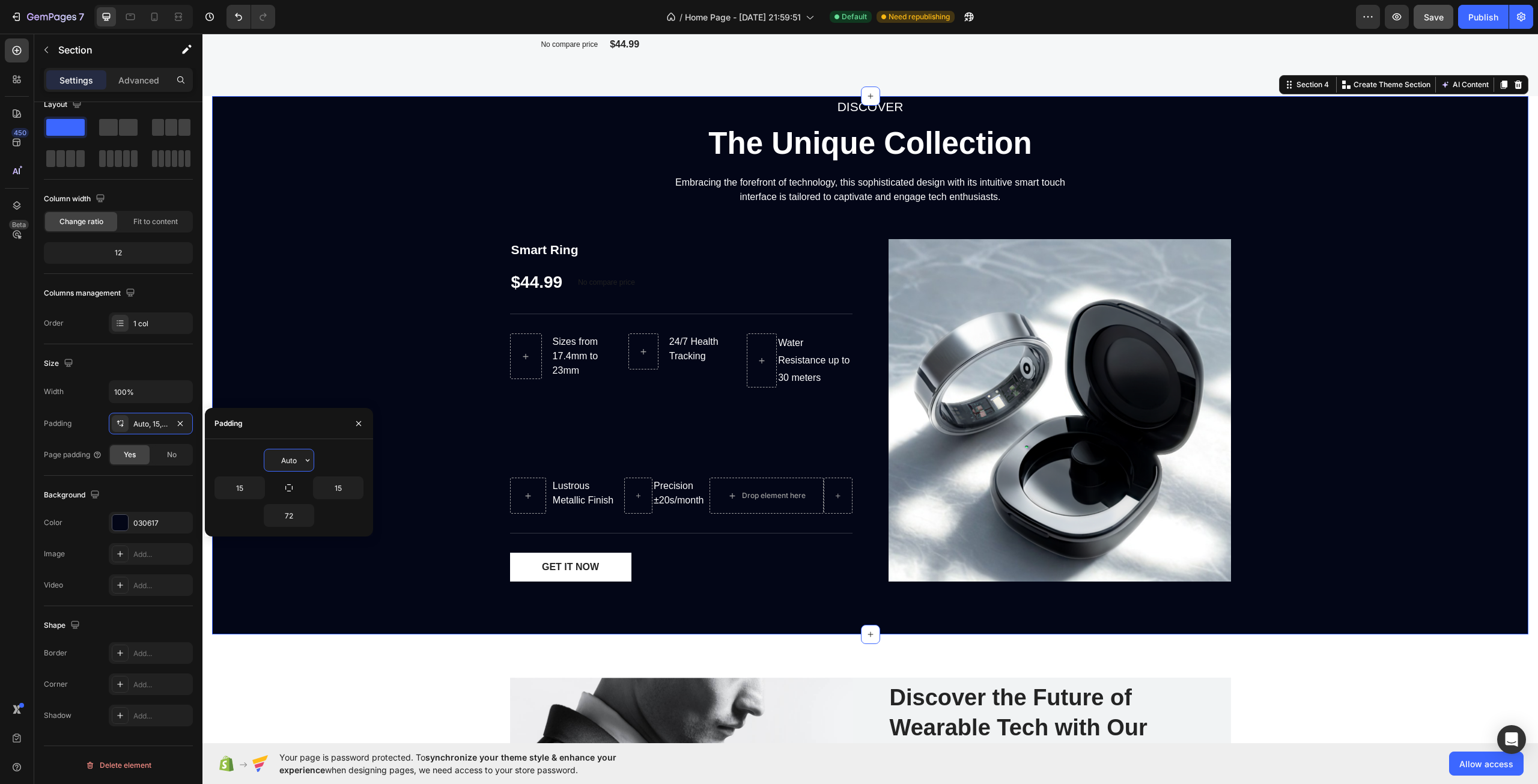
click at [291, 466] on input "Auto" at bounding box center [289, 460] width 50 height 21
click at [312, 460] on icon "button" at bounding box center [307, 460] width 10 height 10
click at [356, 490] on icon "button" at bounding box center [357, 488] width 10 height 10
click at [318, 514] on p "Auto Auto" at bounding box center [316, 519] width 64 height 11
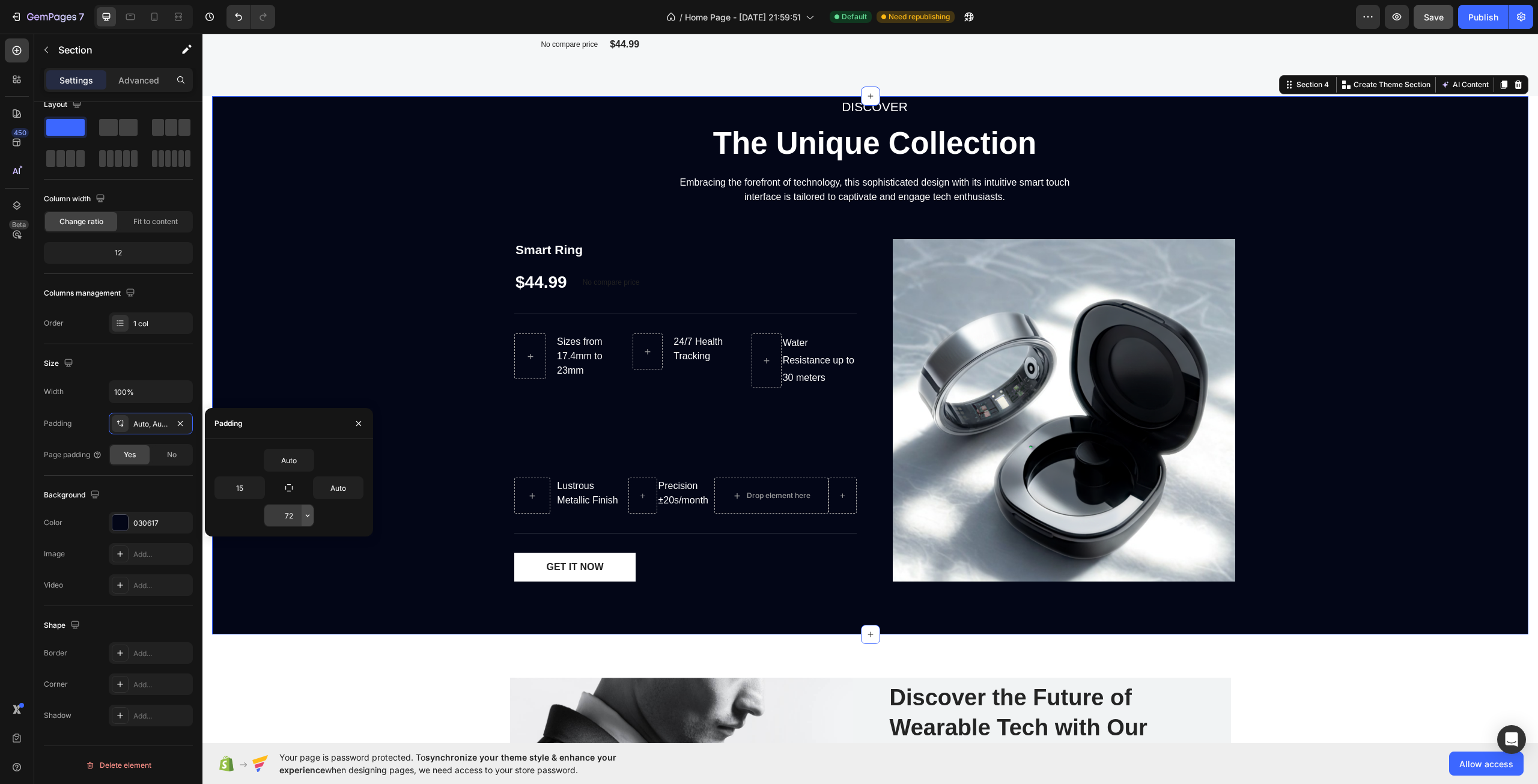
click at [306, 513] on icon "button" at bounding box center [307, 515] width 10 height 10
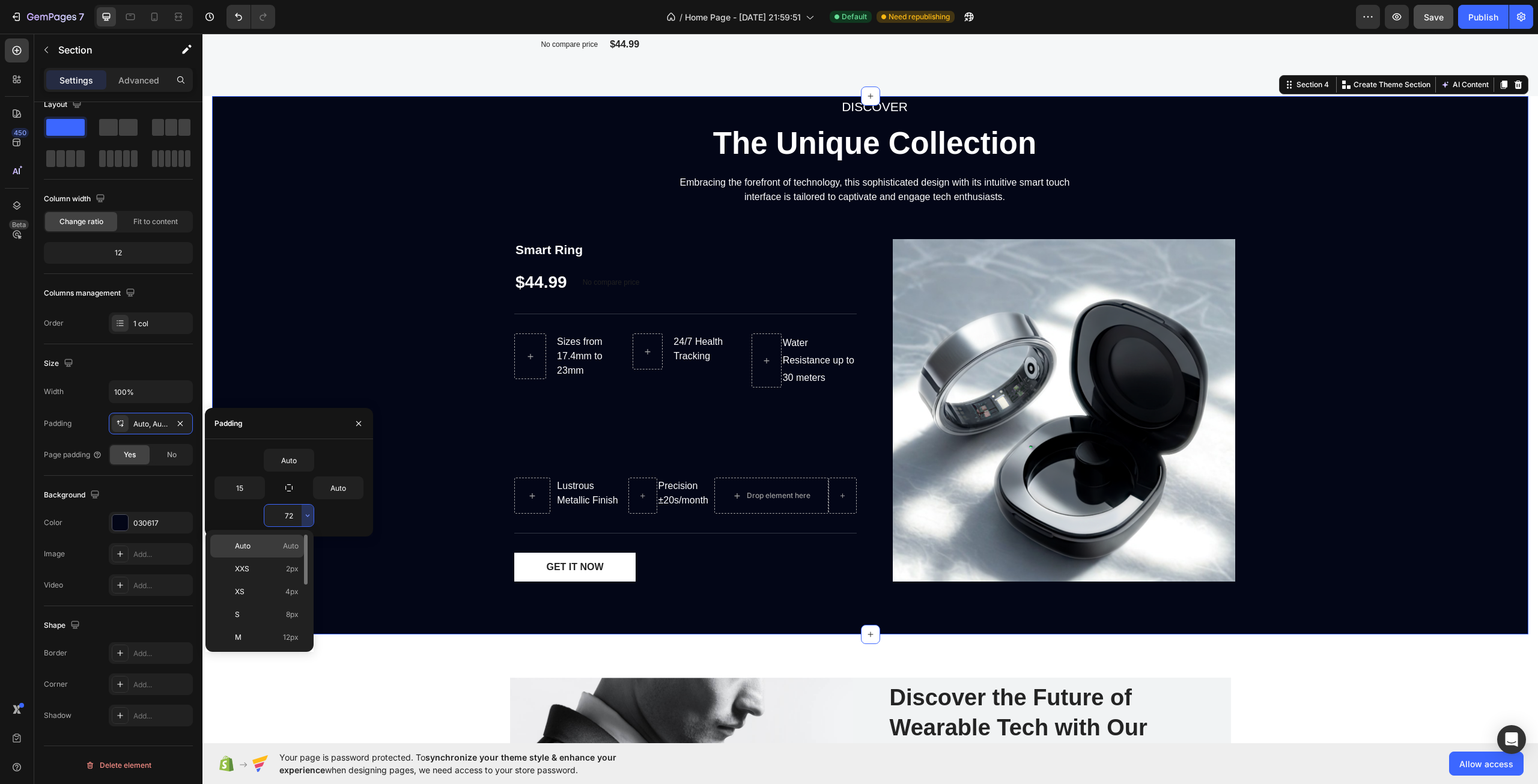
click at [291, 540] on div "Auto Auto" at bounding box center [257, 546] width 94 height 23
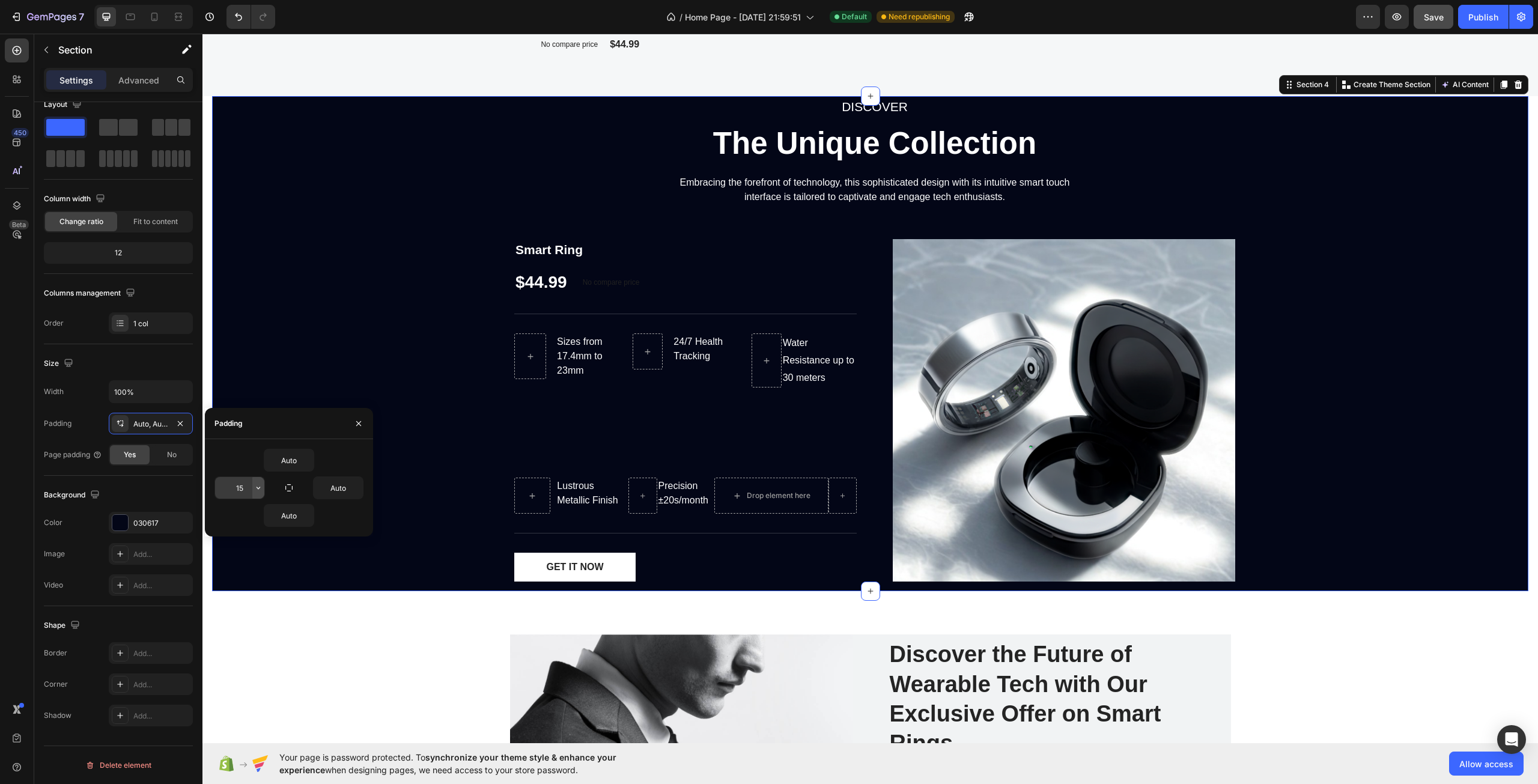
click at [260, 487] on icon "button" at bounding box center [258, 488] width 4 height 3
click at [249, 514] on div "Auto Auto" at bounding box center [208, 519] width 94 height 23
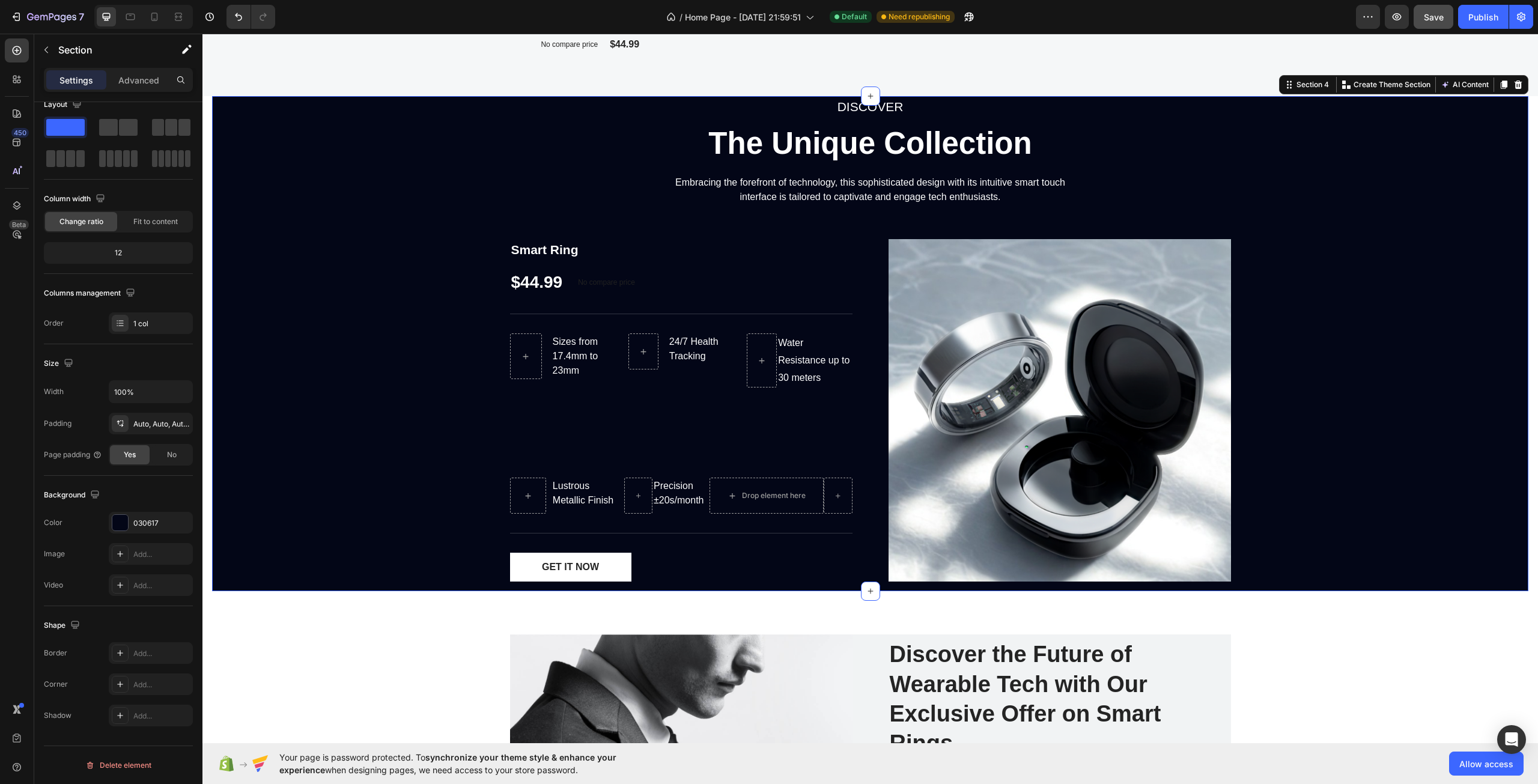
click at [388, 388] on div "DISCOVER Text block The Unique Collection Heading Embracing the forefront of te…" at bounding box center [870, 343] width 1316 height 495
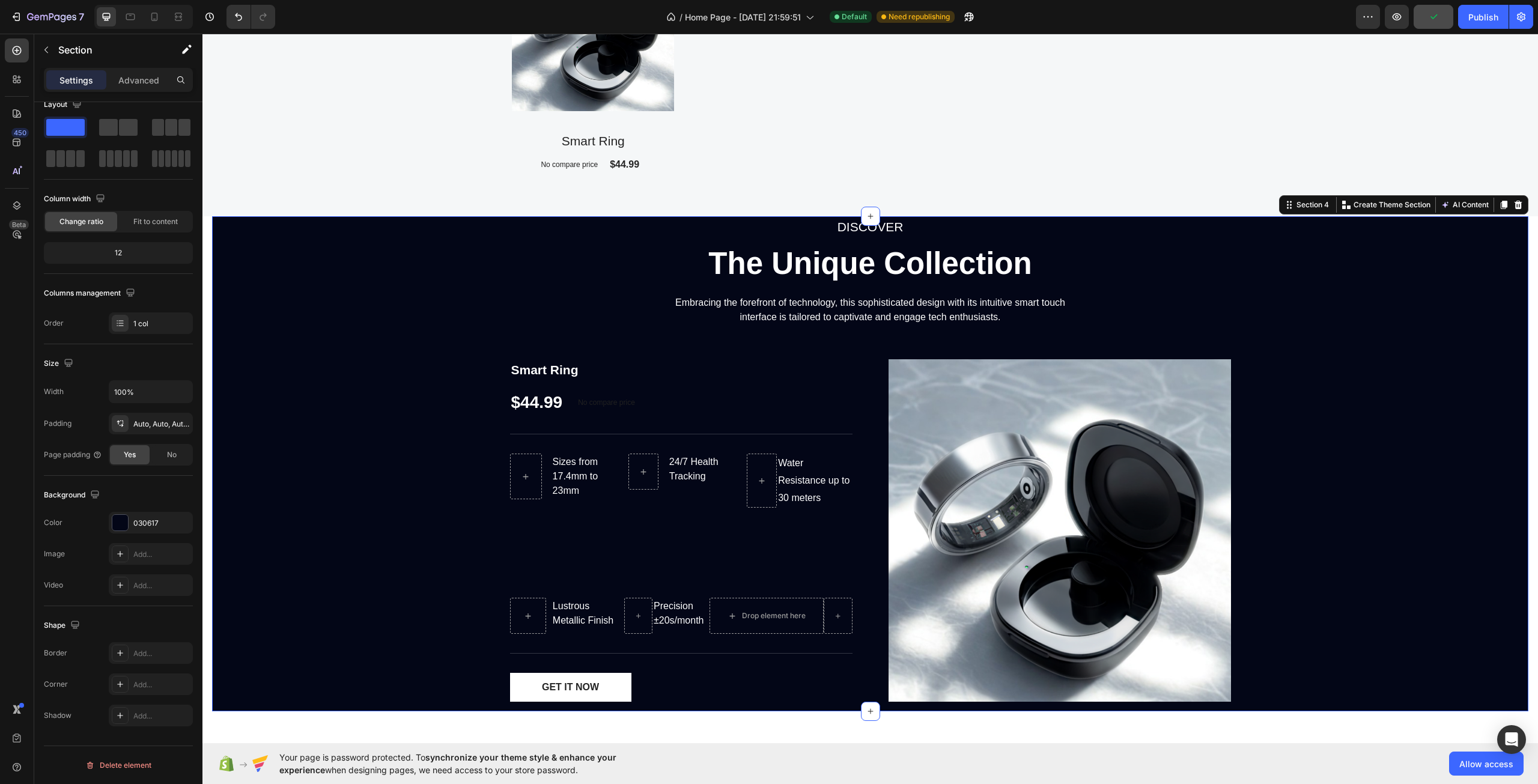
scroll to position [1622, 0]
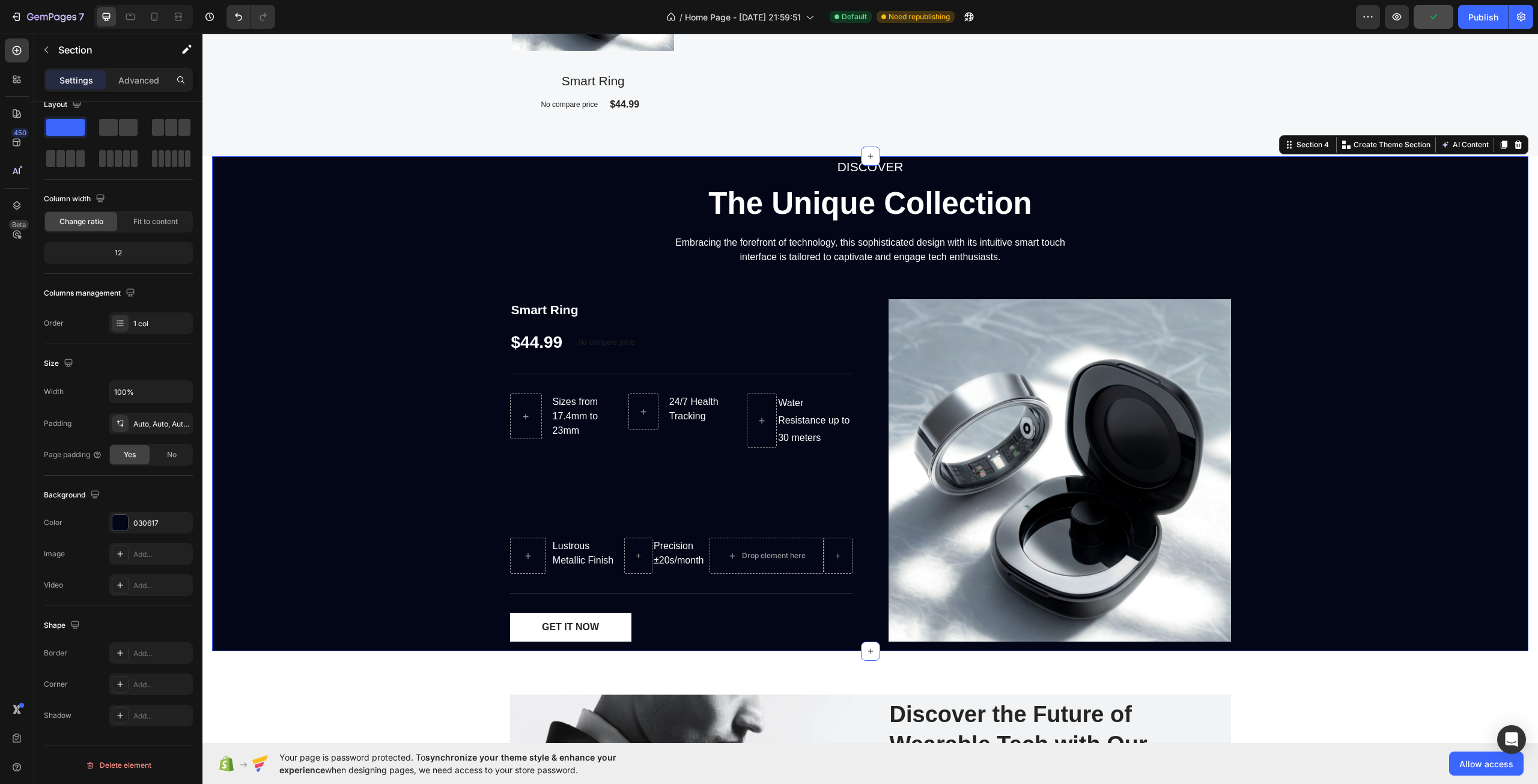
click at [355, 487] on div "DISCOVER Text block The Unique Collection Heading Embracing the forefront of te…" at bounding box center [870, 404] width 1316 height 495
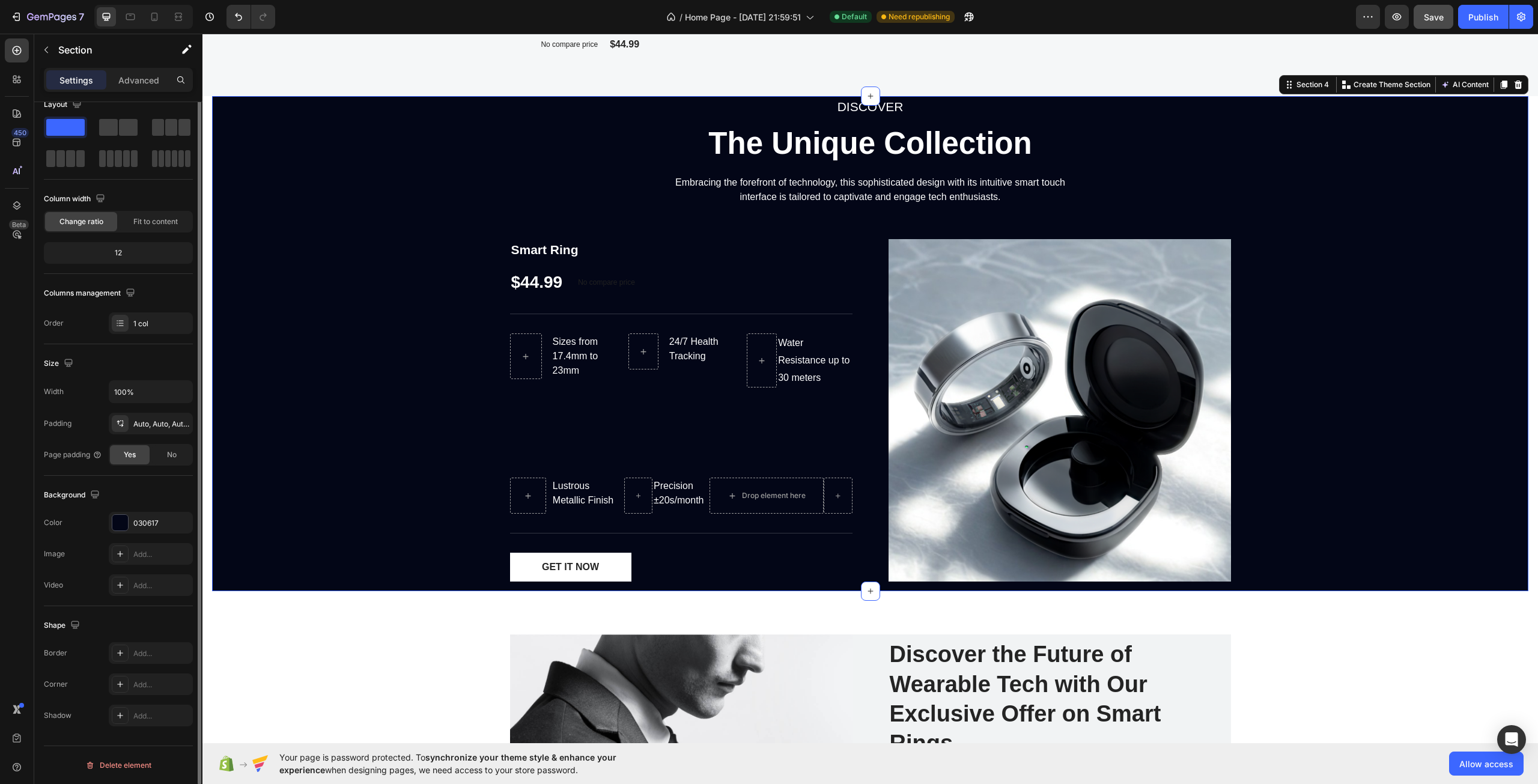
scroll to position [0, 0]
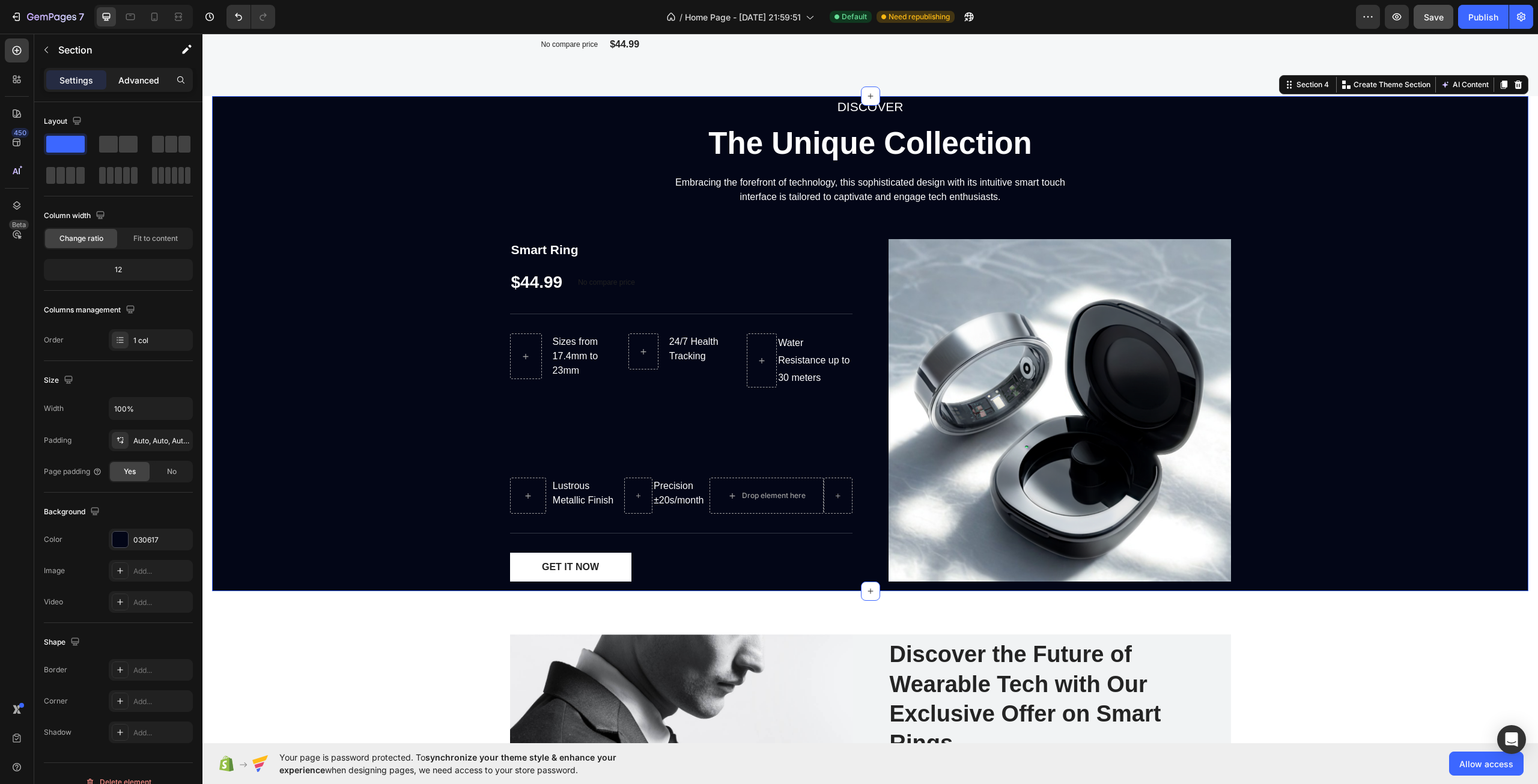
click at [142, 74] on p "Advanced" at bounding box center [138, 80] width 41 height 12
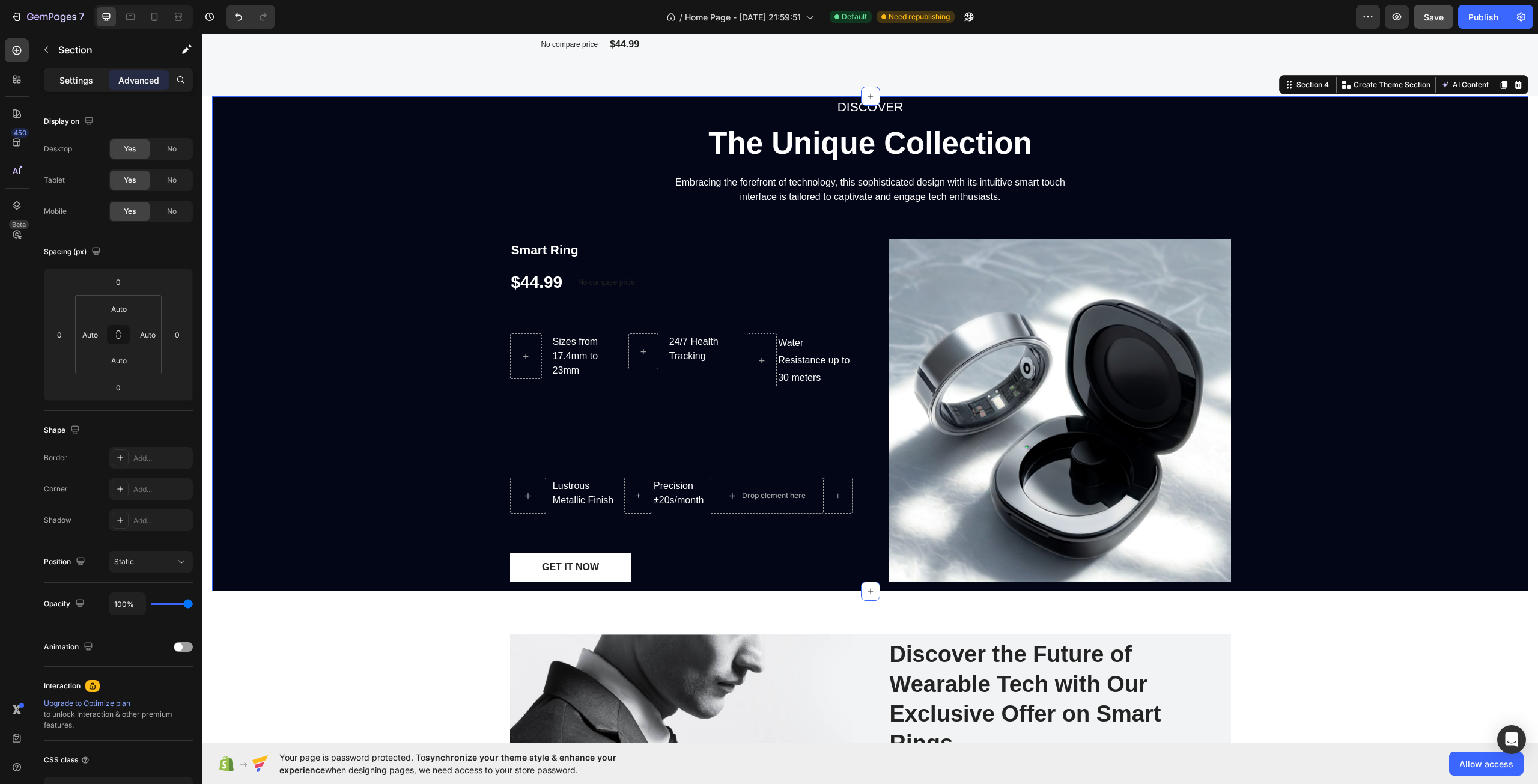
click at [96, 82] on div "Settings" at bounding box center [76, 80] width 60 height 20
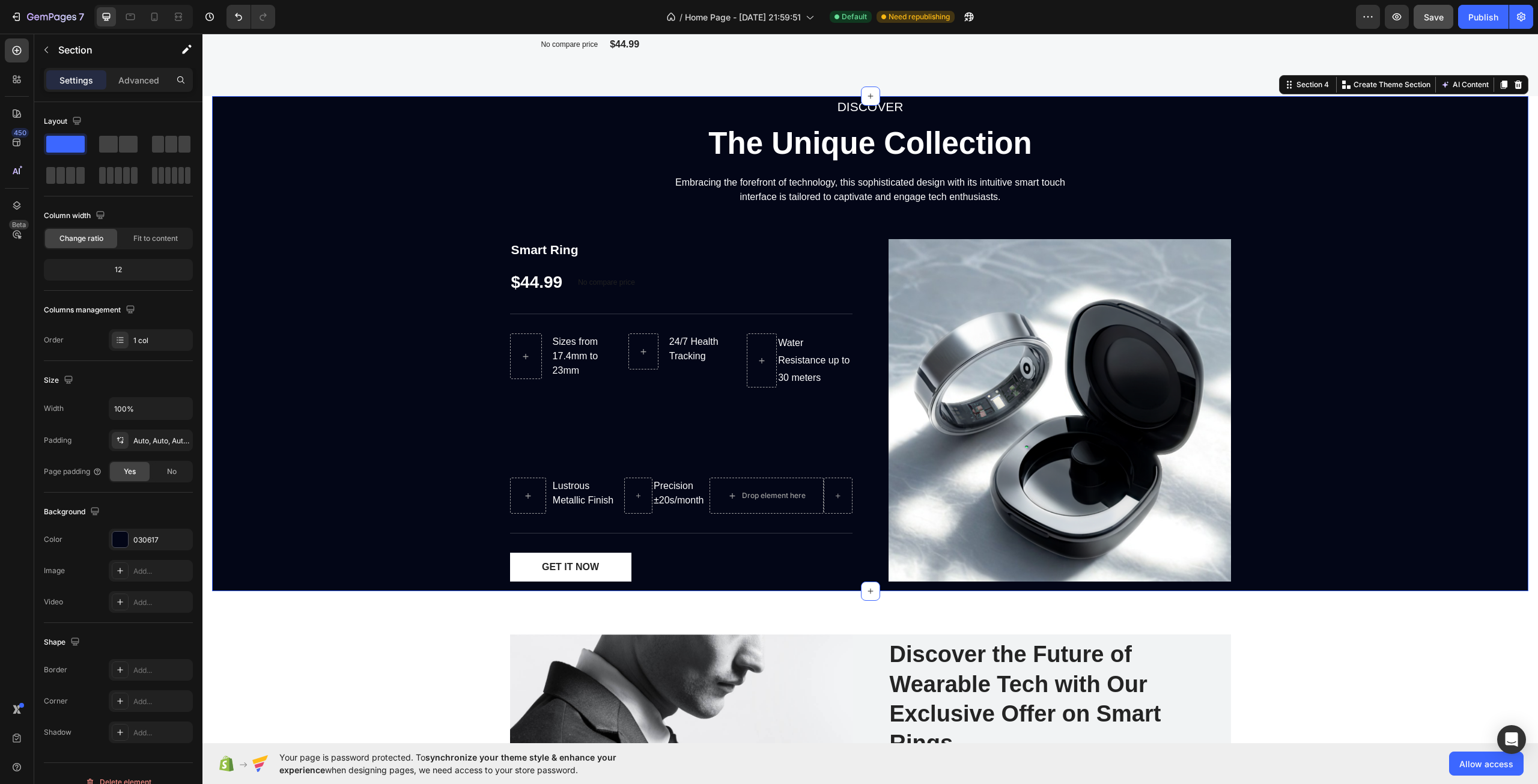
click at [365, 272] on div "DISCOVER Text block The Unique Collection Heading Embracing the forefront of te…" at bounding box center [870, 343] width 1316 height 495
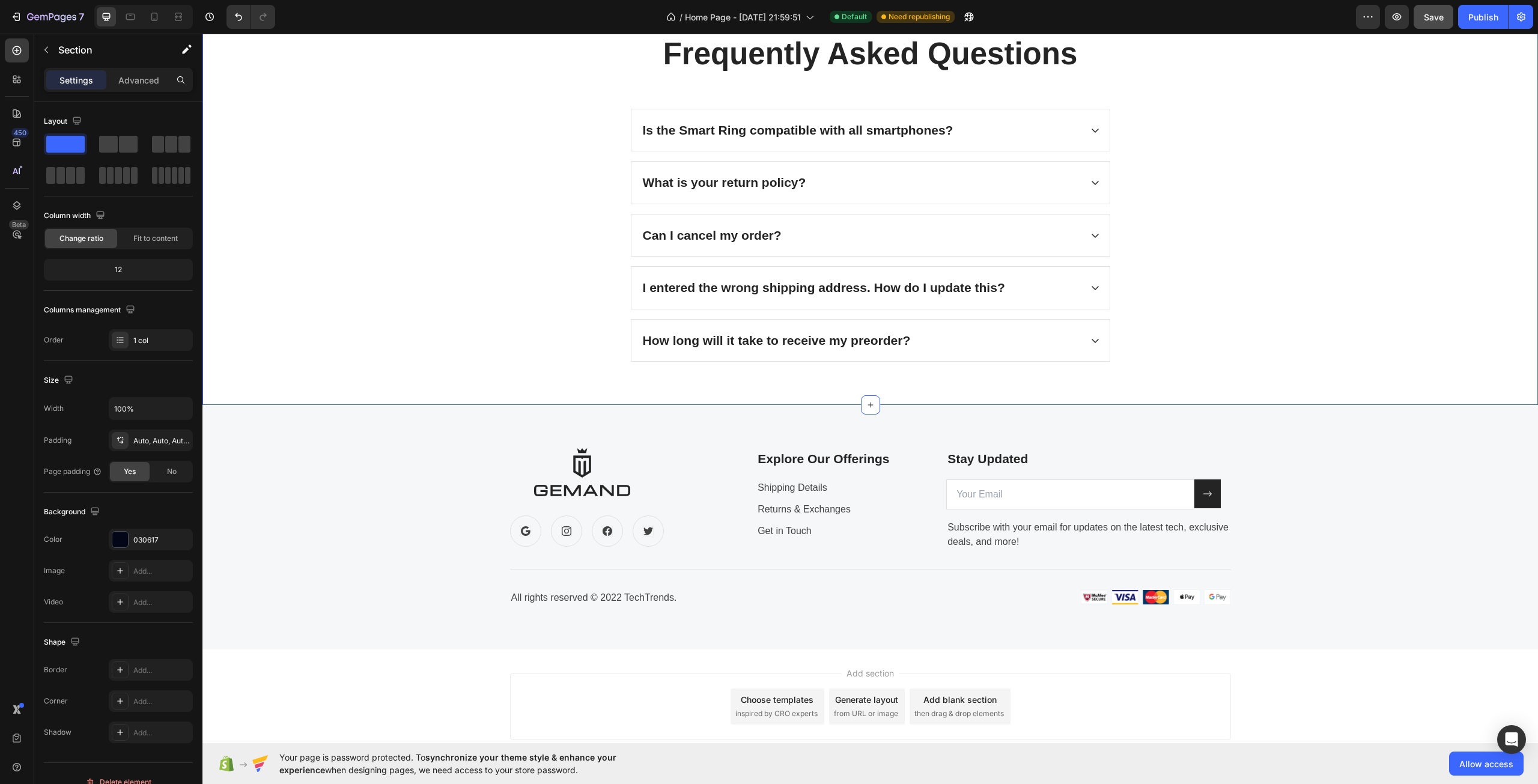
scroll to position [3826, 0]
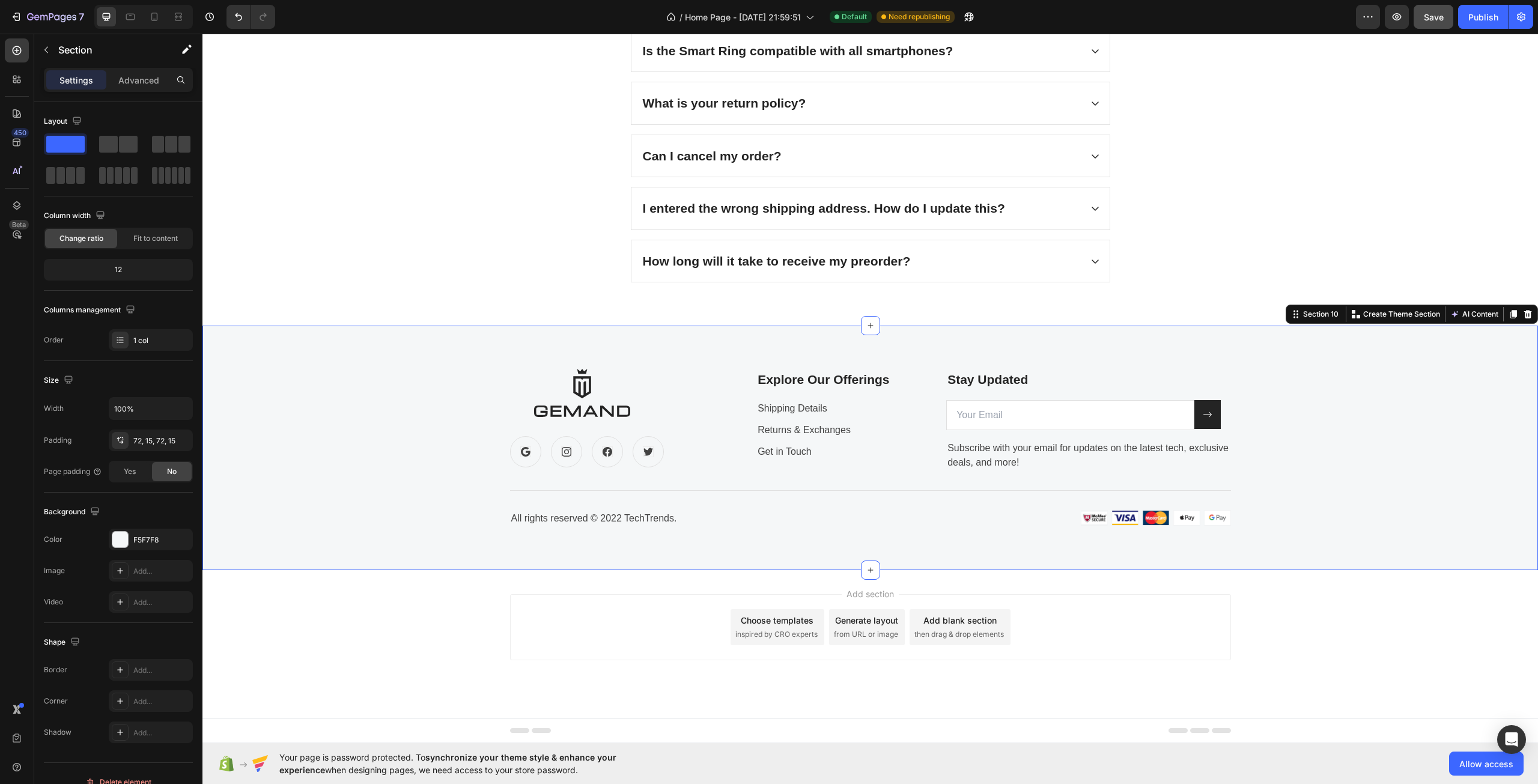
click at [1301, 443] on div "Image Icon Icon Icon Icon Row Explore Our Offerings Text block Shipping Details…" at bounding box center [870, 448] width 1318 height 158
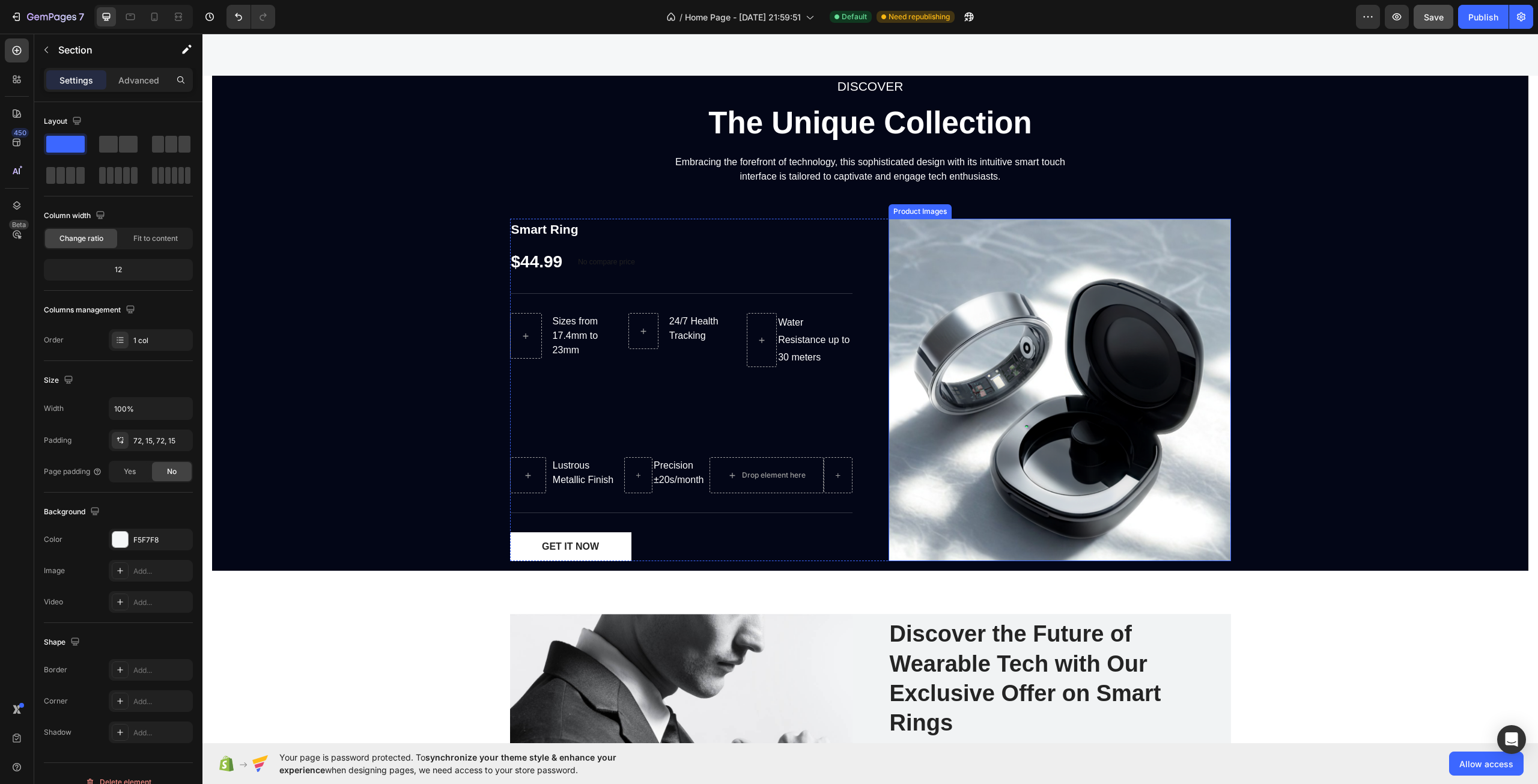
scroll to position [1665, 0]
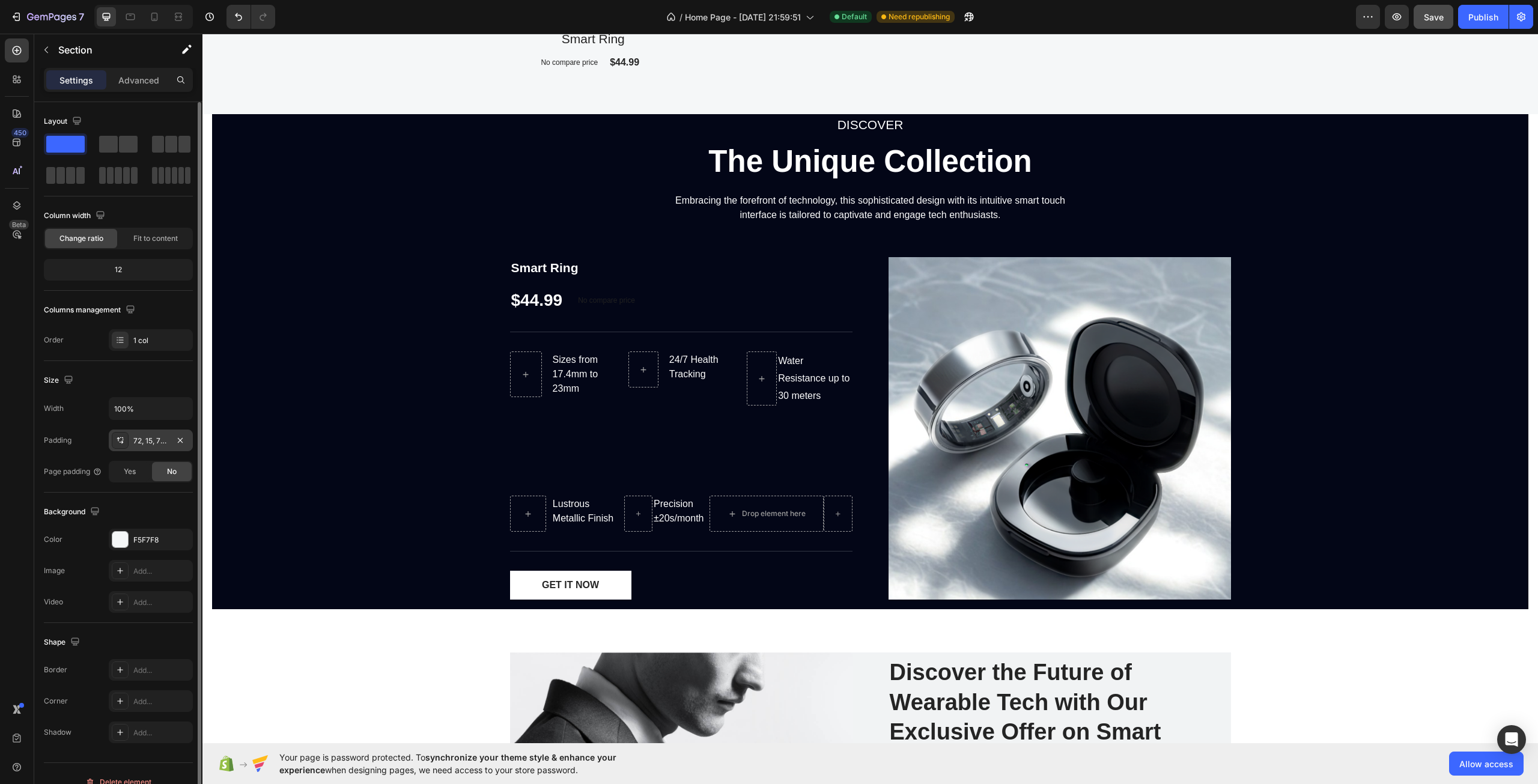
click at [137, 442] on div "72, 15, 72, 15" at bounding box center [150, 441] width 35 height 11
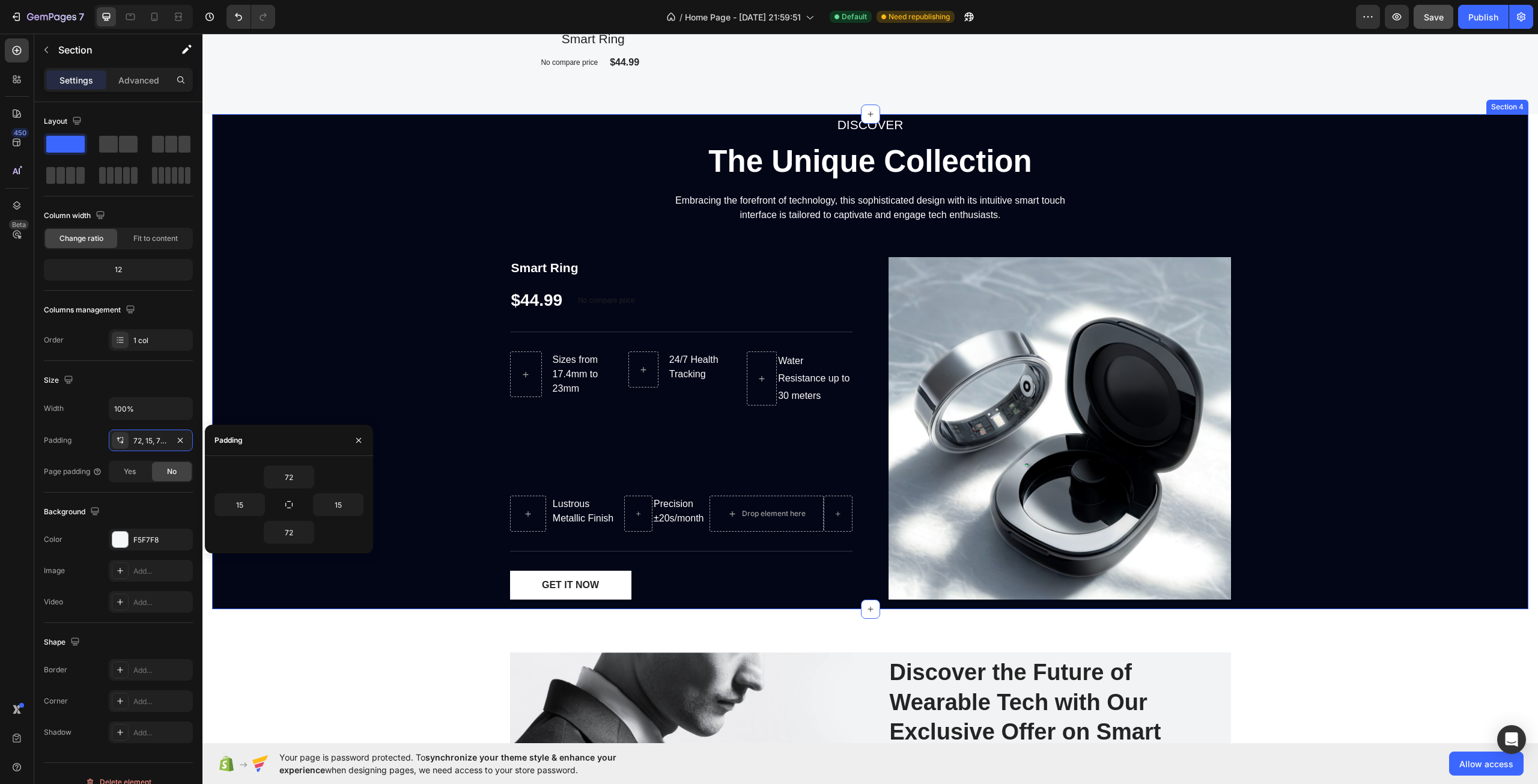
click at [356, 299] on div "DISCOVER Text block The Unique Collection Heading Embracing the forefront of te…" at bounding box center [870, 362] width 1316 height 495
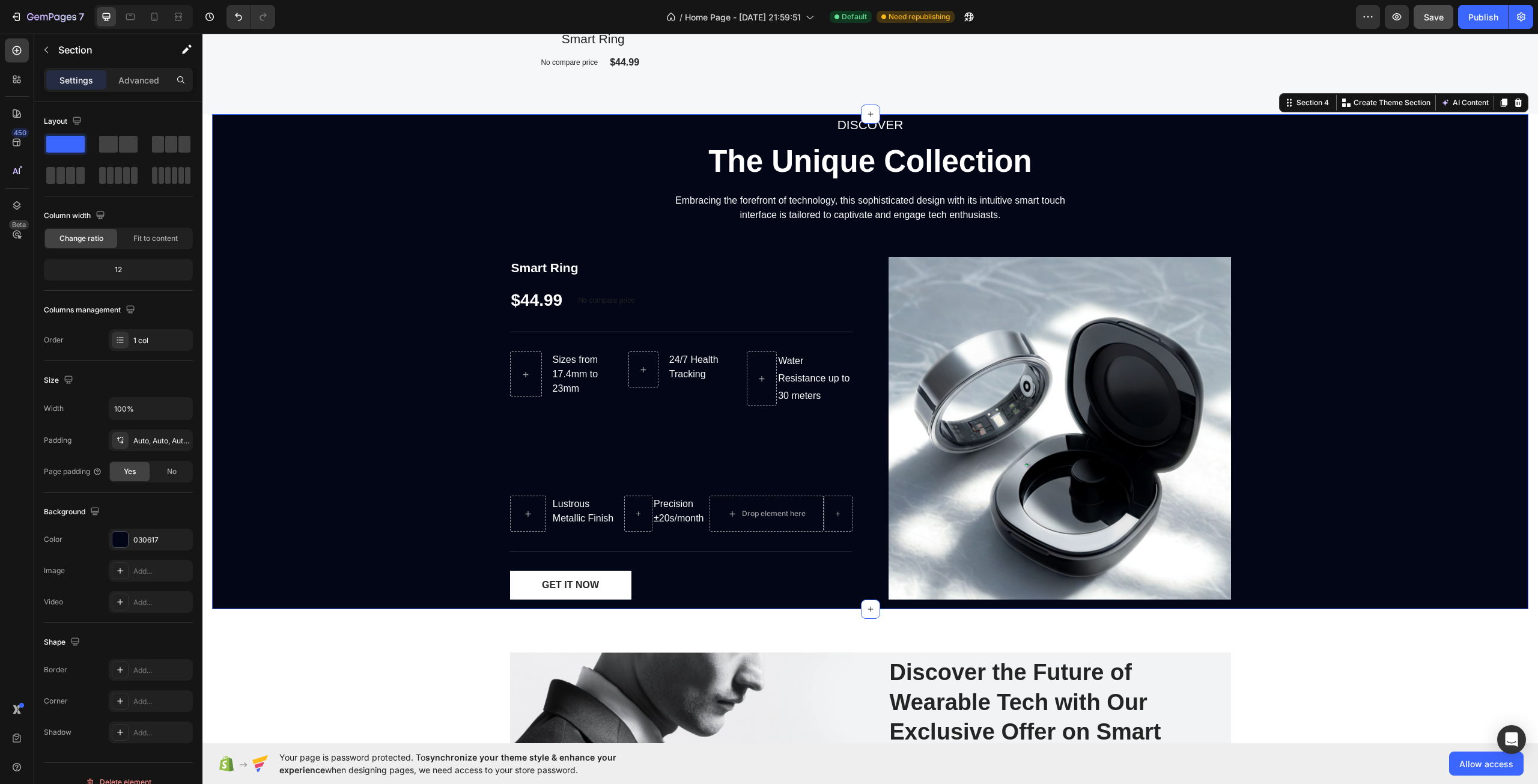
click at [356, 299] on div "DISCOVER Text block The Unique Collection Heading Embracing the forefront of te…" at bounding box center [870, 362] width 1316 height 495
click at [710, 448] on div "24/7 Health Tracking Text block Row" at bounding box center [681, 423] width 106 height 145
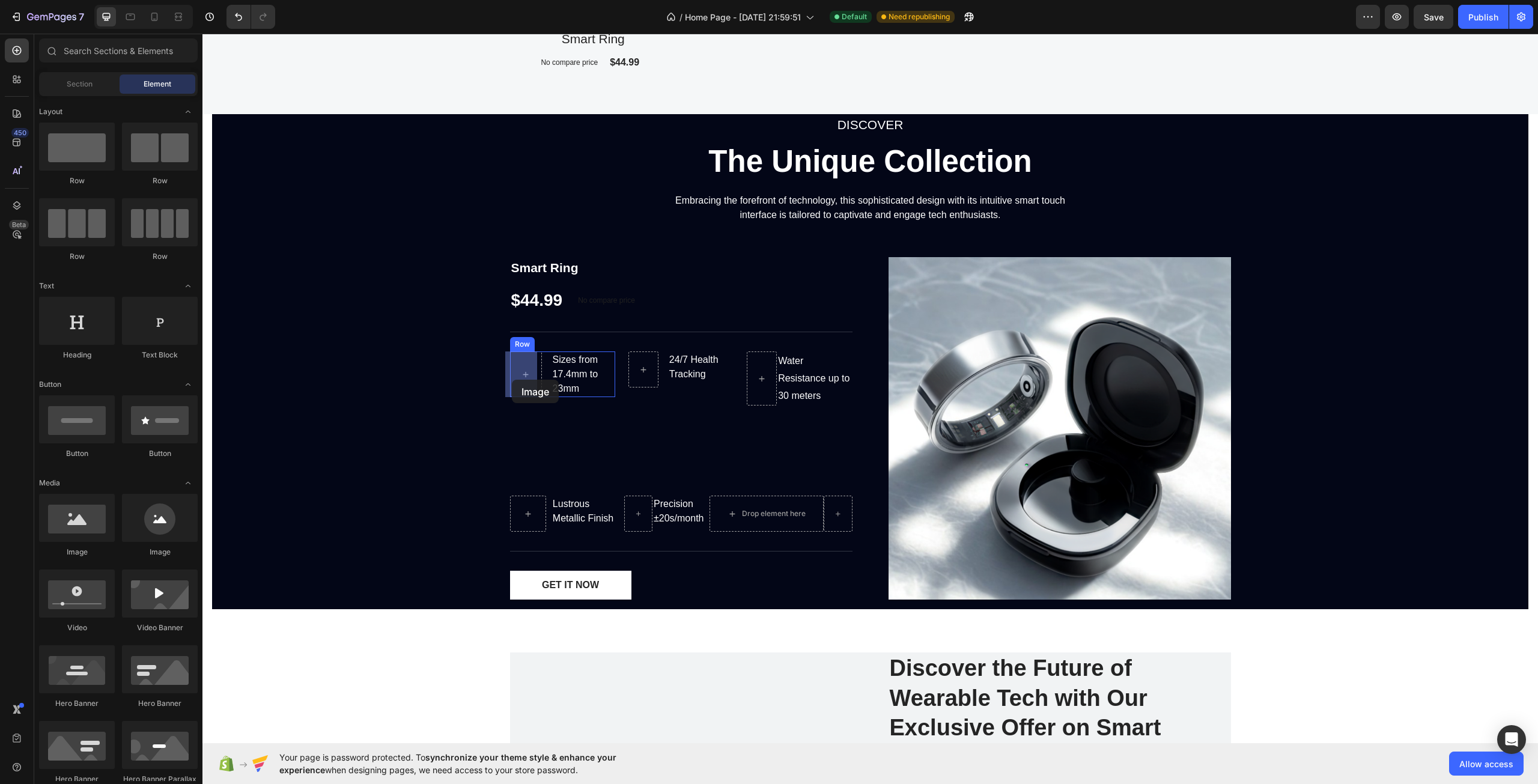
drag, startPoint x: 375, startPoint y: 557, endPoint x: 519, endPoint y: 377, distance: 230.5
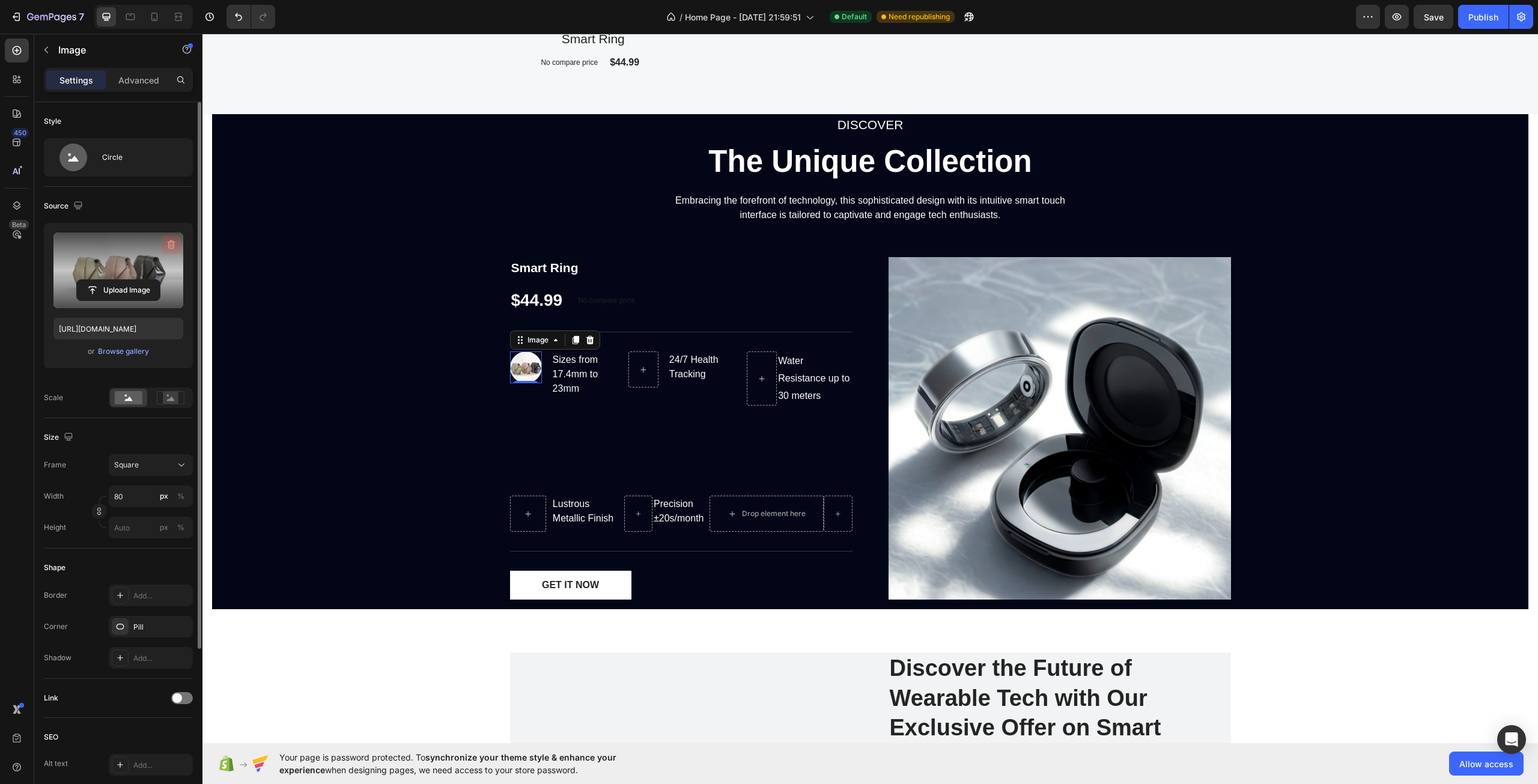
click at [171, 241] on icon "button" at bounding box center [171, 245] width 12 height 12
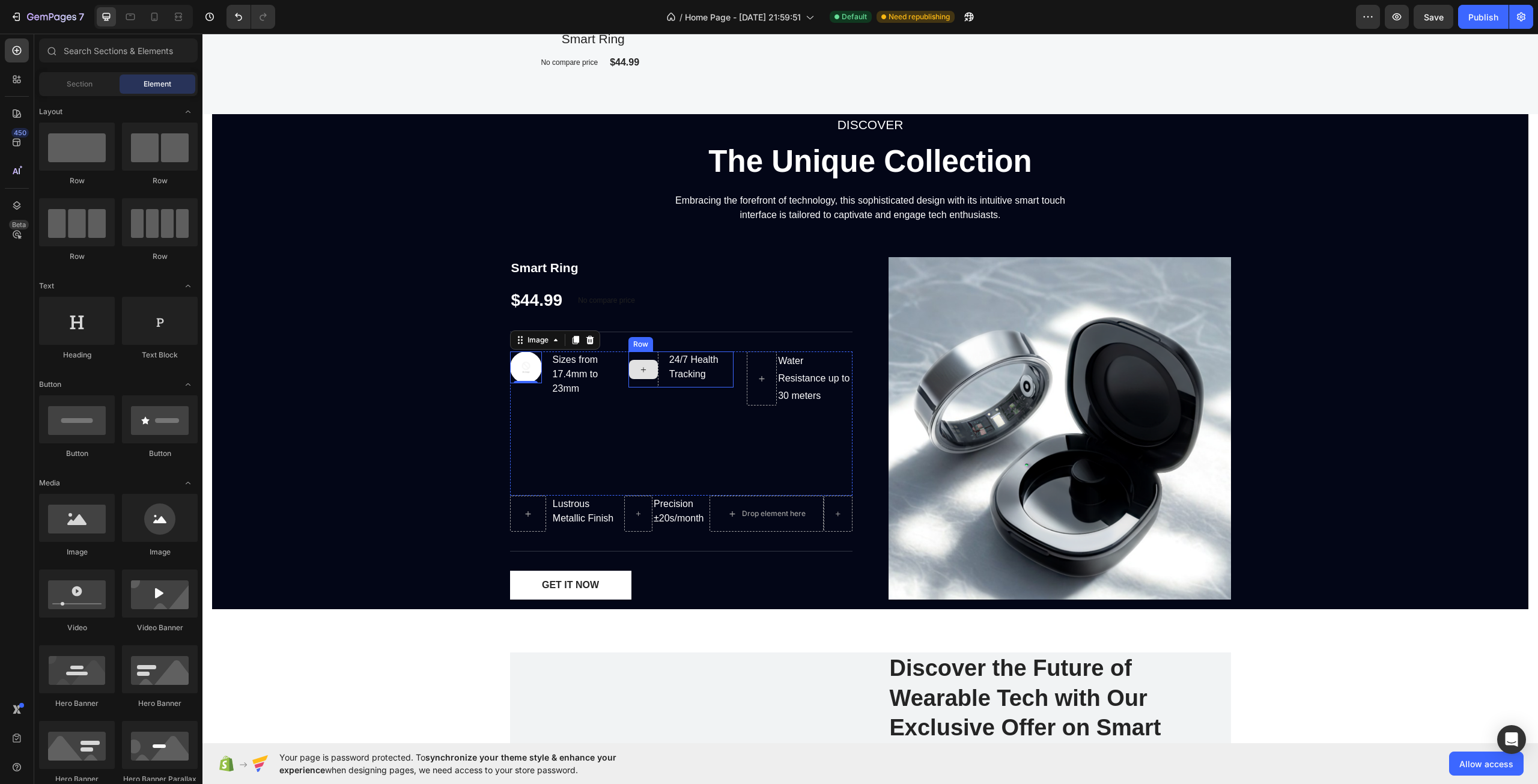
click at [646, 366] on div at bounding box center [643, 370] width 29 height 20
drag, startPoint x: 372, startPoint y: 553, endPoint x: 634, endPoint y: 368, distance: 320.7
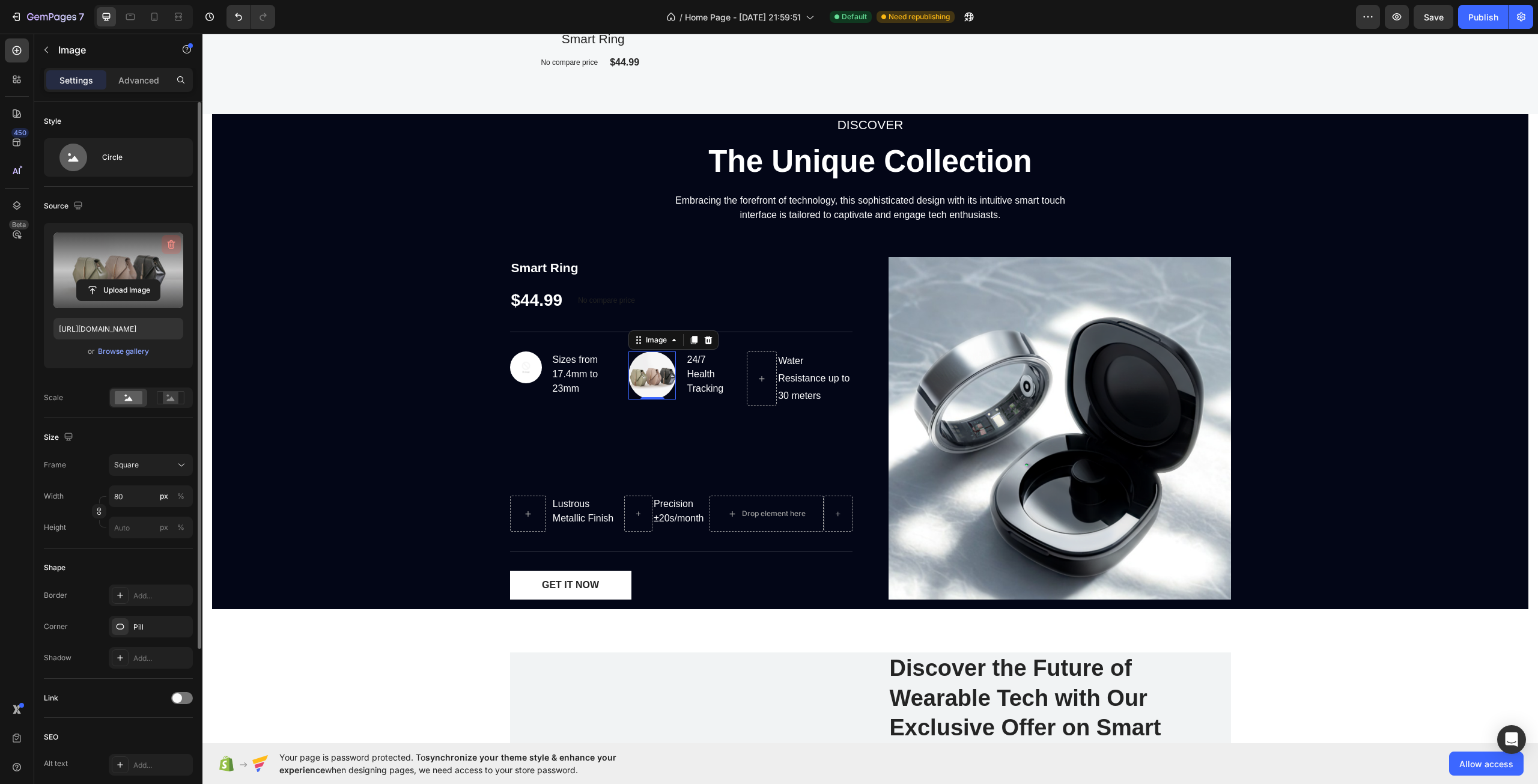
click at [174, 248] on icon "button" at bounding box center [171, 245] width 8 height 9
click at [524, 368] on img at bounding box center [526, 367] width 32 height 32
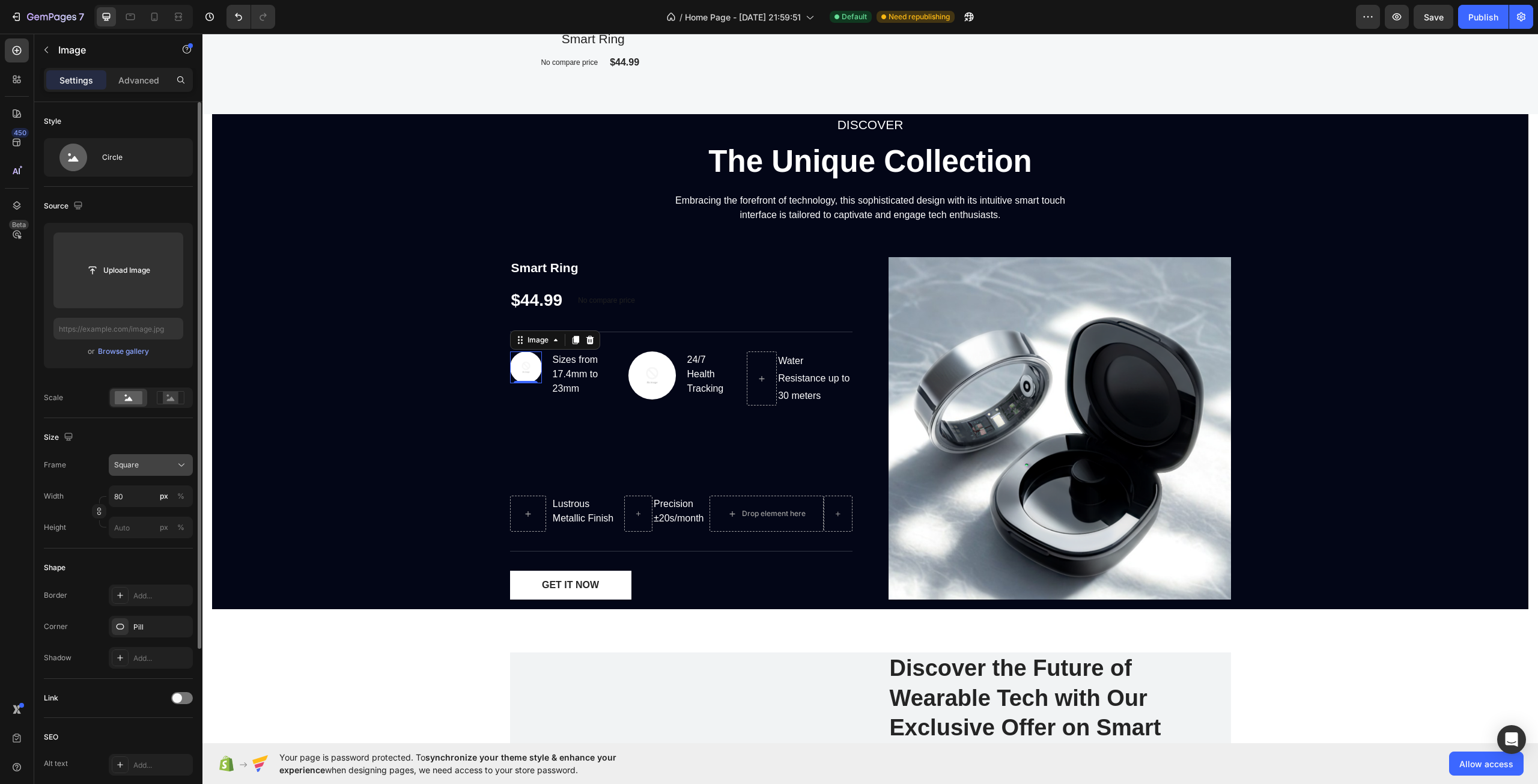
click at [176, 464] on icon at bounding box center [182, 466] width 12 height 12
click at [651, 377] on img at bounding box center [653, 375] width 48 height 48
click at [168, 463] on div "Square" at bounding box center [144, 465] width 59 height 11
click at [182, 556] on div "Original" at bounding box center [140, 562] width 96 height 21
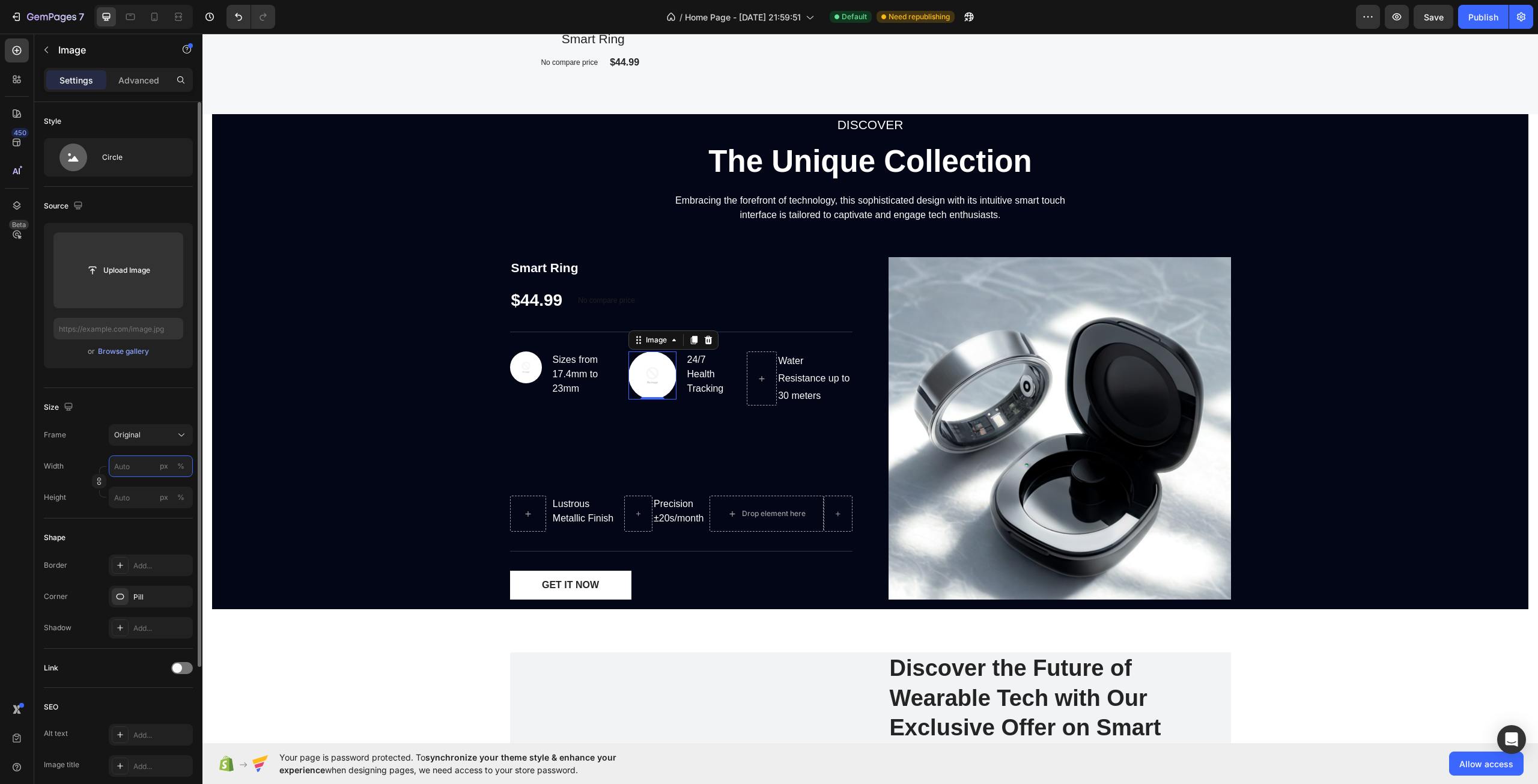
click at [144, 470] on input "px %" at bounding box center [151, 466] width 84 height 21
click at [123, 473] on input "180" at bounding box center [151, 466] width 84 height 21
click at [137, 476] on input "80" at bounding box center [151, 466] width 84 height 21
click at [138, 465] on input "8" at bounding box center [151, 466] width 84 height 21
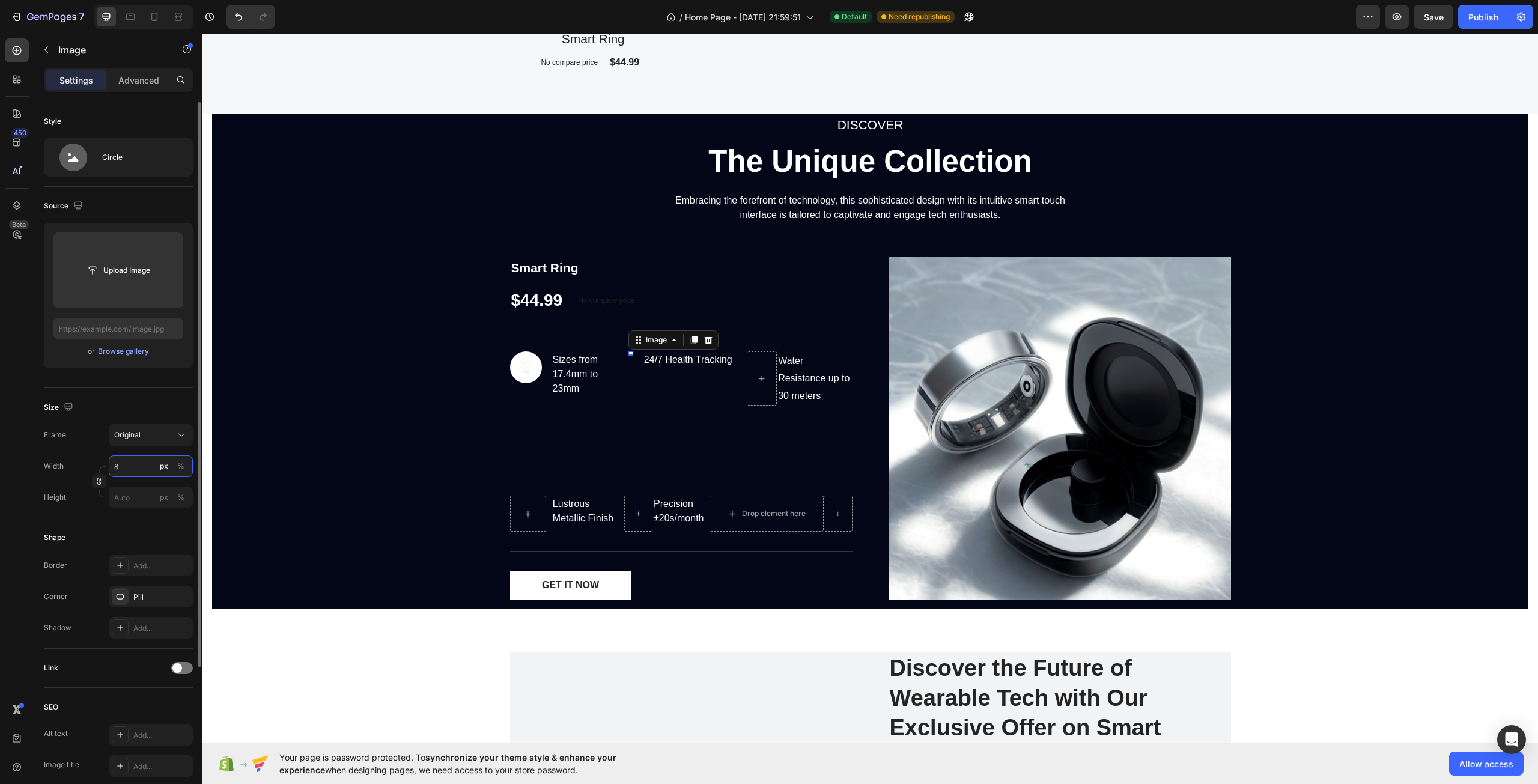
click at [130, 469] on input "8" at bounding box center [151, 466] width 84 height 21
type input "60"
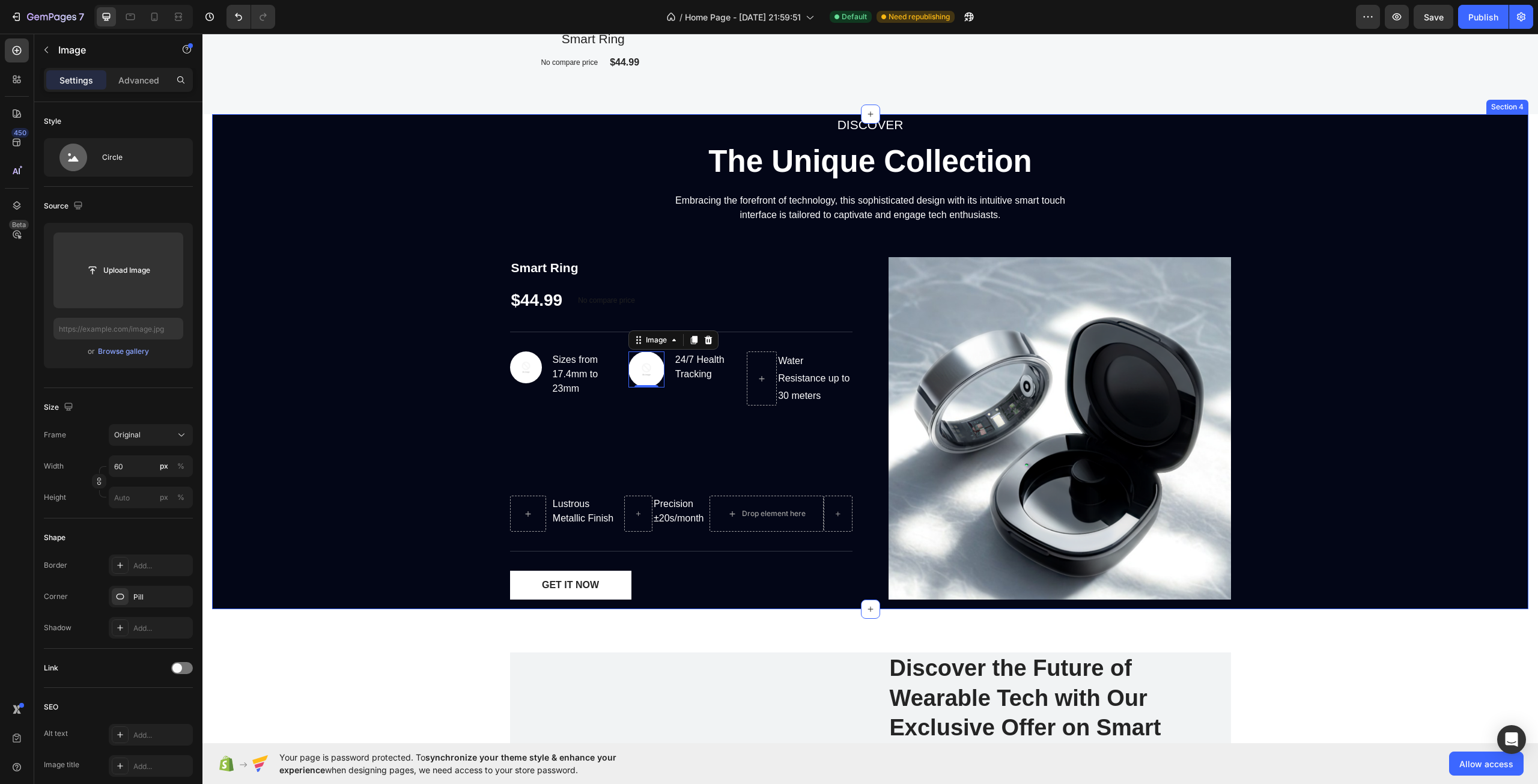
click at [378, 404] on div "DISCOVER Text block The Unique Collection Heading Embracing the forefront of te…" at bounding box center [870, 362] width 1316 height 495
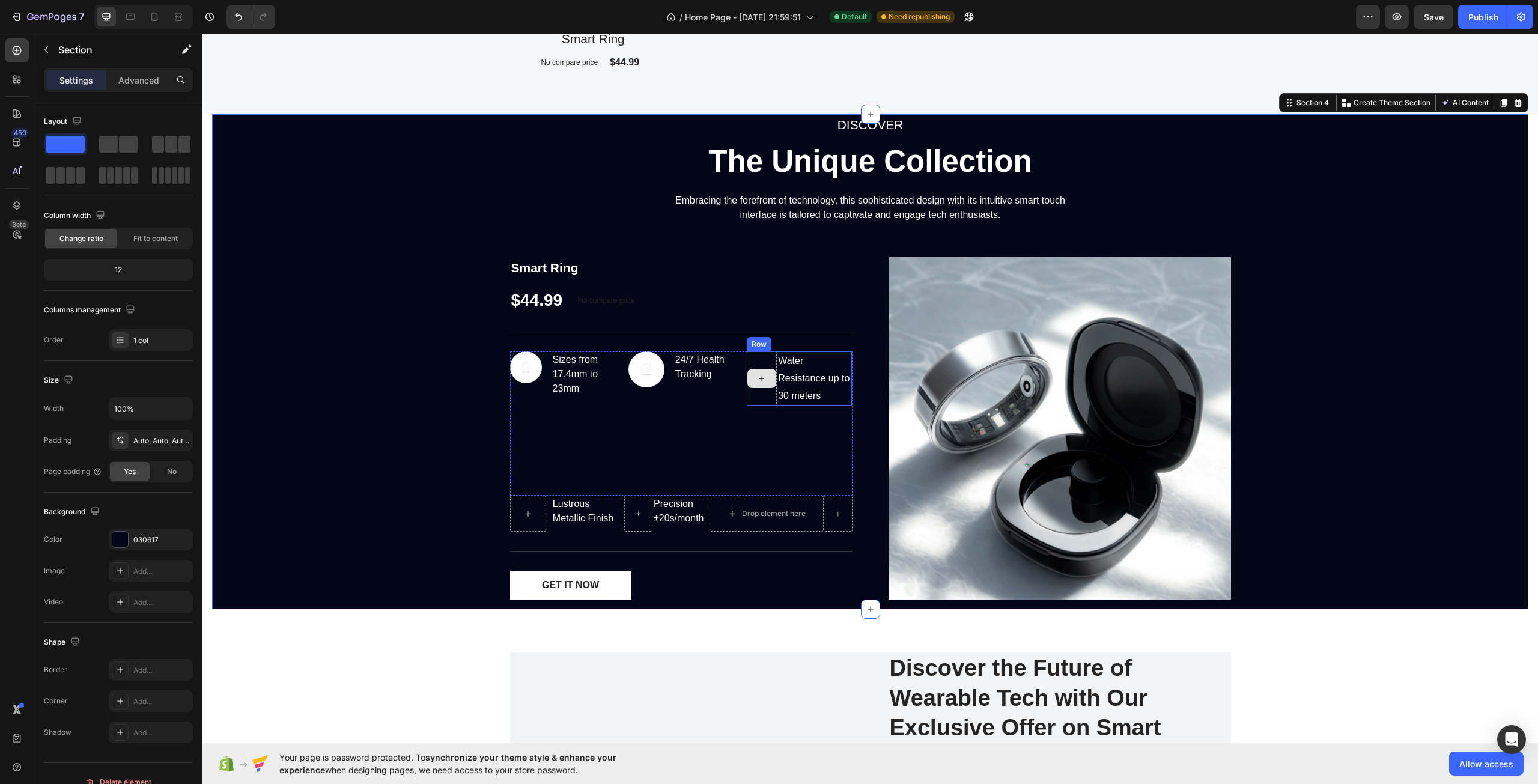
click at [749, 373] on div at bounding box center [762, 379] width 29 height 20
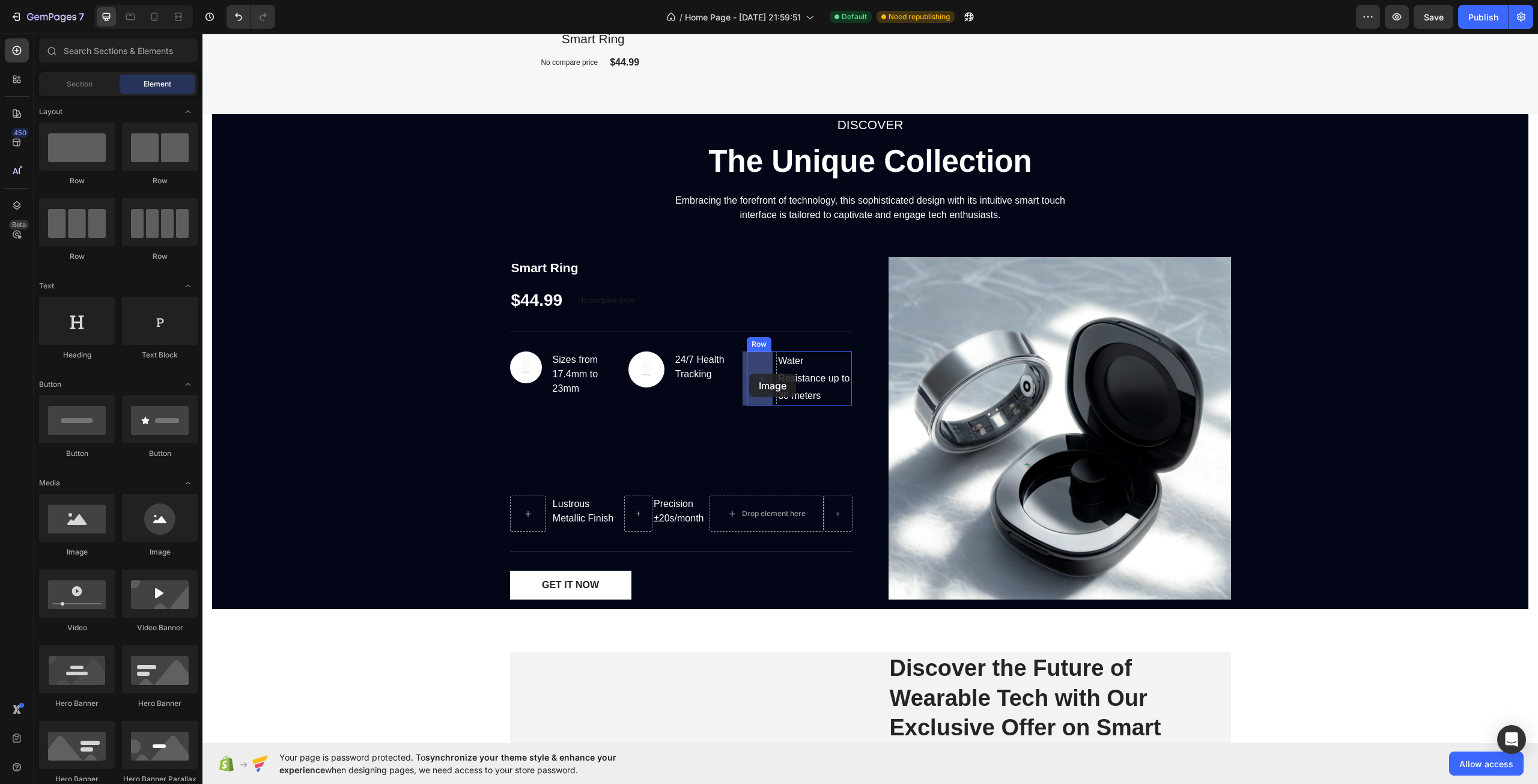
drag, startPoint x: 360, startPoint y: 539, endPoint x: 749, endPoint y: 373, distance: 422.9
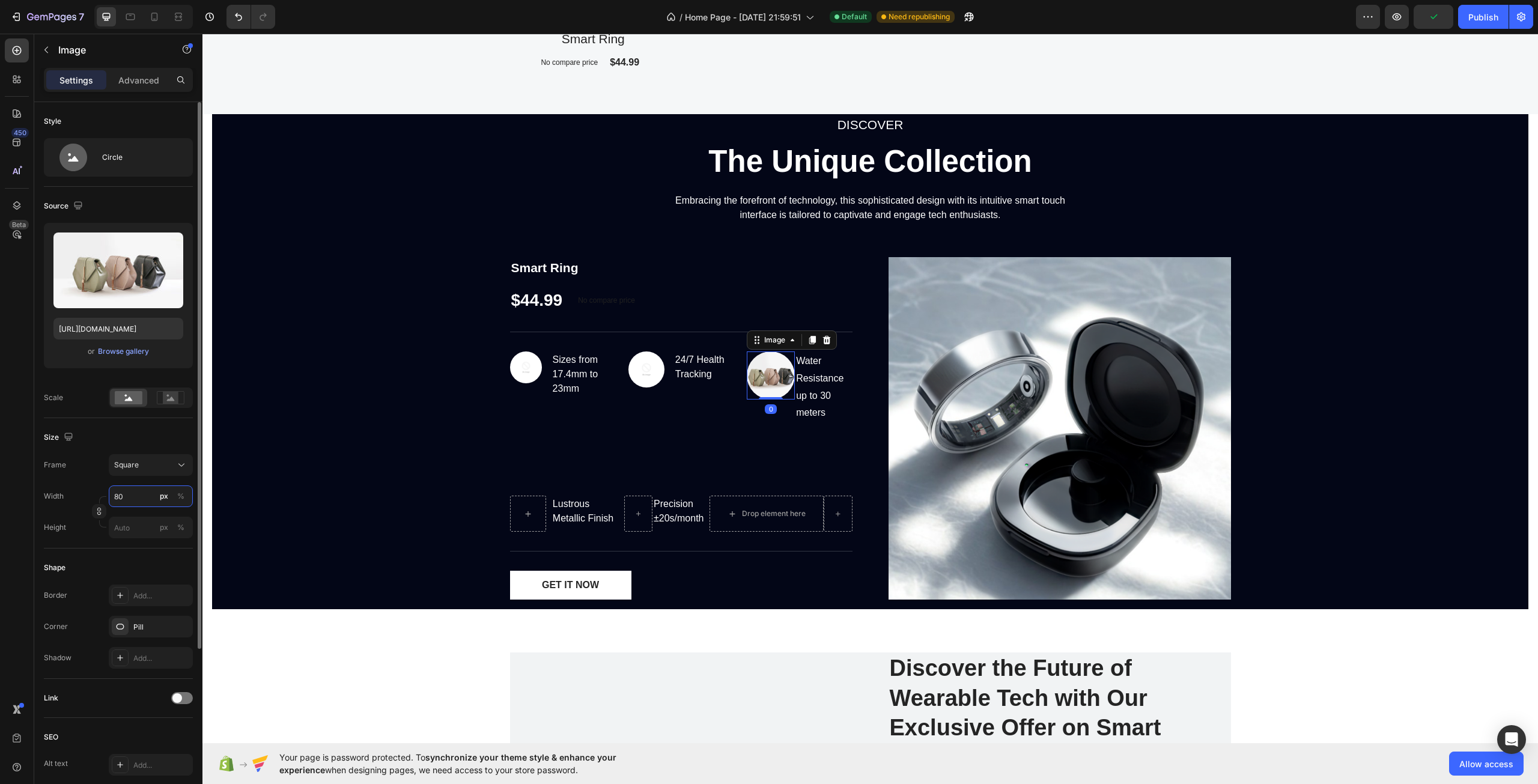
click at [138, 491] on input "80" at bounding box center [151, 496] width 84 height 21
type input "6"
type input "65"
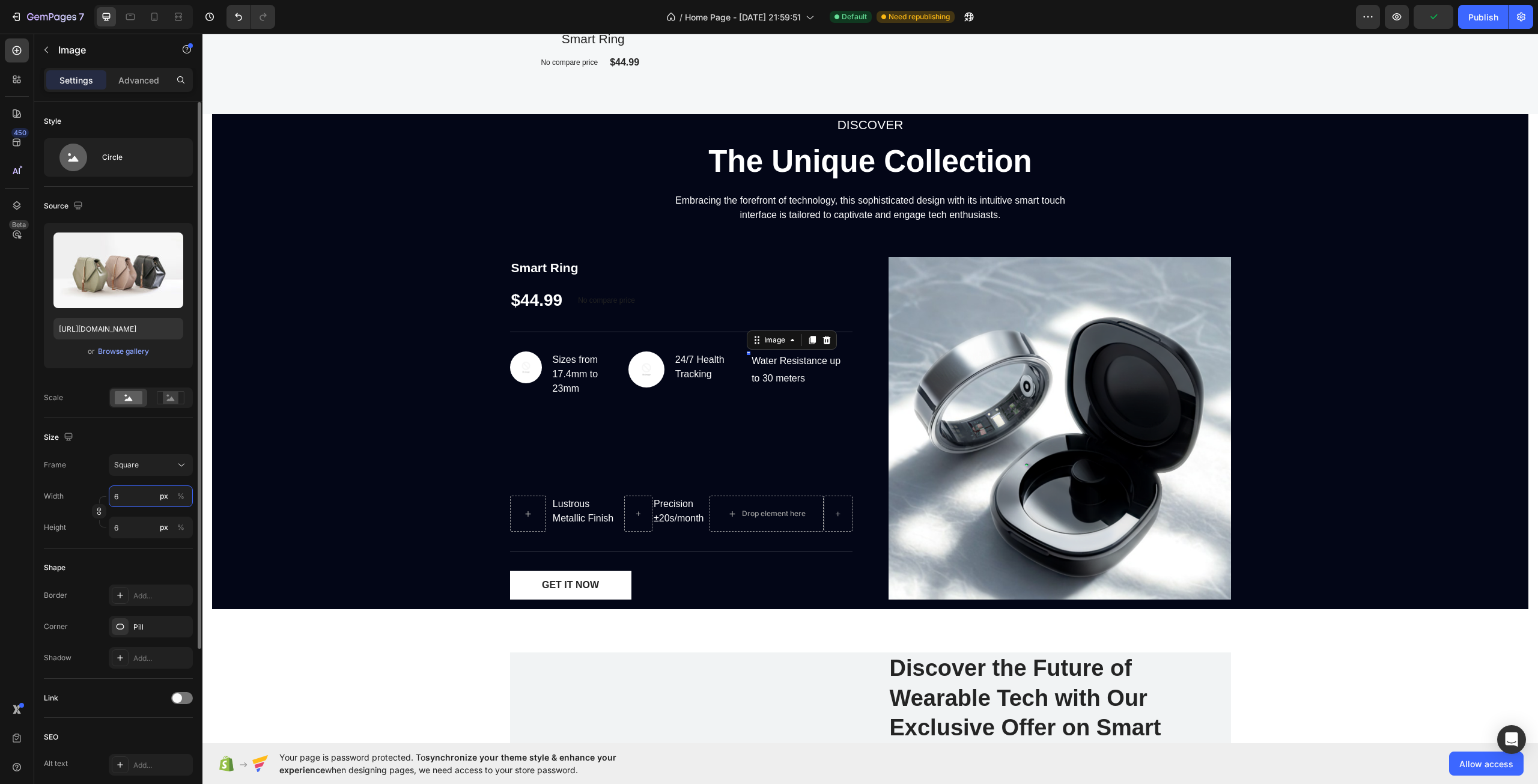
type input "65"
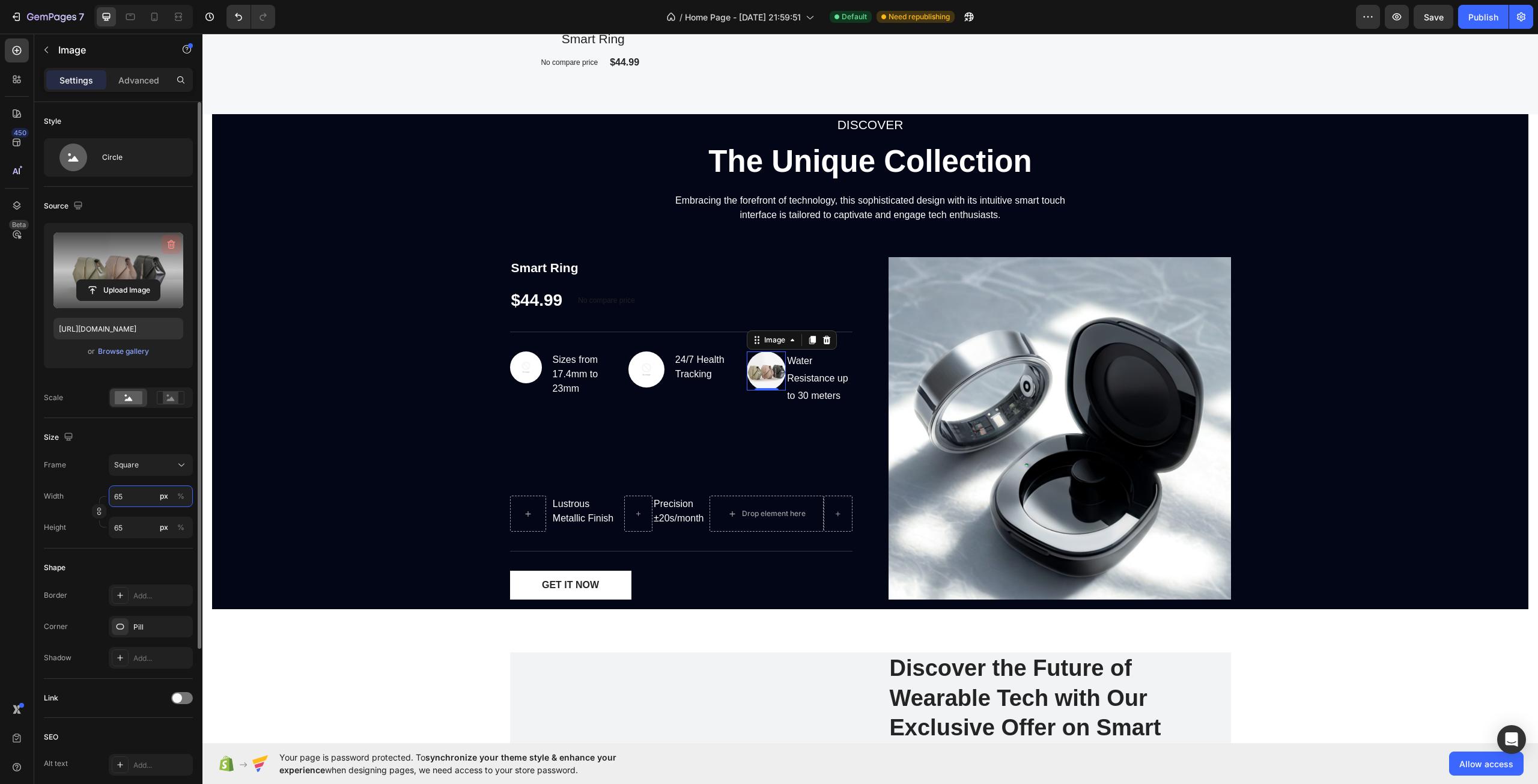
type input "65"
click at [174, 241] on icon "button" at bounding box center [171, 245] width 12 height 12
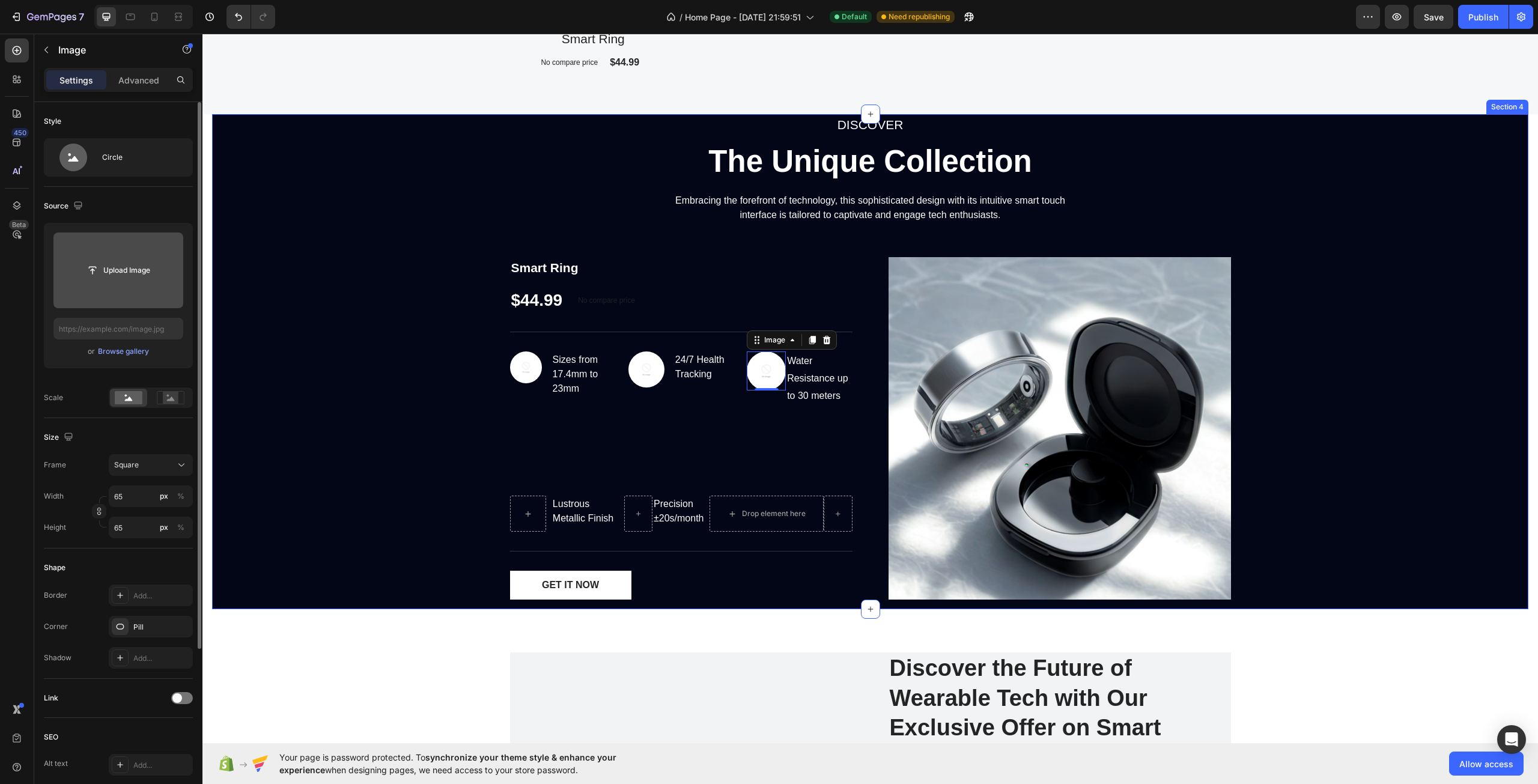
click at [334, 358] on div "DISCOVER Text block The Unique Collection Heading Embracing the forefront of te…" at bounding box center [870, 362] width 1316 height 495
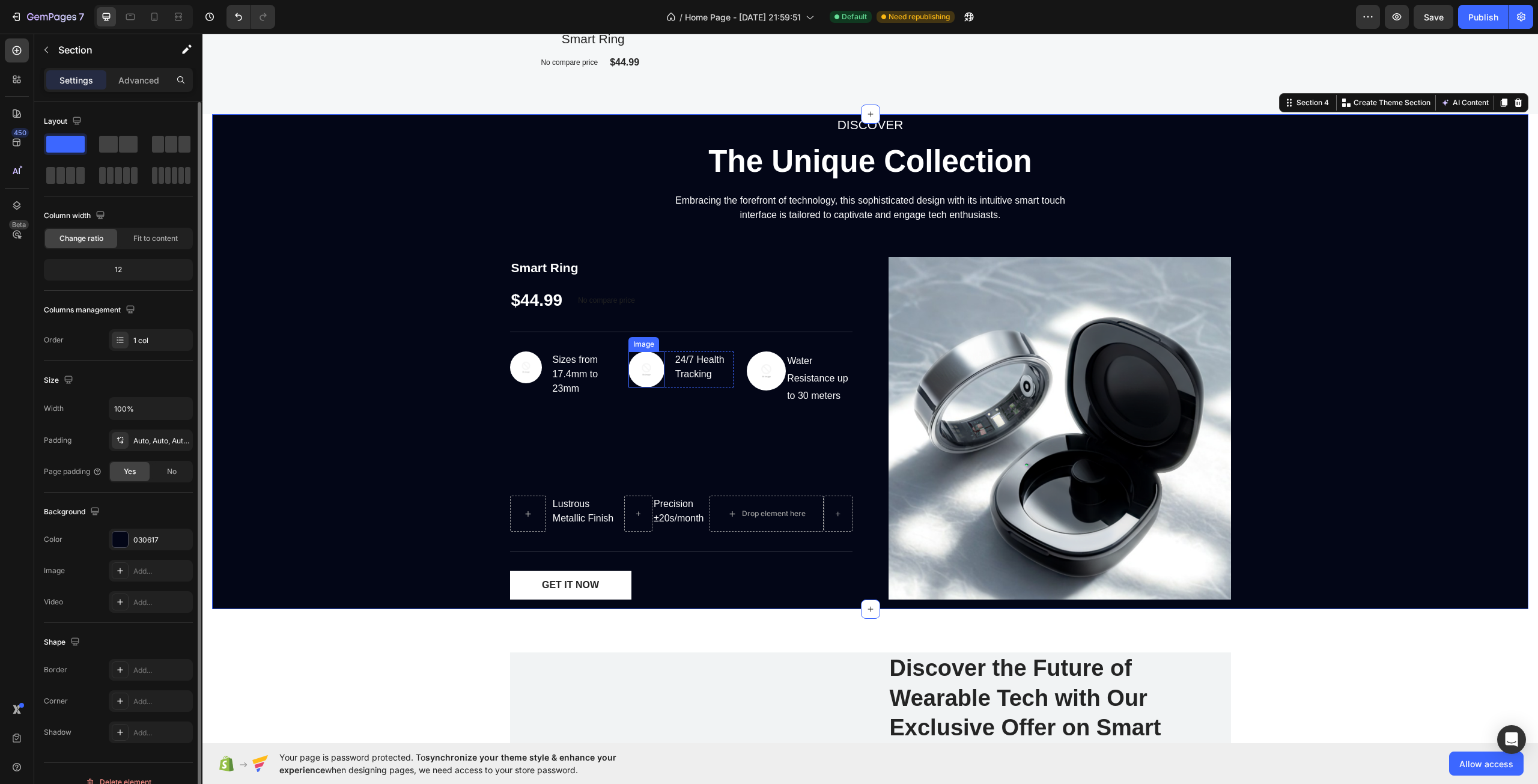
click at [638, 365] on img at bounding box center [647, 369] width 36 height 36
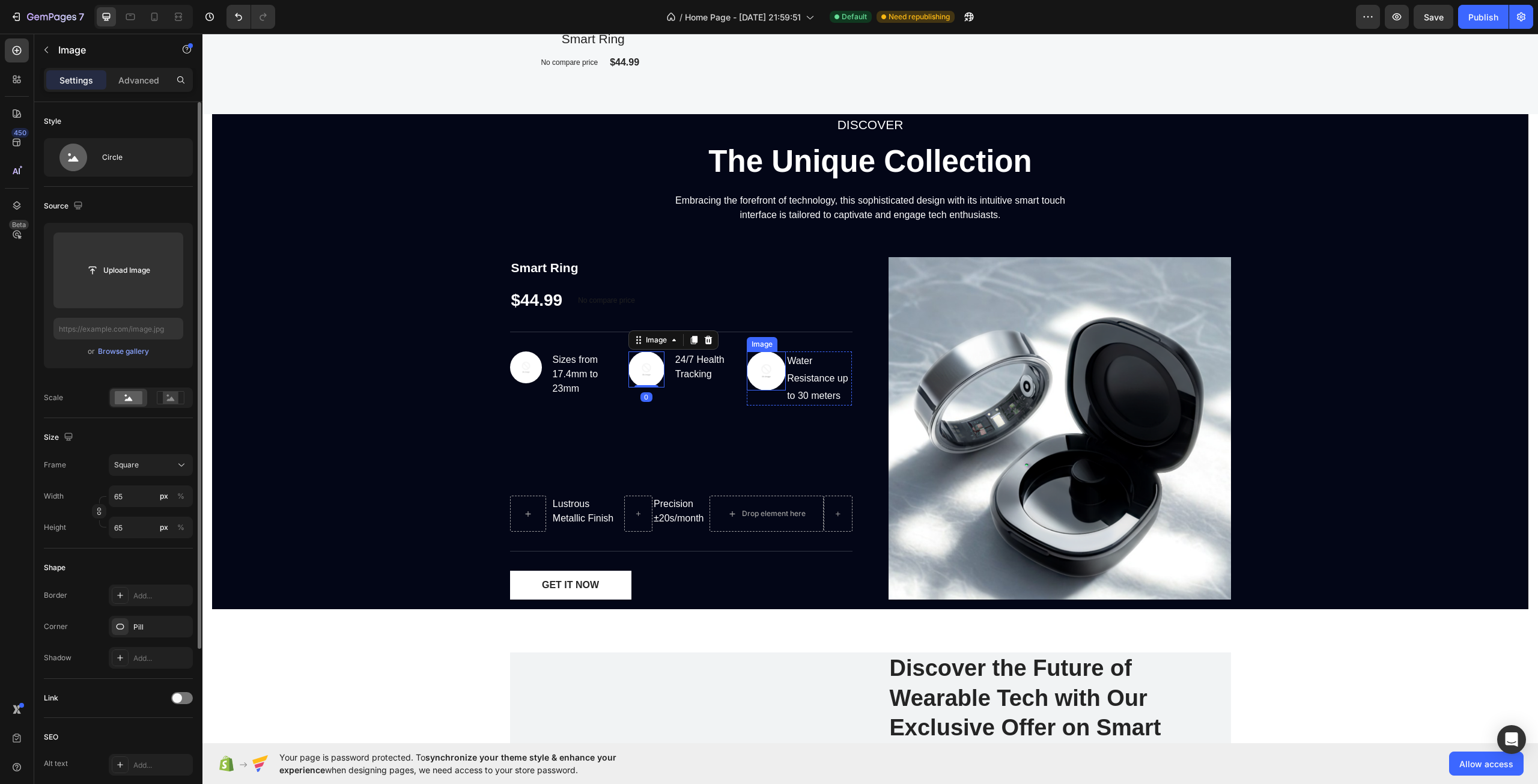
click at [748, 373] on img at bounding box center [766, 371] width 39 height 39
click at [134, 497] on input "65" at bounding box center [151, 496] width 84 height 21
type input "6"
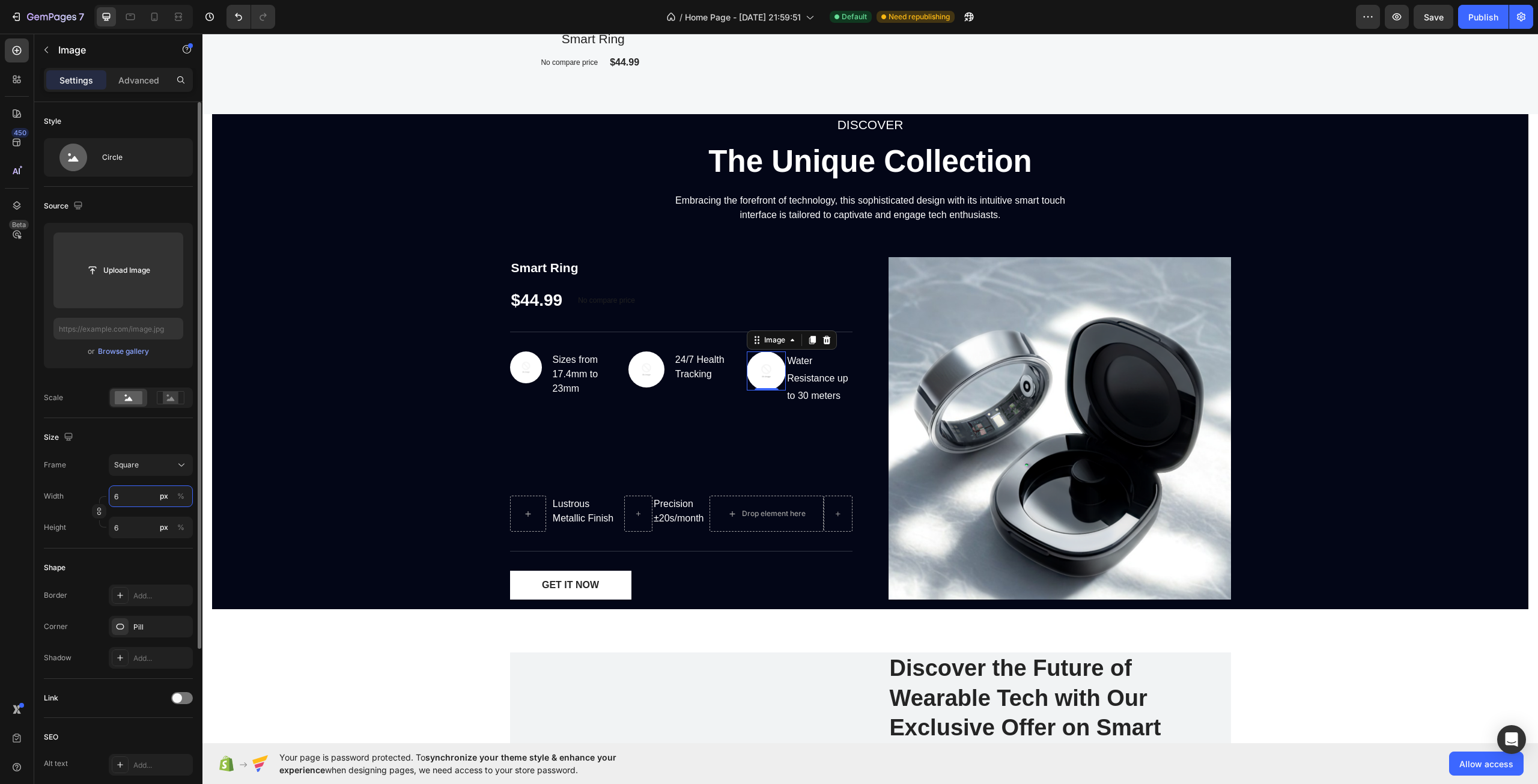
type input "60"
click at [409, 370] on div "DISCOVER Text block The Unique Collection Heading Embracing the forefront of te…" at bounding box center [870, 362] width 1316 height 495
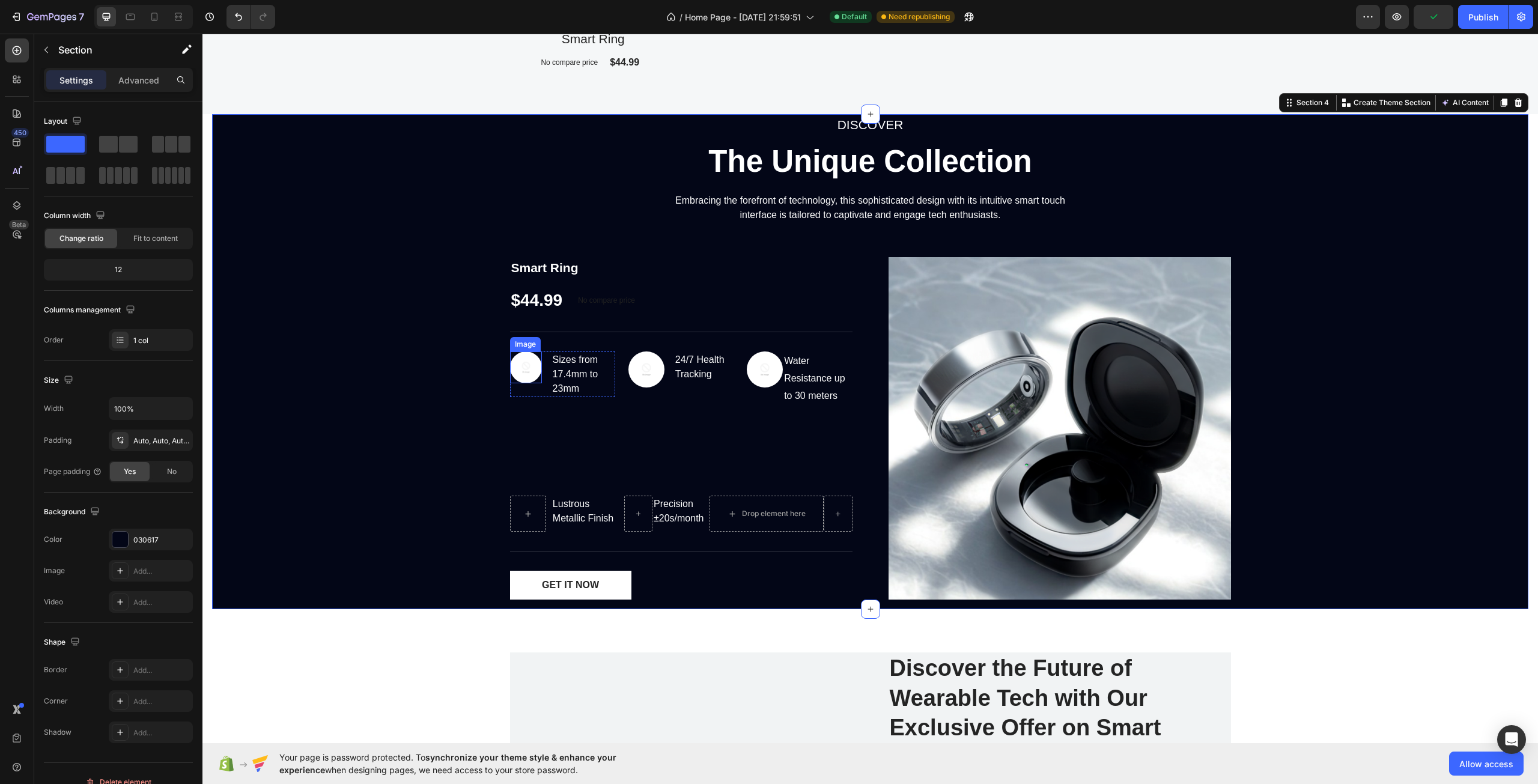
click at [516, 367] on img at bounding box center [526, 367] width 32 height 32
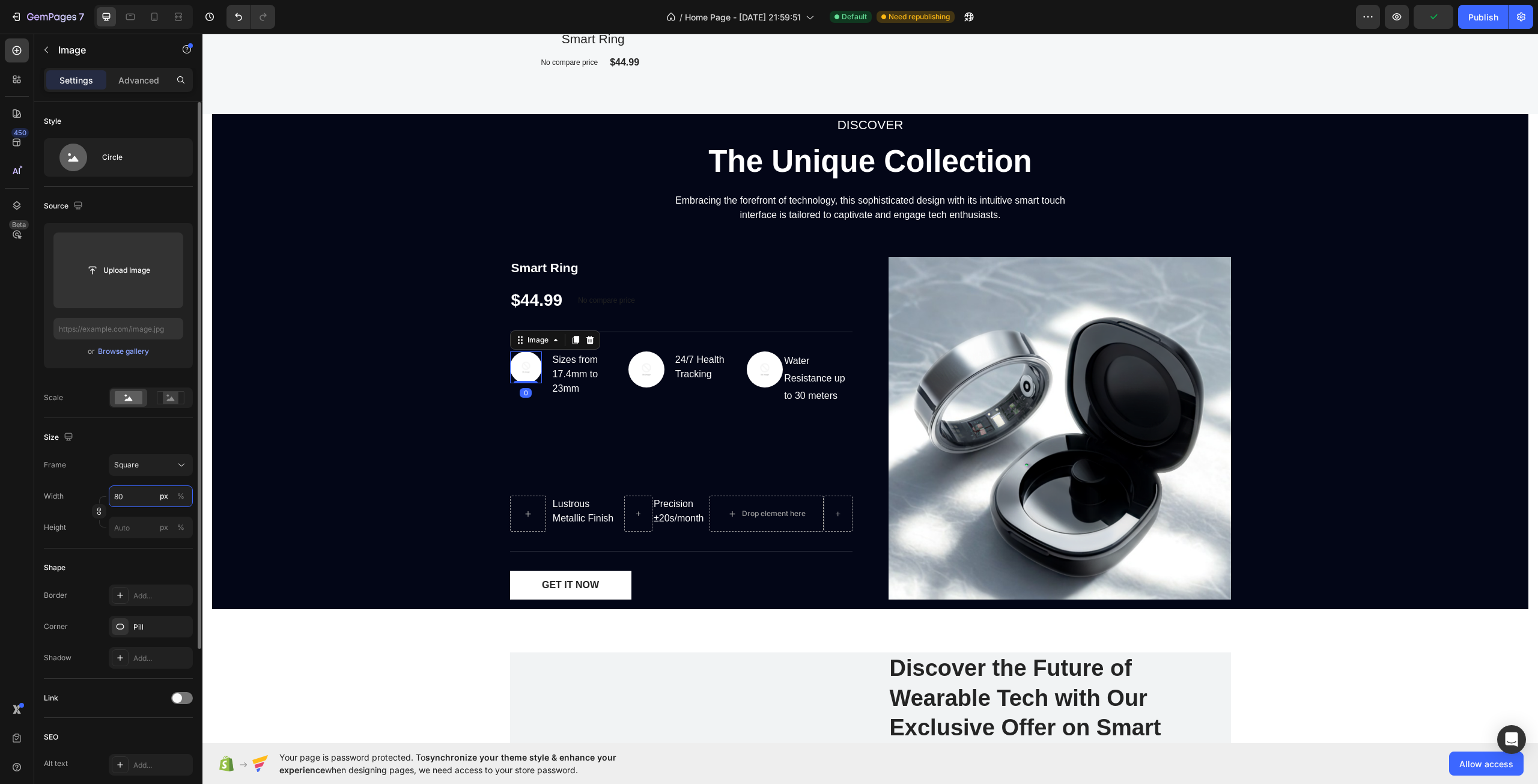
click at [127, 495] on input "80" at bounding box center [151, 496] width 84 height 21
type input "6"
type input "60"
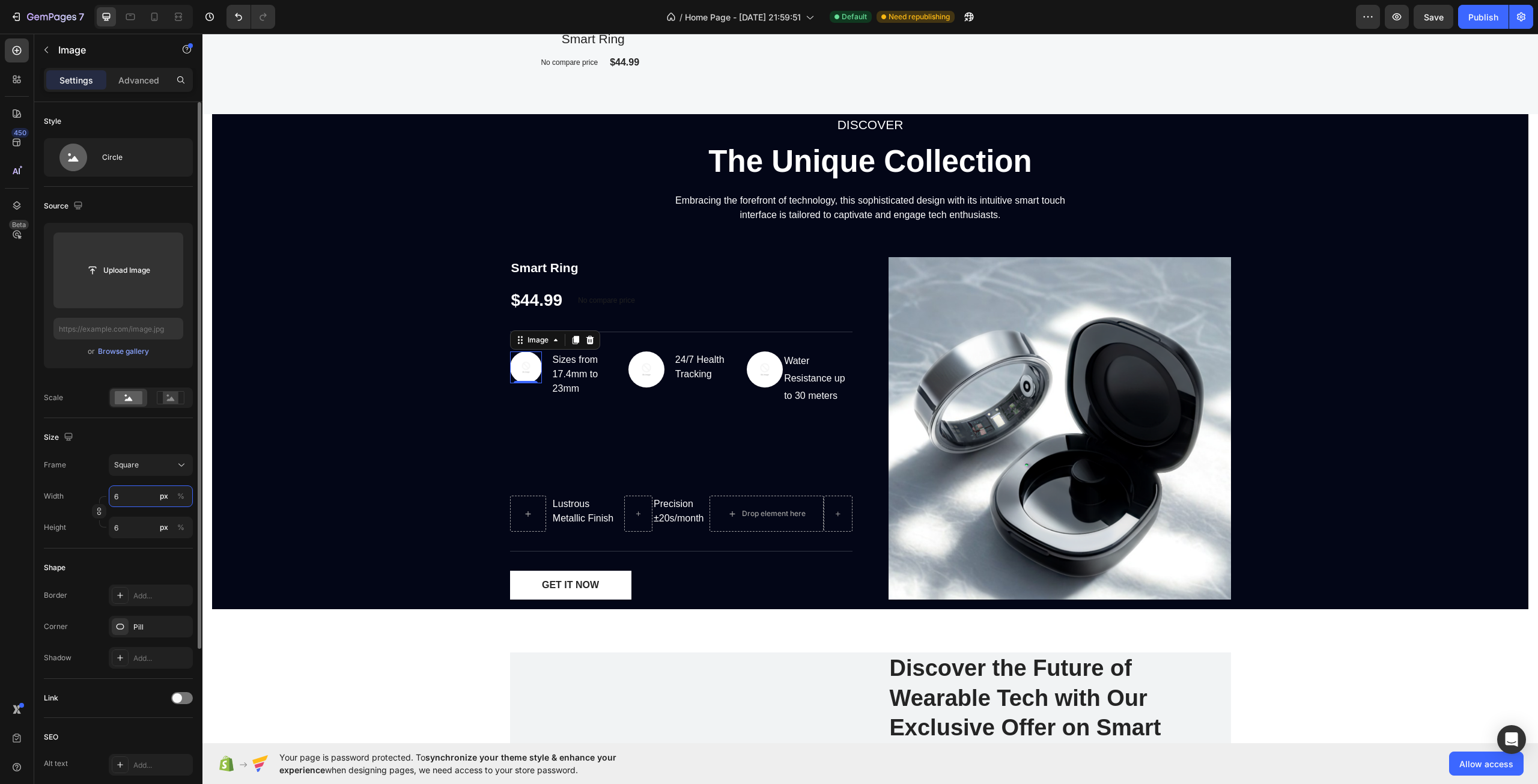
type input "60"
type input "6"
type input "65"
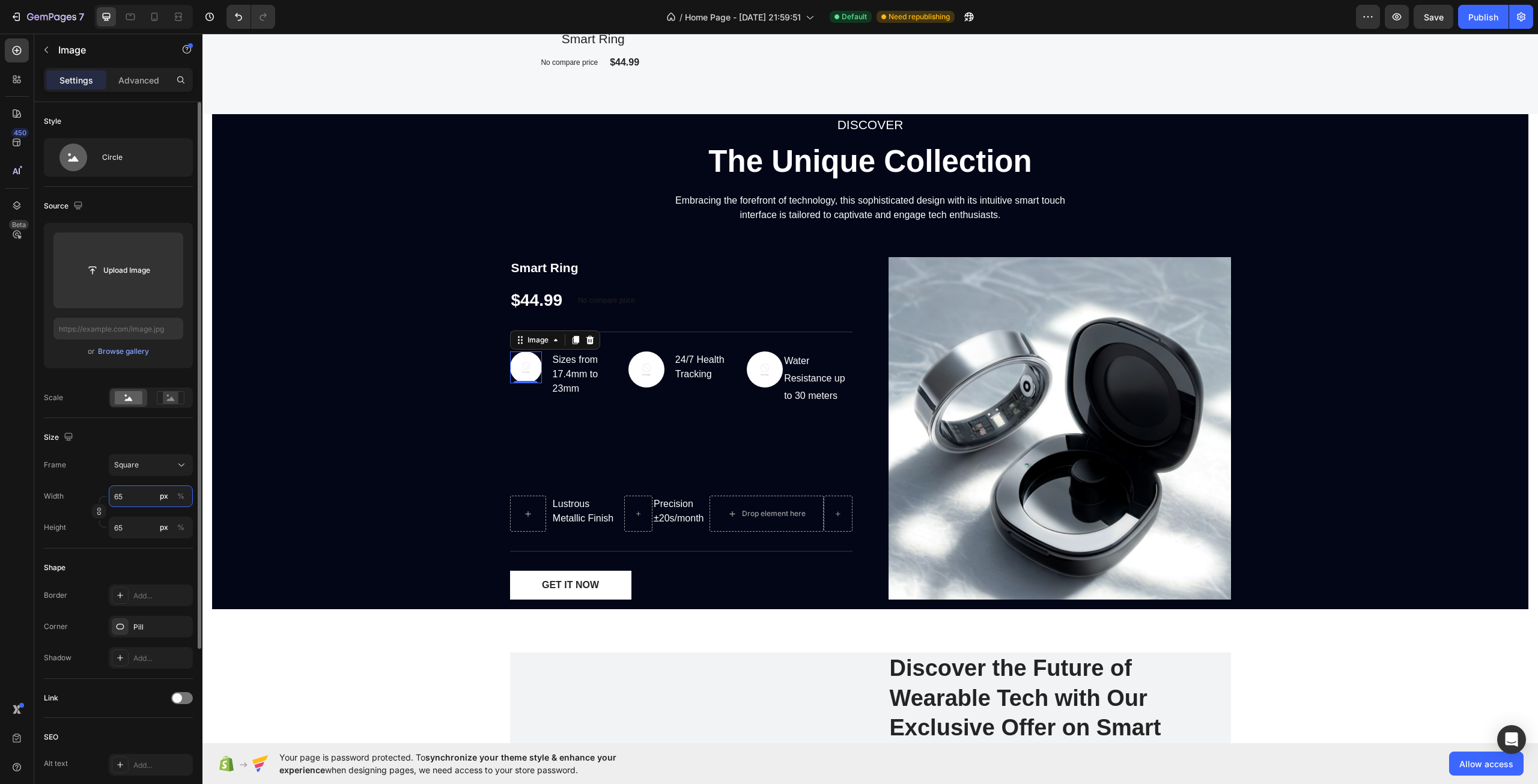
type input "6"
type input "67"
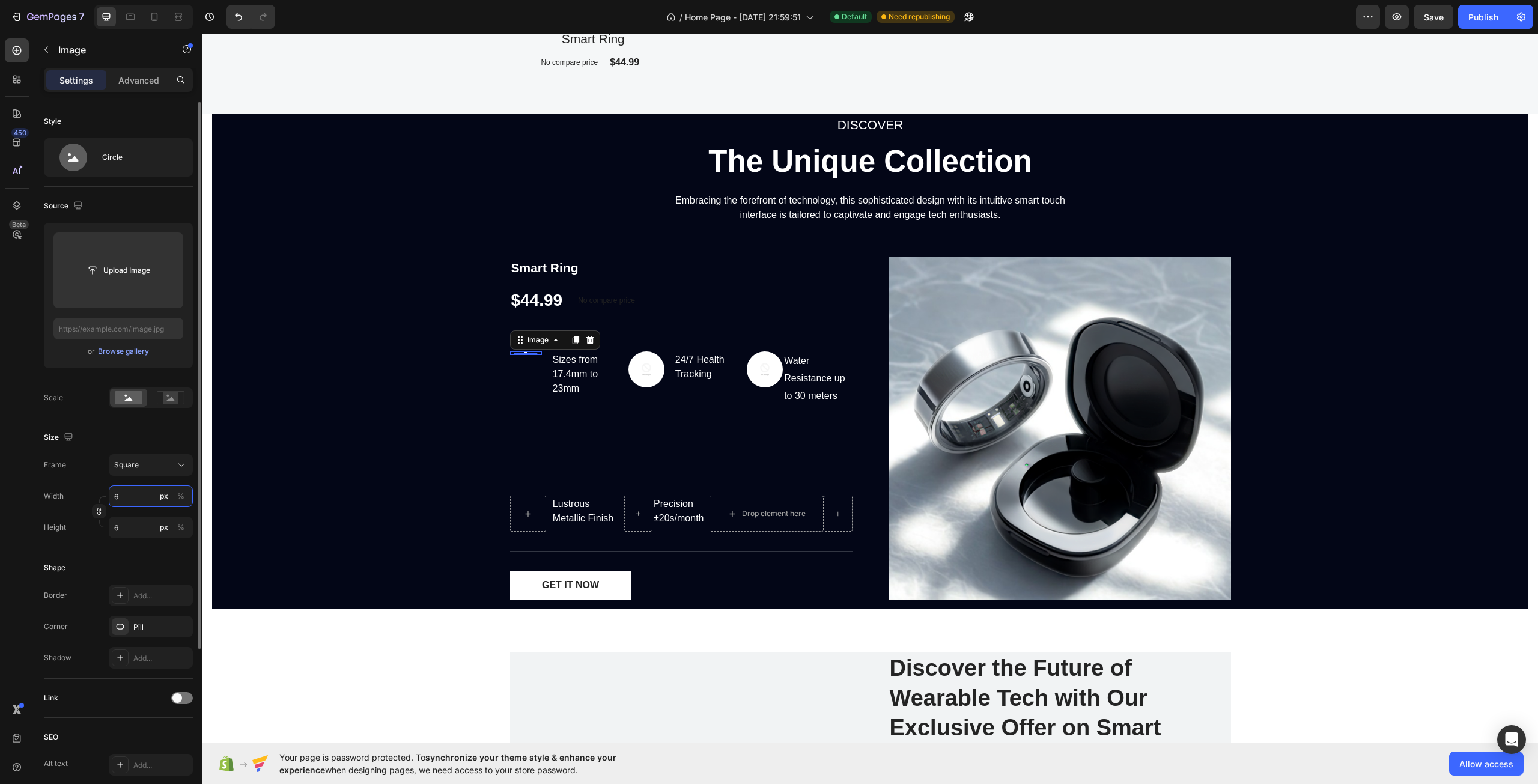
type input "67"
type input "670"
click at [118, 495] on input "670" at bounding box center [151, 496] width 84 height 21
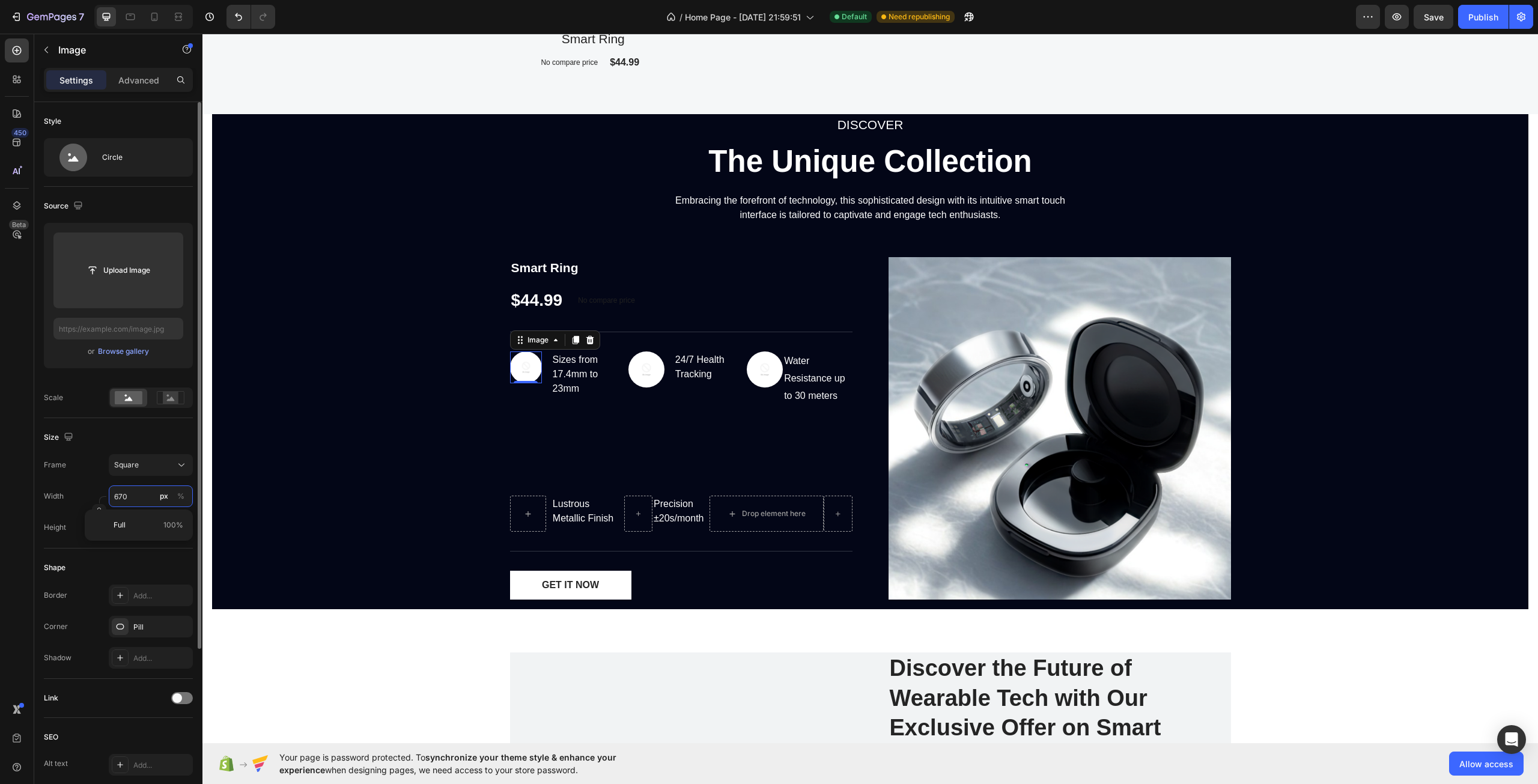
type input "7"
type input "70"
click at [118, 495] on input "70" at bounding box center [151, 496] width 84 height 21
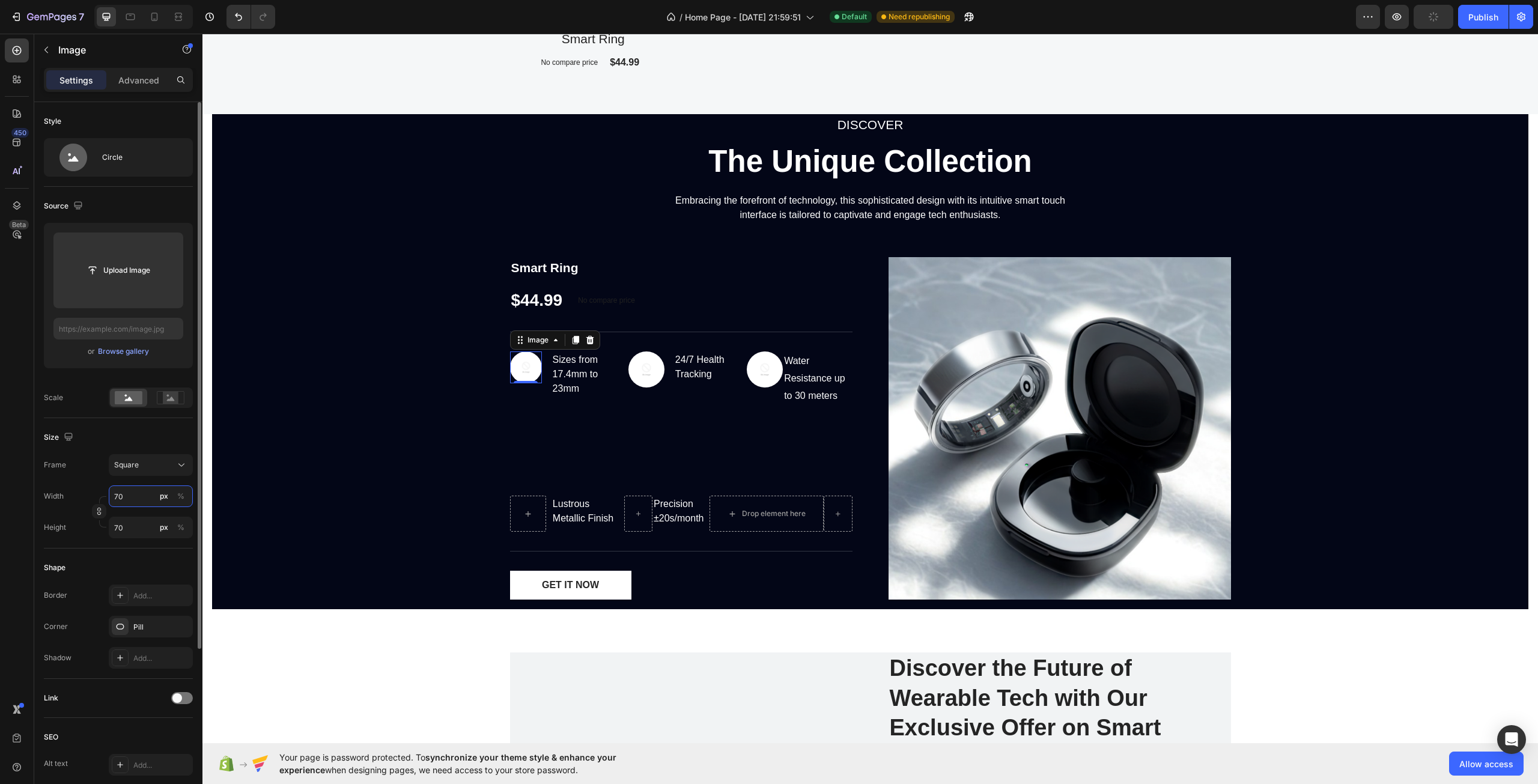
click at [118, 495] on input "70" at bounding box center [151, 496] width 84 height 21
type input "7"
type input "75"
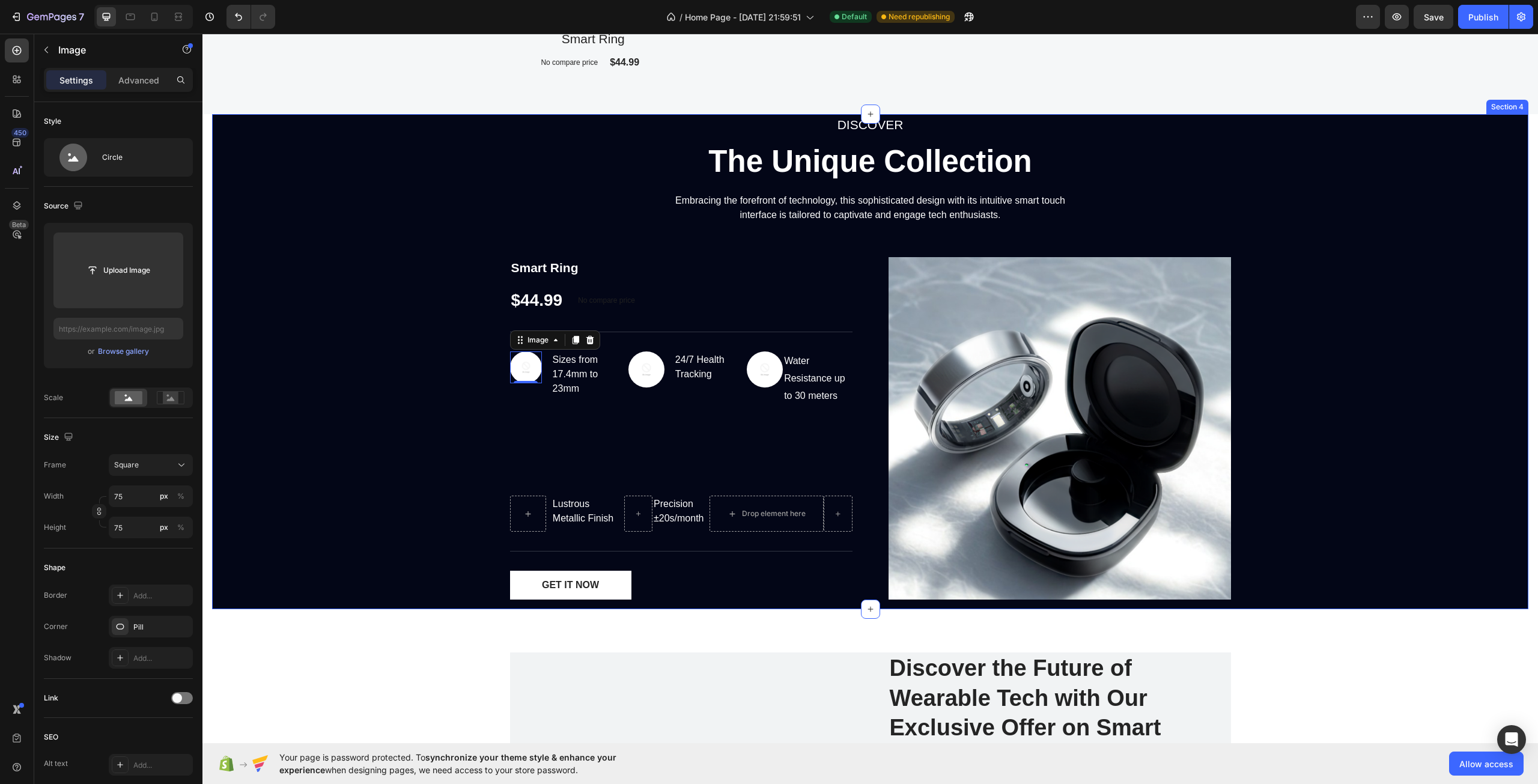
click at [426, 474] on div "DISCOVER Text block The Unique Collection Heading Embracing the forefront of te…" at bounding box center [870, 362] width 1316 height 495
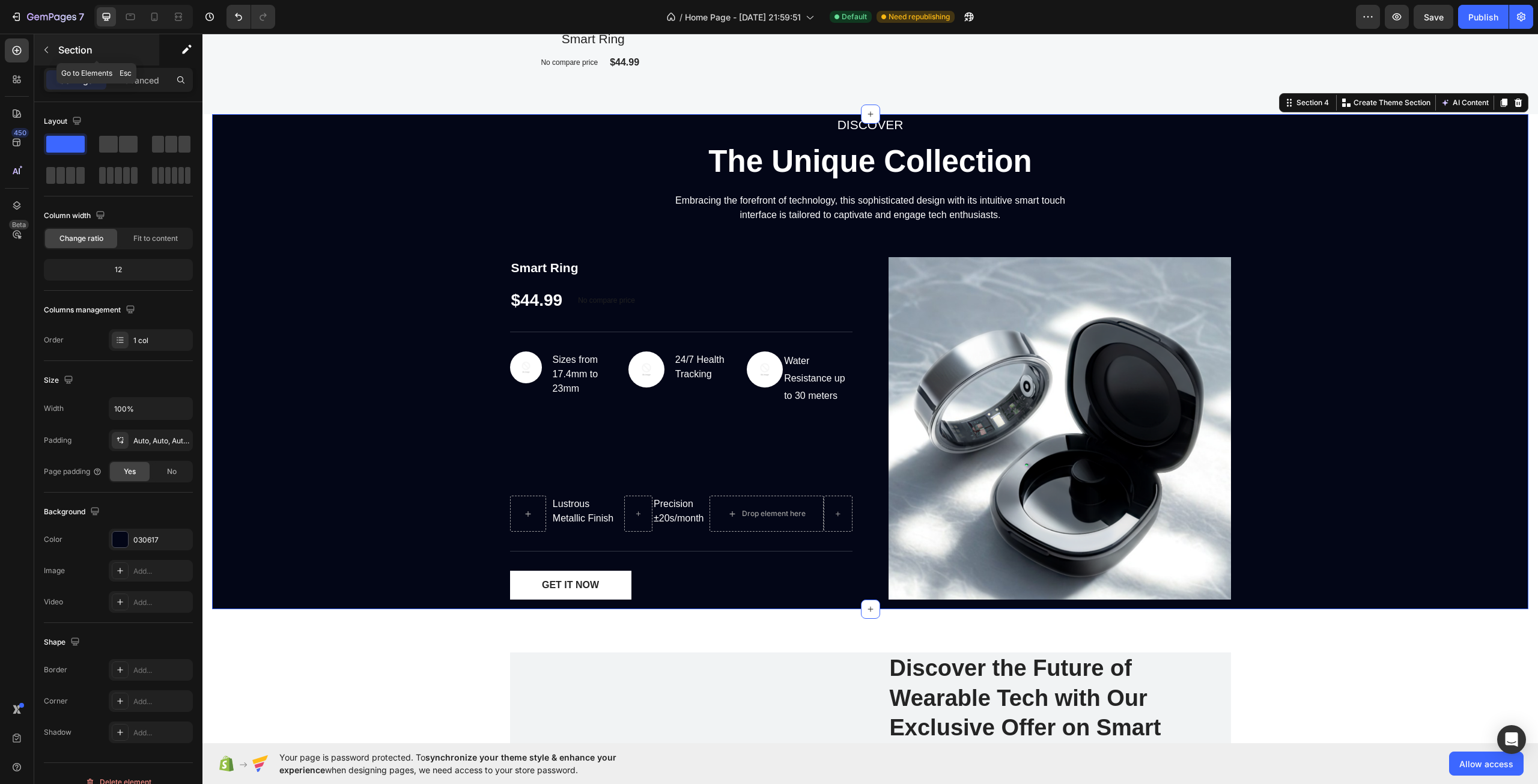
click at [58, 53] on div "Section" at bounding box center [97, 50] width 125 height 31
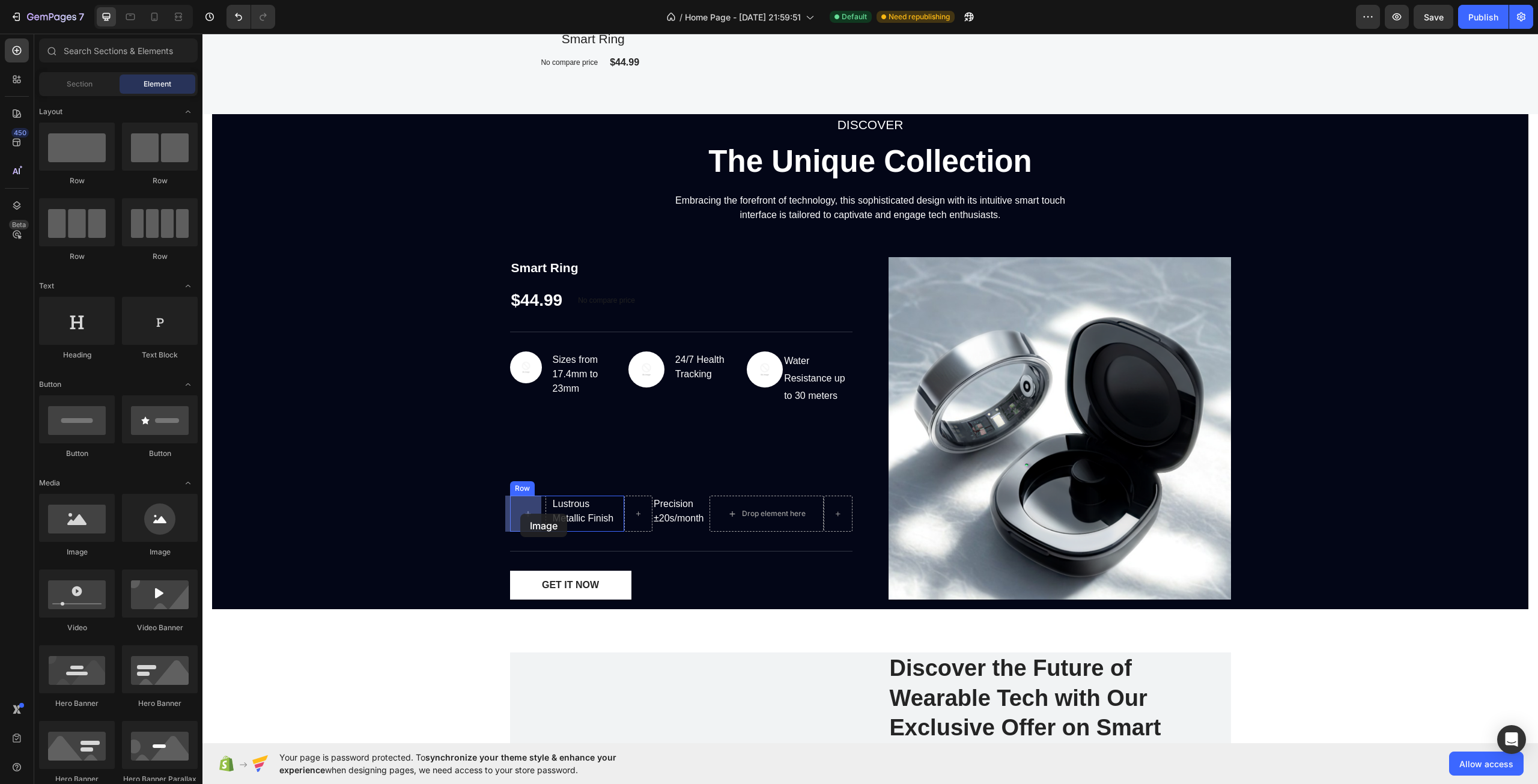
drag, startPoint x: 365, startPoint y: 543, endPoint x: 521, endPoint y: 514, distance: 158.7
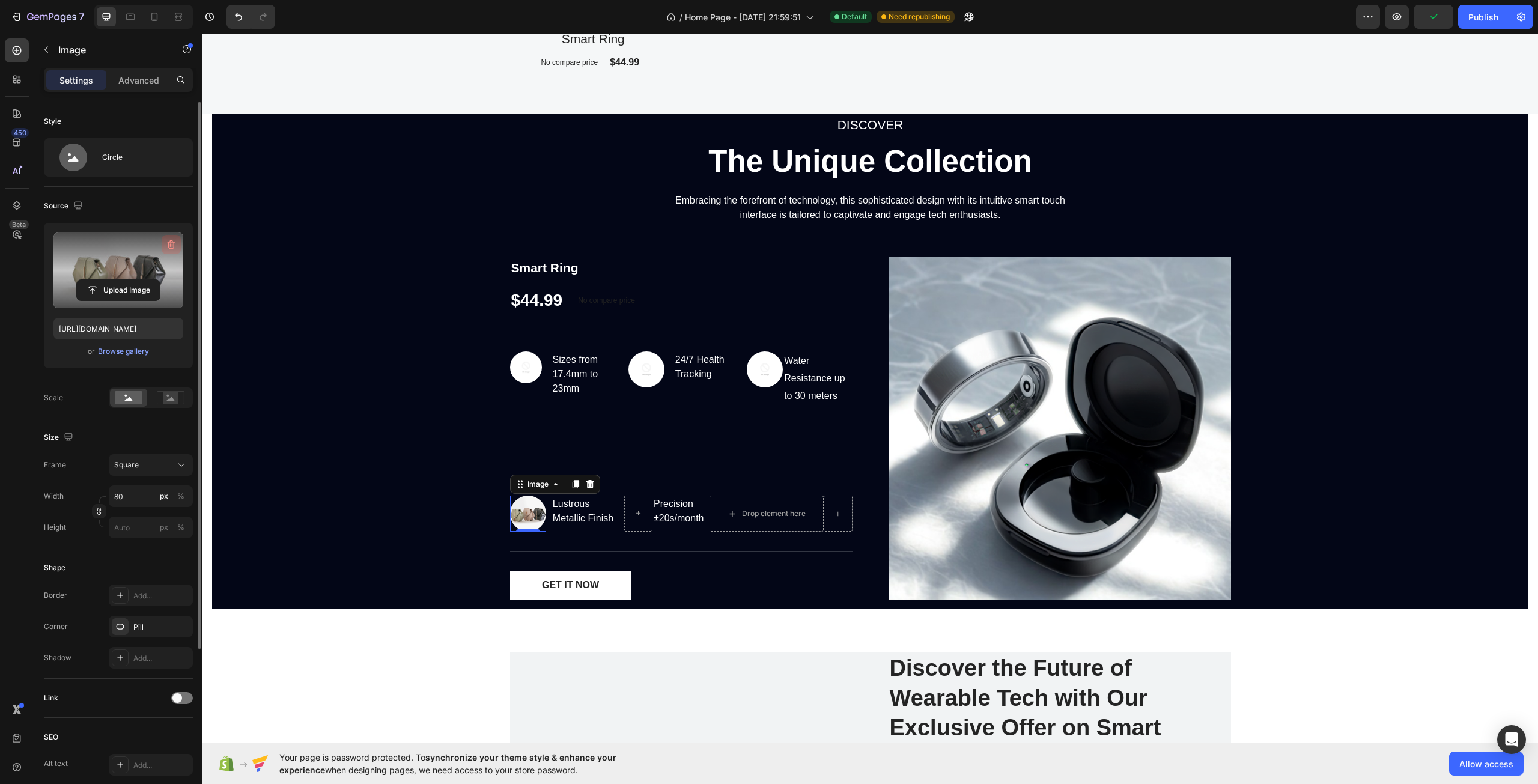
click at [169, 247] on icon "button" at bounding box center [171, 245] width 12 height 12
click at [426, 412] on div "DISCOVER Text block The Unique Collection Heading Embracing the forefront of te…" at bounding box center [870, 362] width 1316 height 495
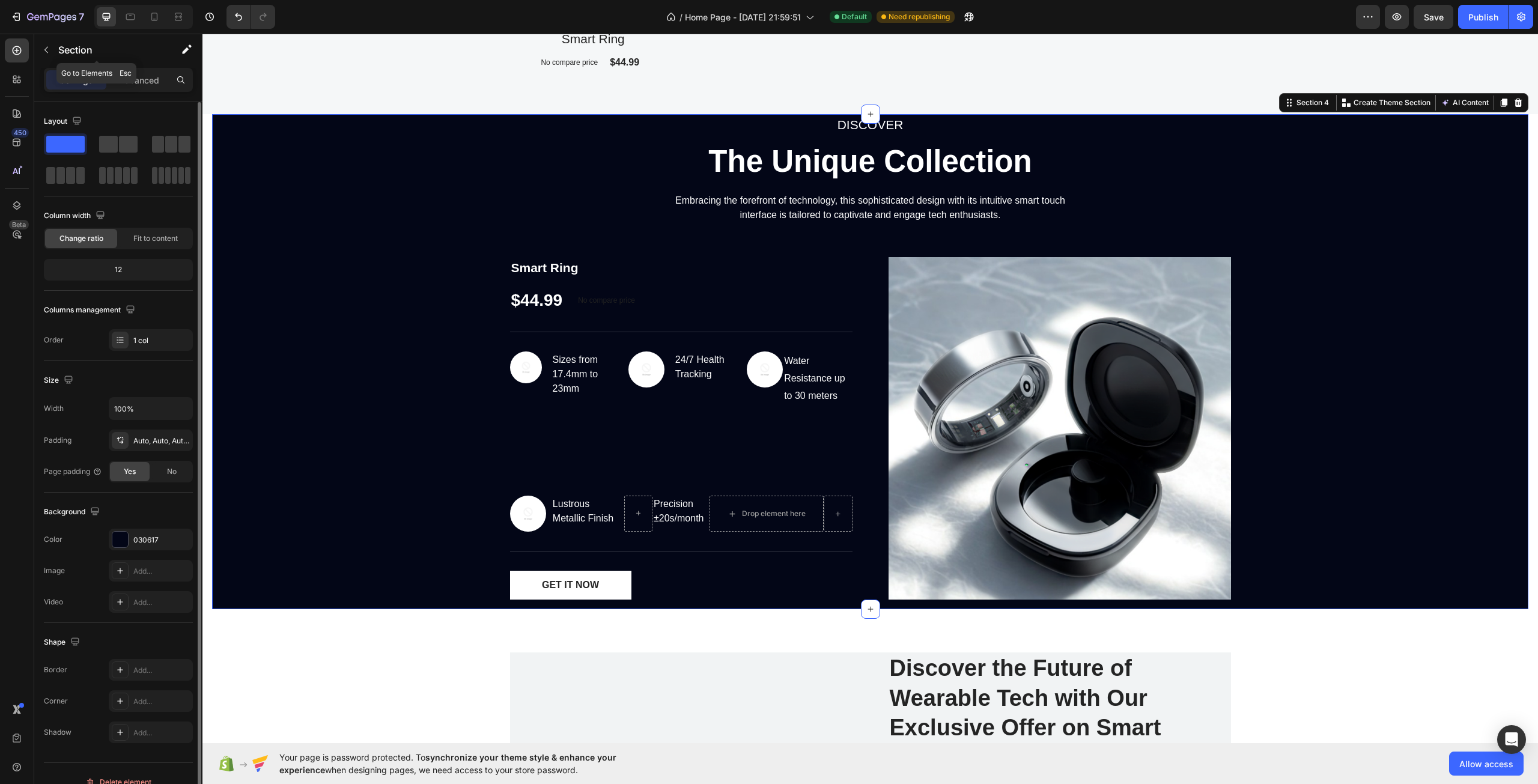
drag, startPoint x: 69, startPoint y: 58, endPoint x: 76, endPoint y: 73, distance: 16.6
click at [68, 57] on div "Section" at bounding box center [97, 50] width 125 height 31
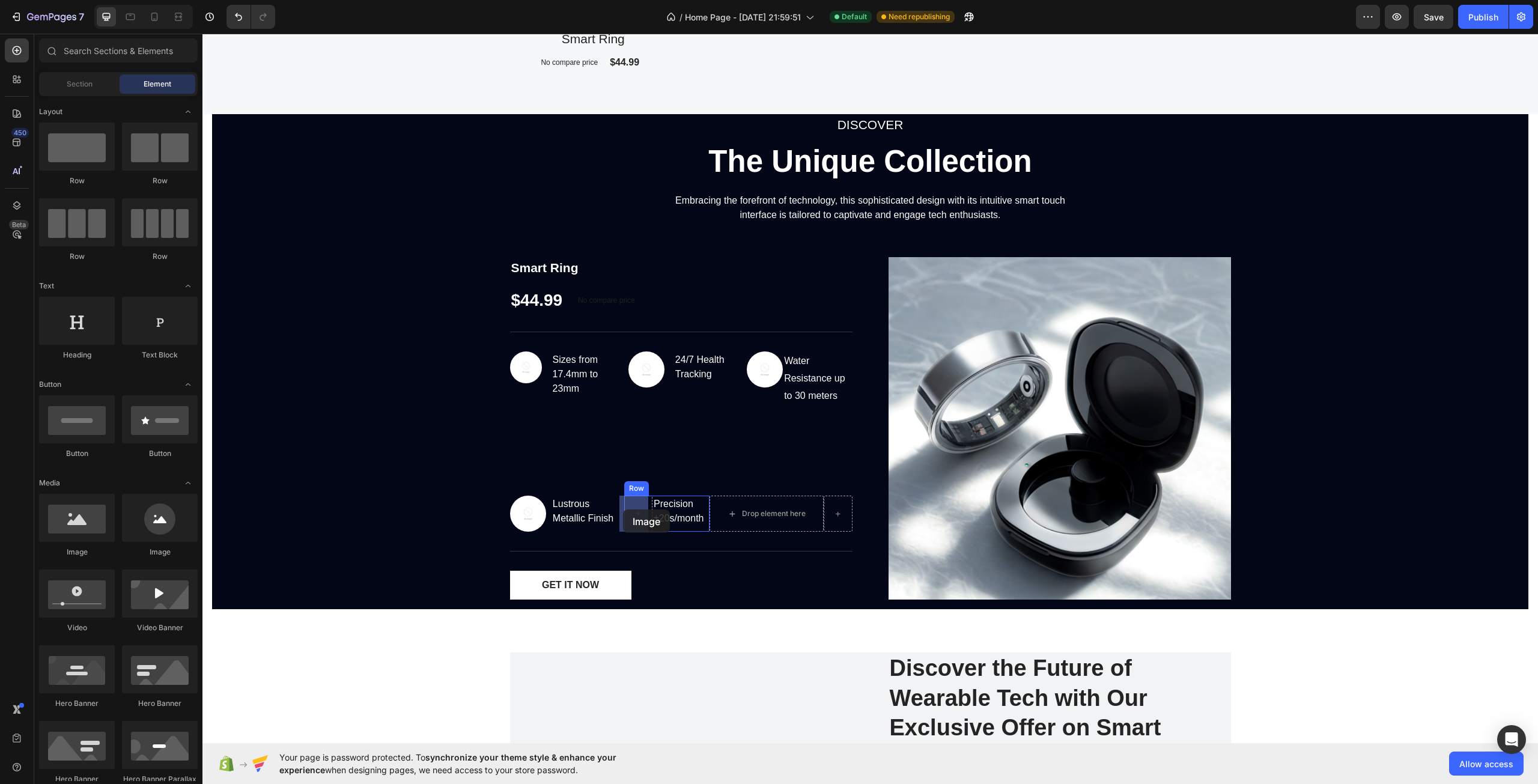
drag, startPoint x: 367, startPoint y: 561, endPoint x: 624, endPoint y: 510, distance: 262.0
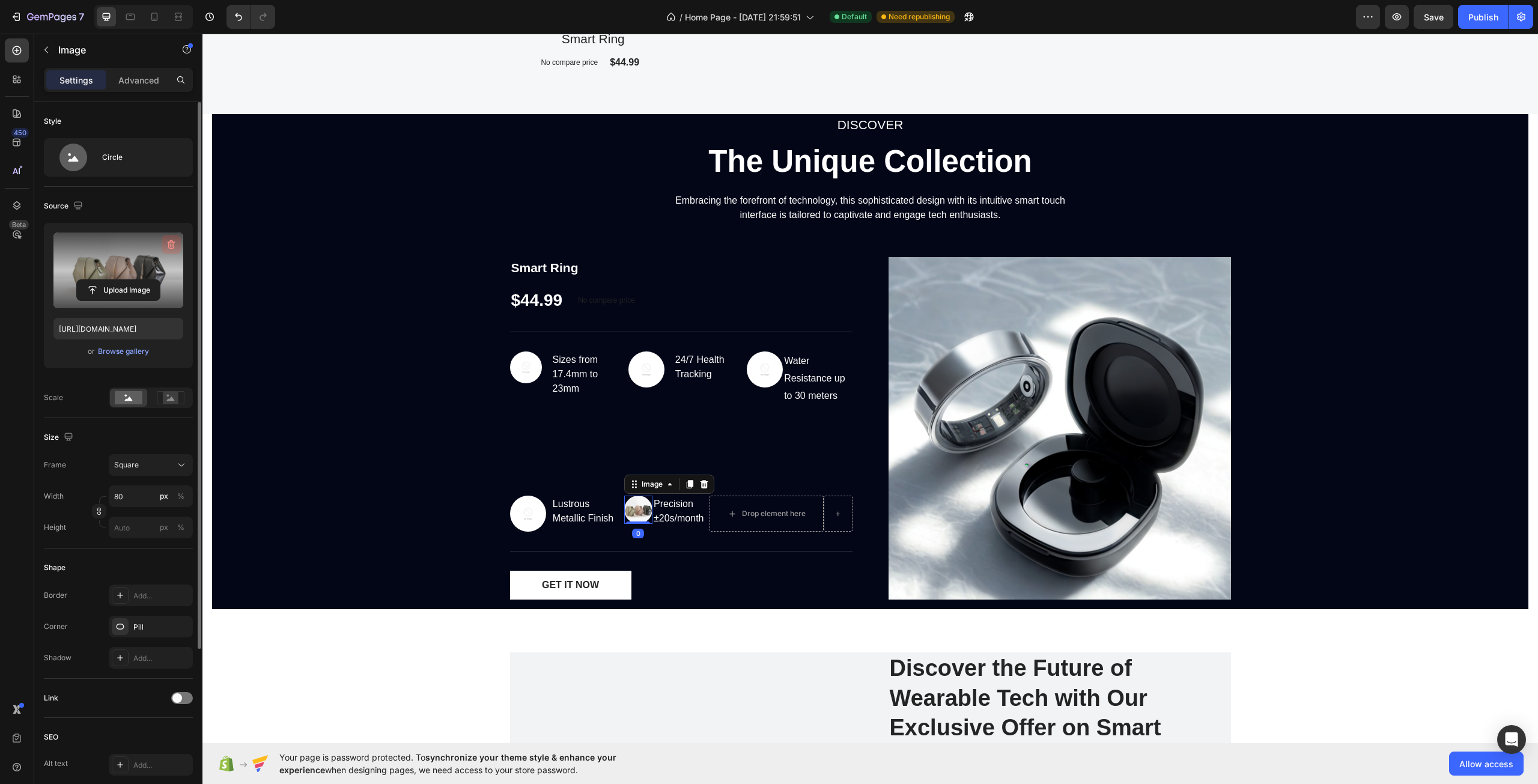
click at [166, 240] on icon "button" at bounding box center [171, 245] width 12 height 12
click at [138, 489] on input "80" at bounding box center [151, 496] width 84 height 21
type input "5"
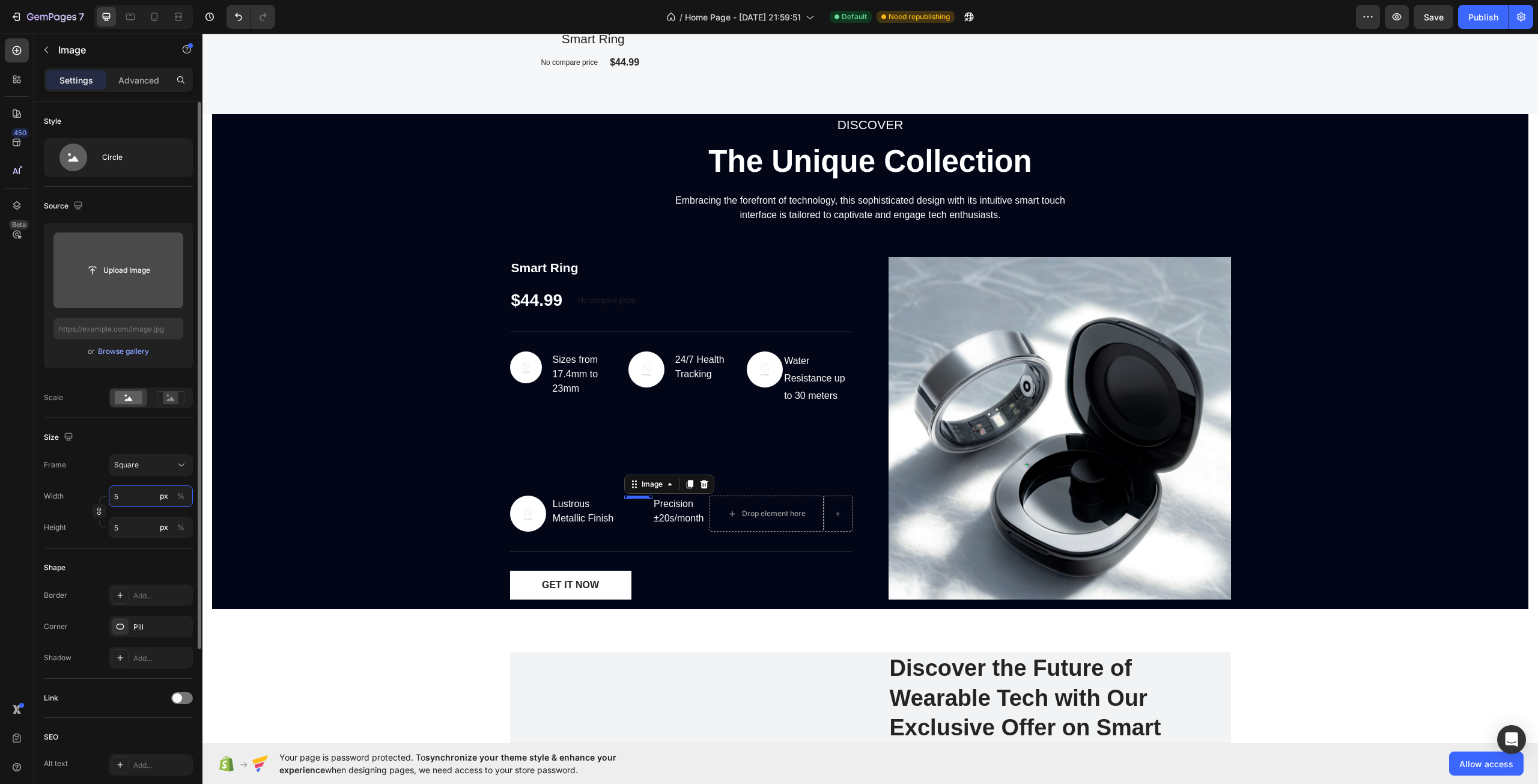
type input "50"
click at [137, 498] on input "50" at bounding box center [151, 496] width 84 height 21
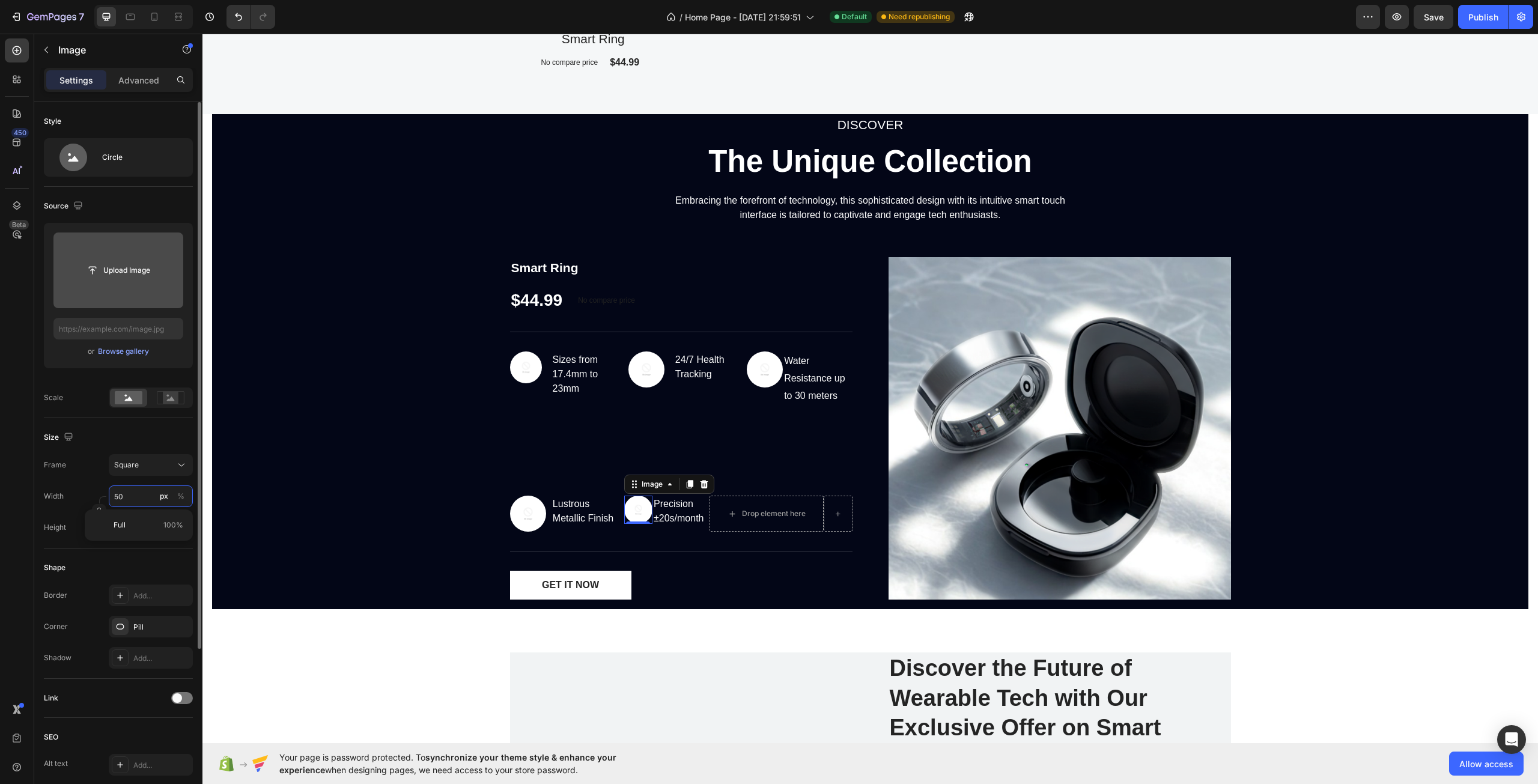
type input "8"
type input "88"
click at [137, 507] on input "88" at bounding box center [151, 496] width 84 height 21
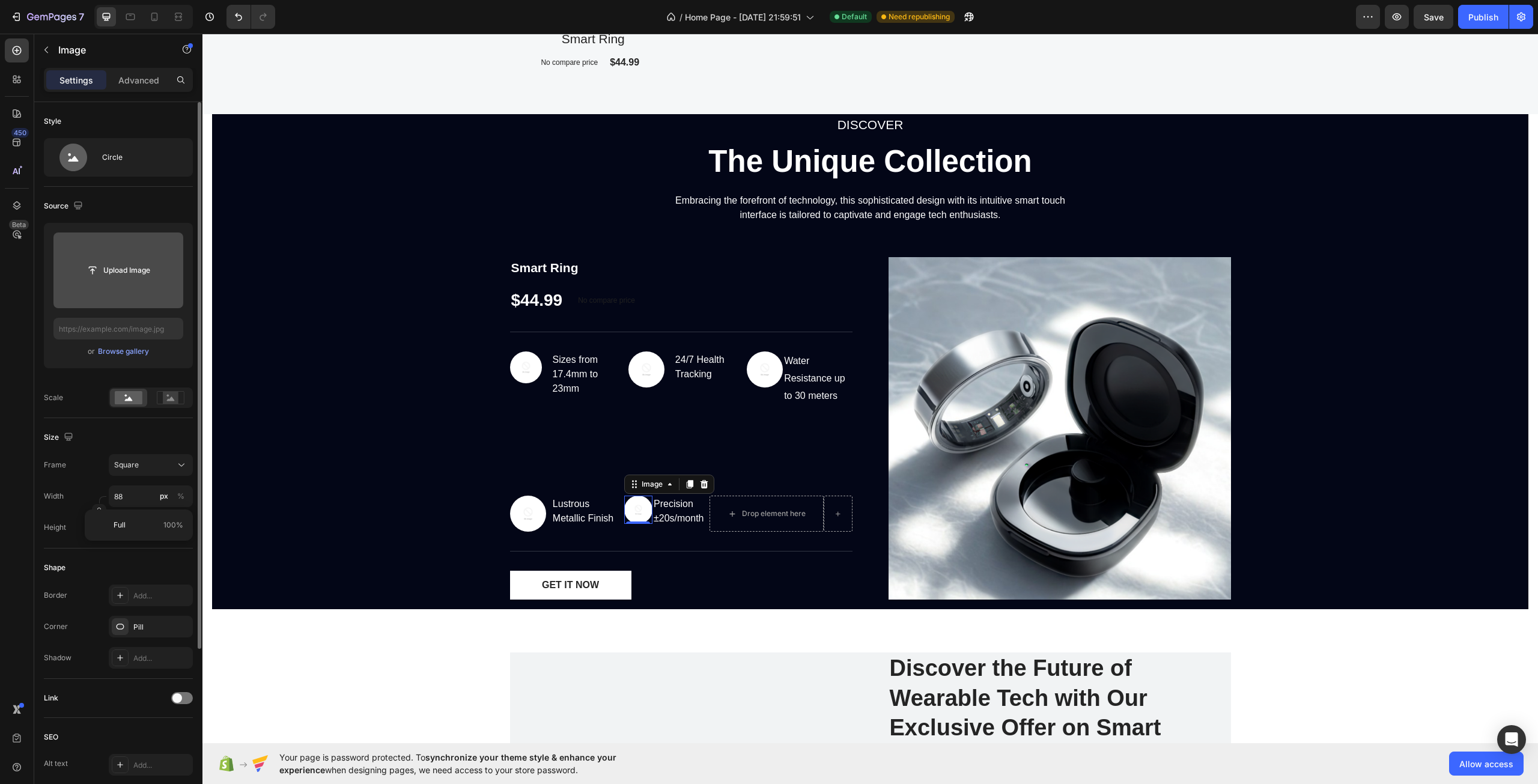
click at [137, 508] on div "Width 88 px % Height 88 px %" at bounding box center [118, 512] width 149 height 53
click at [138, 503] on input "88" at bounding box center [151, 496] width 84 height 21
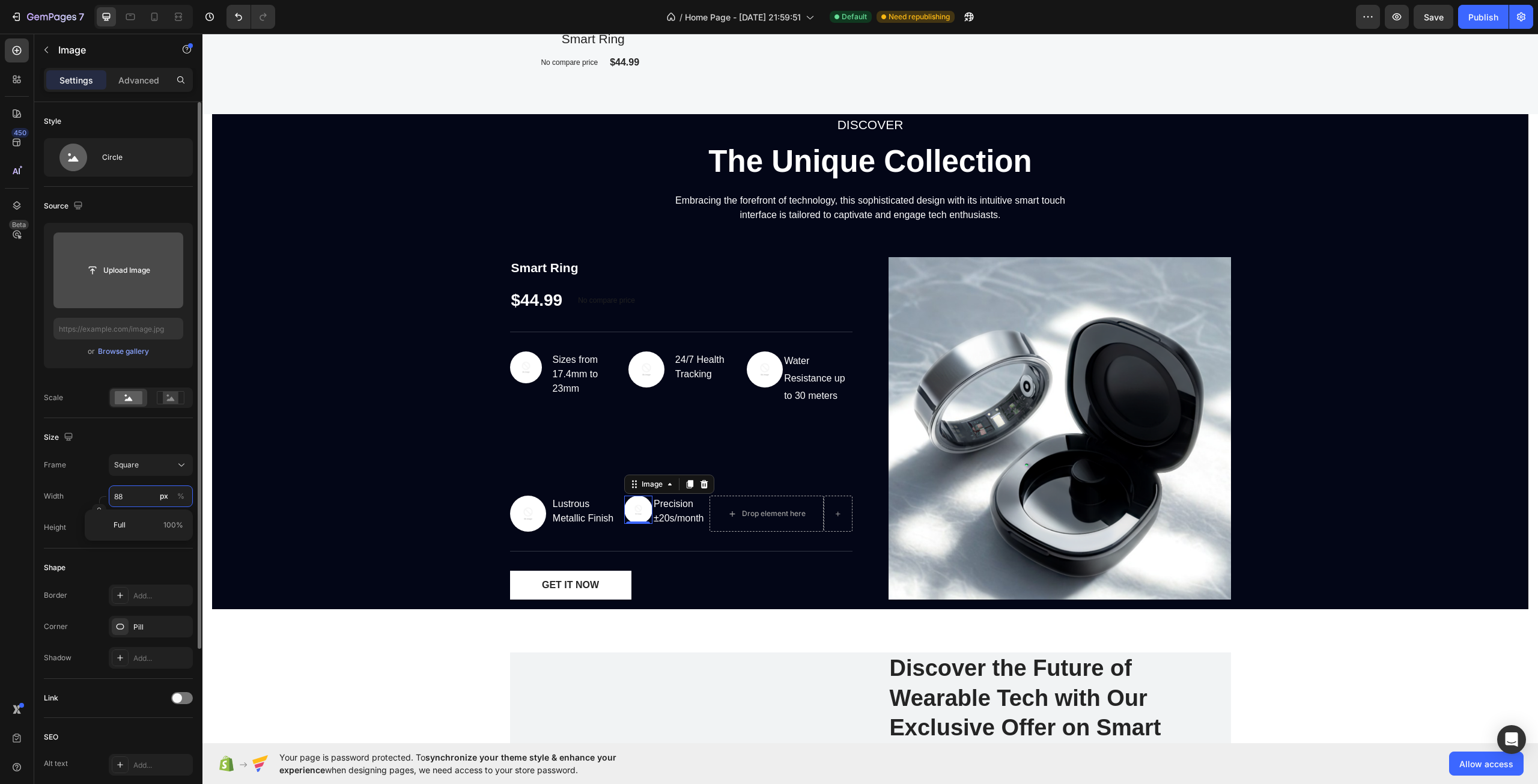
type input "1"
type input "10"
type input "100"
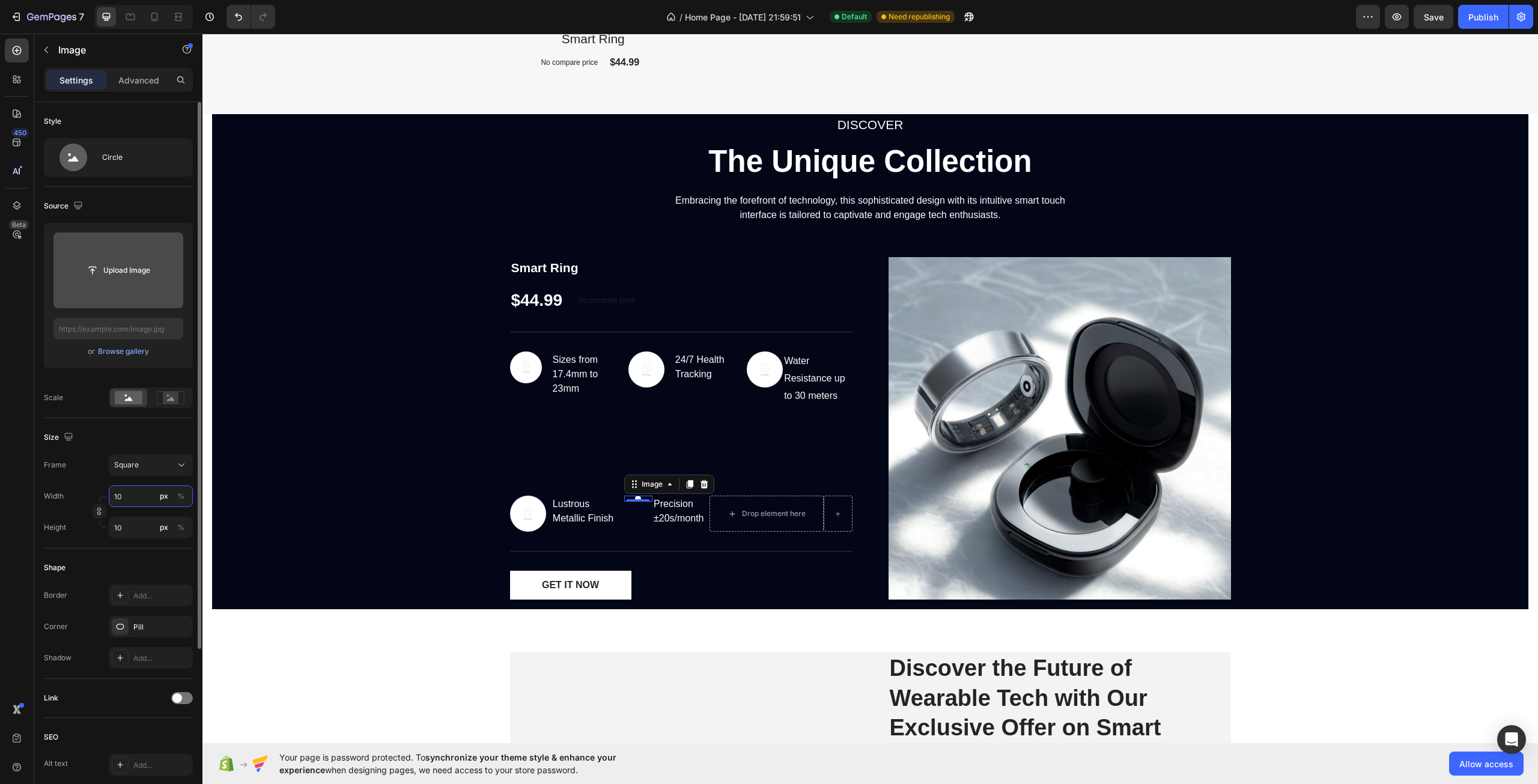
type input "100"
click at [361, 529] on div "DISCOVER Text block The Unique Collection Heading Embracing the forefront of te…" at bounding box center [870, 362] width 1316 height 495
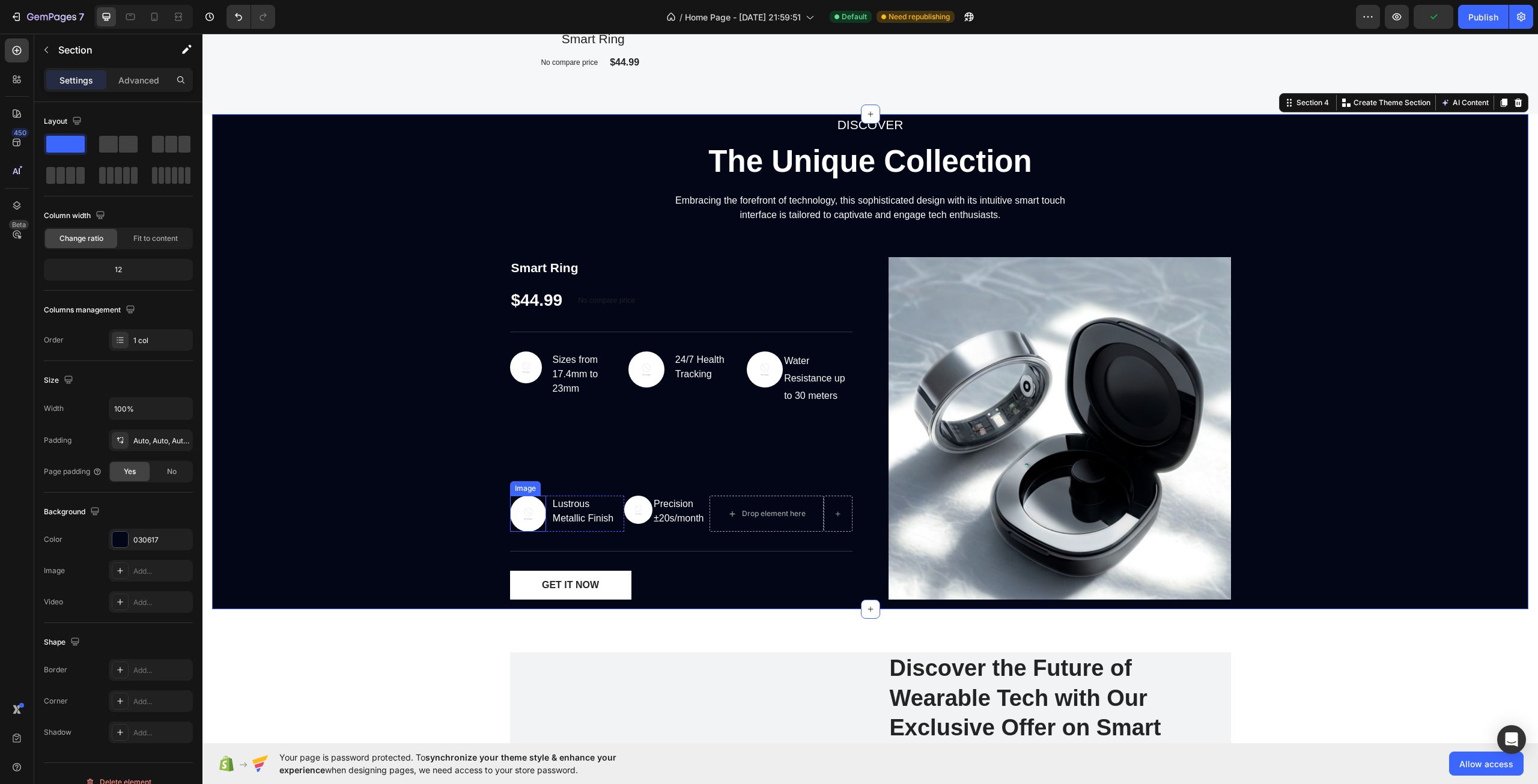
click at [520, 515] on img at bounding box center [528, 514] width 36 height 36
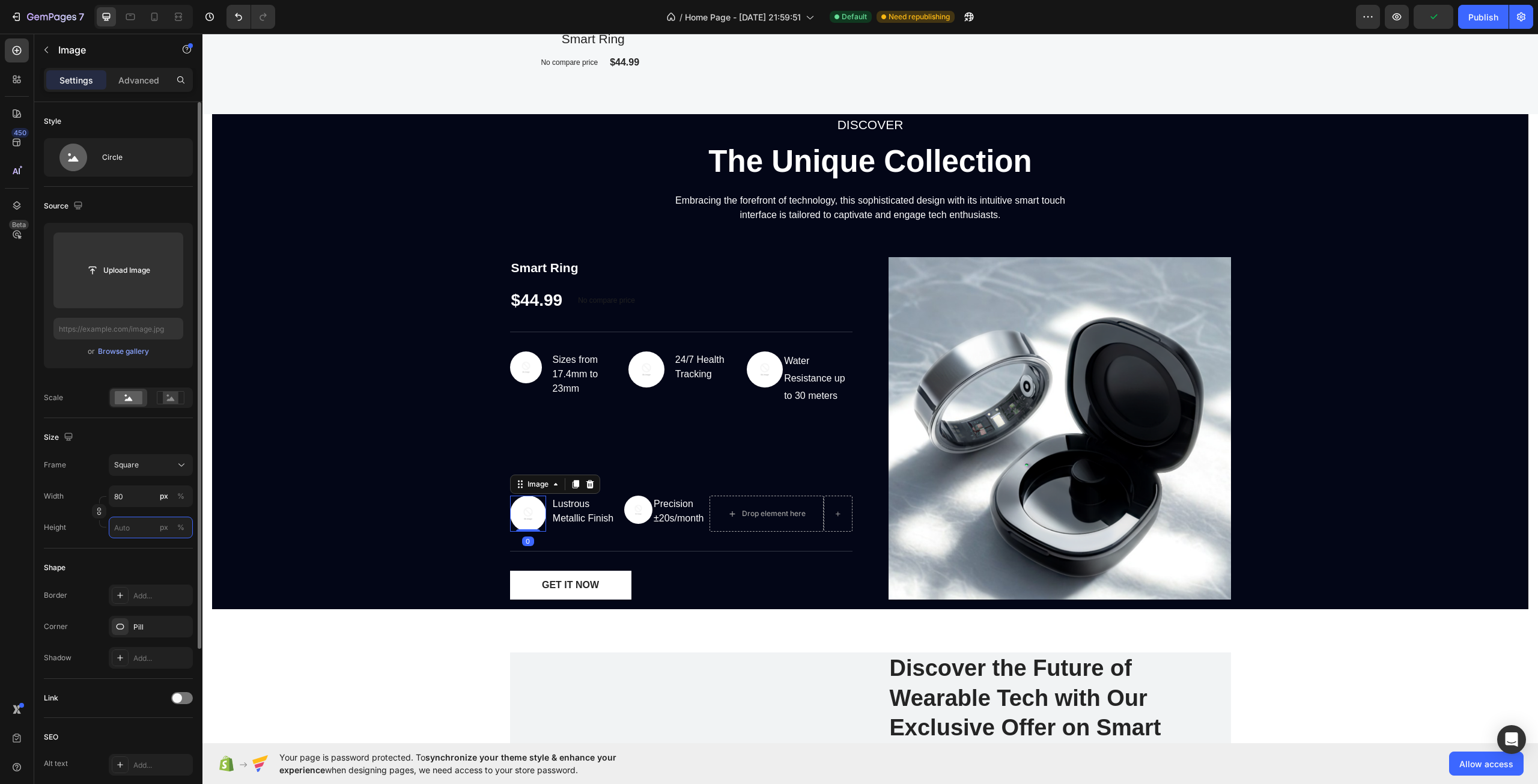
click at [155, 522] on input "px %" at bounding box center [151, 528] width 84 height 21
type input "8"
type input "80"
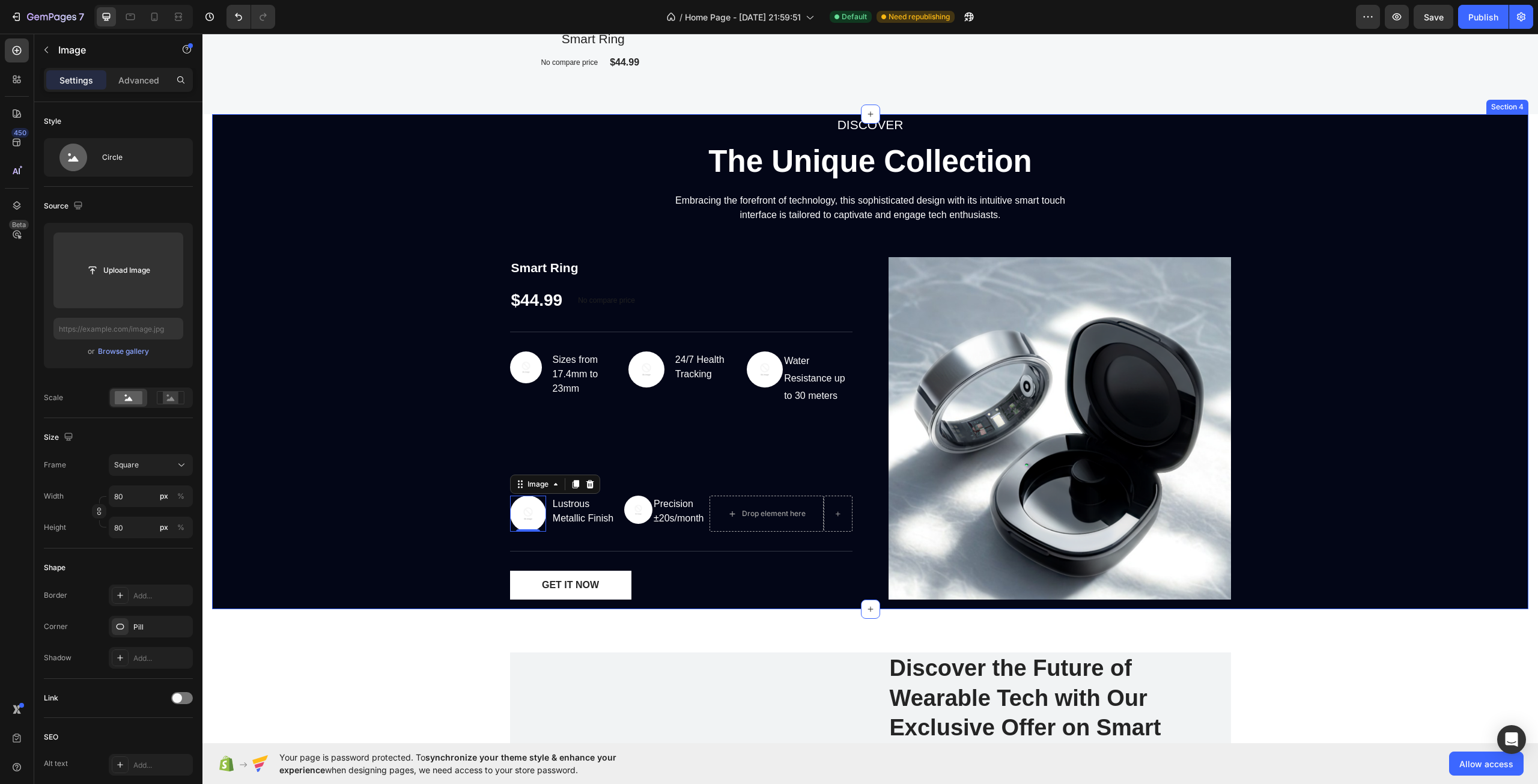
click at [375, 541] on div "DISCOVER Text block The Unique Collection Heading Embracing the forefront of te…" at bounding box center [870, 362] width 1316 height 495
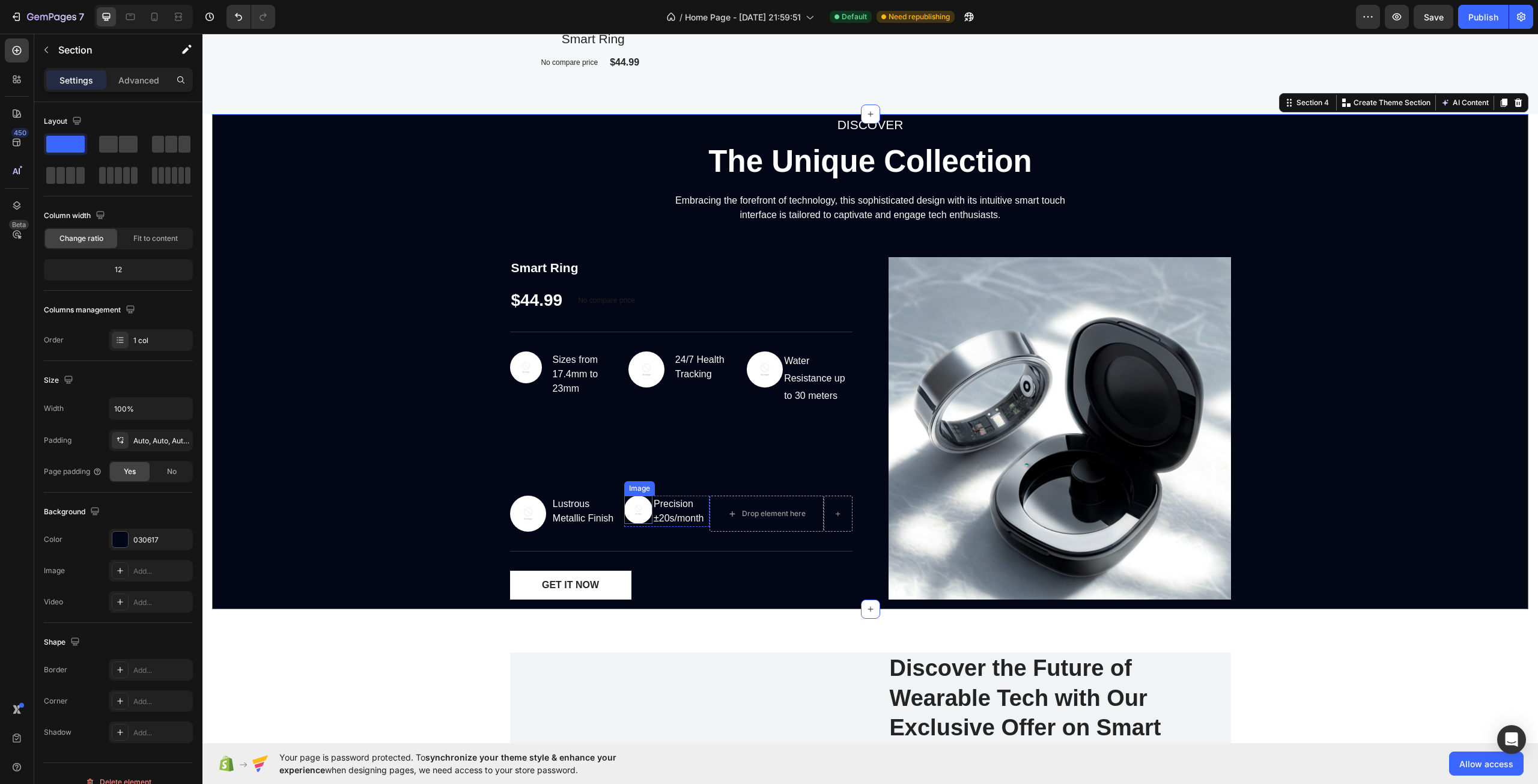
click at [629, 512] on img at bounding box center [639, 510] width 29 height 29
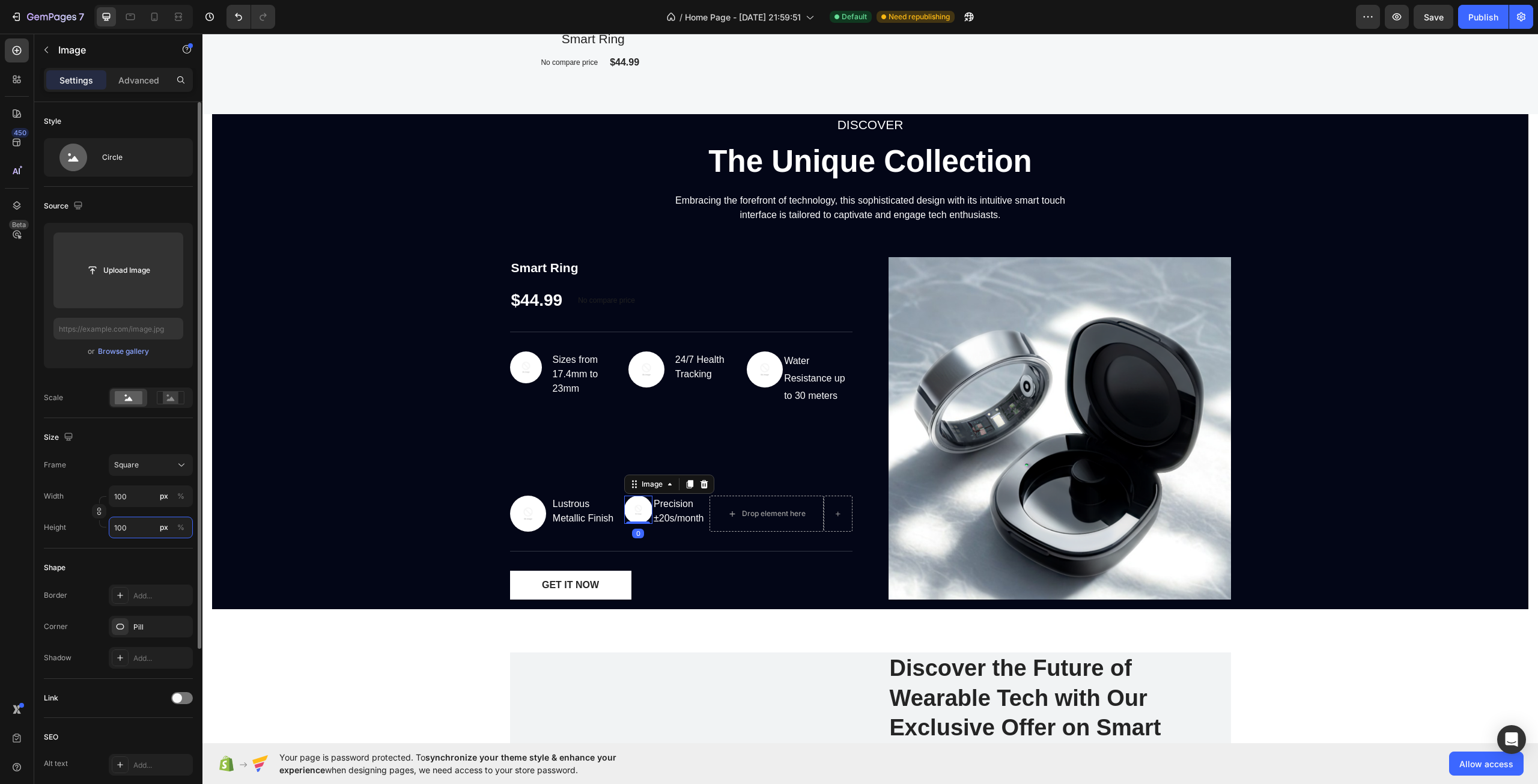
click at [139, 521] on input "100" at bounding box center [151, 528] width 84 height 21
click at [130, 503] on input "100" at bounding box center [151, 496] width 84 height 21
type input "1"
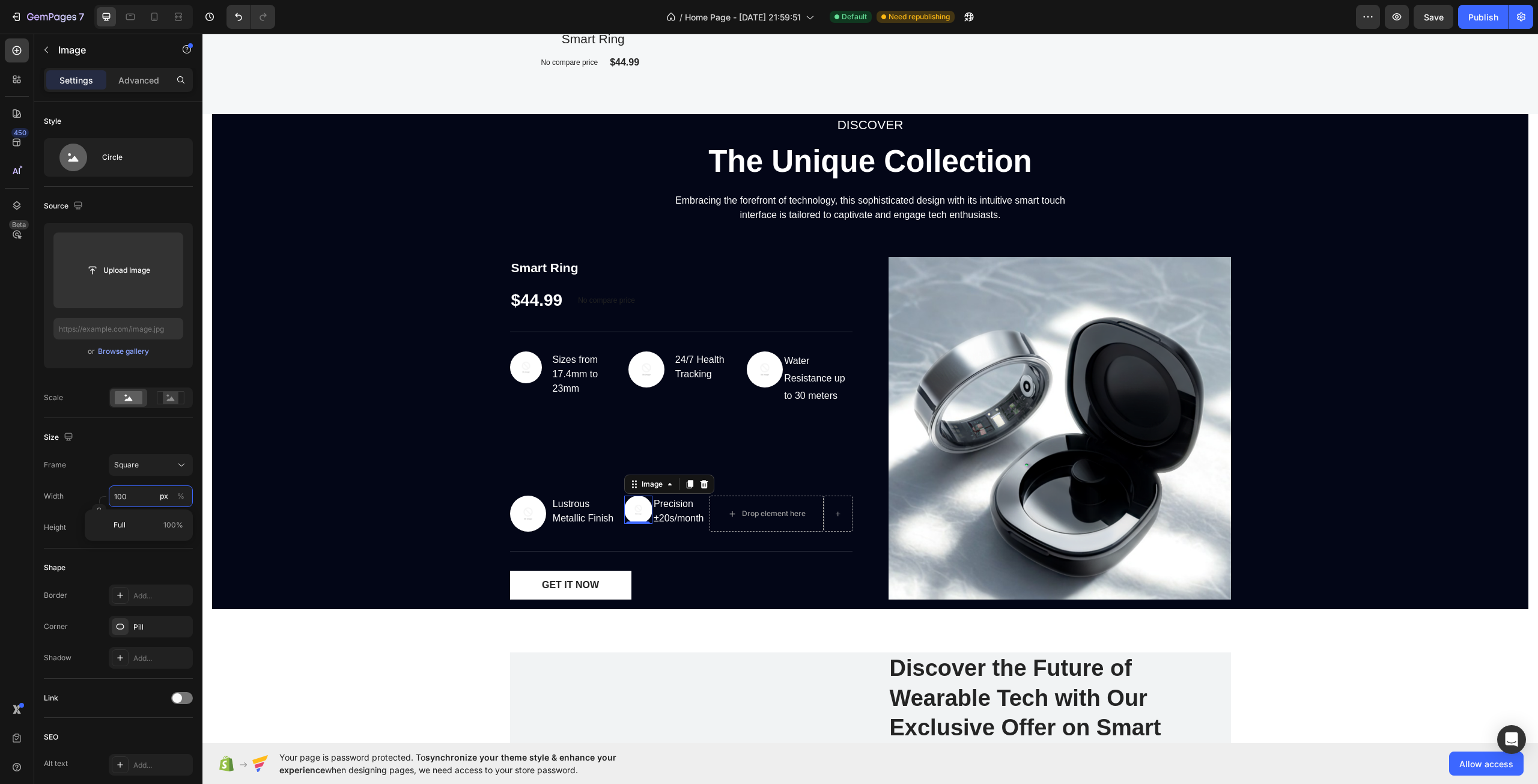
type input "1"
type input "15"
type input "150"
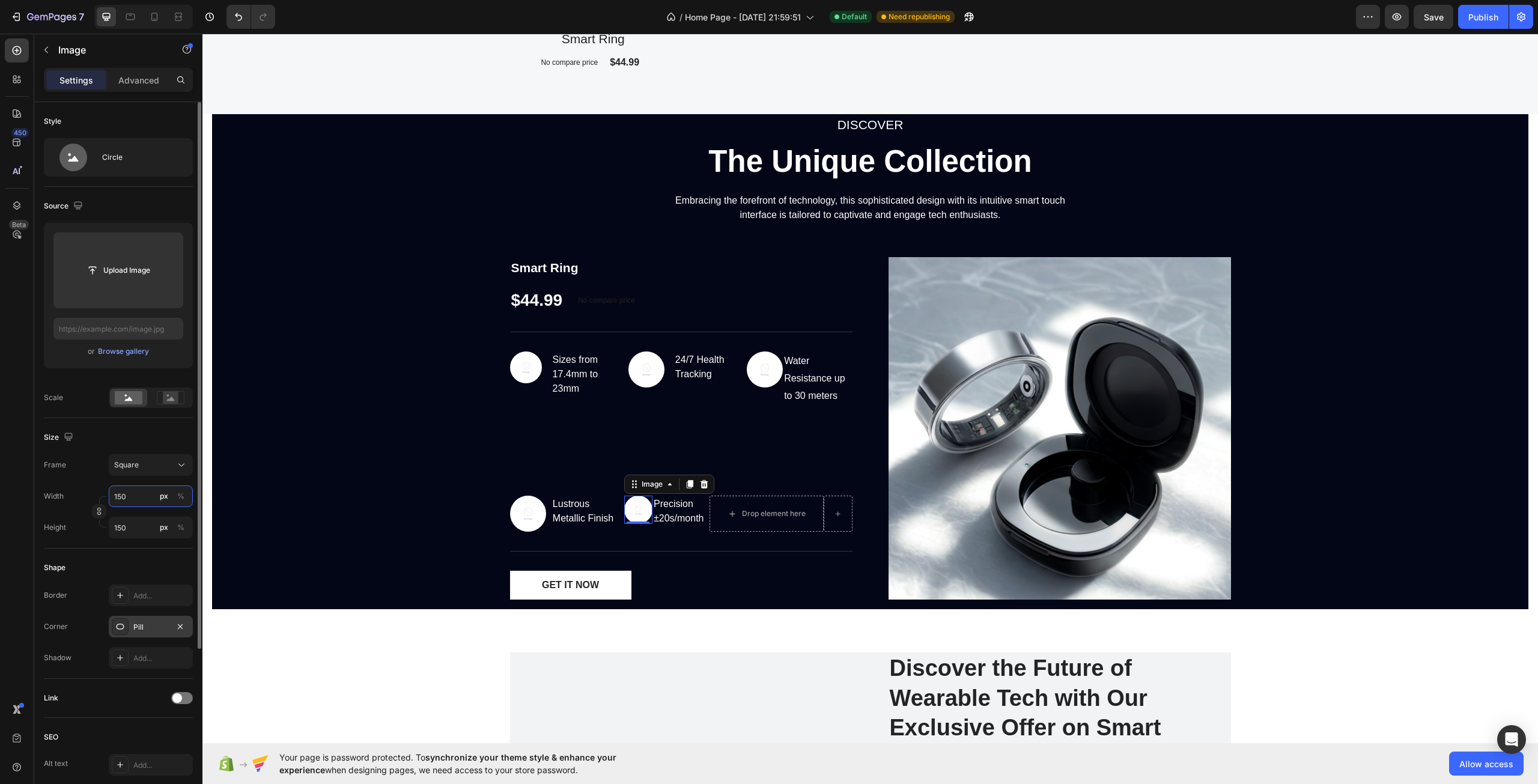
type input "150"
click at [137, 623] on div "Pill" at bounding box center [150, 627] width 35 height 11
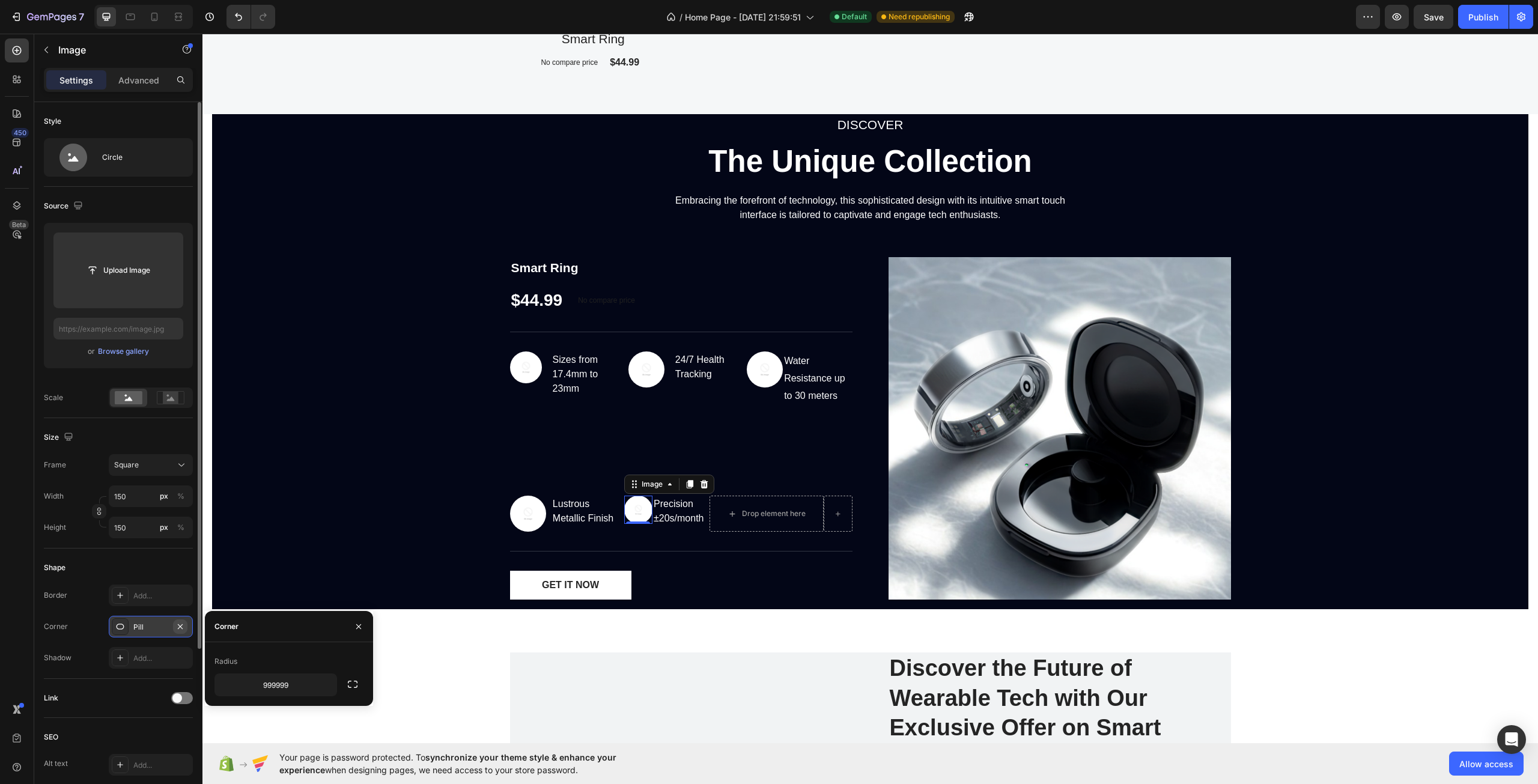
click at [181, 626] on icon "button" at bounding box center [180, 625] width 4 height 4
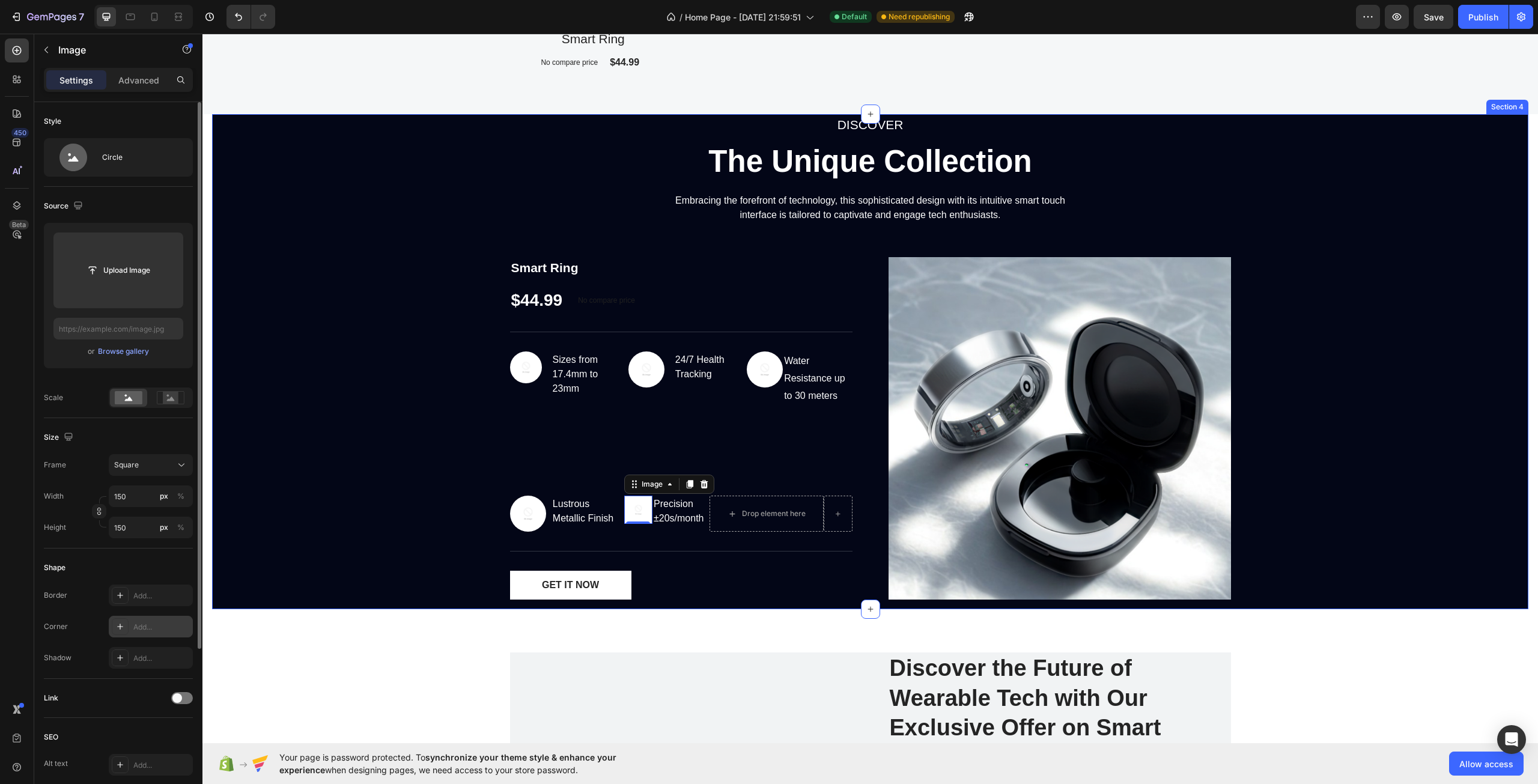
click at [364, 530] on div "DISCOVER Text block The Unique Collection Heading Embracing the forefront of te…" at bounding box center [870, 362] width 1316 height 495
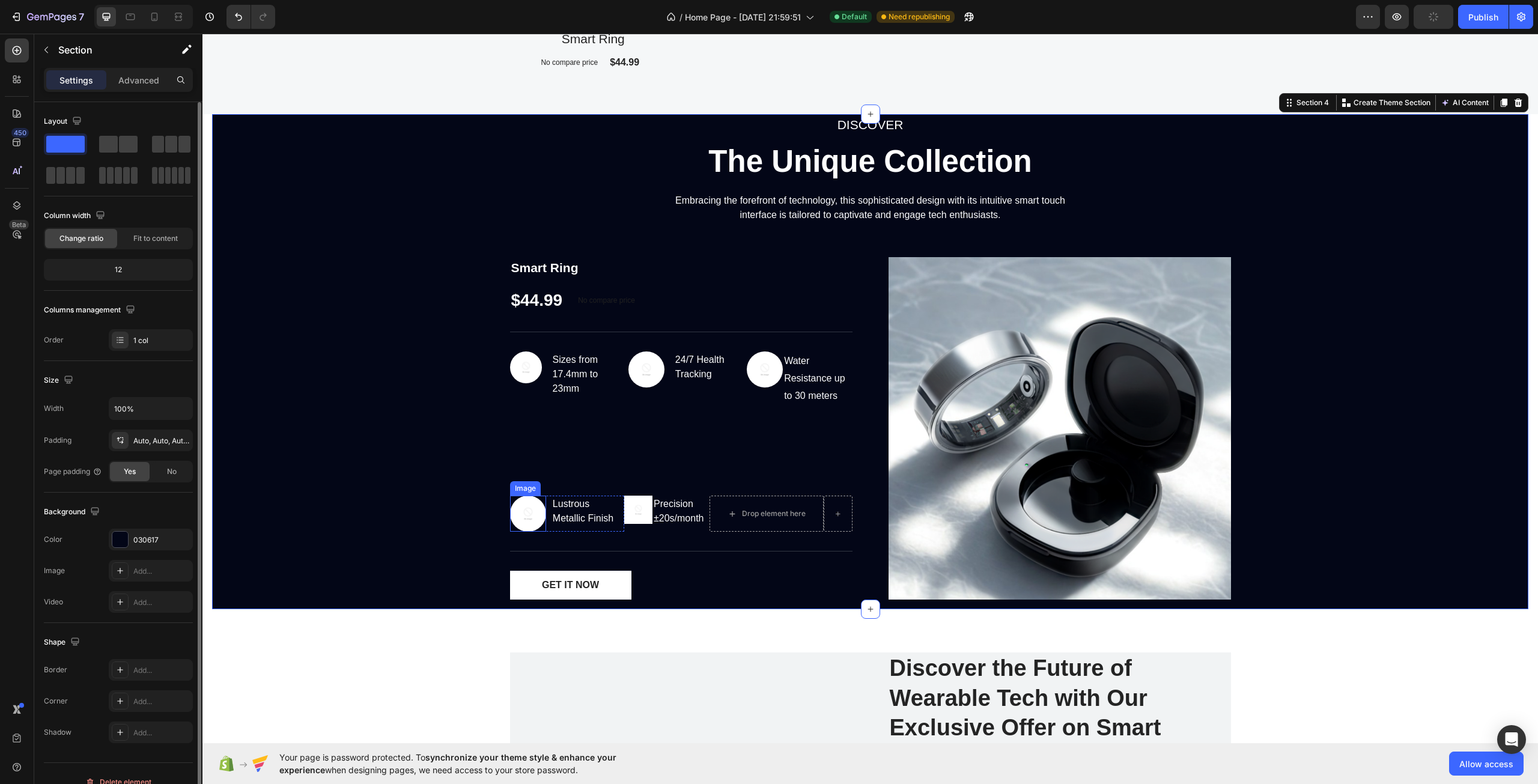
click at [519, 520] on img at bounding box center [528, 514] width 36 height 36
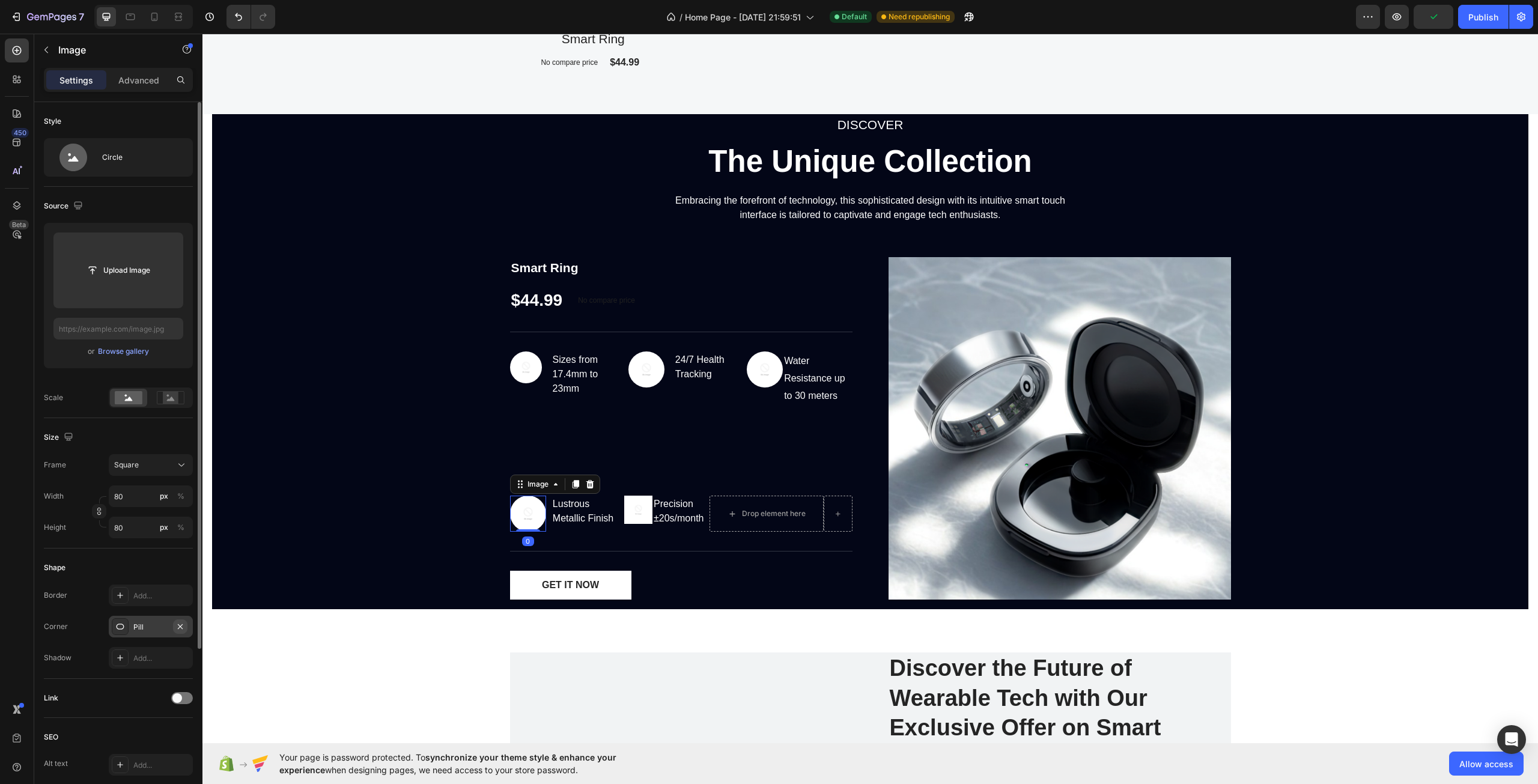
click at [180, 623] on icon "button" at bounding box center [180, 626] width 10 height 10
click at [514, 370] on img at bounding box center [526, 367] width 32 height 32
click at [186, 627] on button "button" at bounding box center [180, 627] width 14 height 14
click at [639, 369] on img at bounding box center [647, 369] width 36 height 36
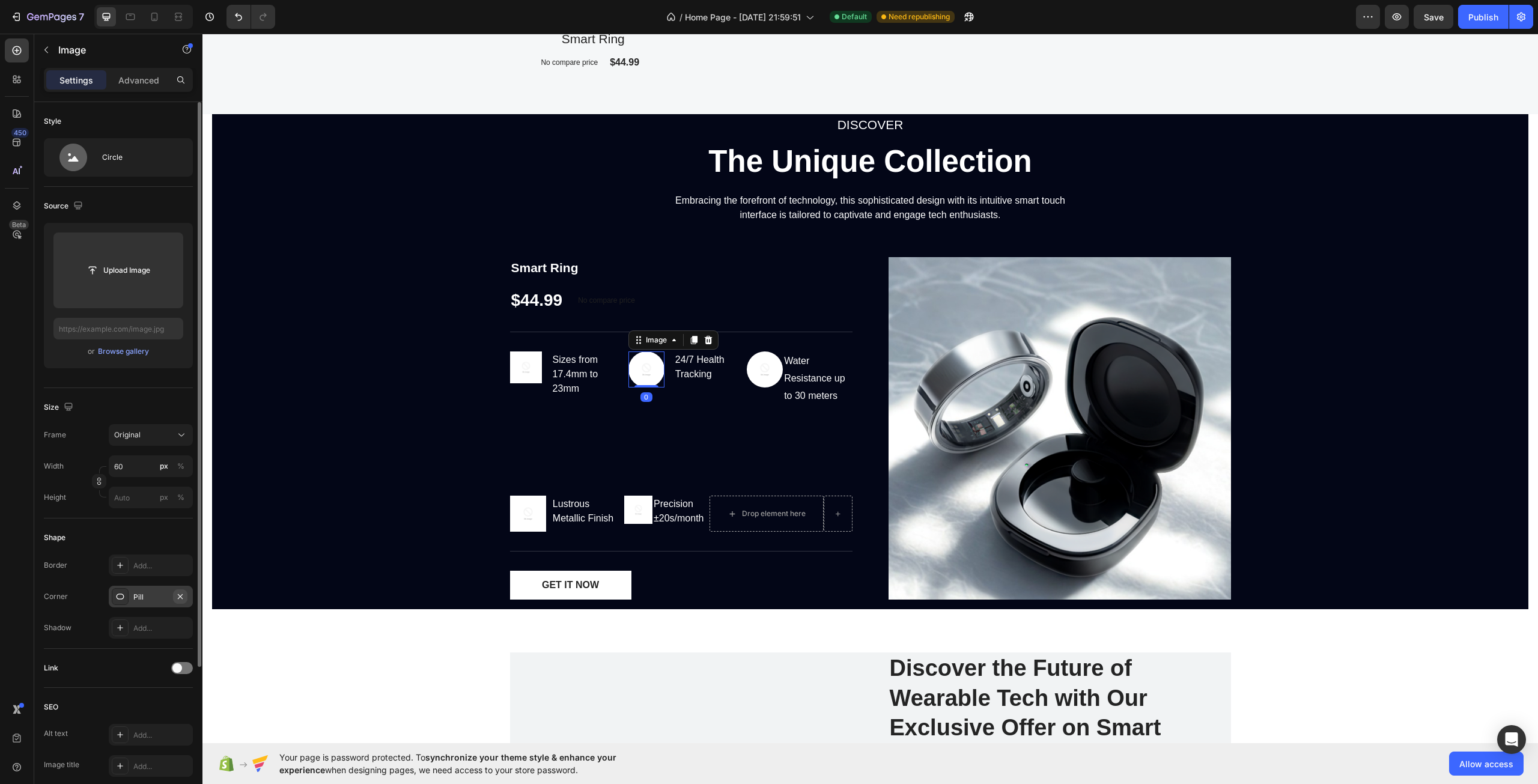
click at [180, 593] on icon "button" at bounding box center [180, 596] width 10 height 10
click at [752, 370] on img at bounding box center [765, 369] width 36 height 36
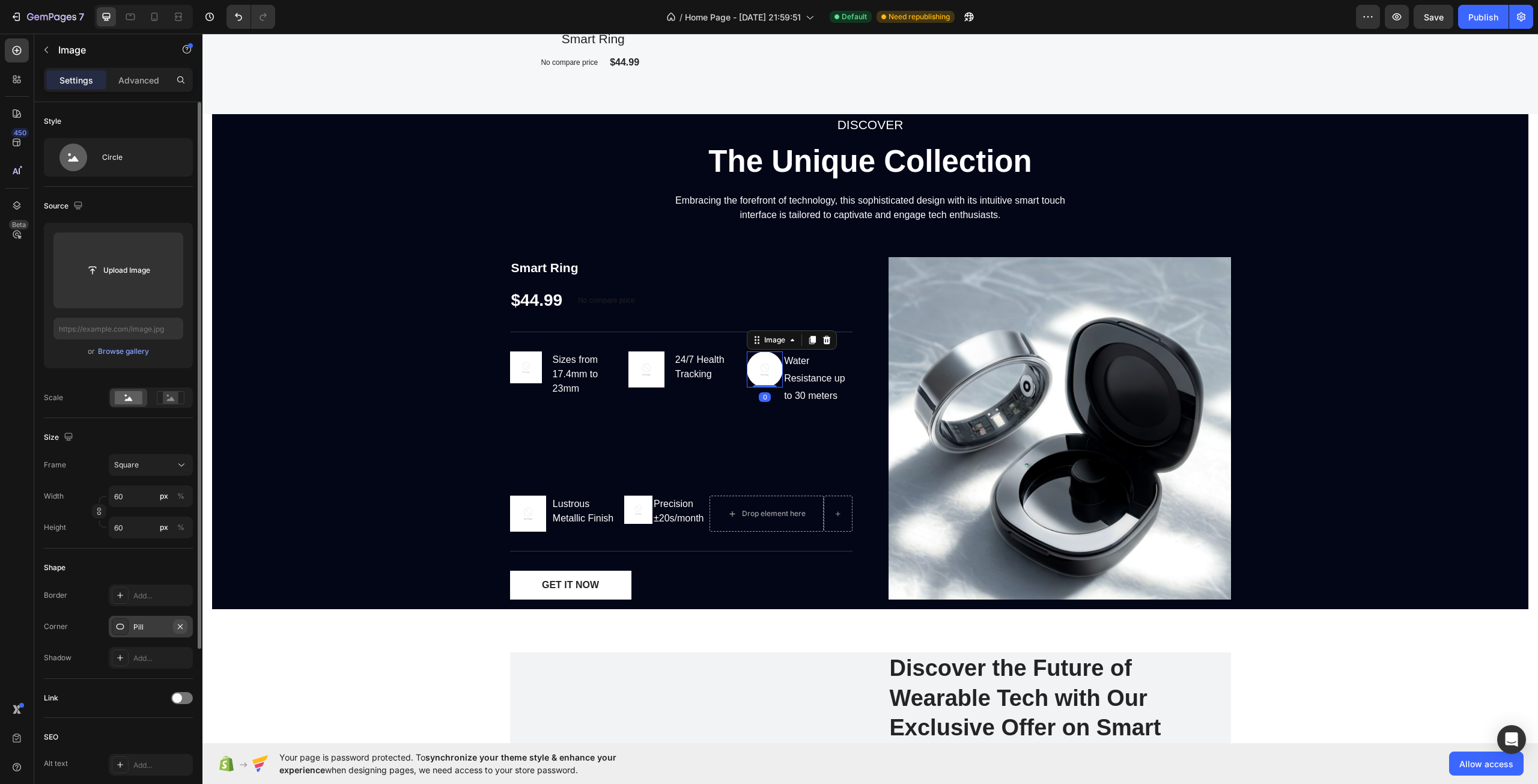
click at [177, 624] on icon "button" at bounding box center [180, 626] width 10 height 10
click at [514, 514] on img at bounding box center [528, 514] width 36 height 36
click at [642, 508] on img at bounding box center [639, 510] width 29 height 29
click at [153, 393] on div at bounding box center [170, 397] width 37 height 18
click at [115, 390] on div at bounding box center [129, 397] width 37 height 18
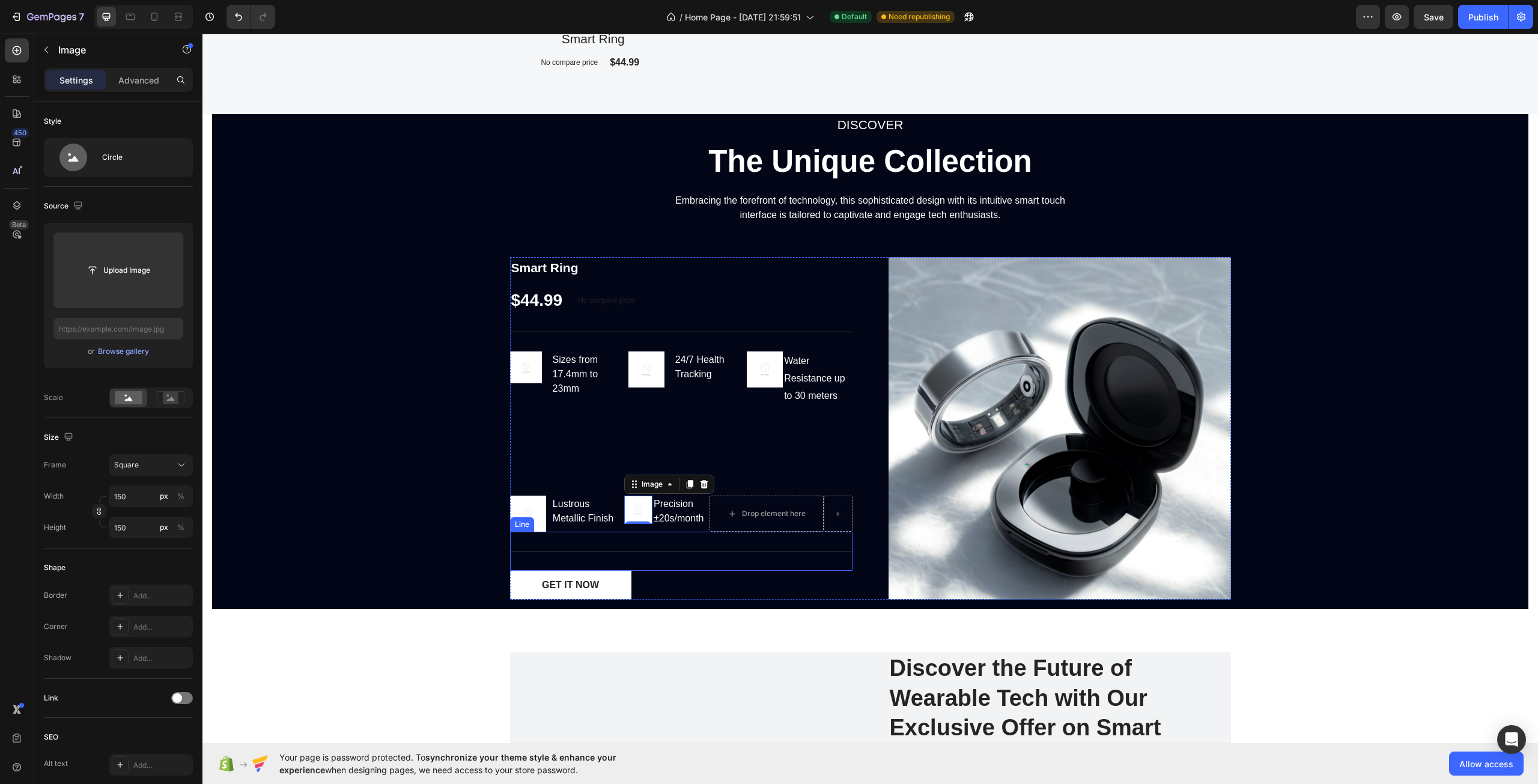
click at [651, 559] on div "Product Specifications Line" at bounding box center [681, 552] width 342 height 39
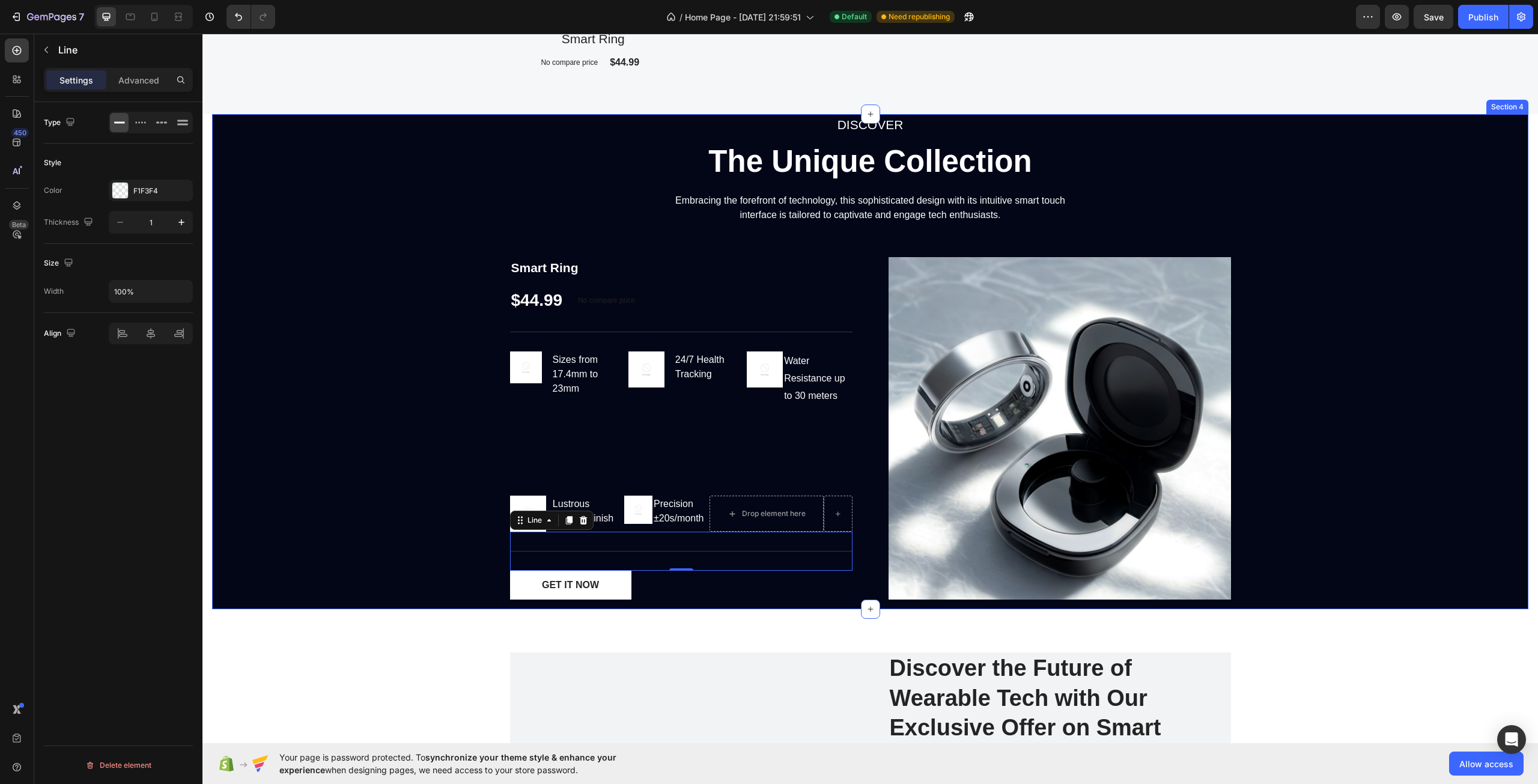
click at [373, 446] on div "DISCOVER Text block The Unique Collection Heading Embracing the forefront of te…" at bounding box center [870, 362] width 1316 height 495
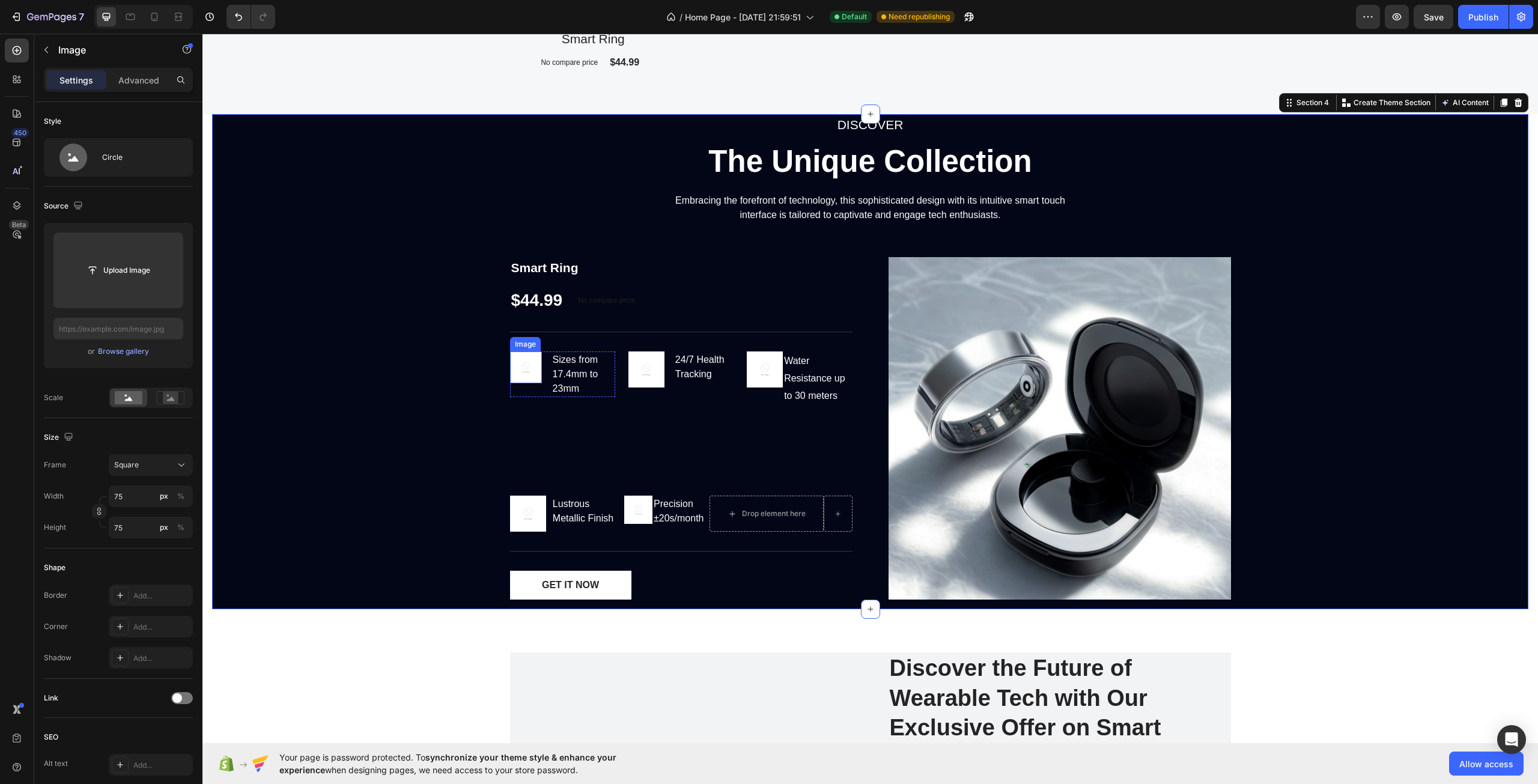
click at [520, 363] on img at bounding box center [526, 367] width 32 height 32
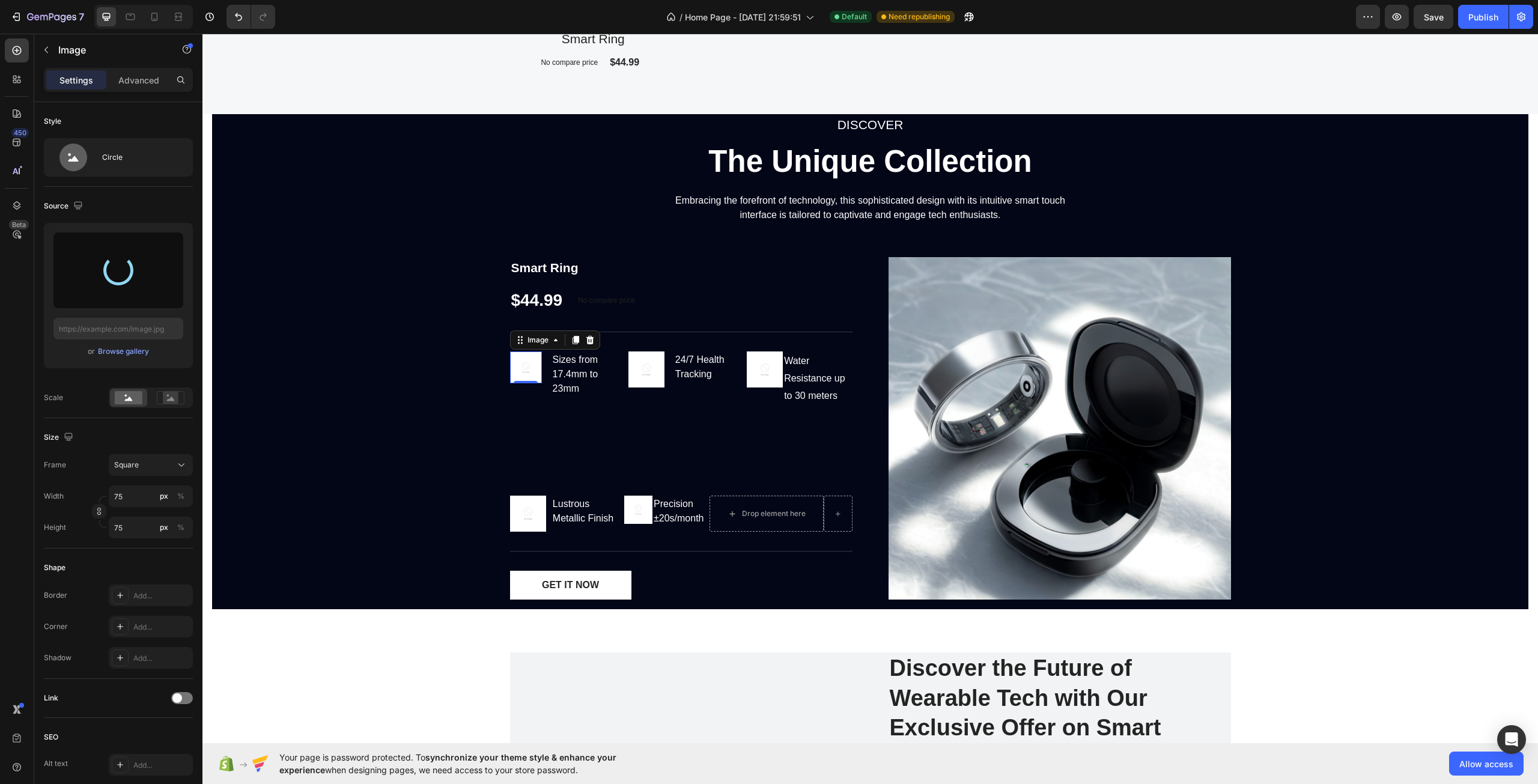
type input "[URL][DOMAIN_NAME]"
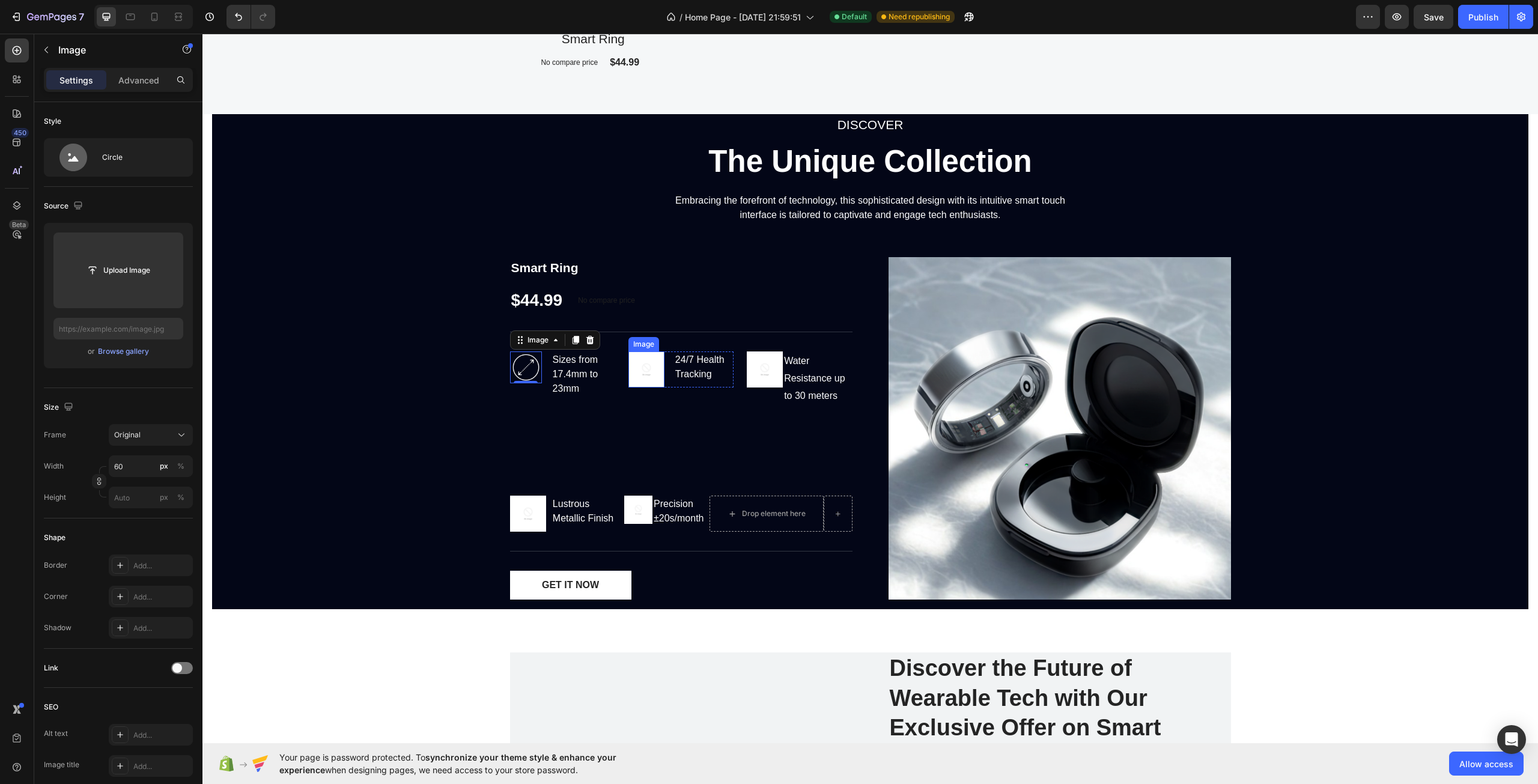
click at [629, 365] on img at bounding box center [647, 369] width 36 height 36
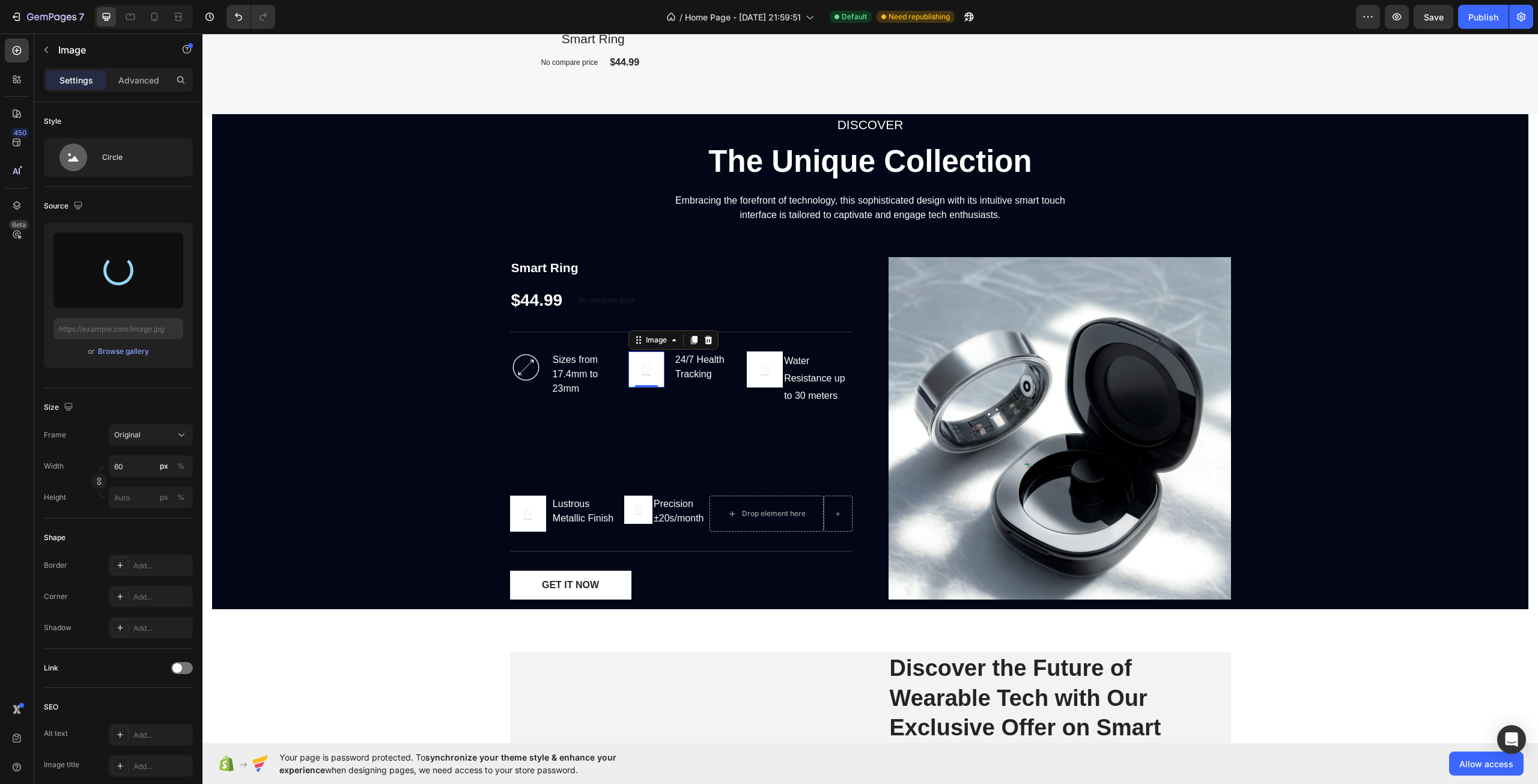
type input "[URL][DOMAIN_NAME]"
click at [751, 368] on img at bounding box center [765, 369] width 36 height 36
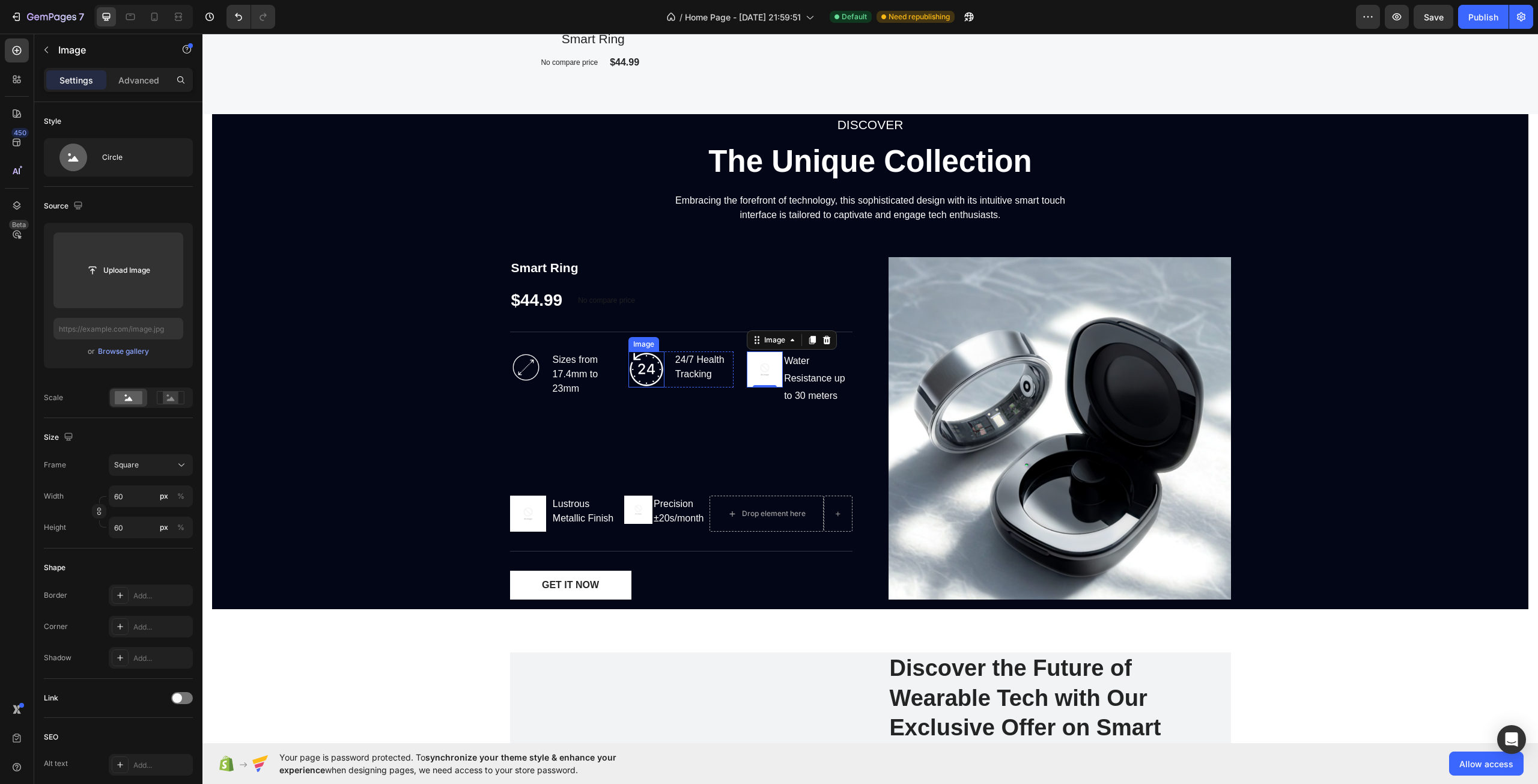
click at [643, 364] on img at bounding box center [647, 369] width 36 height 36
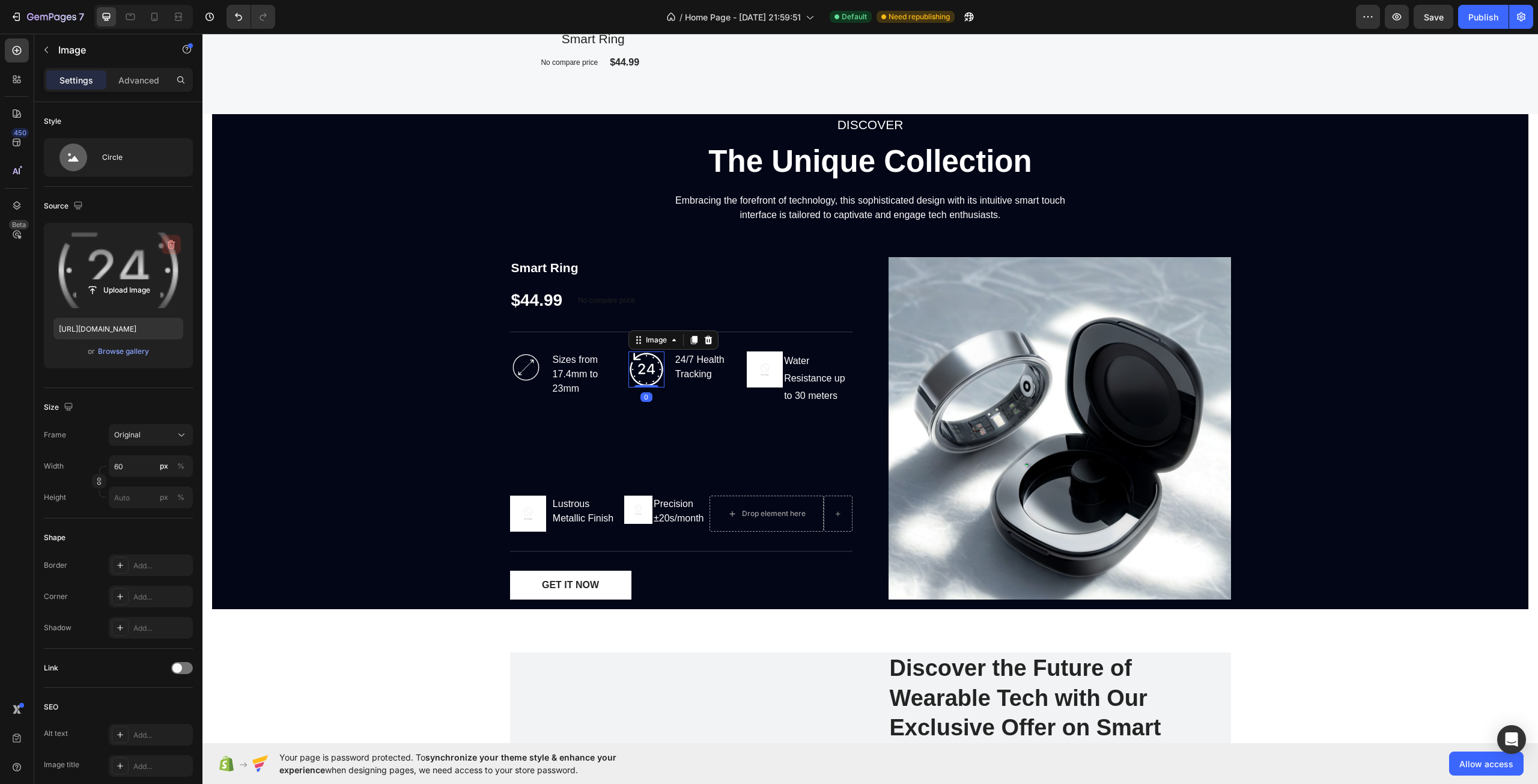
click at [168, 253] on button "button" at bounding box center [171, 245] width 20 height 20
type input "[URL][DOMAIN_NAME]"
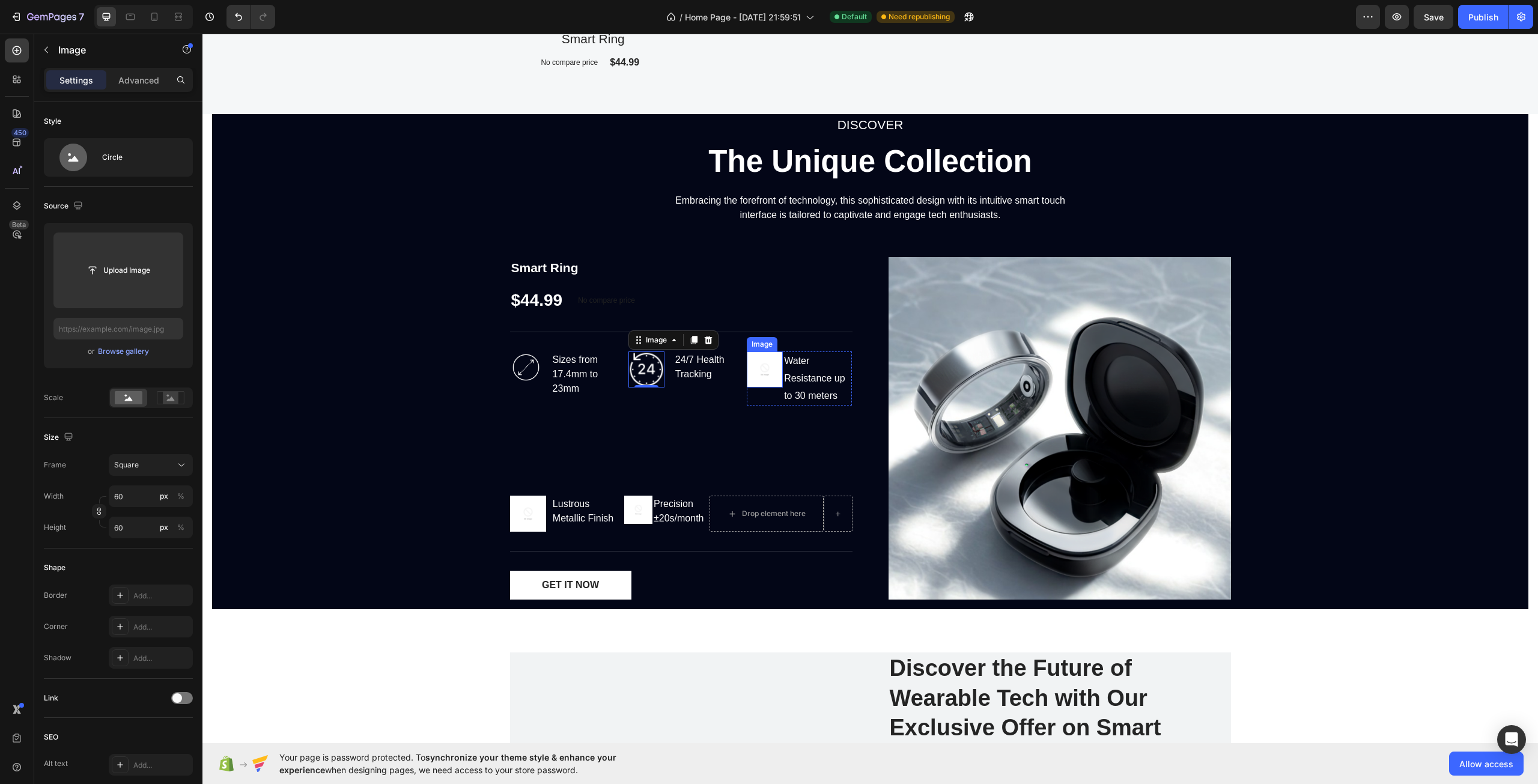
click at [764, 370] on img at bounding box center [765, 369] width 36 height 36
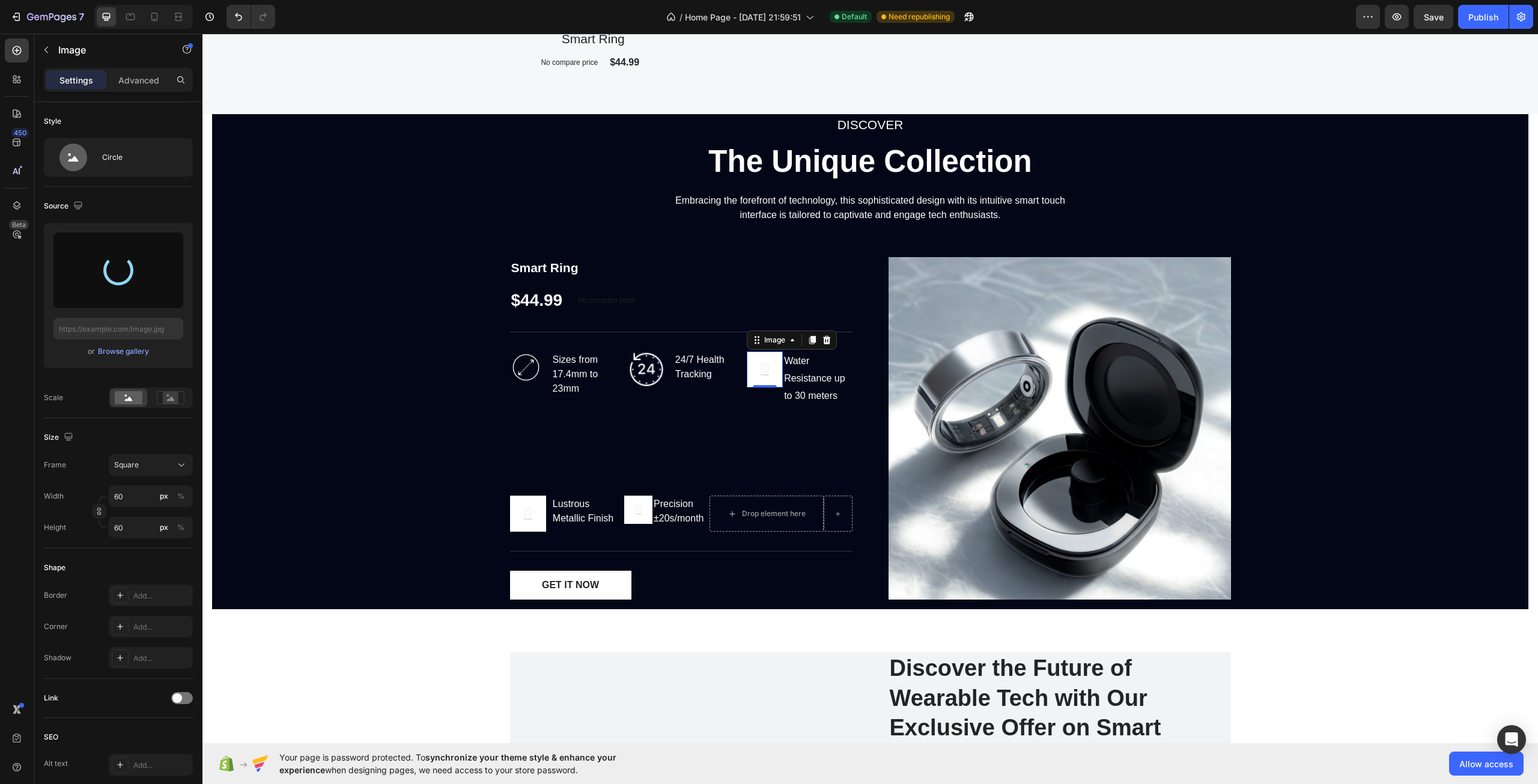
type input "[URL][DOMAIN_NAME]"
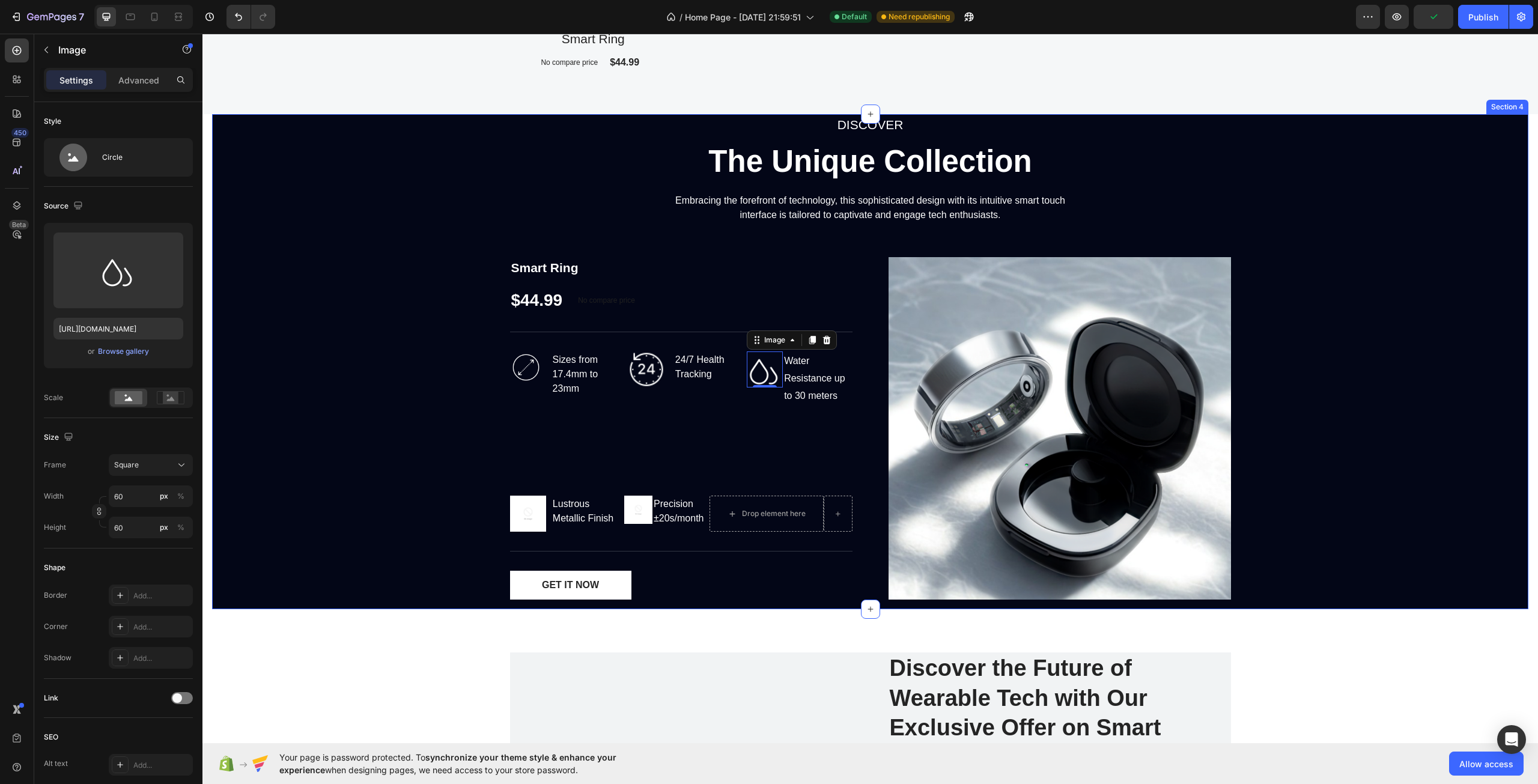
click at [448, 377] on div "DISCOVER Text block The Unique Collection Heading Embracing the forefront of te…" at bounding box center [870, 362] width 1316 height 495
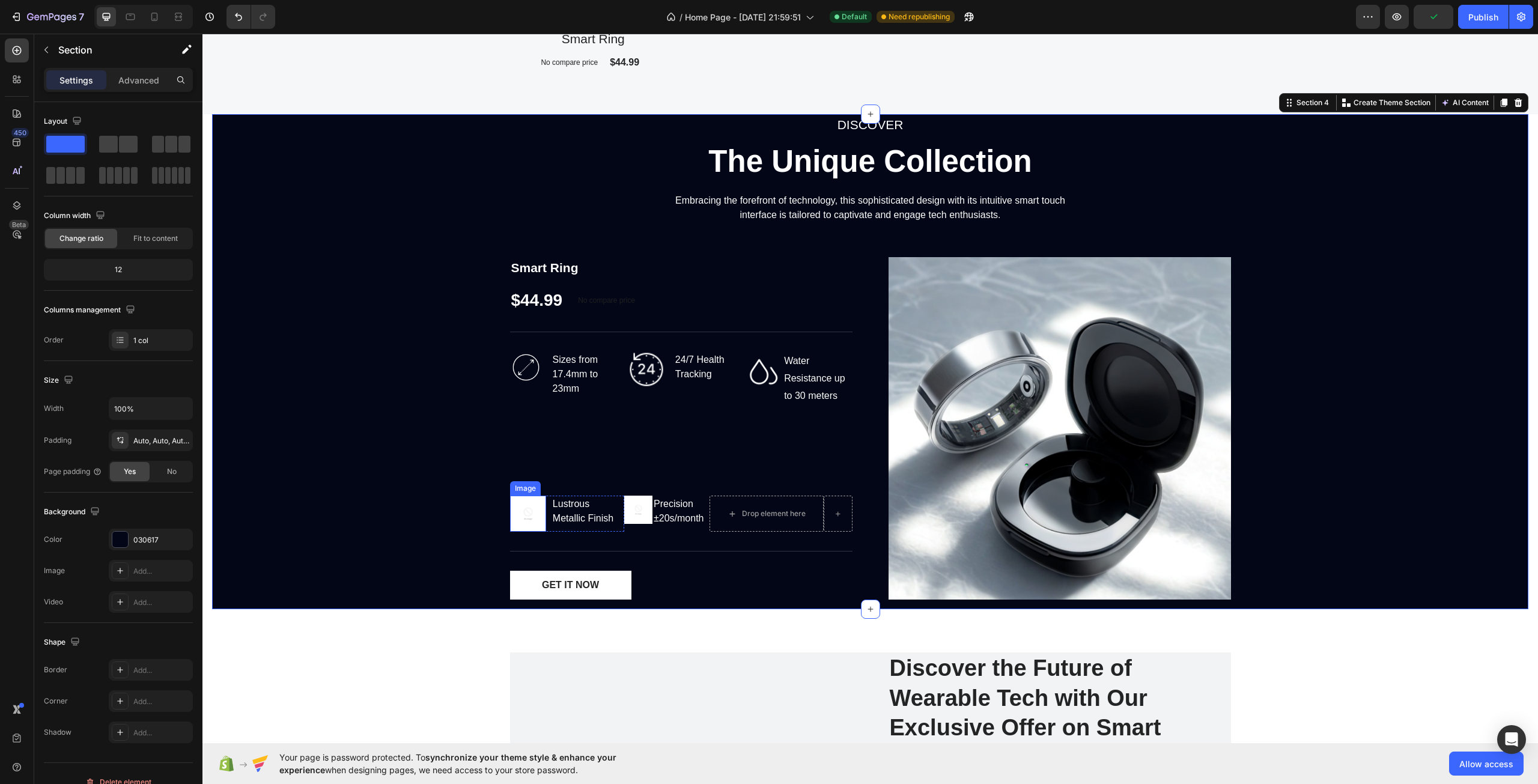
click at [518, 515] on img at bounding box center [528, 514] width 36 height 36
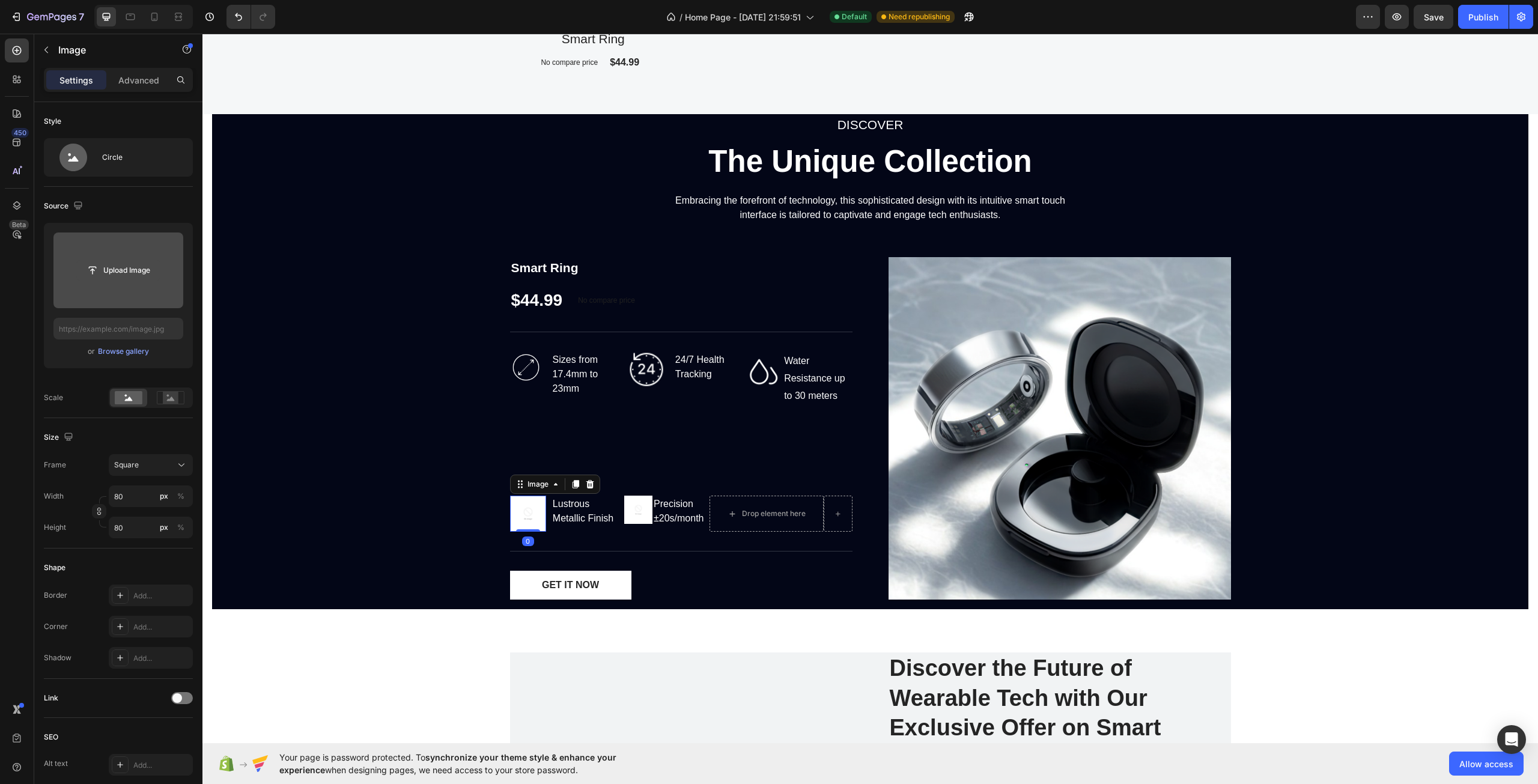
click at [139, 278] on input "file" at bounding box center [118, 270] width 82 height 20
type input "[URL][DOMAIN_NAME]"
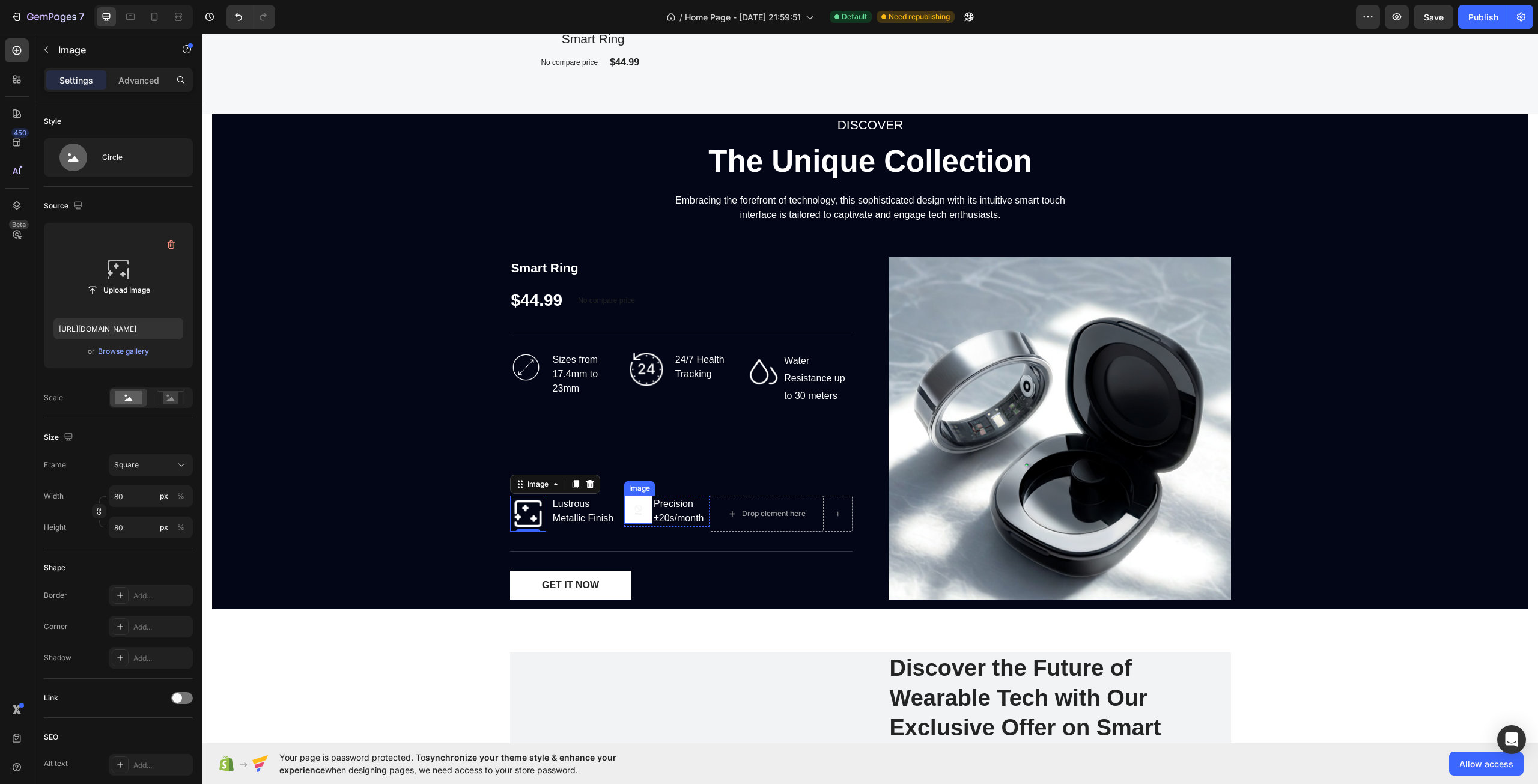
click at [630, 512] on img at bounding box center [639, 510] width 29 height 29
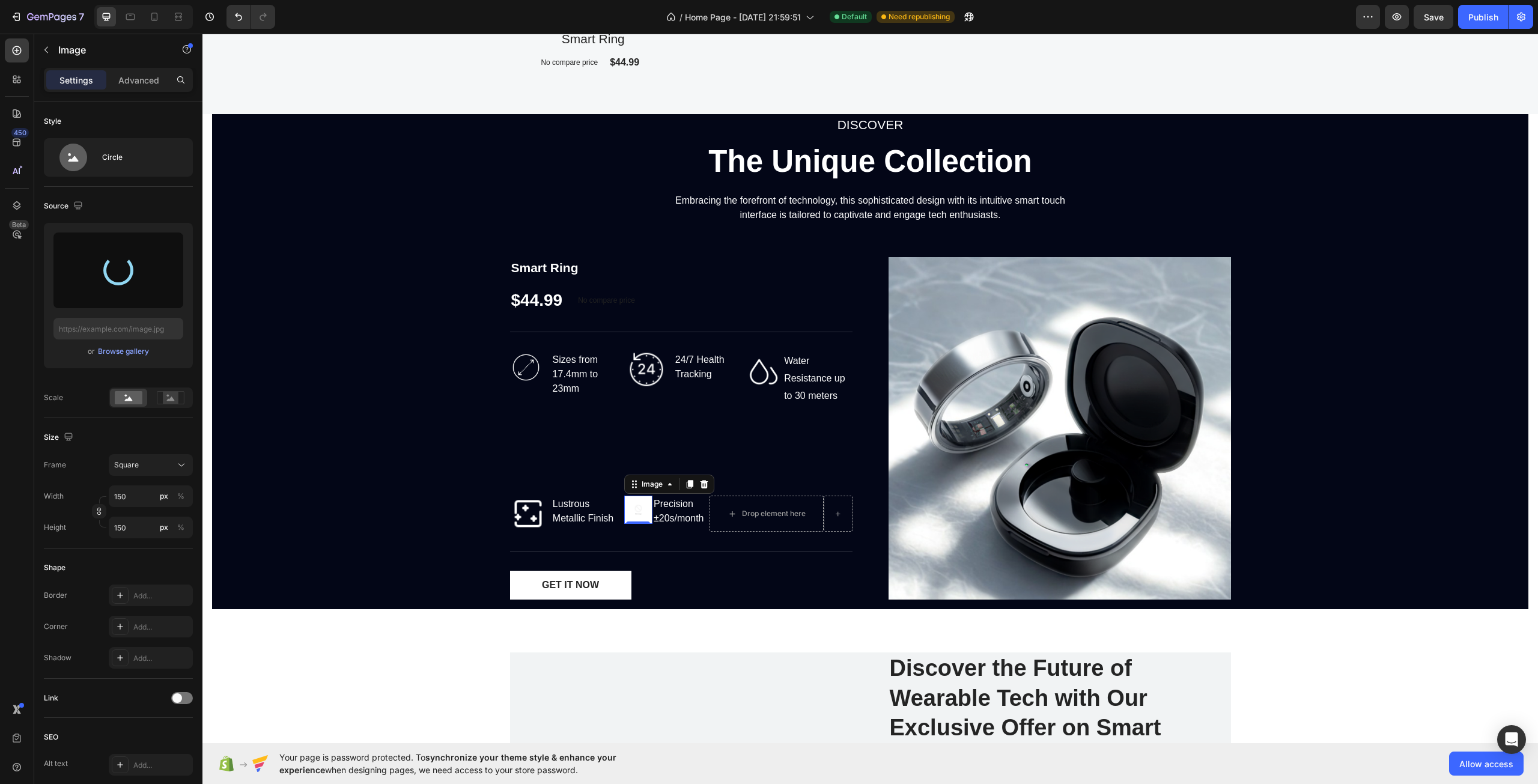
type input "[URL][DOMAIN_NAME]"
click at [428, 431] on div "DISCOVER Text block The Unique Collection Heading Embracing the forefront of te…" at bounding box center [870, 362] width 1316 height 495
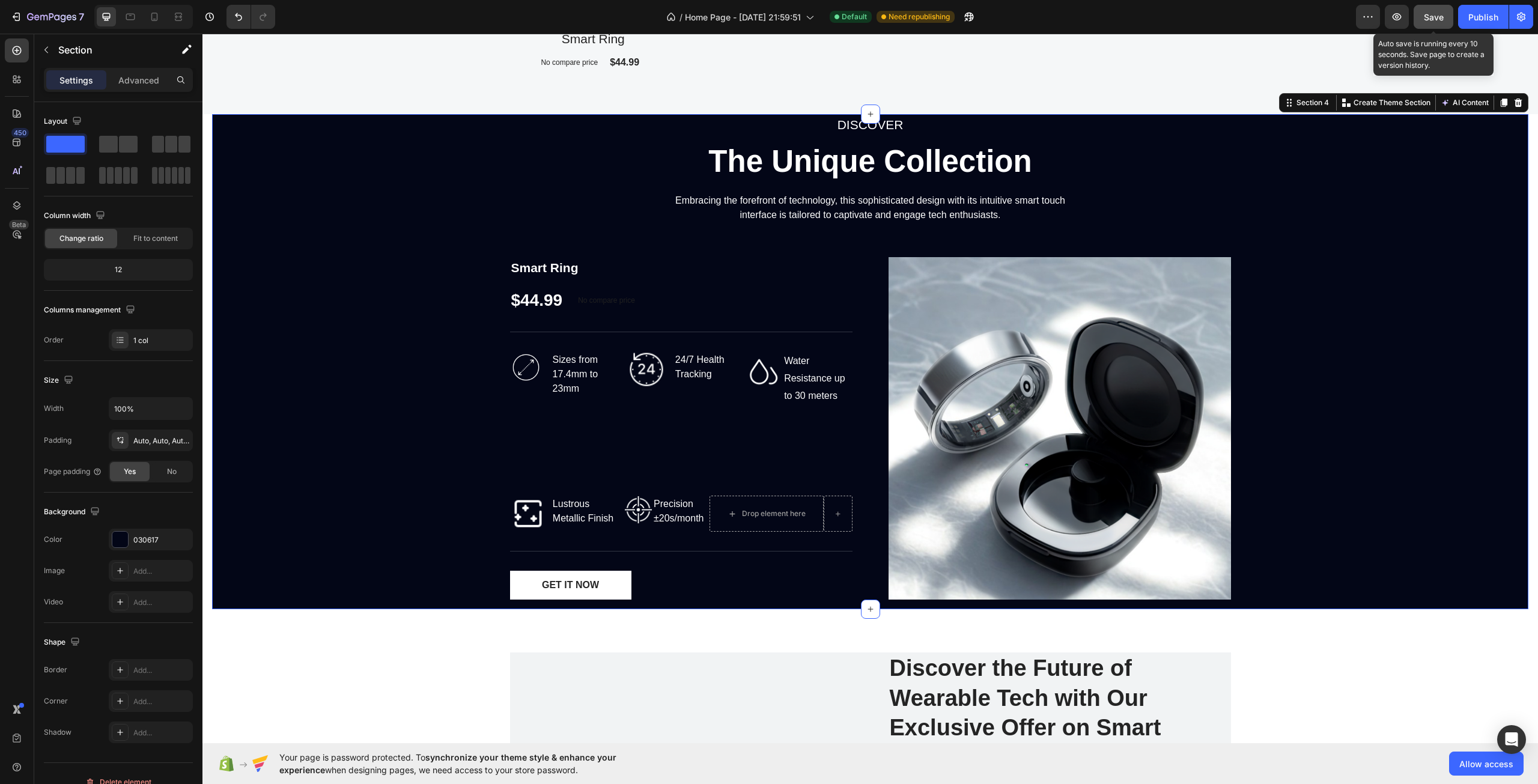
click at [1428, 18] on span "Save" at bounding box center [1434, 18] width 20 height 11
click at [1401, 19] on icon "button" at bounding box center [1397, 17] width 9 height 7
click at [647, 529] on div "Image Precision ±20s/month Text block Row" at bounding box center [667, 514] width 86 height 36
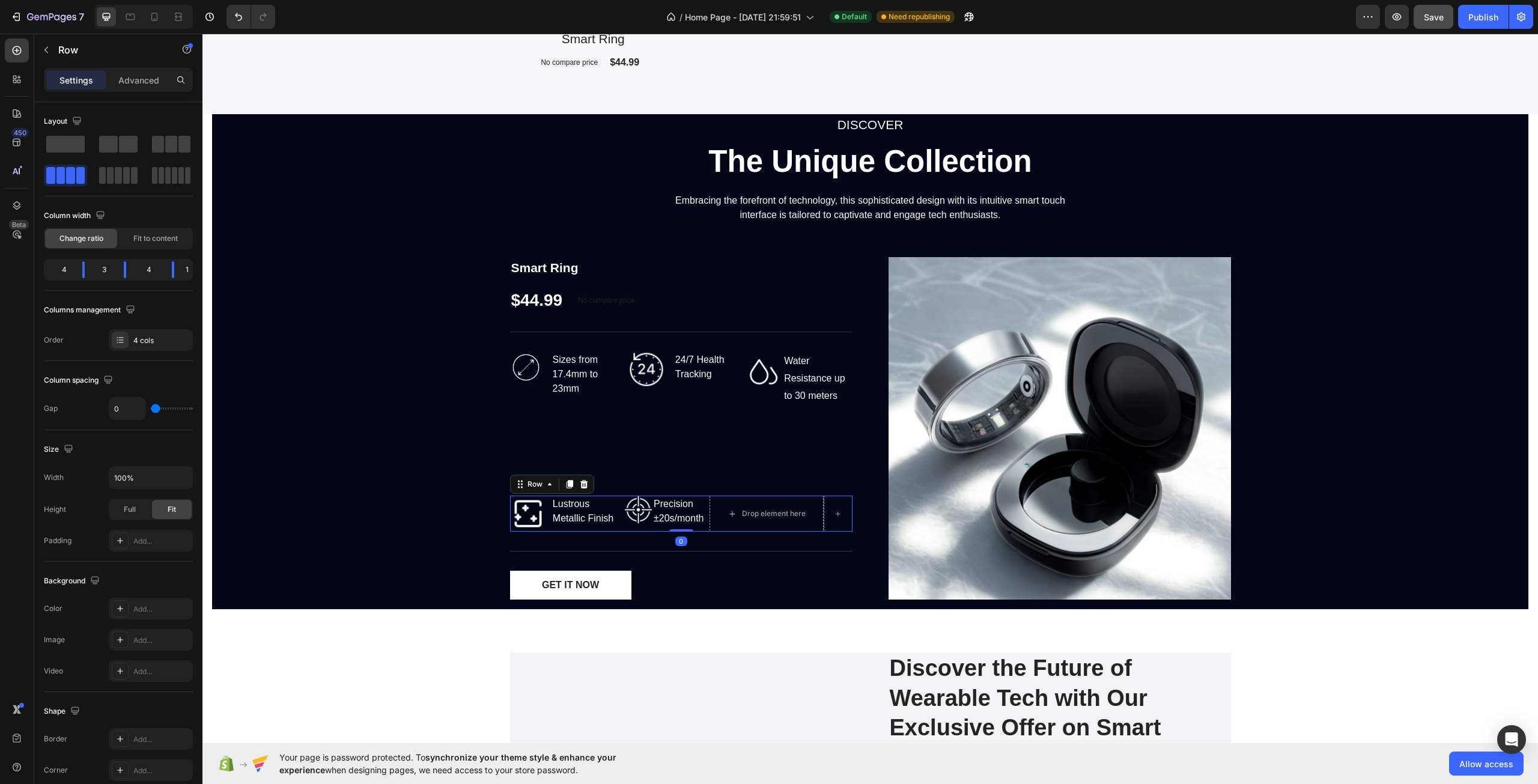
type input "2"
type input "4"
type input "7"
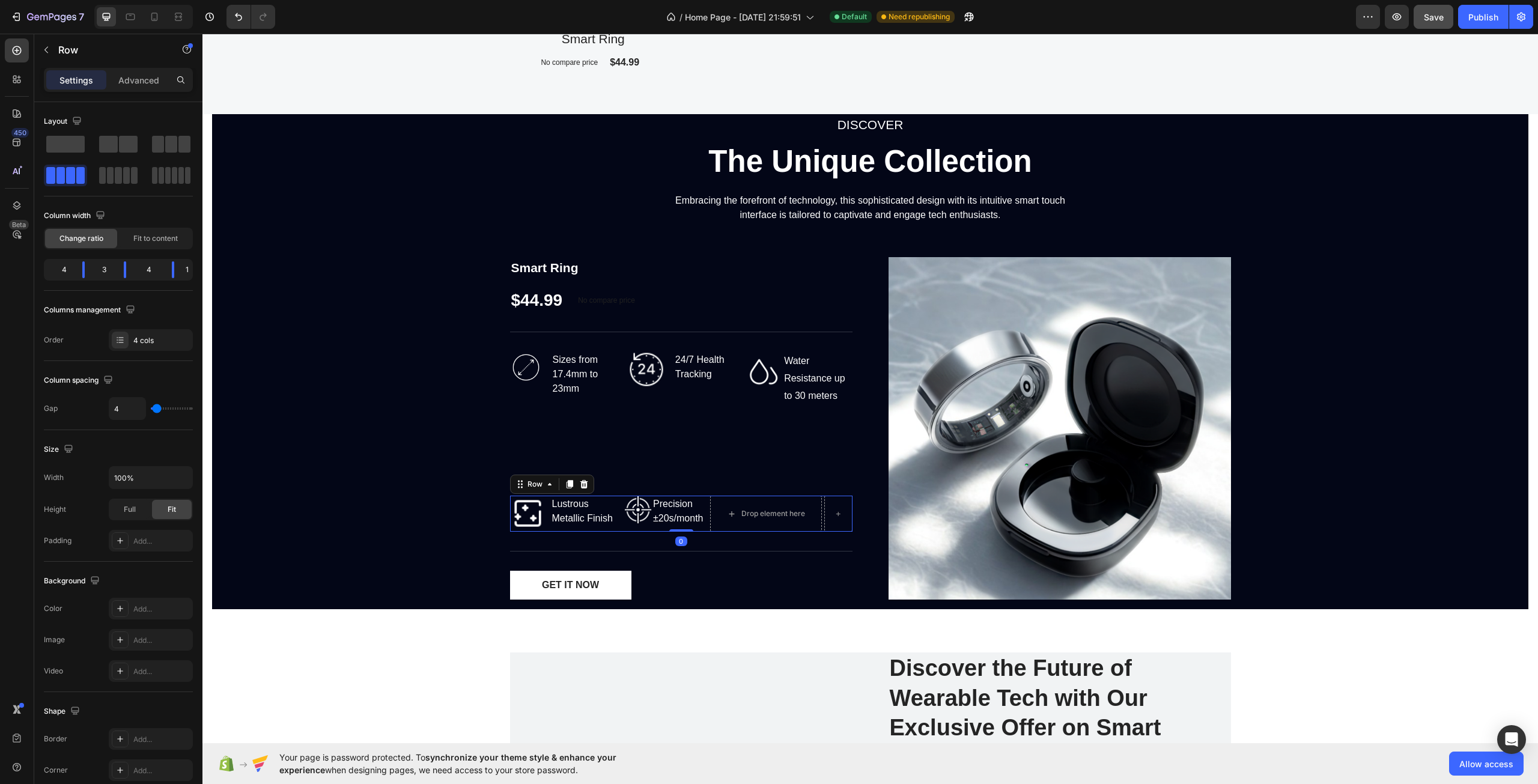
type input "7"
type input "9"
type input "11"
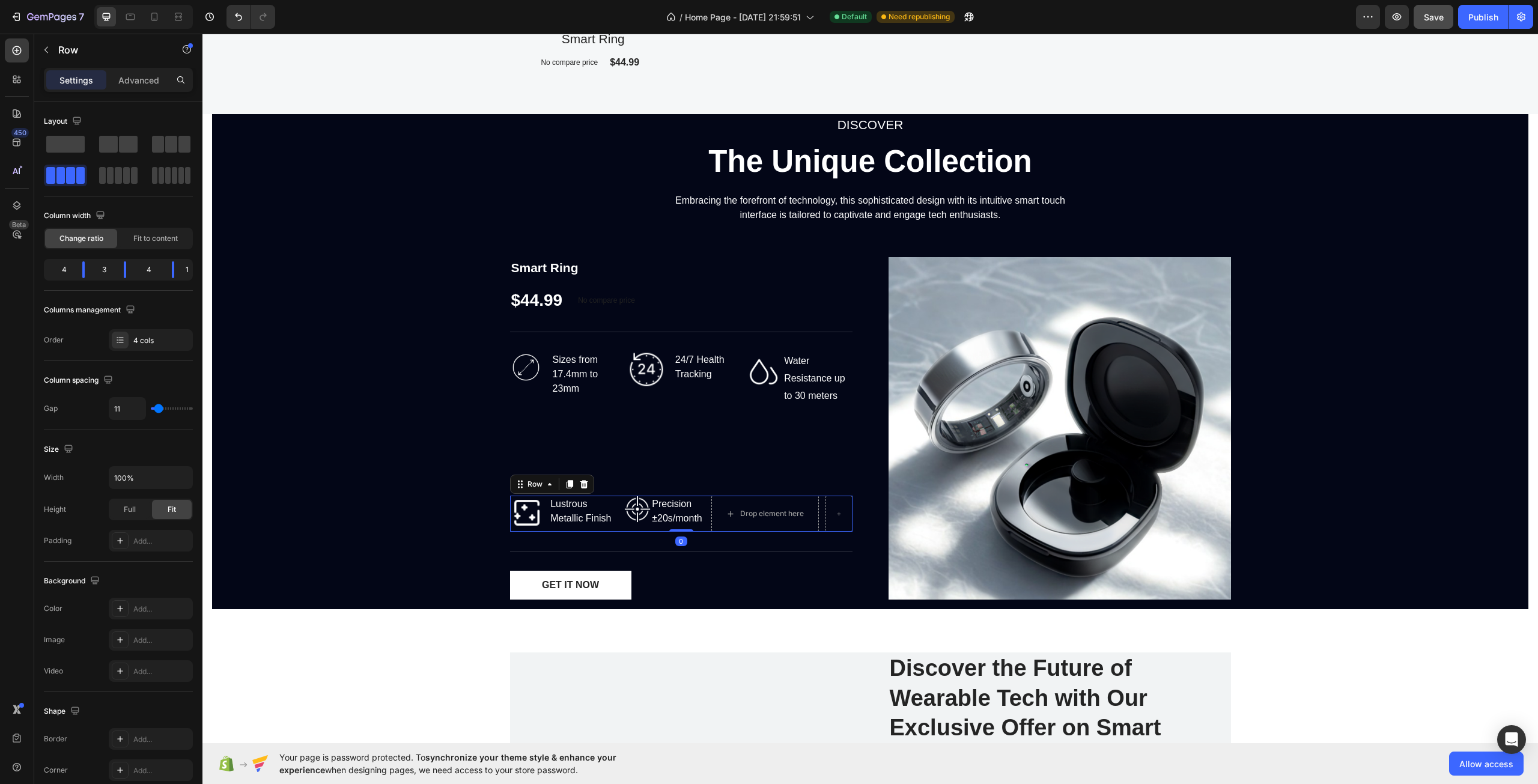
type input "13"
type input "16"
type input "18"
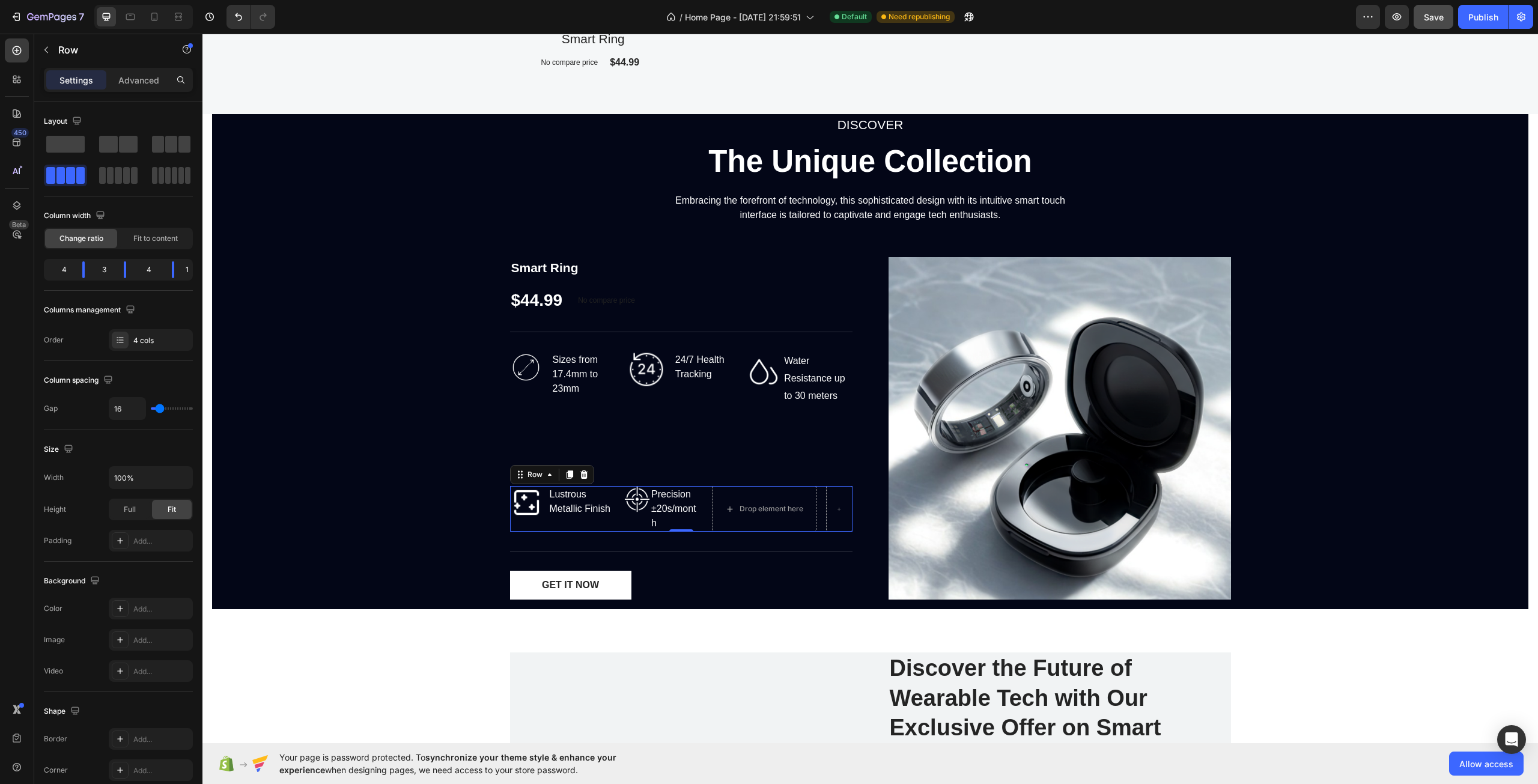
type input "18"
type input "20"
type input "22"
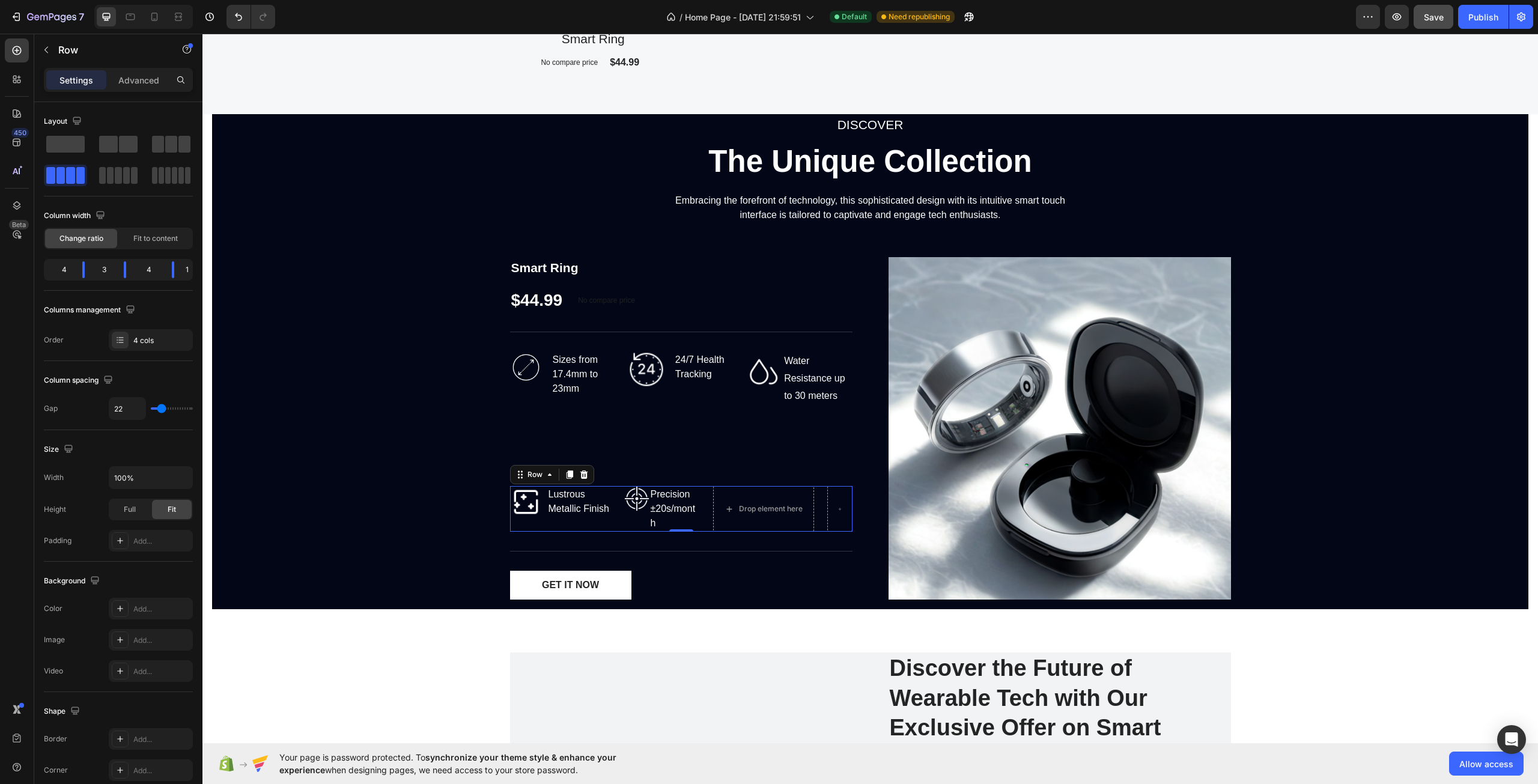
type input "20"
type input "16"
type input "13"
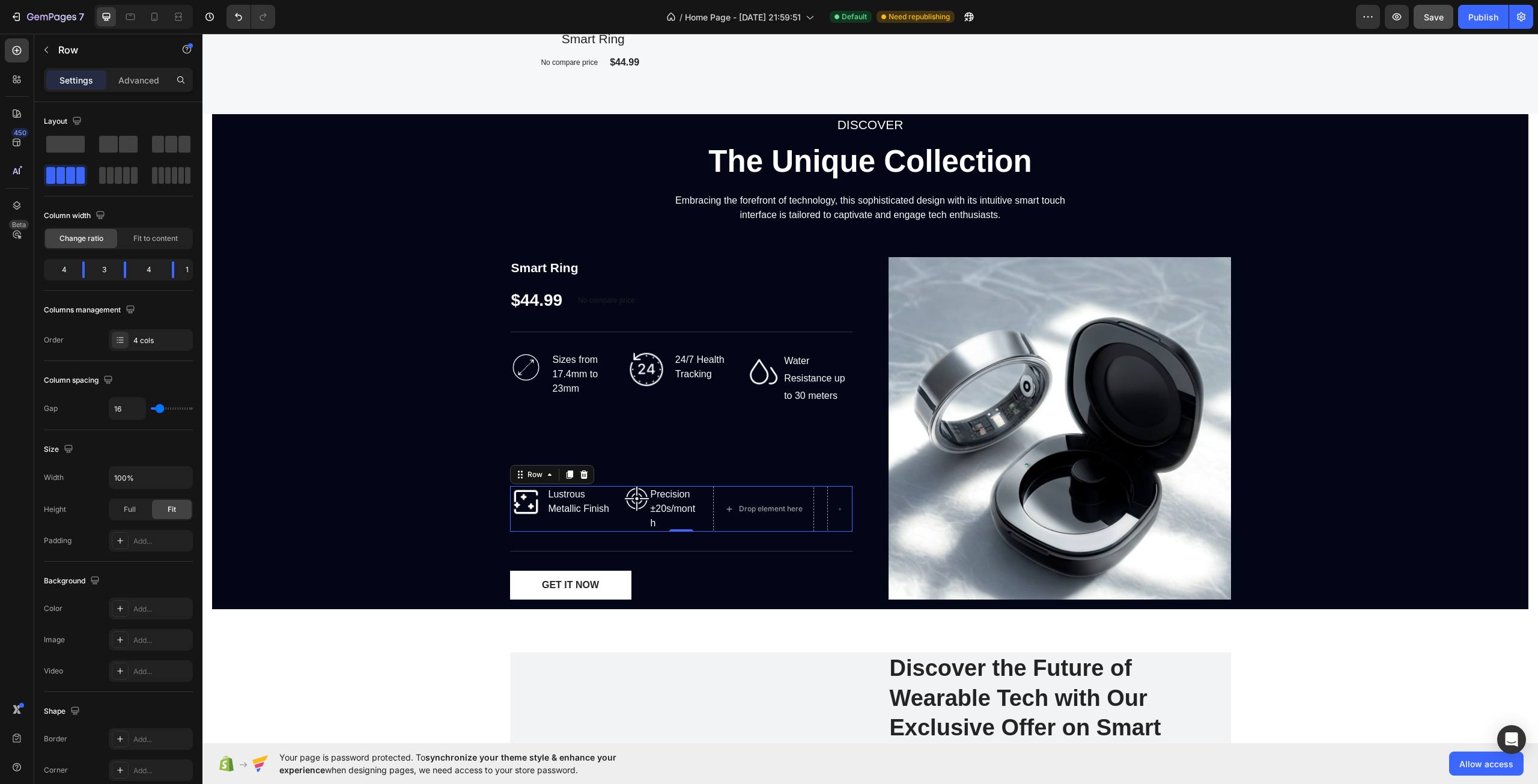
type input "13"
type input "16"
type input "18"
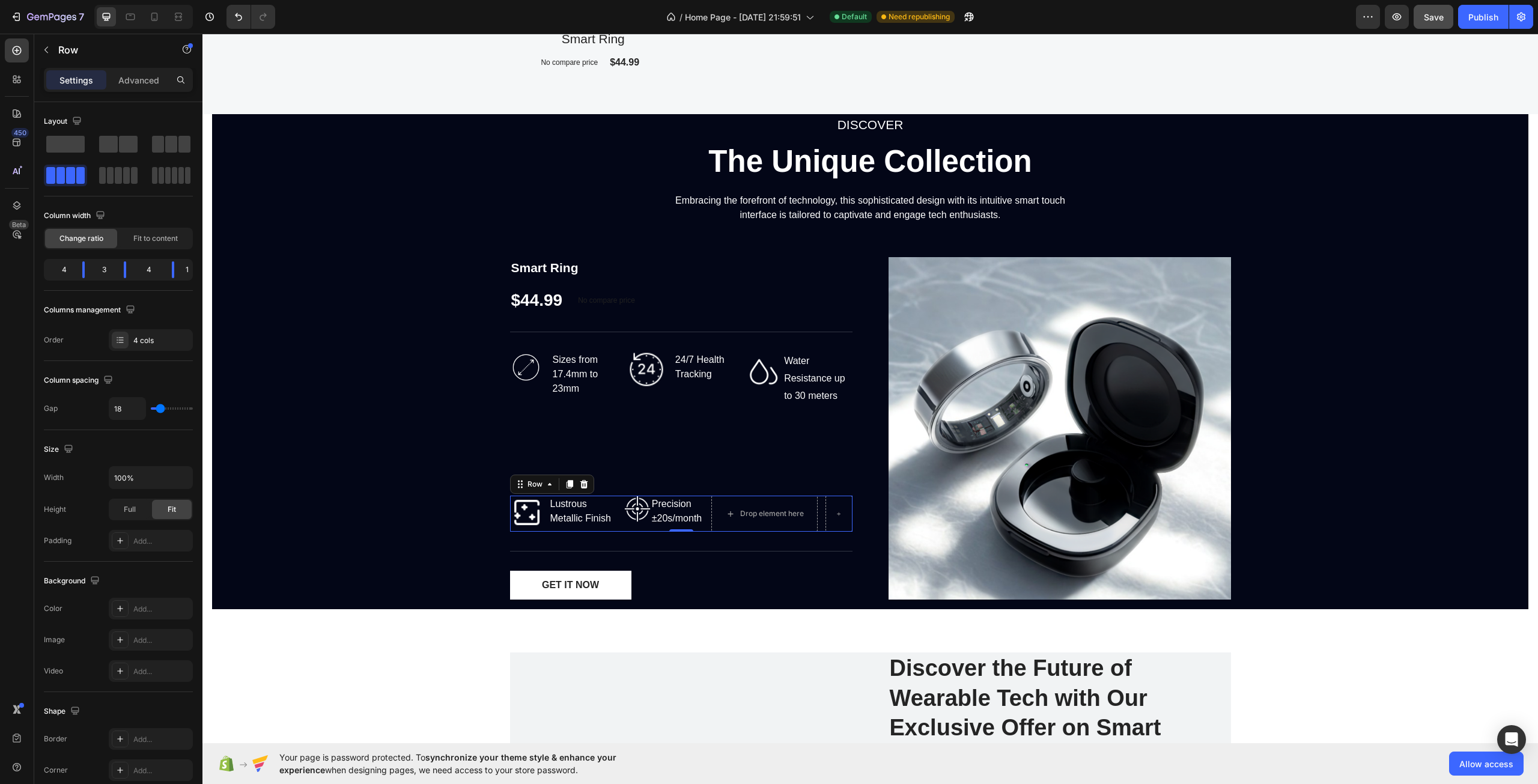
type input "20"
type input "22"
type input "20"
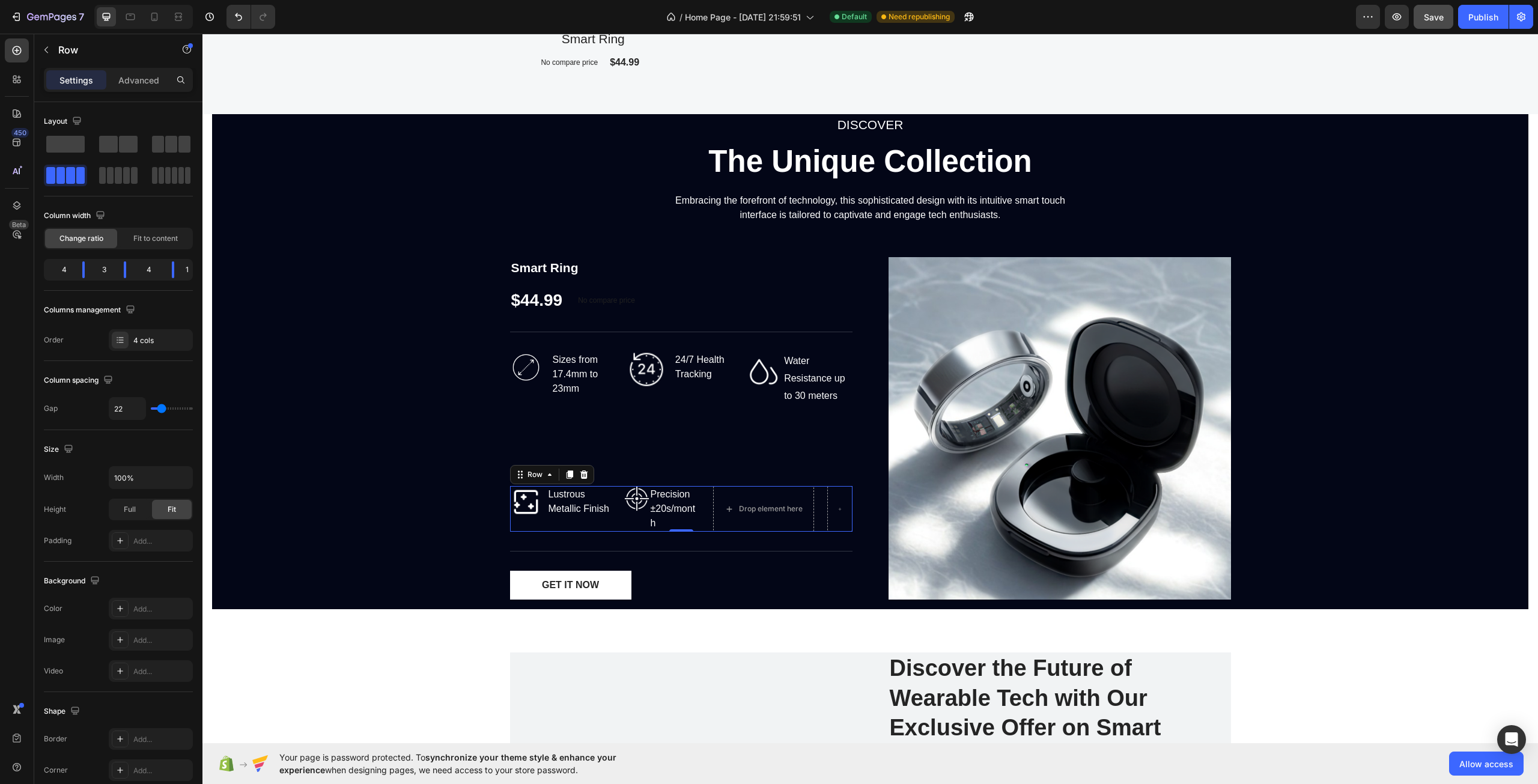
type input "20"
type input "18"
type input "16"
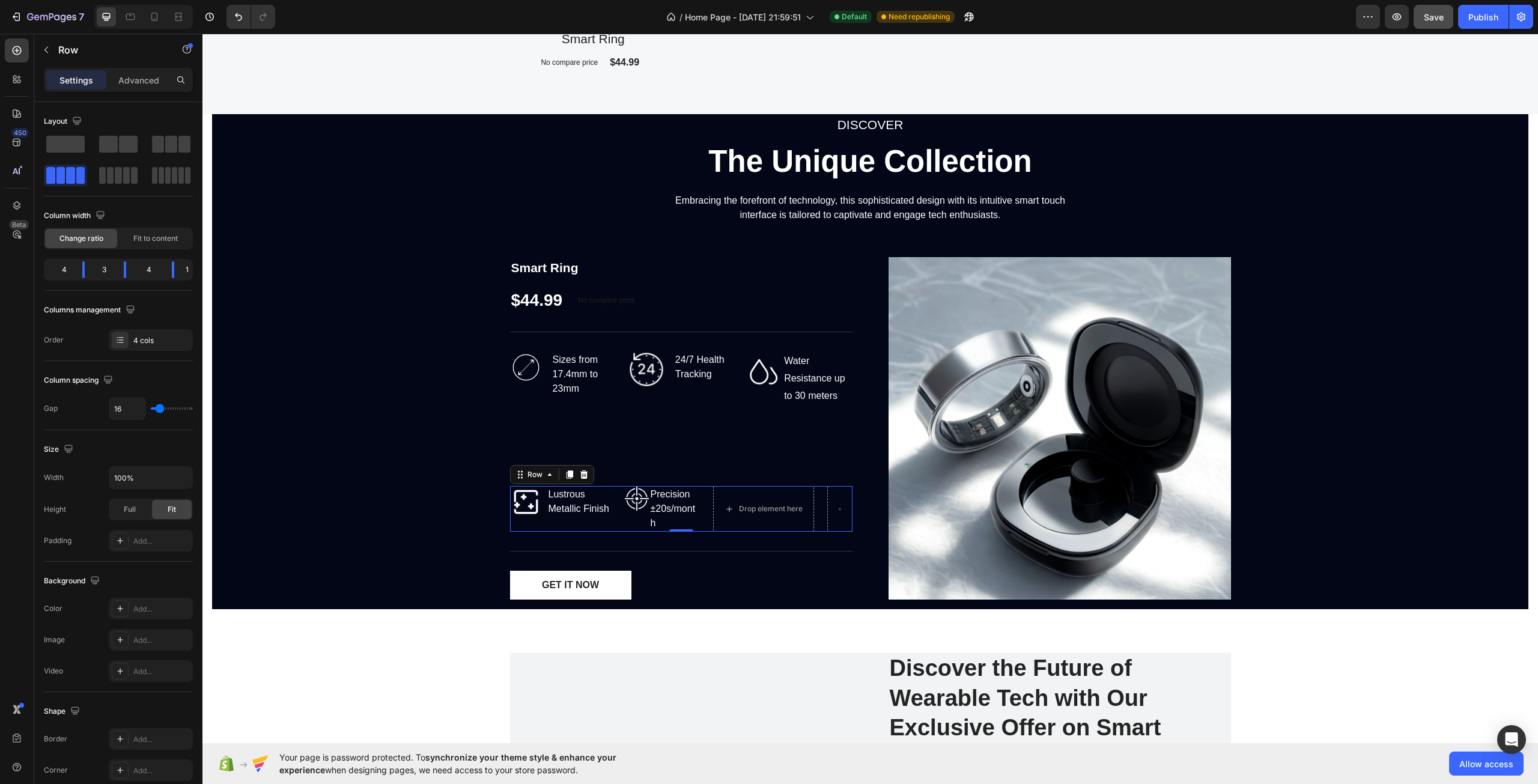
type input "13"
type input "11"
type input "9"
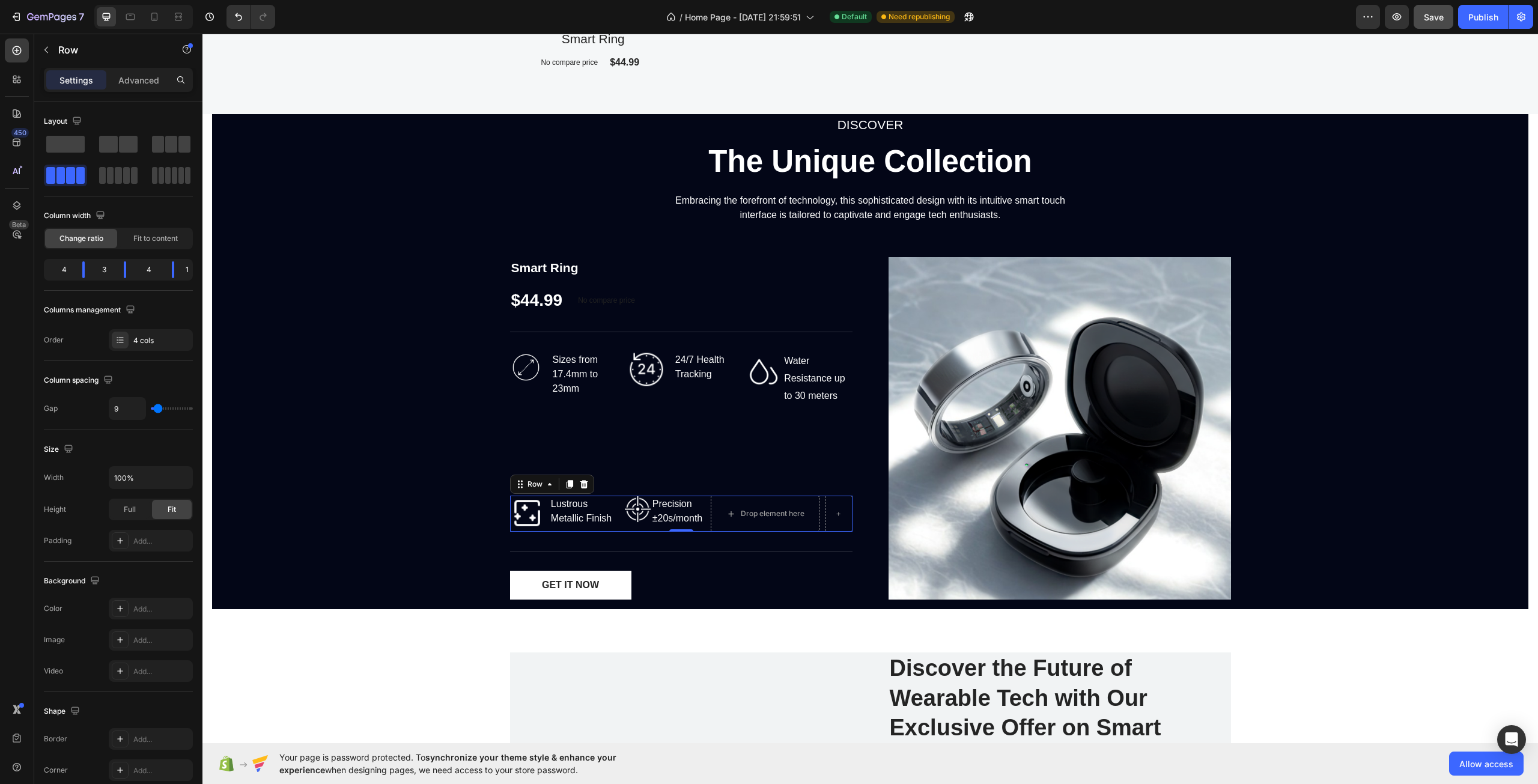
type input "9"
click at [158, 407] on input "range" at bounding box center [171, 408] width 42 height 3
click at [145, 503] on div "Full" at bounding box center [129, 510] width 40 height 20
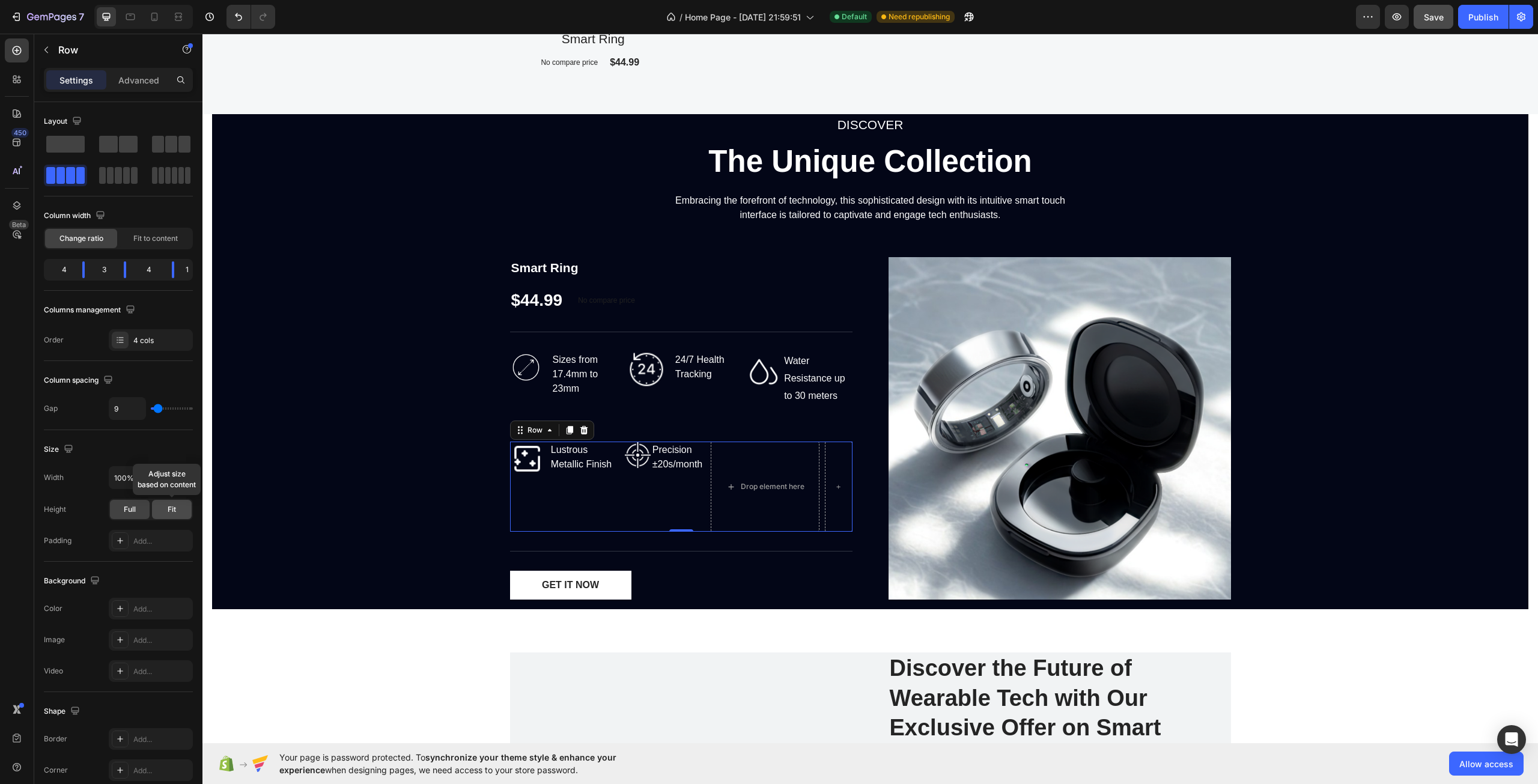
click at [166, 502] on div "Fit" at bounding box center [171, 510] width 40 height 20
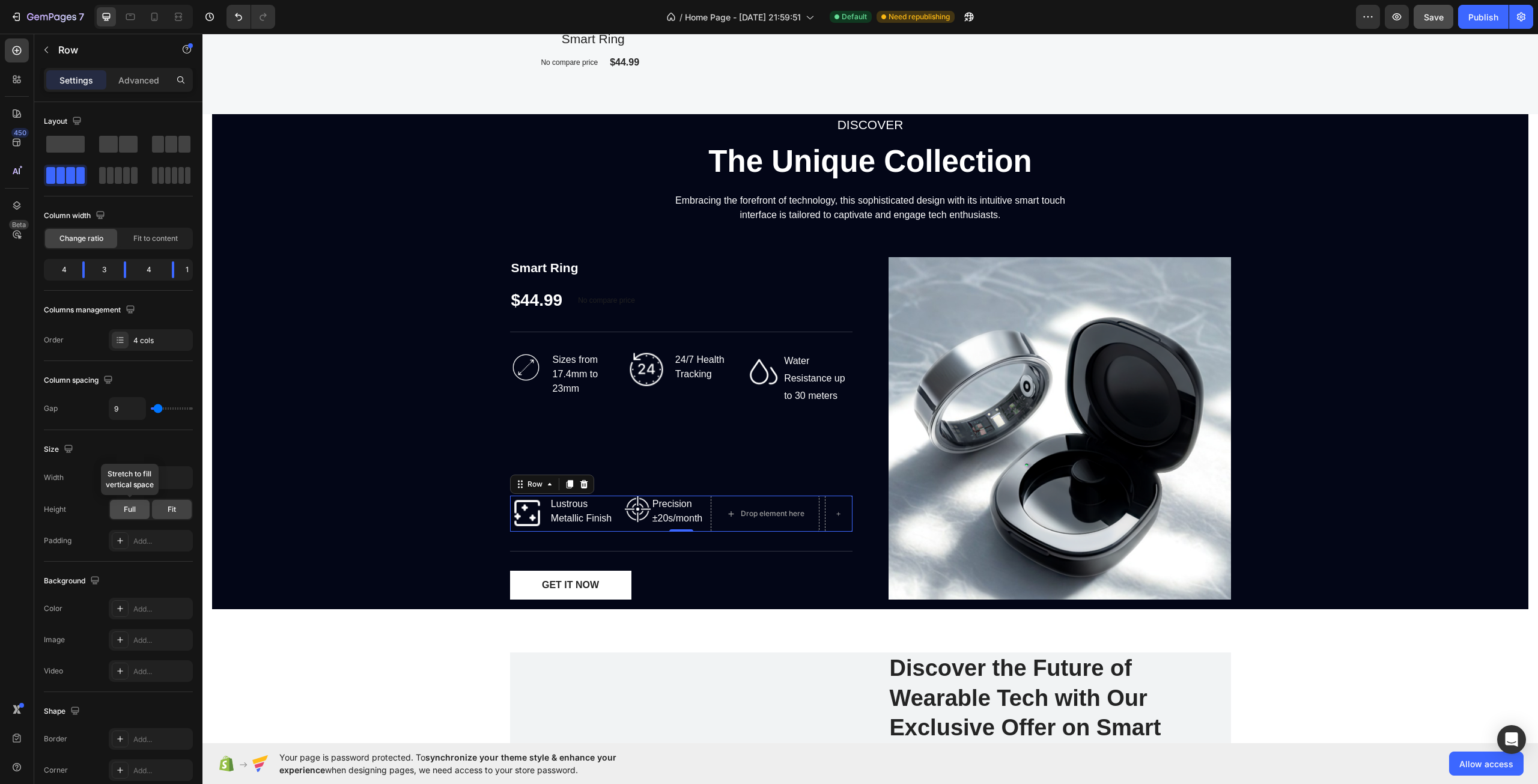
click at [140, 502] on div "Full" at bounding box center [129, 510] width 40 height 20
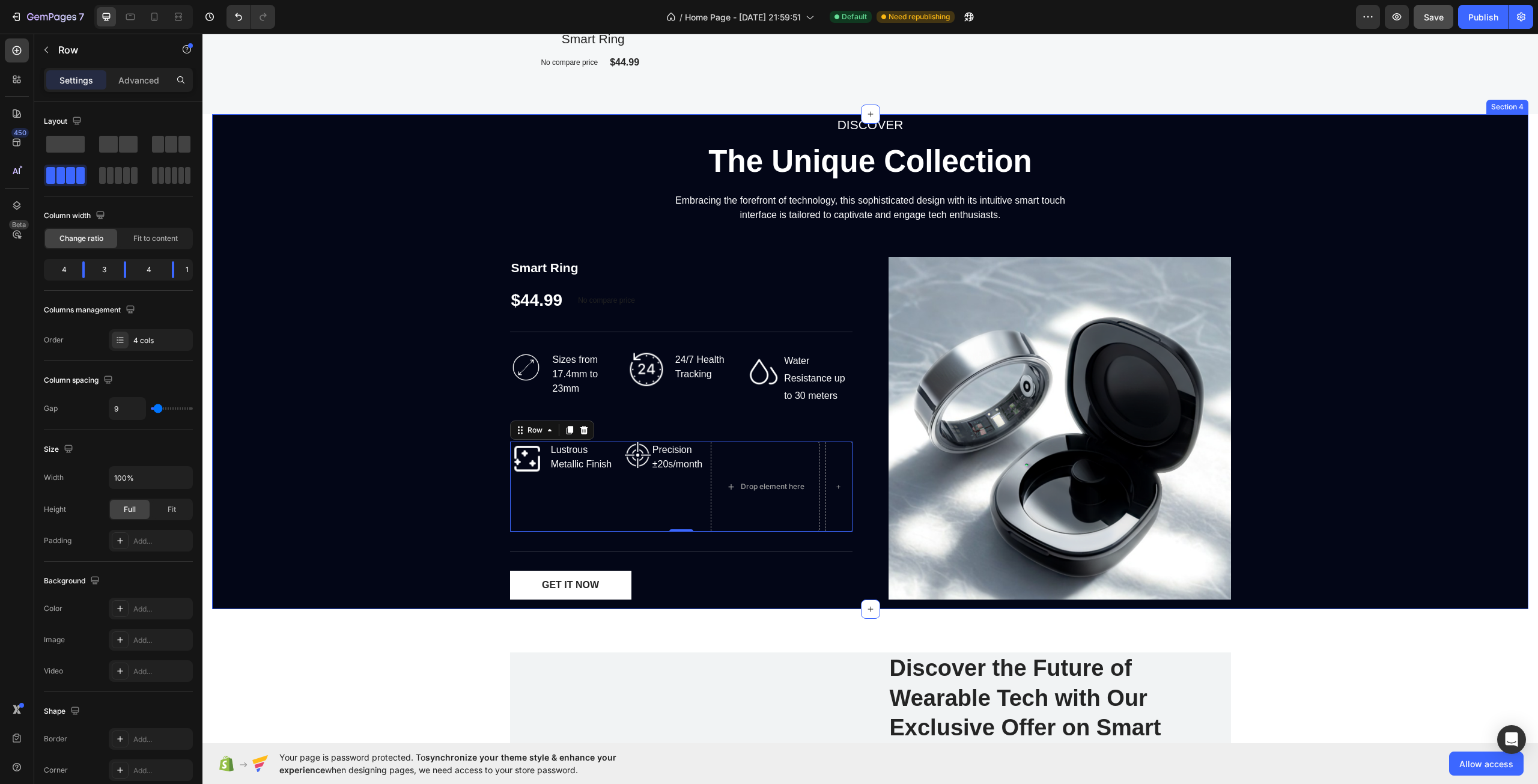
click at [326, 468] on div "DISCOVER Text block The Unique Collection Heading Embracing the forefront of te…" at bounding box center [870, 362] width 1316 height 495
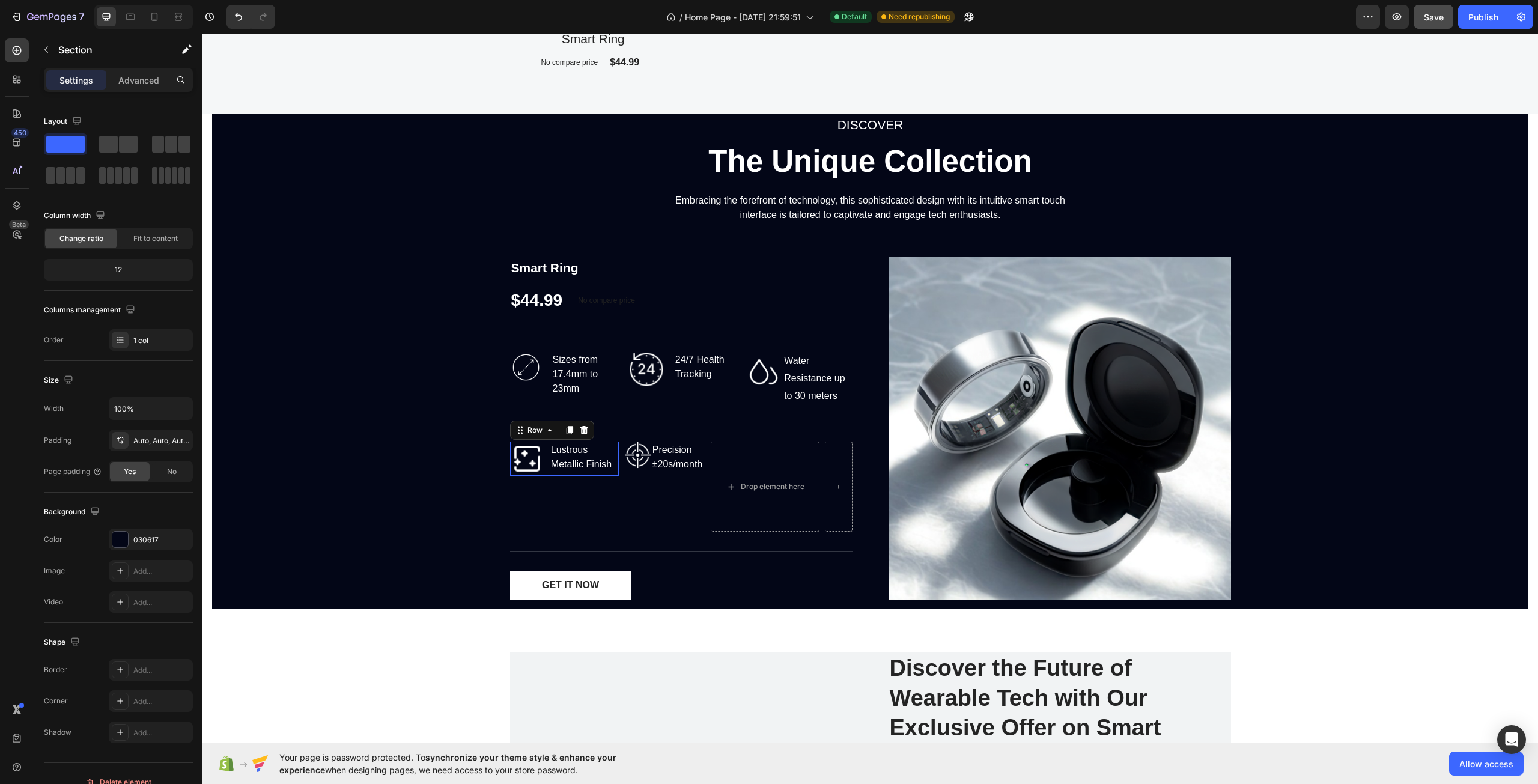
click at [614, 476] on div "Lustrous Metallic Finish Text block" at bounding box center [585, 459] width 69 height 35
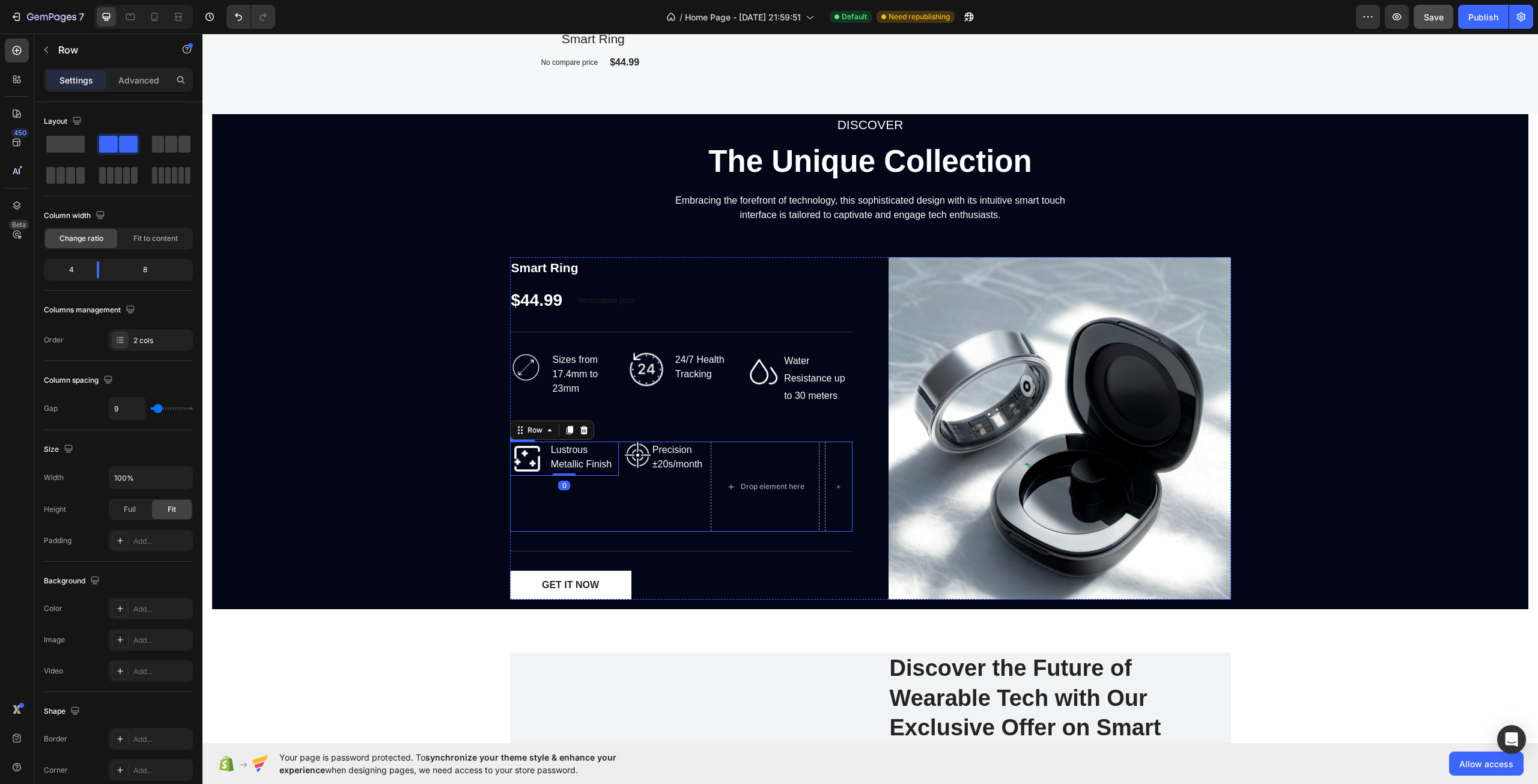
click at [625, 490] on div "Image Precision ±20s/month Text block Row" at bounding box center [665, 487] width 82 height 90
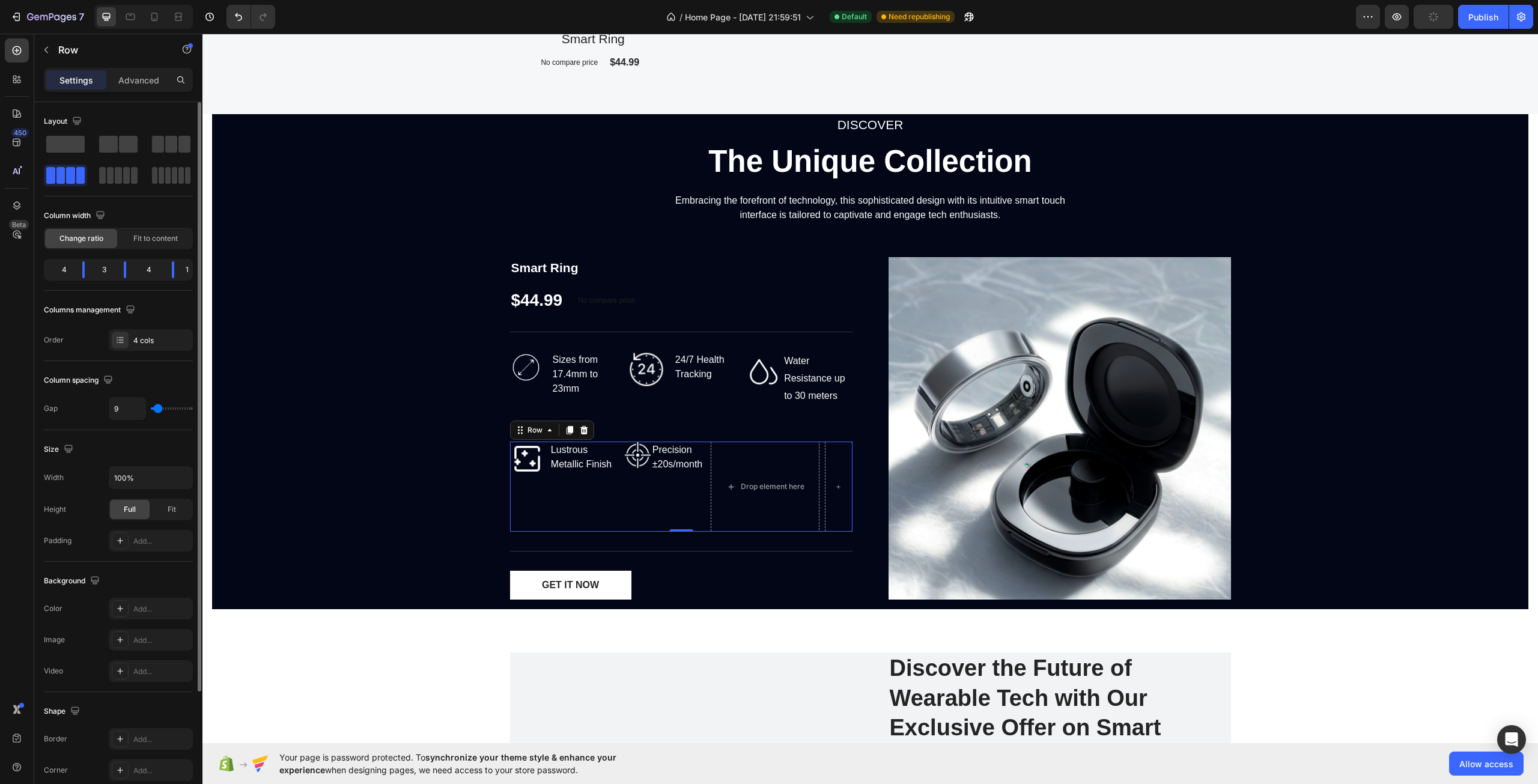
click at [158, 410] on input "range" at bounding box center [171, 408] width 42 height 3
drag, startPoint x: 80, startPoint y: 267, endPoint x: 90, endPoint y: 266, distance: 10.0
click at [90, 0] on body "7 Version history / Home Page - Sep 26, 21:59:51 Default Need republishing Prev…" at bounding box center [769, 0] width 1538 height 0
drag, startPoint x: 124, startPoint y: 271, endPoint x: 145, endPoint y: 271, distance: 21.0
click at [145, 0] on body "7 Version history / Home Page - Sep 26, 21:59:51 Default Need republishing Prev…" at bounding box center [769, 0] width 1538 height 0
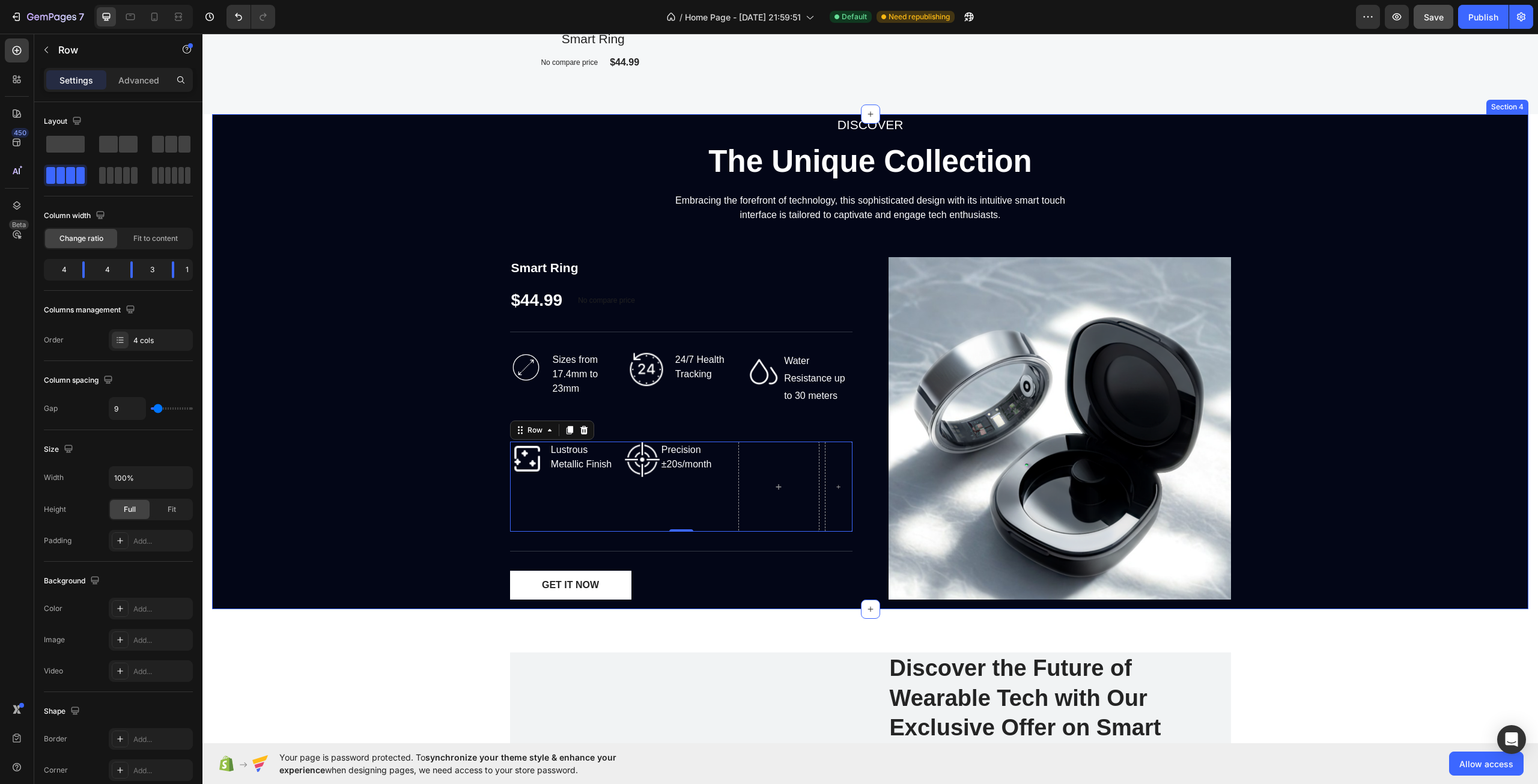
click at [404, 393] on div "DISCOVER Text block The Unique Collection Heading Embracing the forefront of te…" at bounding box center [870, 362] width 1316 height 495
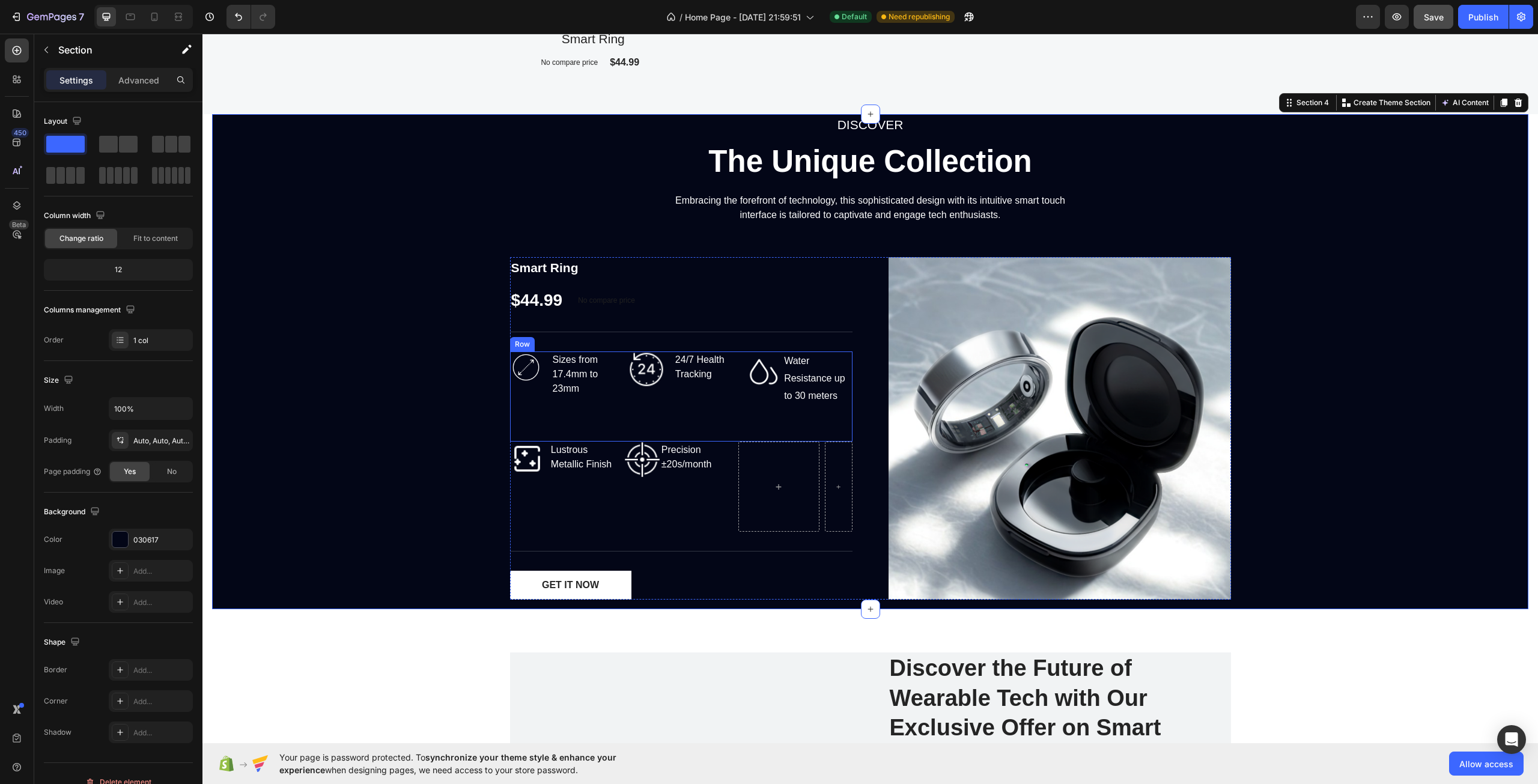
click at [707, 396] on div "Image 24/7 Health Tracking Text block Row" at bounding box center [681, 396] width 106 height 90
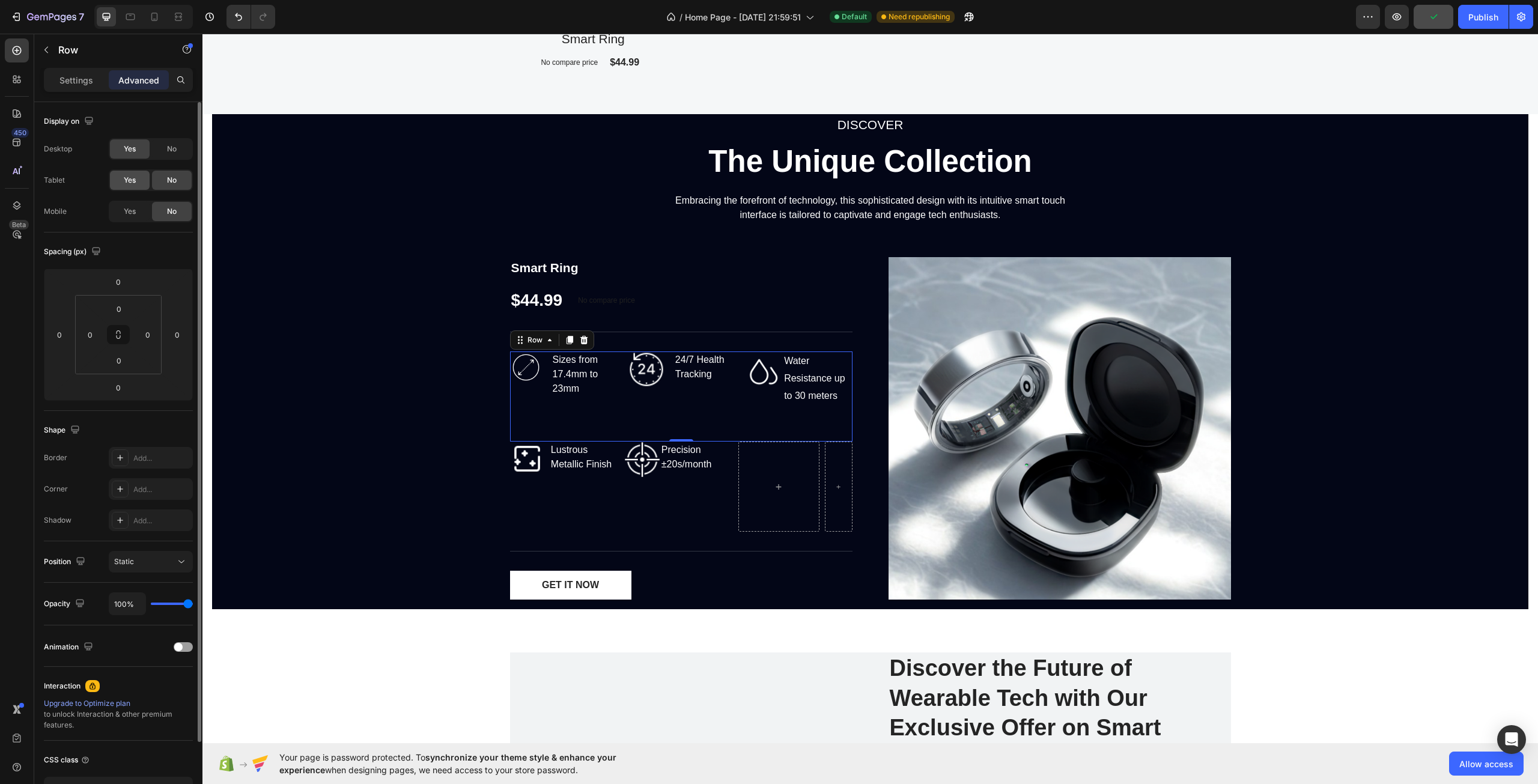
click at [138, 182] on div "Yes" at bounding box center [129, 180] width 40 height 20
click at [127, 214] on span "Yes" at bounding box center [130, 211] width 12 height 11
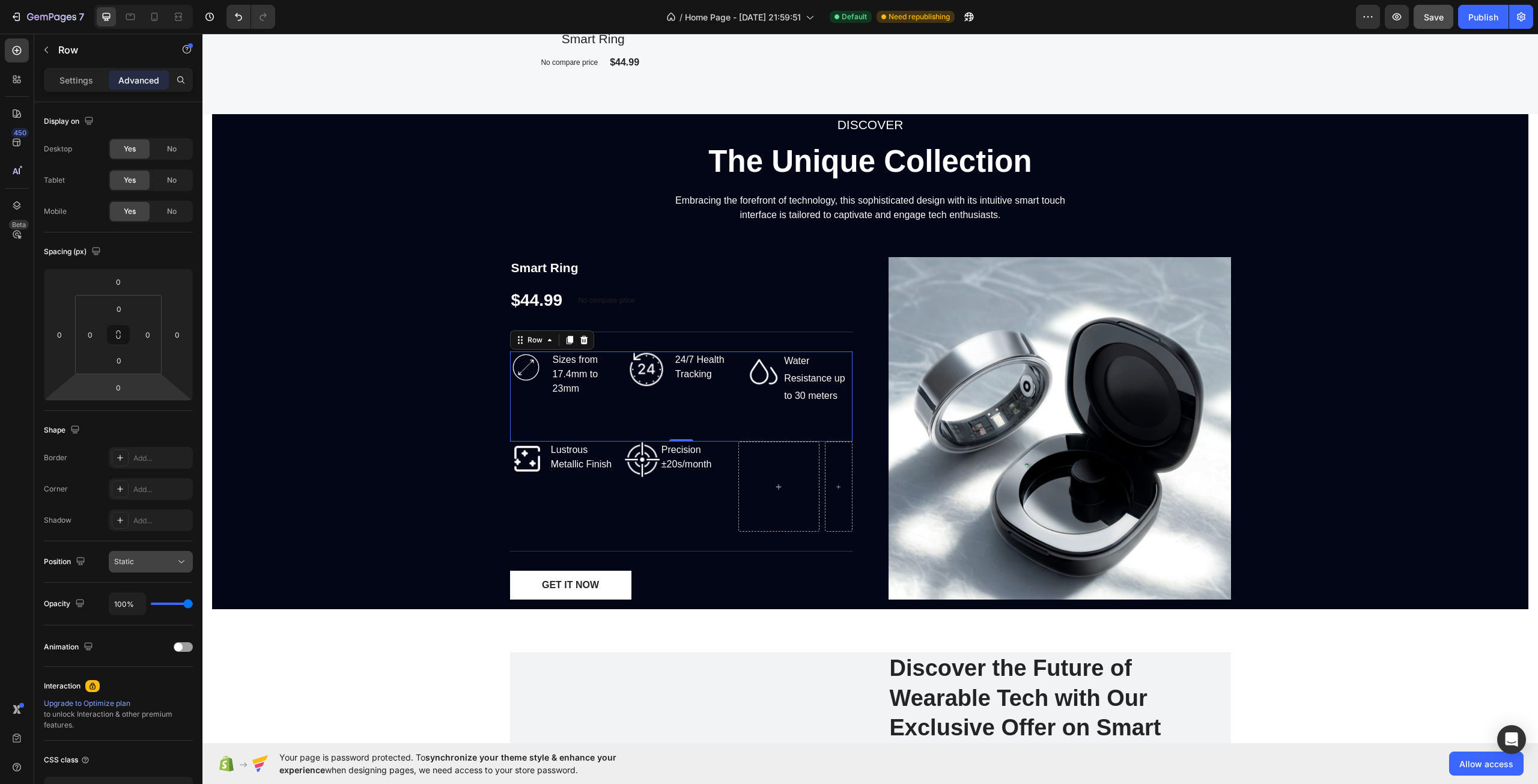
scroll to position [85, 0]
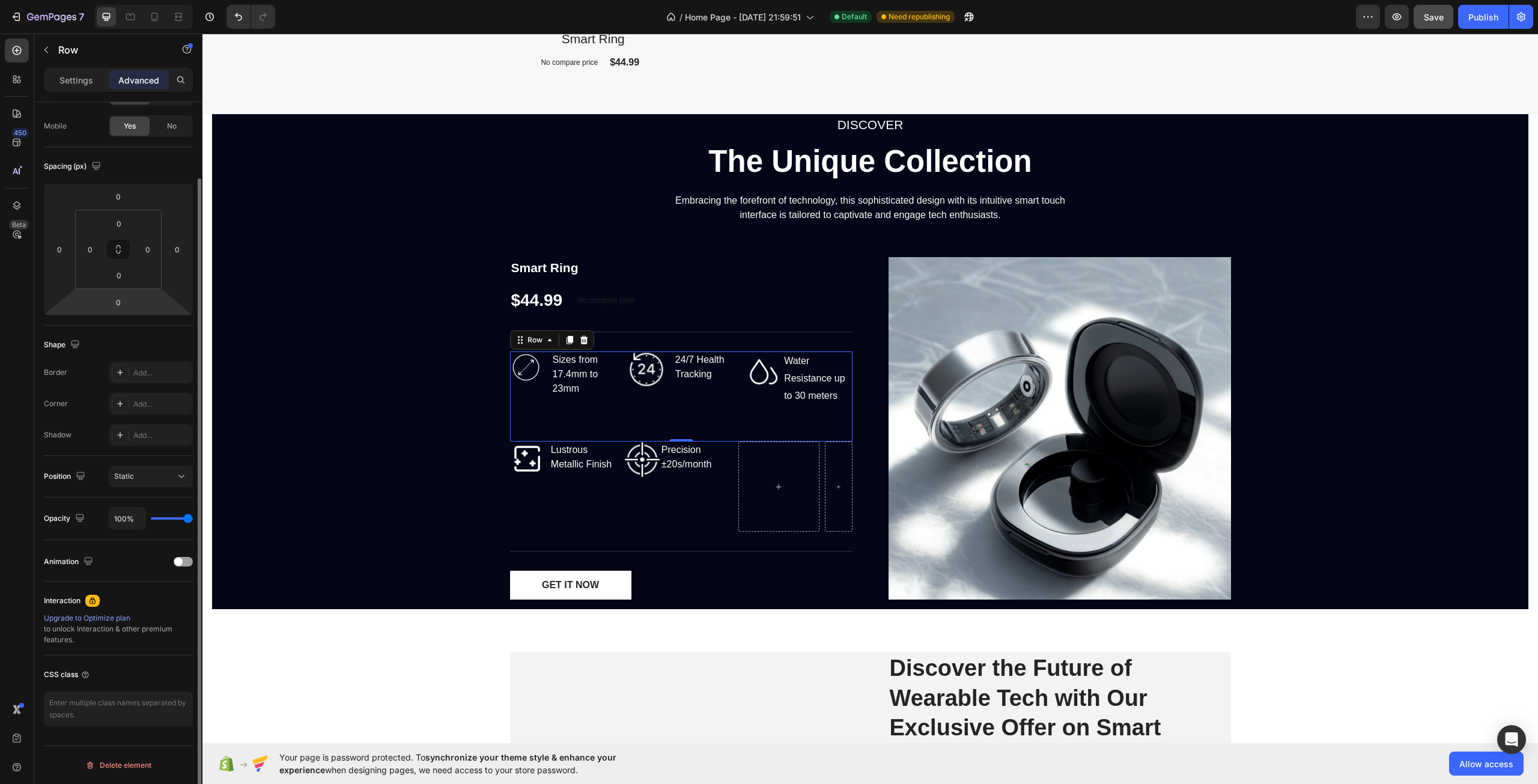
click at [182, 548] on div "Animation" at bounding box center [118, 561] width 149 height 42
click at [189, 565] on div at bounding box center [184, 561] width 20 height 10
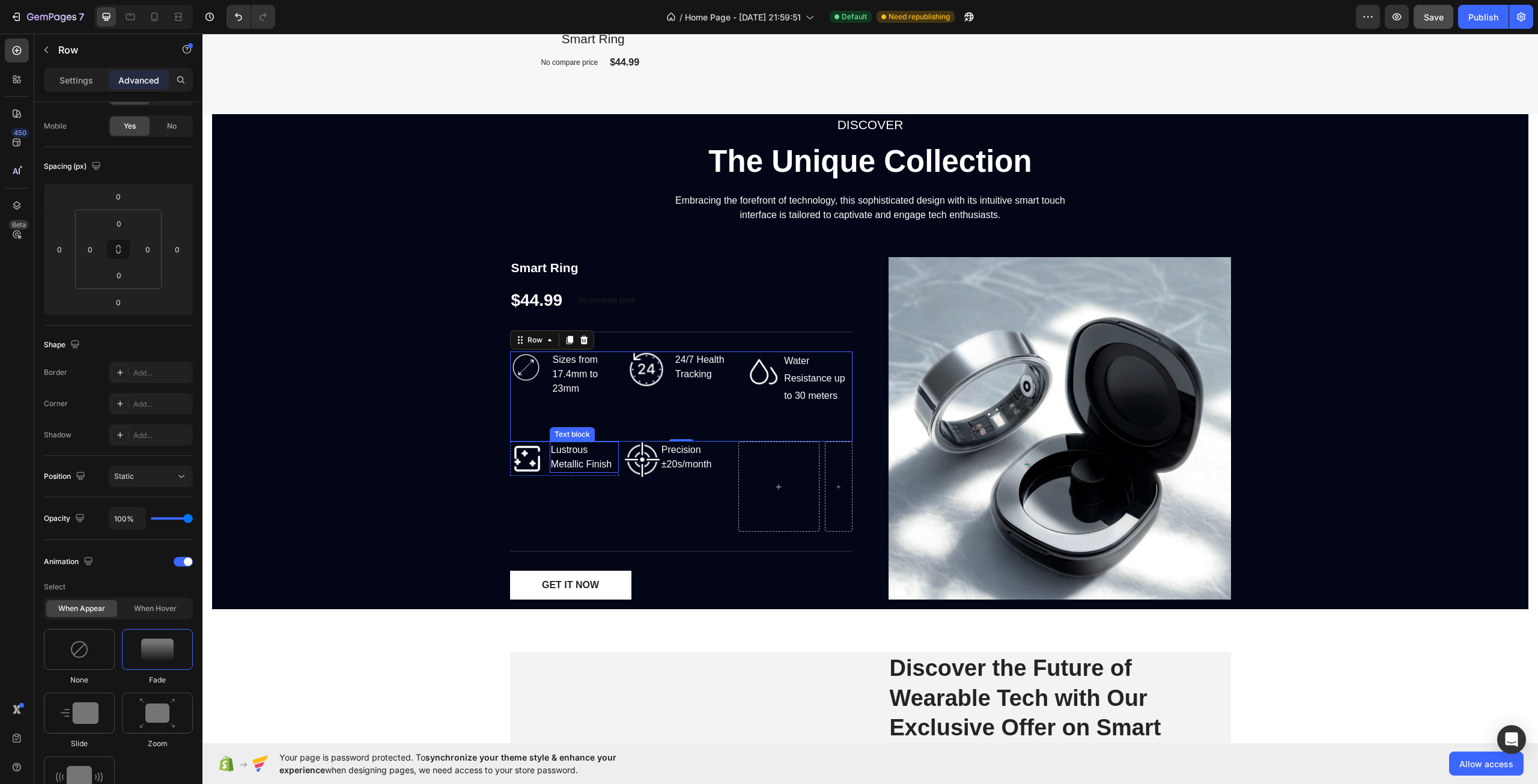
click at [340, 421] on div "DISCOVER Text block The Unique Collection Heading Embracing the forefront of te…" at bounding box center [870, 362] width 1316 height 495
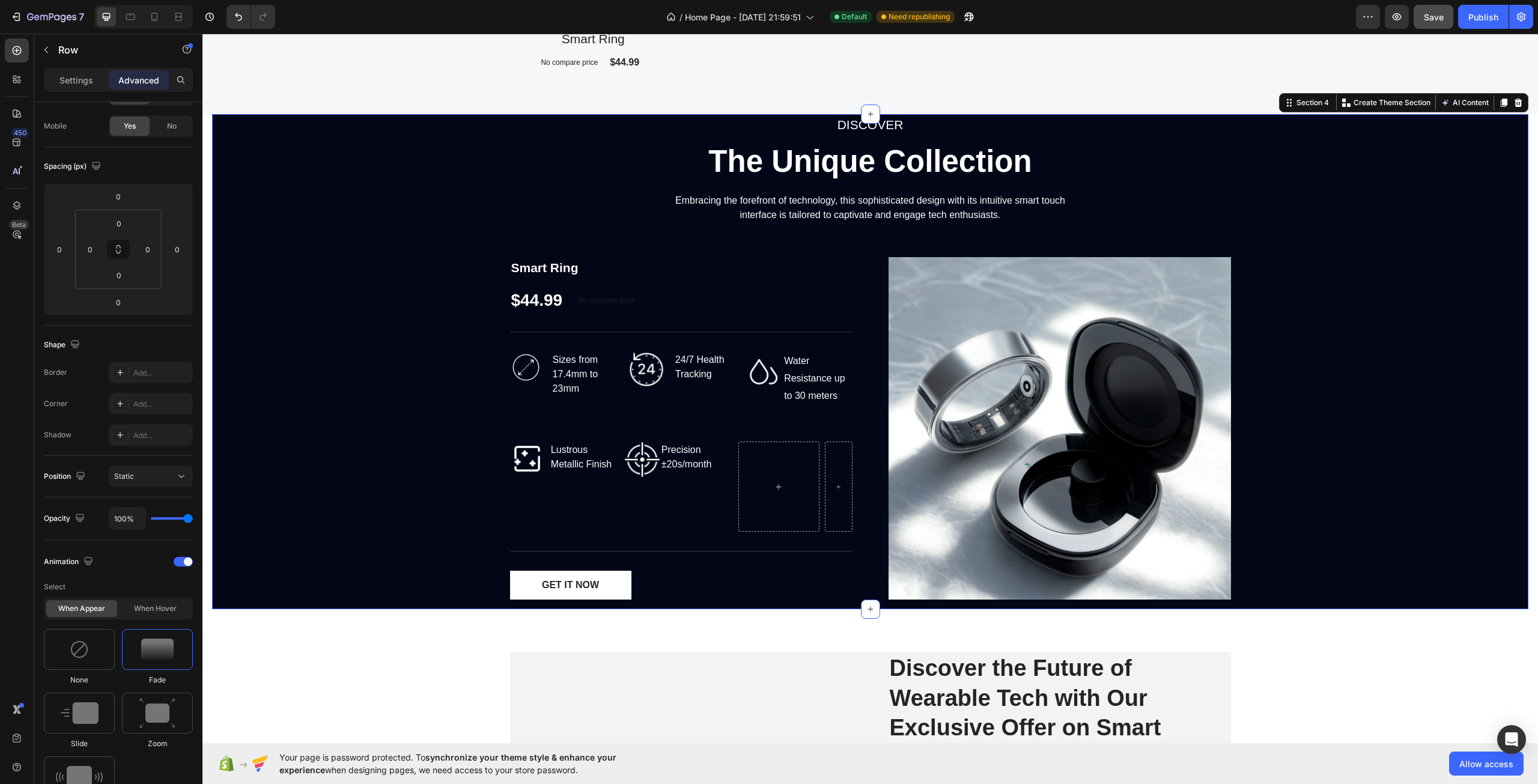
scroll to position [0, 0]
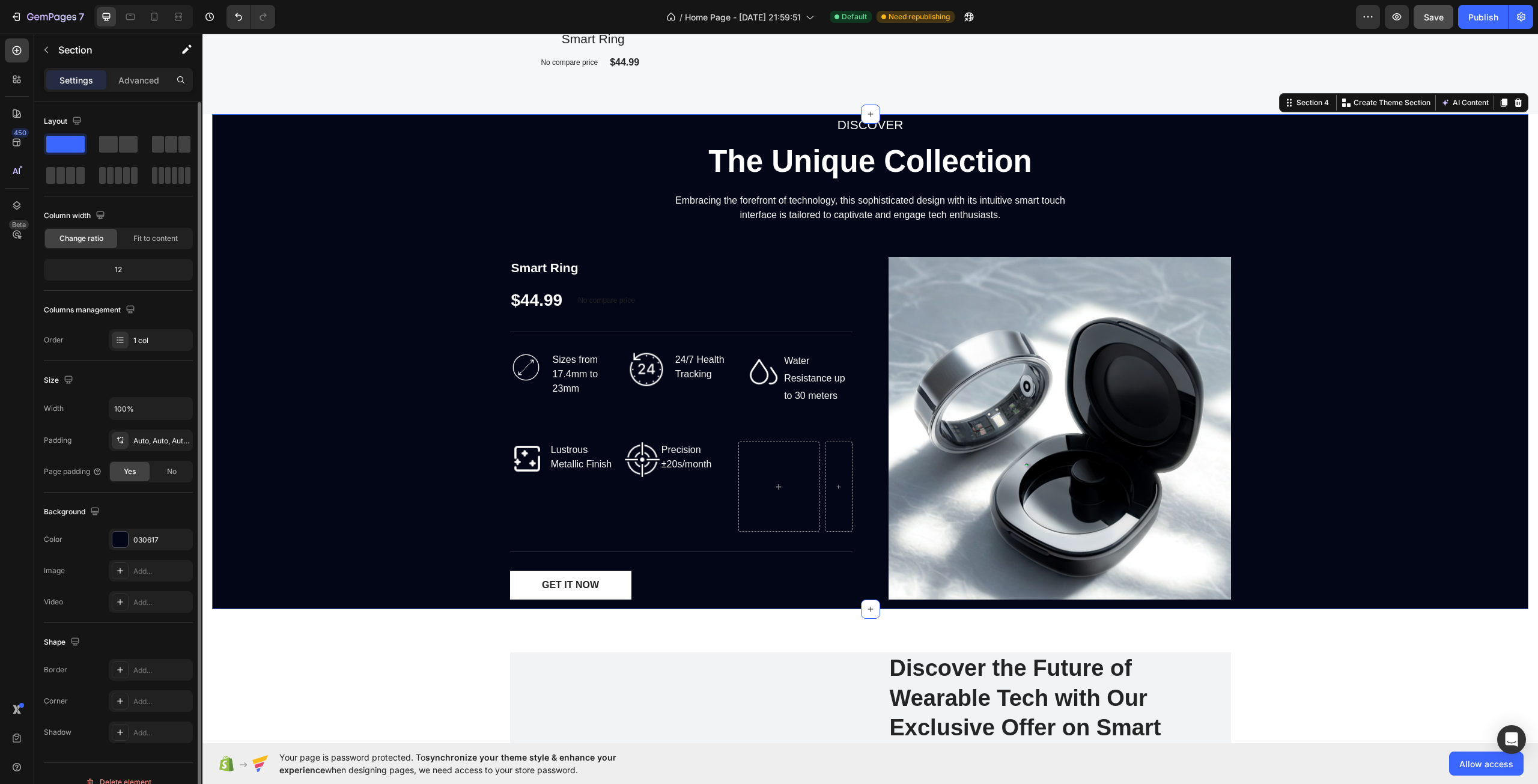
click at [340, 421] on div "DISCOVER Text block The Unique Collection Heading Embracing the forefront of te…" at bounding box center [870, 362] width 1316 height 495
click at [398, 402] on div "DISCOVER Text block The Unique Collection Heading Embracing the forefront of te…" at bounding box center [870, 362] width 1316 height 495
click at [640, 377] on img at bounding box center [647, 369] width 36 height 36
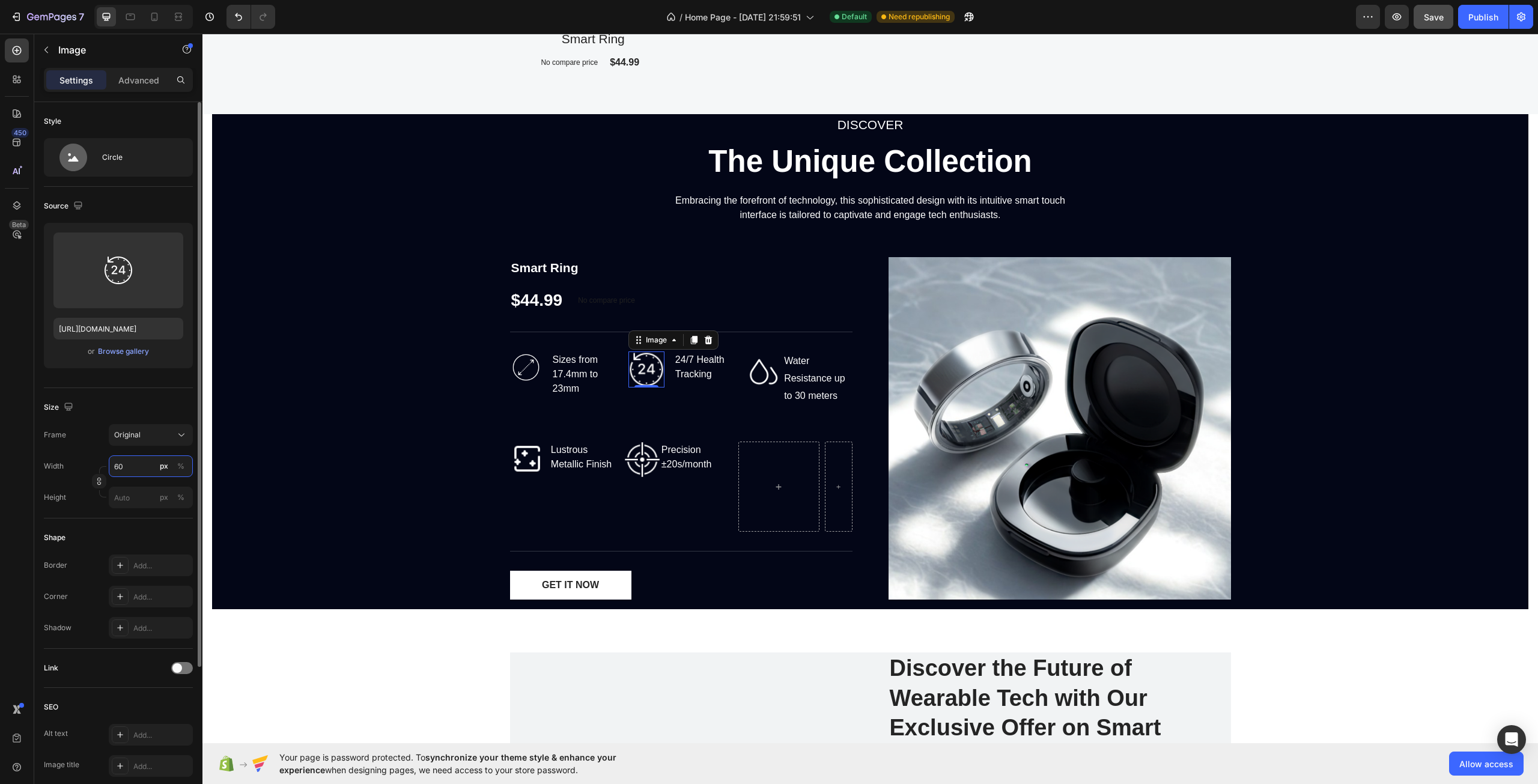
click at [139, 459] on input "60" at bounding box center [151, 466] width 84 height 21
click at [60, 454] on div "Frame Original Width 60 px % Height px %" at bounding box center [118, 466] width 149 height 84
click at [148, 502] on input "px %" at bounding box center [151, 498] width 84 height 21
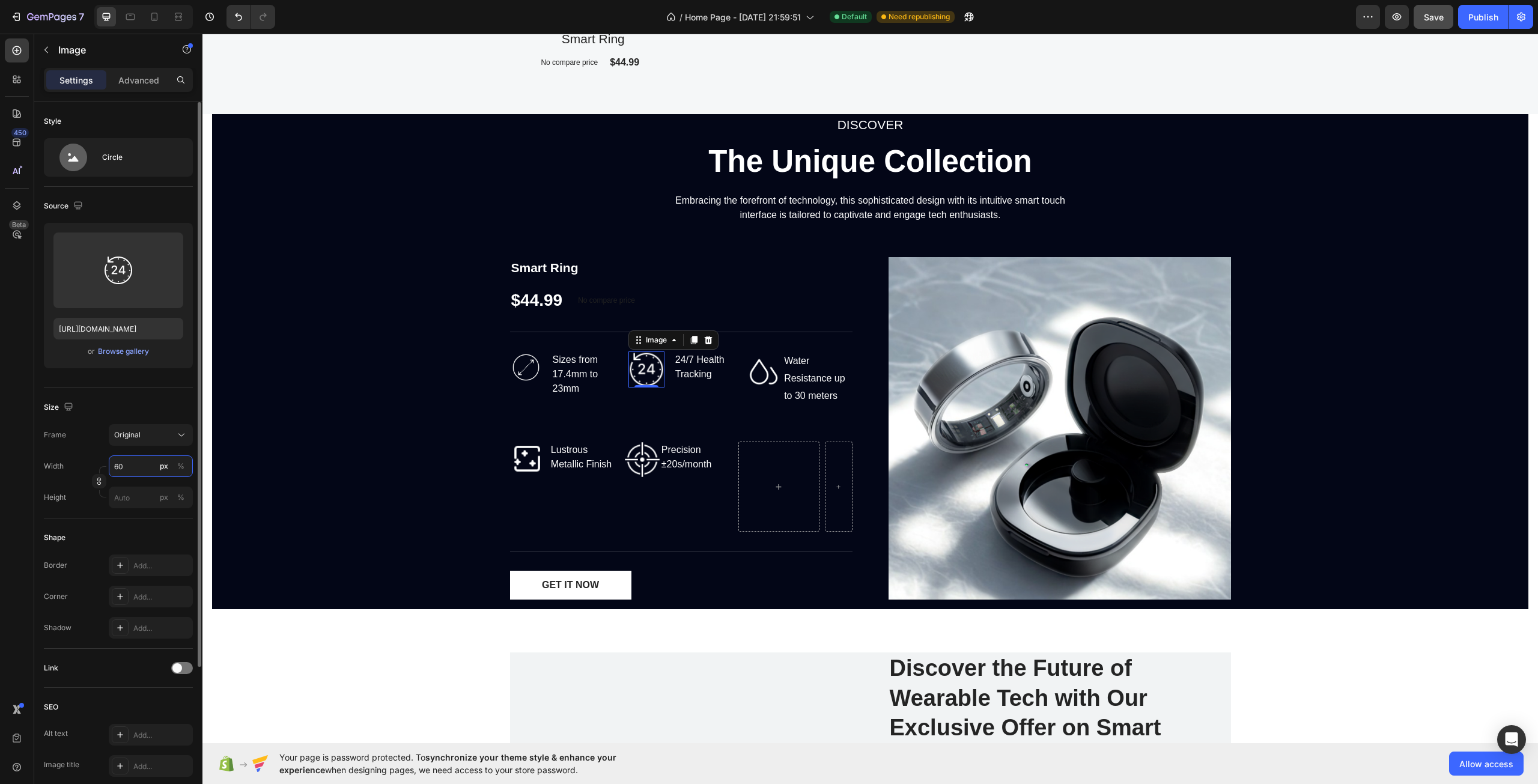
click at [136, 463] on input "60" at bounding box center [151, 466] width 84 height 21
type input "58"
click at [375, 392] on div "DISCOVER Text block The Unique Collection Heading Embracing the forefront of te…" at bounding box center [870, 362] width 1316 height 495
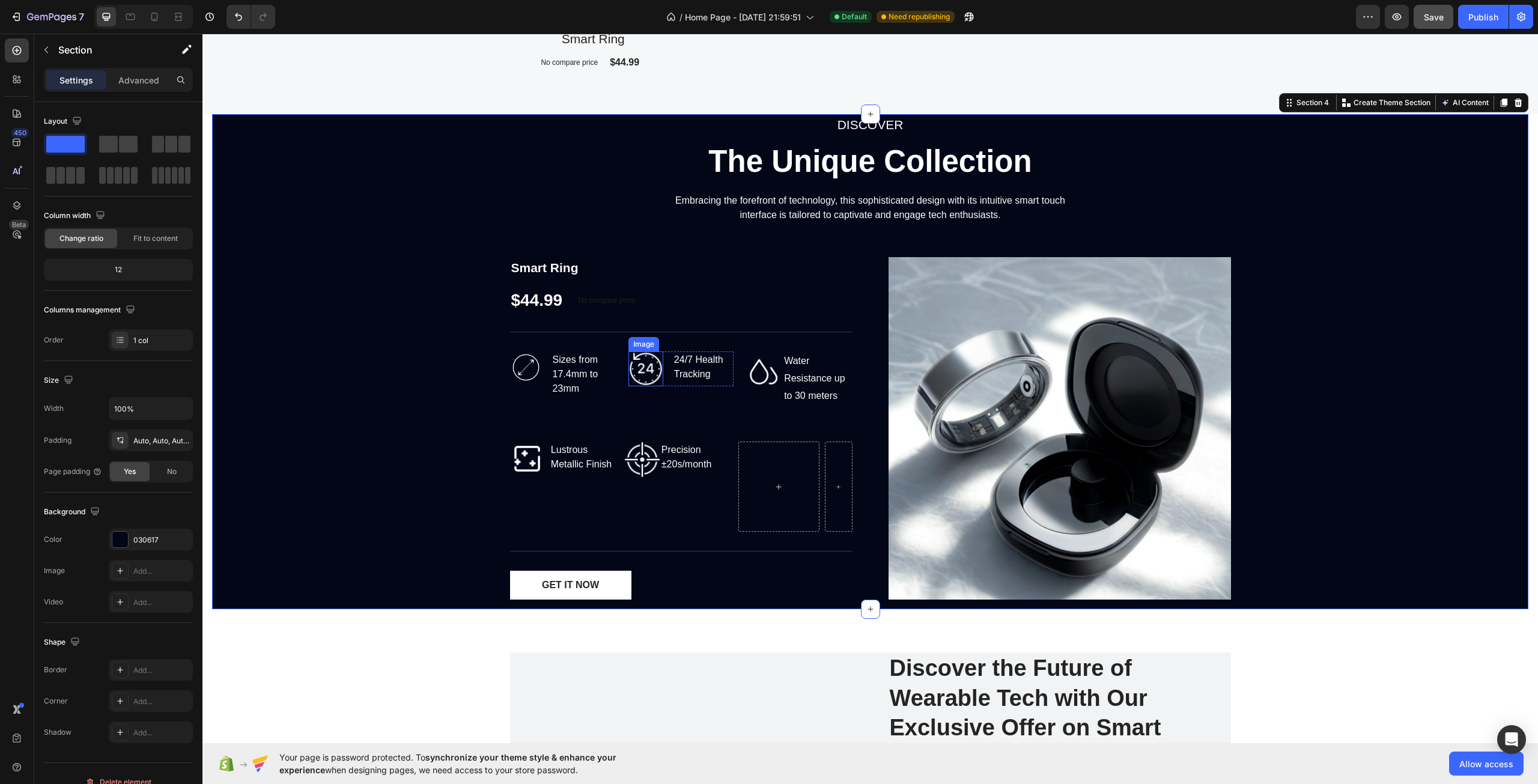
click at [632, 365] on img at bounding box center [646, 368] width 35 height 35
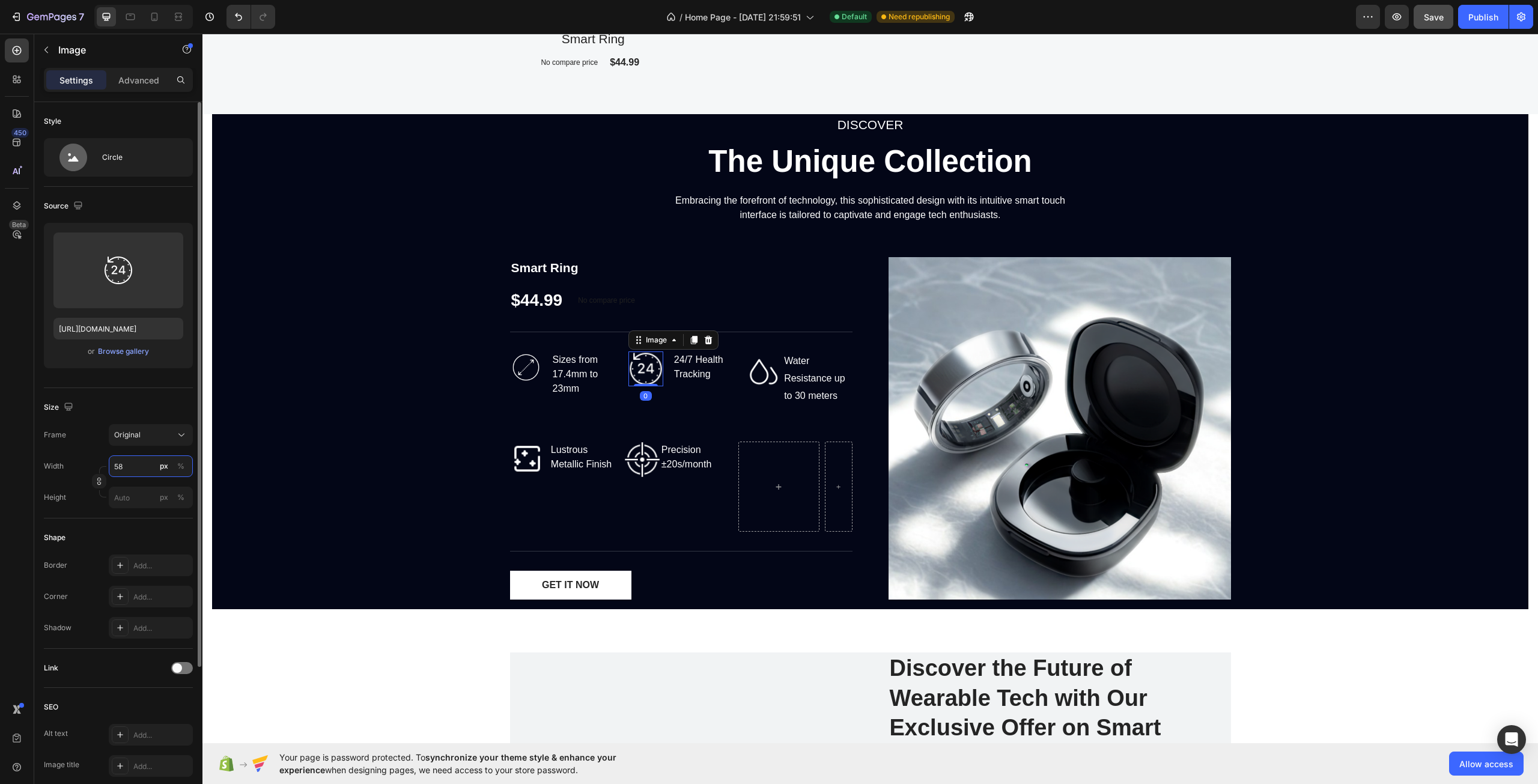
click at [140, 474] on input "58" at bounding box center [151, 466] width 84 height 21
type input "56"
click at [367, 431] on div "DISCOVER Text block The Unique Collection Heading Embracing the forefront of te…" at bounding box center [870, 362] width 1316 height 495
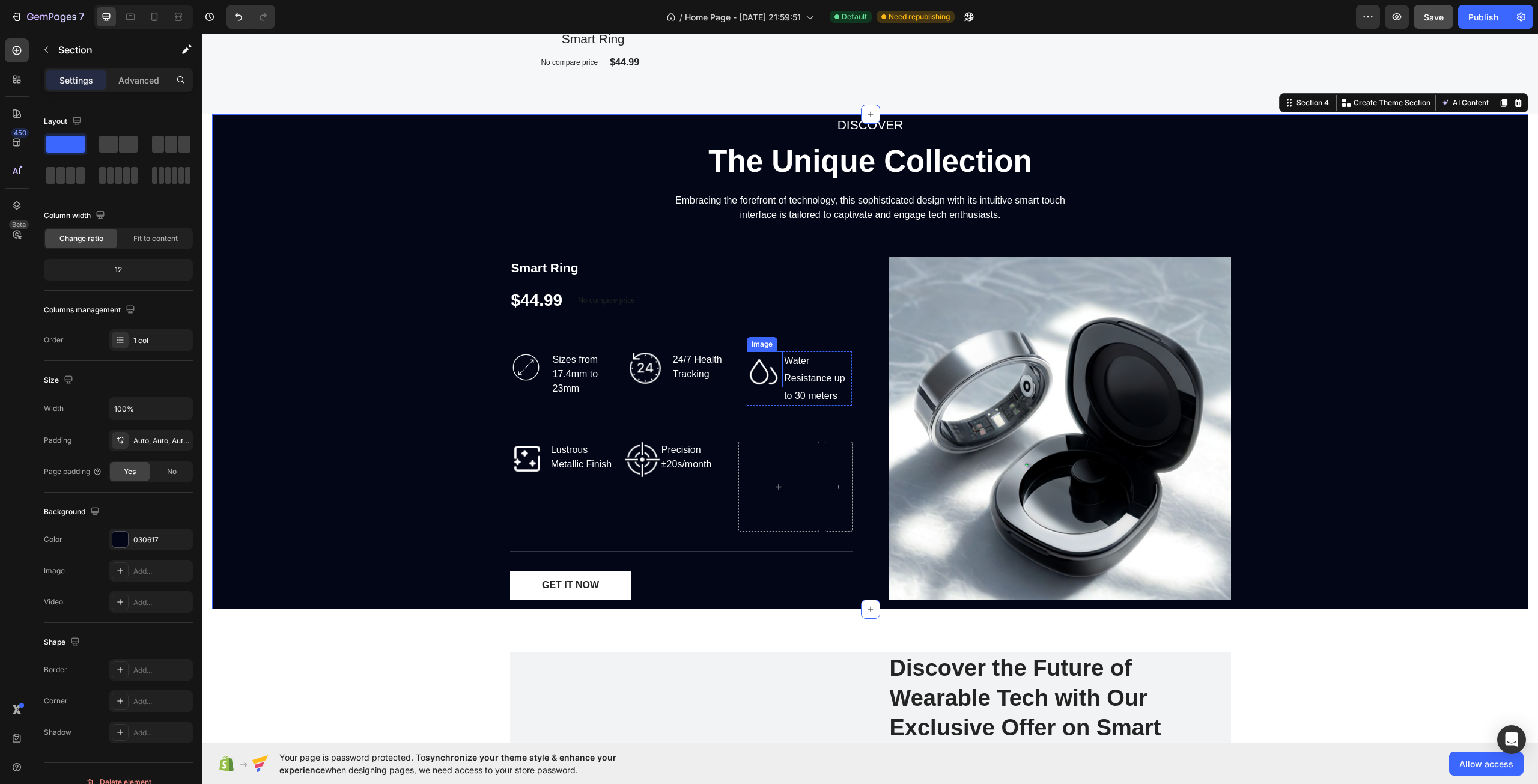
click at [749, 380] on img at bounding box center [765, 369] width 36 height 36
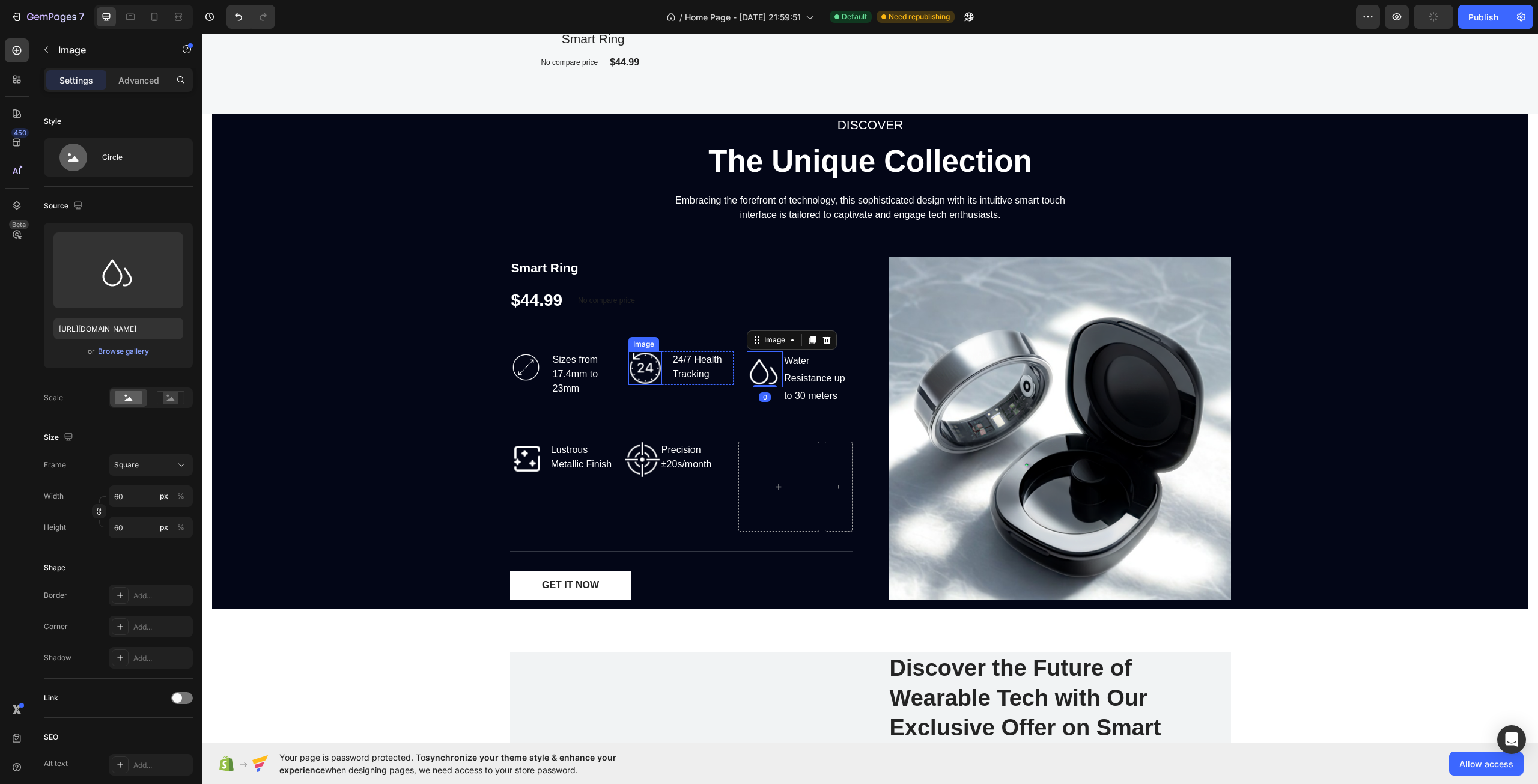
click at [634, 372] on img at bounding box center [646, 368] width 34 height 34
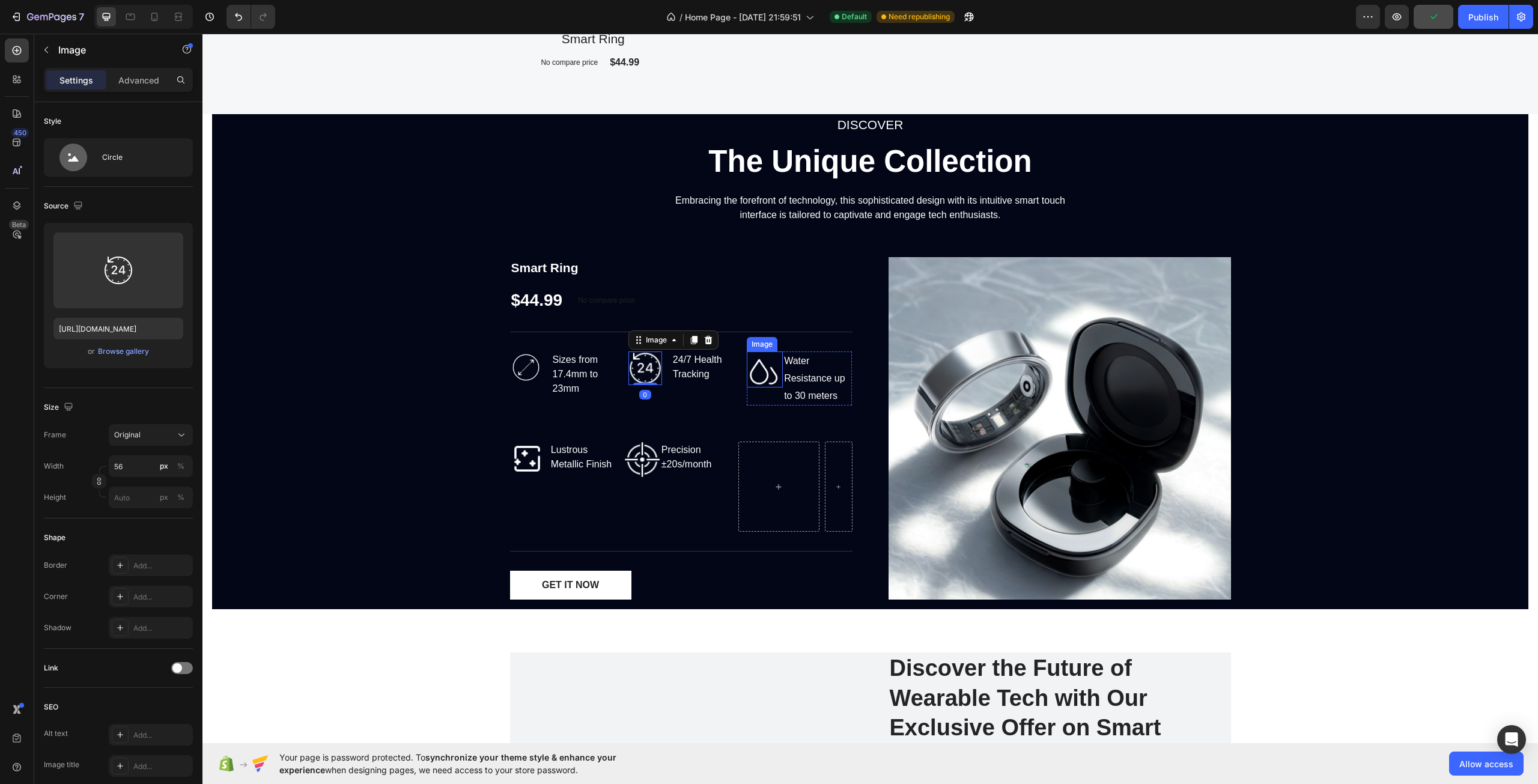
click at [750, 369] on img at bounding box center [765, 369] width 36 height 36
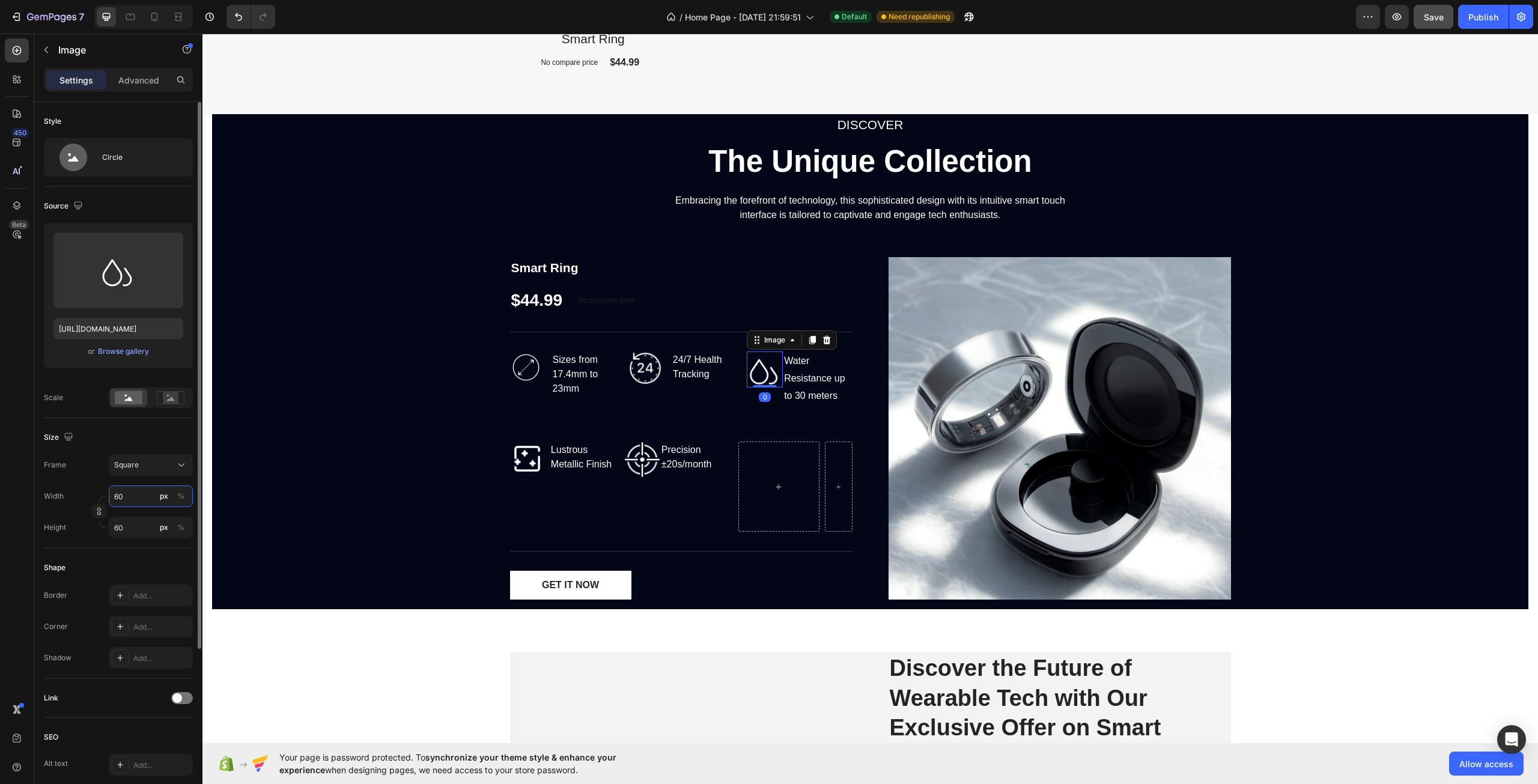
click at [151, 499] on input "60" at bounding box center [151, 496] width 84 height 21
type input "6"
type input "65"
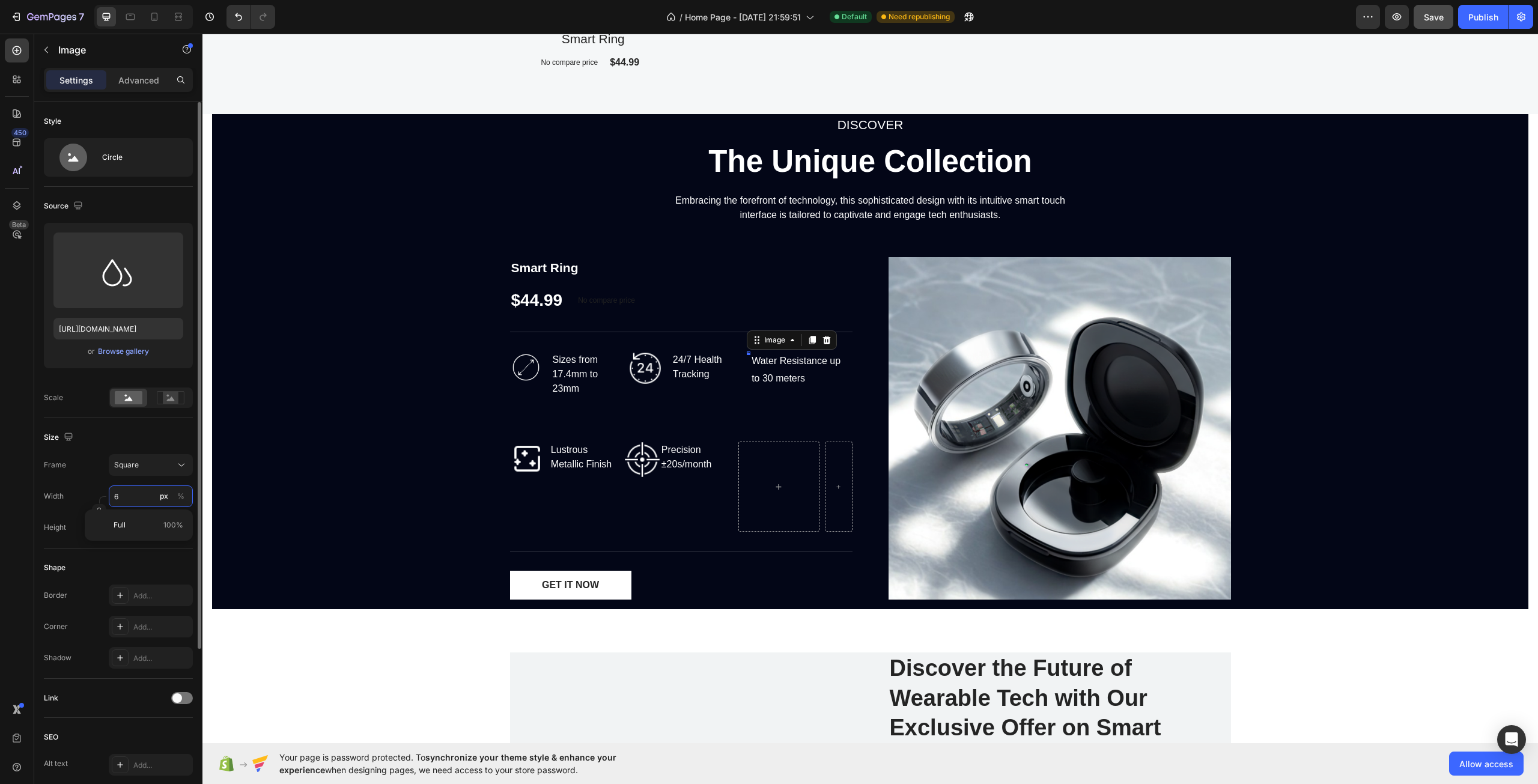
type input "65"
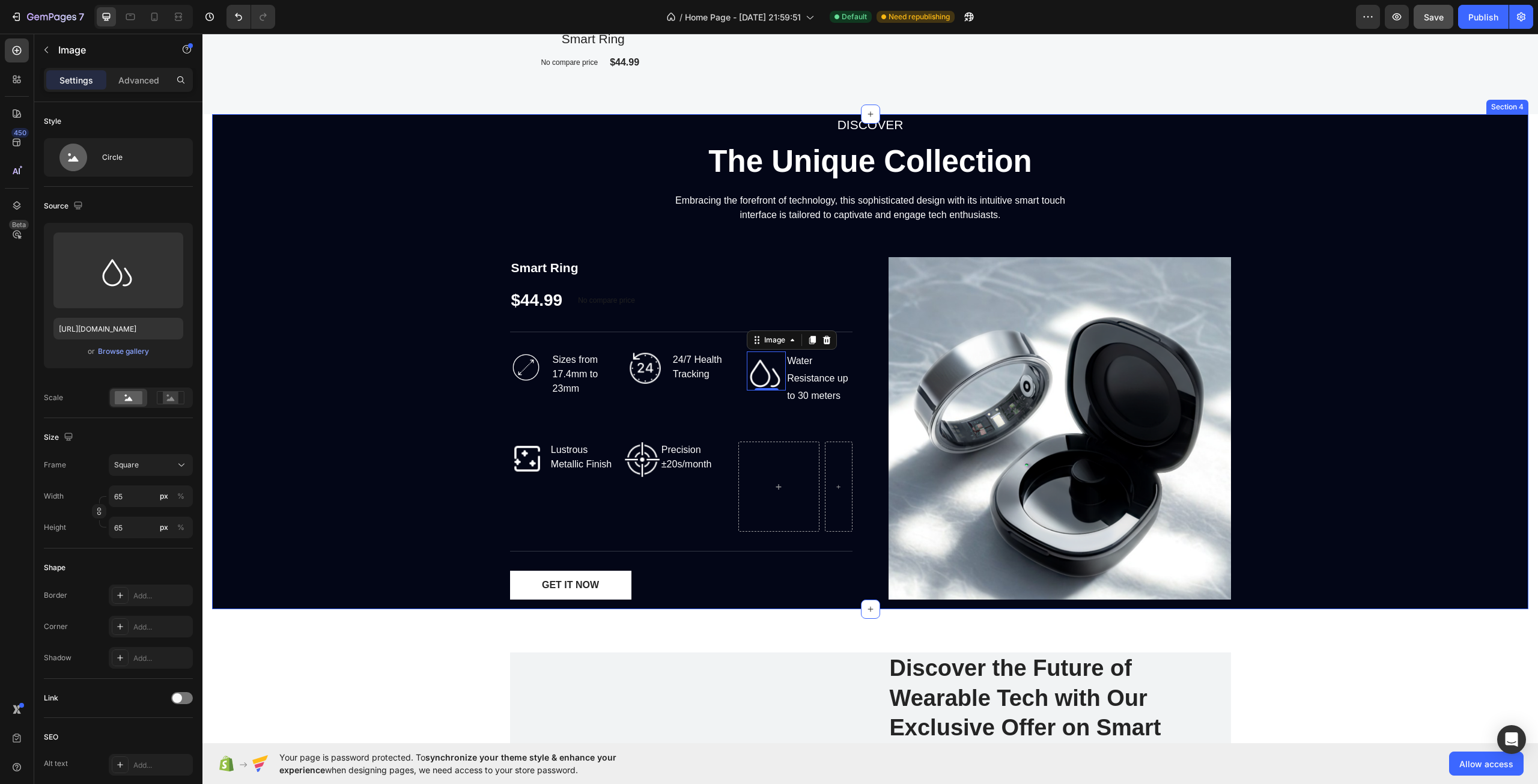
click at [364, 470] on div "DISCOVER Text block The Unique Collection Heading Embracing the forefront of te…" at bounding box center [870, 362] width 1316 height 495
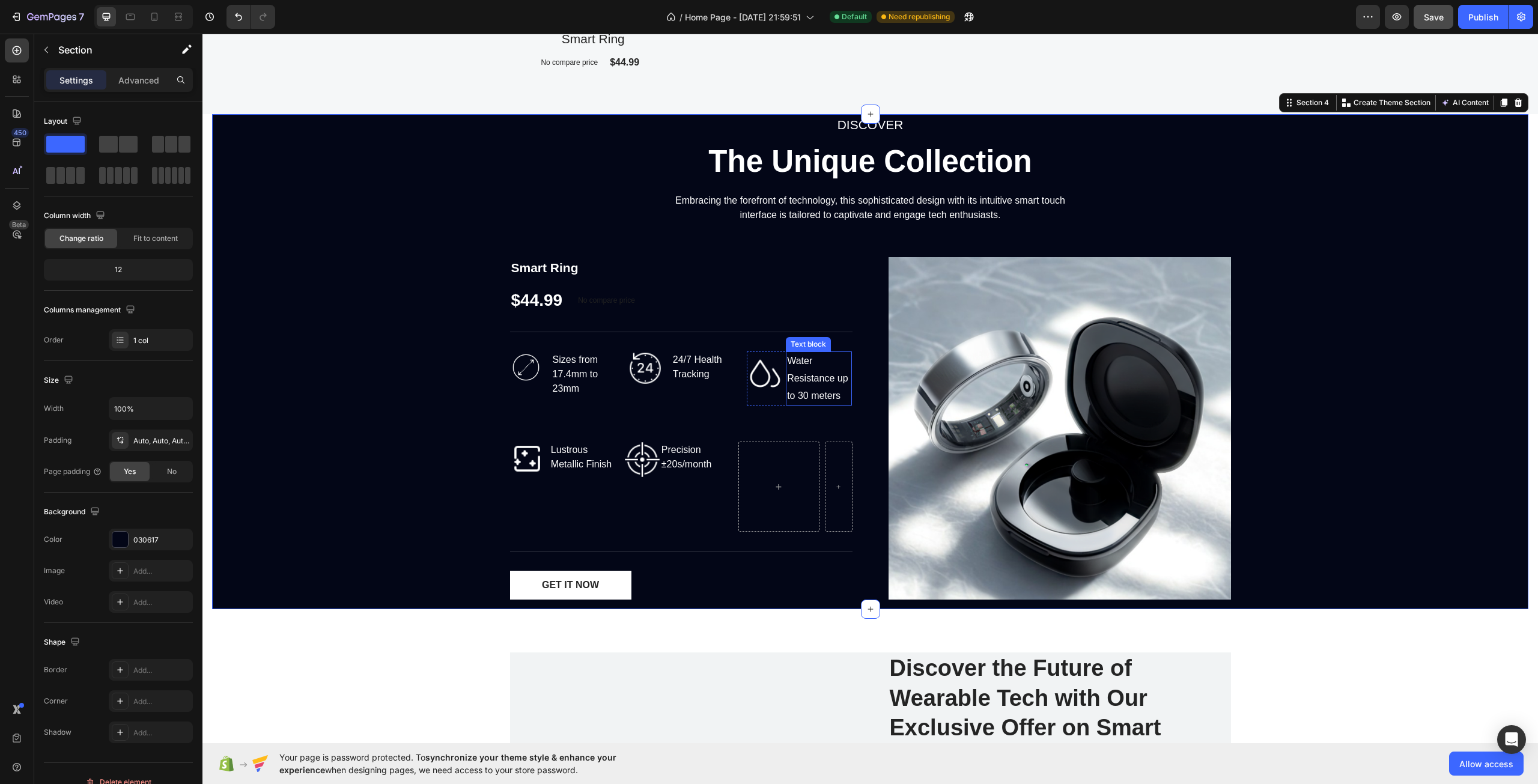
click at [796, 398] on div "Water Resistance up to 30 meters" at bounding box center [819, 378] width 67 height 54
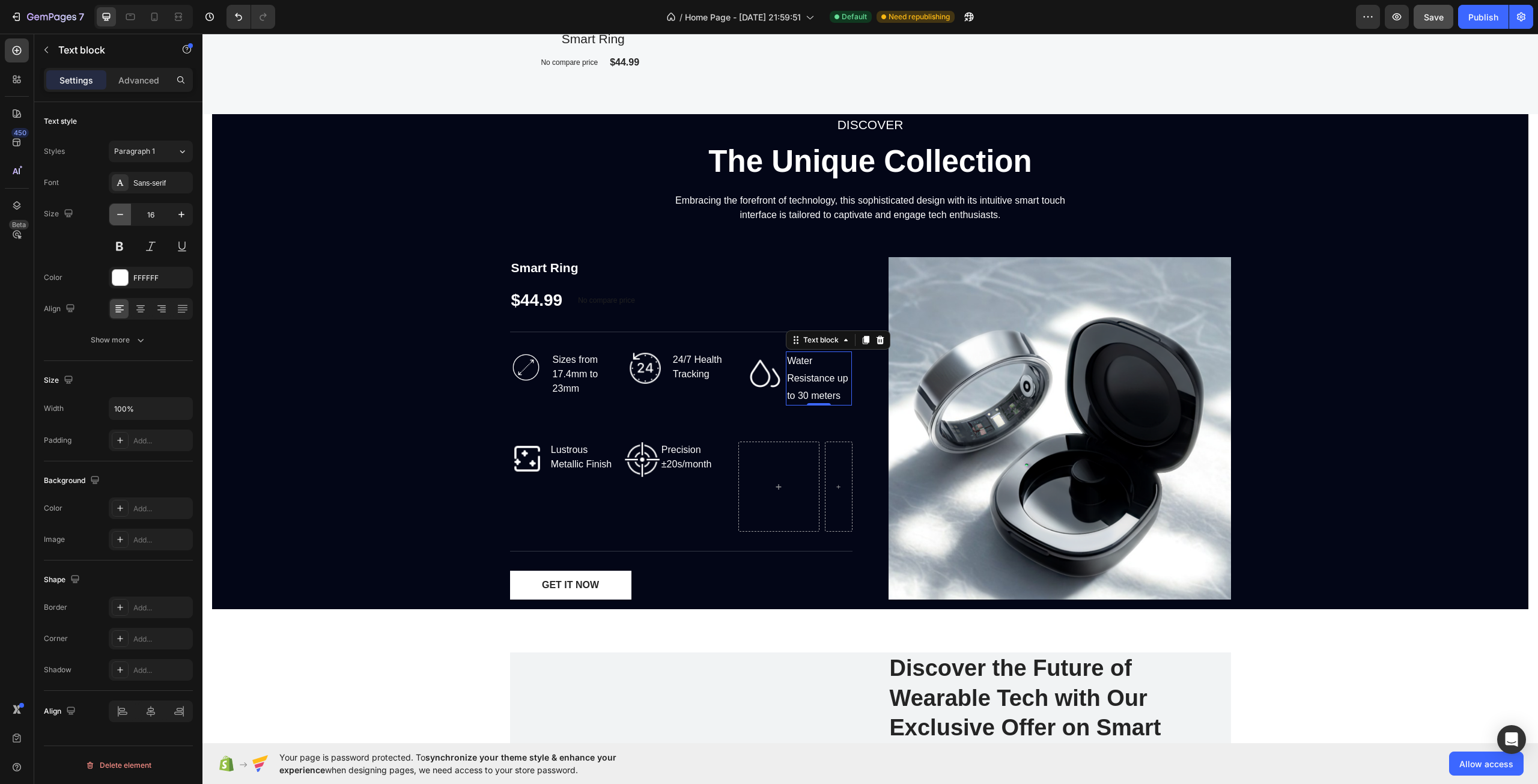
click at [118, 218] on icon "button" at bounding box center [121, 215] width 12 height 12
click at [178, 216] on icon "button" at bounding box center [182, 215] width 12 height 12
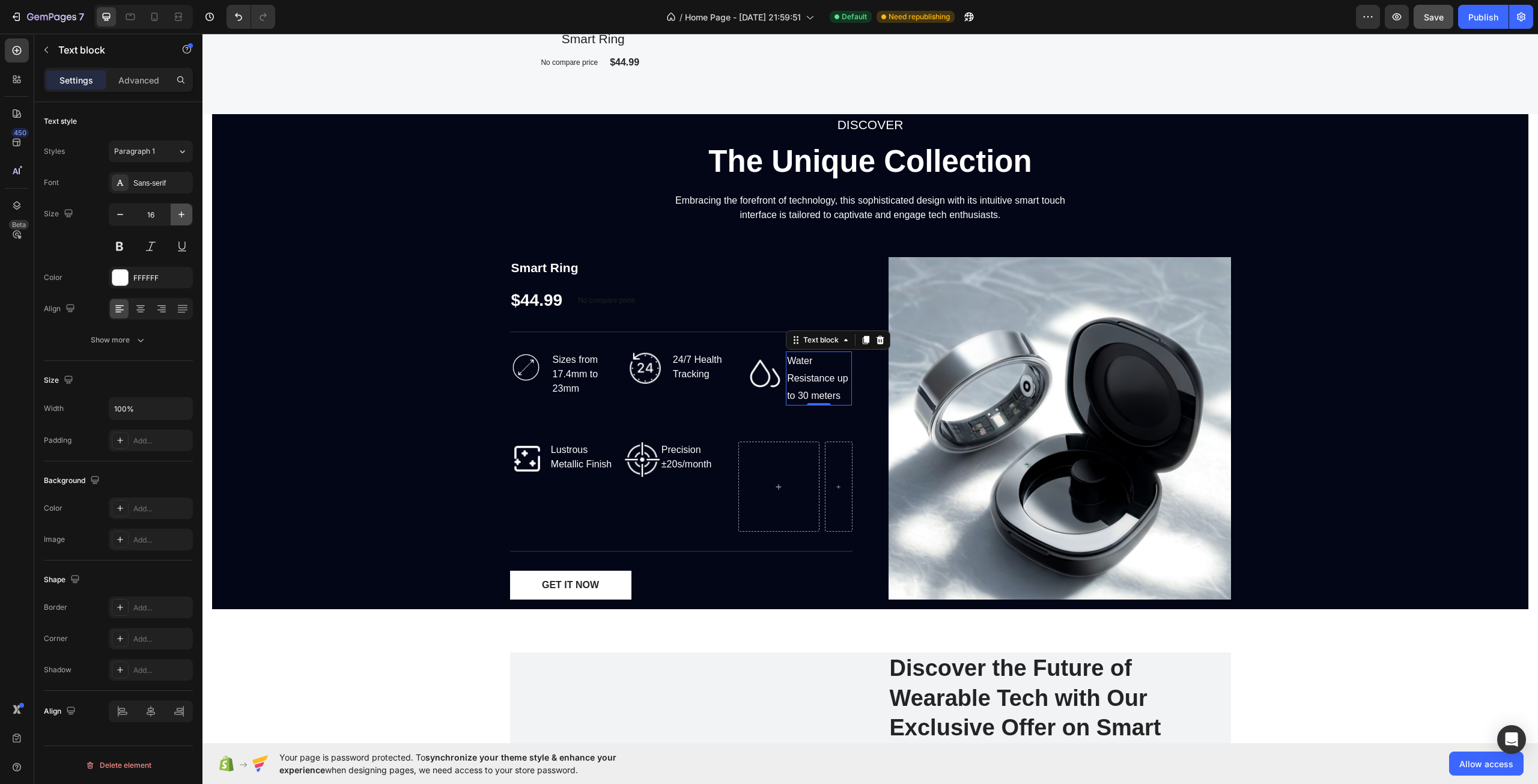
click at [178, 216] on icon "button" at bounding box center [182, 215] width 12 height 12
click at [122, 216] on icon "button" at bounding box center [121, 215] width 12 height 12
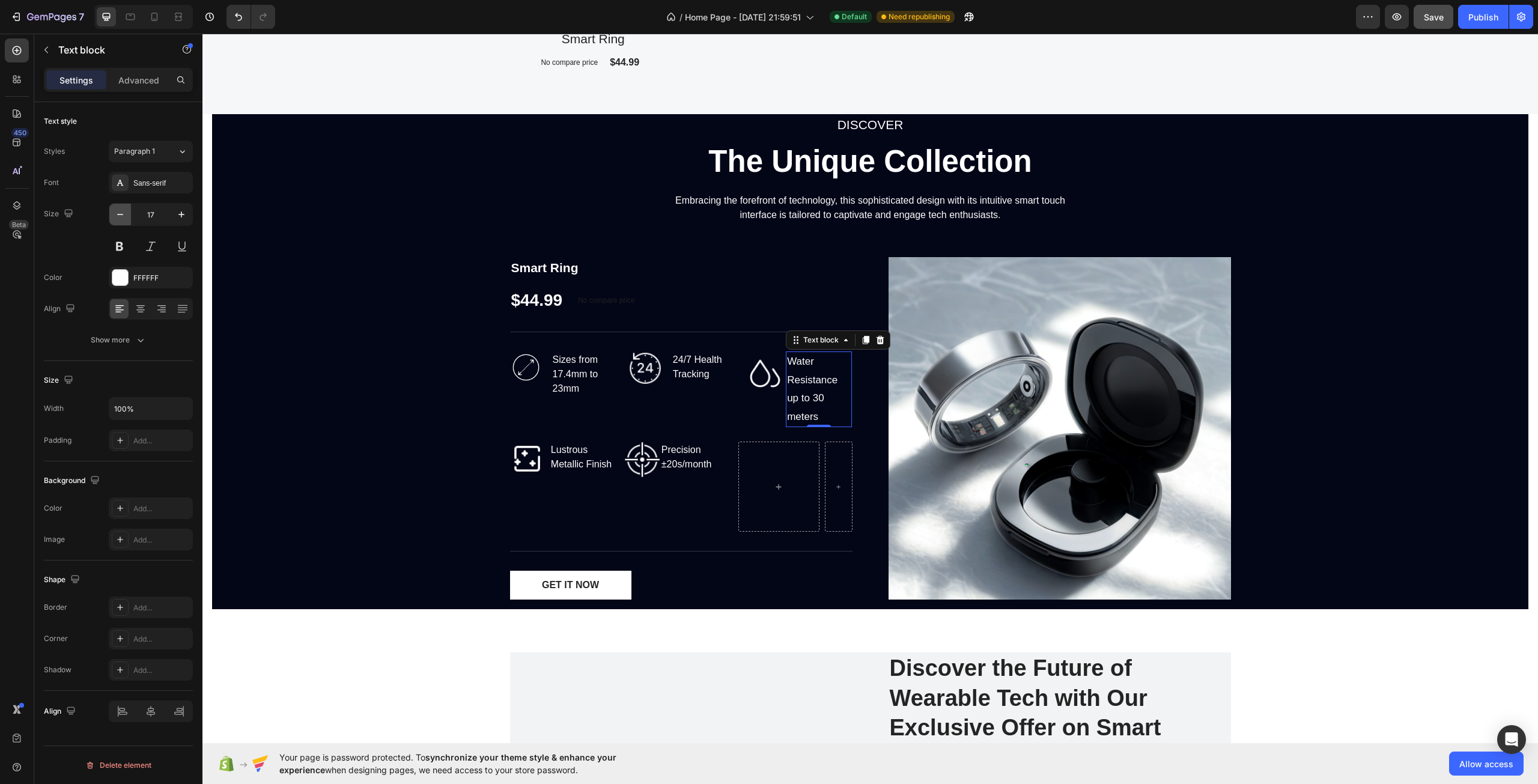
type input "16"
click at [698, 373] on p "24/7 Health Tracking" at bounding box center [702, 367] width 59 height 29
click at [579, 375] on p "Sizes from 17.4mm to 23mm" at bounding box center [583, 374] width 61 height 43
click at [579, 466] on div "Lustrous Metallic Finish" at bounding box center [585, 457] width 69 height 31
click at [664, 460] on div "Precision ±20s/month" at bounding box center [697, 457] width 73 height 31
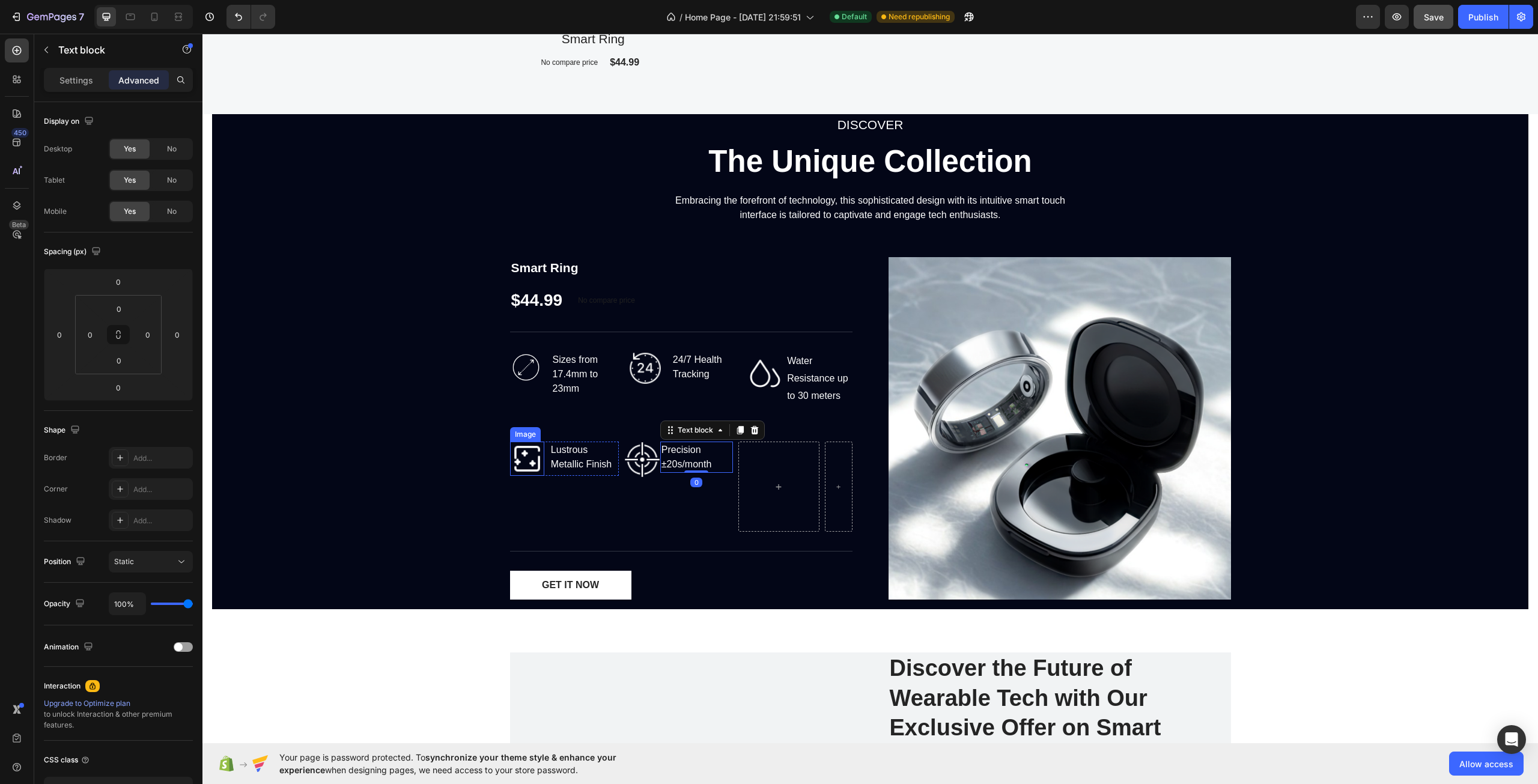
click at [521, 461] on img at bounding box center [527, 459] width 35 height 35
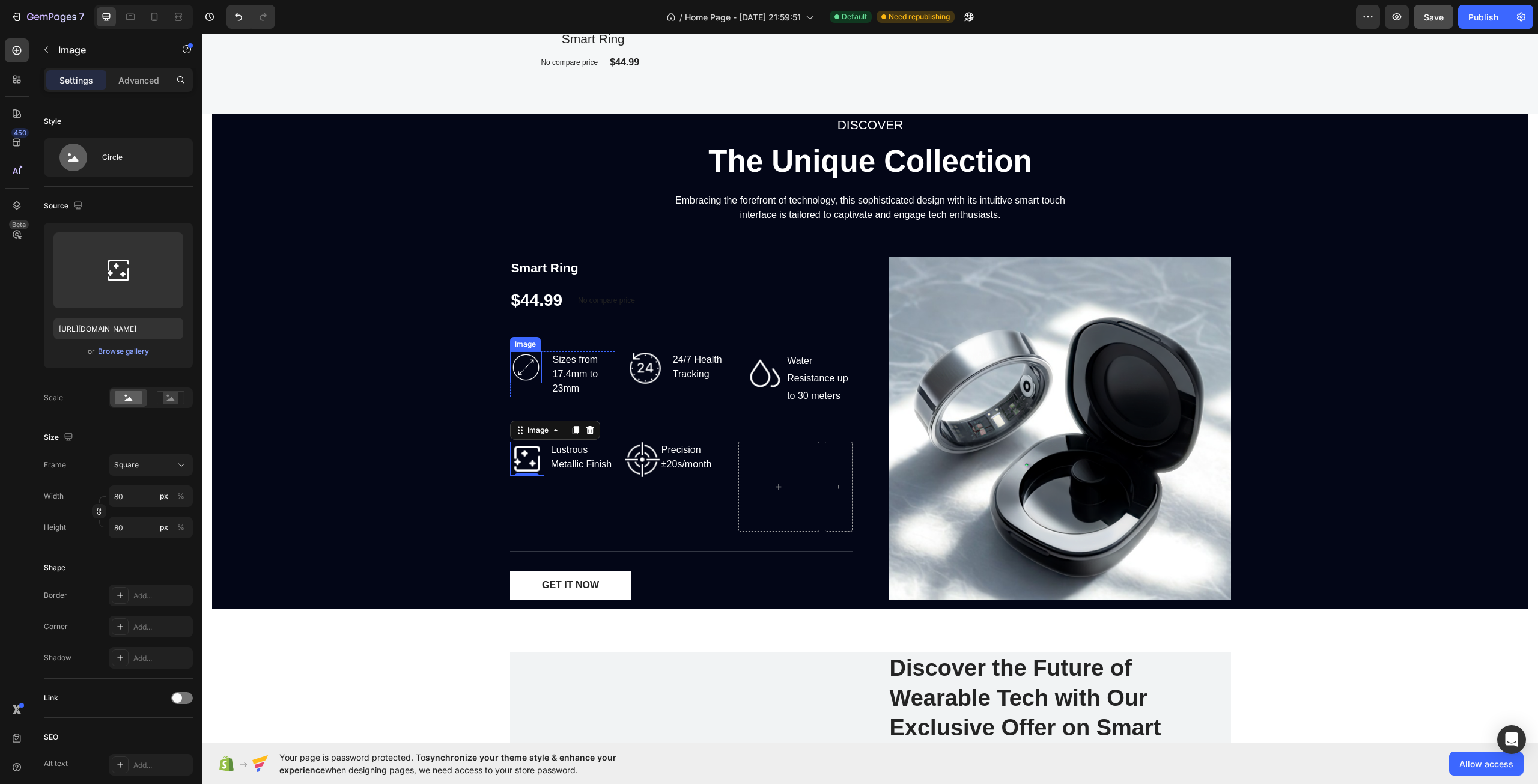
click at [517, 358] on img at bounding box center [526, 367] width 32 height 32
click at [759, 380] on img at bounding box center [766, 371] width 39 height 39
click at [627, 465] on img at bounding box center [642, 459] width 36 height 36
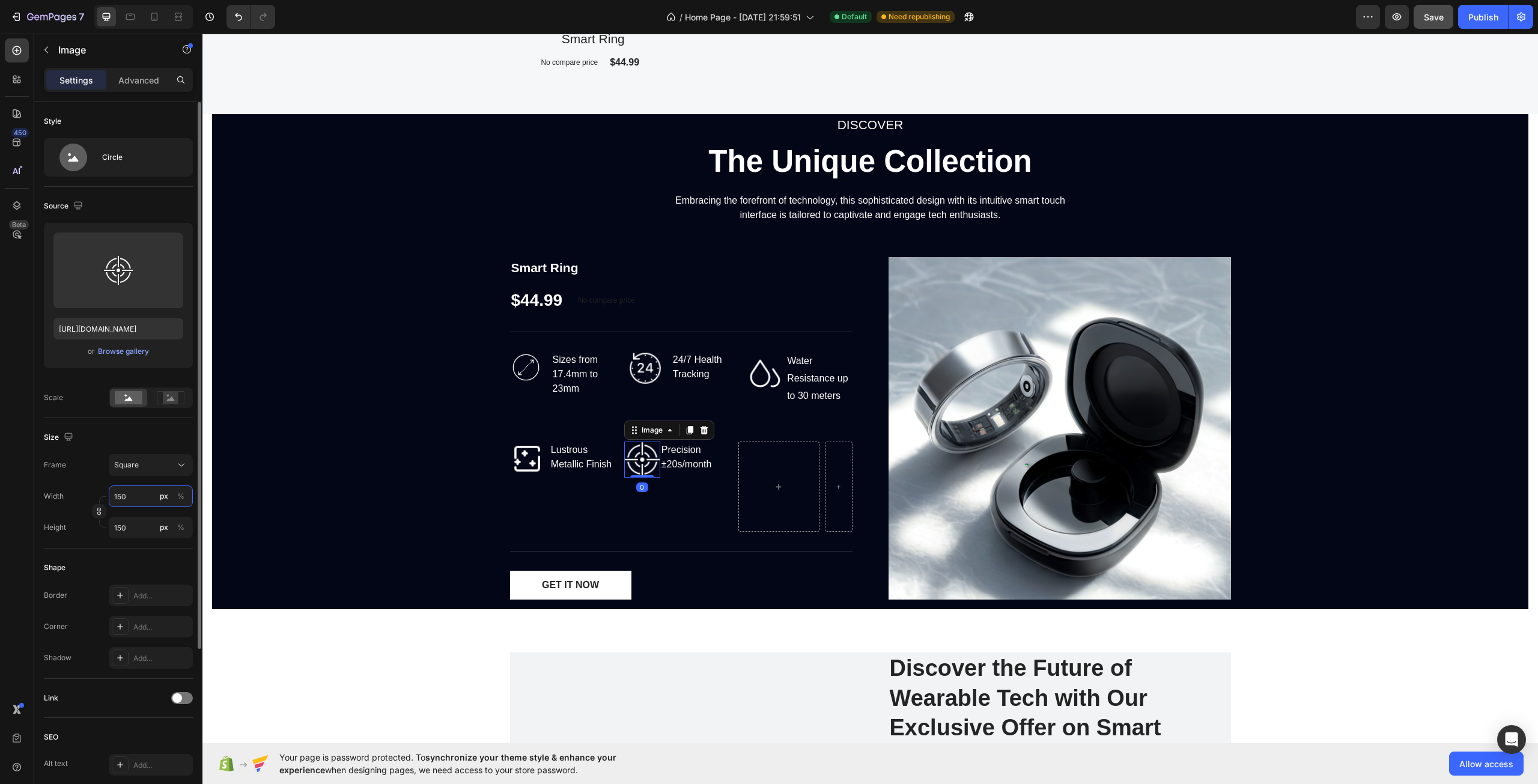
click at [151, 500] on input "150" at bounding box center [151, 496] width 84 height 21
type input "52"
type input "524"
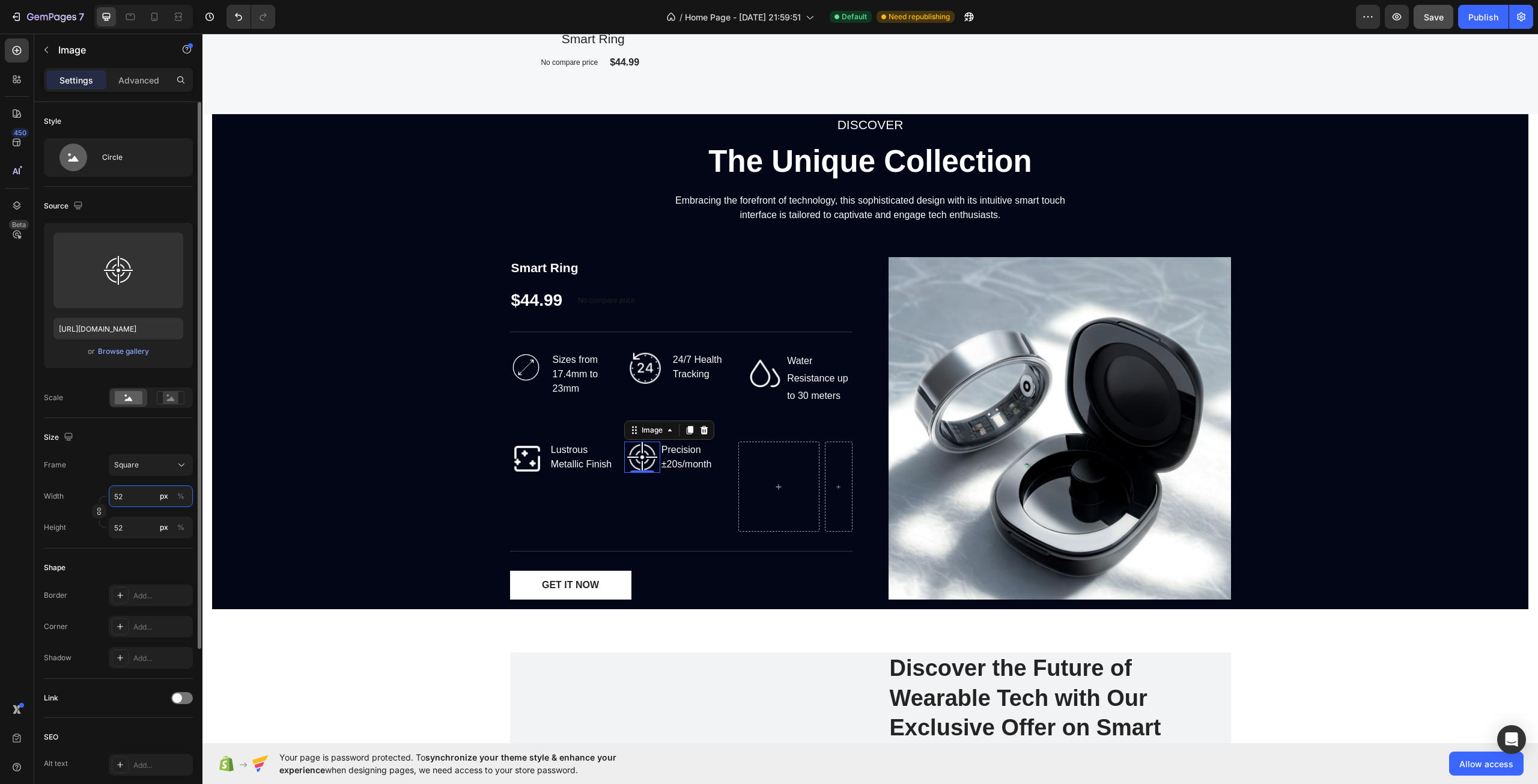
type input "524"
click at [140, 498] on input "524" at bounding box center [151, 496] width 84 height 21
type input "6"
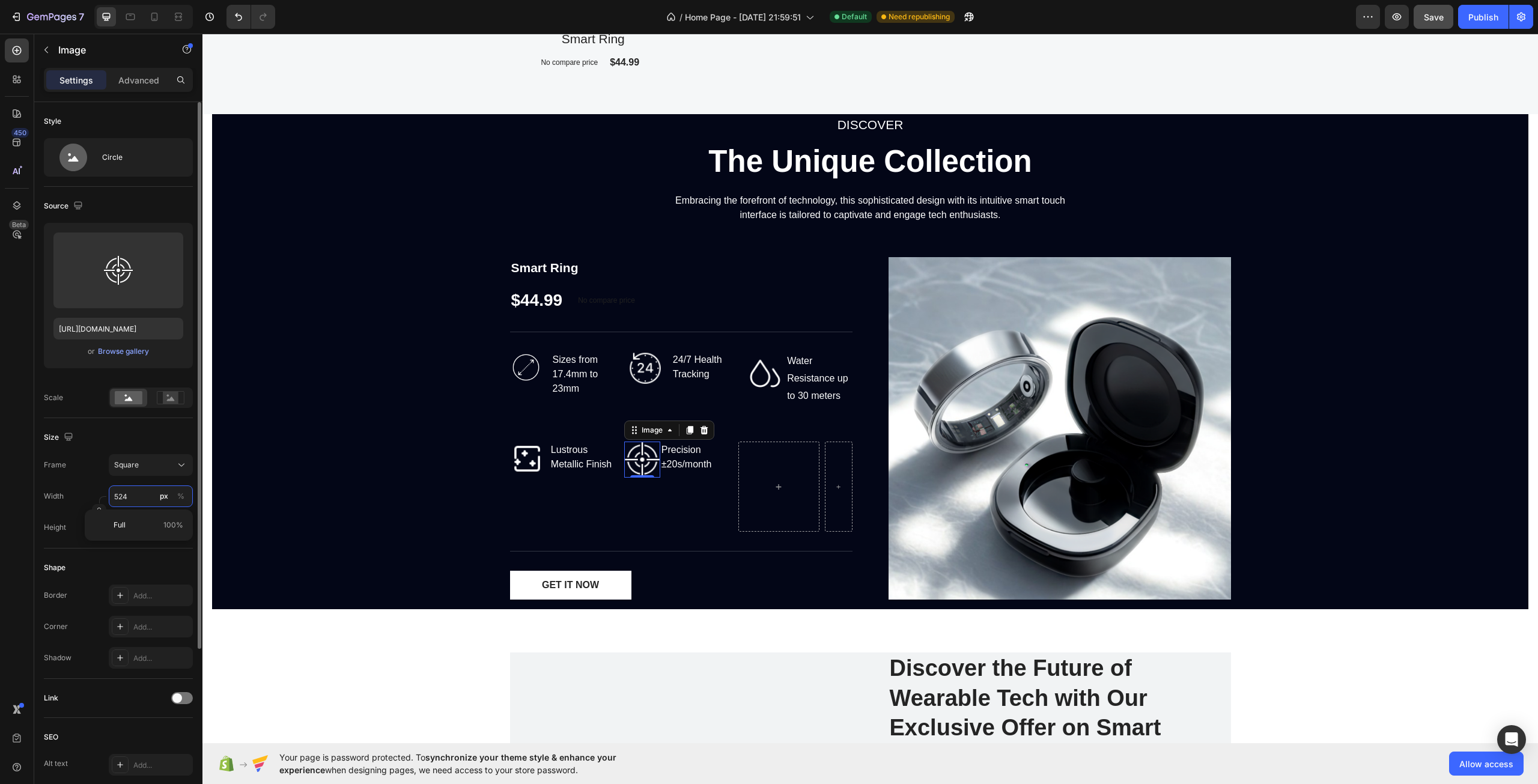
type input "6"
type input "65"
click at [140, 498] on input "65" at bounding box center [151, 496] width 84 height 21
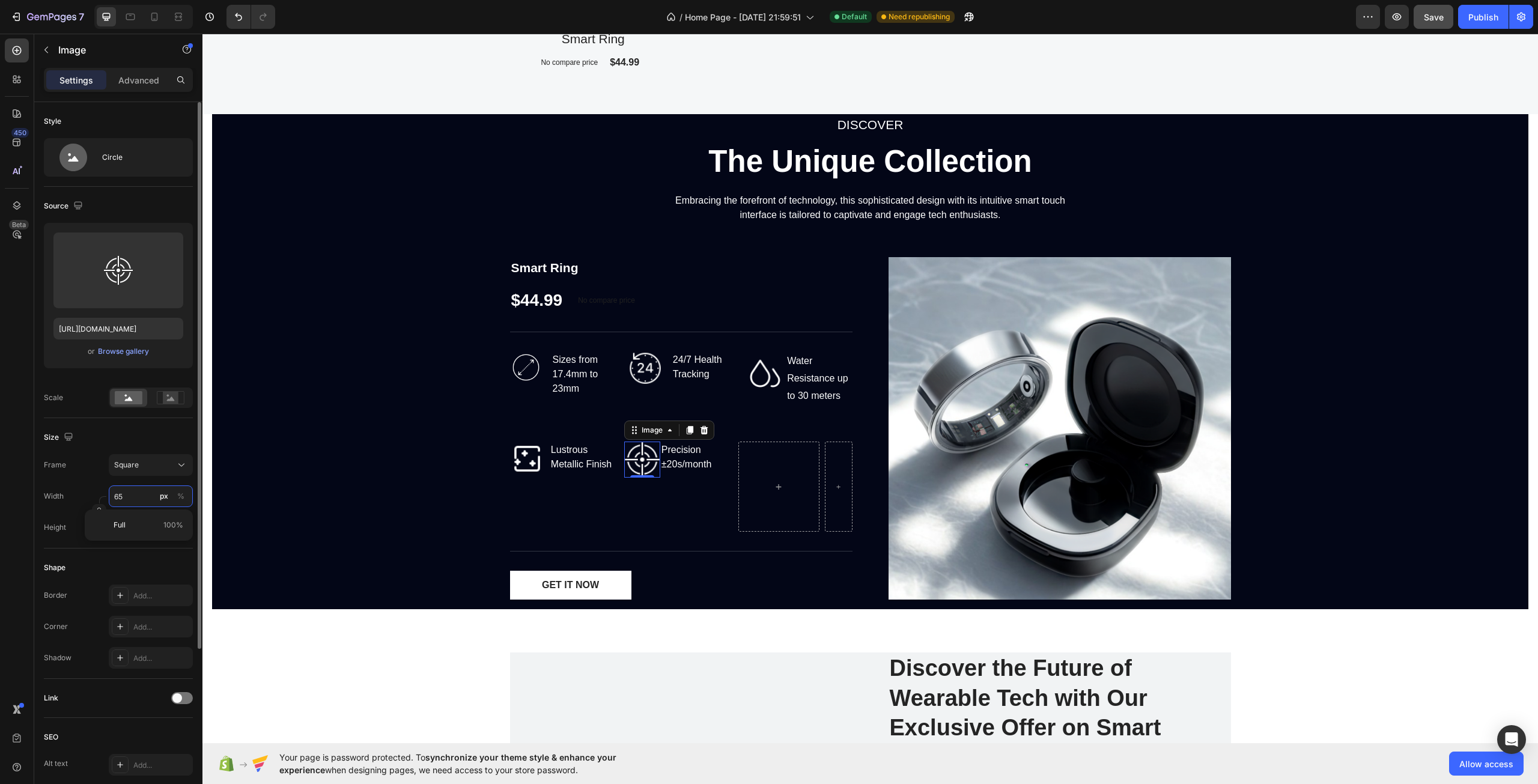
type input "5"
type input "56"
click at [340, 489] on div "DISCOVER Text block The Unique Collection Heading Embracing the forefront of te…" at bounding box center [870, 362] width 1316 height 495
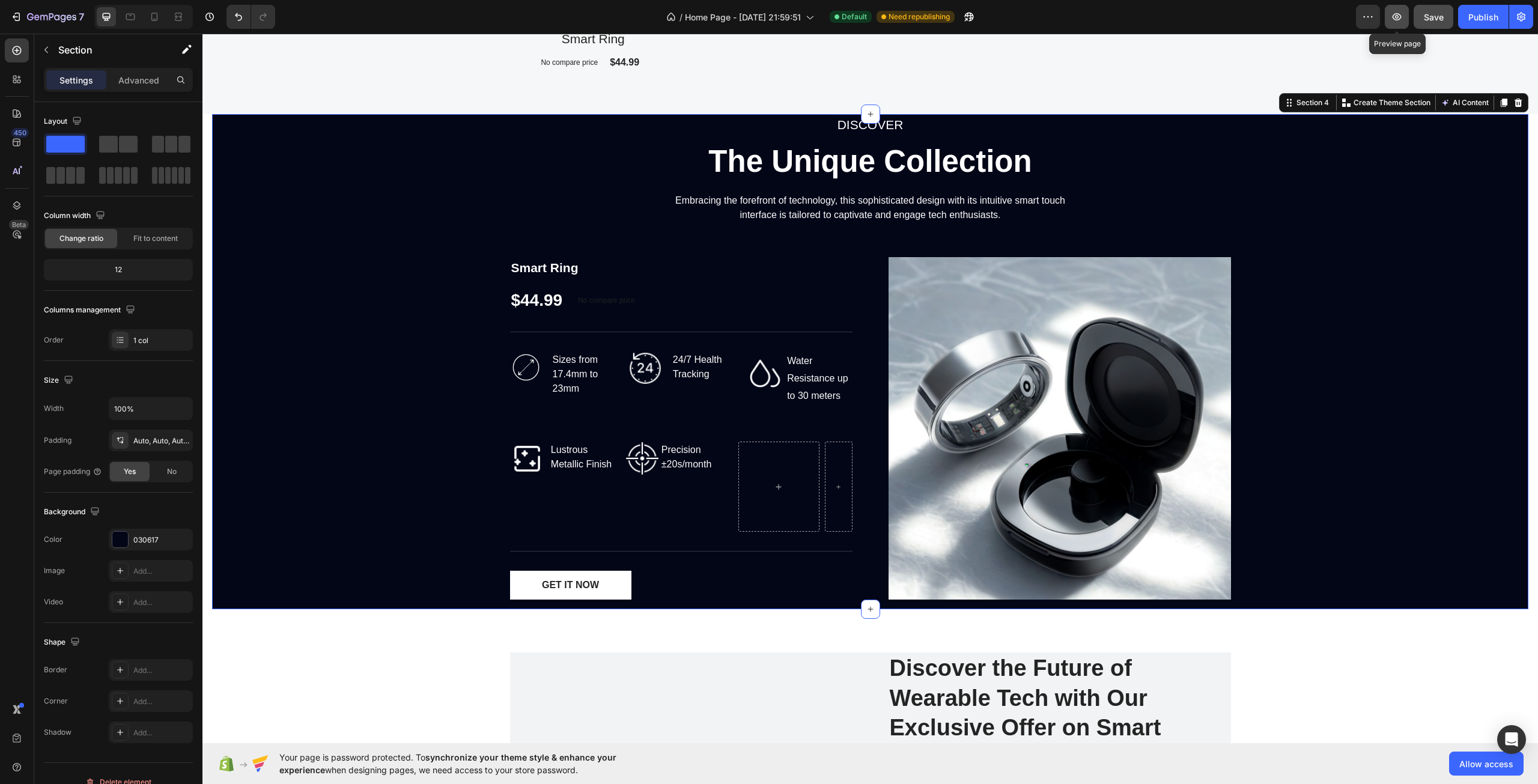
click at [1392, 16] on icon "button" at bounding box center [1397, 17] width 12 height 12
click at [786, 390] on div "Water Resistance up to 30 meters" at bounding box center [819, 378] width 67 height 54
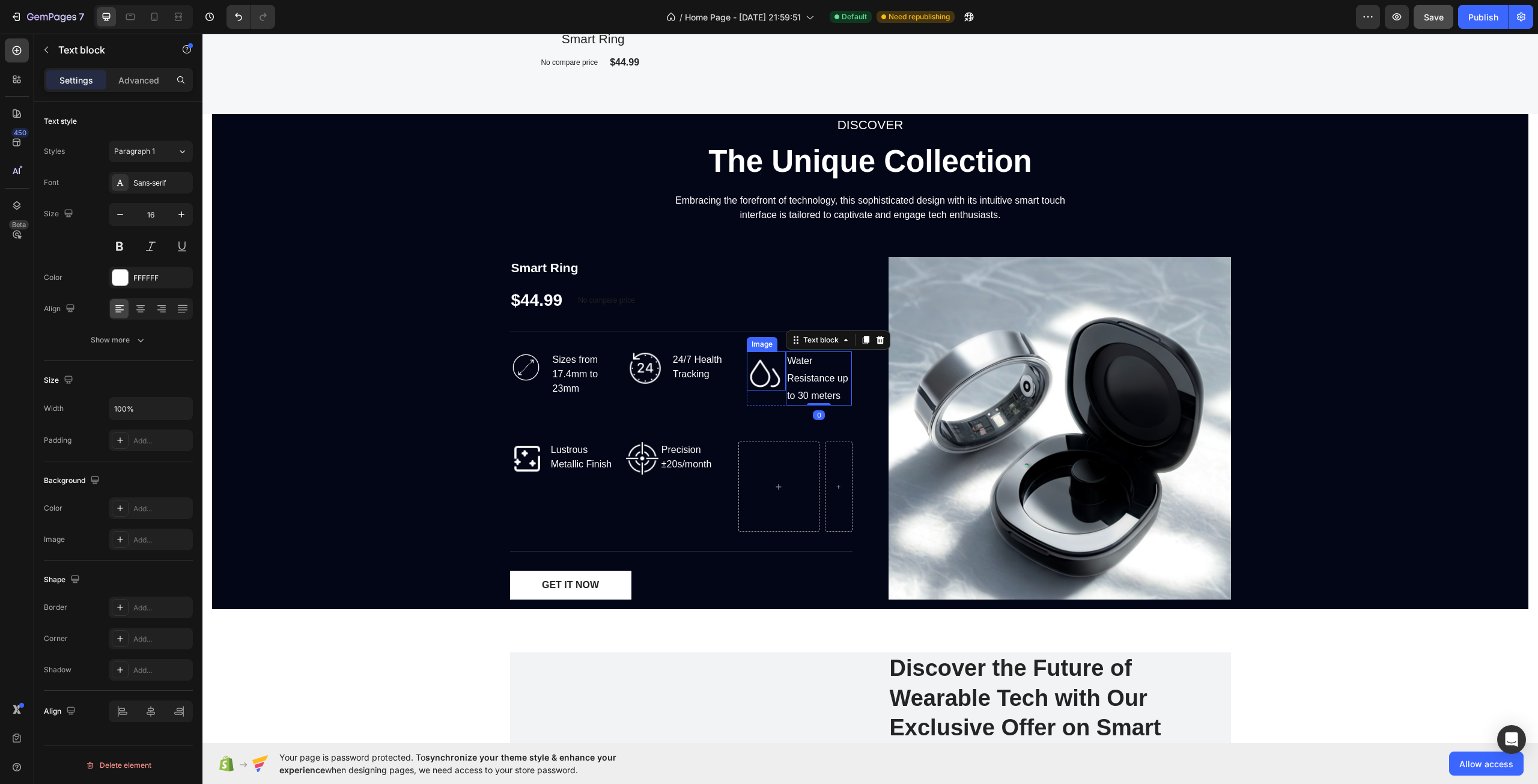
click at [754, 382] on img at bounding box center [766, 371] width 39 height 39
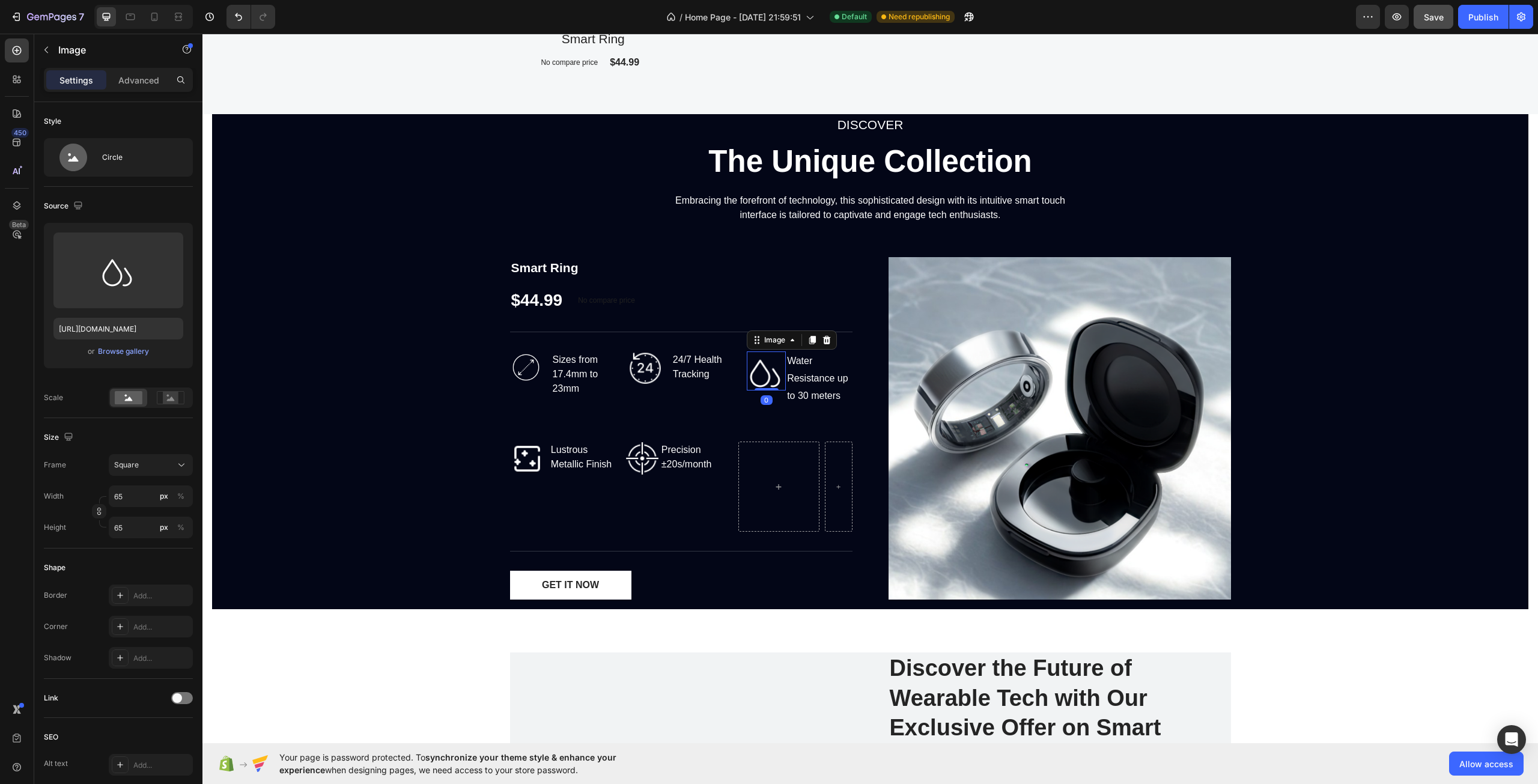
click at [763, 375] on img at bounding box center [766, 371] width 39 height 39
click at [820, 380] on div "Water Resistance up to 30 meters" at bounding box center [819, 378] width 67 height 54
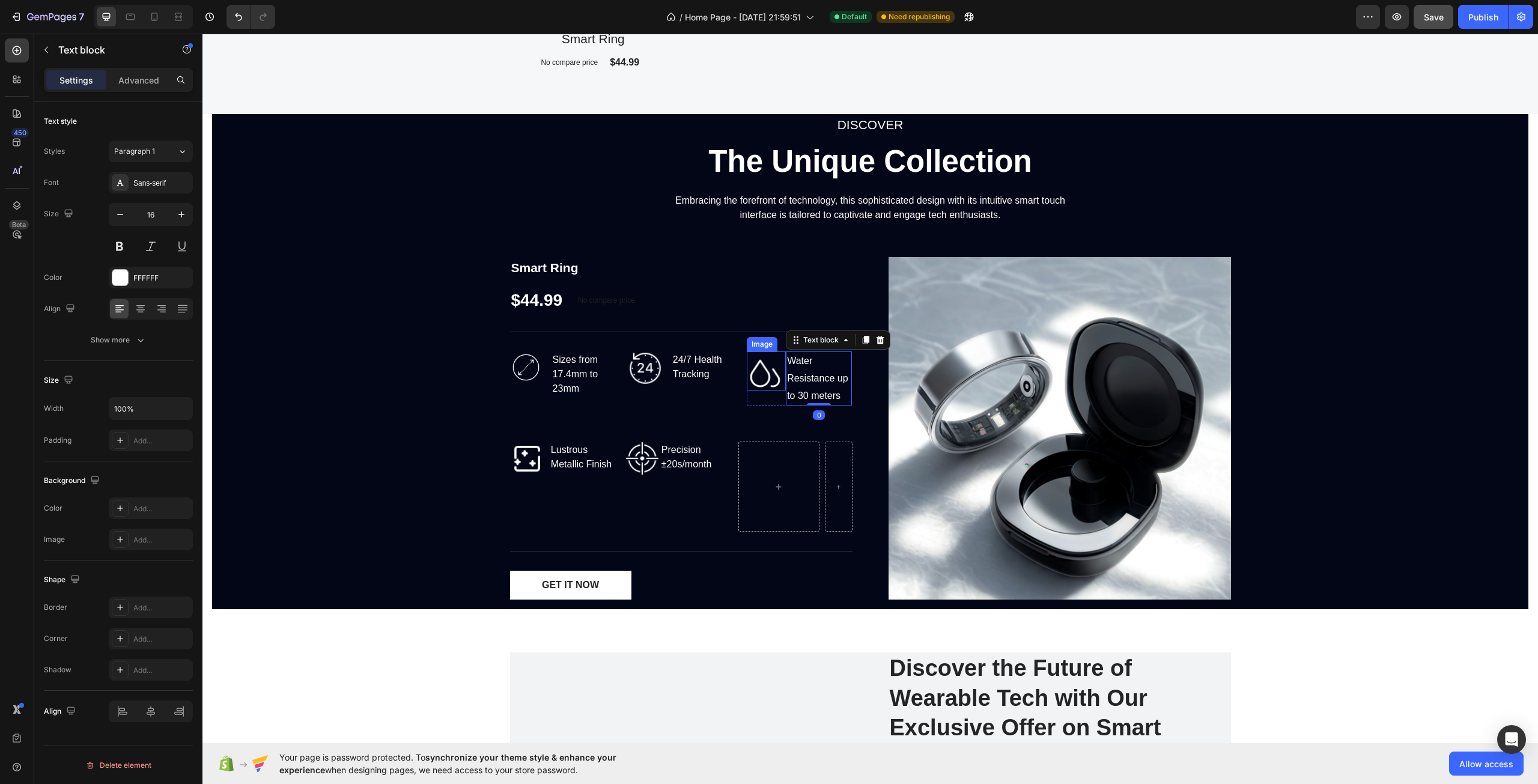
click at [765, 372] on img at bounding box center [766, 371] width 39 height 39
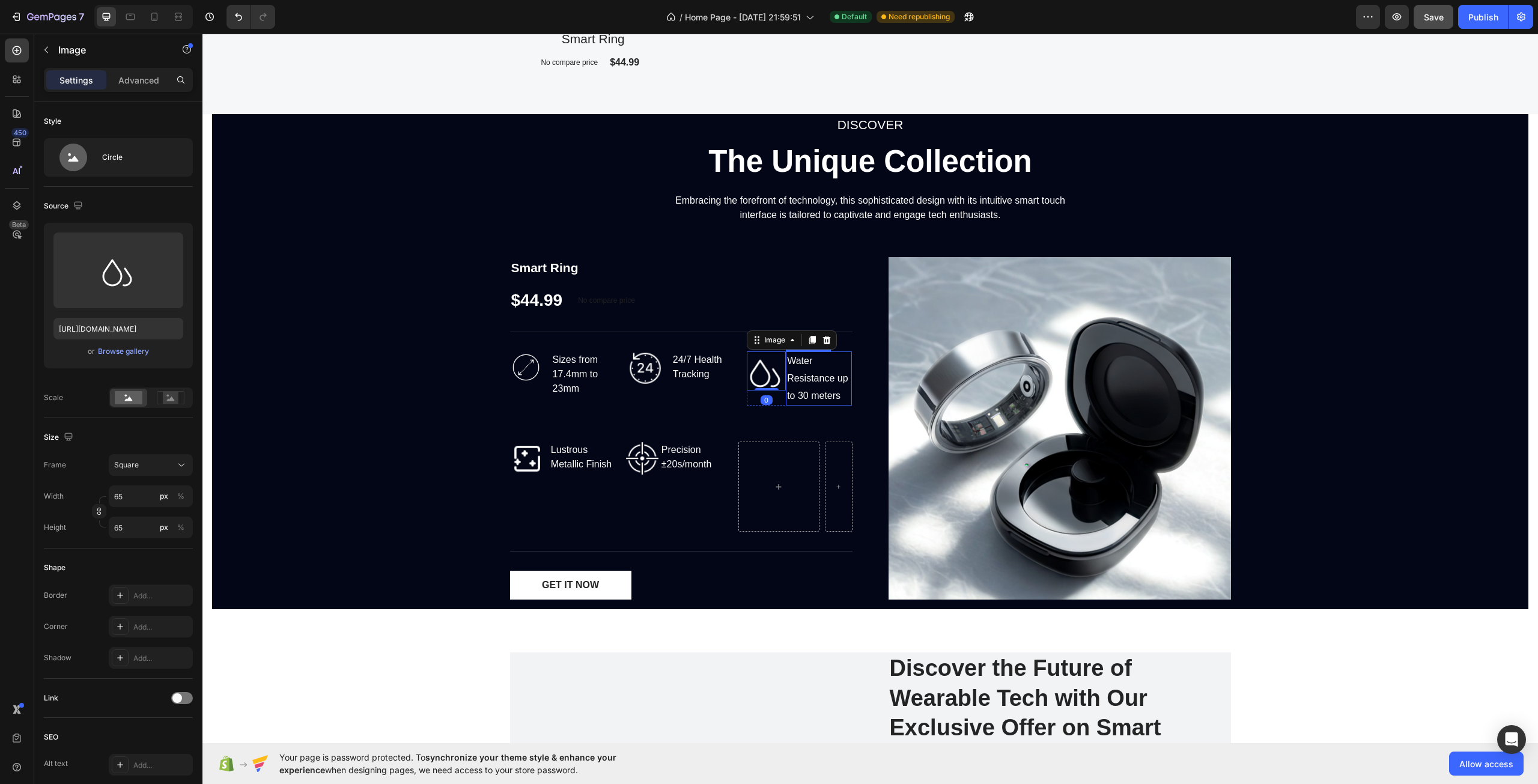
click at [834, 390] on div "Water Resistance up to 30 meters" at bounding box center [819, 378] width 67 height 54
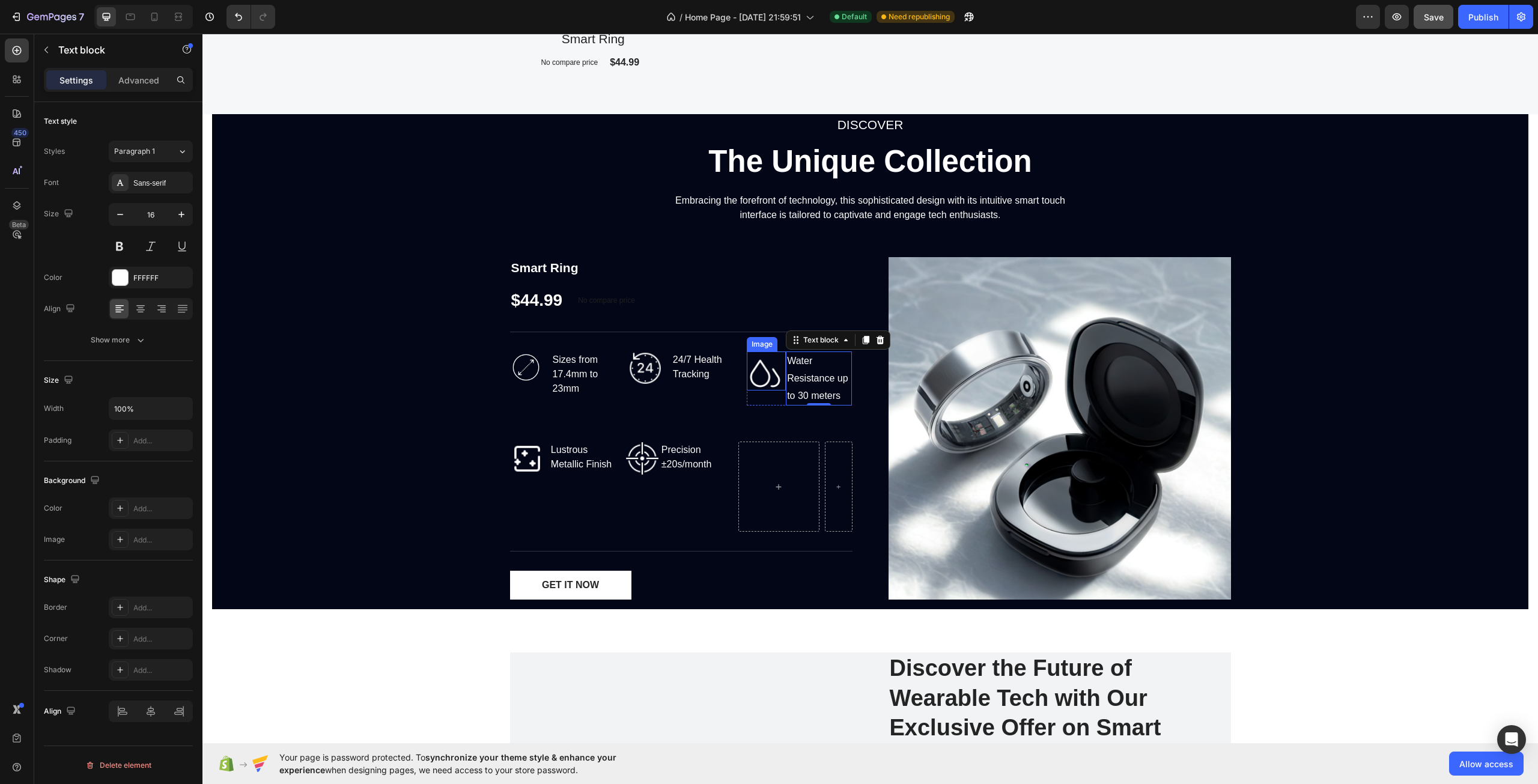
click at [763, 370] on img at bounding box center [766, 371] width 39 height 39
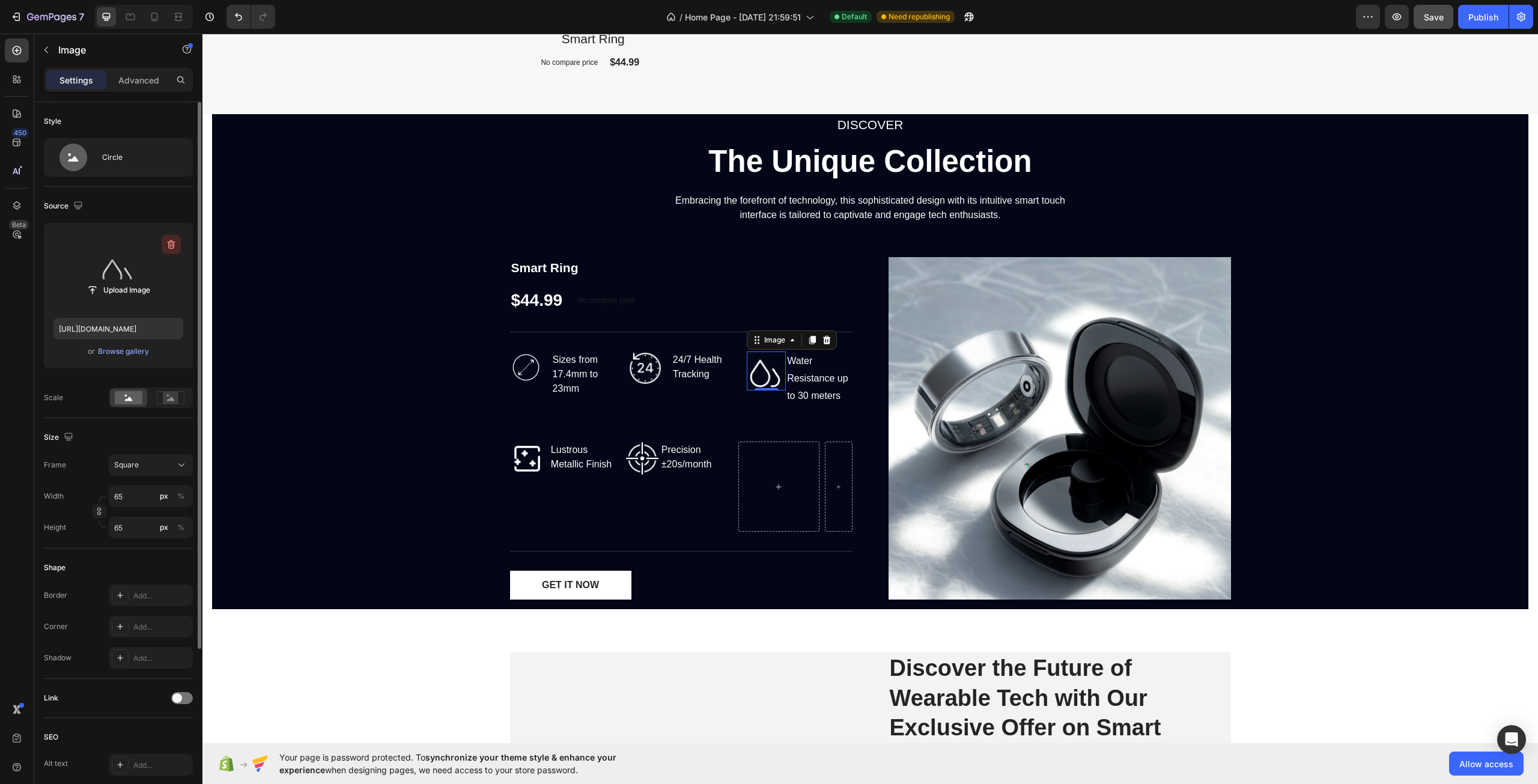
drag, startPoint x: 174, startPoint y: 248, endPoint x: 197, endPoint y: 239, distance: 24.7
click at [174, 247] on icon "button" at bounding box center [171, 245] width 12 height 12
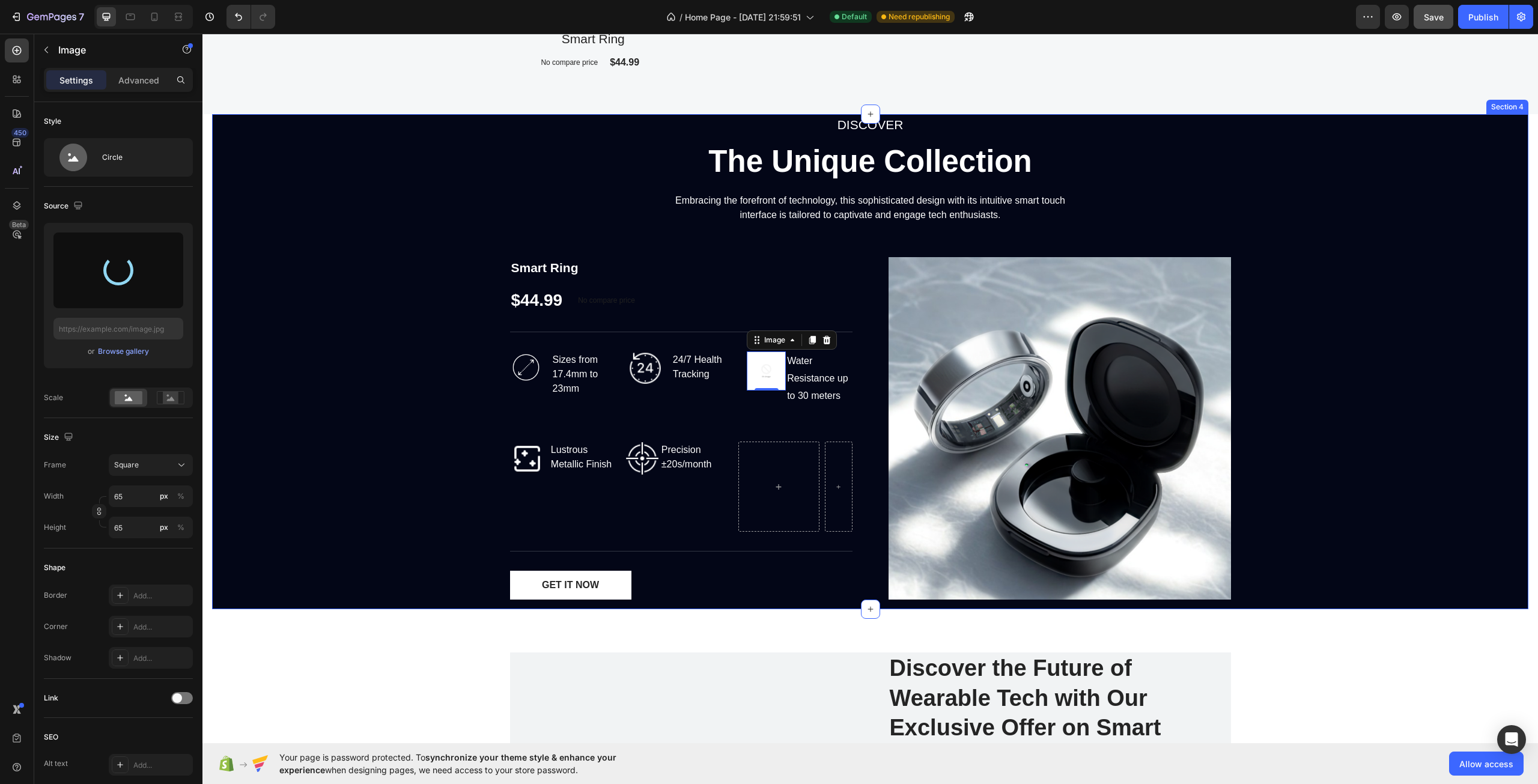
type input "https://cdn.shopify.com/s/files/1/0722/4374/0840/files/gempages_585553411122922…"
click at [364, 338] on div "DISCOVER Text block The Unique Collection Heading Embracing the forefront of te…" at bounding box center [870, 362] width 1316 height 495
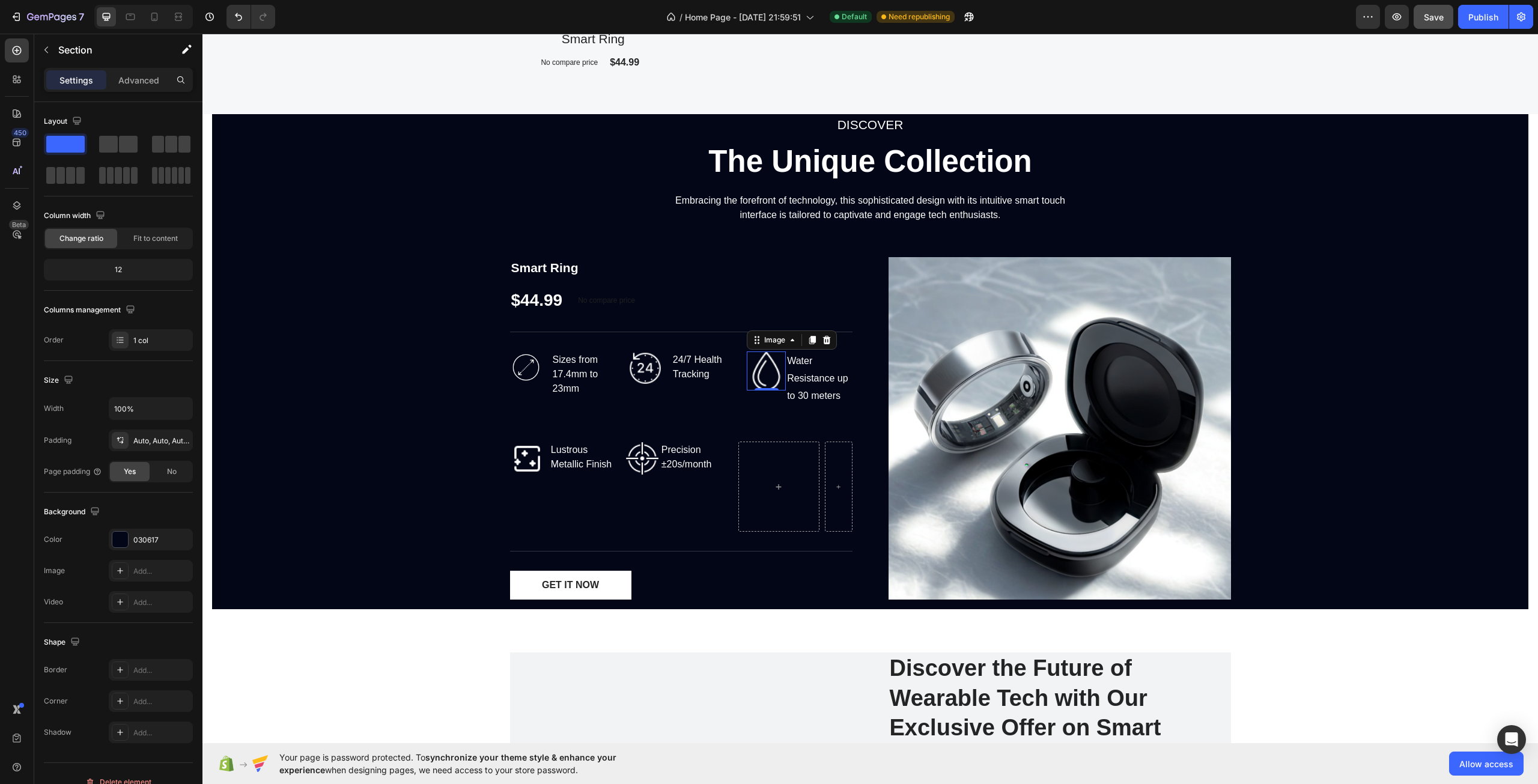
click at [773, 373] on img at bounding box center [766, 371] width 39 height 39
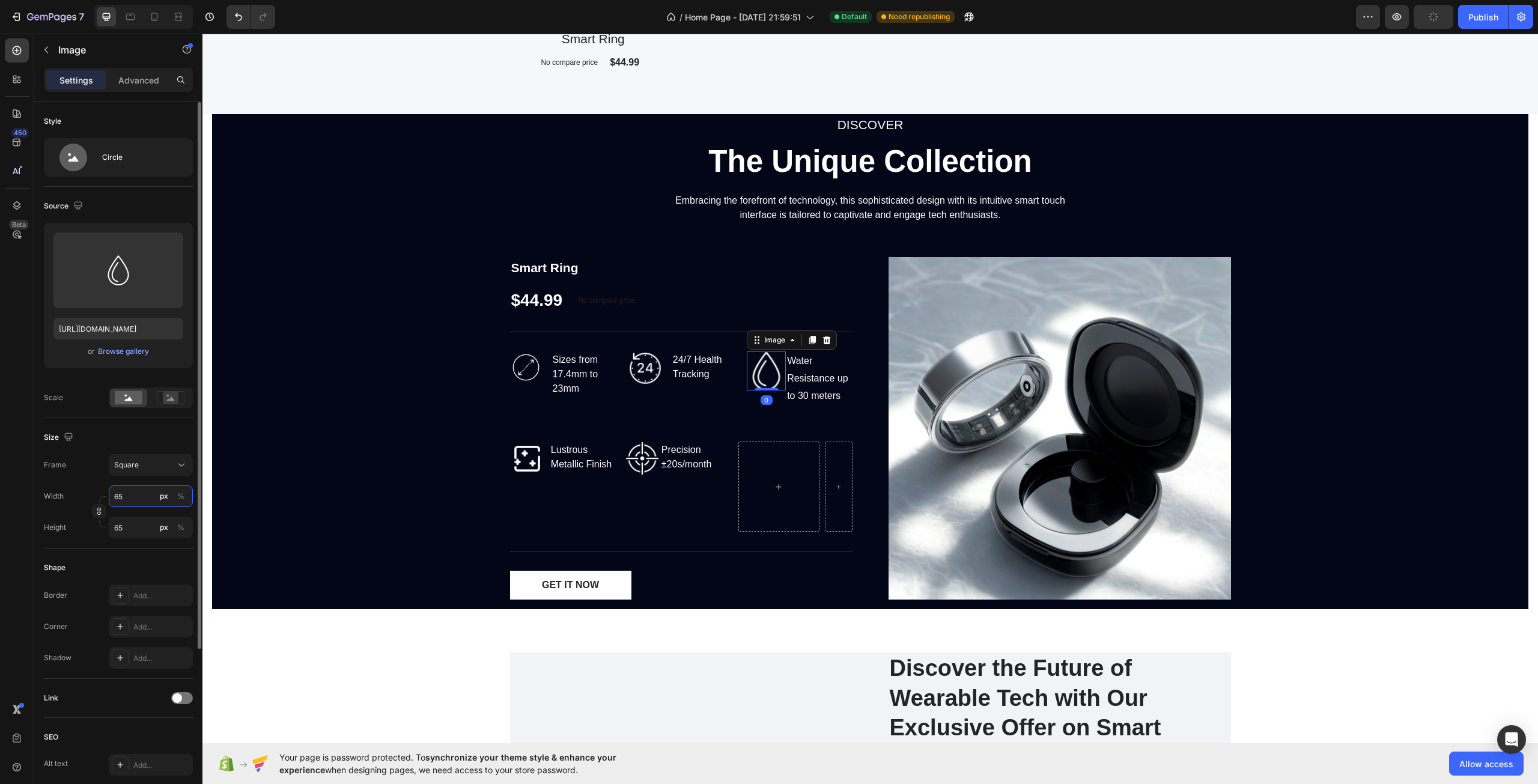
click at [139, 491] on input "65" at bounding box center [151, 496] width 84 height 21
type input "5"
type input "56"
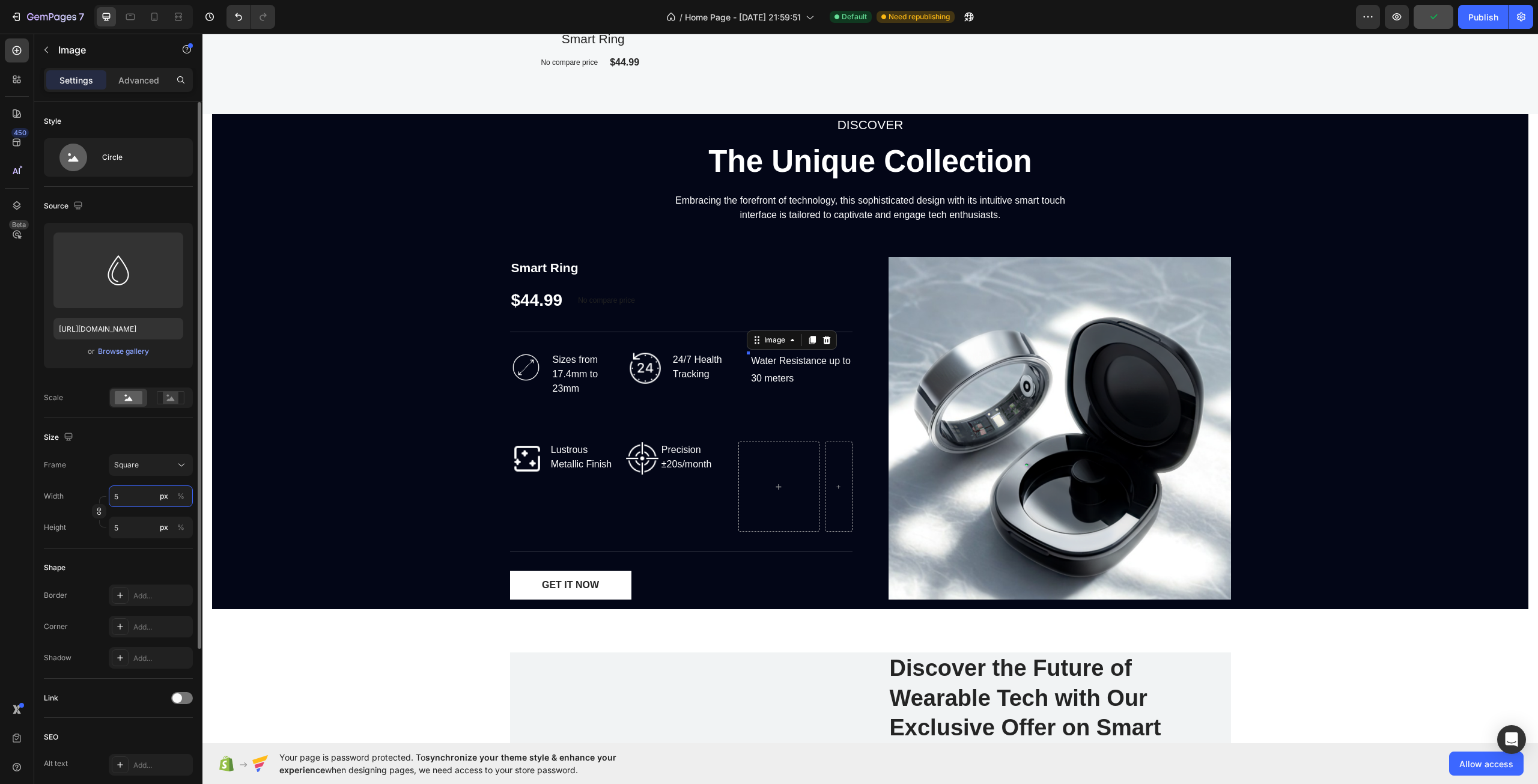
type input "56"
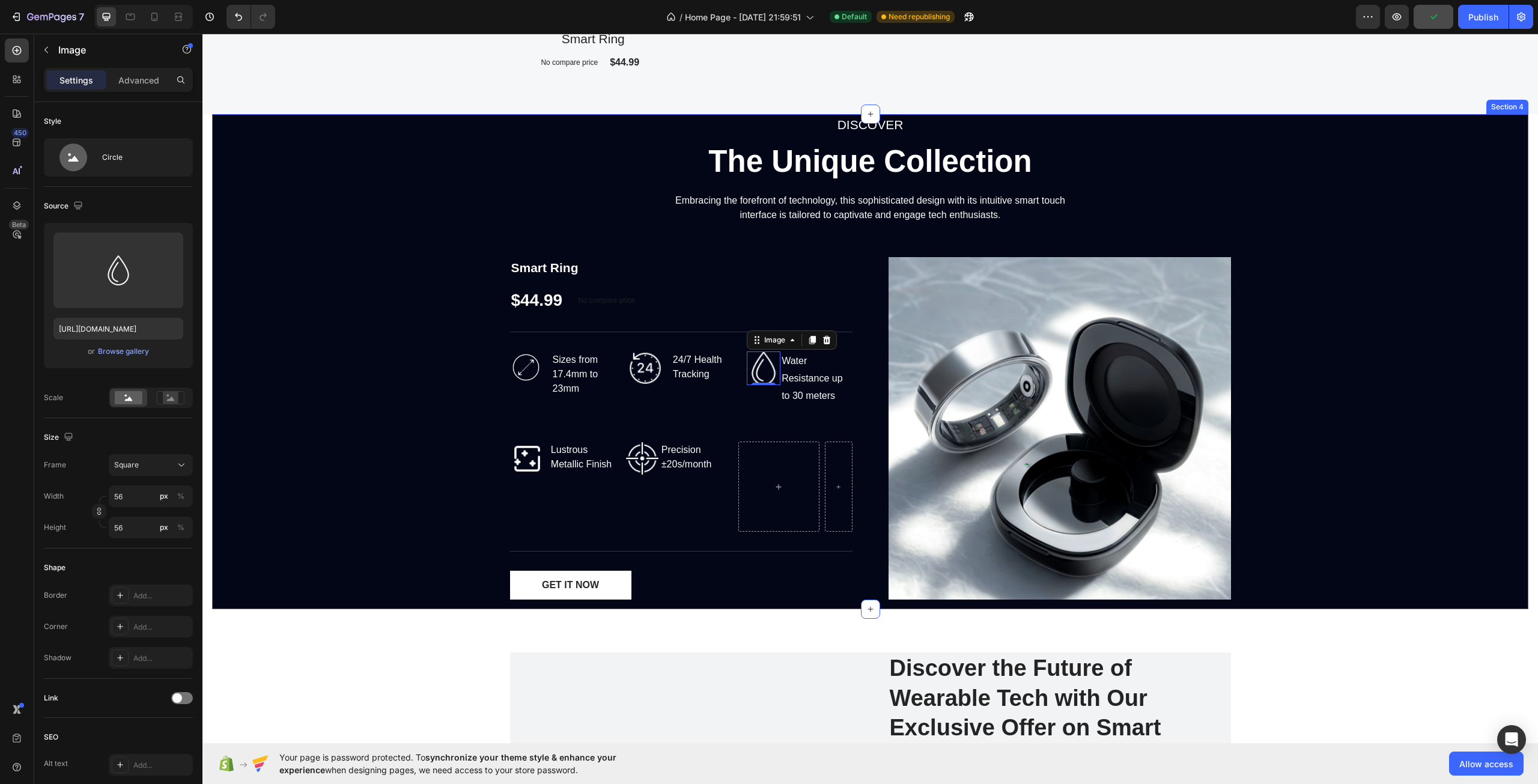
click at [420, 460] on div "DISCOVER Text block The Unique Collection Heading Embracing the forefront of te…" at bounding box center [870, 362] width 1316 height 495
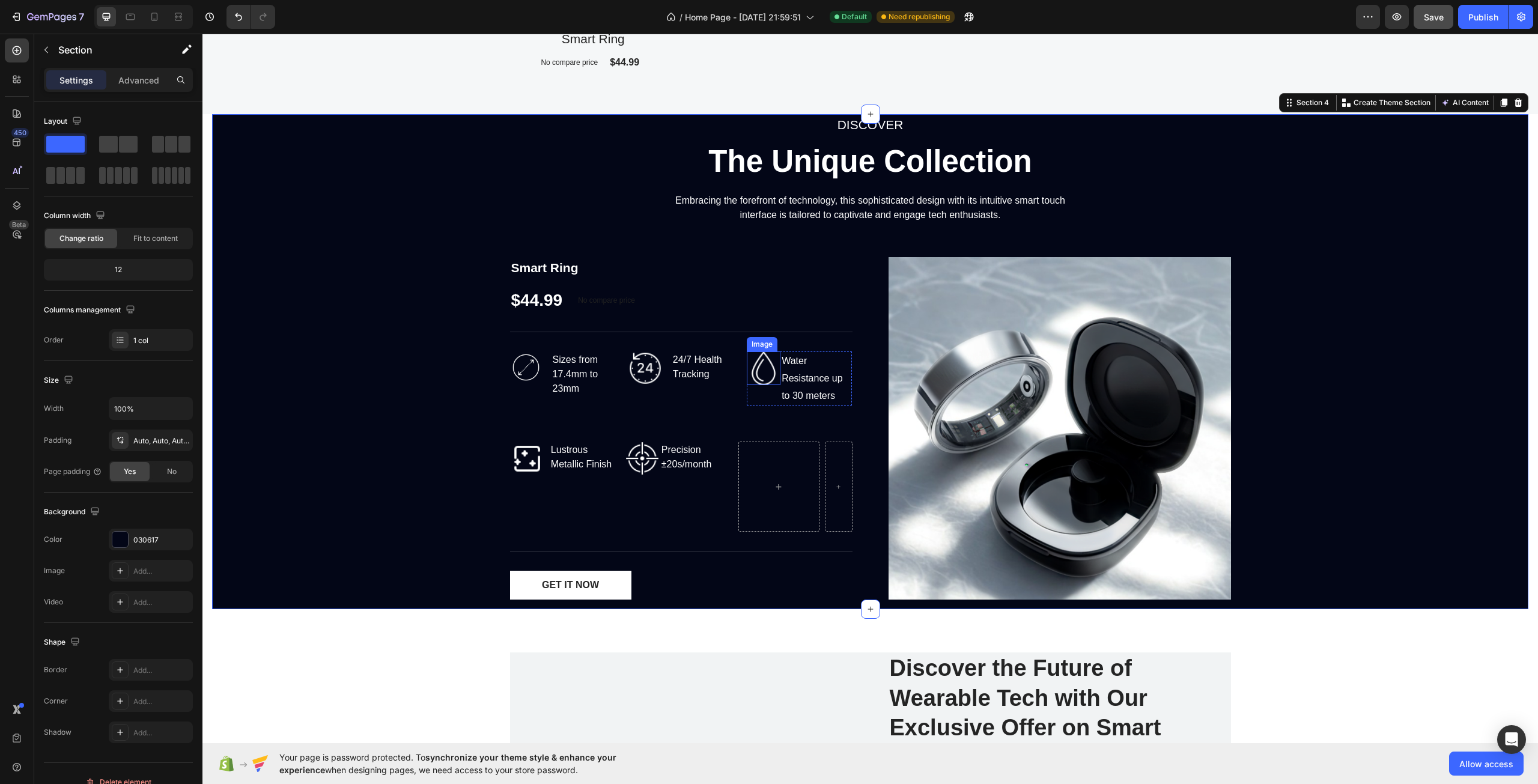
click at [759, 373] on img at bounding box center [764, 368] width 34 height 34
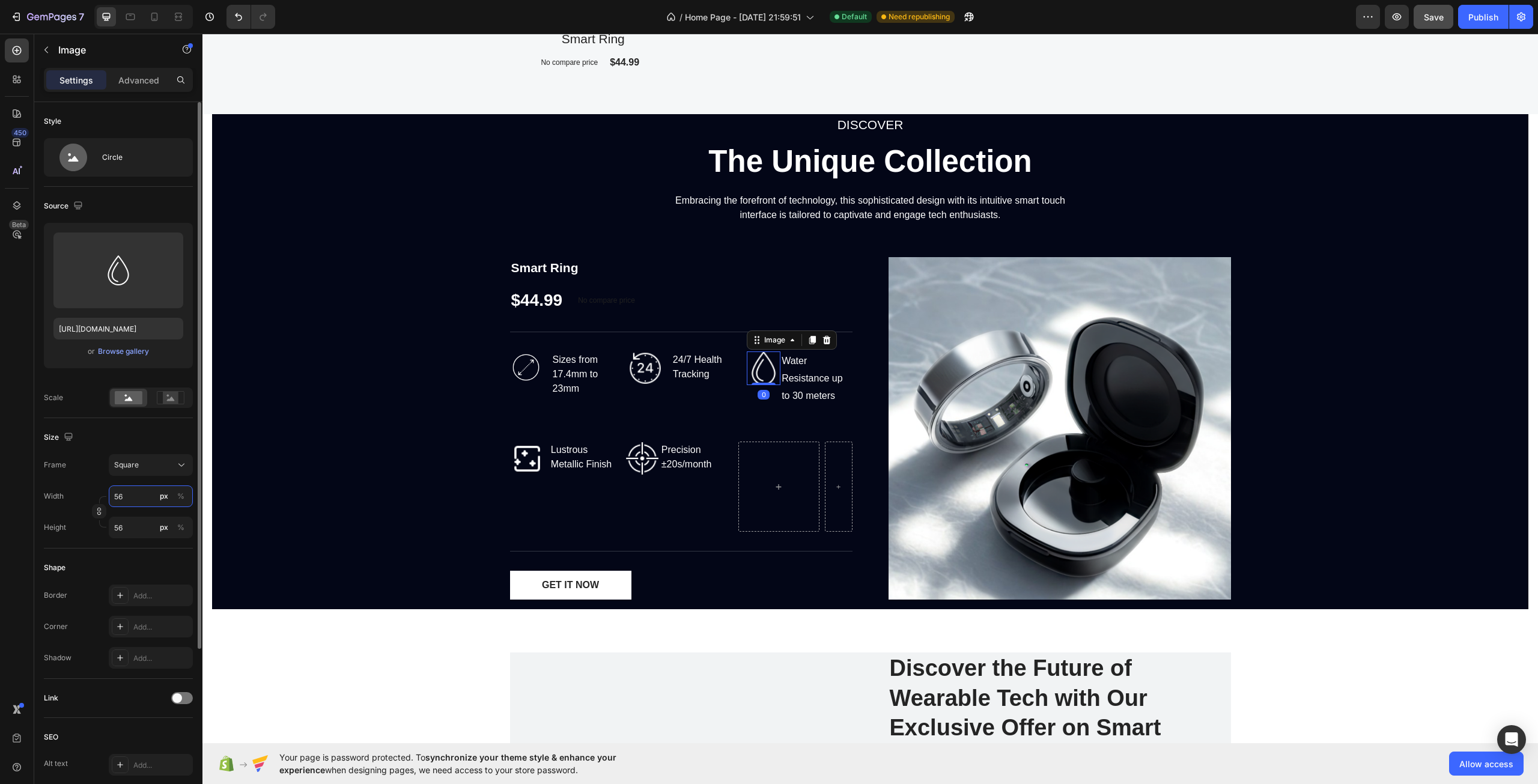
click at [124, 495] on input "56" at bounding box center [151, 496] width 84 height 21
type input "5"
type input "55"
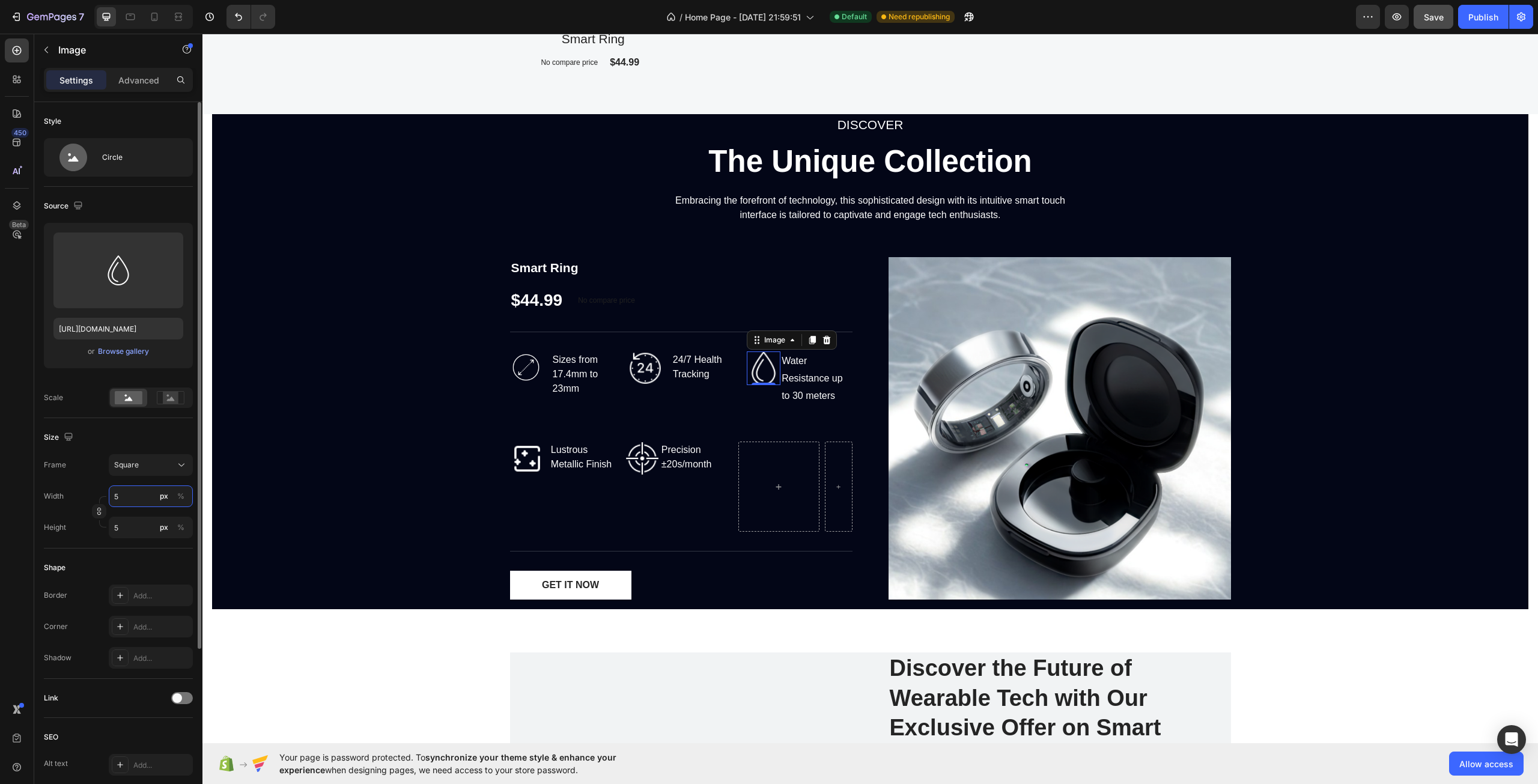
type input "55"
click at [391, 490] on div "DISCOVER Text block The Unique Collection Heading Embracing the forefront of te…" at bounding box center [870, 362] width 1316 height 495
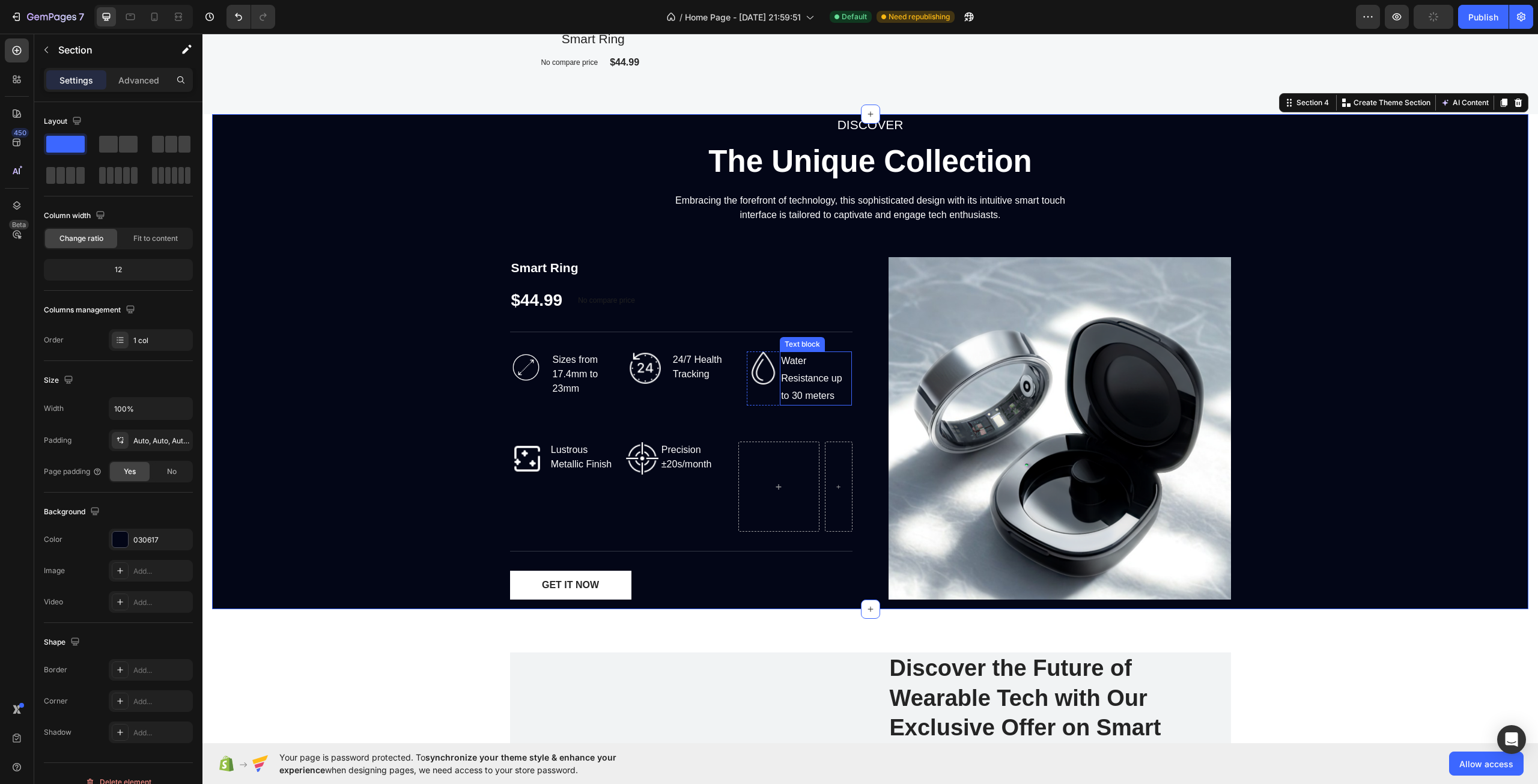
click at [829, 397] on div "Water Resistance up to 30 meters" at bounding box center [815, 378] width 72 height 54
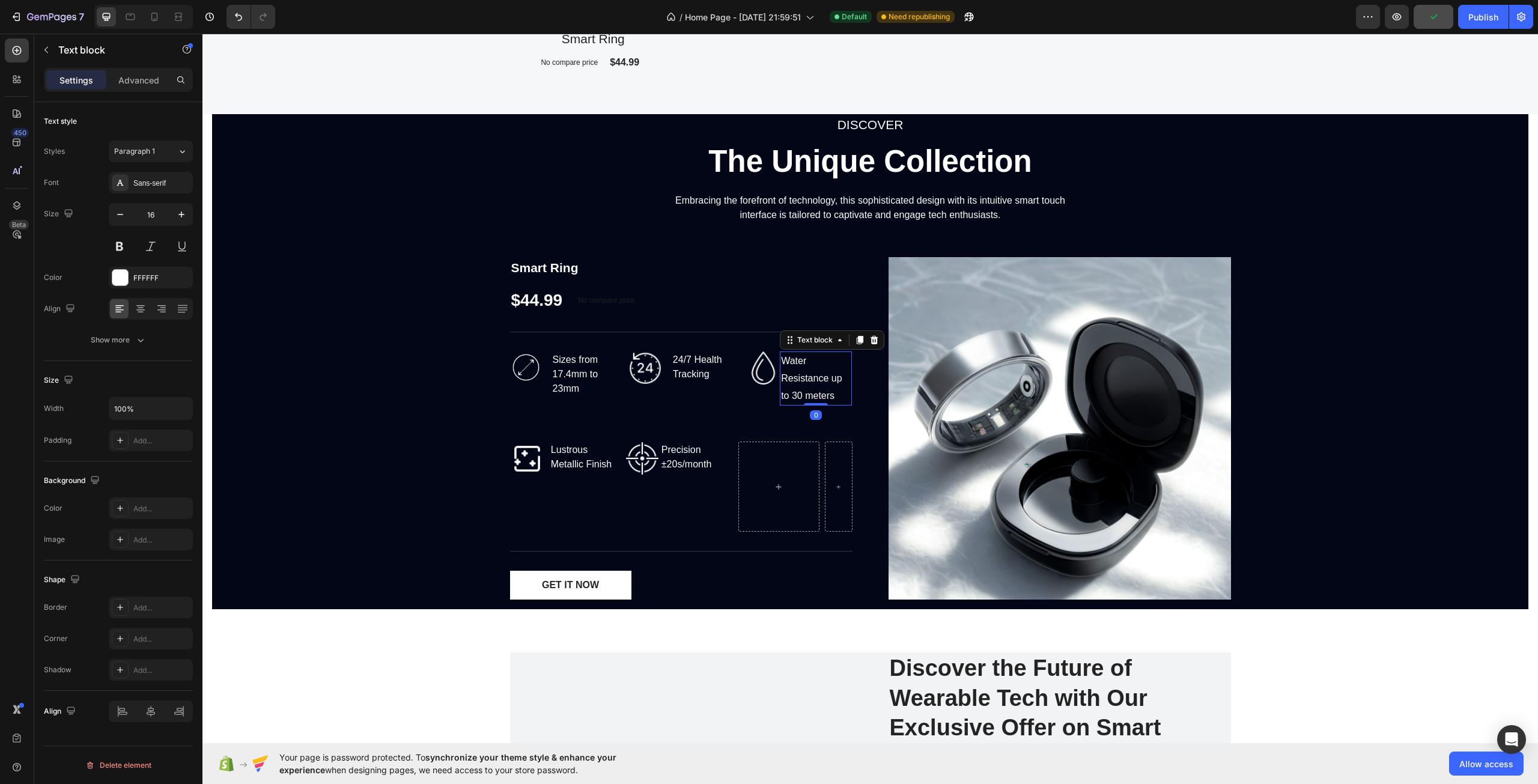
click at [829, 397] on div "Water Resistance up to 30 meters" at bounding box center [815, 378] width 72 height 54
click at [782, 396] on p "Water Resistance up to 30m" at bounding box center [816, 379] width 70 height 51
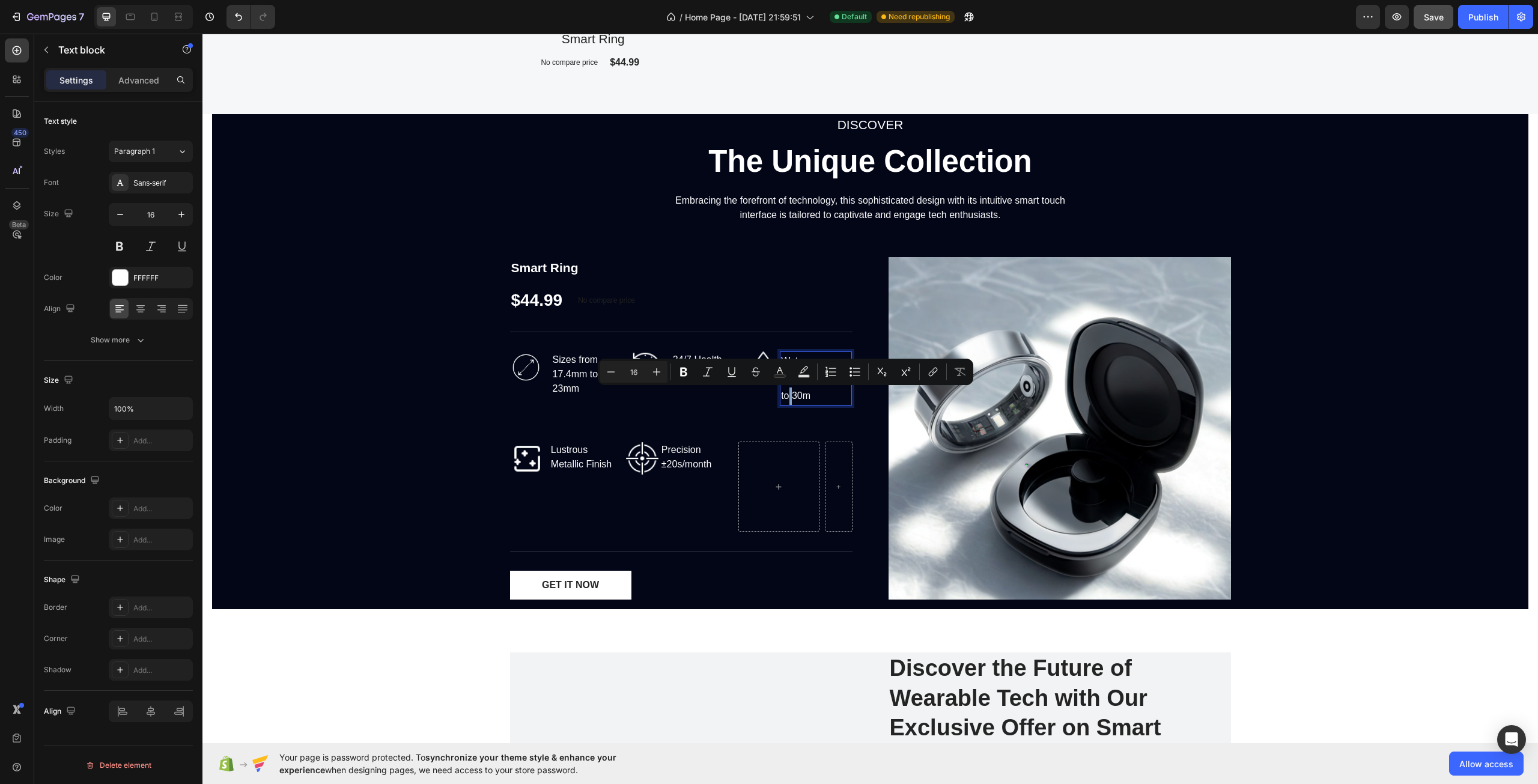
click at [782, 396] on p "Water Resistance up to 30m" at bounding box center [816, 379] width 70 height 51
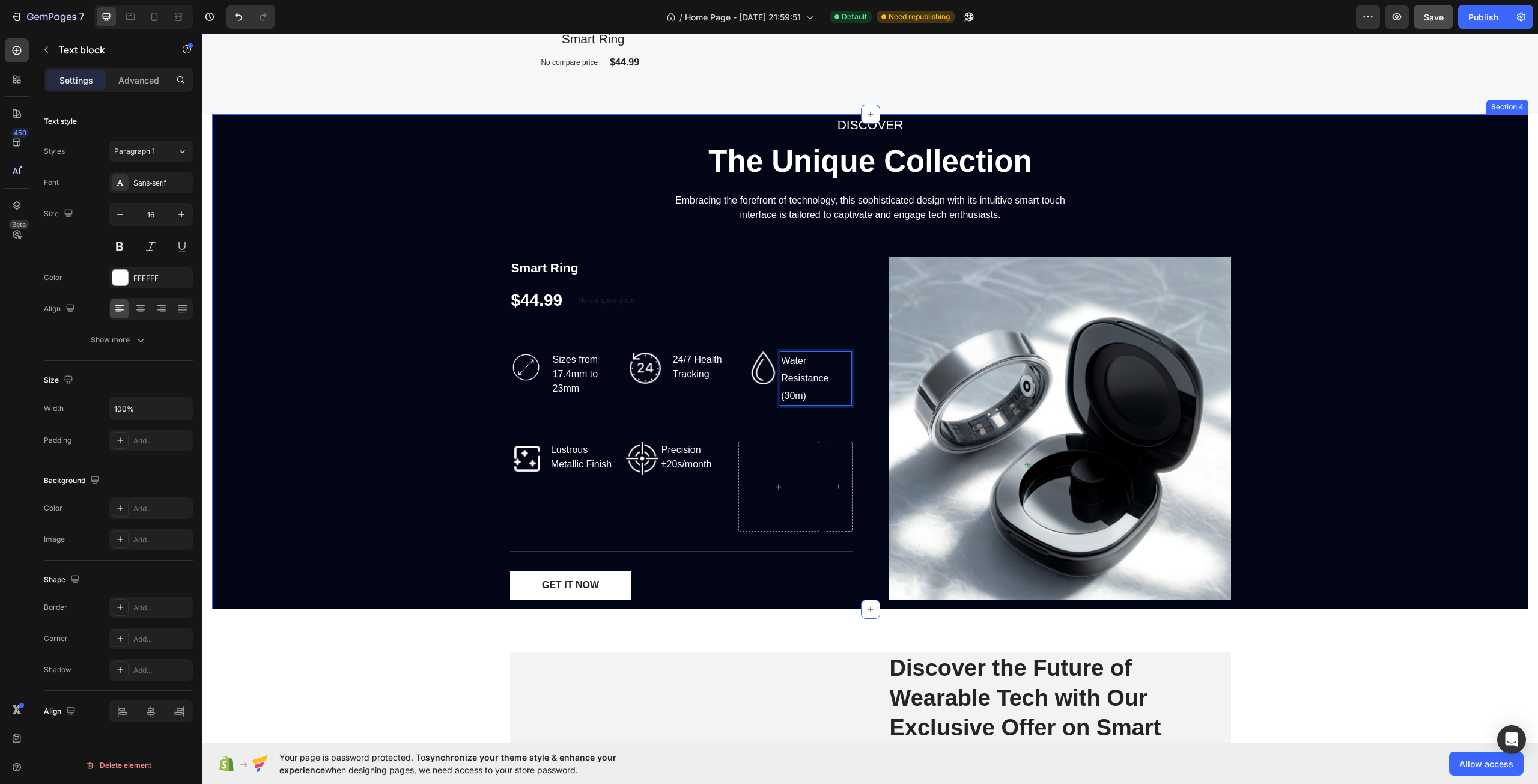
click at [350, 371] on div "DISCOVER Text block The Unique Collection Heading Embracing the forefront of te…" at bounding box center [870, 362] width 1316 height 495
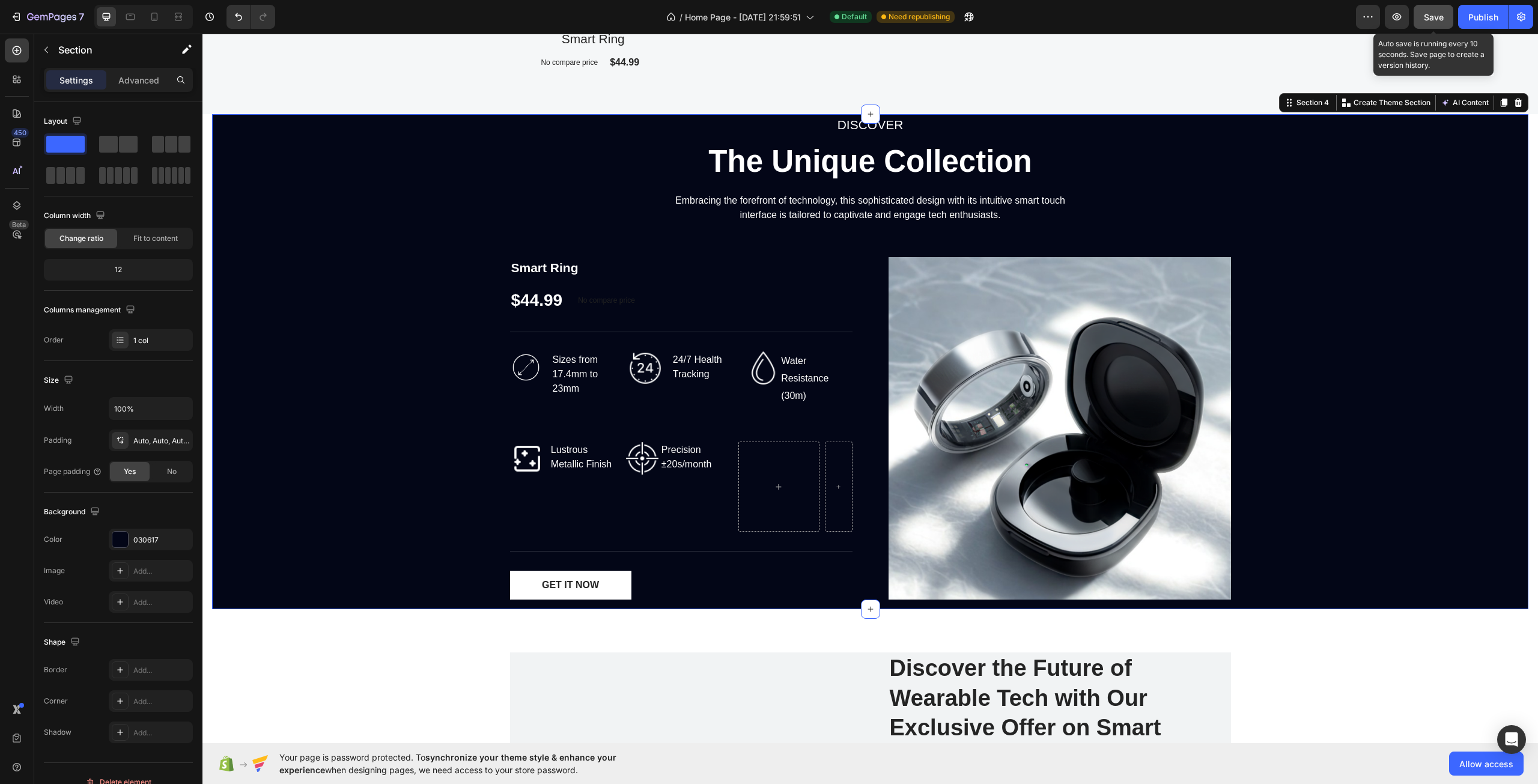
click at [1426, 12] on span "Save" at bounding box center [1434, 18] width 20 height 11
click at [1426, 12] on button "button" at bounding box center [1433, 16] width 40 height 24
click at [1401, 21] on icon "button" at bounding box center [1397, 17] width 12 height 12
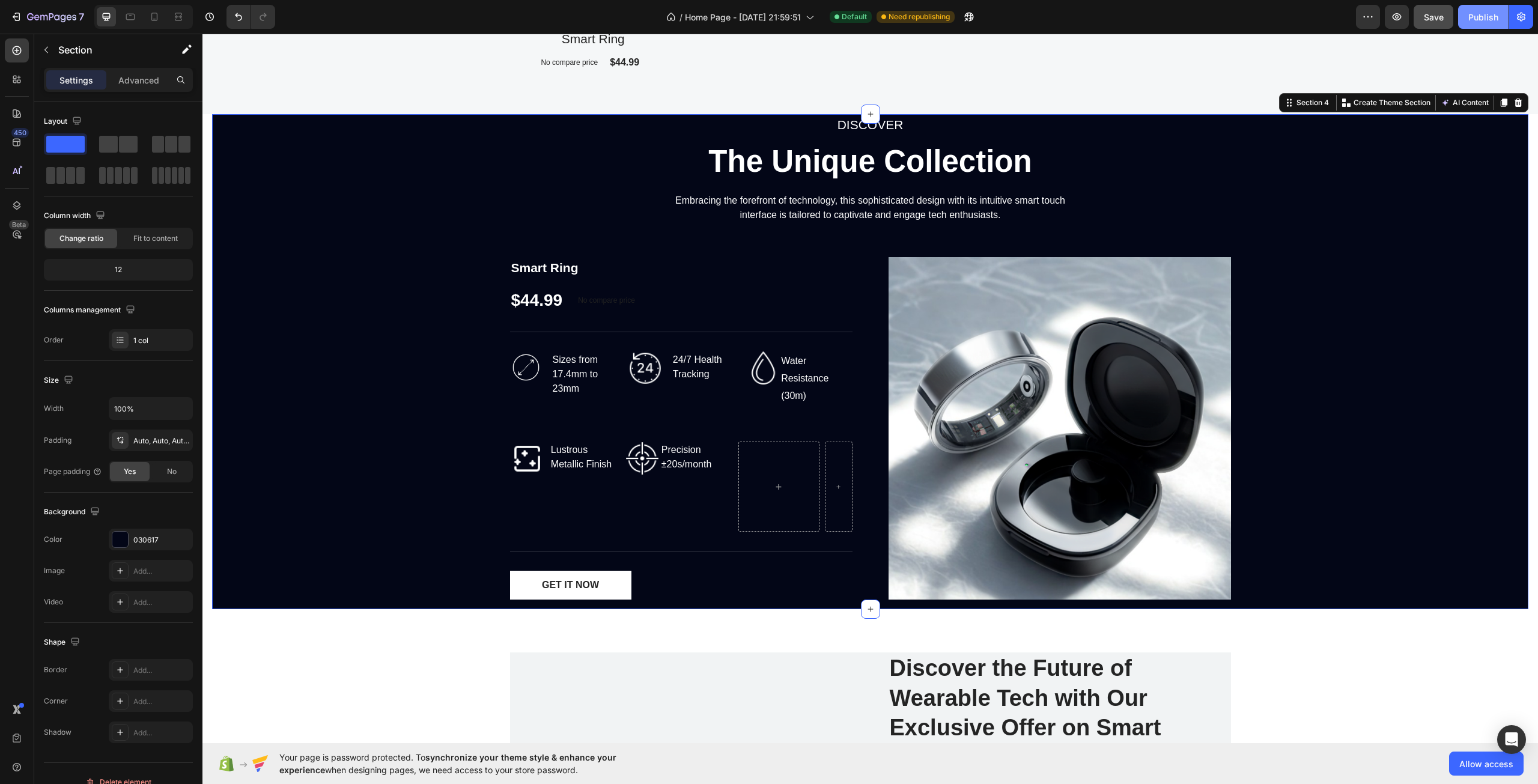
click at [1479, 8] on button "Publish" at bounding box center [1483, 16] width 51 height 24
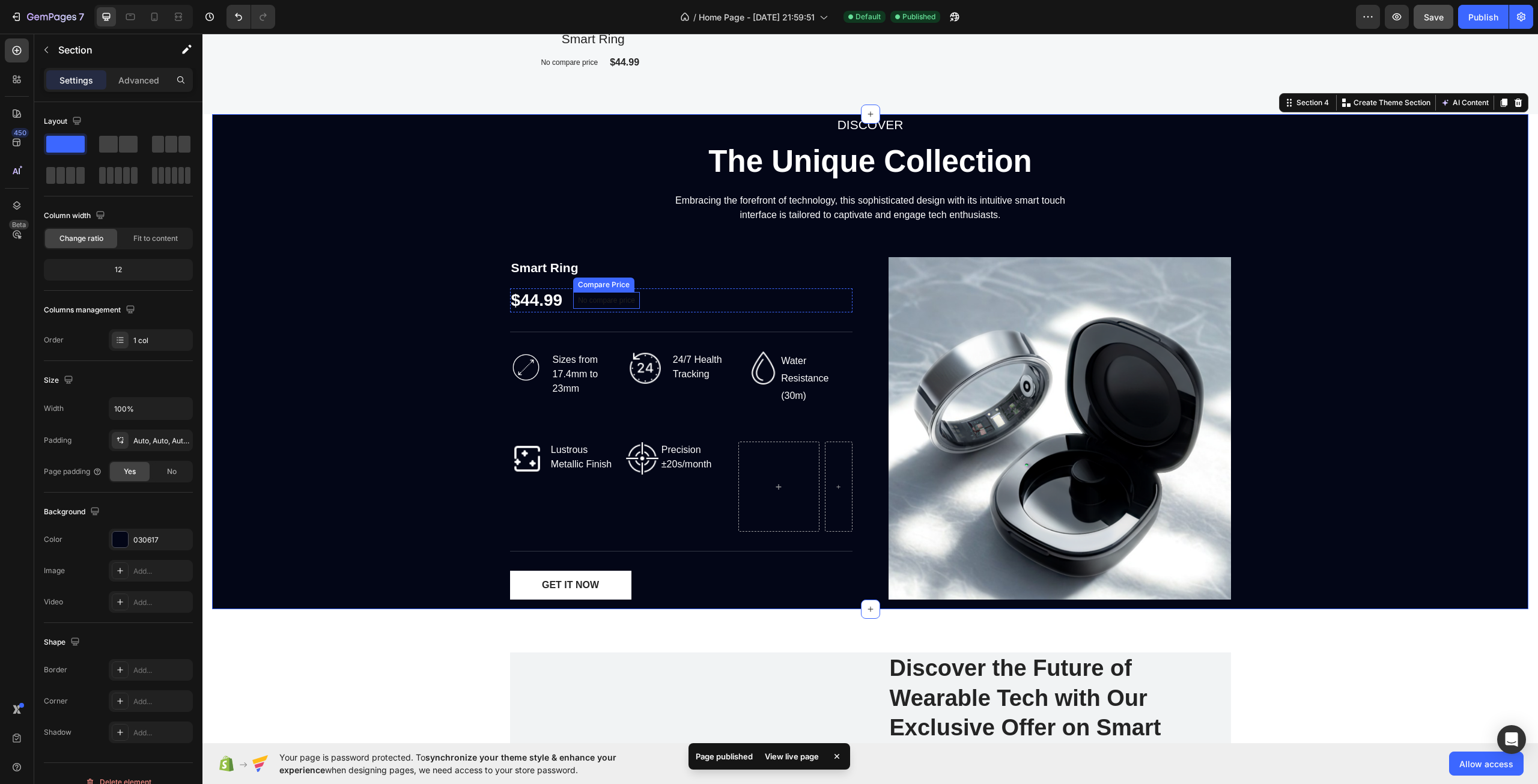
click at [605, 302] on p "No compare price" at bounding box center [607, 301] width 57 height 7
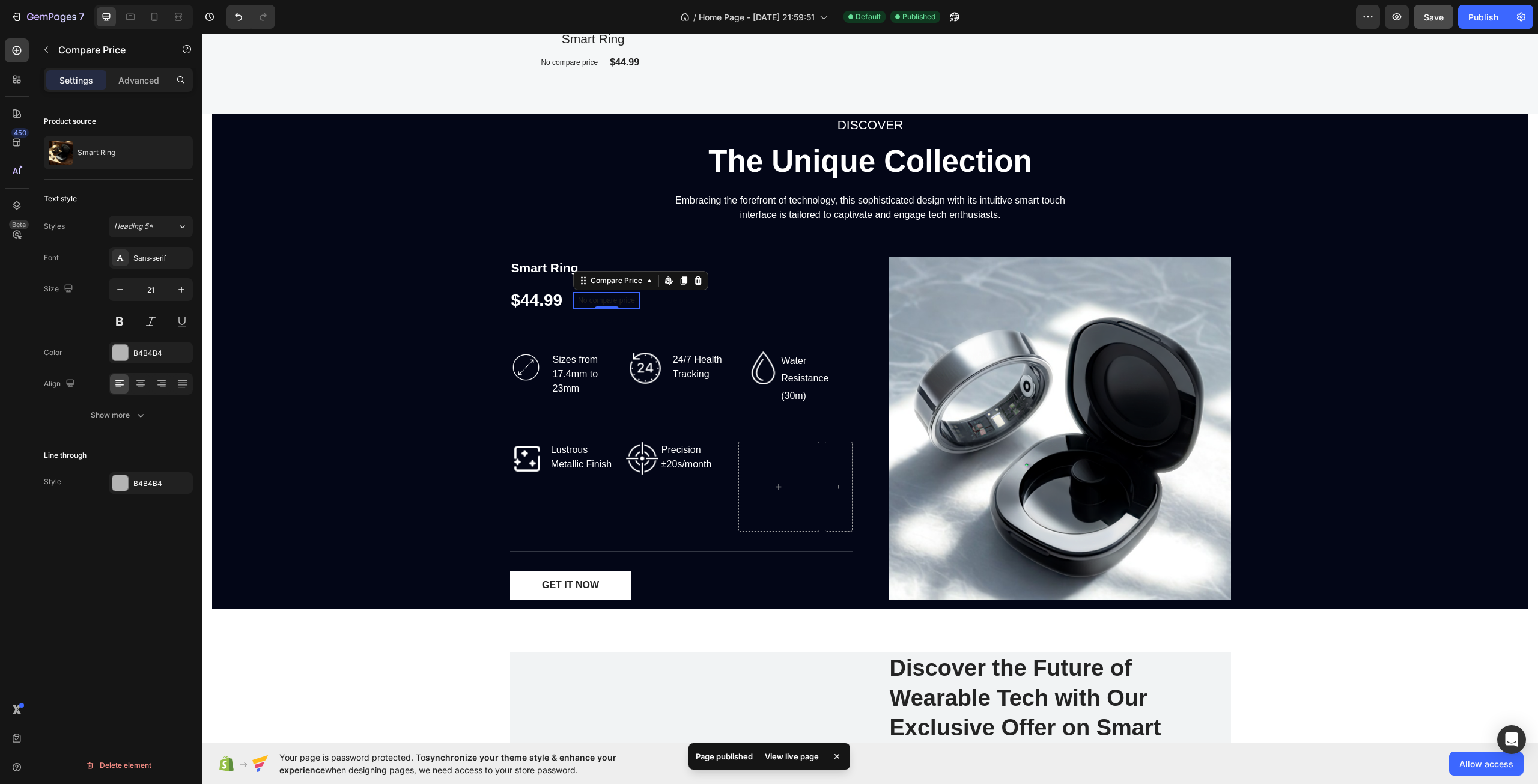
click at [605, 302] on p "No compare price" at bounding box center [607, 301] width 57 height 7
click at [665, 283] on icon at bounding box center [667, 280] width 4 height 7
click at [375, 476] on div "DISCOVER Text block The Unique Collection Heading Embracing the forefront of te…" at bounding box center [870, 362] width 1316 height 495
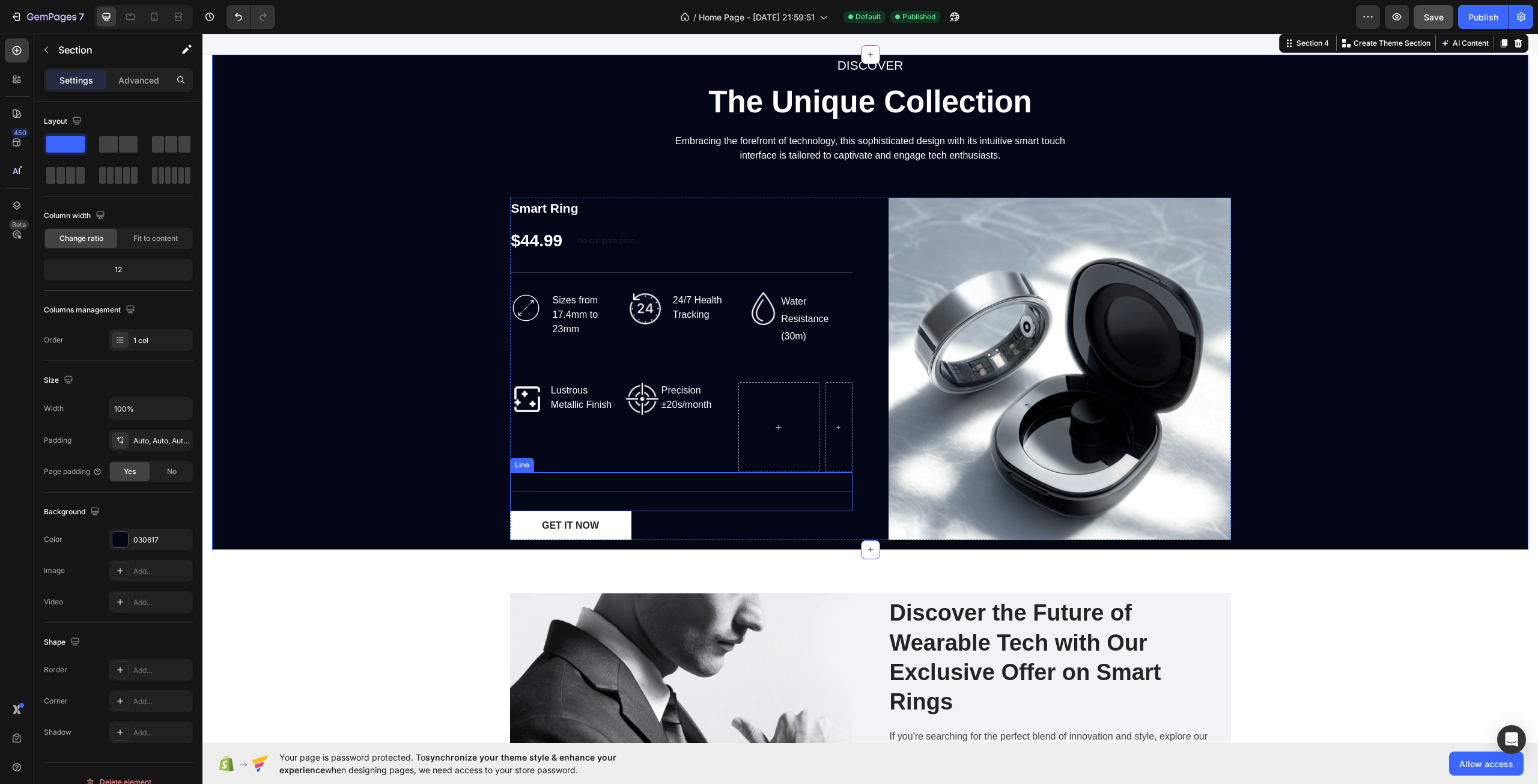
scroll to position [1905, 0]
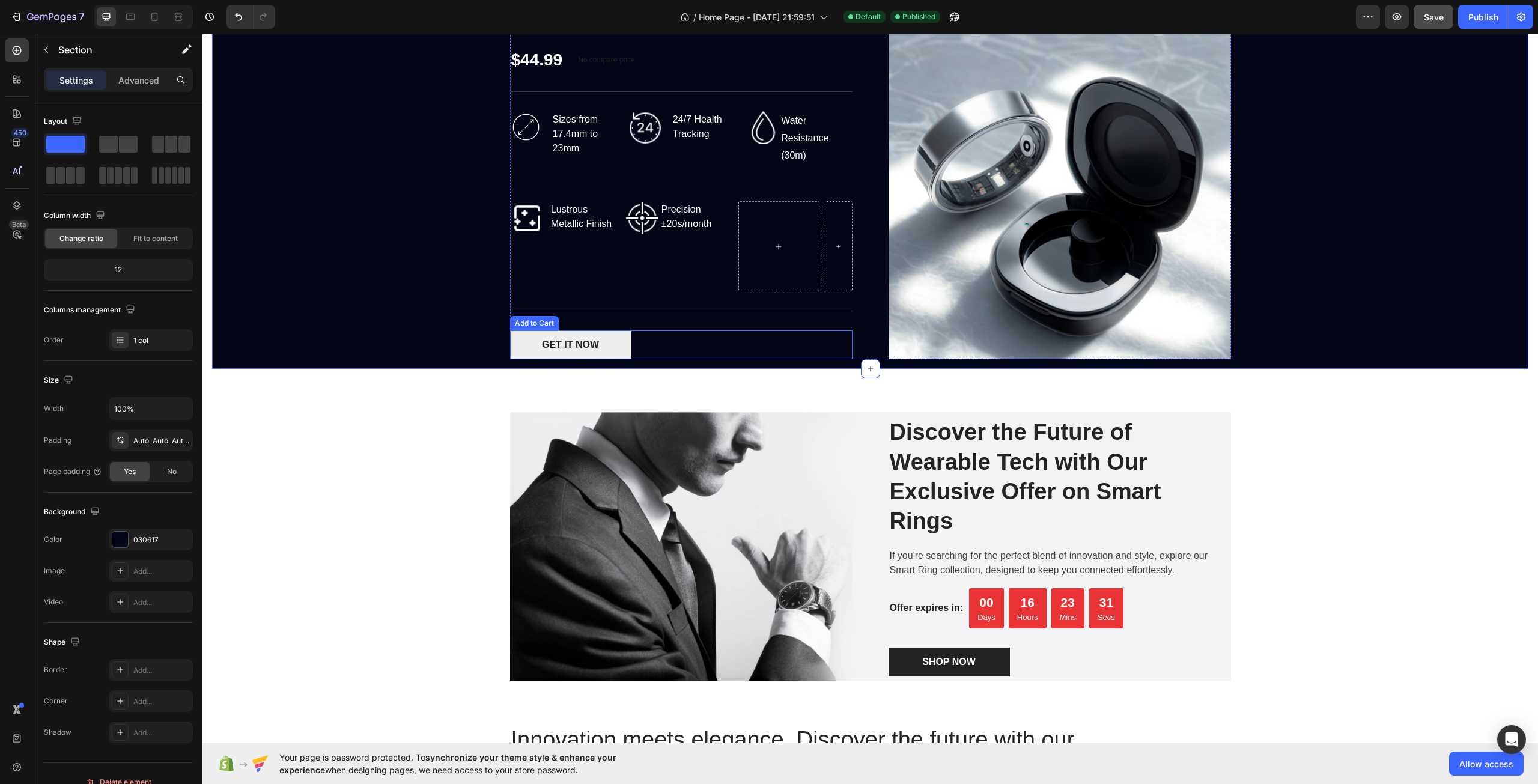
click at [615, 351] on button "GET IT NOW" at bounding box center [570, 345] width 122 height 29
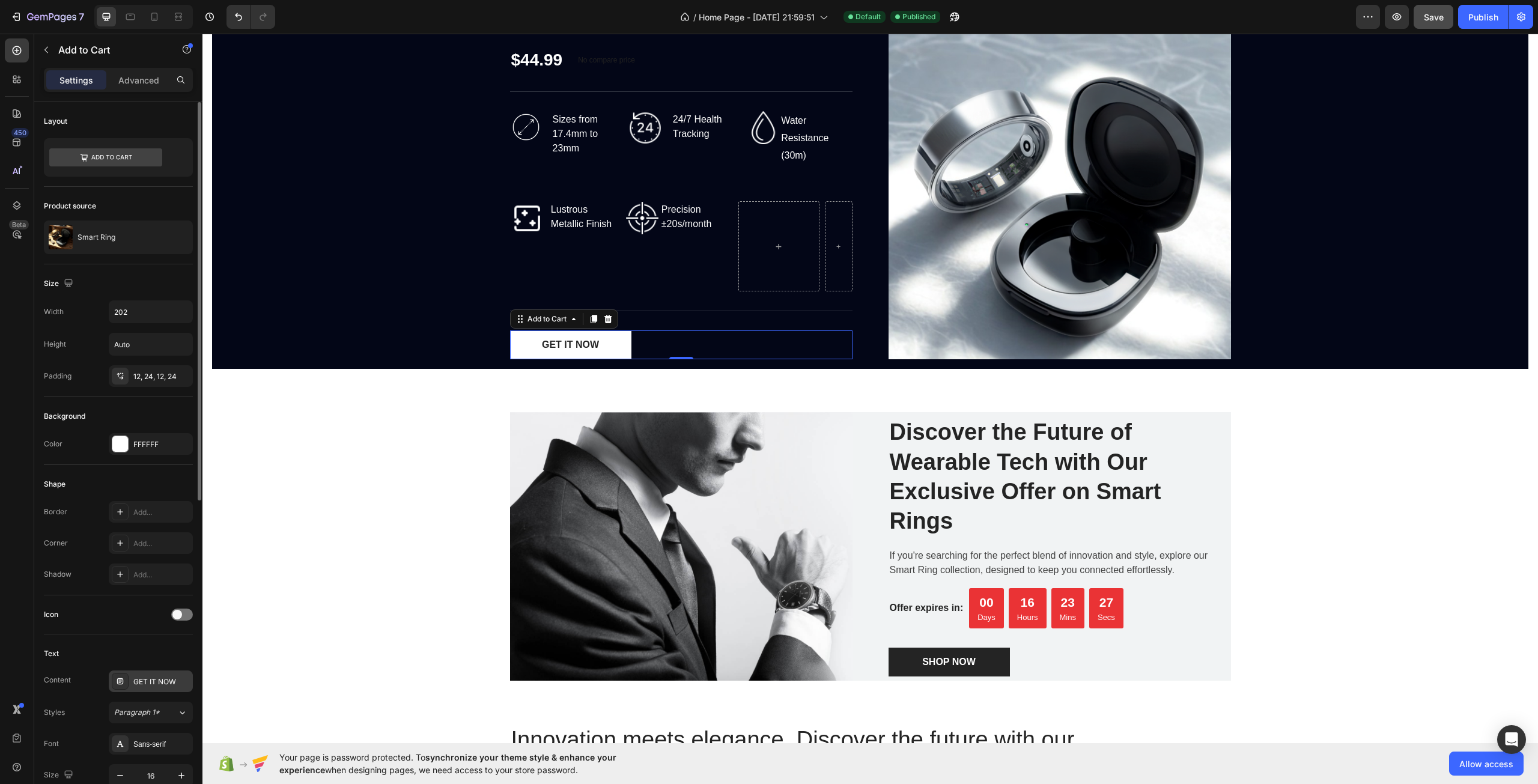
click at [169, 686] on div "GET IT NOW" at bounding box center [161, 682] width 57 height 11
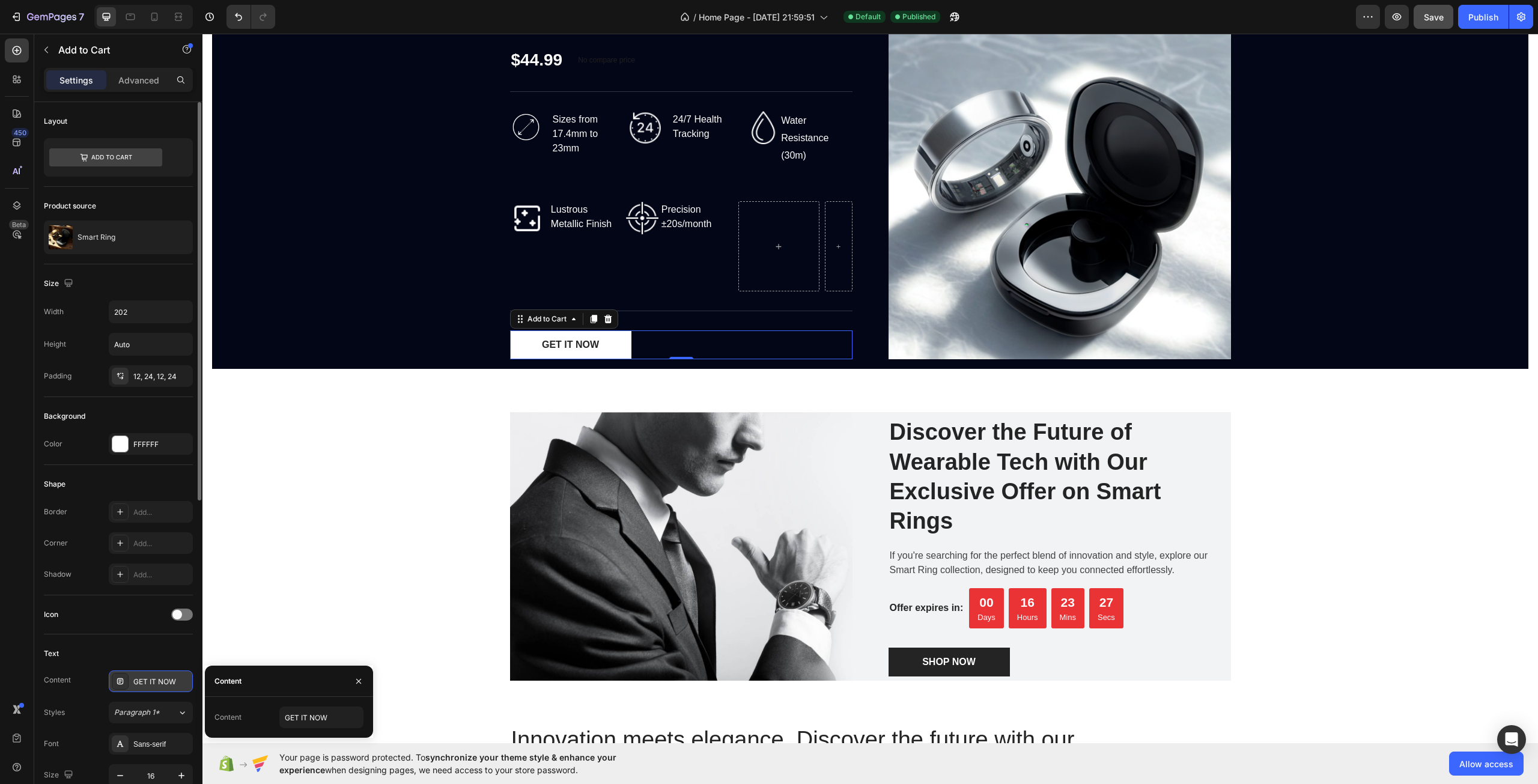
click at [169, 686] on div "GET IT NOW" at bounding box center [161, 682] width 57 height 11
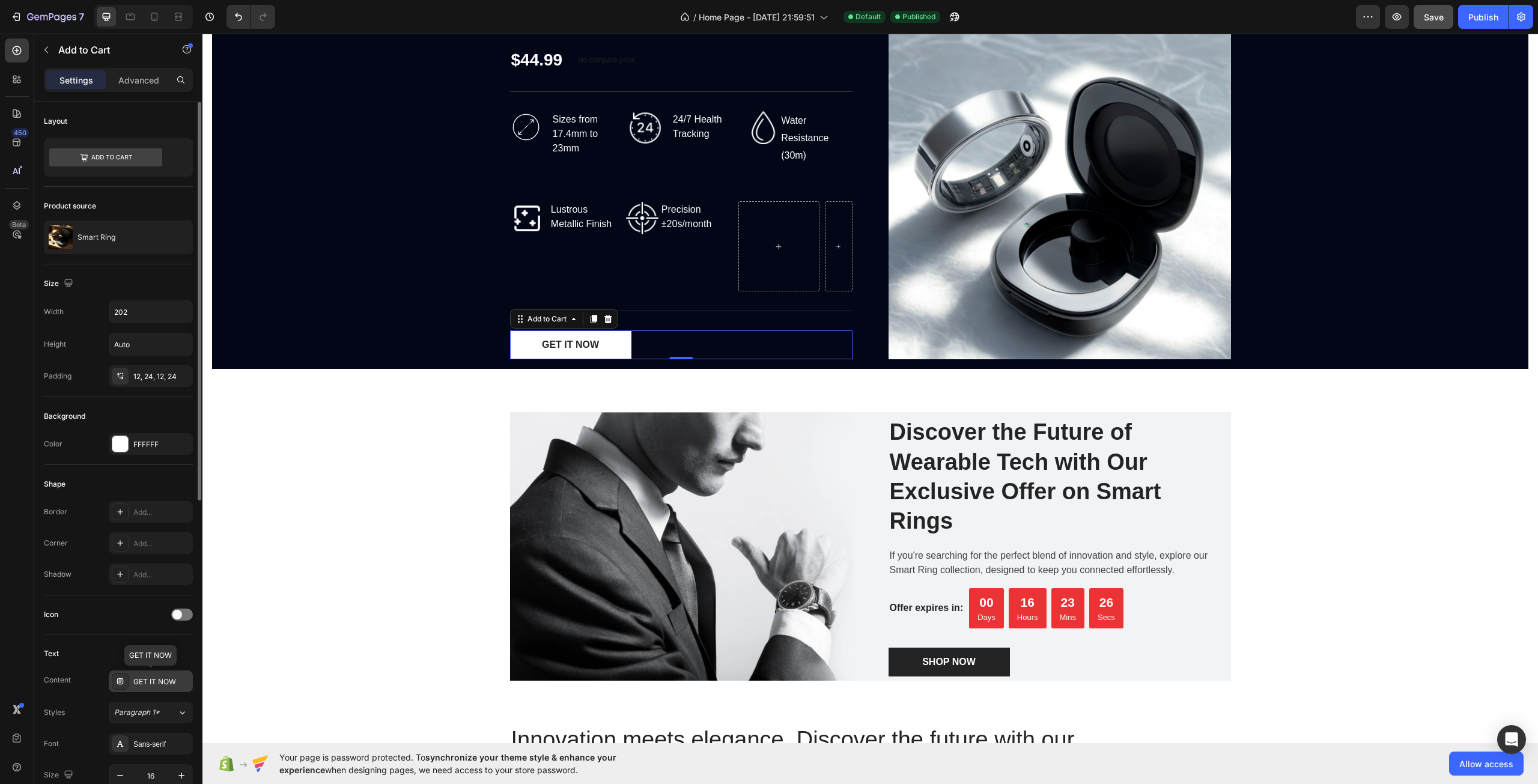
click at [165, 677] on div "GET IT NOW" at bounding box center [161, 682] width 57 height 11
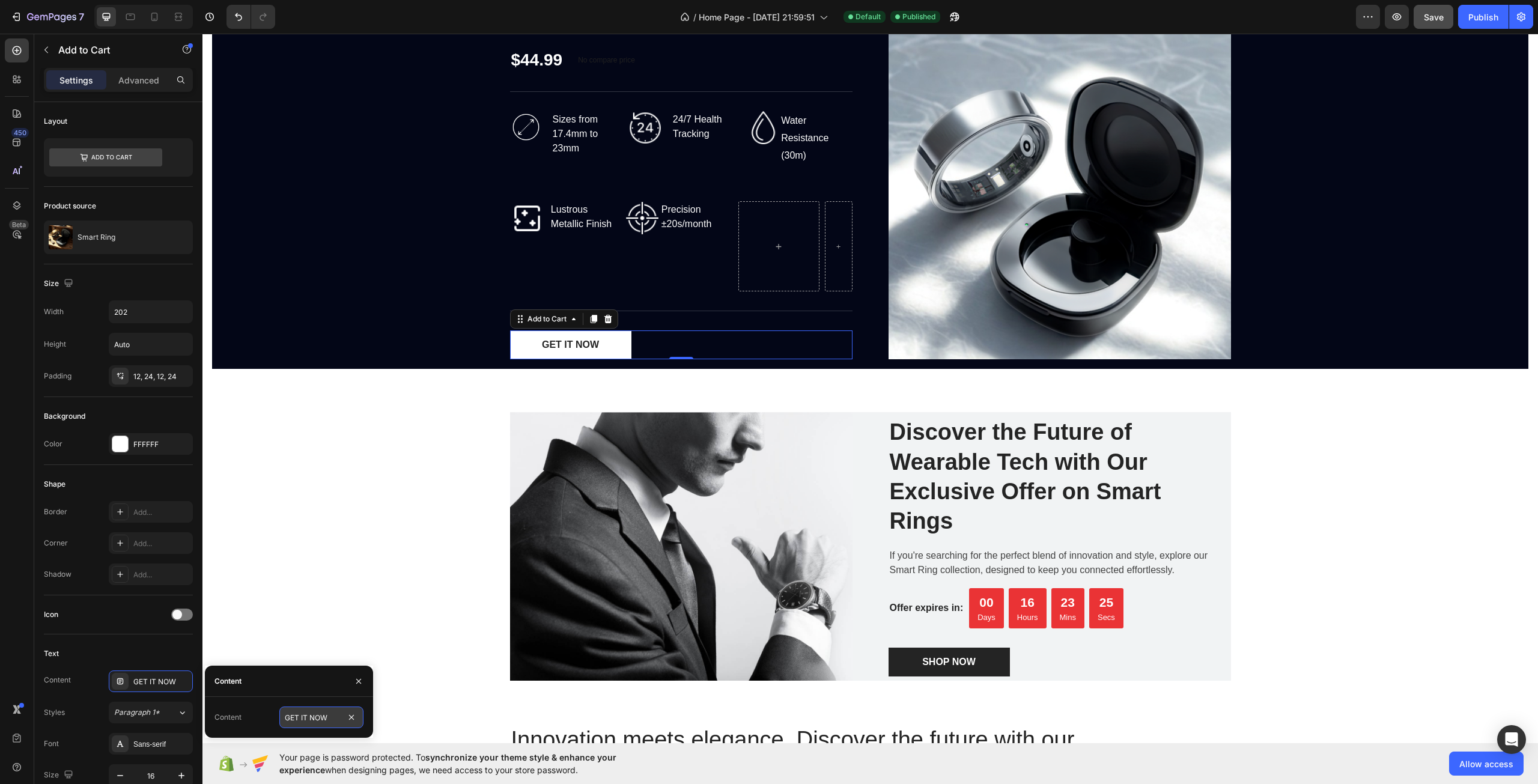
click at [307, 715] on input "GET IT NOW" at bounding box center [321, 717] width 84 height 21
click at [307, 716] on input "GET IT NOW" at bounding box center [321, 717] width 84 height 21
type input "Buy Now"
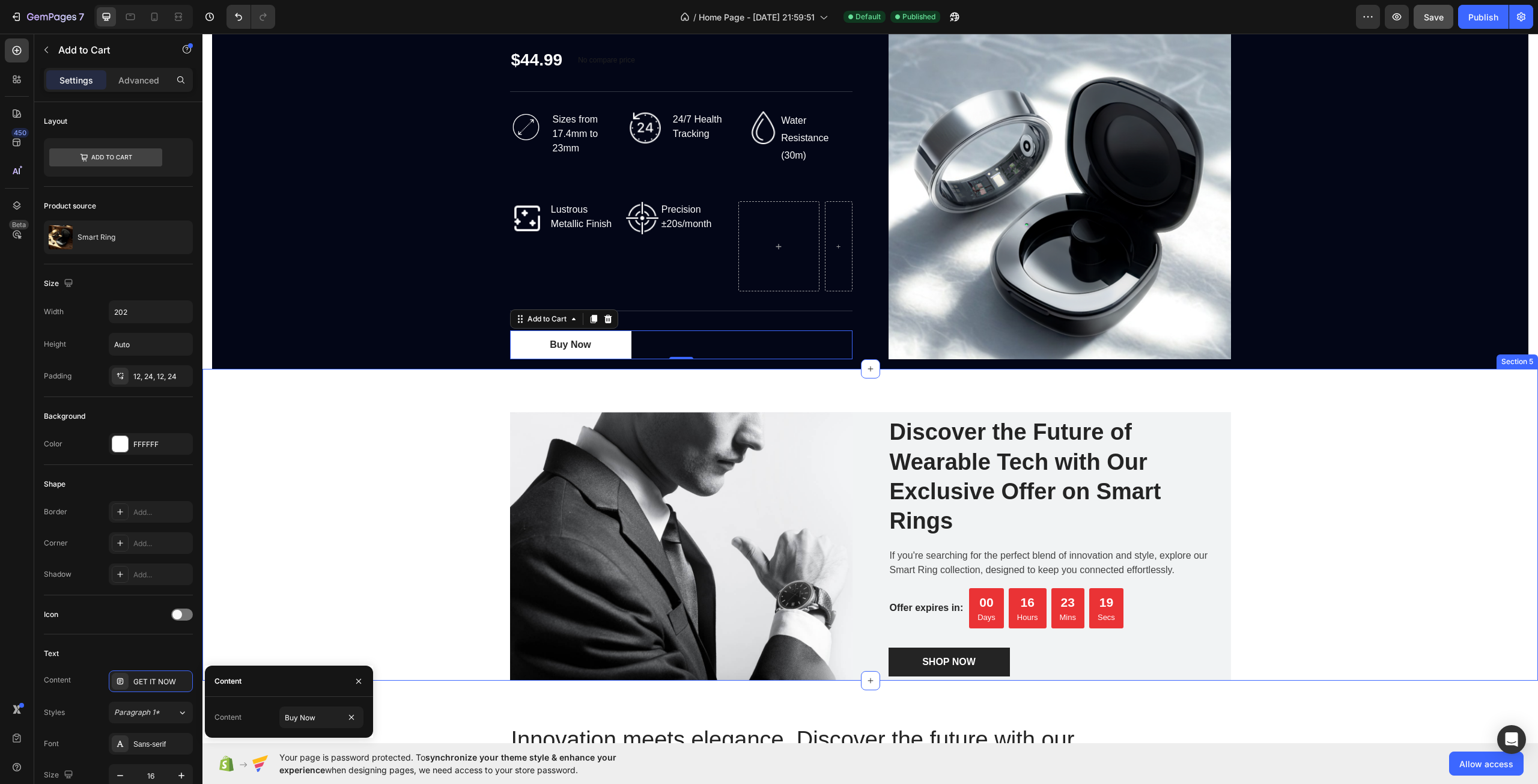
click at [398, 489] on div "Image Discover the Future of Wearable Tech with Our Exclusive Offer on Smart Ri…" at bounding box center [870, 546] width 1318 height 269
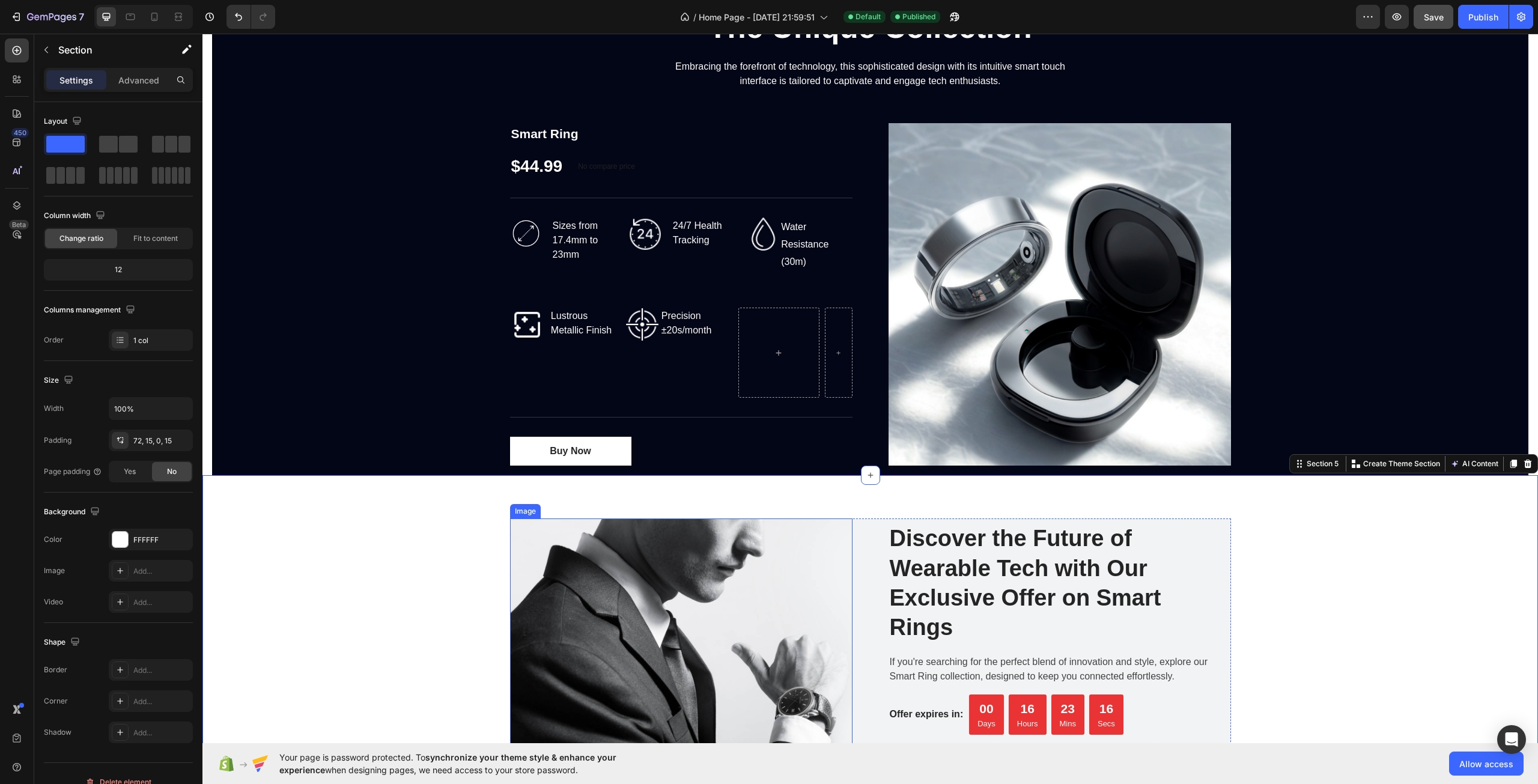
scroll to position [1784, 0]
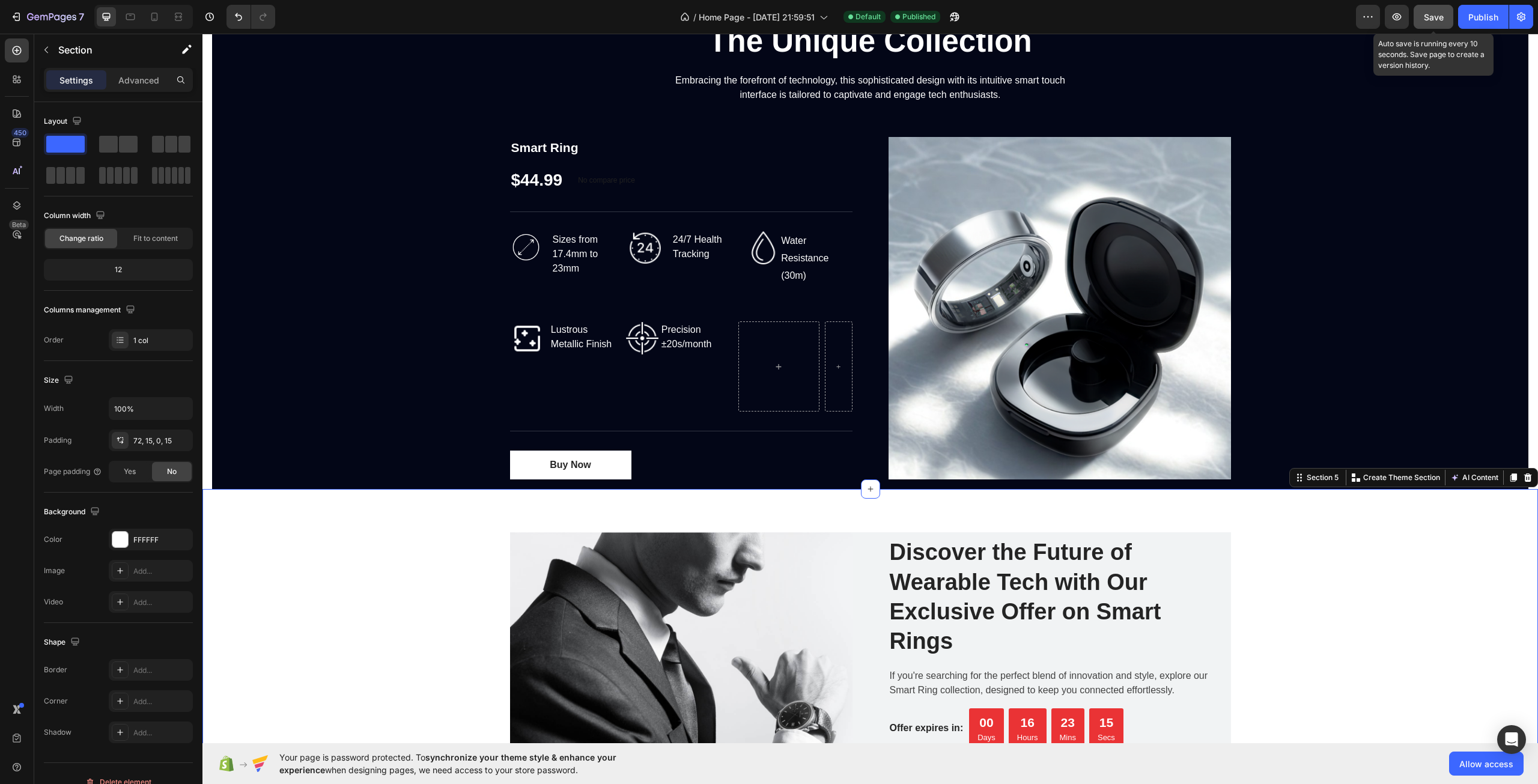
click at [1430, 22] on div "Save" at bounding box center [1434, 17] width 20 height 12
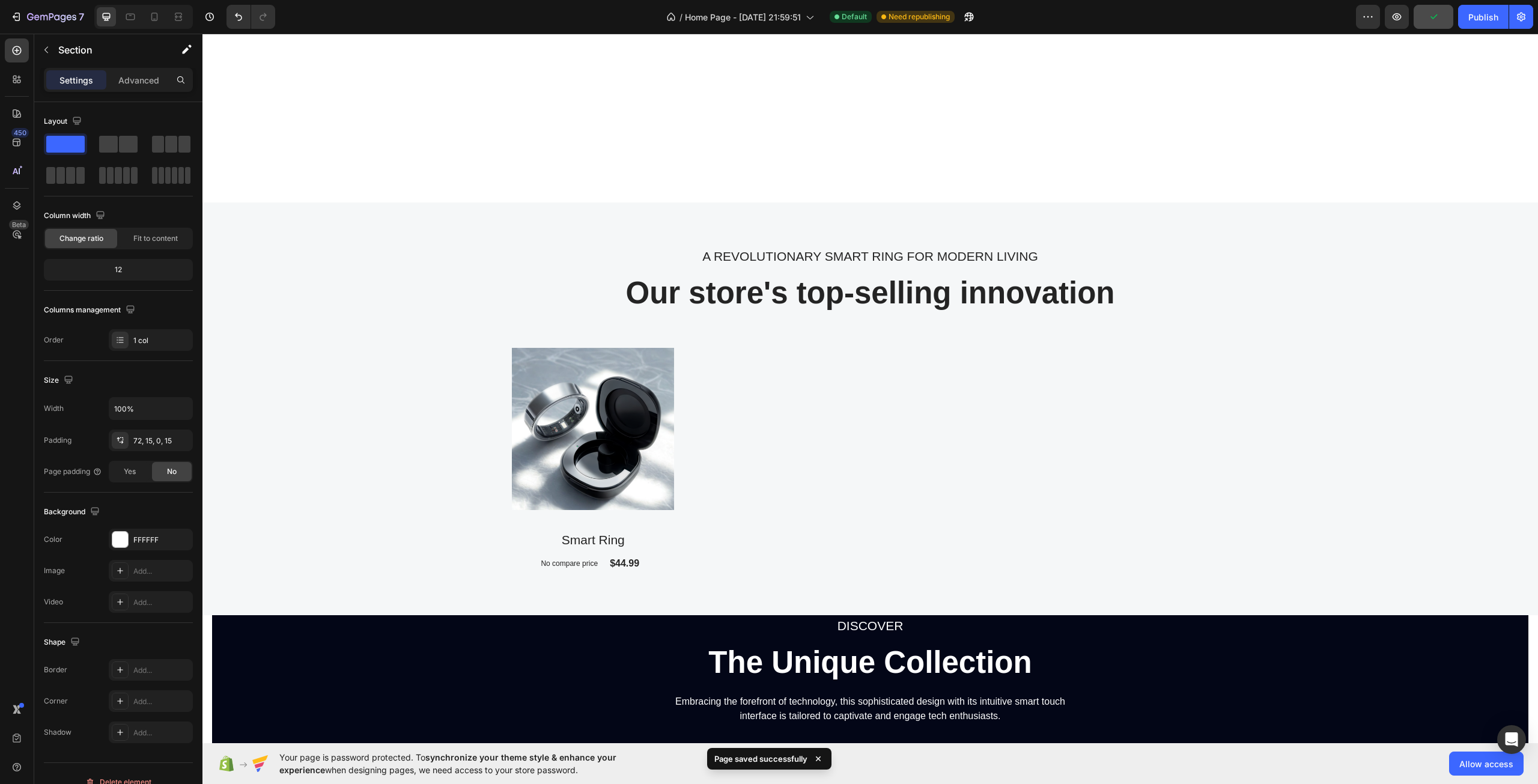
scroll to position [1184, 0]
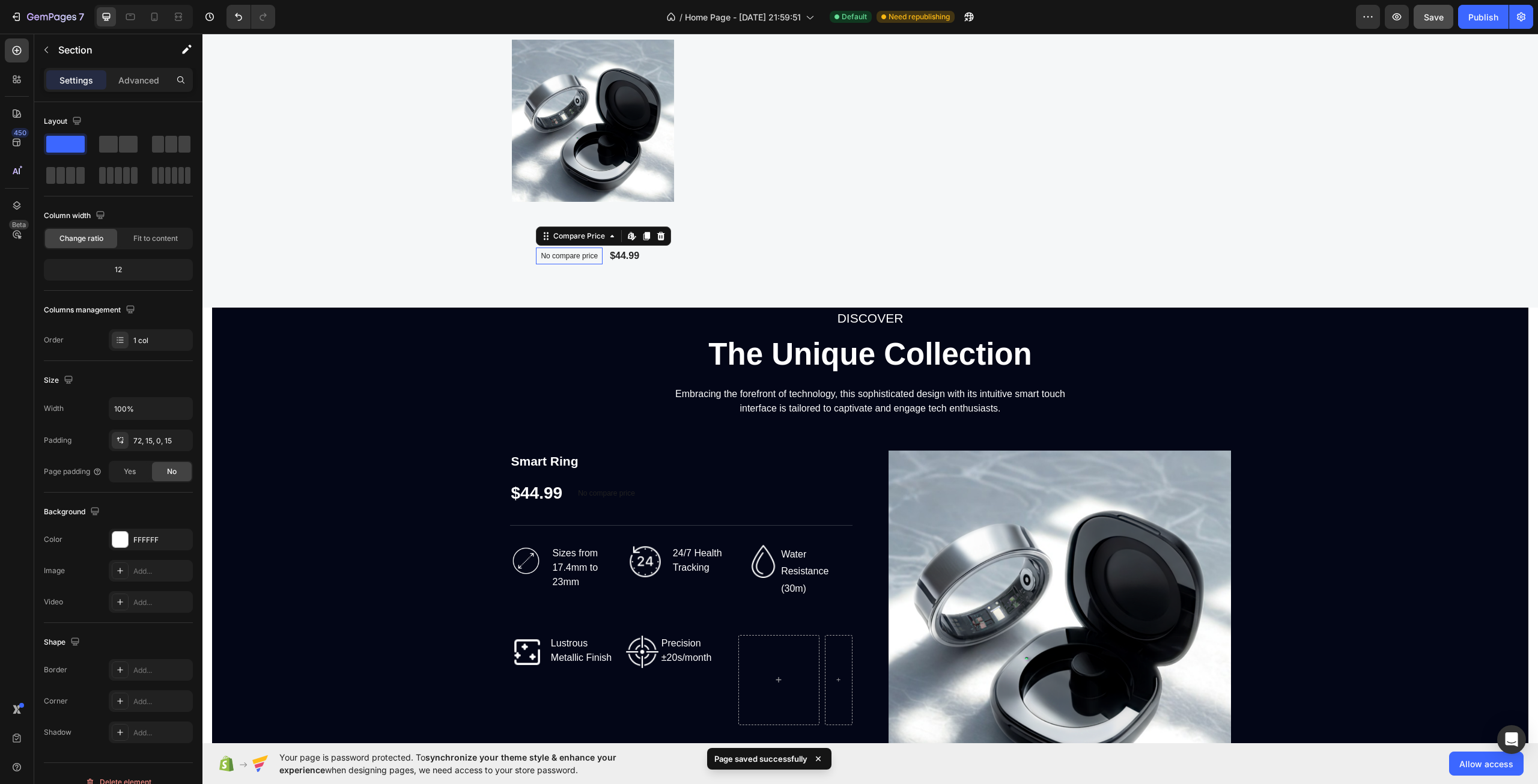
click at [575, 260] on p "No compare price" at bounding box center [569, 256] width 57 height 7
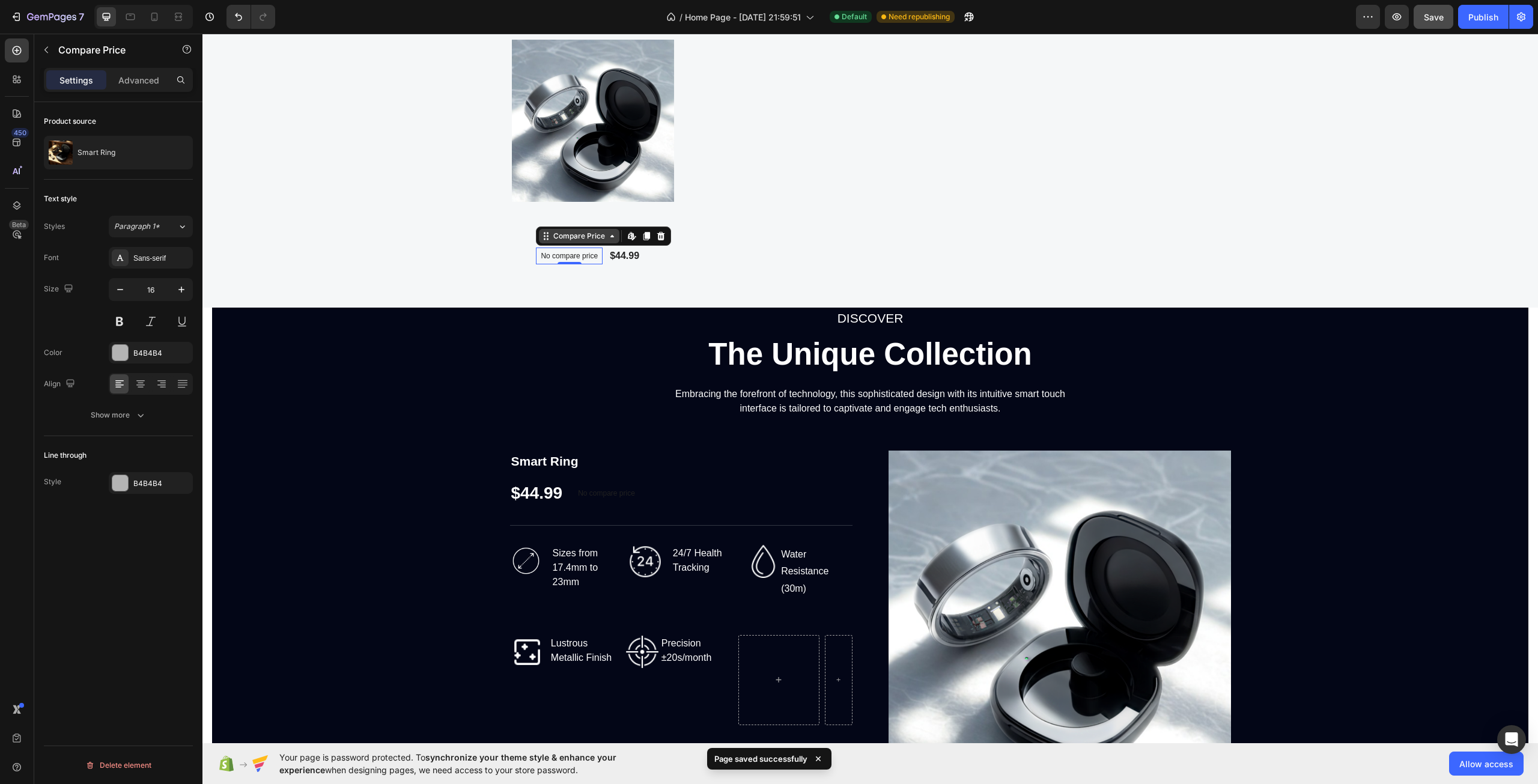
click at [581, 241] on div "Compare Price" at bounding box center [579, 236] width 57 height 11
click at [694, 264] on div "Product Images Smart Ring Product Title No compare price Compare Price Edit con…" at bounding box center [870, 152] width 721 height 224
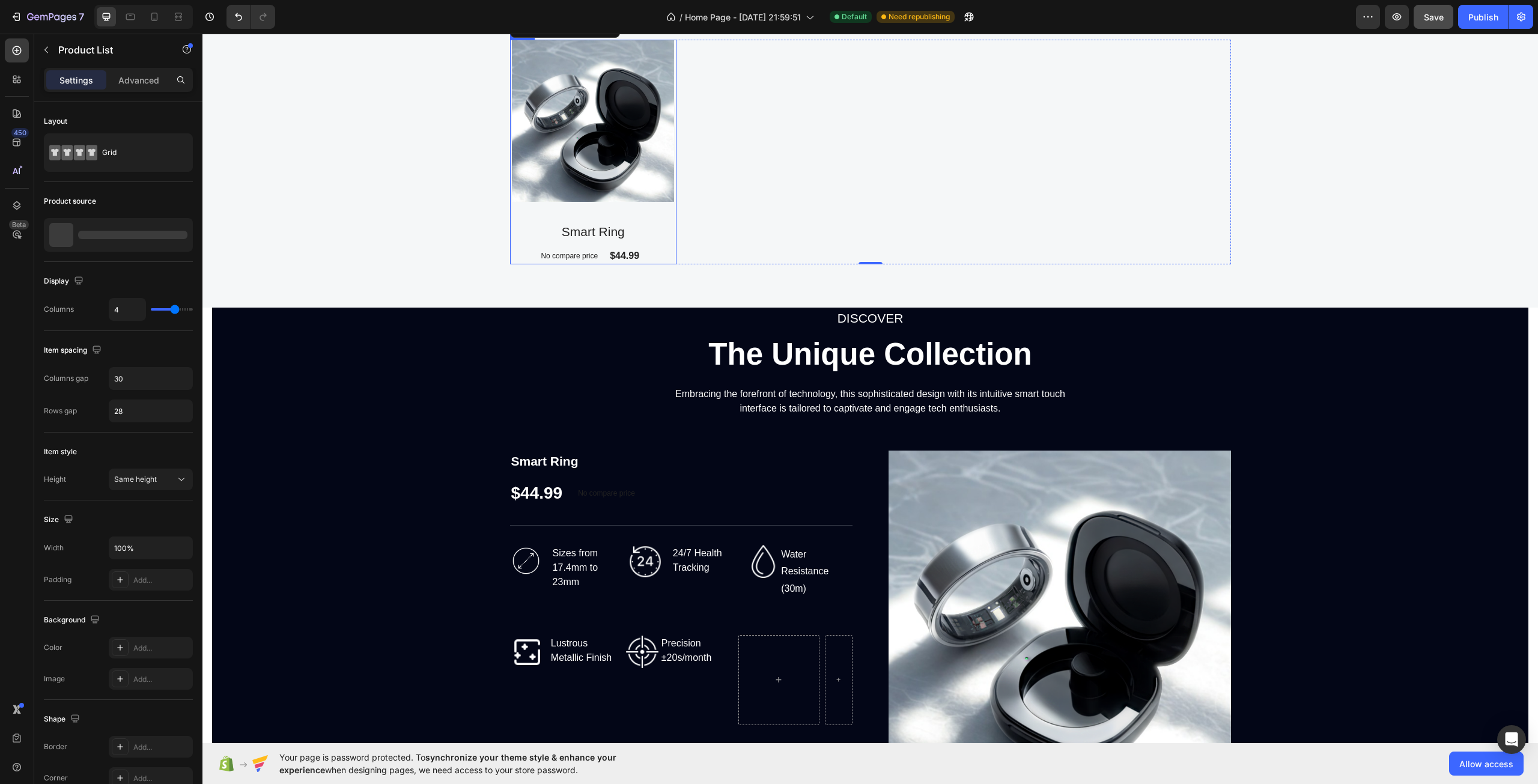
click at [605, 264] on div "Product Images Smart Ring Product Title No compare price Compare Price $44.99 P…" at bounding box center [593, 152] width 167 height 224
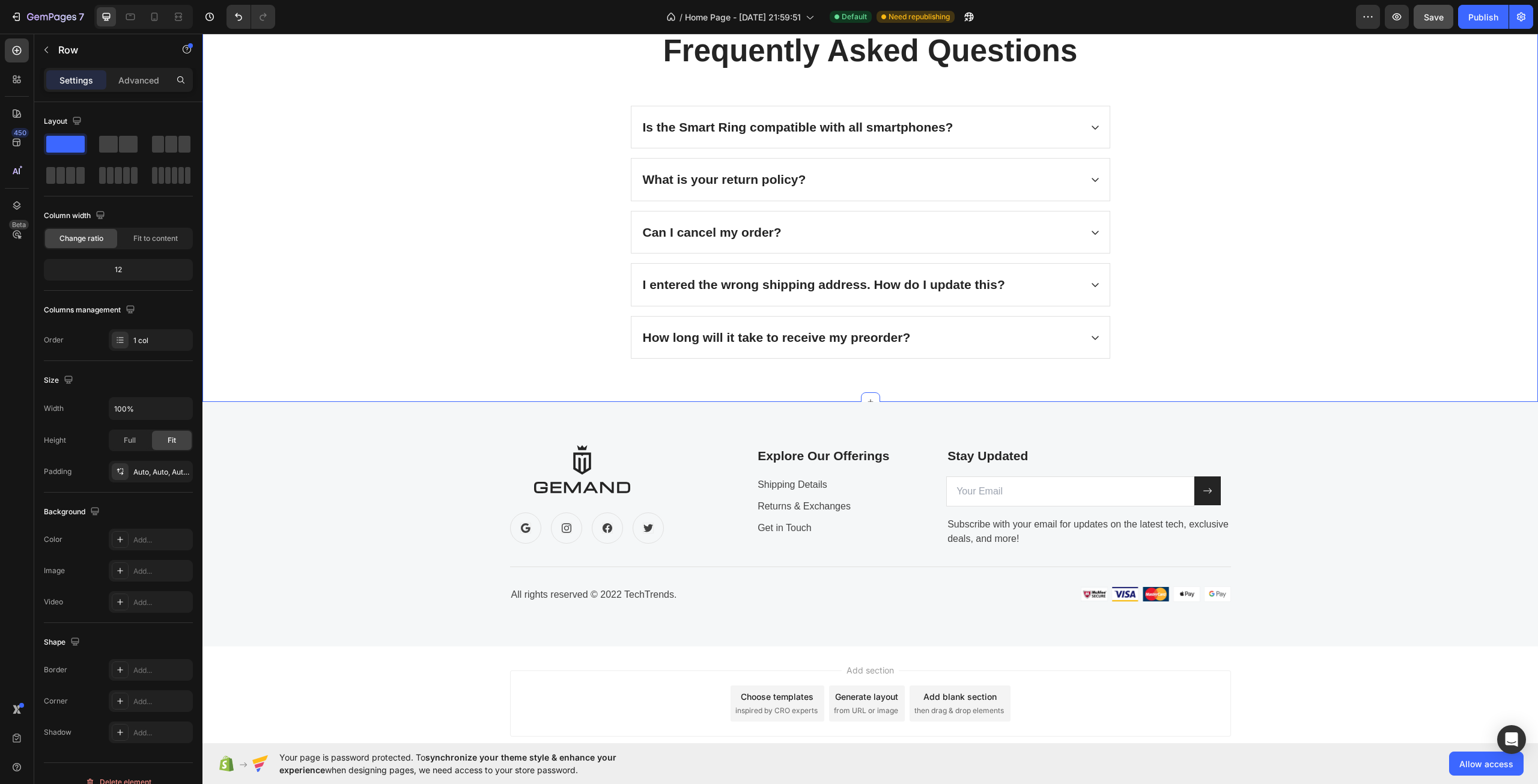
scroll to position [3826, 0]
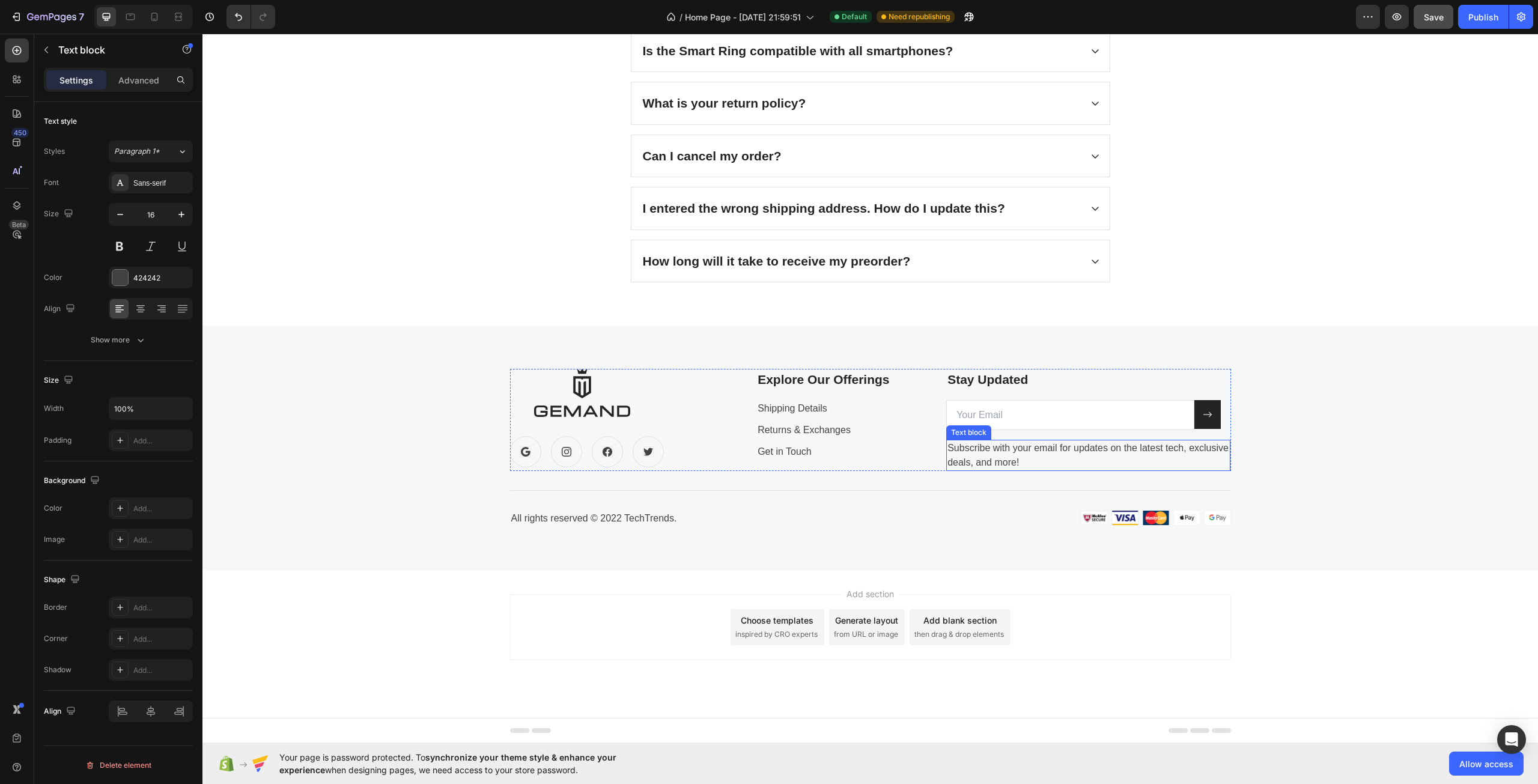
click at [991, 450] on div "Subscribe with your email for updates on the latest tech, exclusive deals, and …" at bounding box center [1088, 455] width 284 height 31
click at [977, 450] on div "Subscribe with your email for updates on the latest tech, exclusive deals, and …" at bounding box center [1088, 455] width 284 height 31
click at [977, 448] on p "Subscribe with your email for updates on the latest tech, exclusive deals, and …" at bounding box center [1088, 455] width 282 height 29
click at [981, 447] on p "Subscribe with your email for updates on the latest tech, exclusive deals, and …" at bounding box center [1088, 455] width 282 height 29
click at [985, 445] on p "Subscribe with your email for updates on the latest tech, exclusive deals, and …" at bounding box center [1088, 455] width 282 height 29
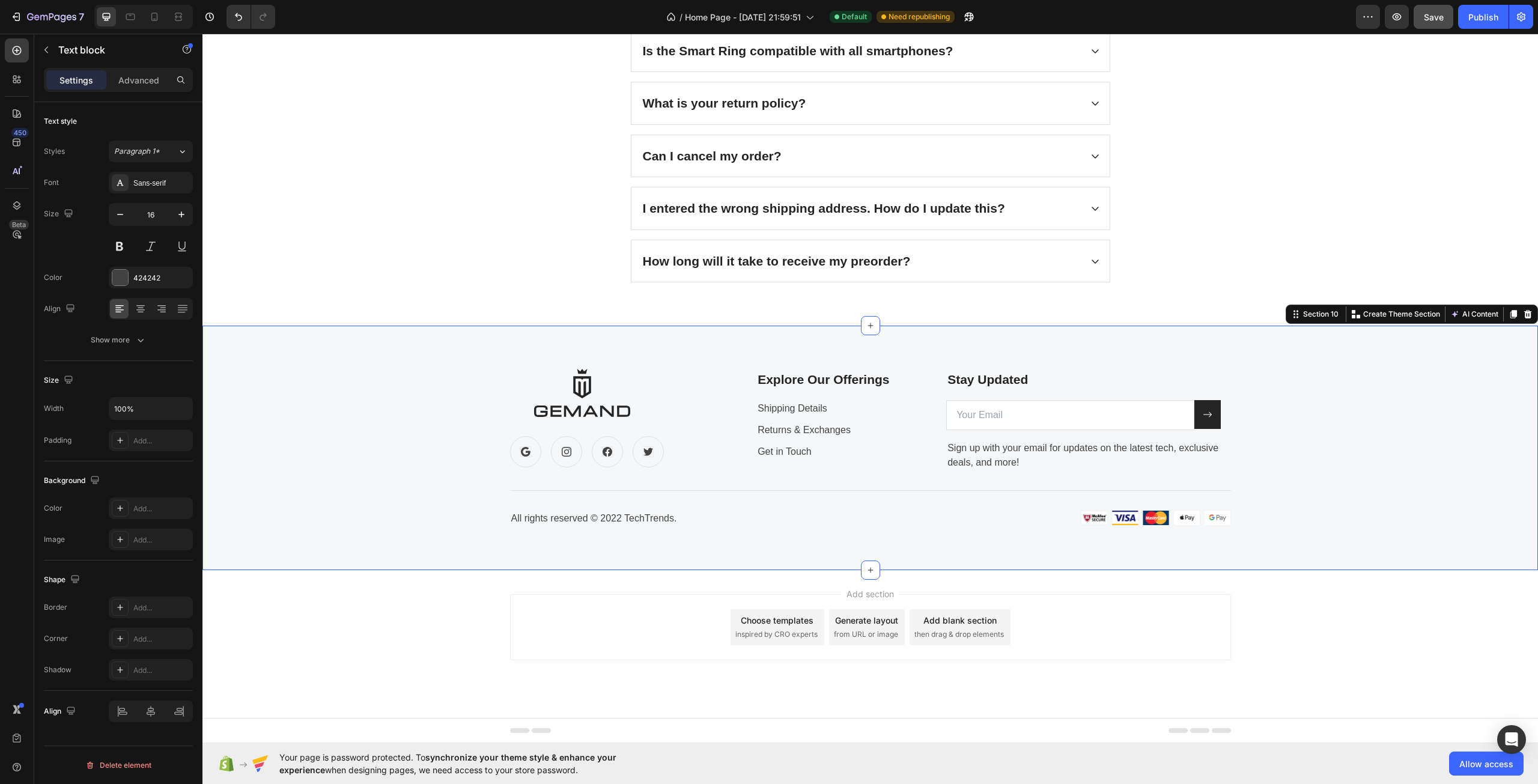
click at [1291, 456] on div "Image Icon Icon Icon Icon Row Explore Our Offerings Text block Shipping Details…" at bounding box center [870, 448] width 1318 height 158
click at [659, 517] on div "All rights reserved © 2022 TechTrends." at bounding box center [686, 518] width 351 height 17
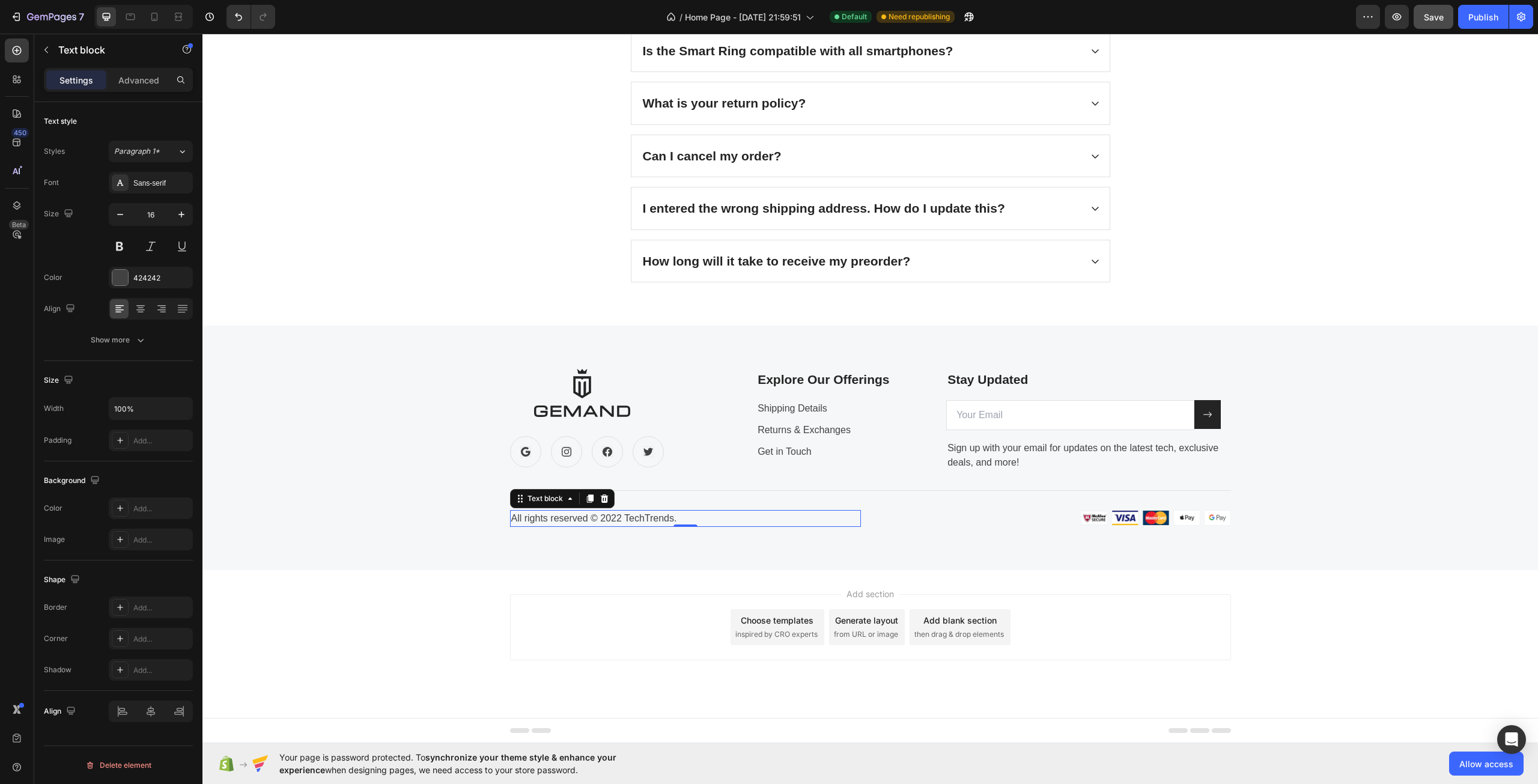
click at [666, 517] on div "All rights reserved © 2022 TechTrends." at bounding box center [686, 518] width 351 height 17
drag, startPoint x: 656, startPoint y: 515, endPoint x: 666, endPoint y: 518, distance: 10.4
click at [660, 517] on p "All rights reserved © 2022 TechTrends." at bounding box center [686, 519] width 349 height 14
click at [671, 518] on p "All rights reserved © 2022 TechTrends." at bounding box center [686, 519] width 349 height 14
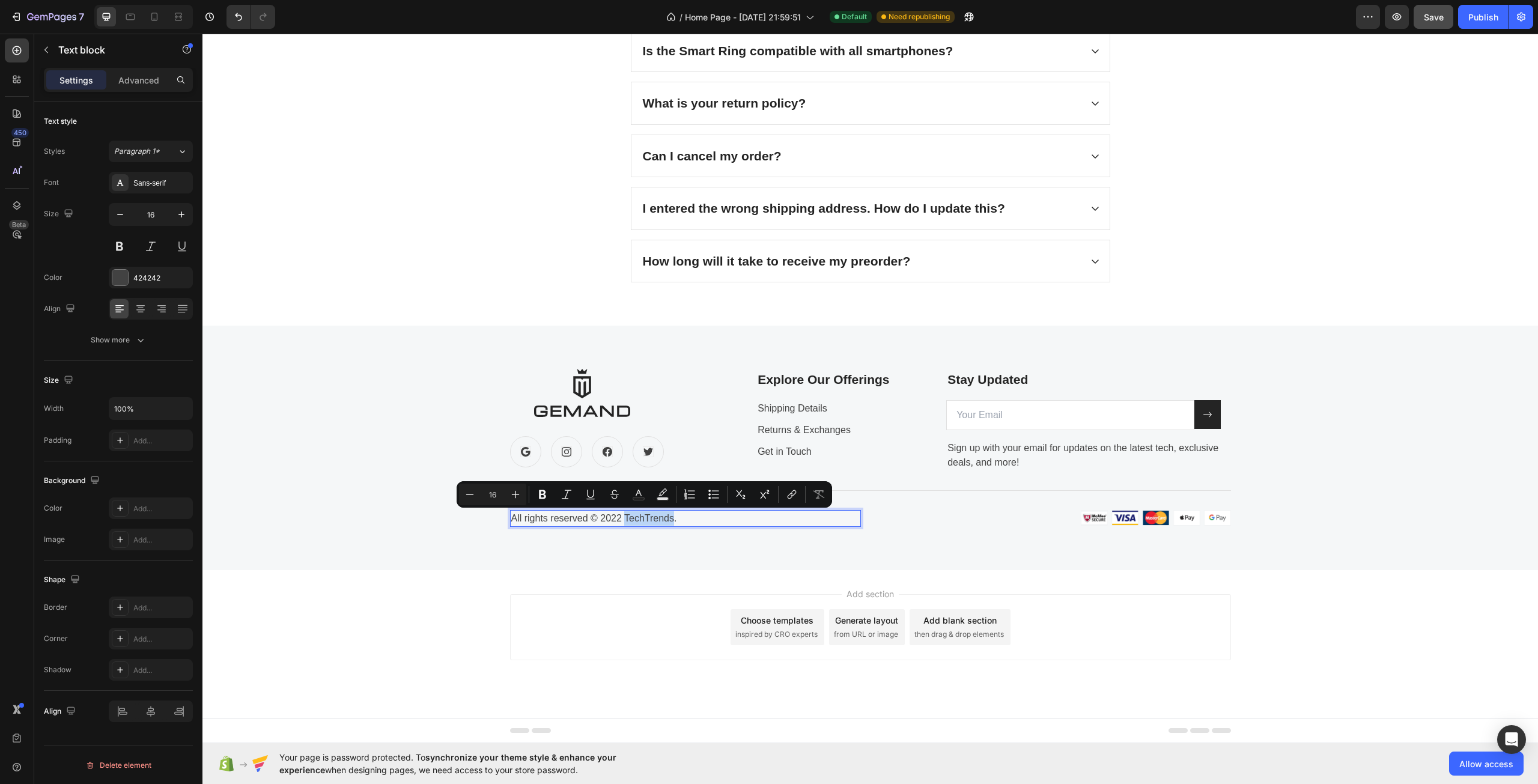
drag, startPoint x: 669, startPoint y: 518, endPoint x: 624, endPoint y: 524, distance: 45.4
click at [622, 521] on p "All rights reserved © 2022 TechTrends." at bounding box center [686, 519] width 349 height 14
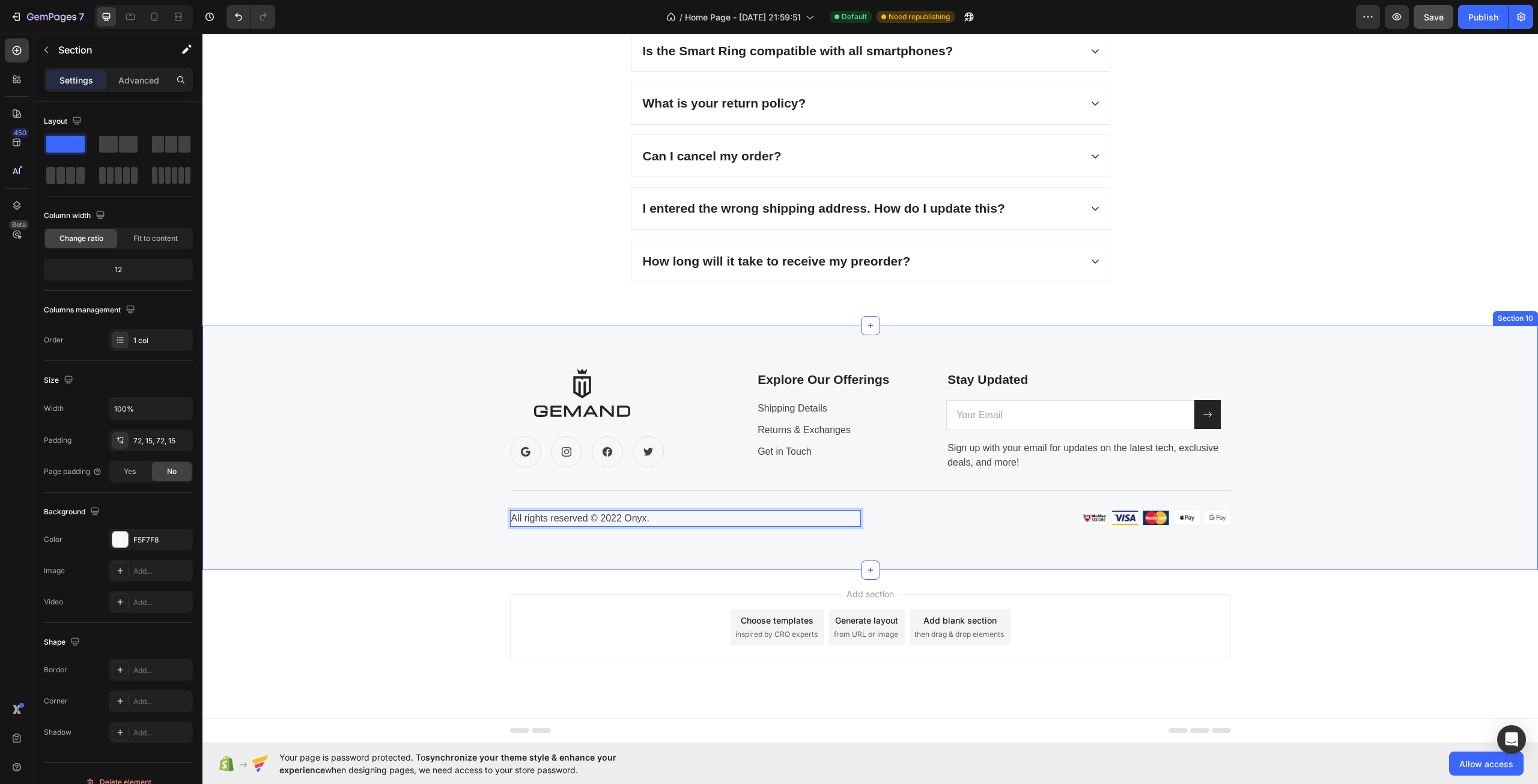
click at [601, 534] on div "Image Icon Icon Icon Icon Row Explore Our Offerings Text block Shipping Details…" at bounding box center [870, 448] width 1336 height 245
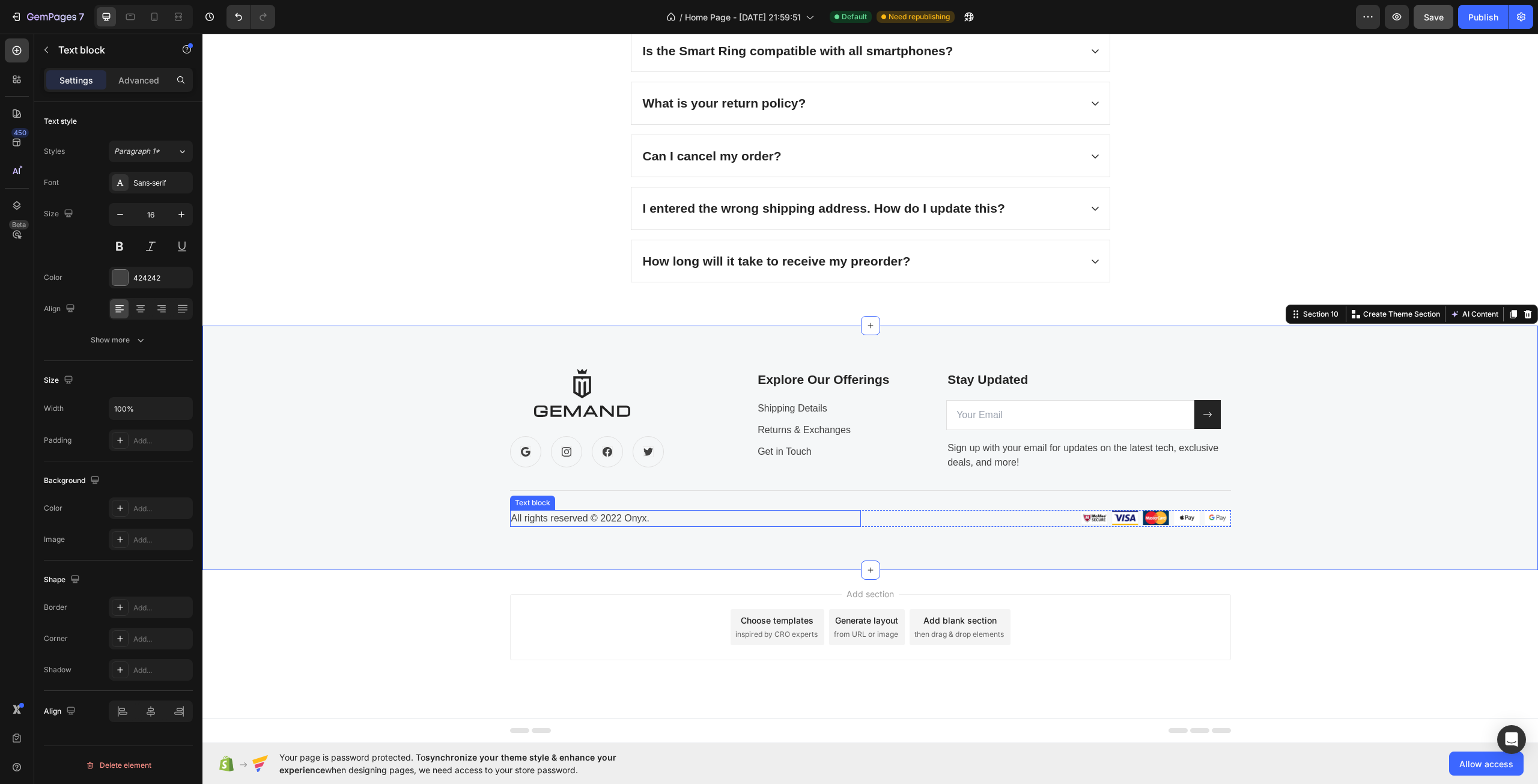
click at [613, 522] on p "All rights reserved © 2022 Onyx." at bounding box center [686, 519] width 349 height 14
click at [612, 519] on p "All rights reserved © 2022 Onyx." at bounding box center [686, 519] width 349 height 14
click at [460, 510] on div "Image Icon Icon Icon Icon Row Explore Our Offerings Text block Shipping Details…" at bounding box center [870, 448] width 1318 height 158
click at [589, 514] on p "All rights reserved © 2025 Onyx." at bounding box center [686, 519] width 349 height 14
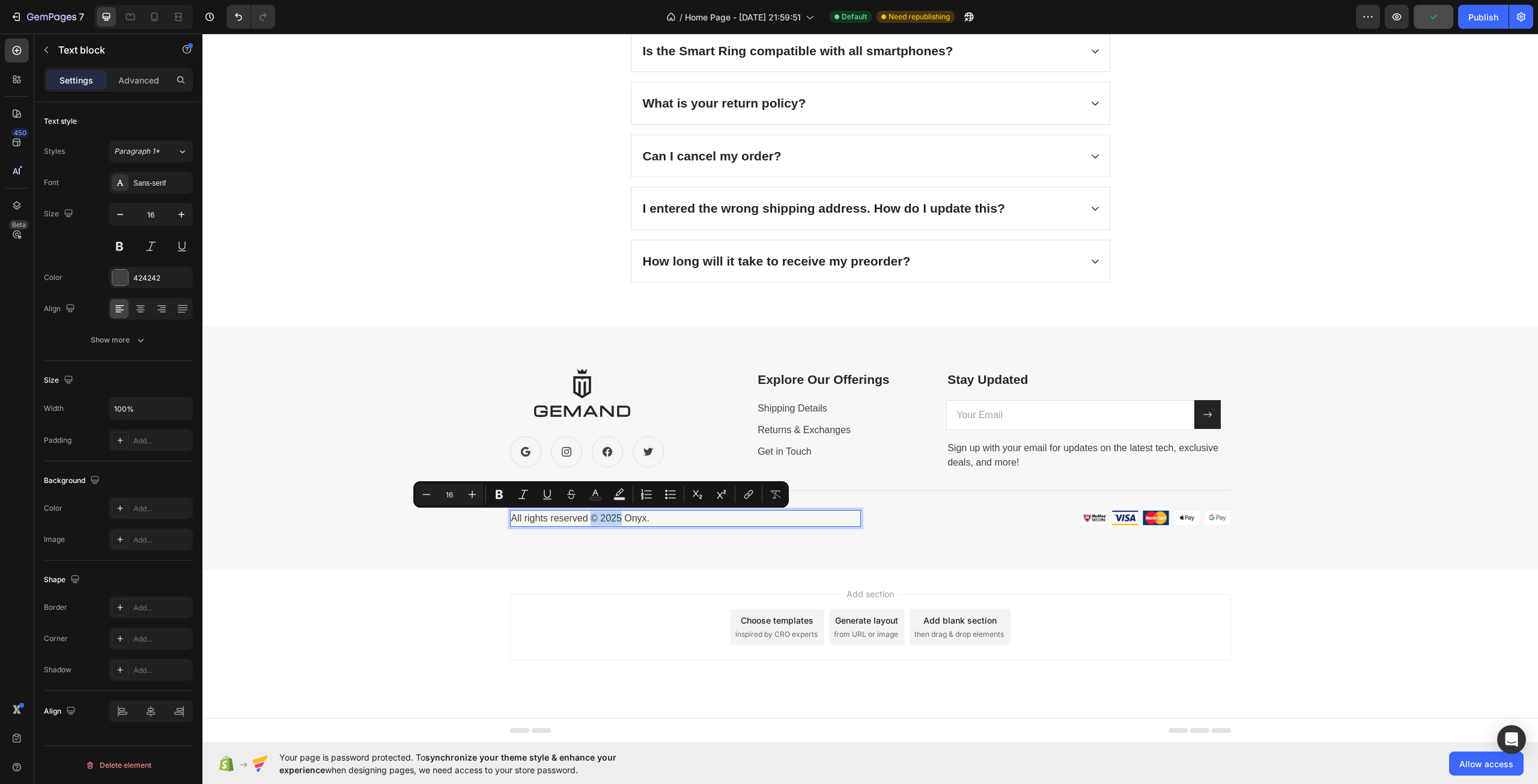
drag, startPoint x: 588, startPoint y: 520, endPoint x: 615, endPoint y: 521, distance: 27.0
click at [615, 521] on p "All rights reserved © 2025 Onyx." at bounding box center [686, 519] width 349 height 14
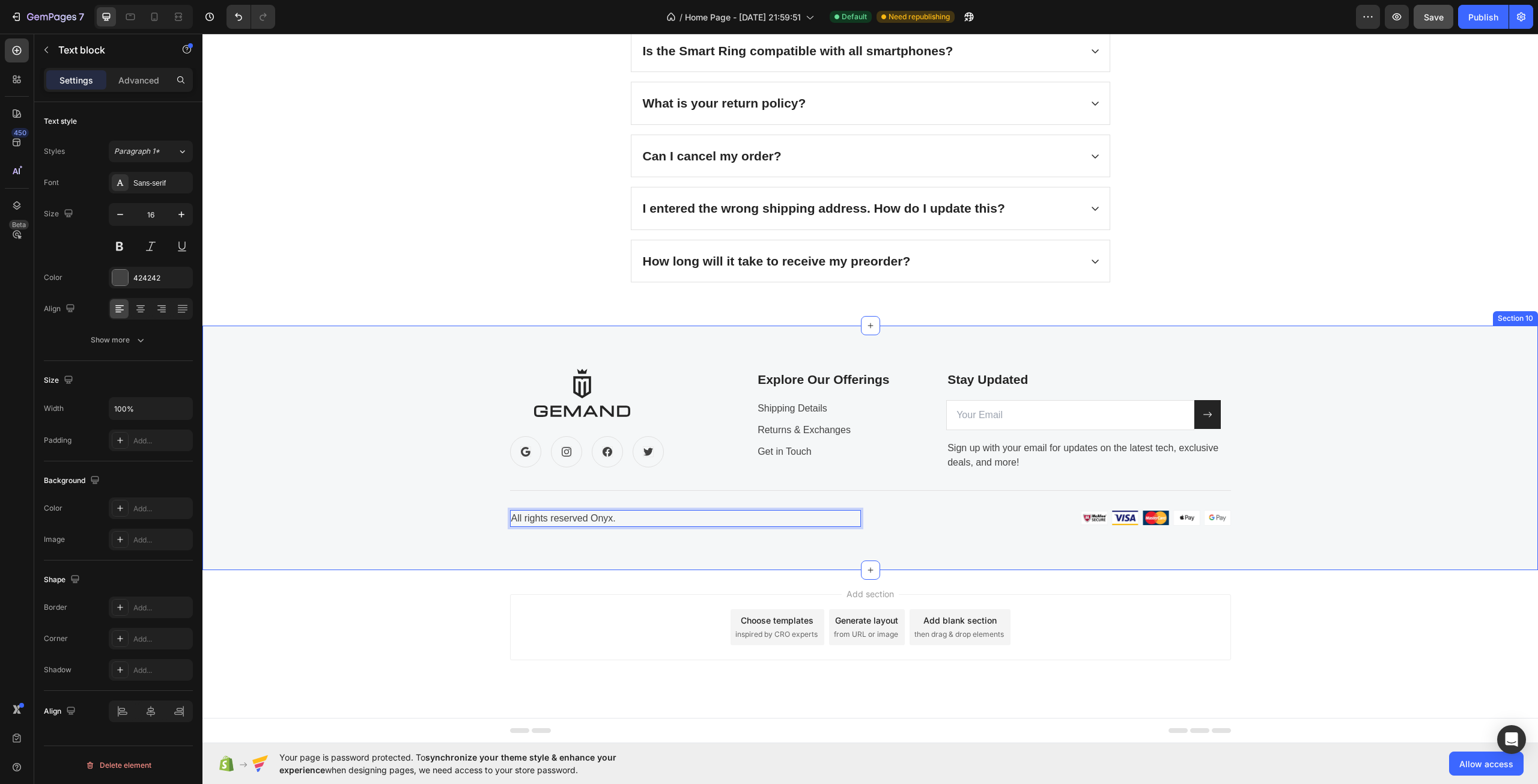
click at [400, 498] on div "Image Icon Icon Icon Icon Row Explore Our Offerings Text block Shipping Details…" at bounding box center [870, 448] width 1318 height 158
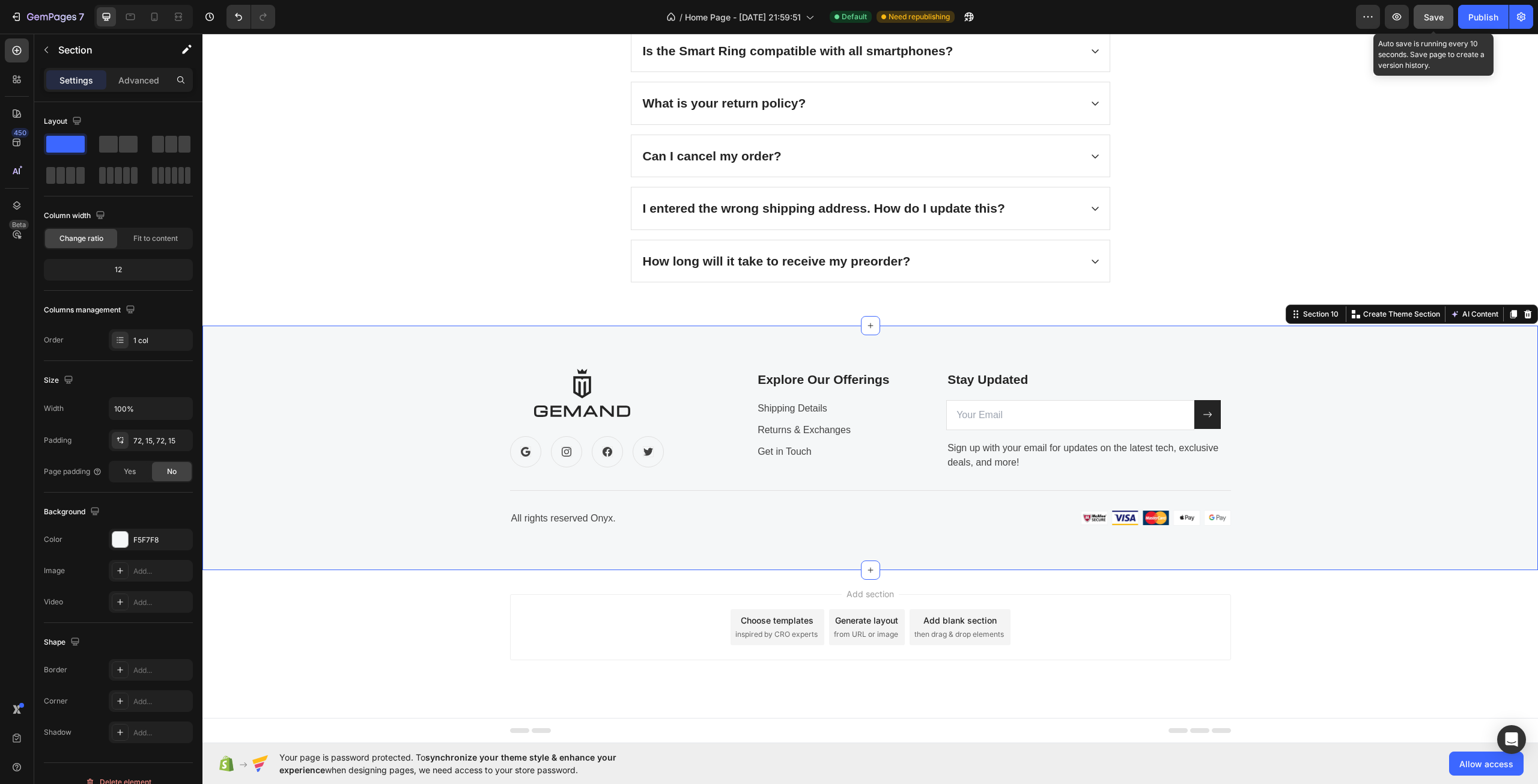
click at [1432, 20] on span "Save" at bounding box center [1434, 18] width 20 height 11
click at [455, 414] on div "Image Icon Icon Icon Icon Row Explore Our Offerings Text block Shipping Details…" at bounding box center [870, 448] width 1318 height 158
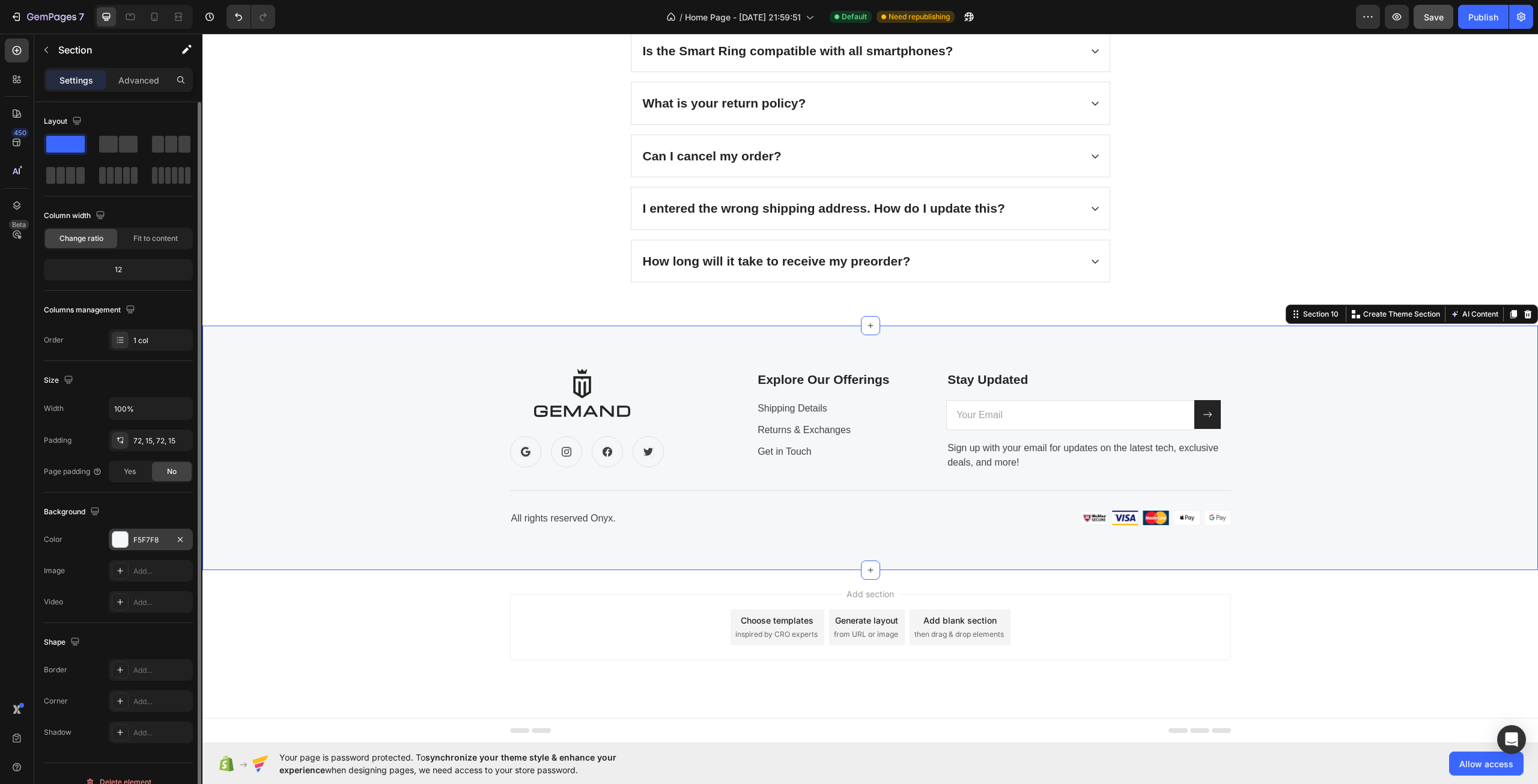
click at [145, 537] on div "F5F7F8" at bounding box center [150, 540] width 35 height 11
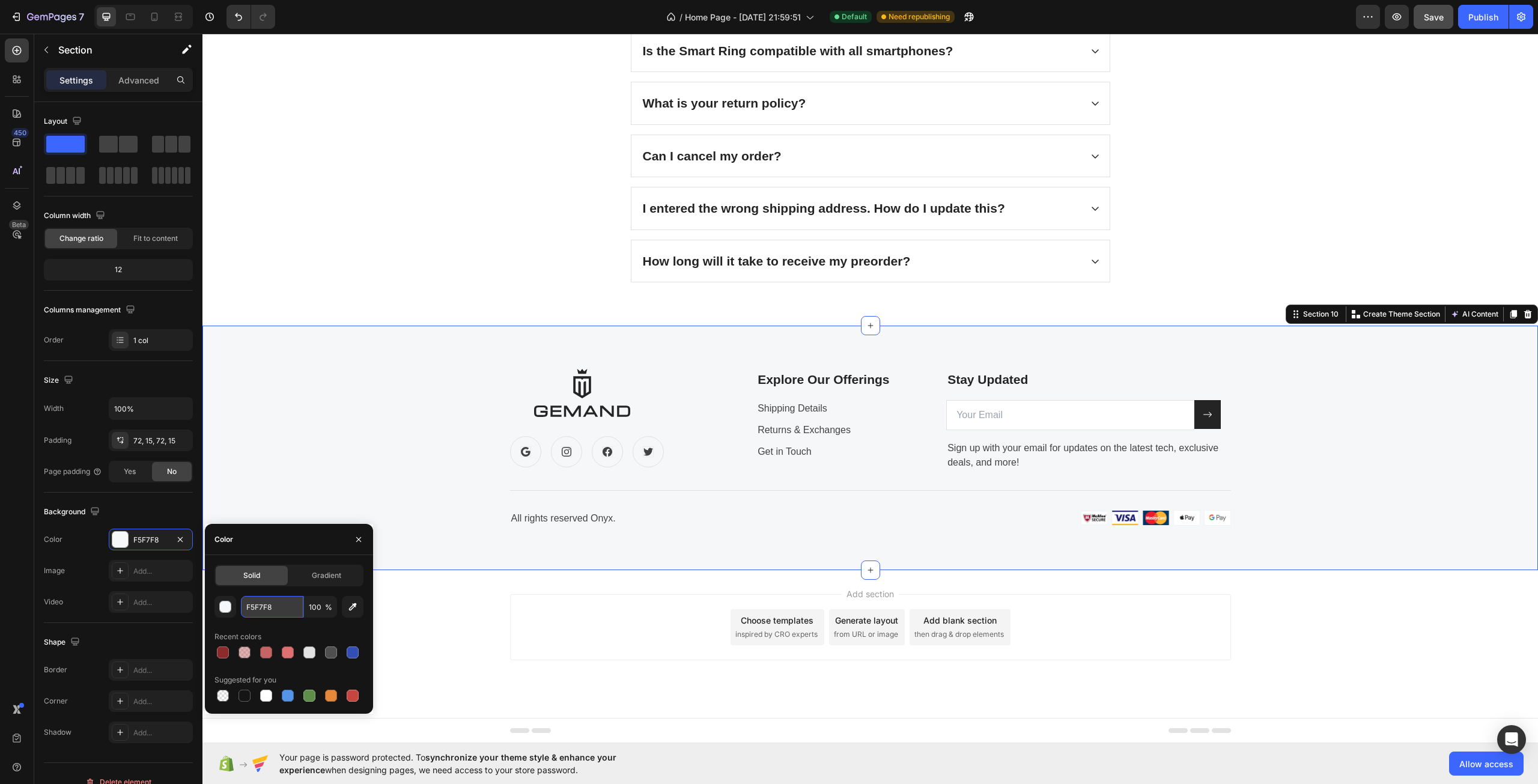
click at [262, 608] on input "F5F7F8" at bounding box center [272, 607] width 62 height 21
paste input "2C4197"
type input "2C4197"
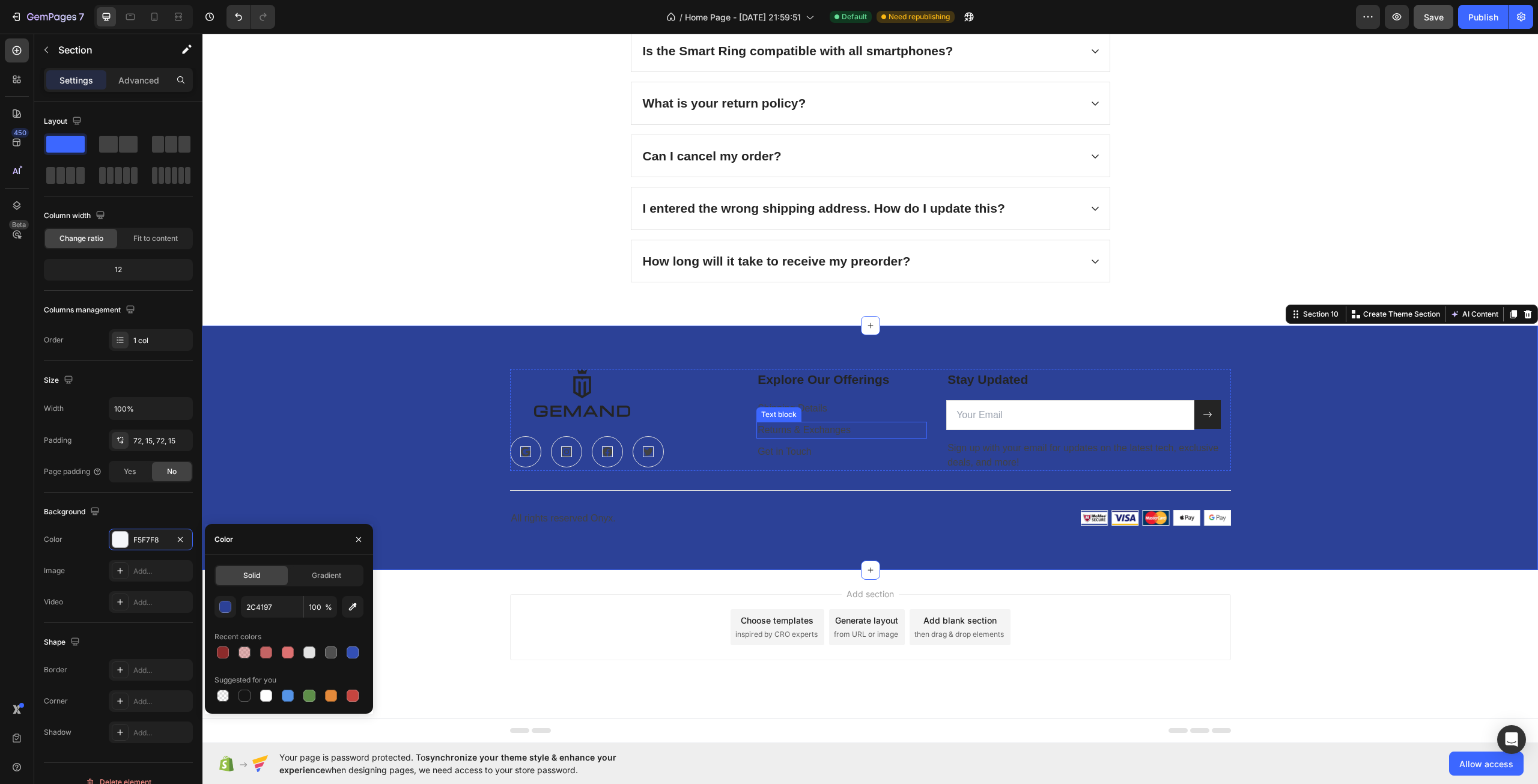
click at [779, 424] on div "Returns & Exchanges" at bounding box center [842, 430] width 170 height 17
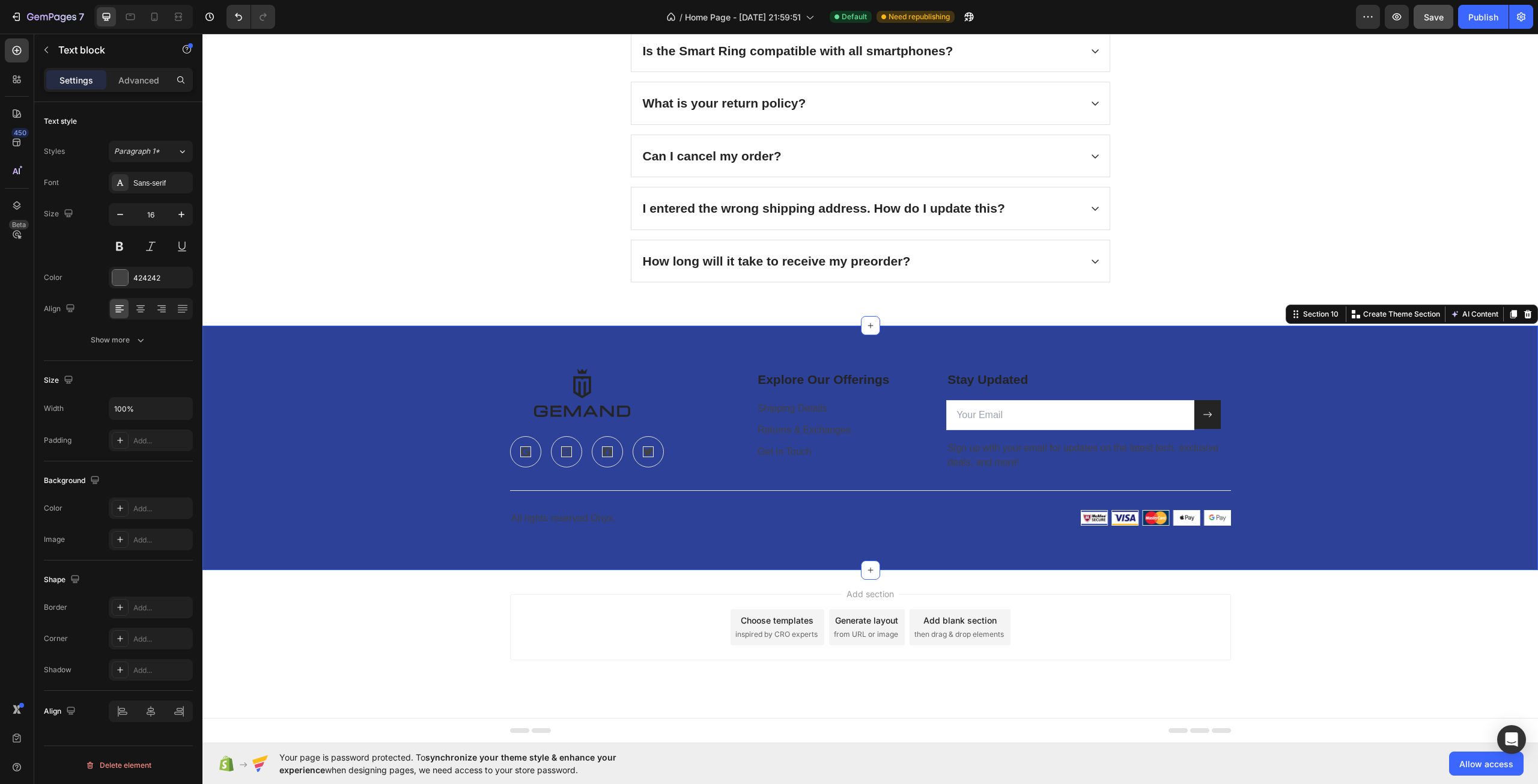
click at [371, 468] on div "Image Icon Icon Icon Icon Row Explore Our Offerings Text block Shipping Details…" at bounding box center [870, 448] width 1318 height 158
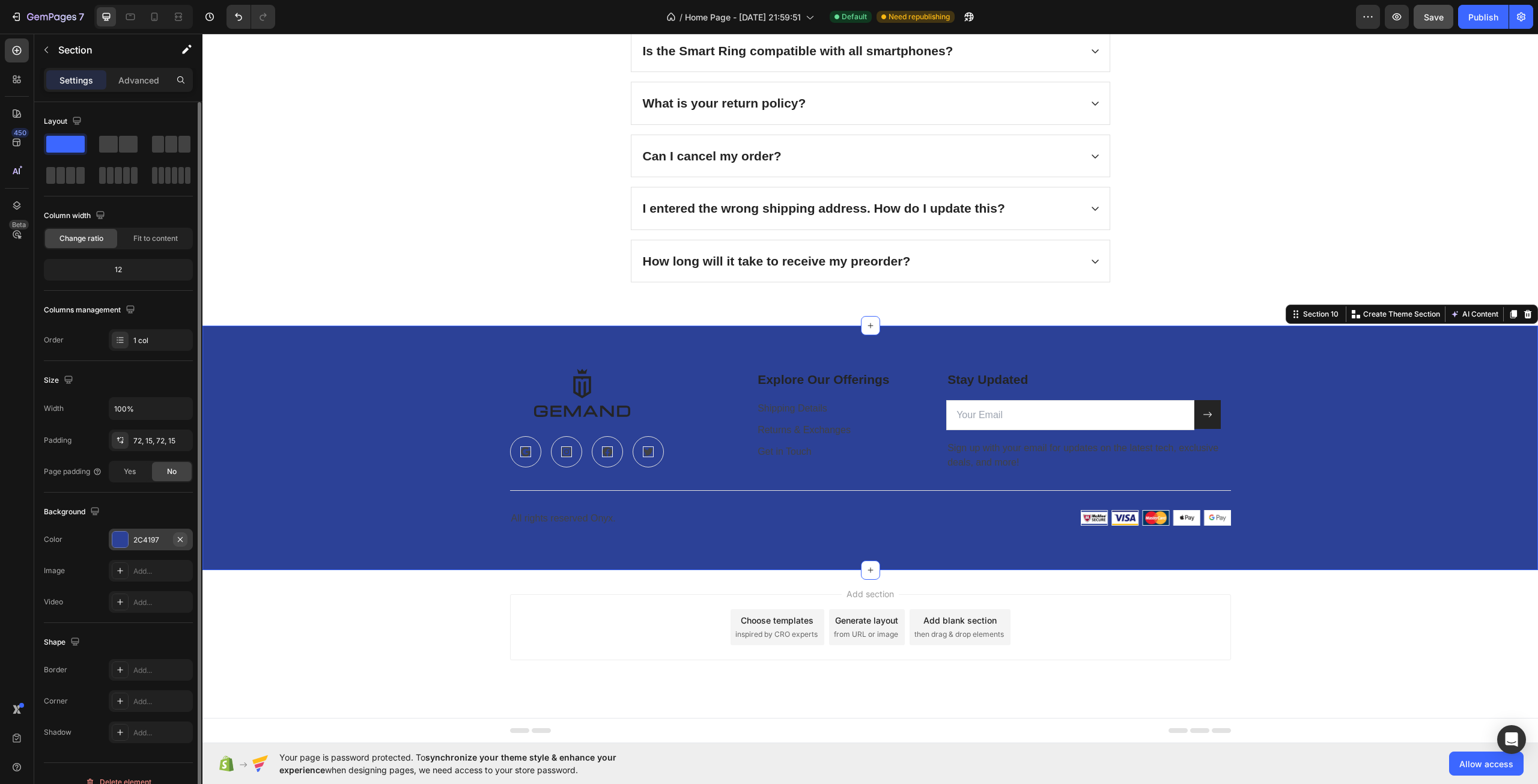
click at [184, 536] on icon "button" at bounding box center [180, 539] width 10 height 10
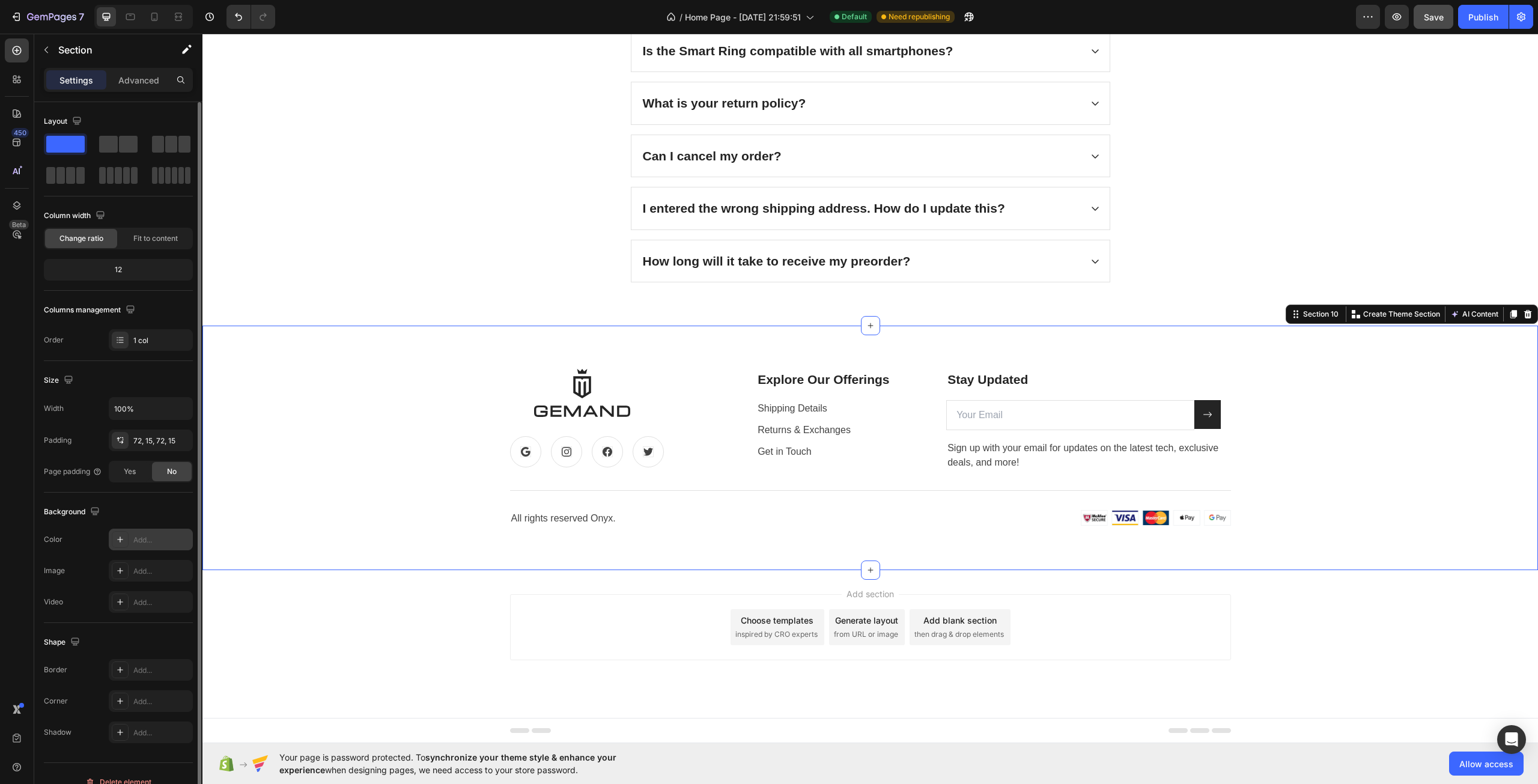
click at [358, 464] on div "Image Icon Icon Icon Icon Row Explore Our Offerings Text block Shipping Details…" at bounding box center [870, 448] width 1318 height 158
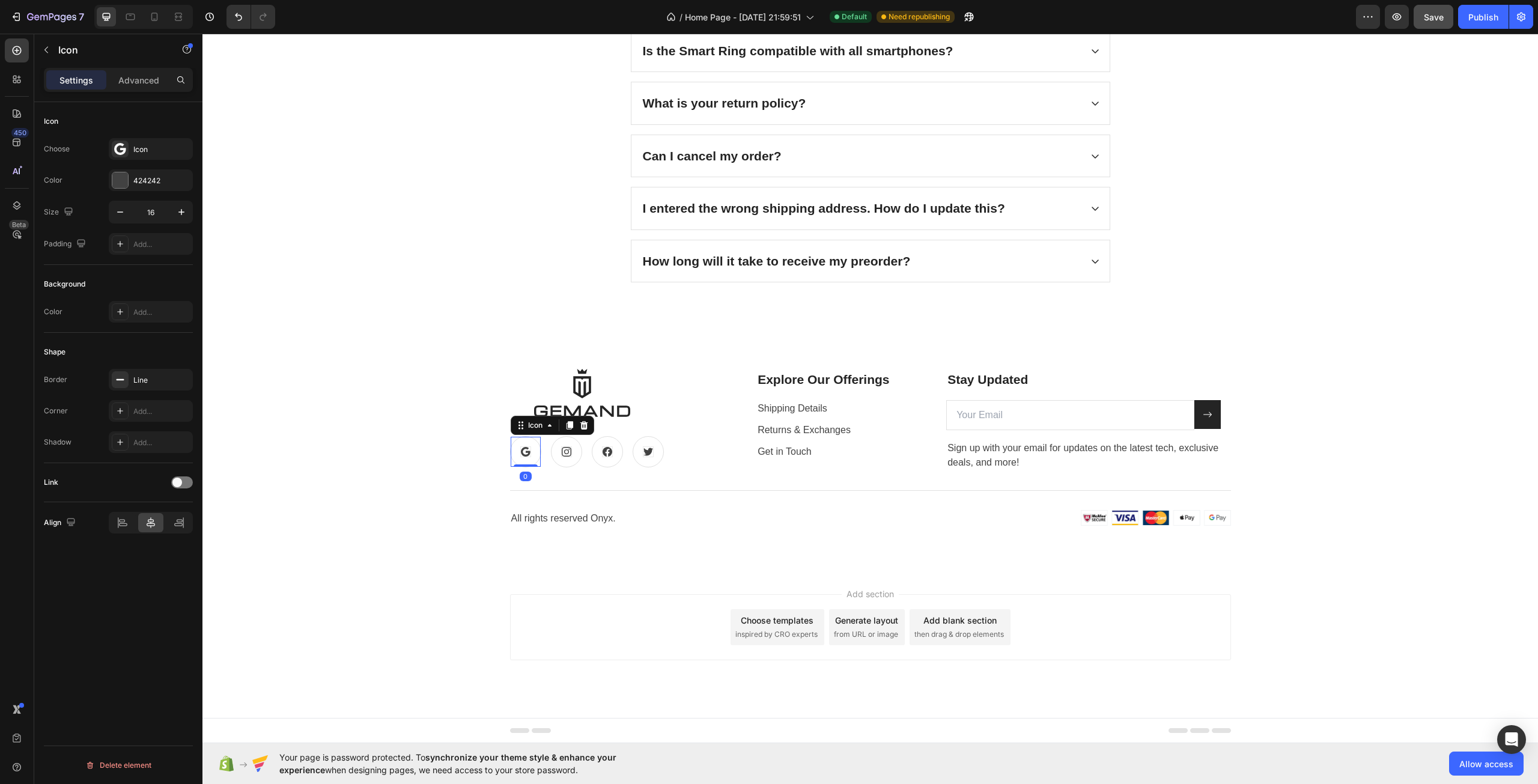
click at [526, 454] on div at bounding box center [526, 451] width 11 height 11
click at [451, 466] on div "Image Icon 0 Icon Icon Icon Row Explore Our Offerings Text block Shipping Detai…" at bounding box center [870, 448] width 1318 height 158
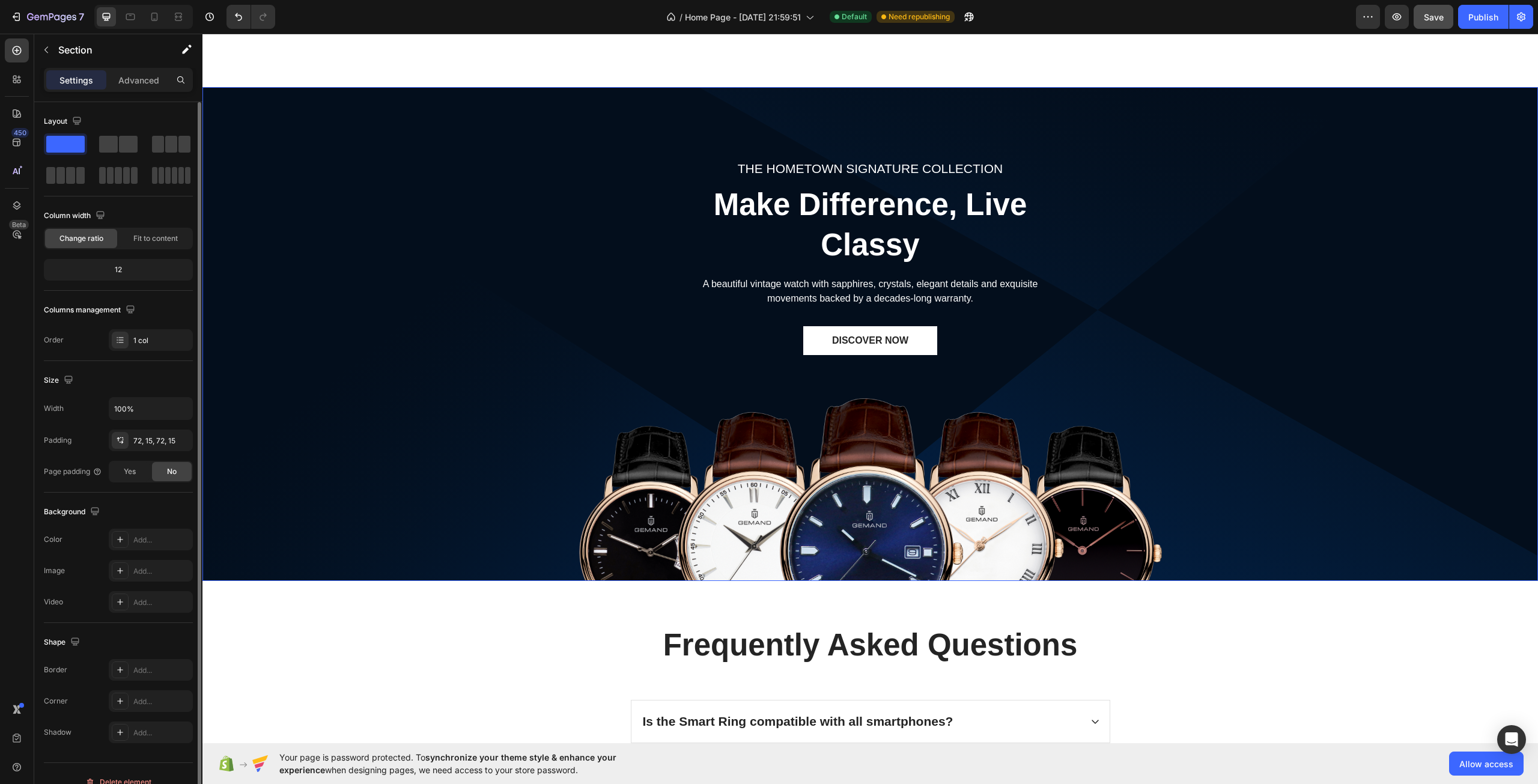
scroll to position [3235, 0]
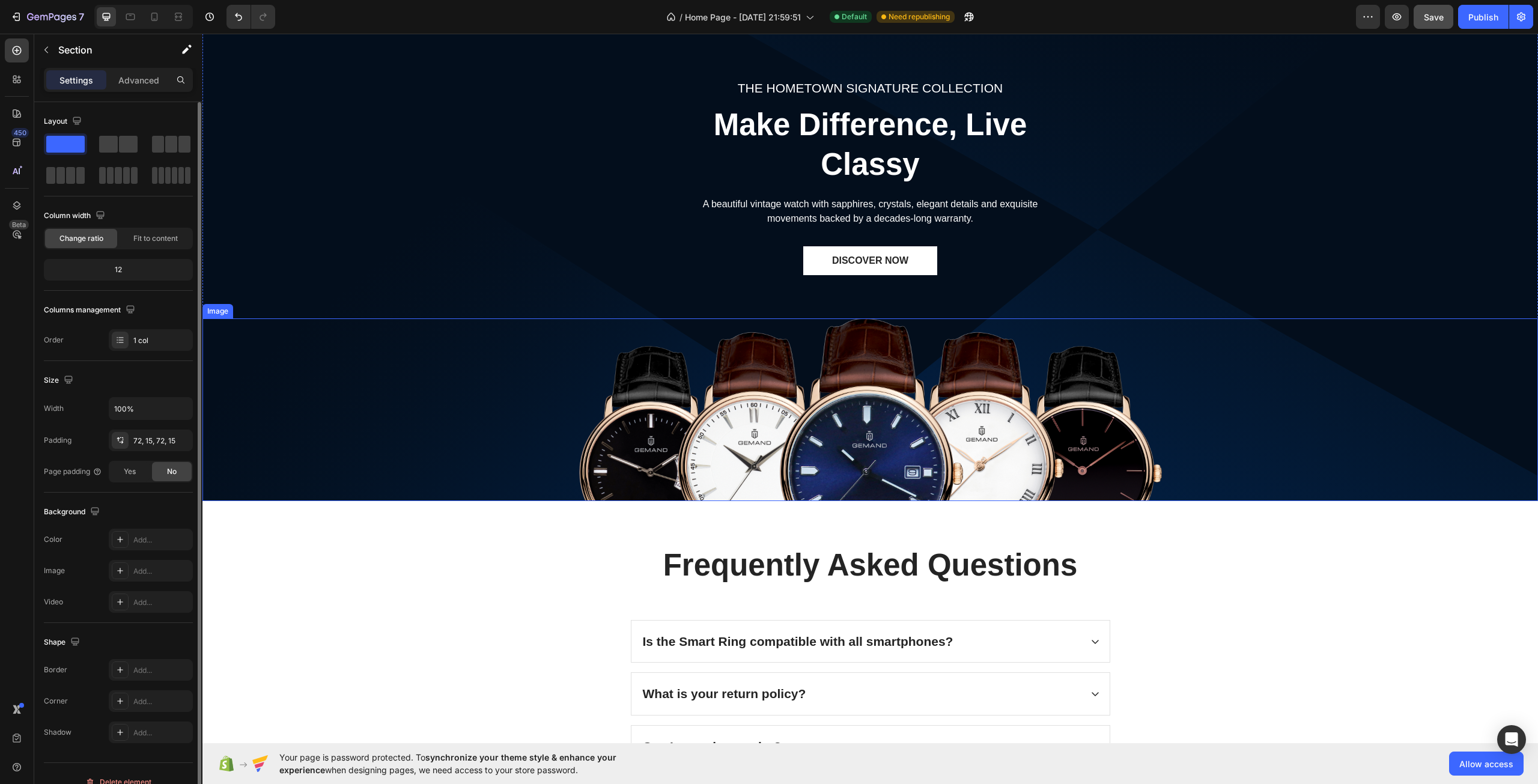
click at [893, 423] on img at bounding box center [870, 410] width 583 height 183
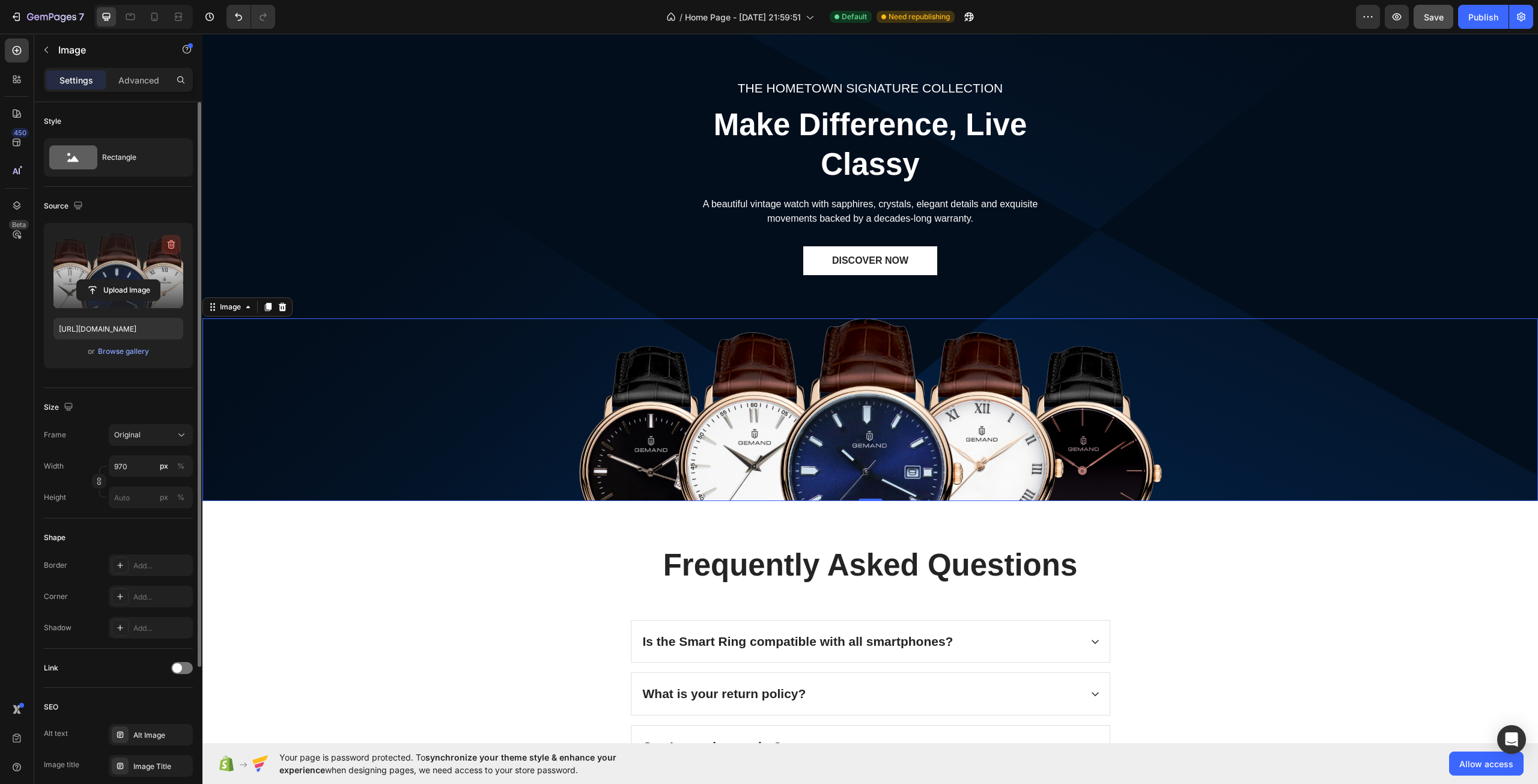
click at [164, 243] on button "button" at bounding box center [171, 245] width 20 height 20
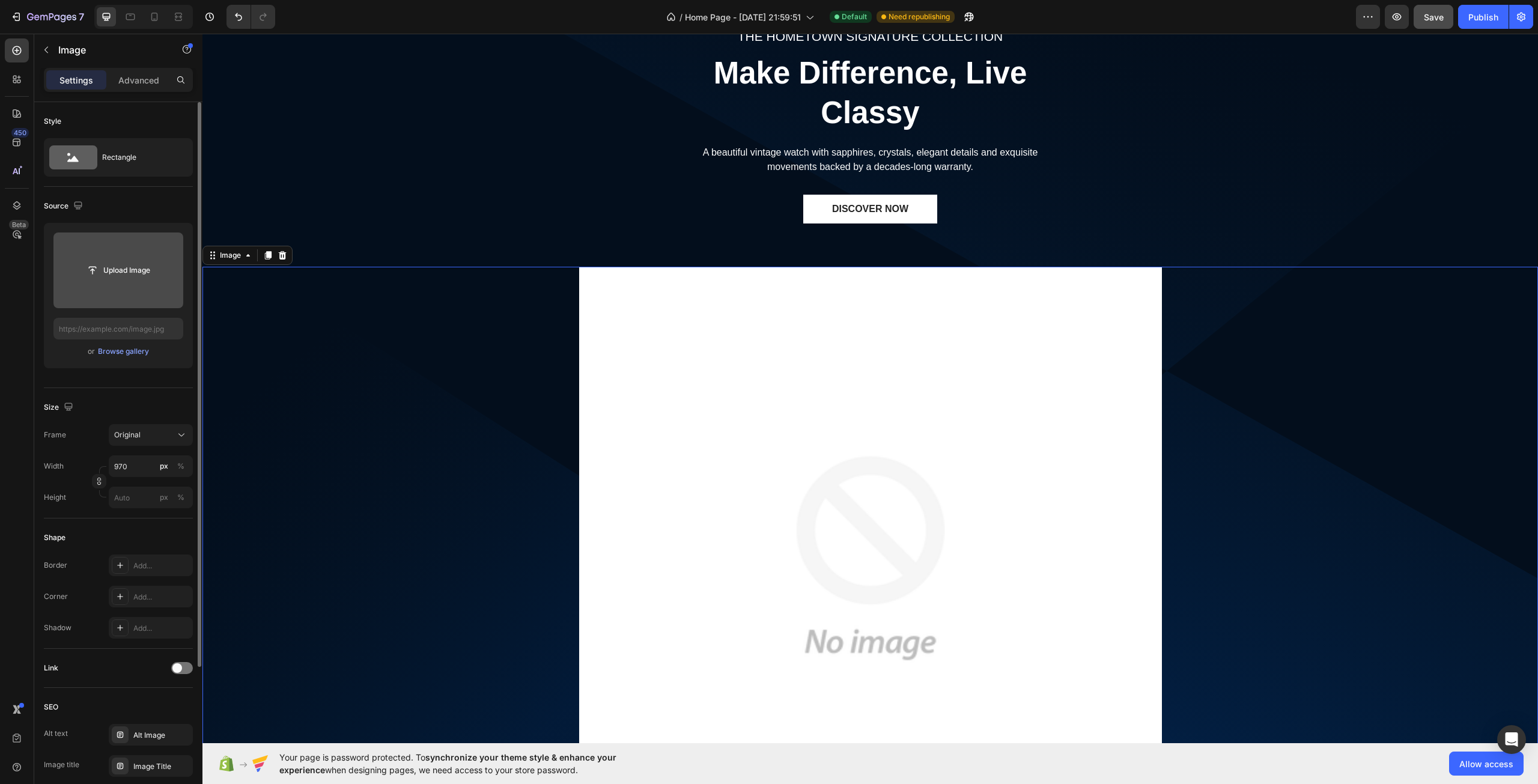
scroll to position [3356, 0]
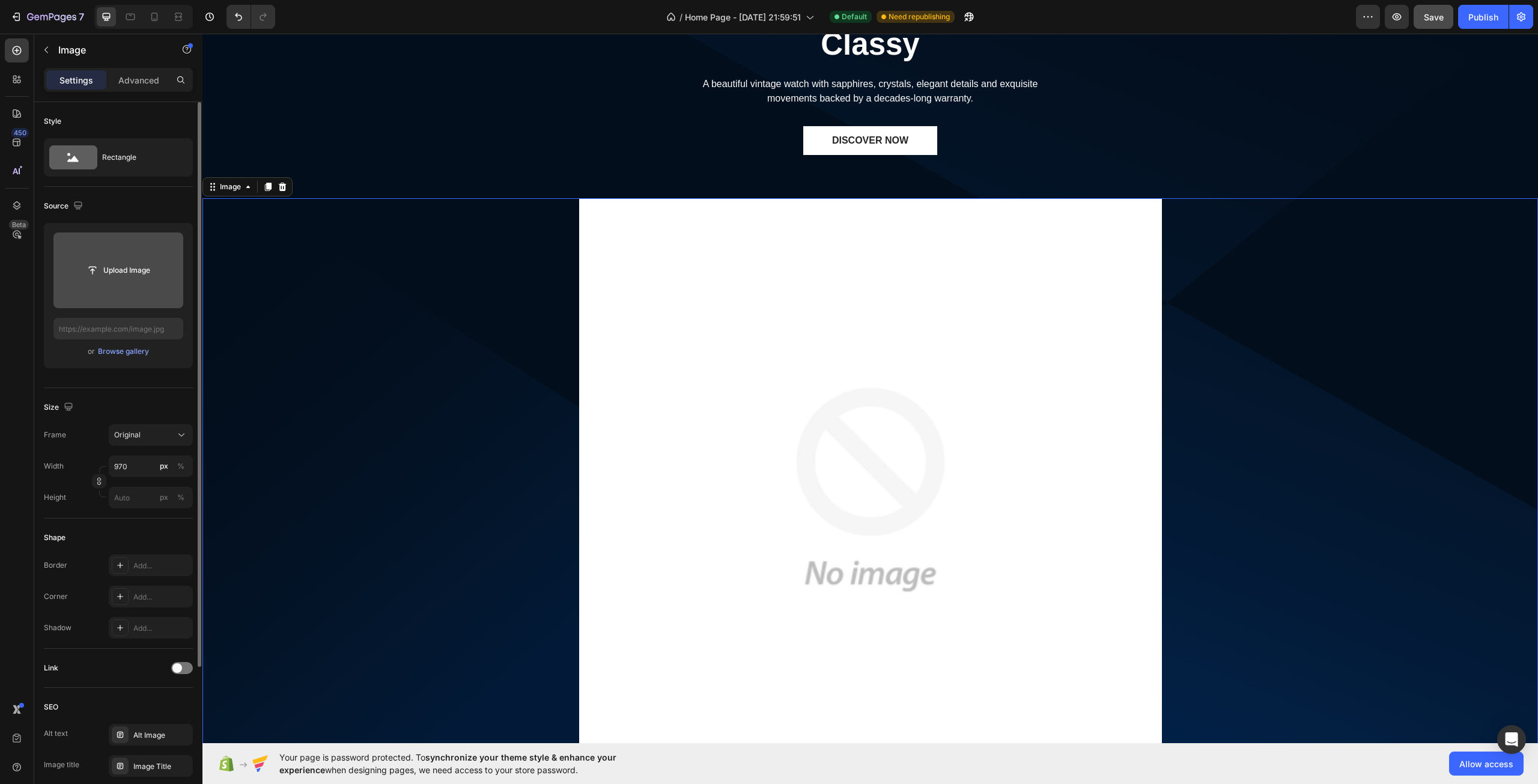
click at [279, 187] on icon at bounding box center [282, 186] width 10 height 10
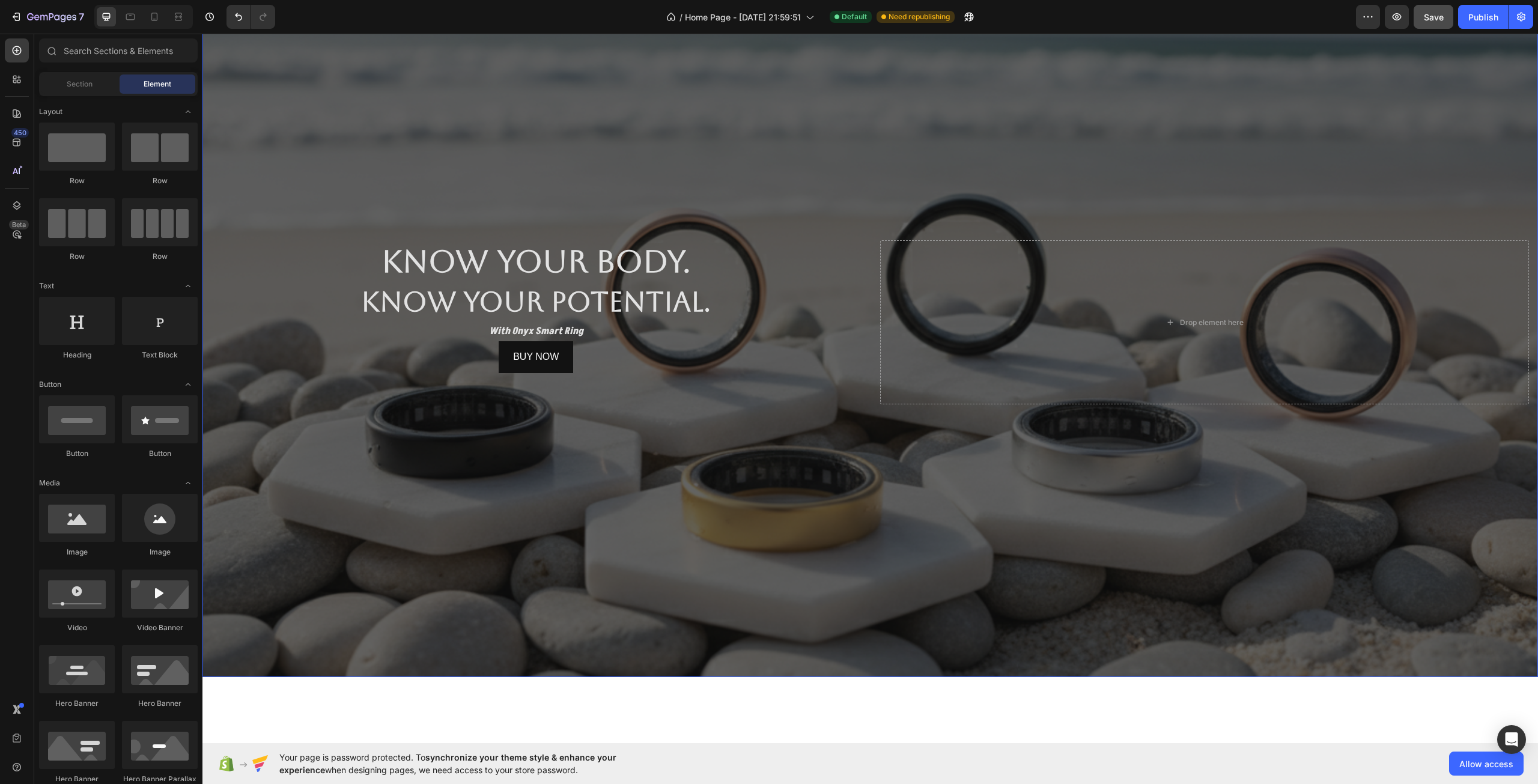
scroll to position [0, 0]
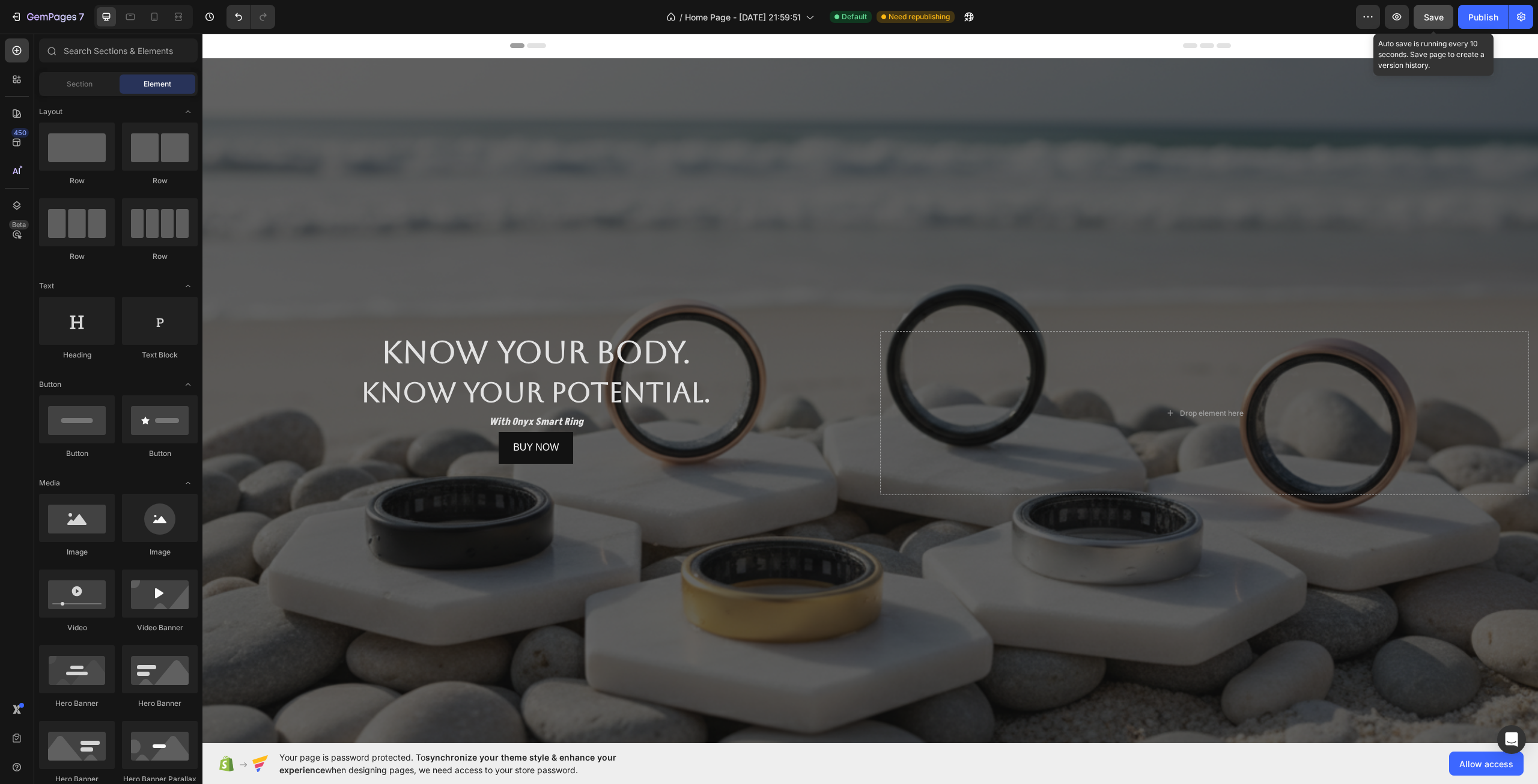
click at [1436, 12] on span "Save" at bounding box center [1434, 18] width 20 height 11
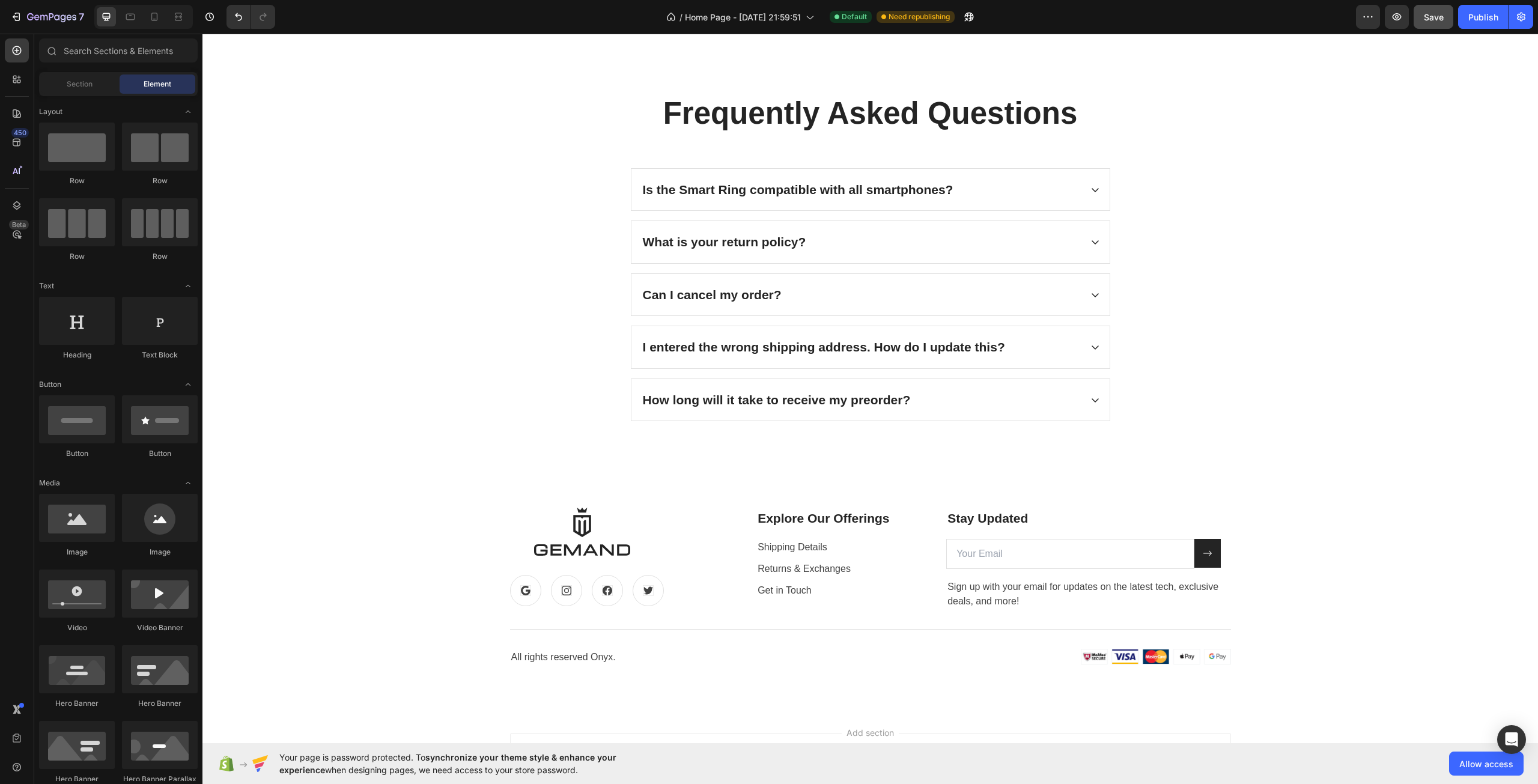
scroll to position [3643, 0]
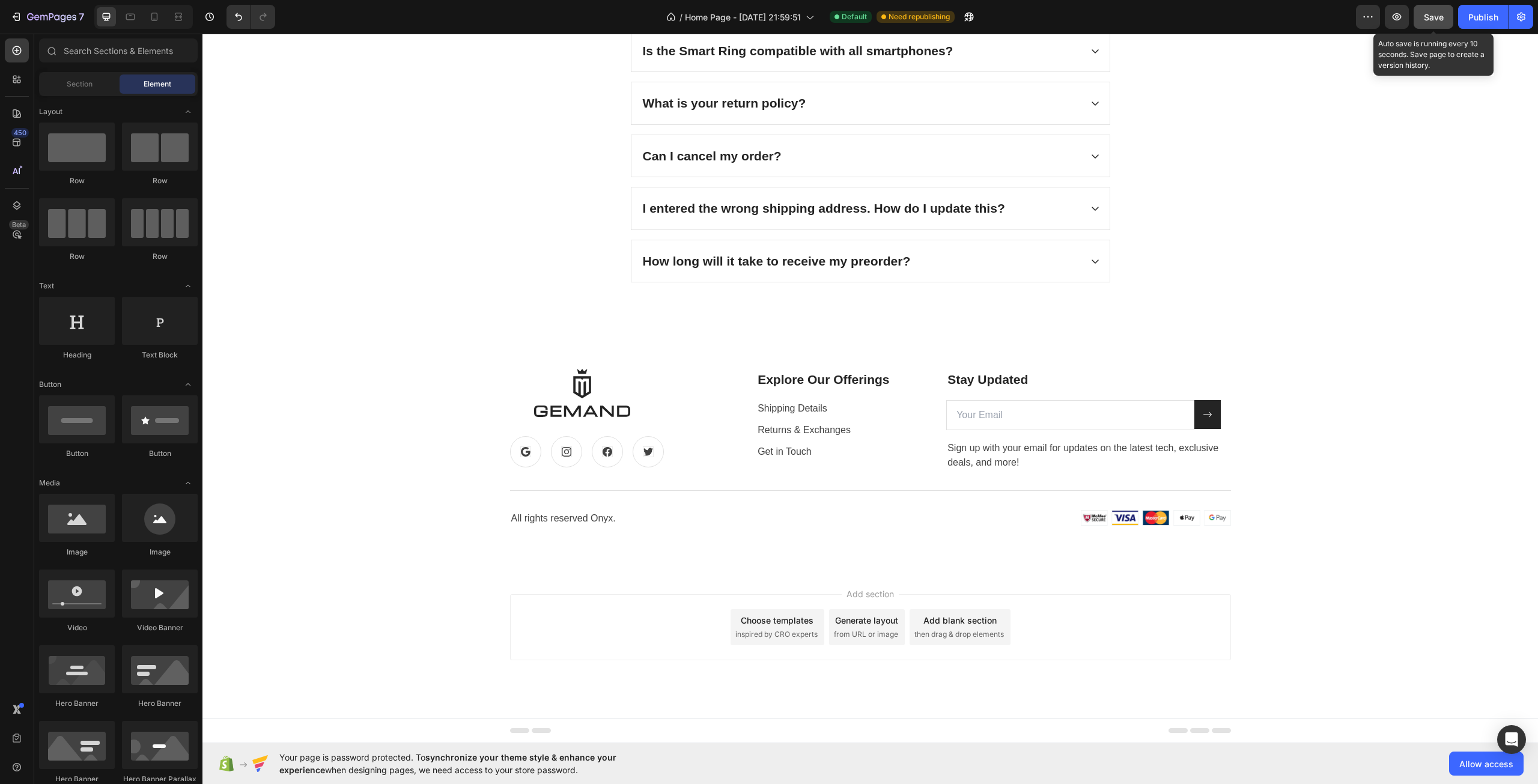
click at [1416, 18] on button "Save" at bounding box center [1433, 16] width 40 height 24
